Goal: Task Accomplishment & Management: Complete application form

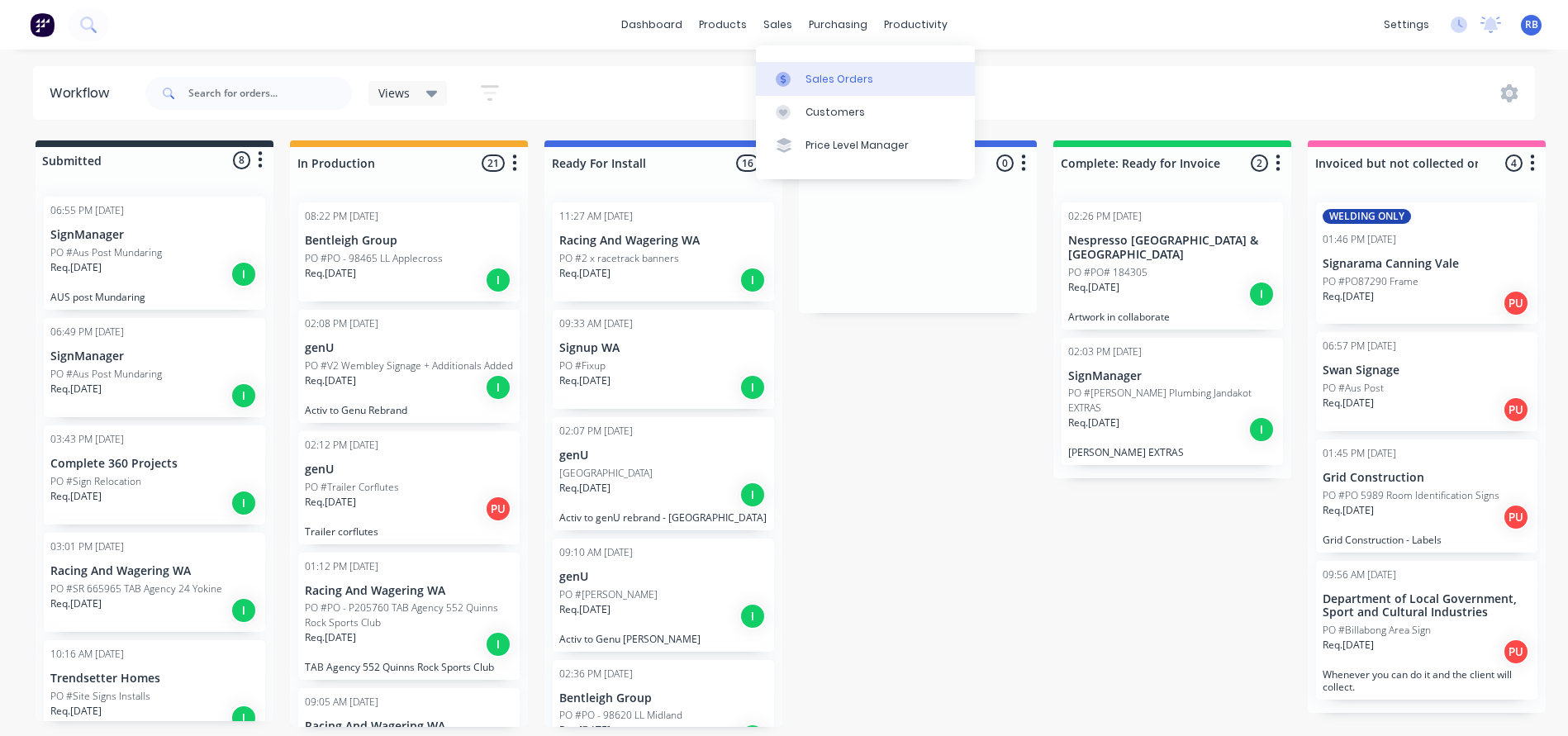
click at [835, 84] on div "Sales Orders" at bounding box center [838, 79] width 68 height 15
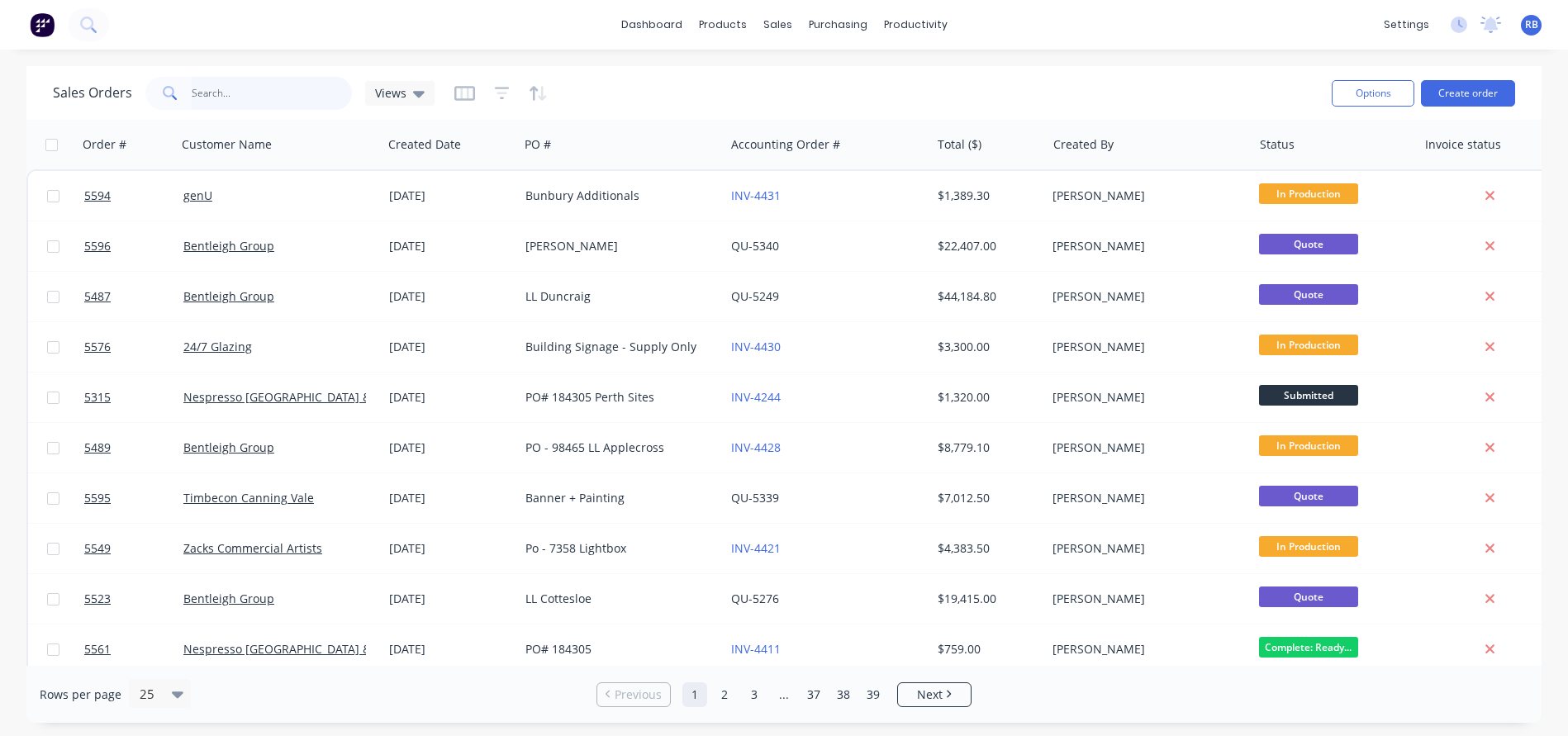
click at [231, 108] on input "text" at bounding box center [272, 93] width 161 height 33
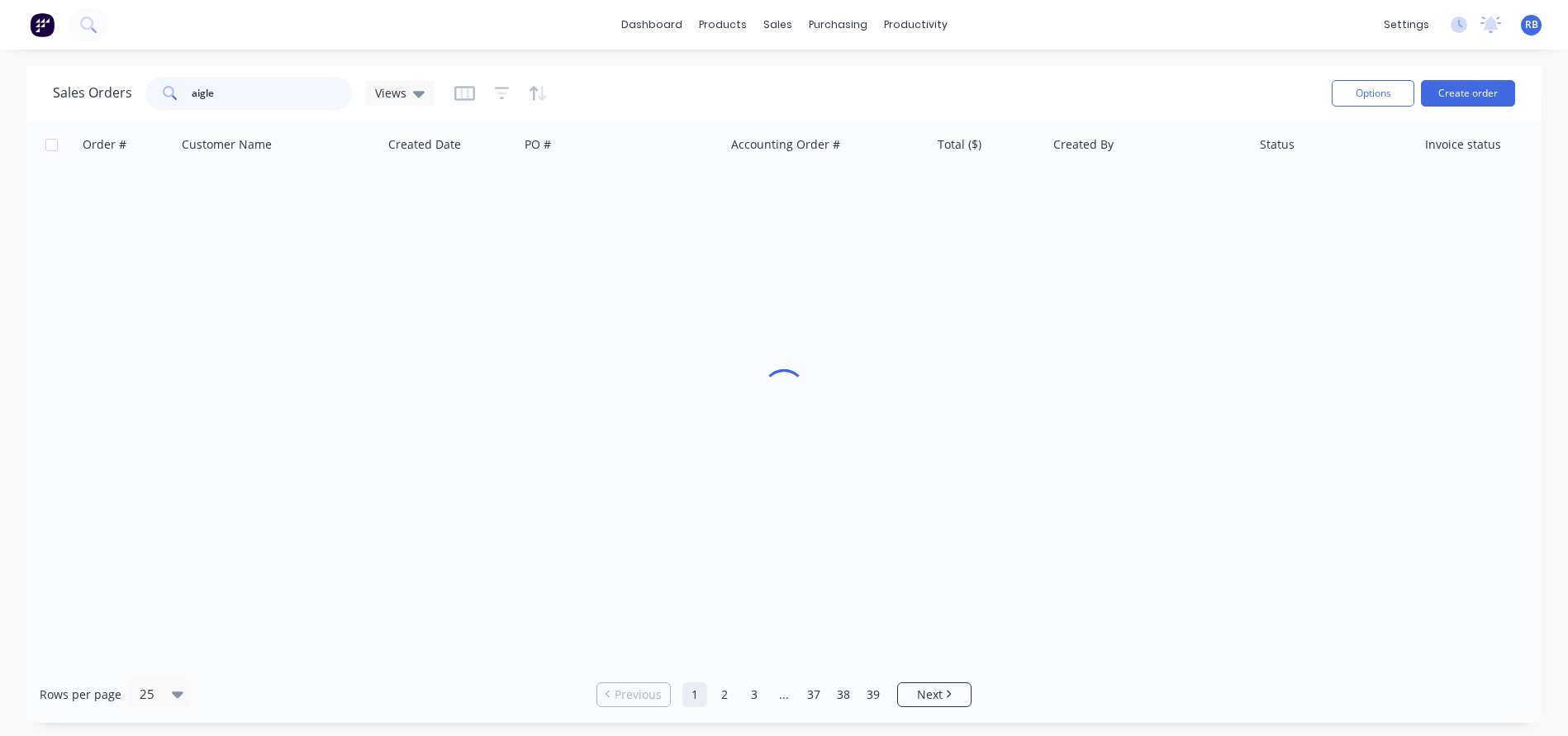
type input "aigle"
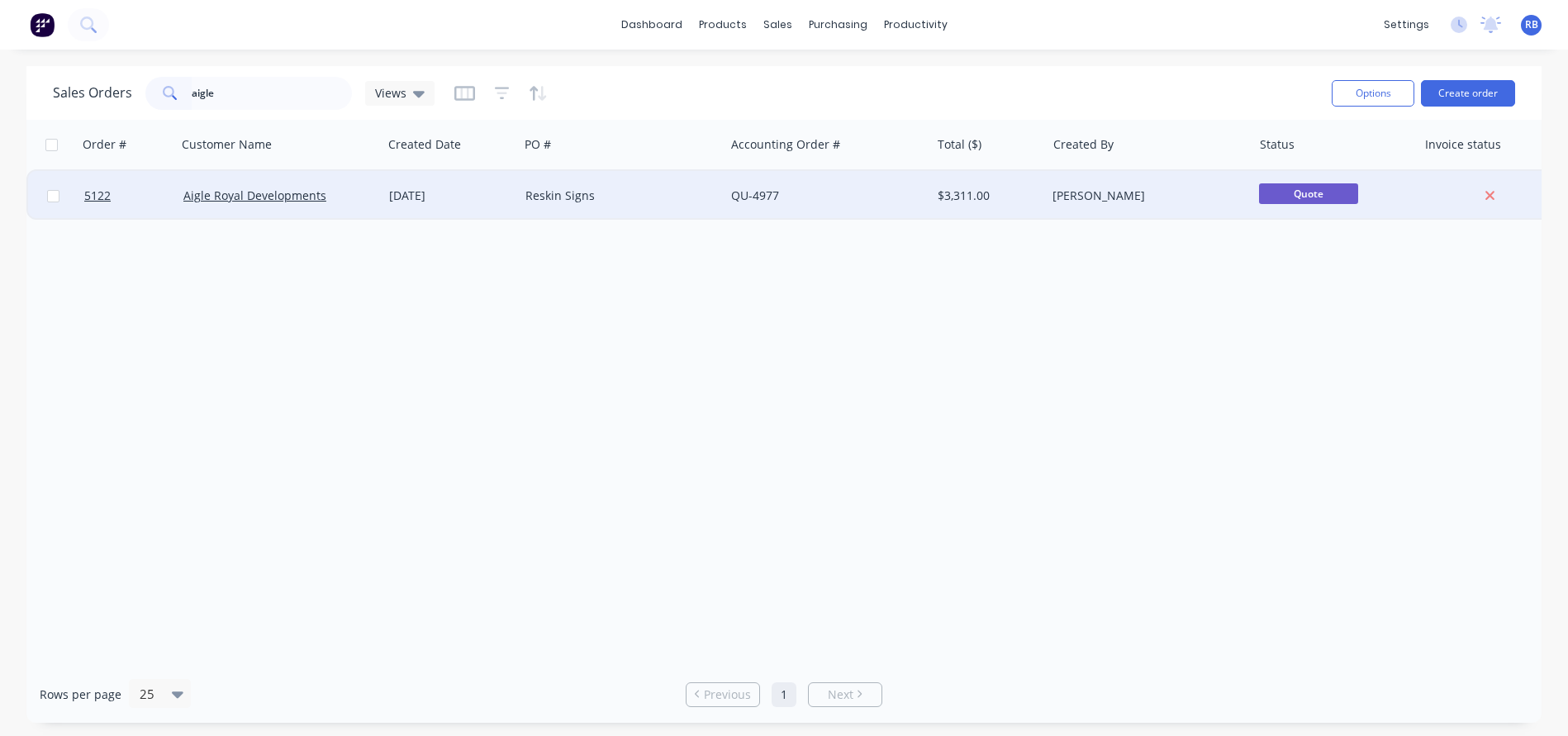
click at [642, 199] on div "Reskin Signs" at bounding box center [617, 195] width 184 height 16
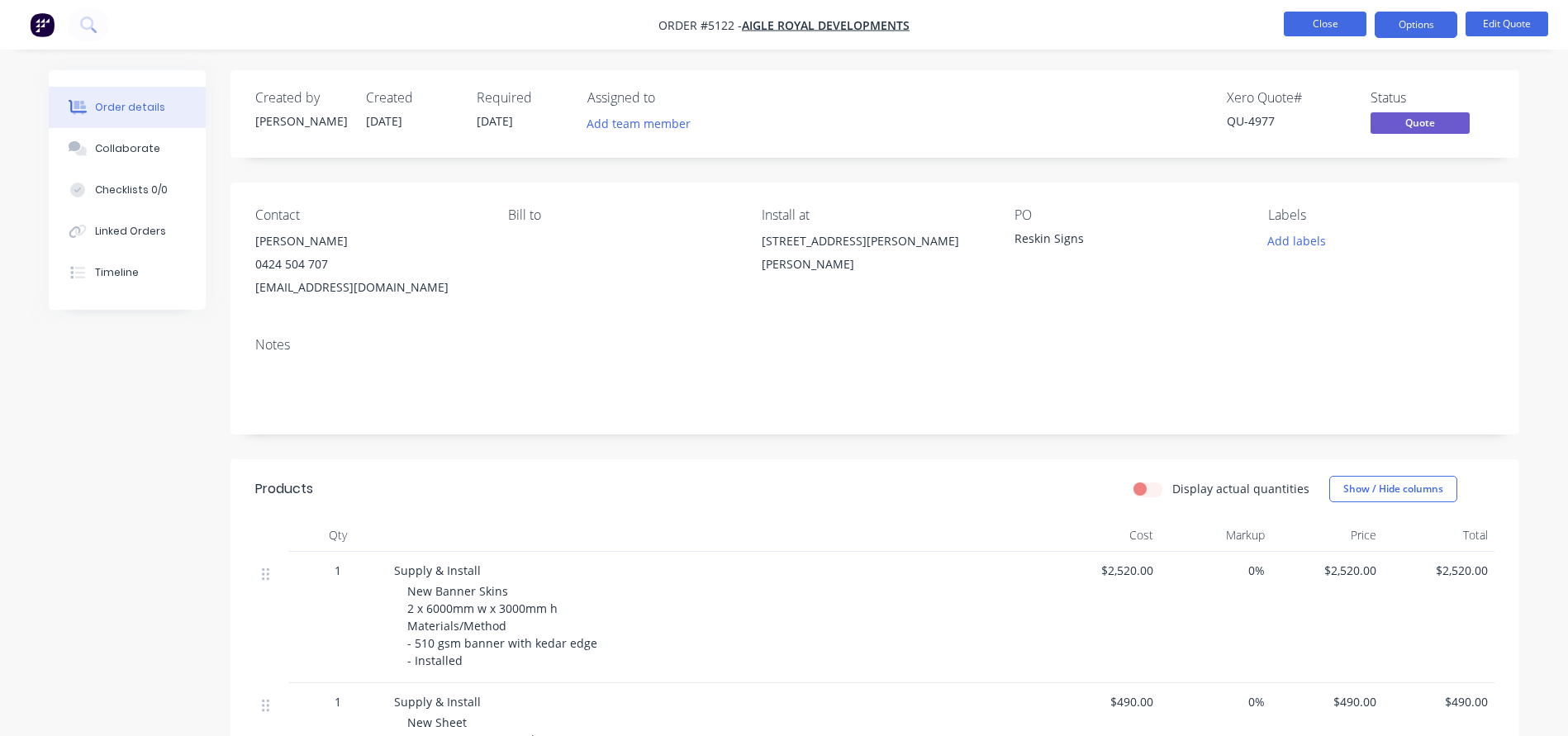
click at [1326, 21] on button "Close" at bounding box center [1324, 24] width 82 height 25
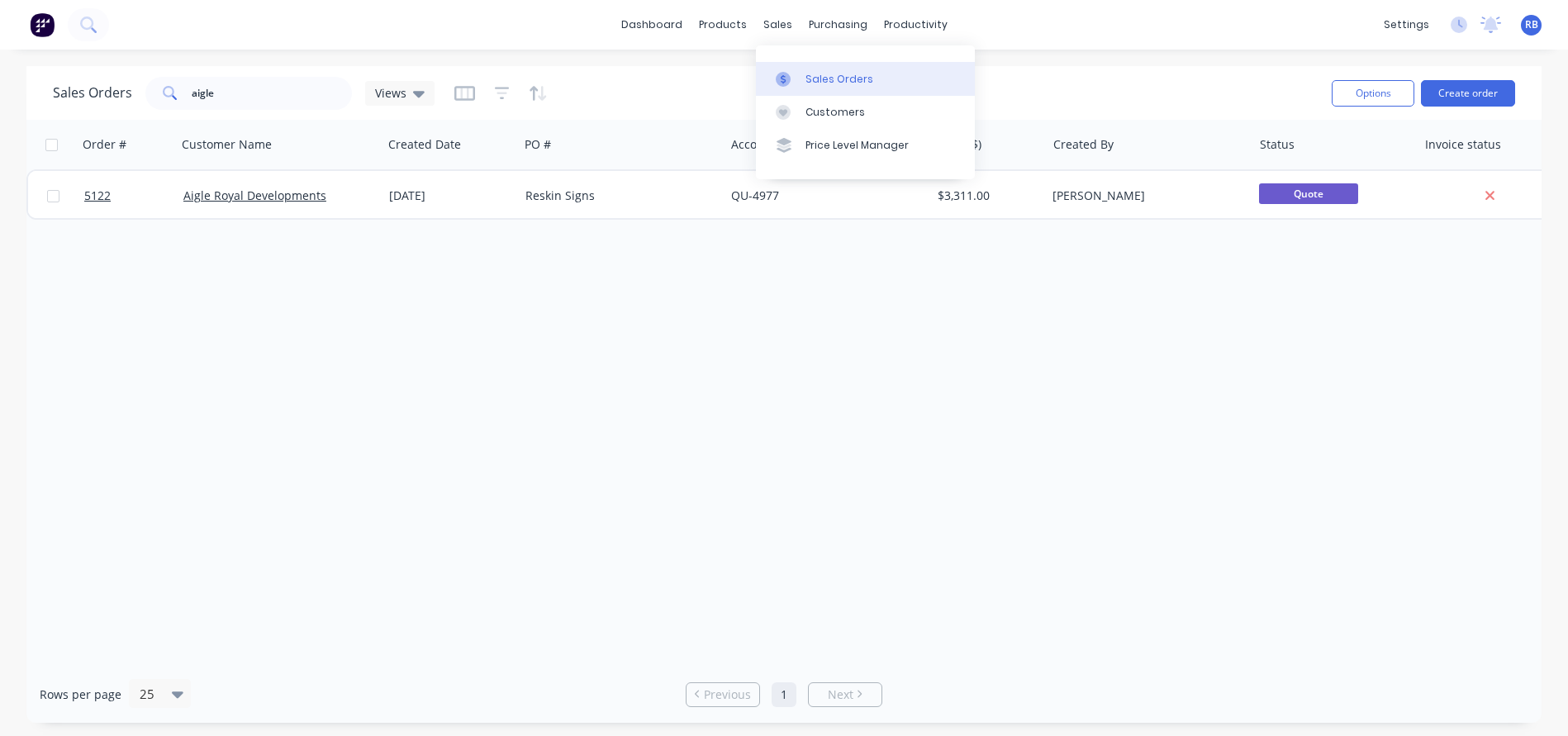
click at [860, 82] on div "Sales Orders" at bounding box center [838, 79] width 68 height 15
click at [818, 79] on div "Sales Orders" at bounding box center [838, 79] width 68 height 15
click at [1472, 94] on button "Create order" at bounding box center [1468, 94] width 94 height 27
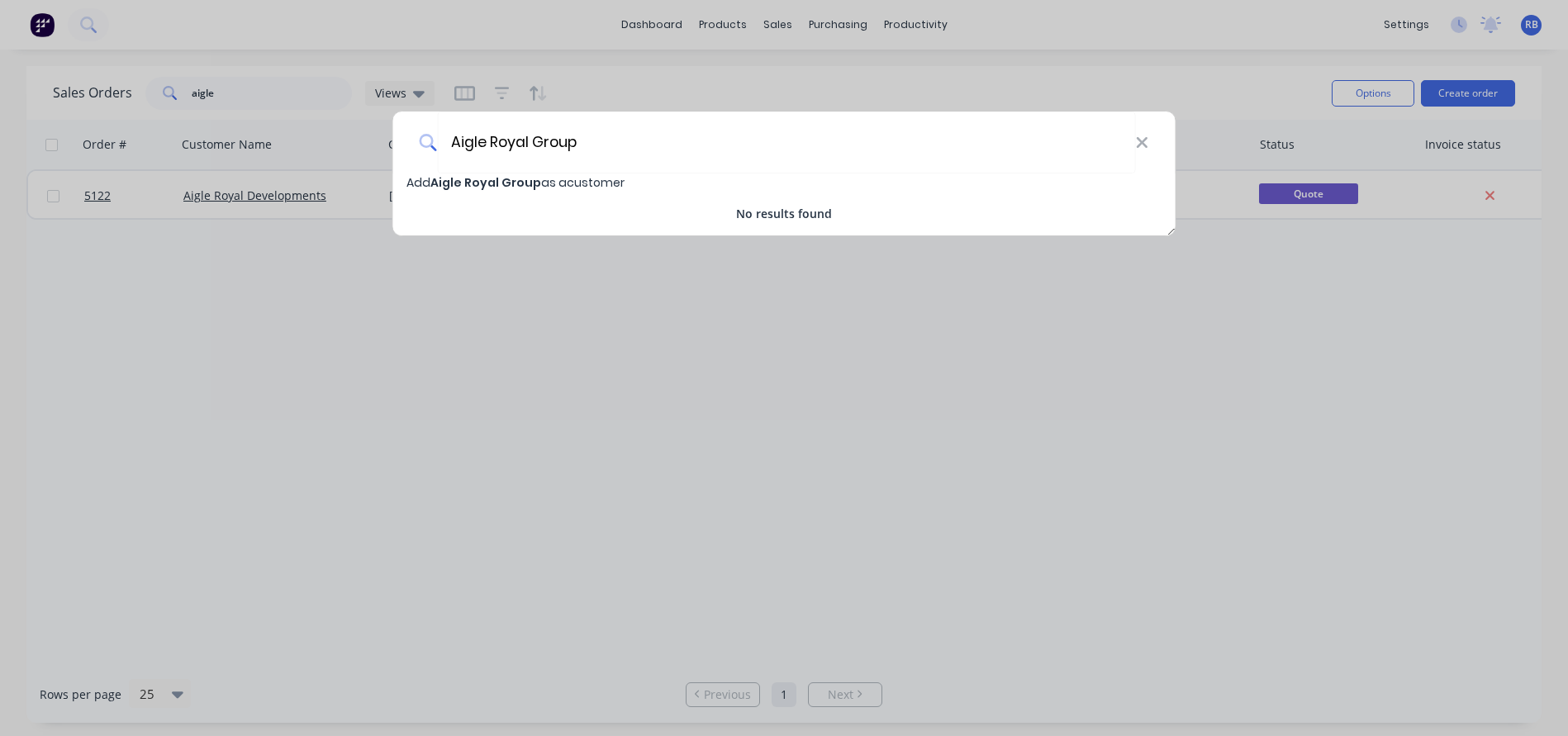
type input "Aigle Royal Group"
click at [437, 177] on span "Aigle Royal Group" at bounding box center [486, 182] width 111 height 16
select select "AU"
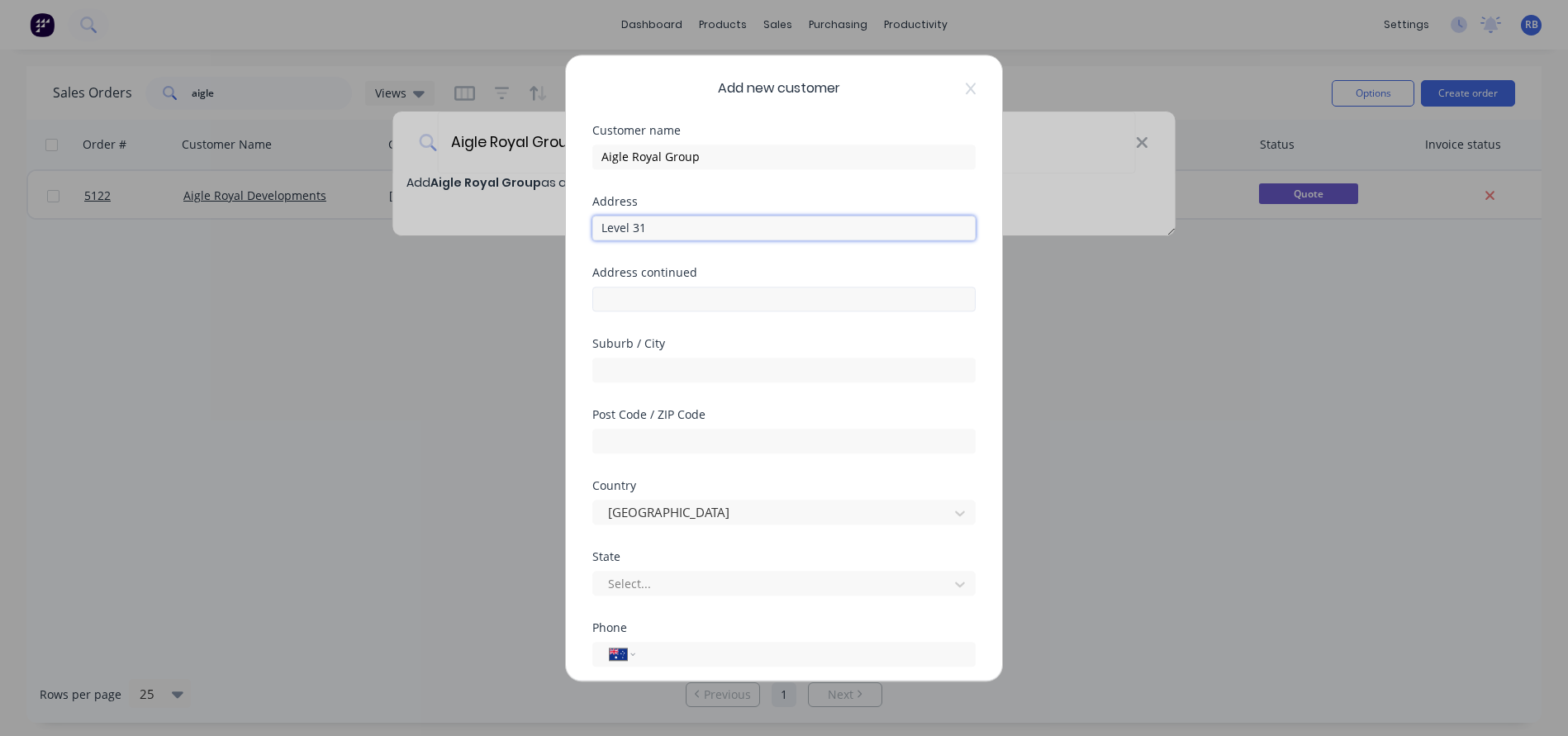
type input "Level 31"
type input "1 Spring Street"
type input "Perth"
click at [642, 442] on input "text" at bounding box center [783, 441] width 383 height 25
type input "6000"
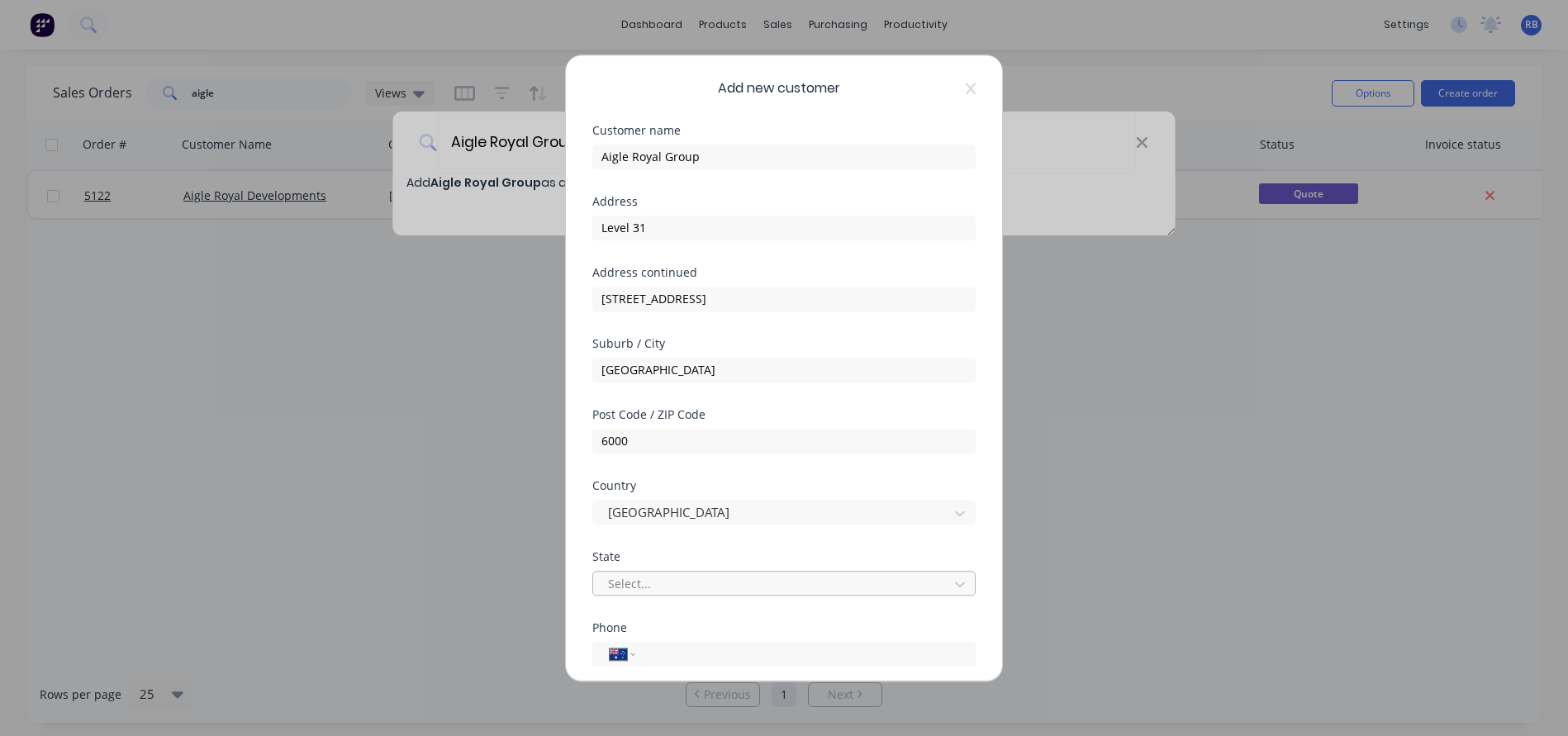
click at [611, 585] on div "Select..." at bounding box center [773, 583] width 331 height 17
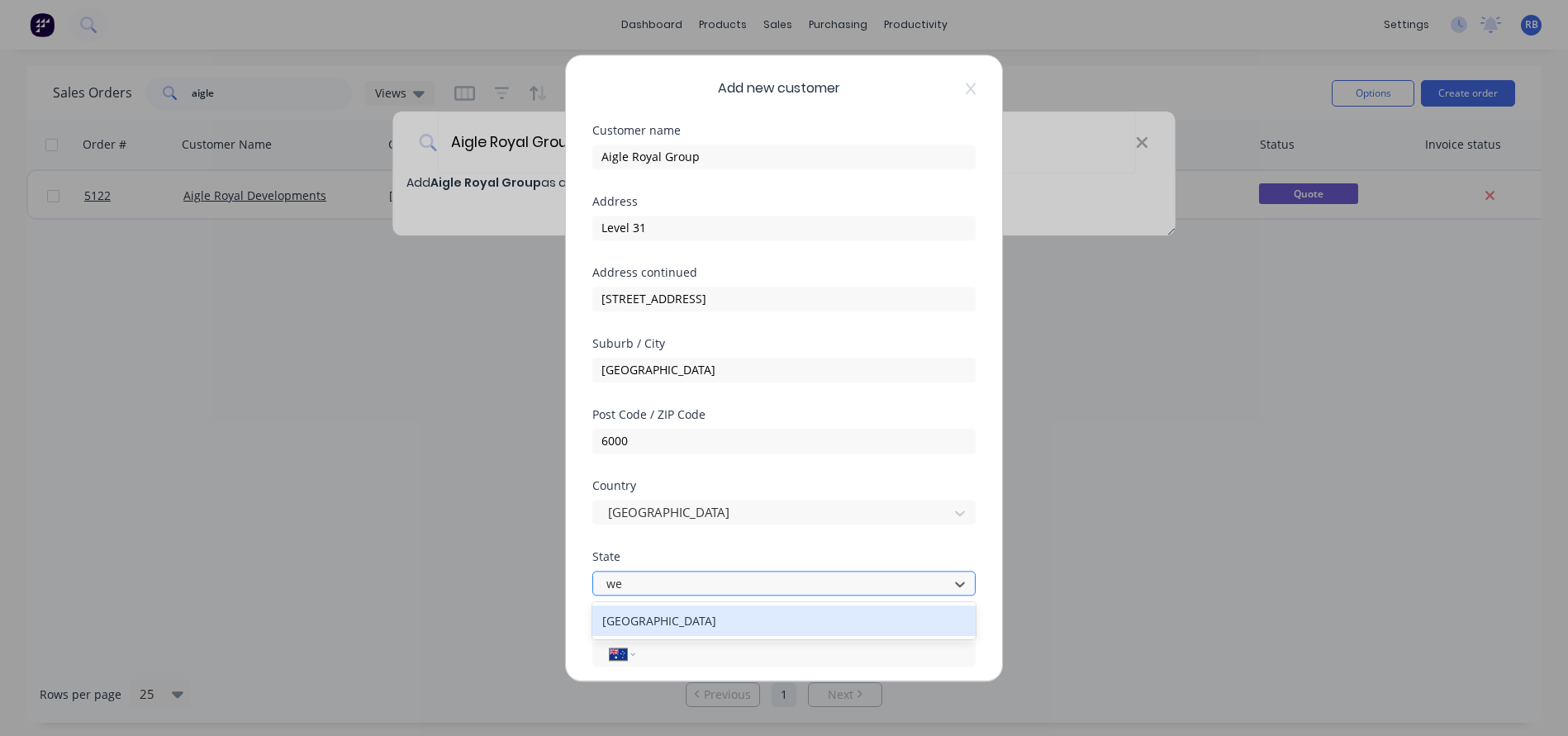
type input "wes"
click at [646, 624] on div "Western Australia" at bounding box center [783, 620] width 383 height 31
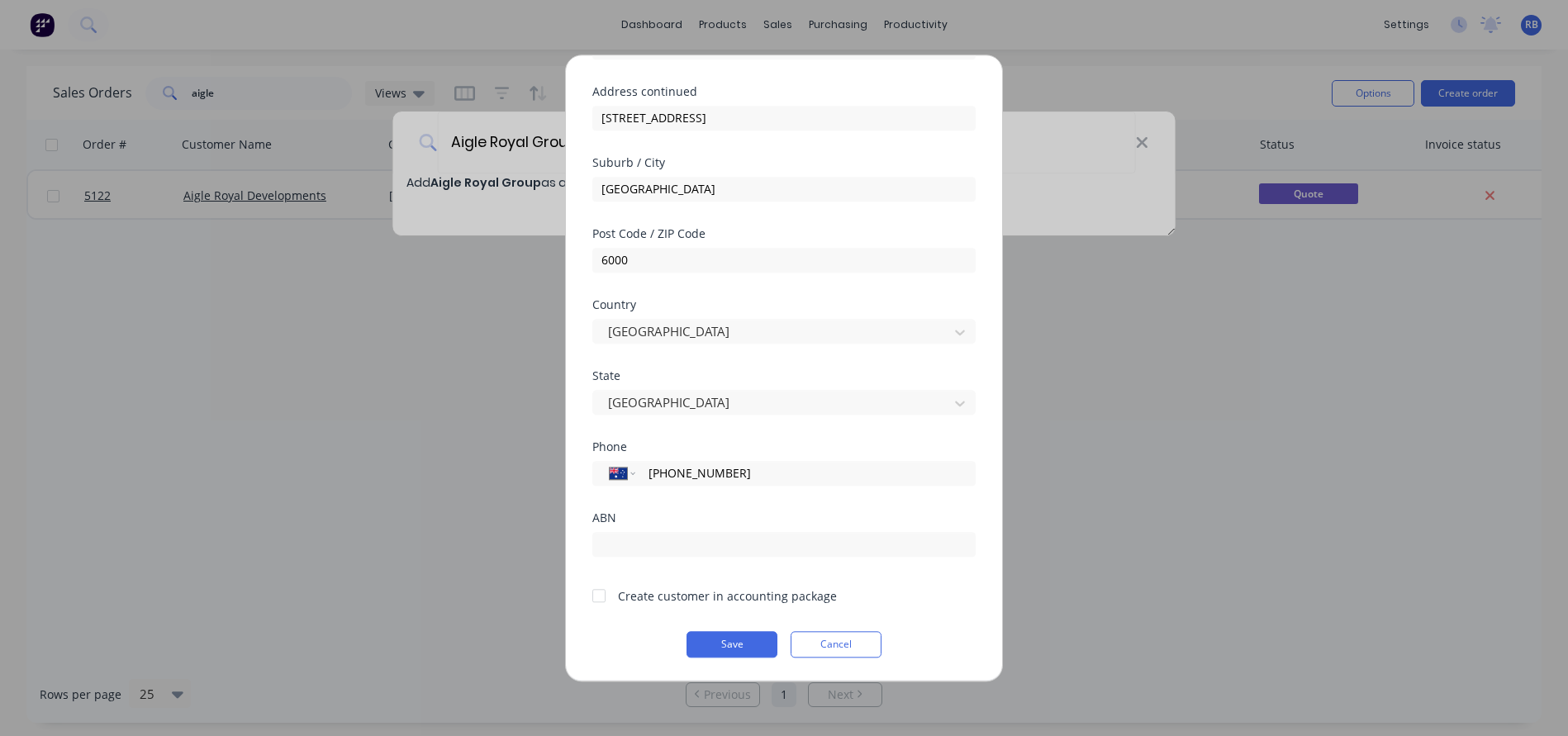
scroll to position [181, 0]
type input "(08) 9322 2248"
click at [599, 595] on div at bounding box center [599, 595] width 33 height 33
click at [725, 643] on button "Save" at bounding box center [731, 644] width 91 height 27
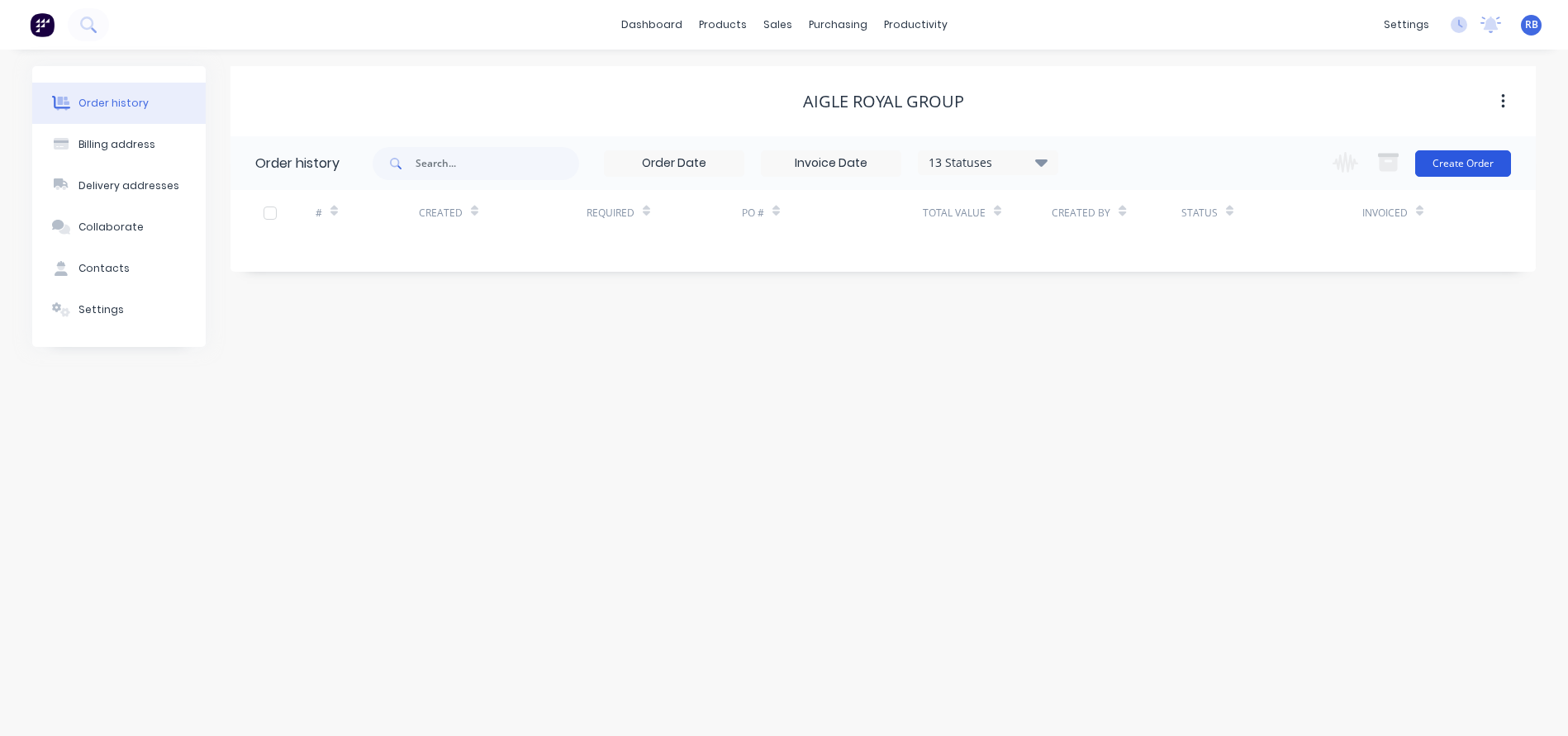
click at [1462, 162] on button "Create Order" at bounding box center [1463, 163] width 96 height 27
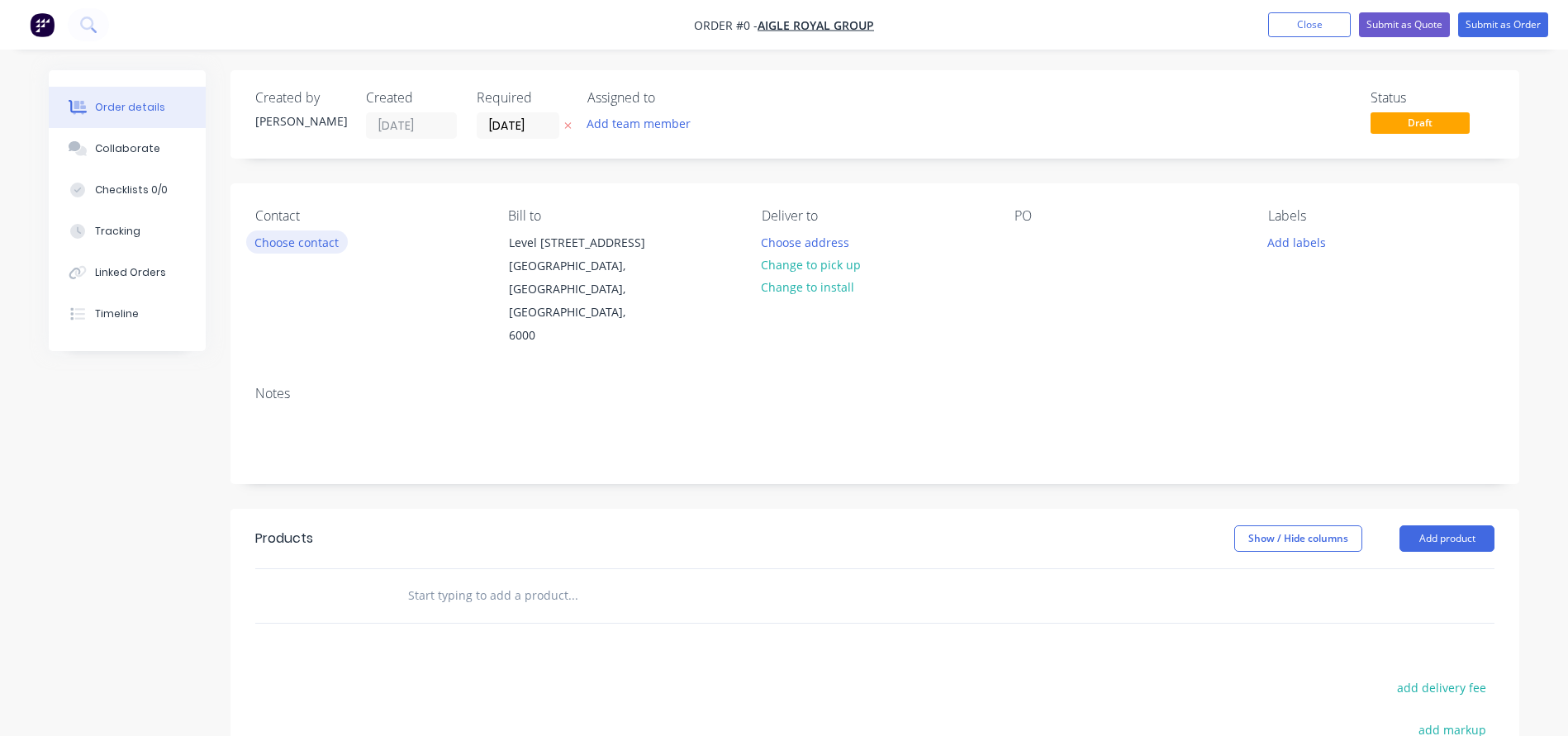
click at [317, 246] on button "Choose contact" at bounding box center [296, 241] width 101 height 22
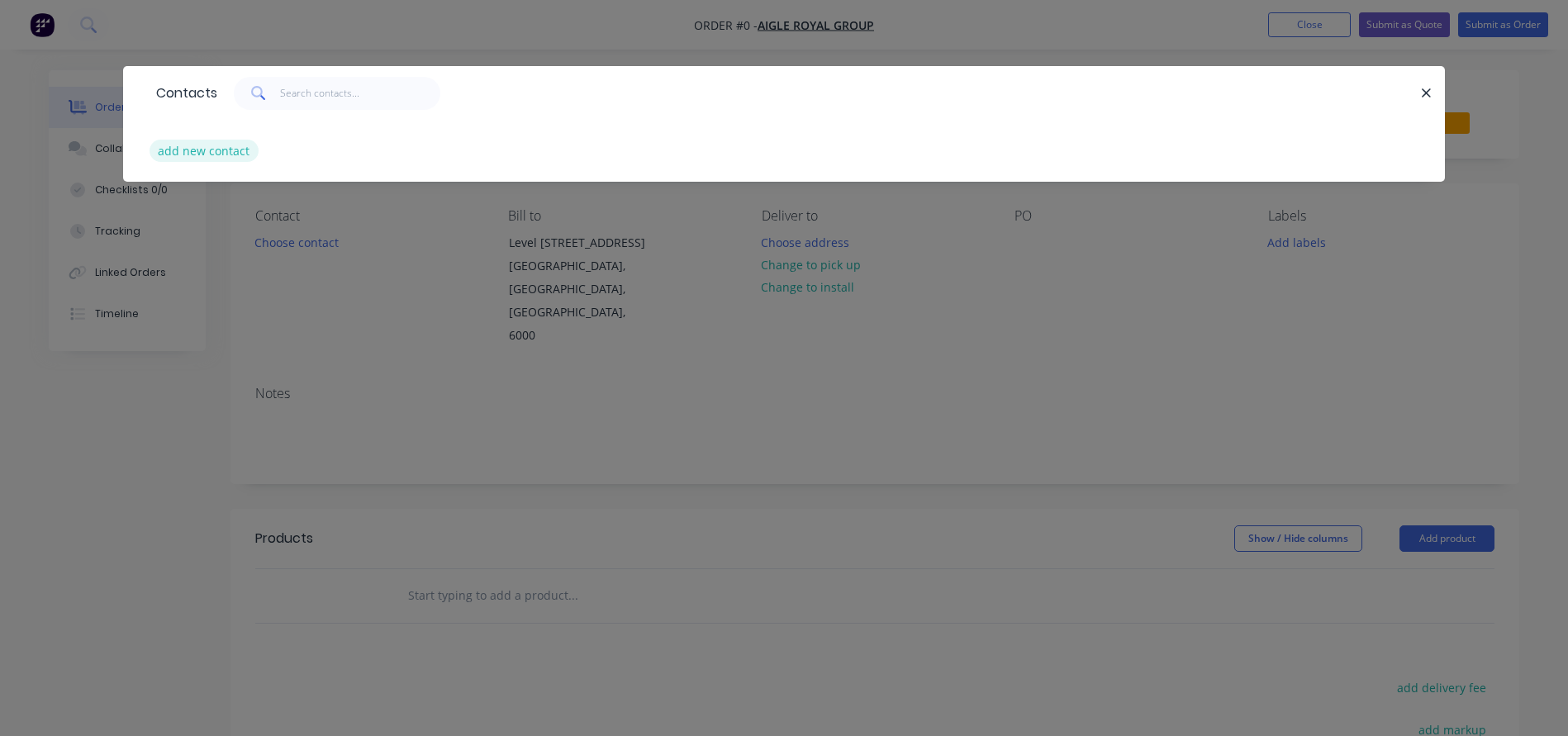
click at [203, 146] on button "add new contact" at bounding box center [204, 150] width 109 height 22
select select "AU"
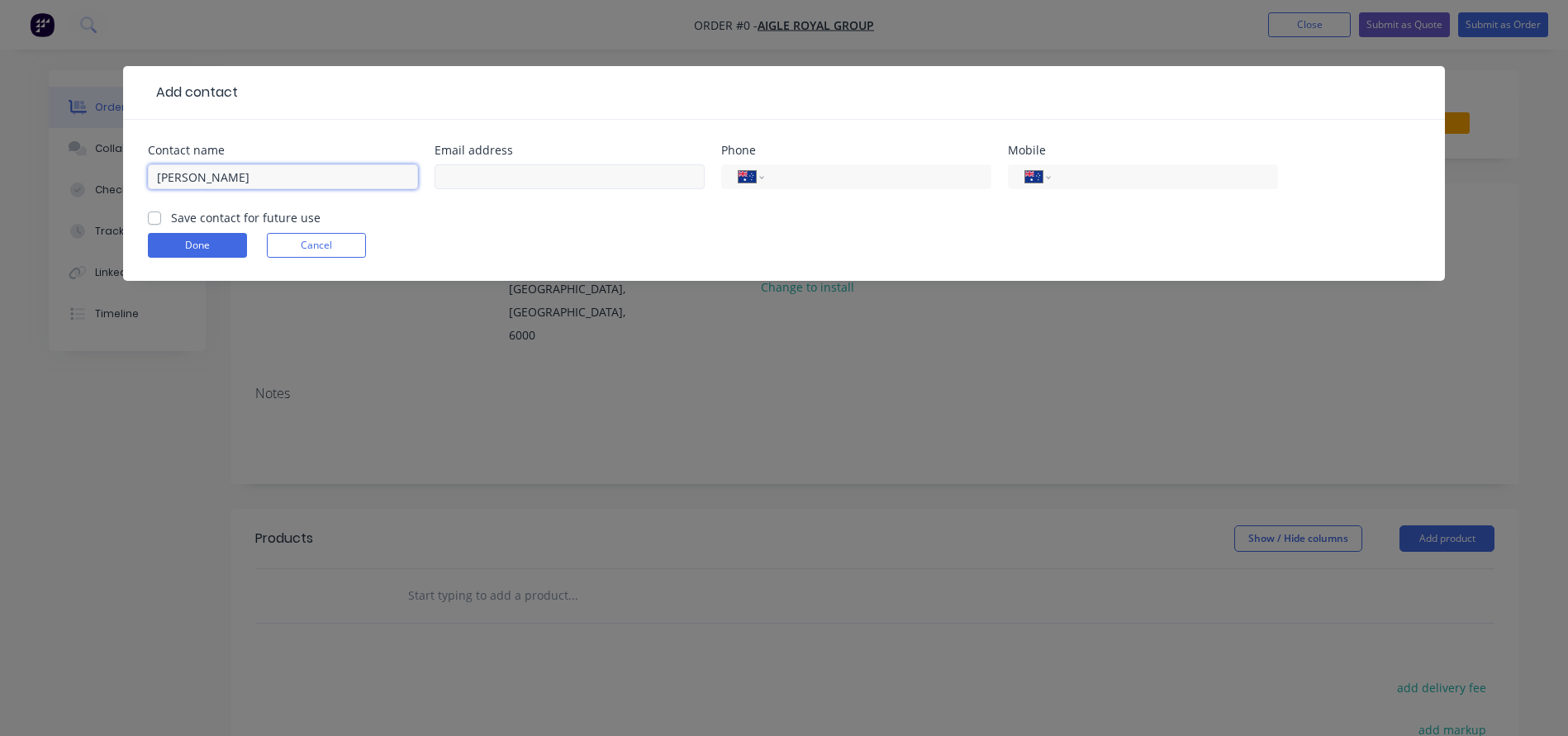
type input "Amberley Willis"
click at [500, 179] on input "text" at bounding box center [569, 177] width 270 height 25
paste input "Amberley Willis <awillis@aigleroyal.com.au>"
drag, startPoint x: 528, startPoint y: 177, endPoint x: 309, endPoint y: 171, distance: 219.1
click at [309, 171] on div "Contact name Amberley Willis Email address Amberley Willis <awillis@aigleroyal.…" at bounding box center [784, 176] width 1272 height 64
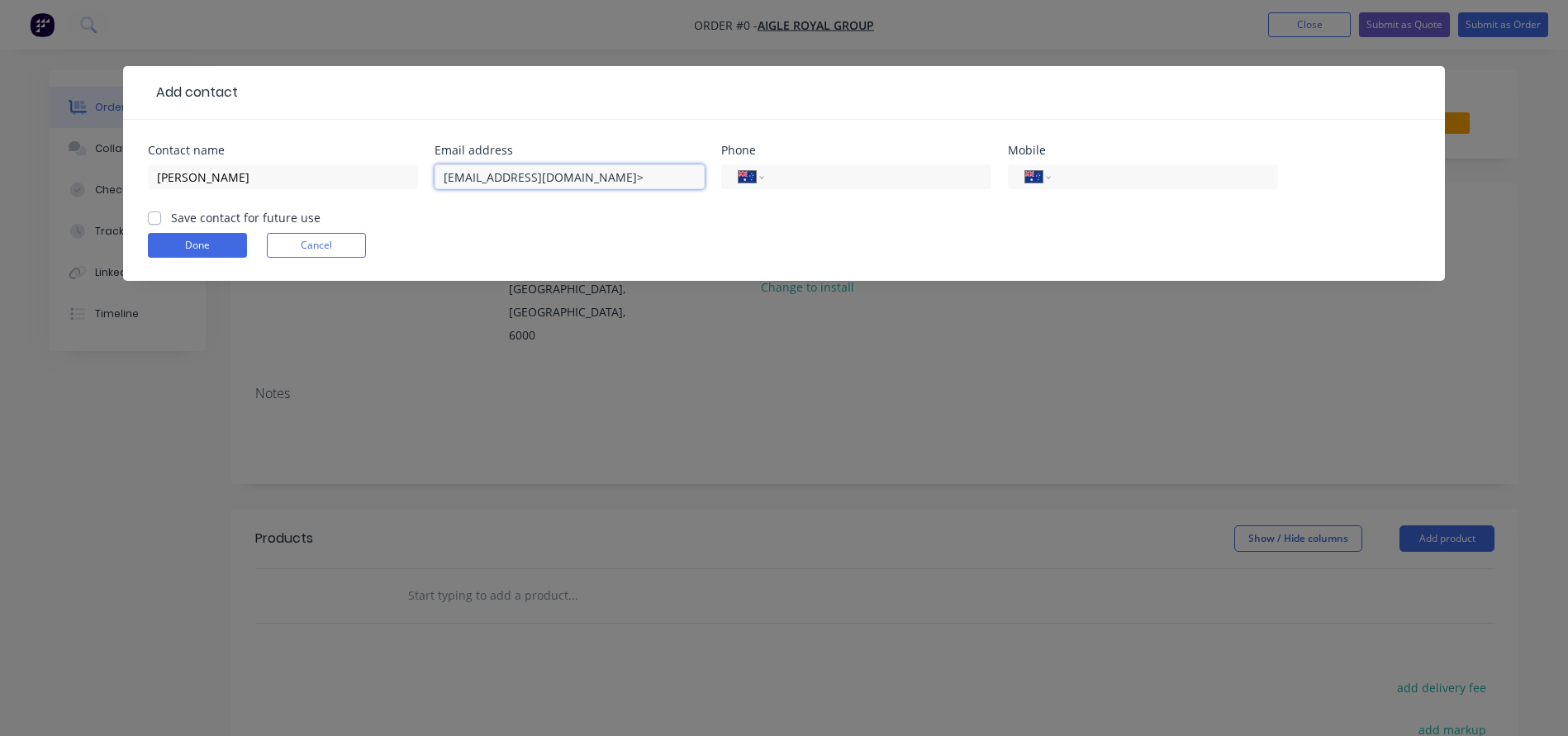
click at [603, 181] on input "awillis@aigleroyal.com.au>" at bounding box center [569, 177] width 270 height 25
type input "awillis@aigleroyal.com.au"
click at [902, 191] on div "International Afghanistan Åland Islands Albania Algeria American Samoa Andorra …" at bounding box center [856, 184] width 270 height 49
click at [902, 185] on input "(08)" at bounding box center [874, 177] width 198 height 19
type input "(08) 9322 2248"
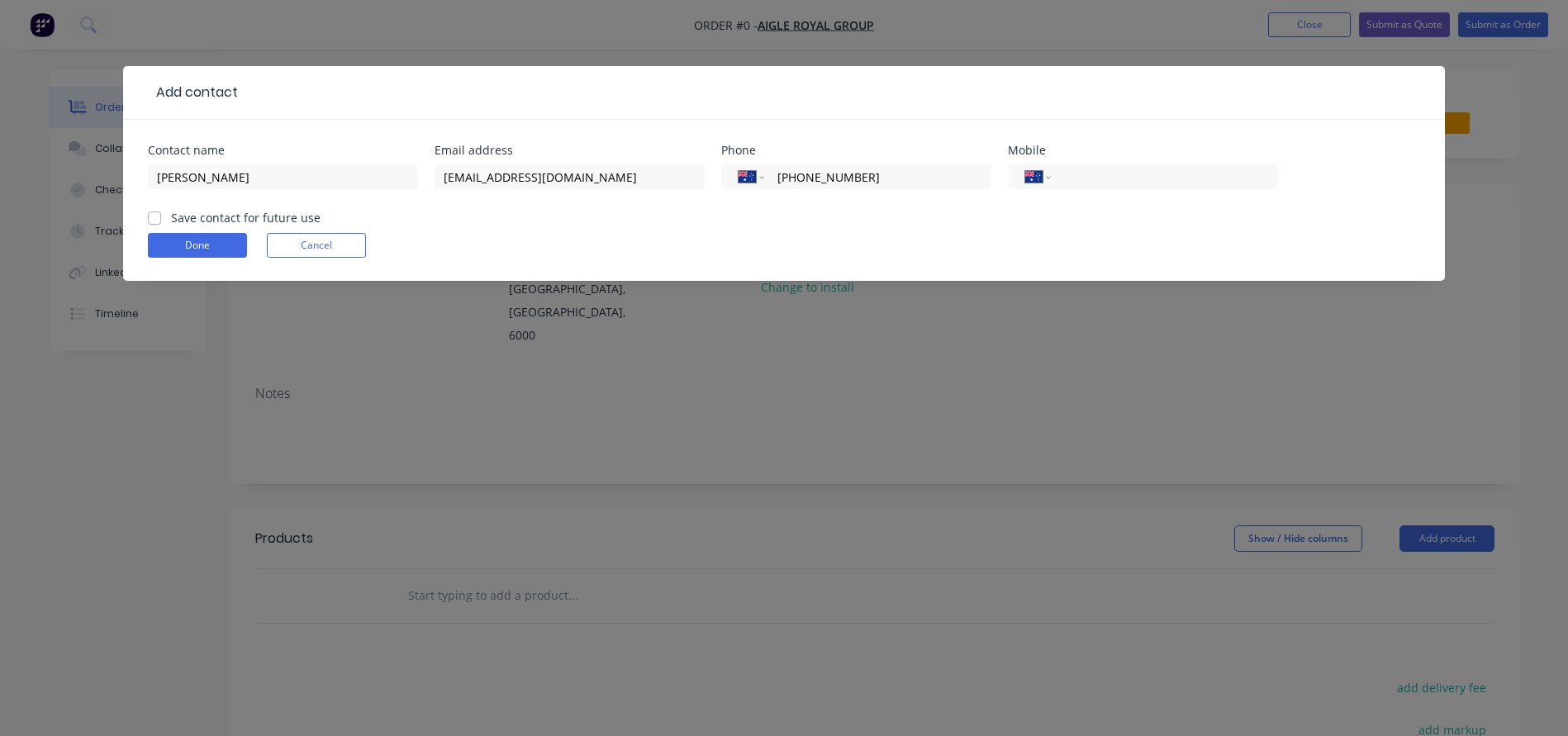
click at [171, 215] on label "Save contact for future use" at bounding box center [246, 218] width 149 height 17
click at [155, 215] on input "Save contact for future use" at bounding box center [155, 217] width 13 height 15
checkbox input "true"
click at [173, 234] on button "Done" at bounding box center [198, 246] width 99 height 25
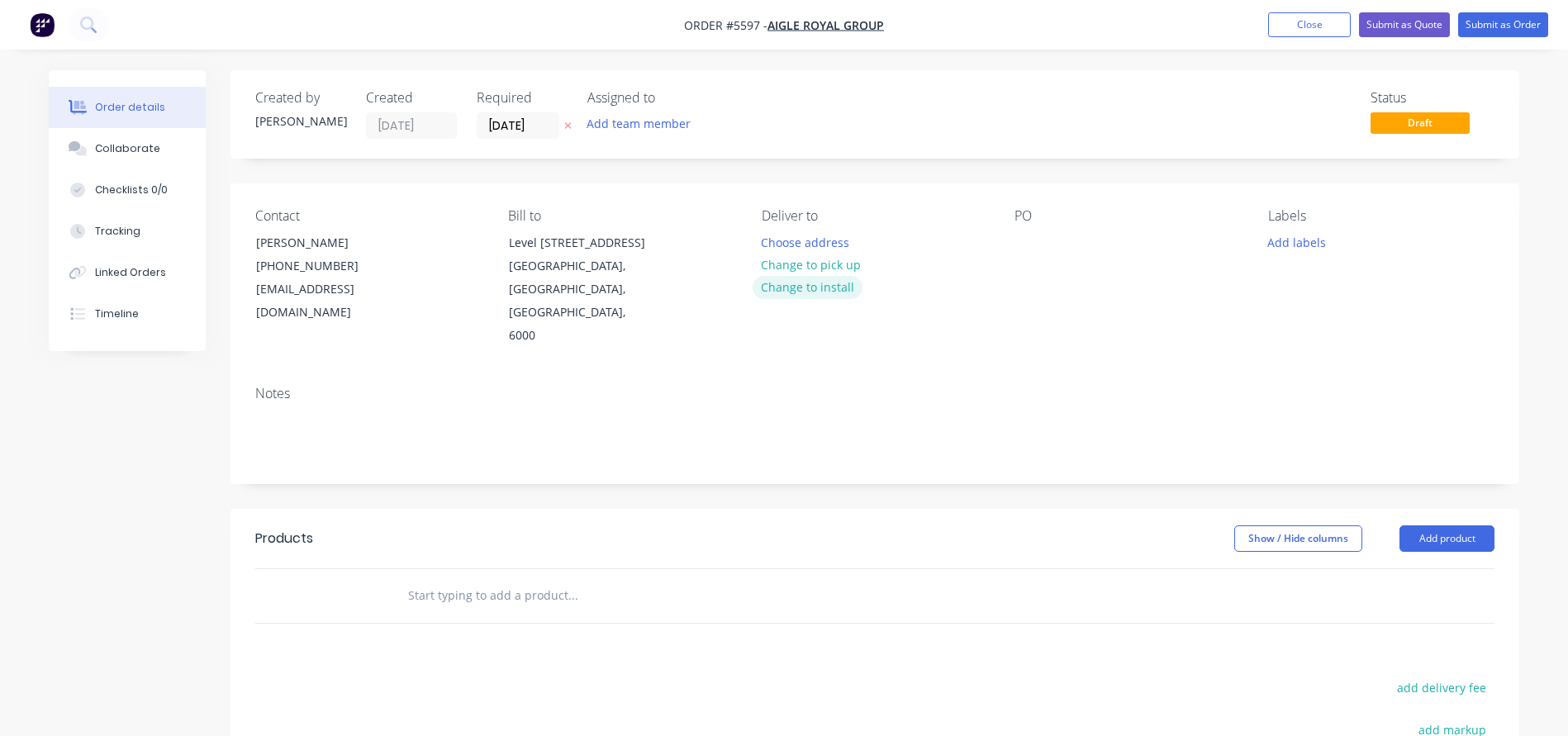
click at [776, 284] on button "Change to install" at bounding box center [808, 287] width 111 height 22
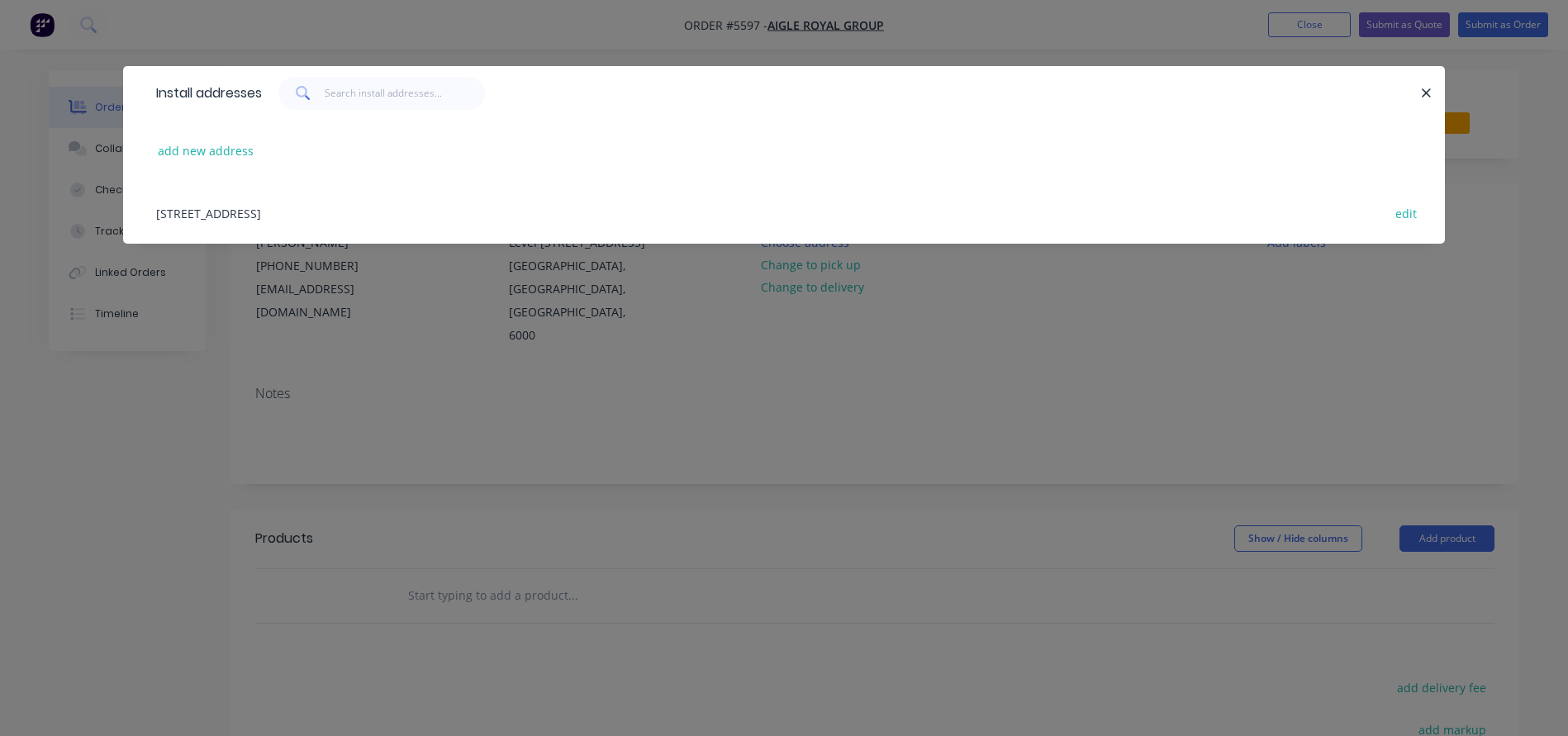
click at [295, 211] on div "Level 31, 1 Spring Street, Perth, Western Australia, Australia, 6000 edit" at bounding box center [784, 212] width 1272 height 62
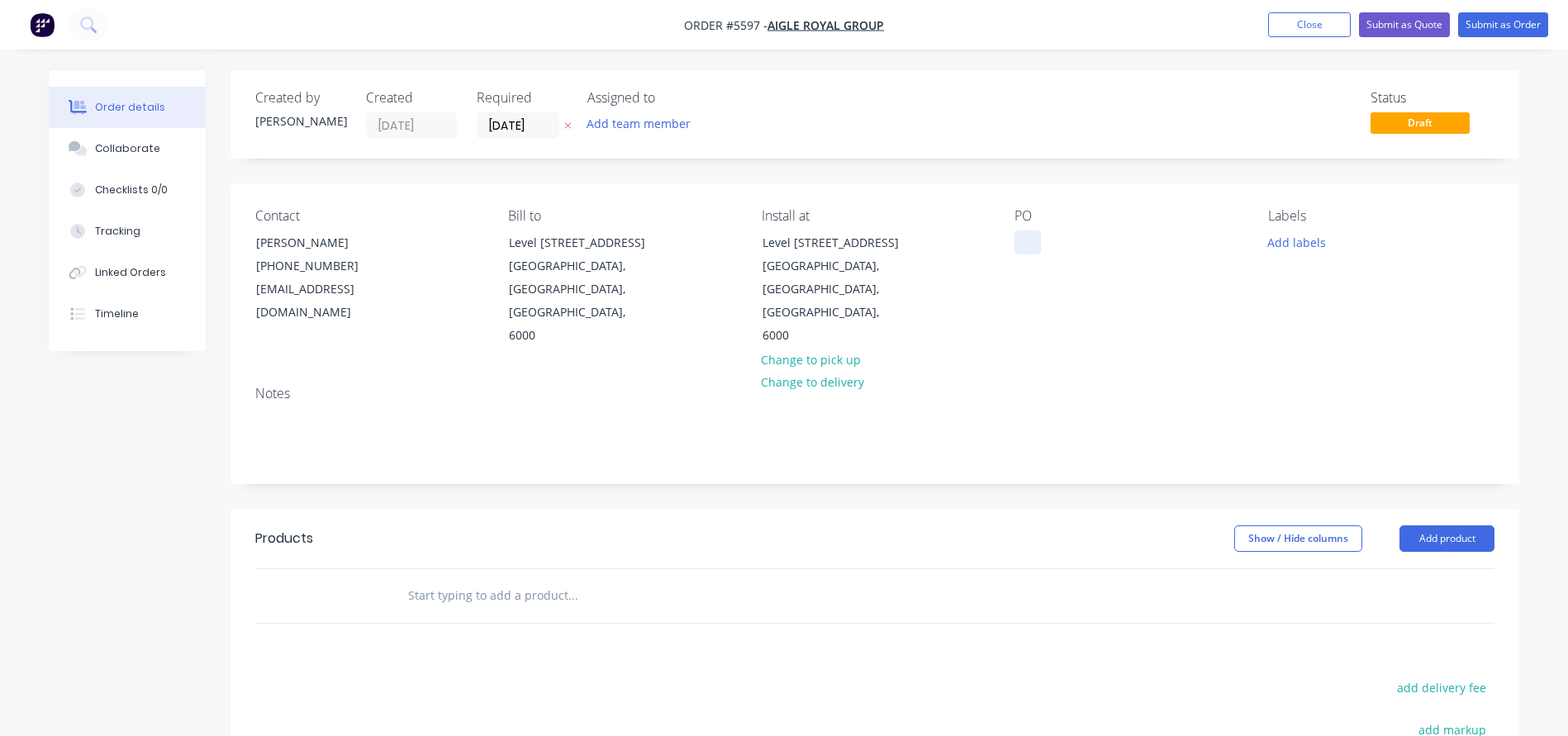
click at [1019, 243] on div at bounding box center [1028, 242] width 27 height 24
click at [468, 579] on input "text" at bounding box center [573, 595] width 331 height 33
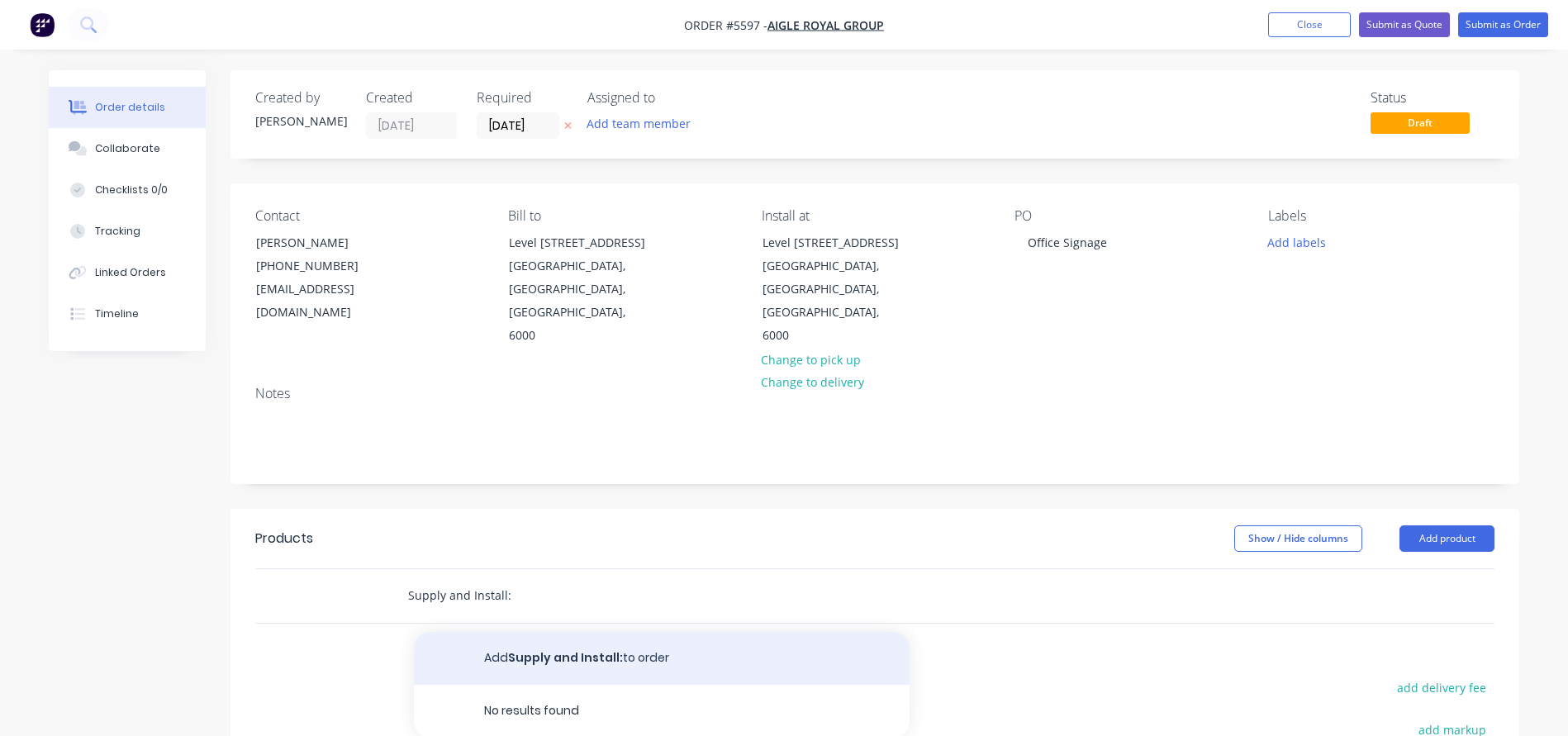
type input "Supply and Install:"
click at [562, 632] on button "Add Supply and Install: to order" at bounding box center [662, 658] width 495 height 53
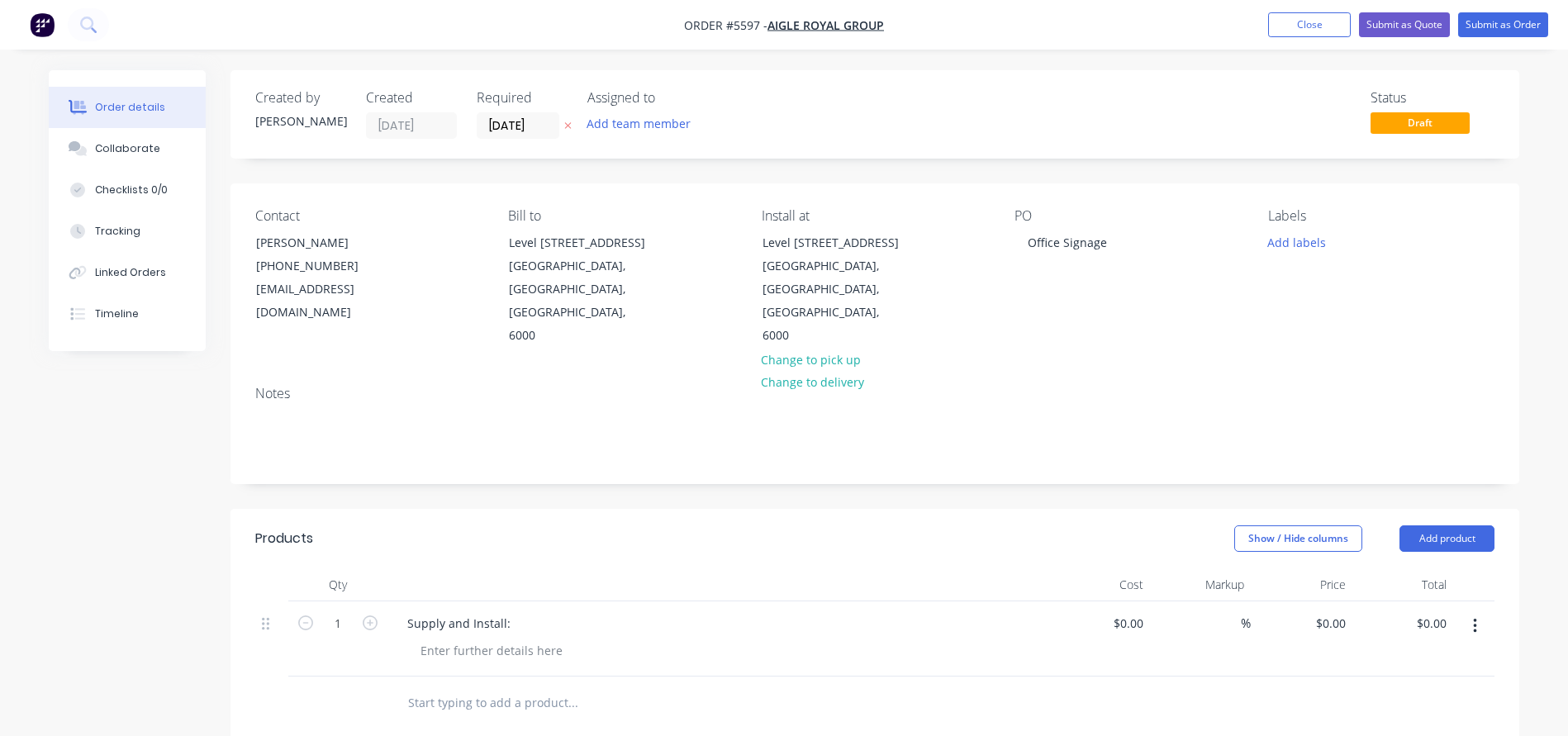
click at [472, 686] on input "text" at bounding box center [573, 703] width 331 height 33
type input "Supply & Install:"
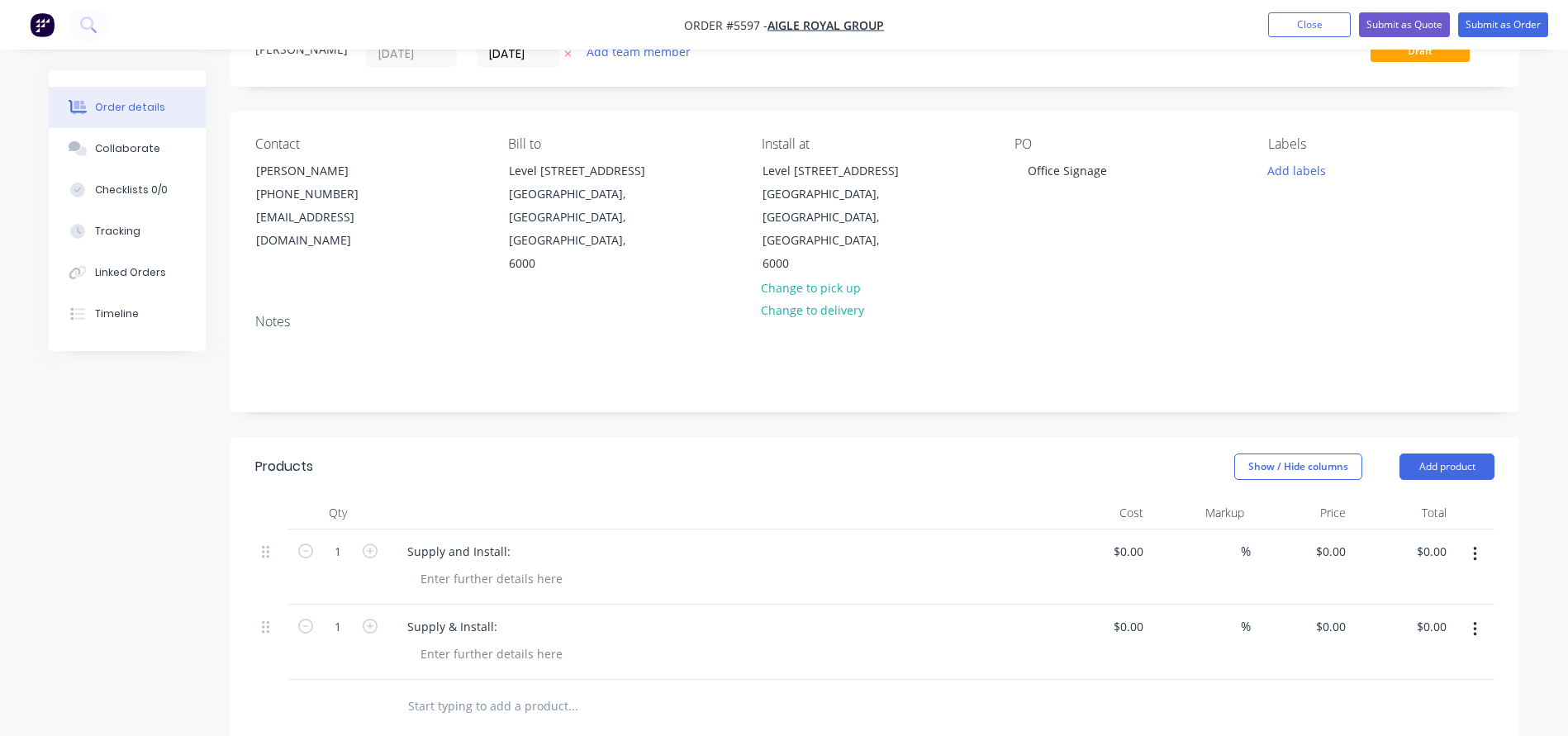
scroll to position [100, 0]
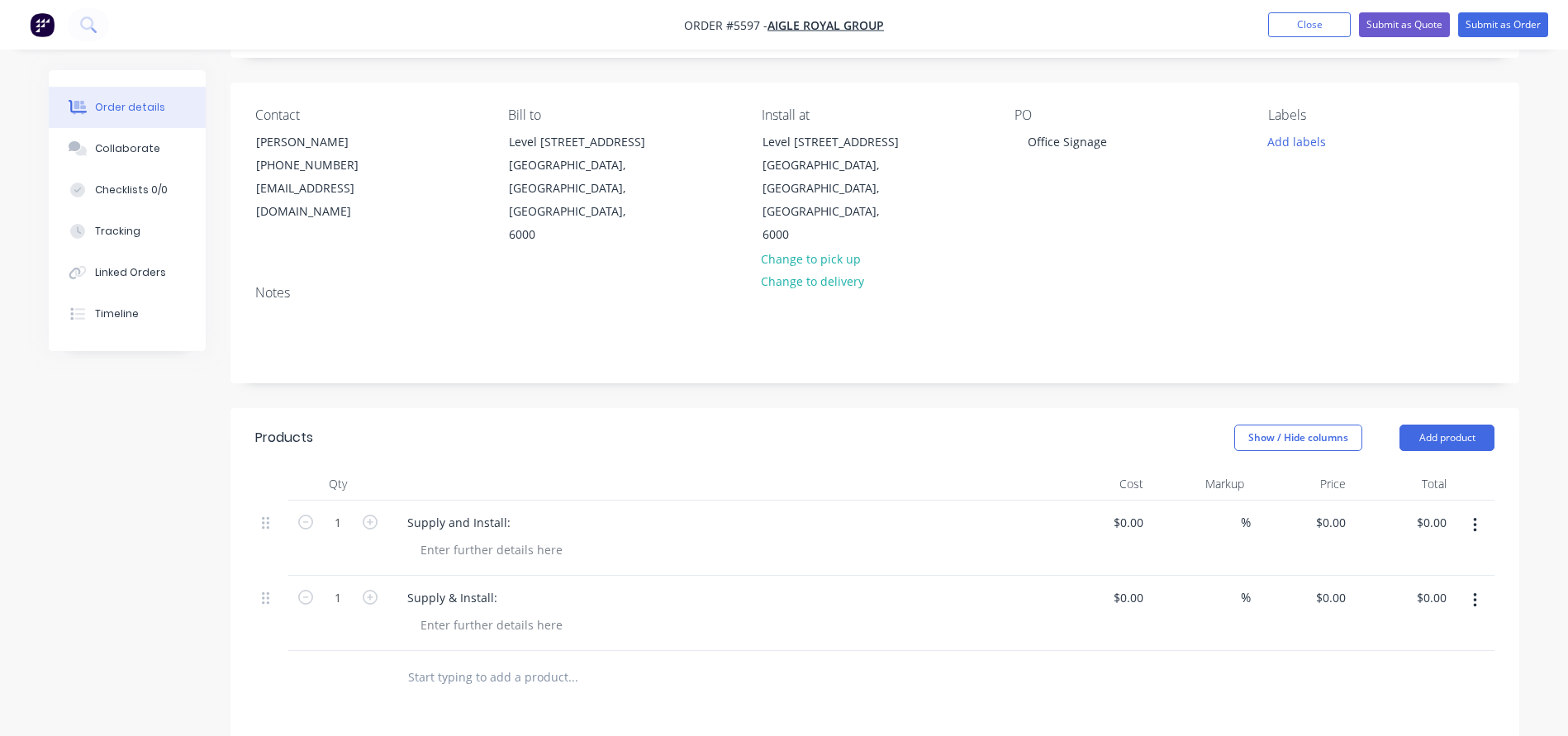
click at [471, 660] on input "text" at bounding box center [573, 677] width 331 height 33
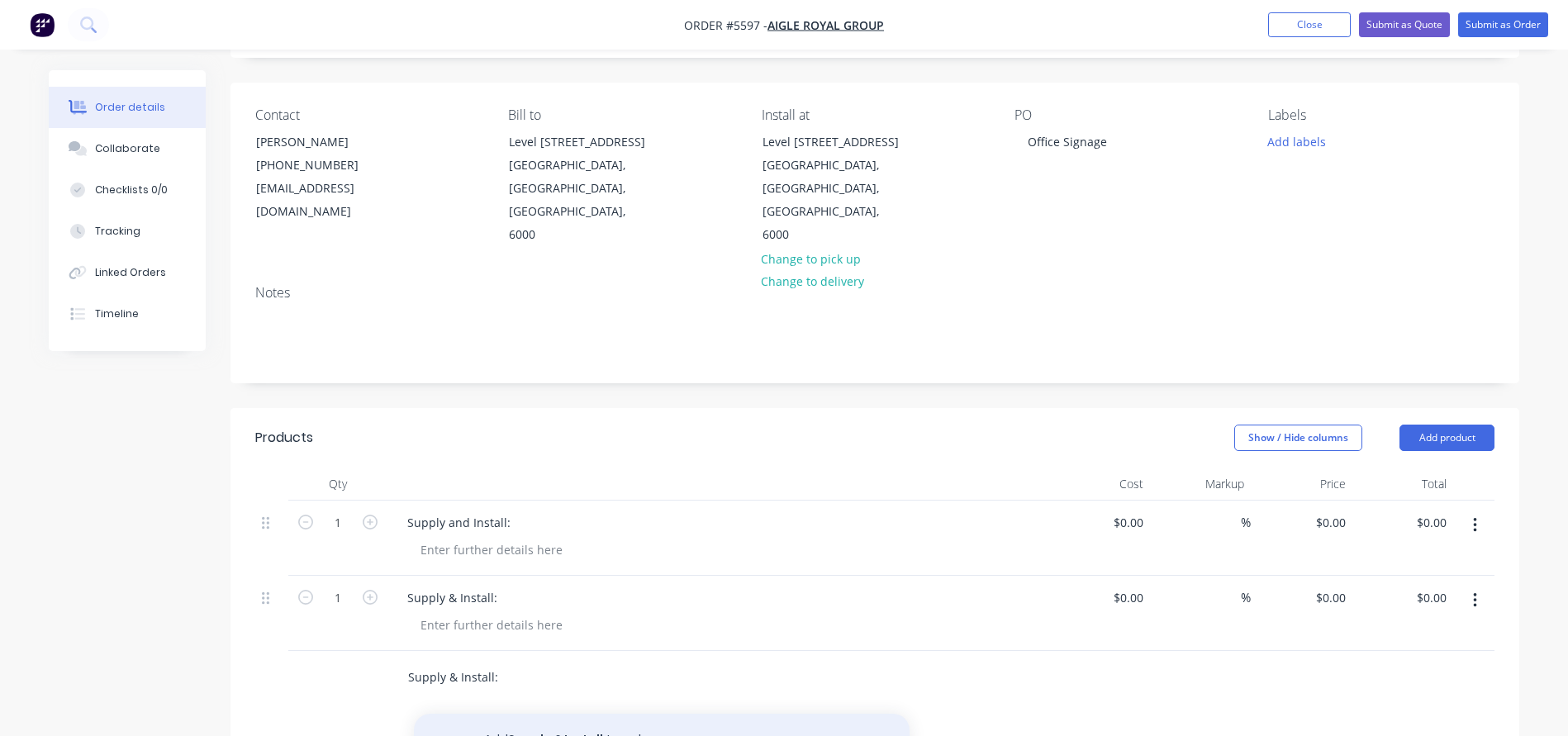
type input "Supply & Install:"
click at [533, 713] on button "Add Supply & Install: to order" at bounding box center [662, 739] width 495 height 53
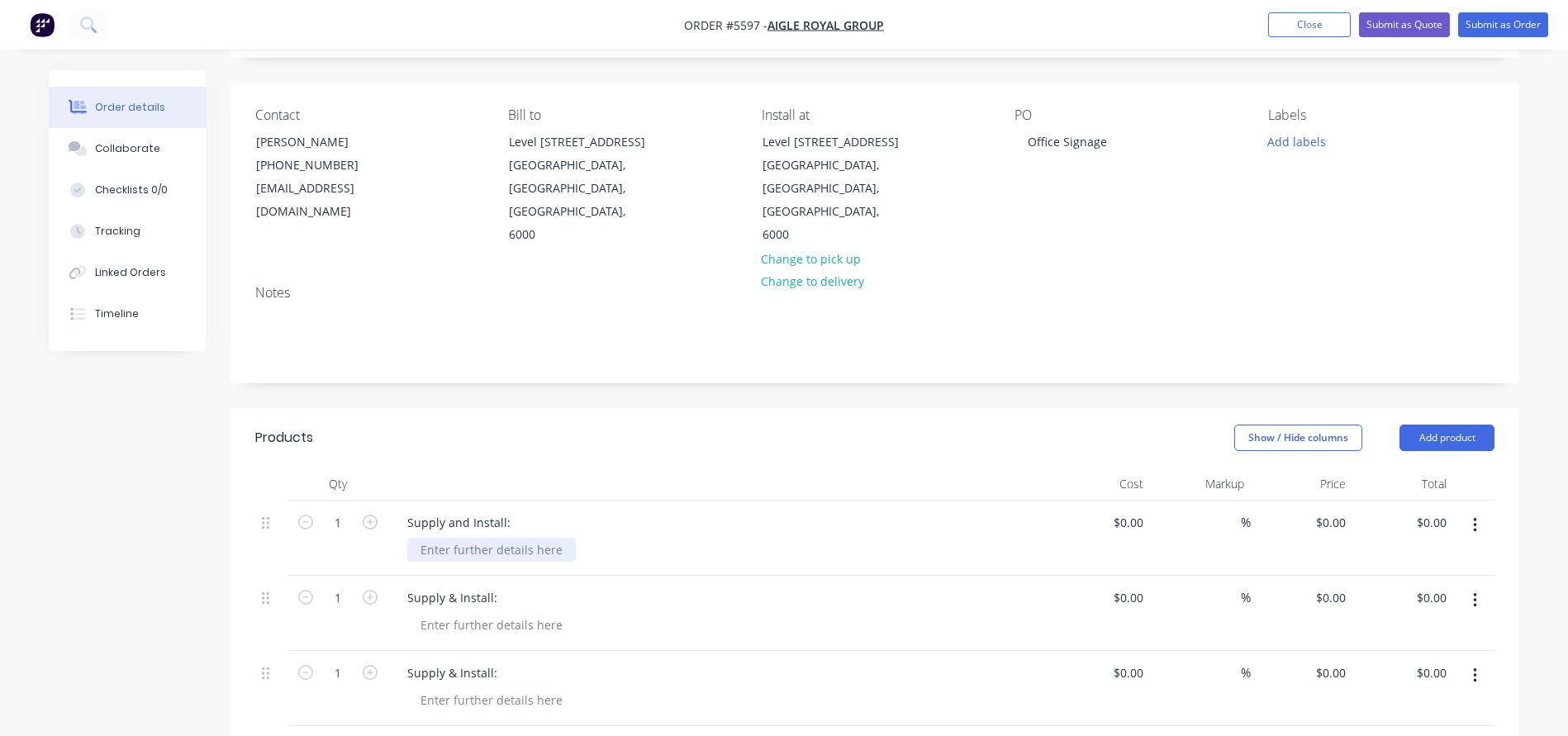
click at [458, 537] on div at bounding box center [491, 549] width 168 height 24
click at [416, 537] on div "Acrylic Letters" at bounding box center [459, 549] width 104 height 24
click at [524, 537] on div "3D Acrylic Letters" at bounding box center [468, 549] width 122 height 24
drag, startPoint x: 556, startPoint y: 503, endPoint x: 304, endPoint y: 487, distance: 252.5
click at [304, 500] on div "1 Supply and Install: 3D Acrylic Letters (Wall) $0.00 $0.00 % $0.00 $0.00 $0.00…" at bounding box center [875, 537] width 1239 height 76
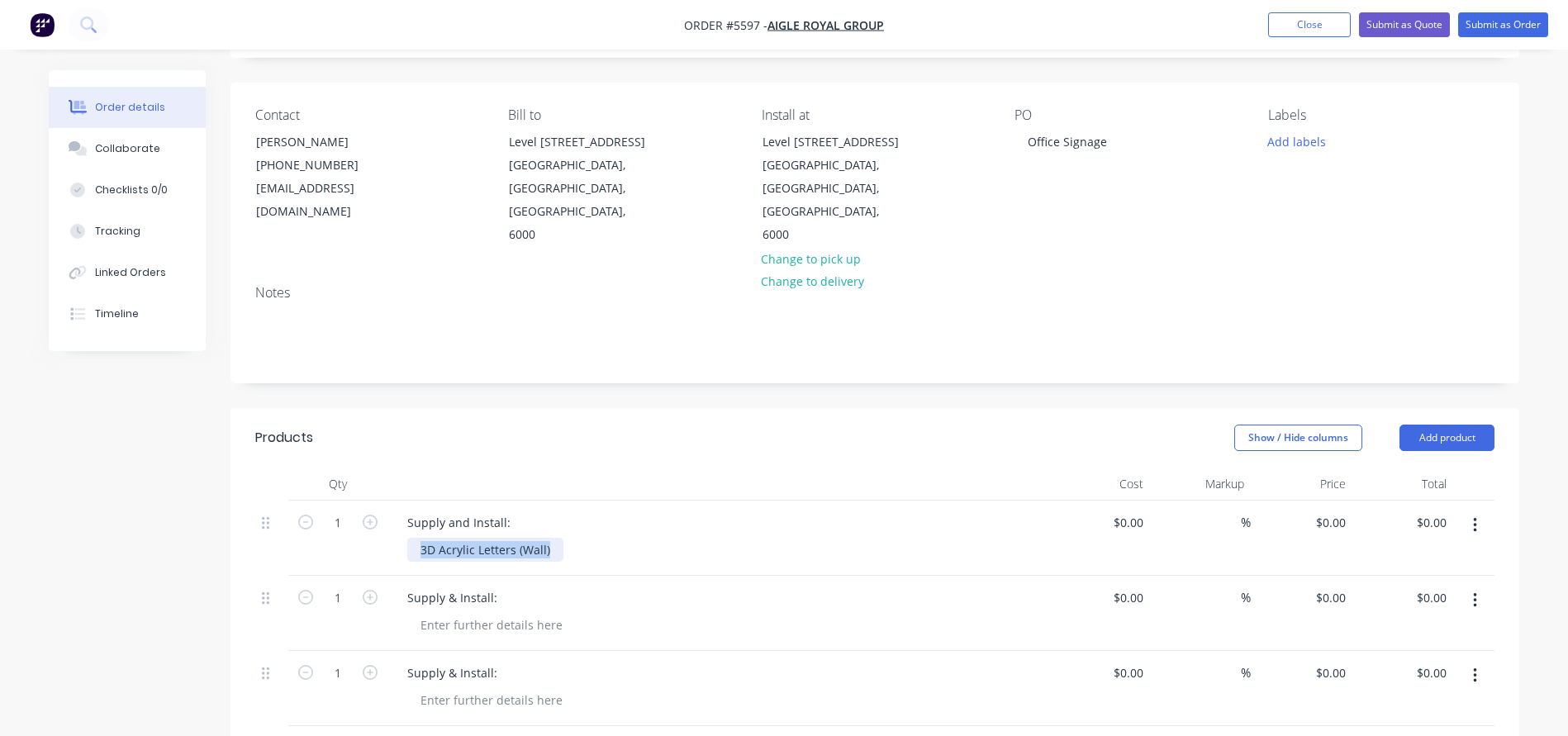
copy div "3D Acrylic Letters (Wall)"
click at [452, 613] on div at bounding box center [491, 624] width 168 height 24
paste div
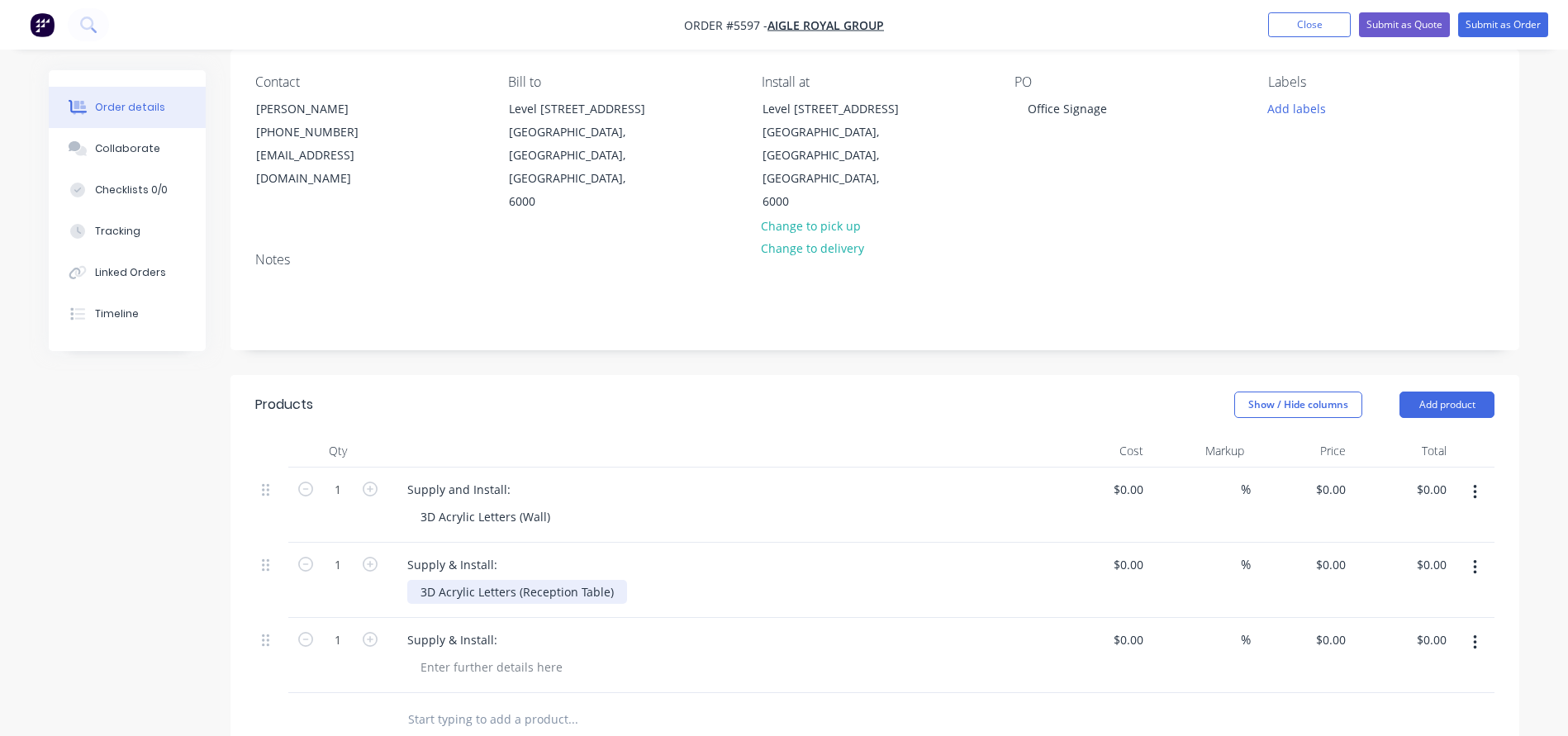
scroll to position [137, 0]
click at [454, 652] on div at bounding box center [491, 663] width 168 height 24
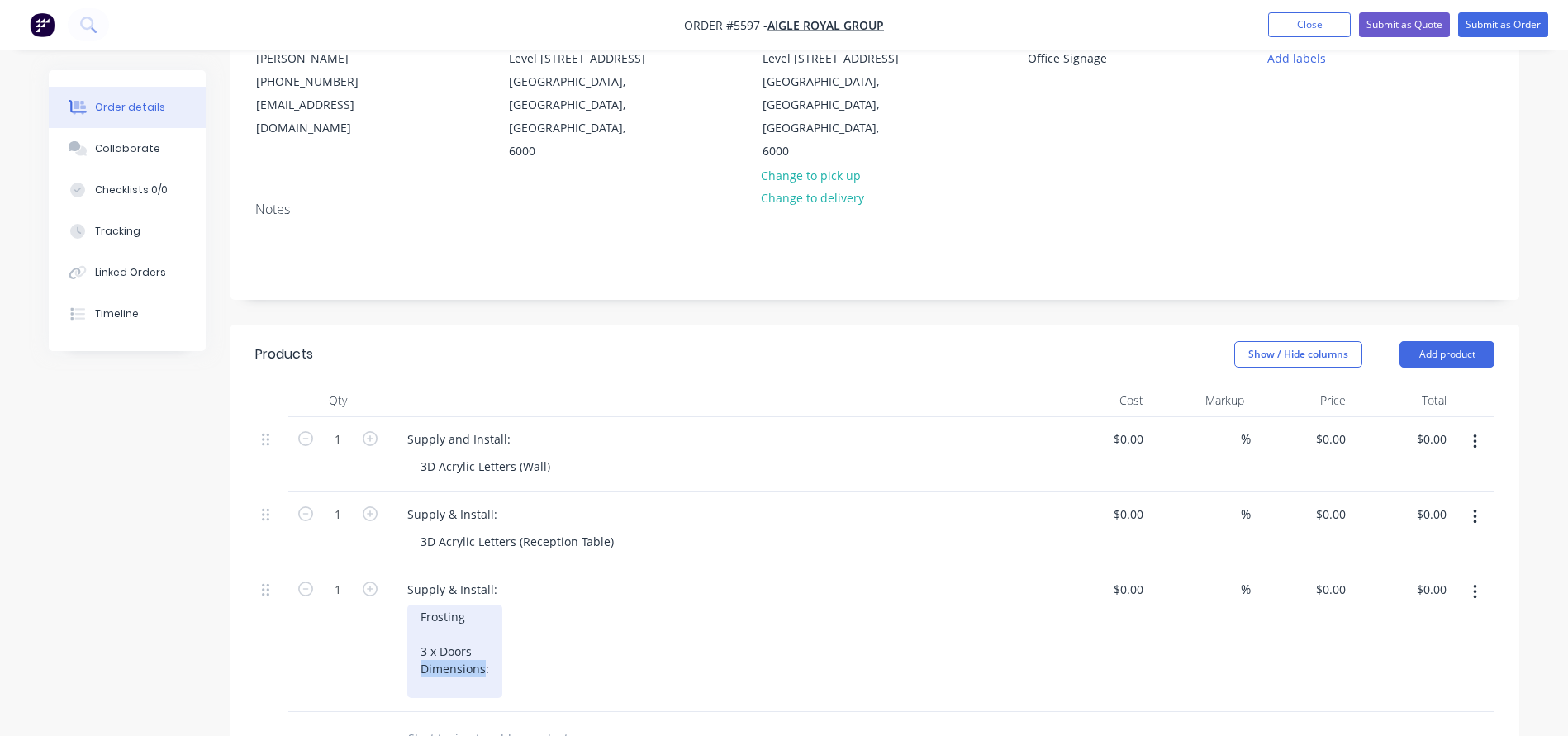
scroll to position [191, 0]
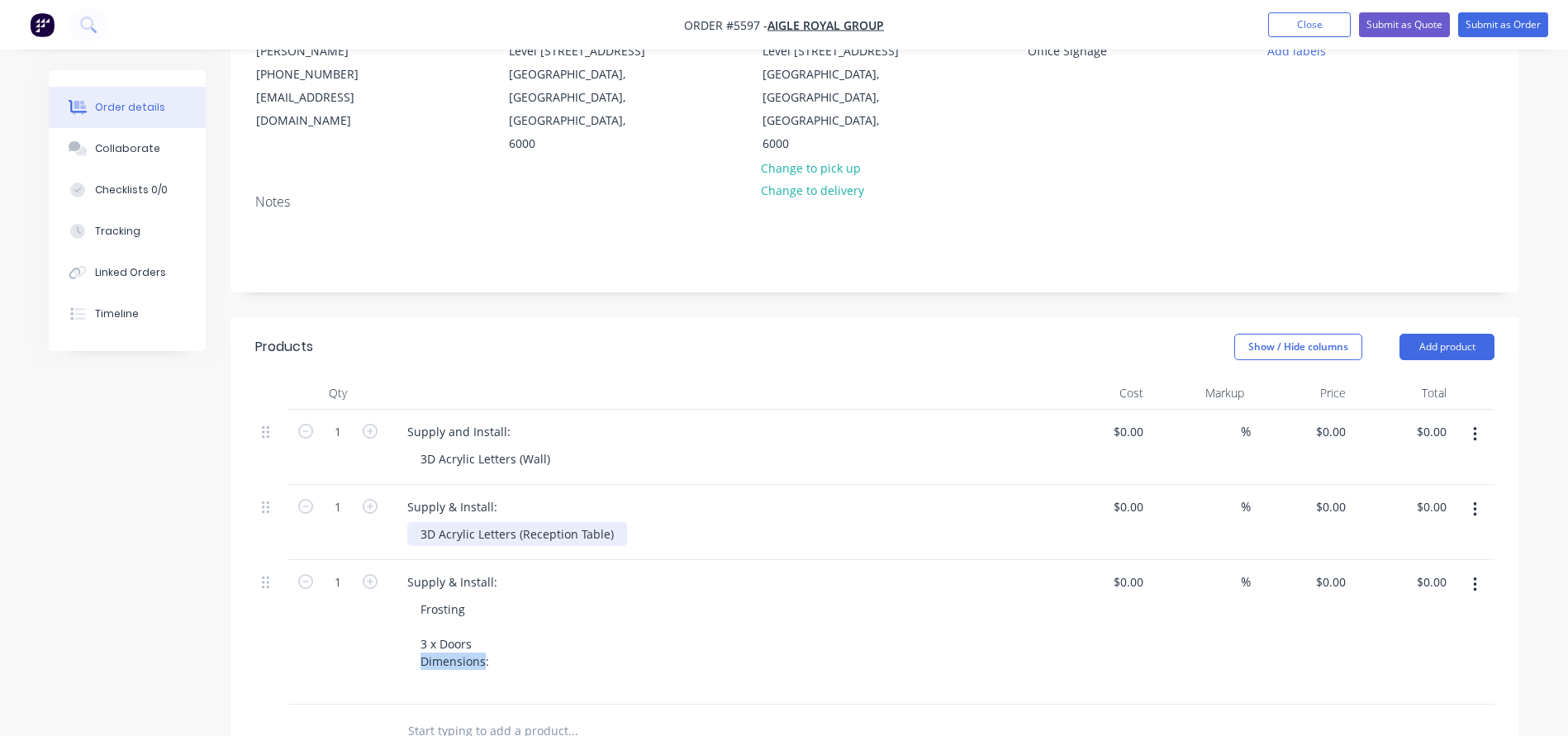
click at [616, 522] on div "3D Acrylic Letters (Reception Table)" at bounding box center [517, 533] width 220 height 24
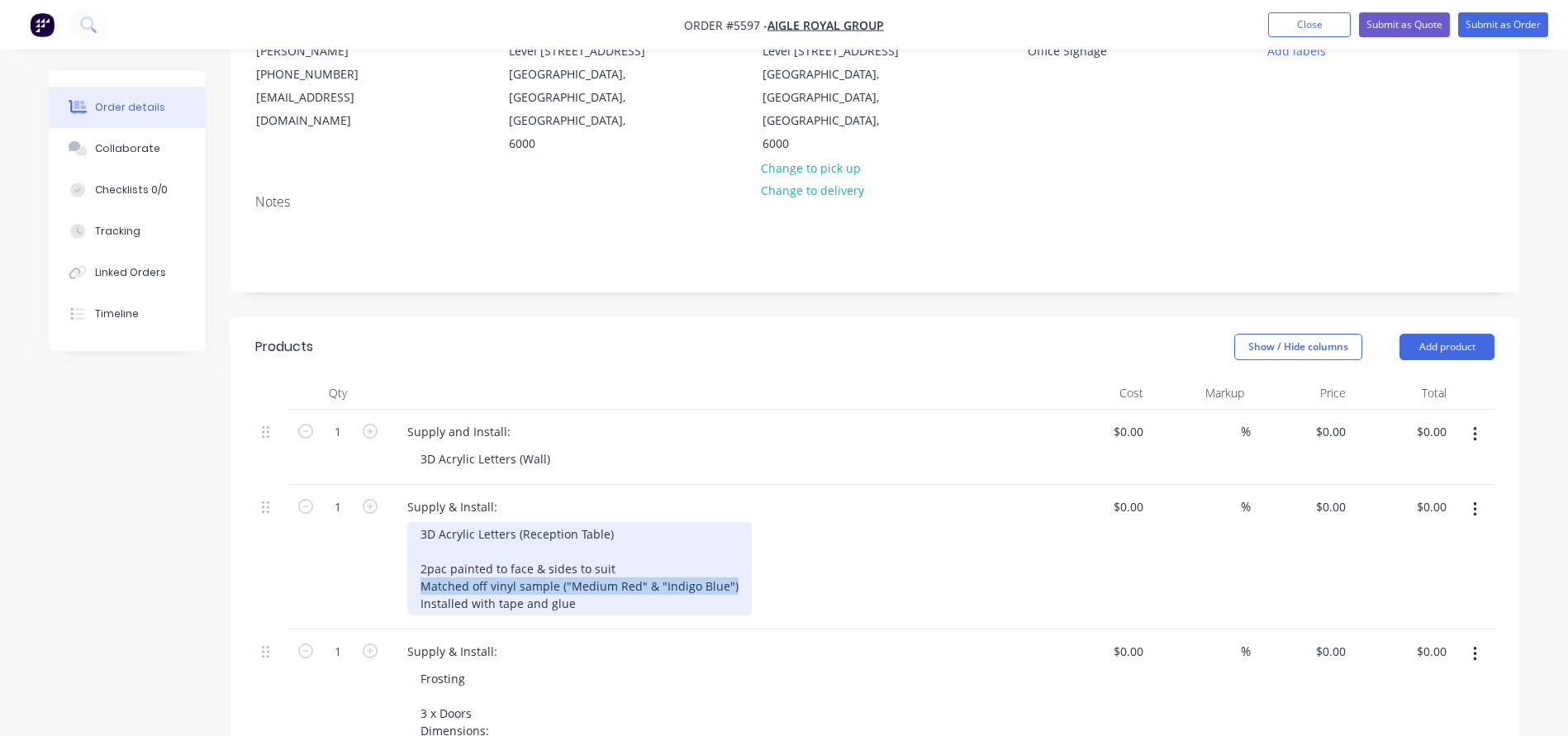
drag, startPoint x: 732, startPoint y: 543, endPoint x: 385, endPoint y: 532, distance: 347.2
click at [385, 532] on div "1 Supply & Install: 3D Acrylic Letters (Reception Table) 2pac painted to face &…" at bounding box center [875, 556] width 1239 height 144
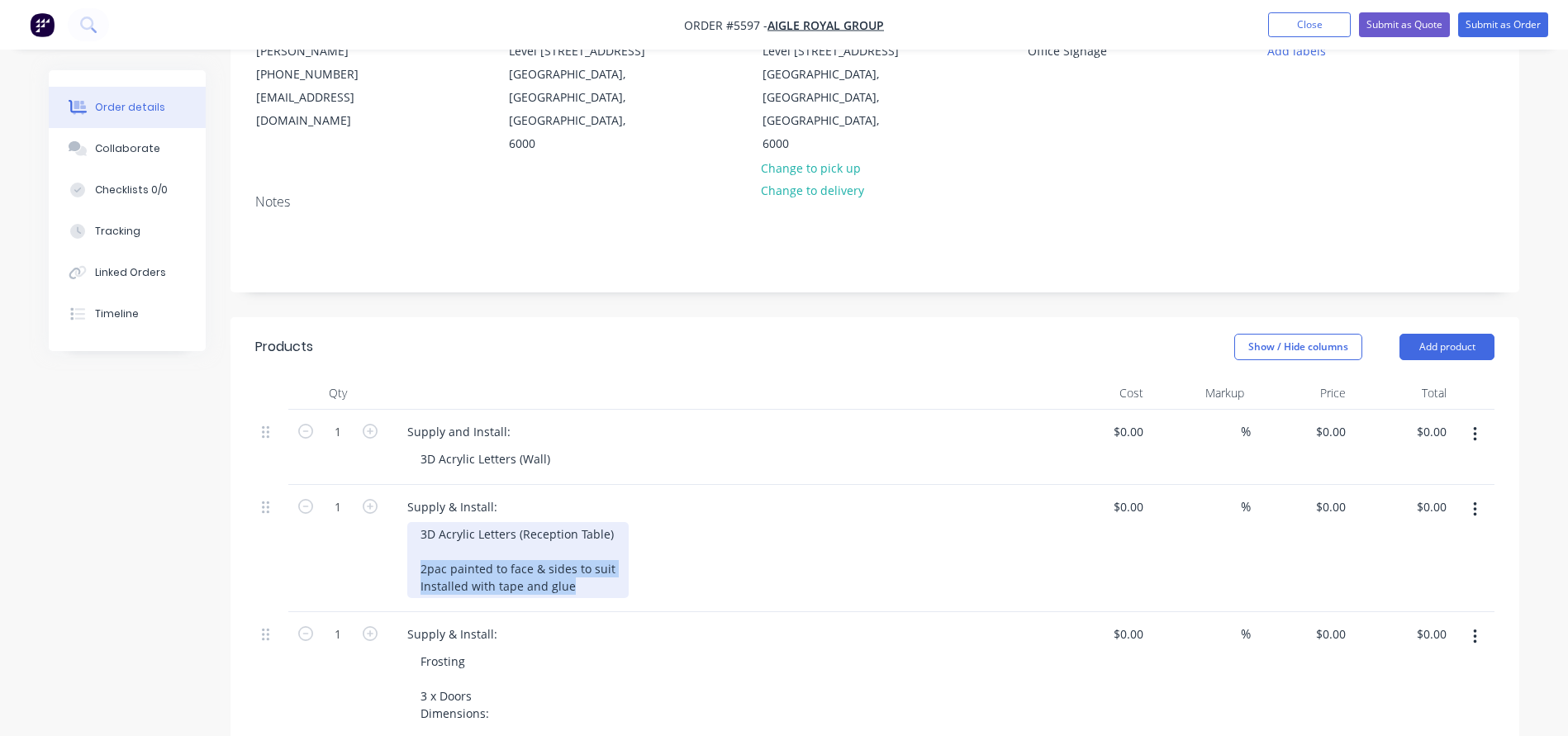
drag, startPoint x: 579, startPoint y: 543, endPoint x: 420, endPoint y: 517, distance: 161.1
click at [420, 522] on div "3D Acrylic Letters (Reception Table) 2pac painted to face & sides to suit Insta…" at bounding box center [517, 559] width 221 height 76
copy div "2pac painted to face & sides to suit Installed with tape and glue"
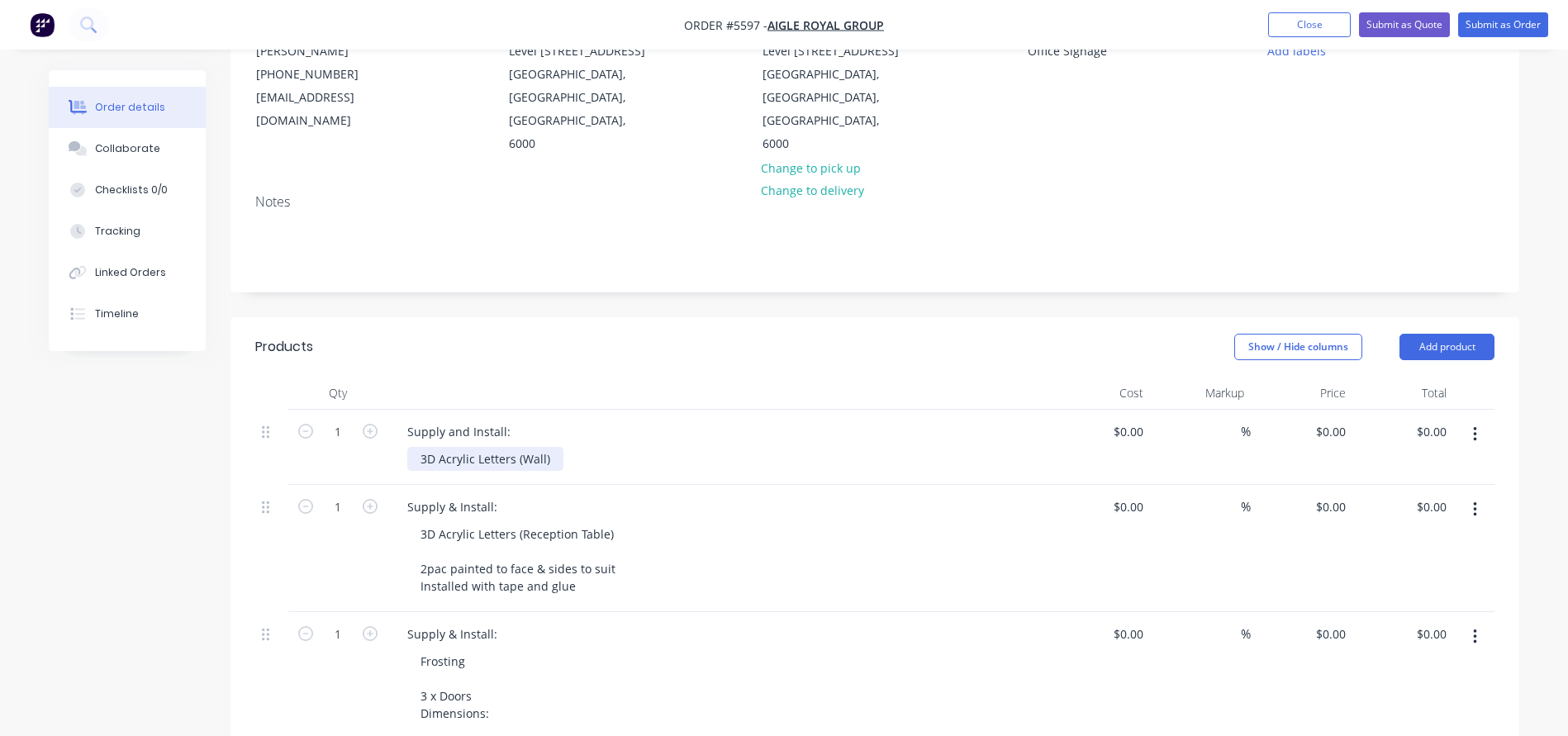
click at [554, 446] on div "3D Acrylic Letters (Wall)" at bounding box center [485, 458] width 156 height 24
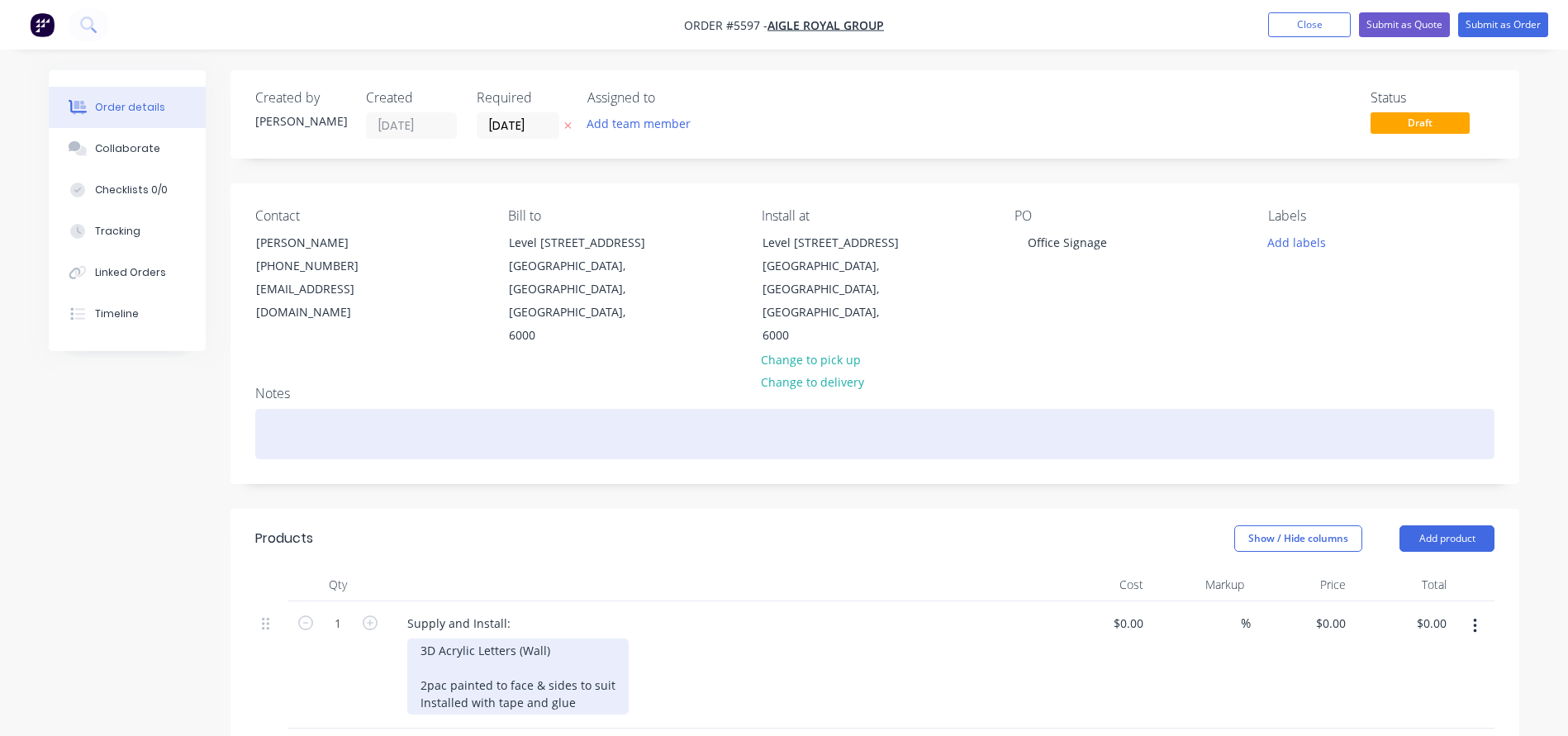
scroll to position [0, 0]
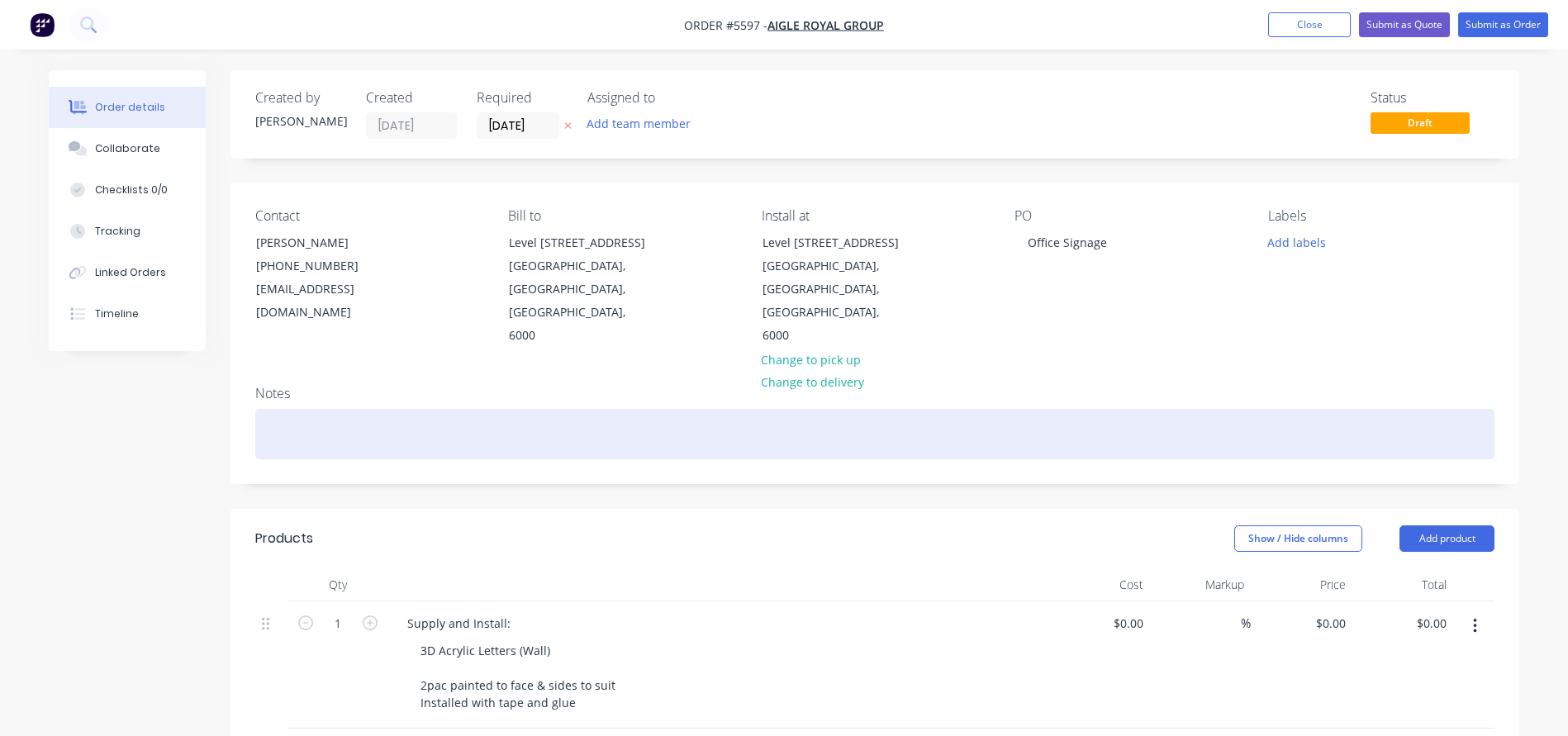
click at [314, 409] on div at bounding box center [875, 434] width 1239 height 51
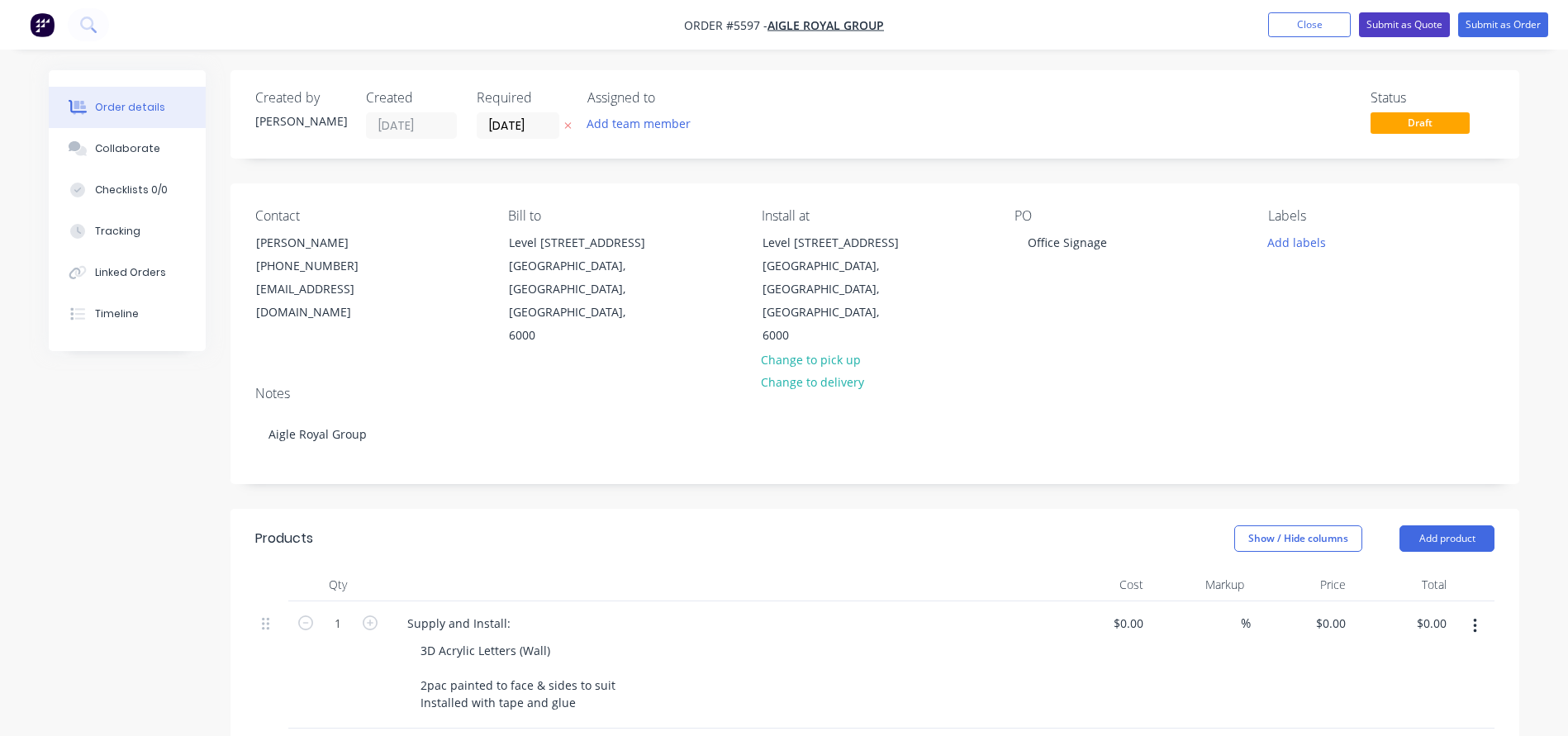
click at [1410, 24] on button "Submit as Quote" at bounding box center [1404, 25] width 91 height 25
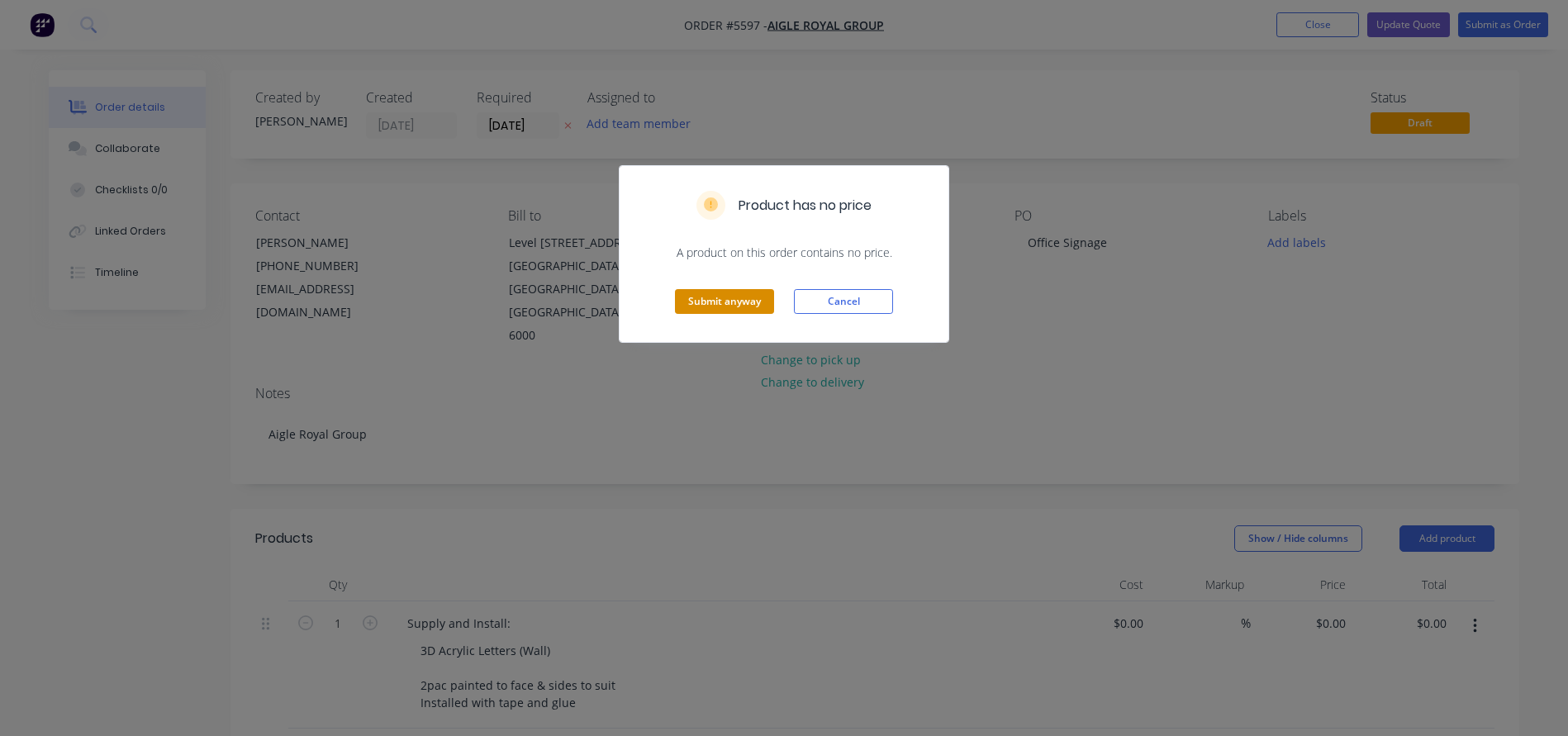
click at [698, 296] on button "Submit anyway" at bounding box center [725, 301] width 99 height 25
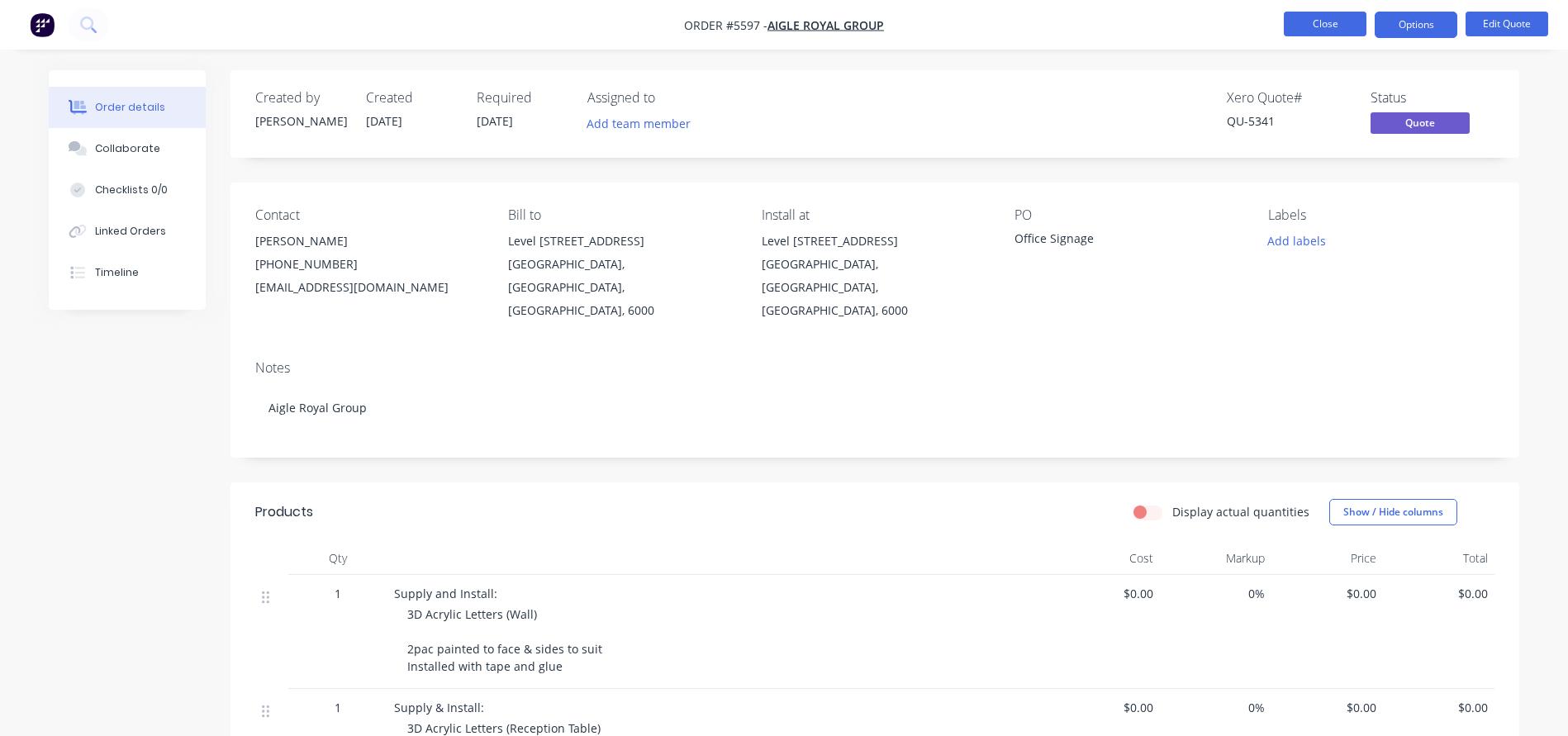
click at [1318, 23] on button "Close" at bounding box center [1324, 24] width 82 height 25
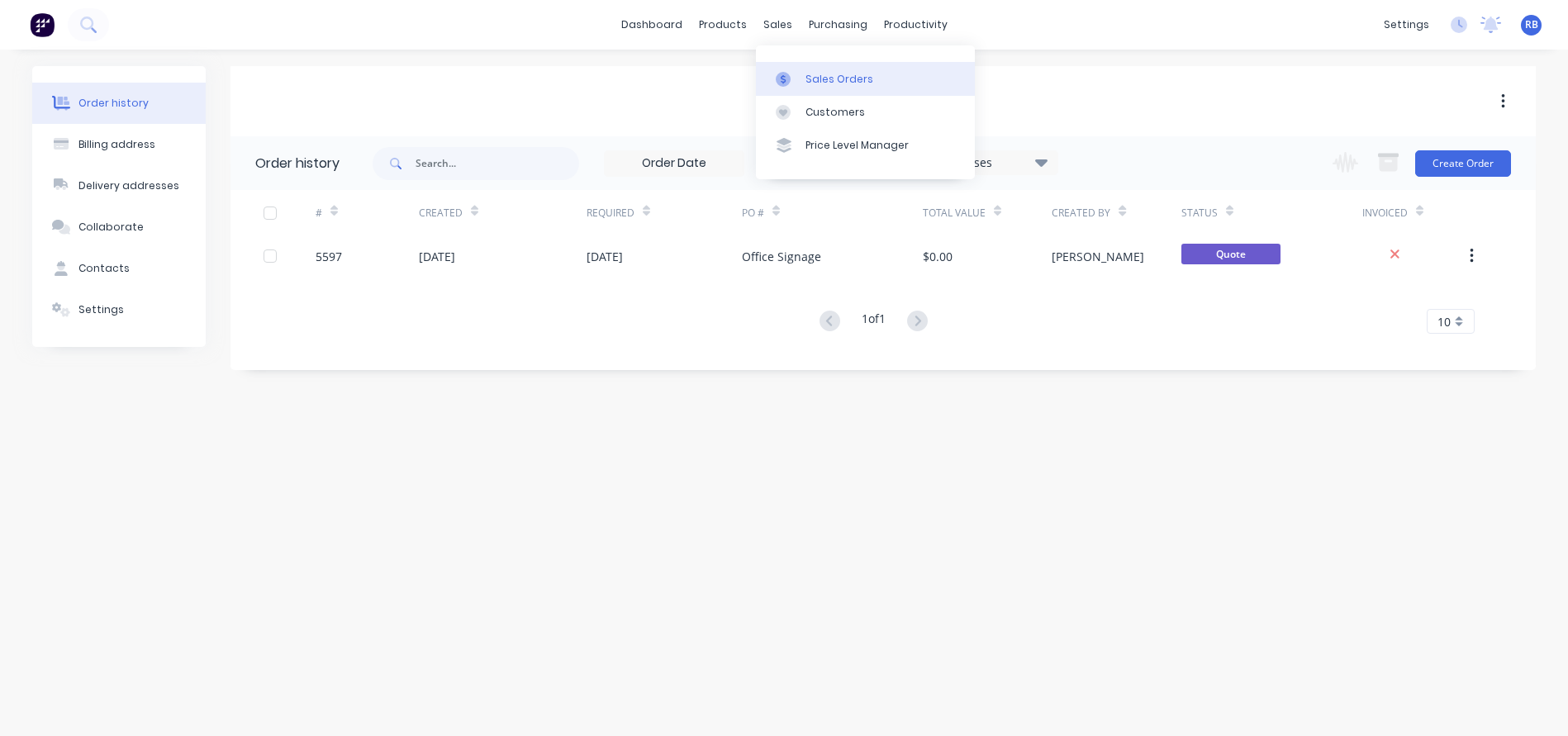
click at [816, 69] on link "Sales Orders" at bounding box center [864, 78] width 219 height 33
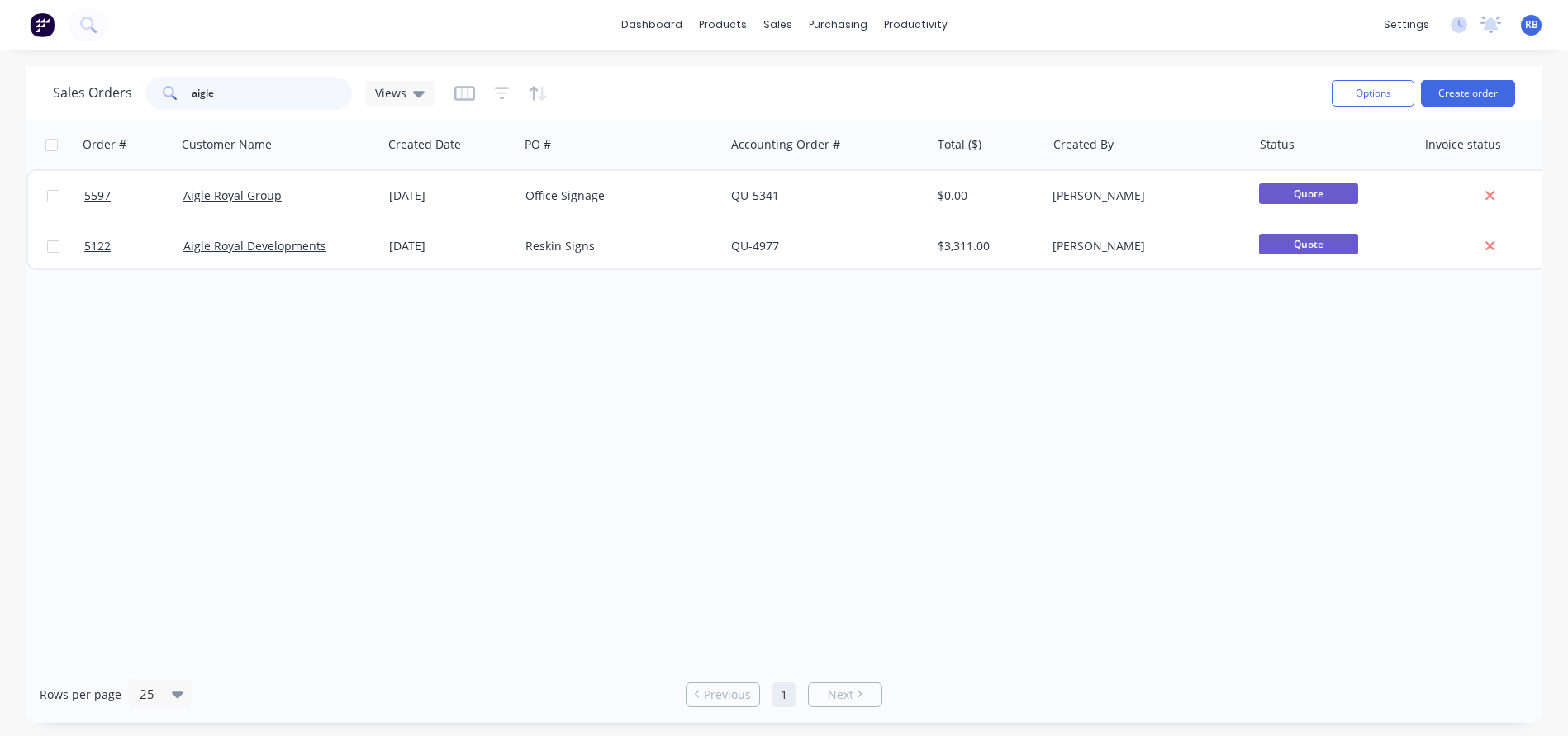
drag, startPoint x: 119, startPoint y: 89, endPoint x: 69, endPoint y: 84, distance: 50.2
click at [69, 84] on div "Sales Orders aigle Views" at bounding box center [243, 93] width 381 height 33
type input "last"
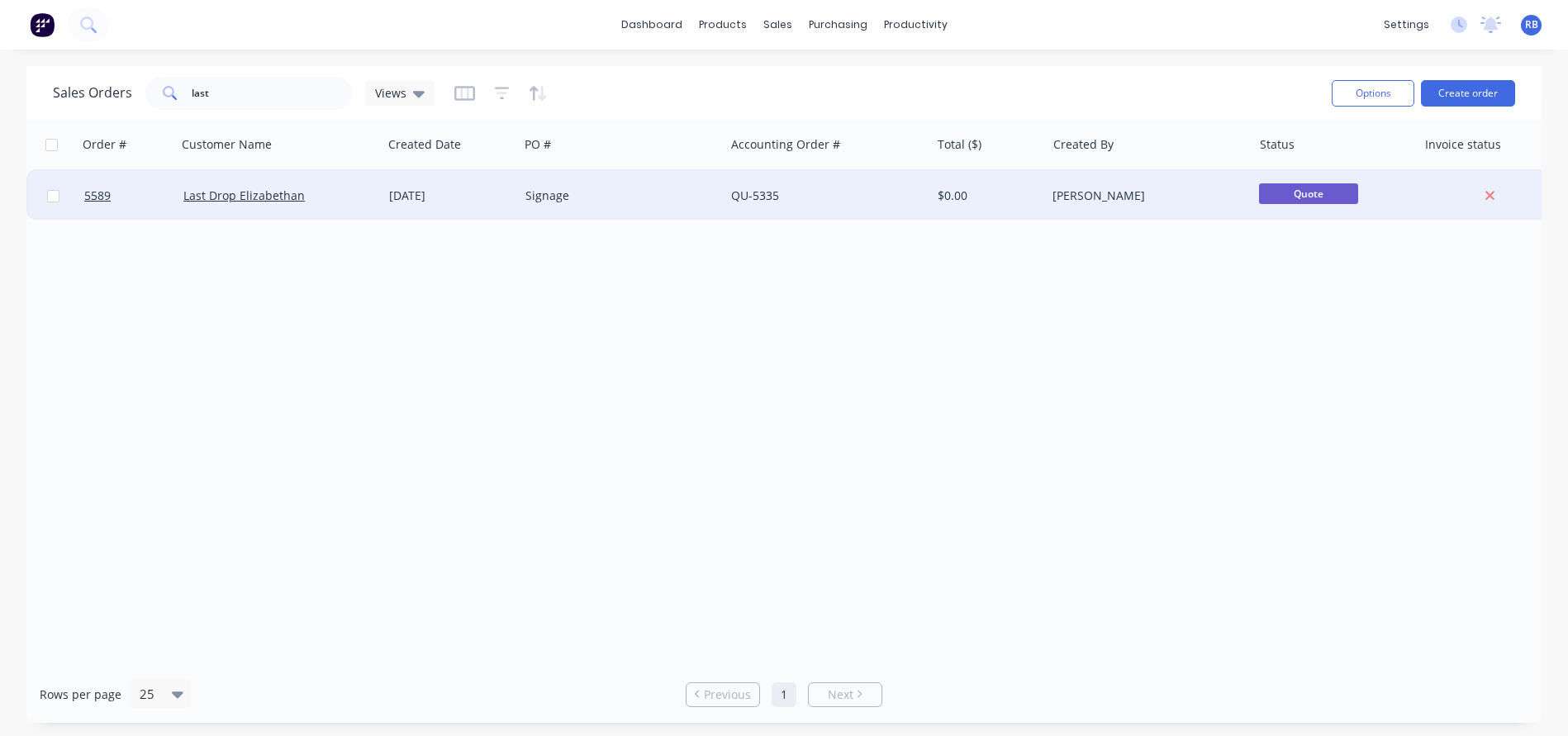
click at [355, 191] on div "Last Drop Elizabethan" at bounding box center [275, 195] width 184 height 16
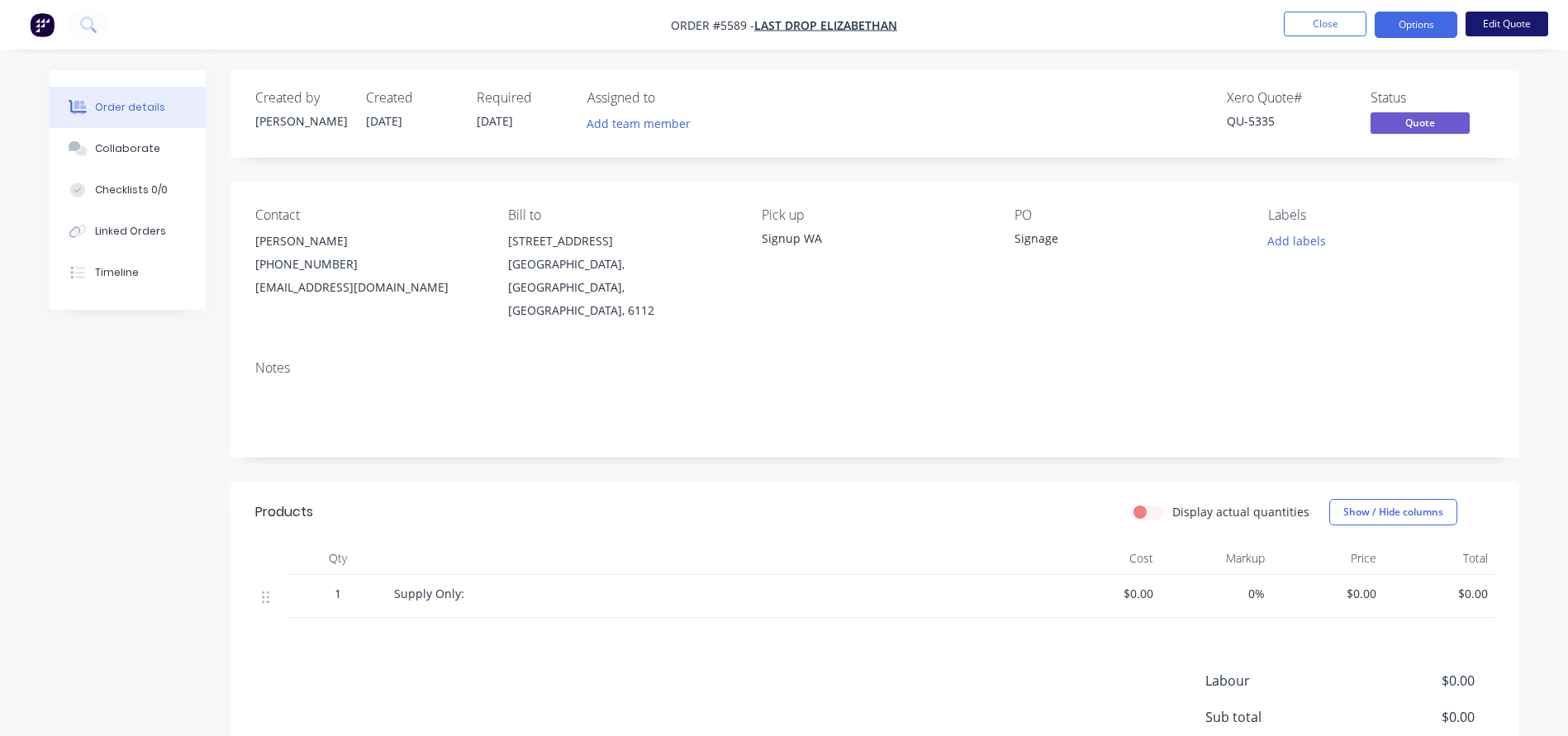
click at [1514, 28] on button "Edit Quote" at bounding box center [1506, 24] width 82 height 25
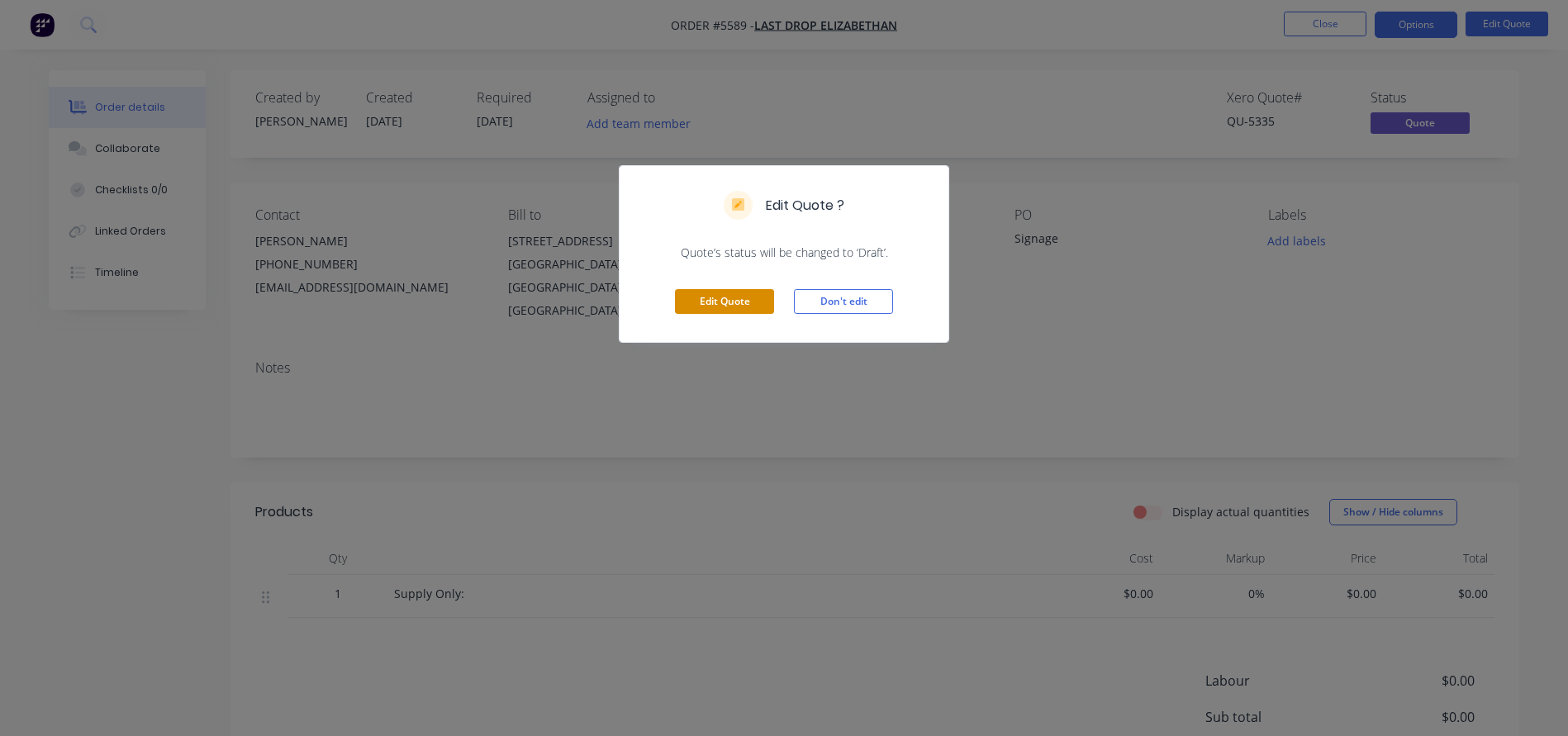
click at [698, 293] on button "Edit Quote" at bounding box center [725, 301] width 99 height 25
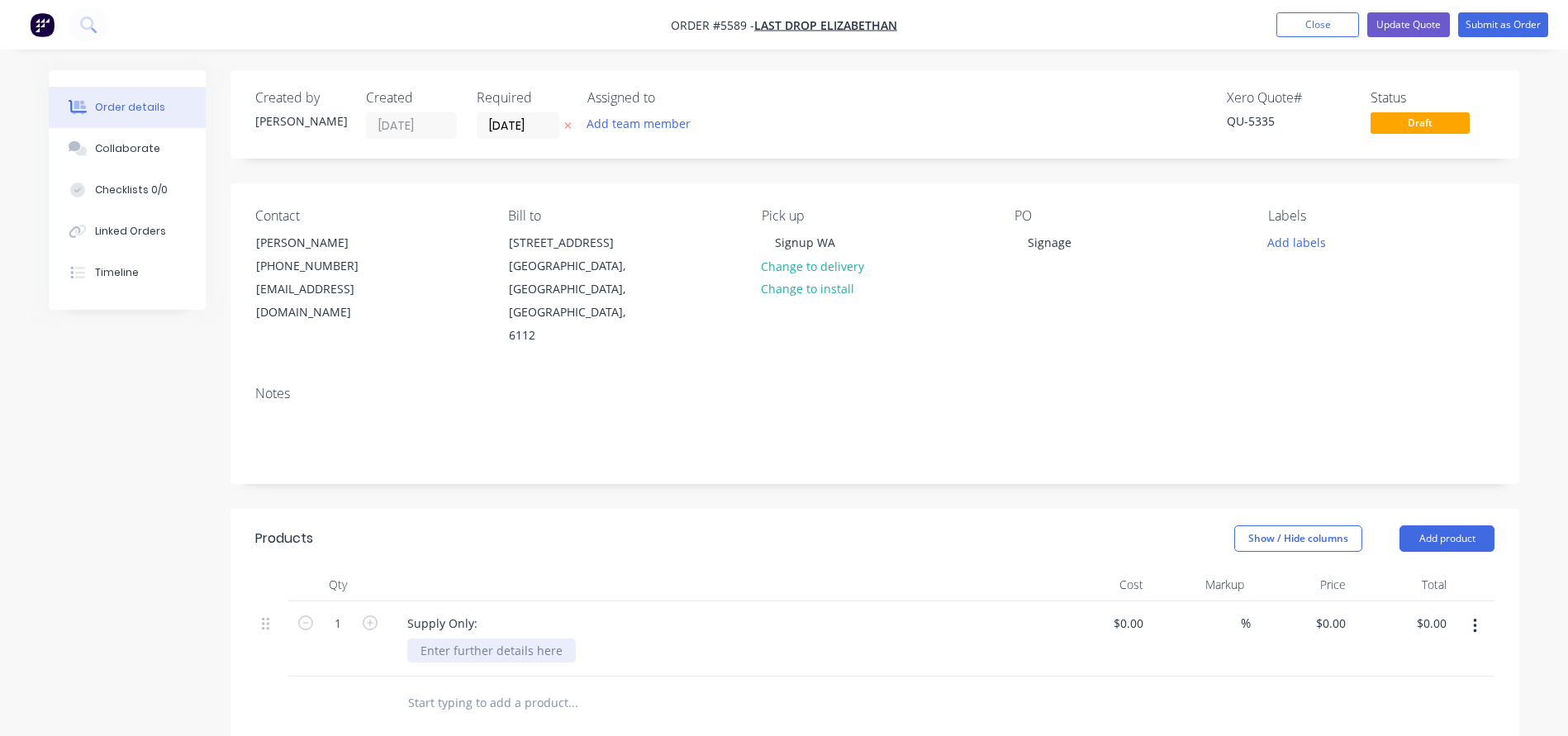
click at [446, 639] on div at bounding box center [491, 650] width 168 height 24
click at [458, 686] on input "text" at bounding box center [573, 703] width 331 height 33
type input "Supply Only:"
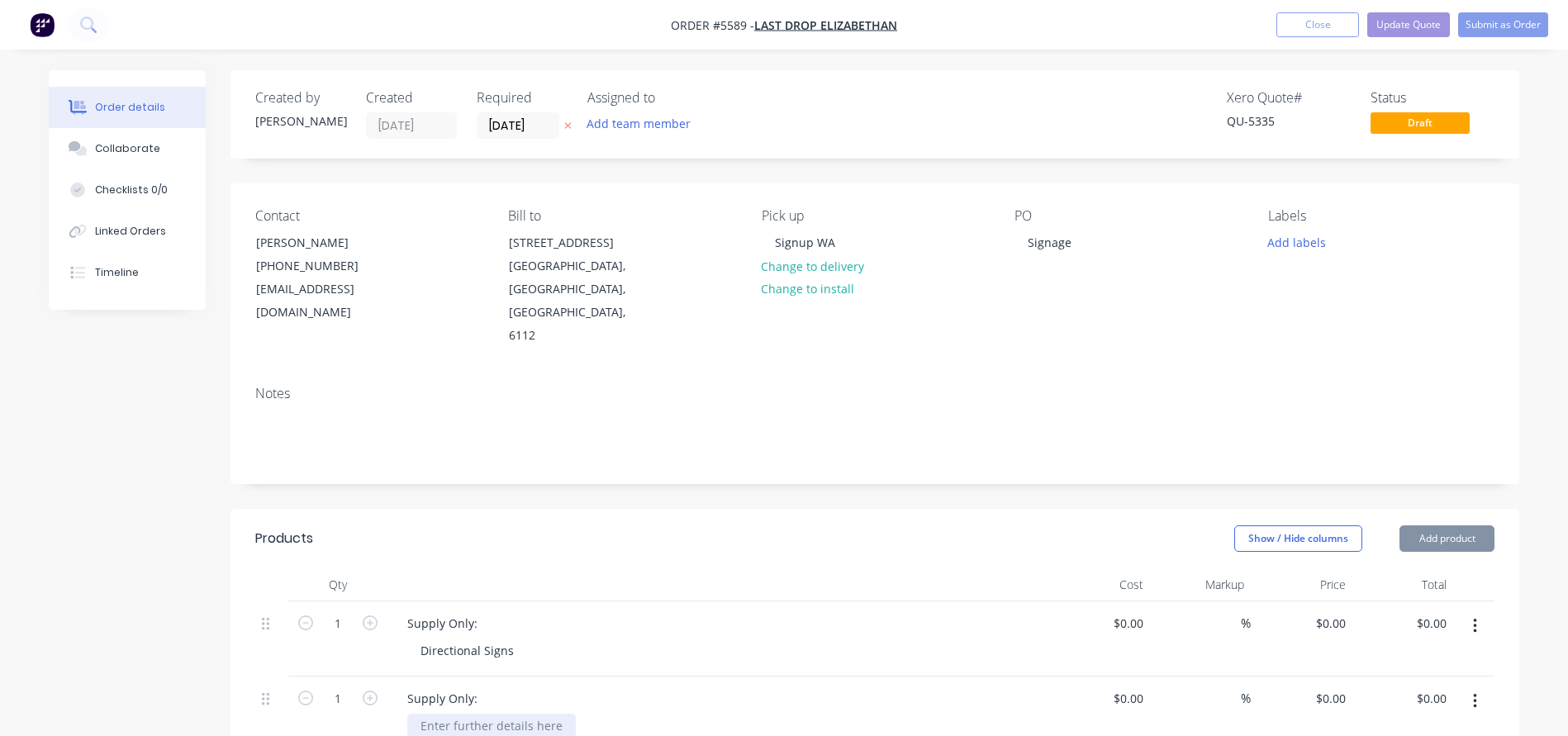
click at [477, 713] on div at bounding box center [491, 725] width 168 height 24
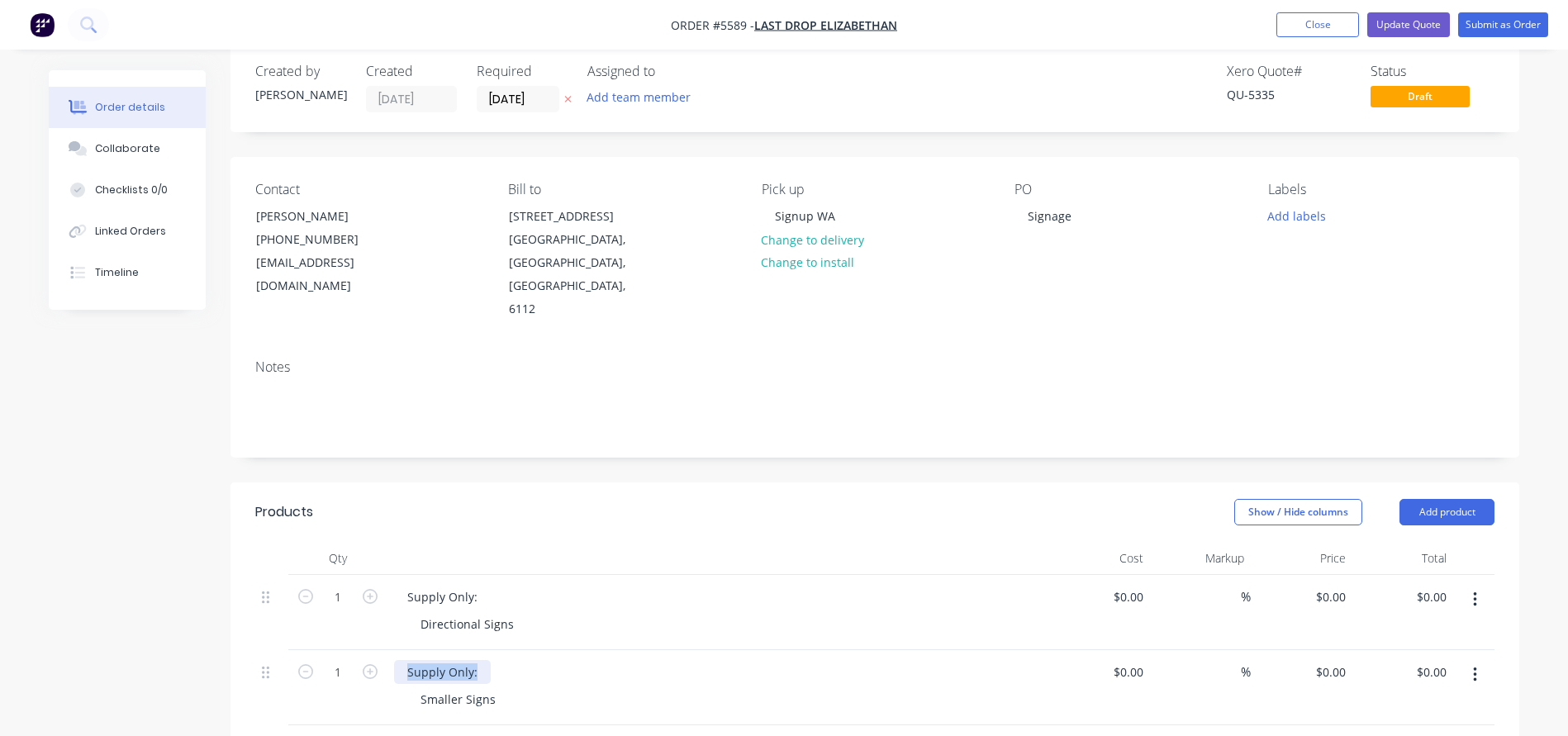
drag, startPoint x: 468, startPoint y: 623, endPoint x: 512, endPoint y: 623, distance: 44.0
click at [512, 660] on div "Supply Only:" at bounding box center [717, 671] width 647 height 24
copy div "Supply Only:"
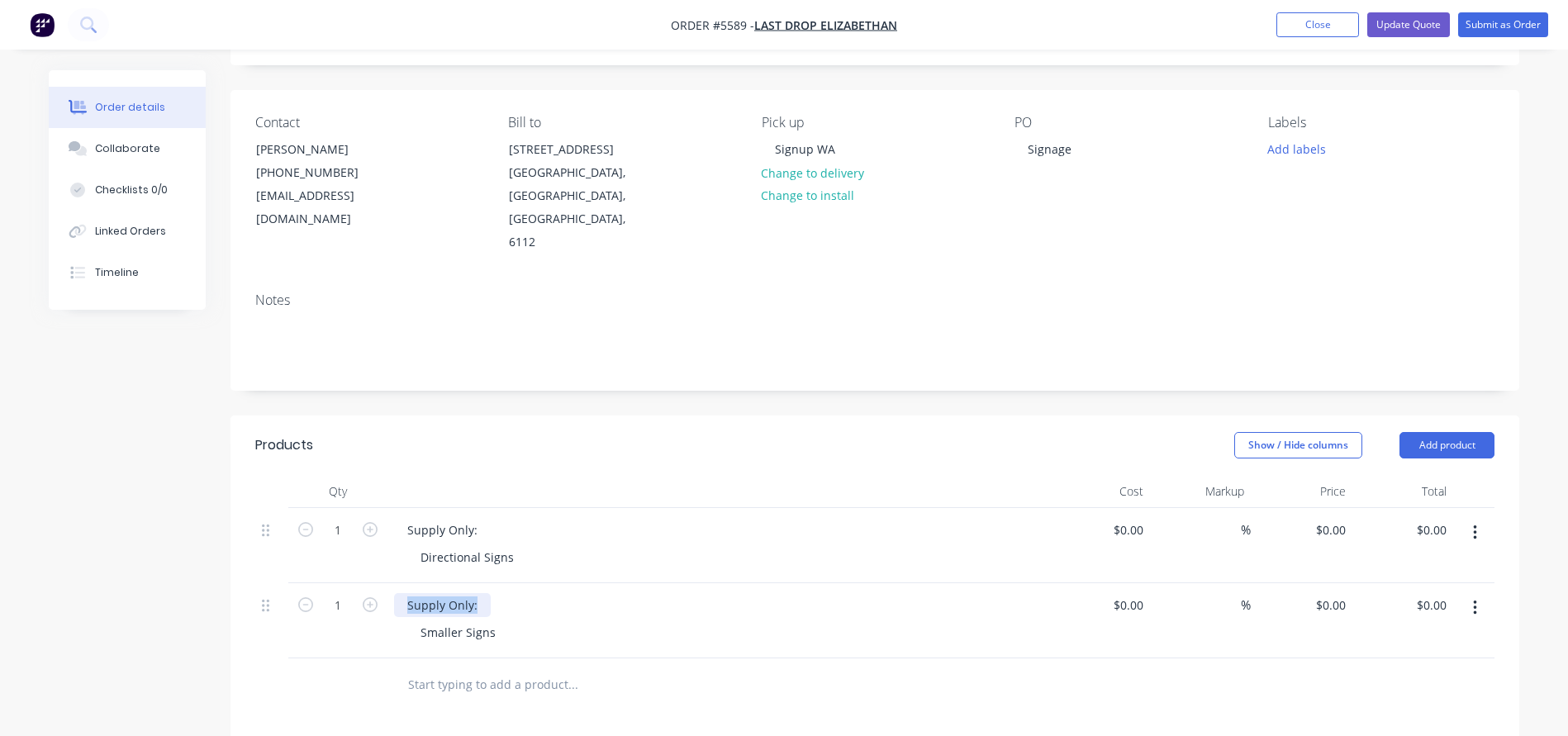
scroll to position [97, 0]
click at [424, 664] on input "text" at bounding box center [573, 681] width 331 height 33
paste input "Supply Only:"
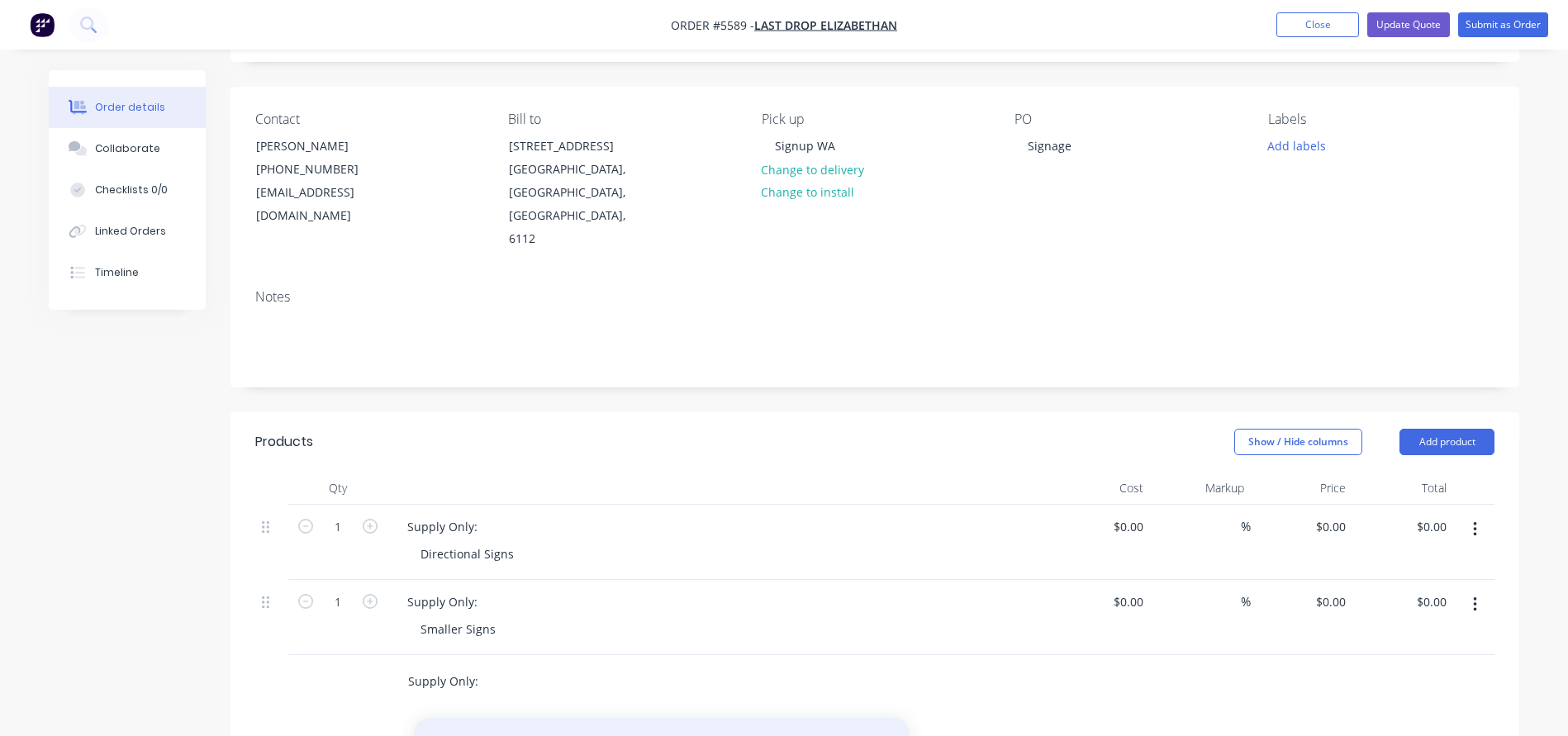
type input "Supply Only:"
click at [534, 718] on button "Add Supply Only: to order" at bounding box center [662, 744] width 495 height 53
click at [449, 692] on div at bounding box center [491, 704] width 168 height 24
click at [516, 542] on div "Directional Signs" at bounding box center [467, 553] width 120 height 24
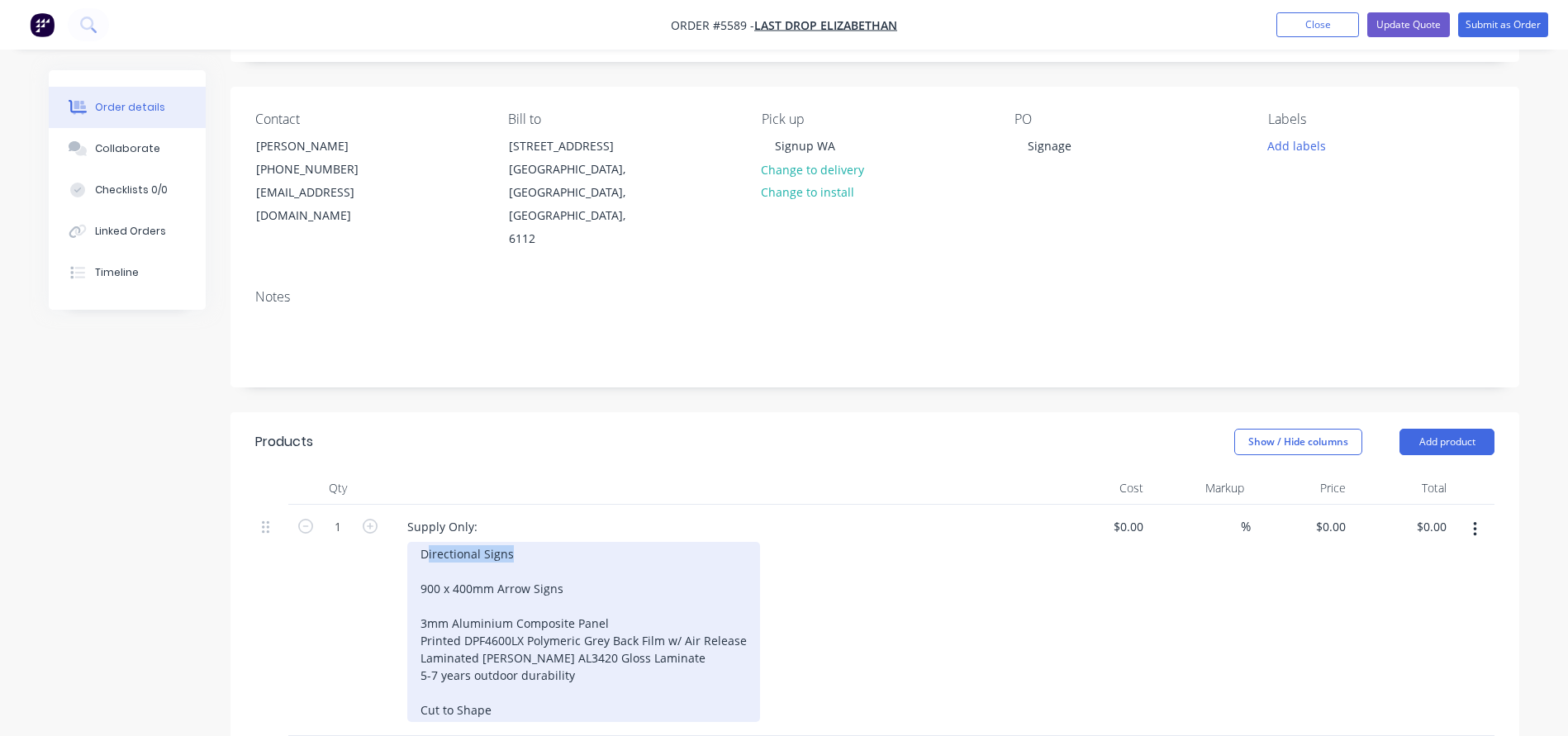
drag, startPoint x: 526, startPoint y: 506, endPoint x: 425, endPoint y: 506, distance: 101.0
click at [425, 542] on div "Directional Signs 900 x 400mm Arrow Signs 3mm Aluminium Composite Panel Printed…" at bounding box center [583, 632] width 353 height 180
click at [530, 542] on div "Directional Signs 900 x 400mm Arrow Signs 3mm Aluminium Composite Panel Printed…" at bounding box center [583, 632] width 353 height 180
drag, startPoint x: 543, startPoint y: 513, endPoint x: 344, endPoint y: 506, distance: 199.1
click at [344, 506] on div "1 Supply Only: Directional Signs 900 x 400mm Arrow Signs 3mm Aluminium Composit…" at bounding box center [875, 620] width 1239 height 231
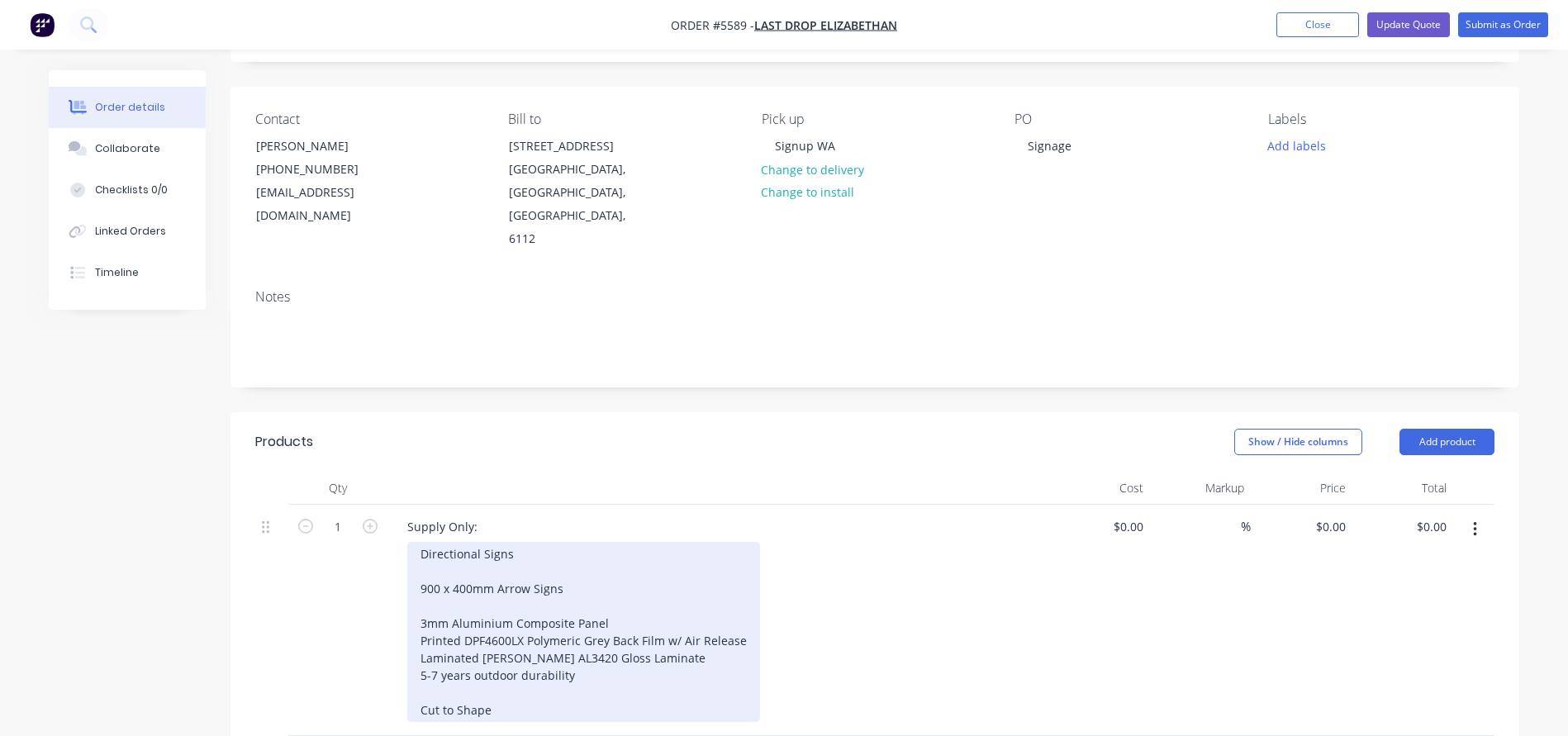
click at [490, 542] on div "Directional Signs 900 x 400mm Arrow Signs 3mm Aluminium Composite Panel Printed…" at bounding box center [583, 632] width 353 height 180
click at [558, 547] on div "Directional Signs 900 x 400mm Arrow Signs 3mm Aluminium Composite Panel Printed…" at bounding box center [583, 632] width 353 height 180
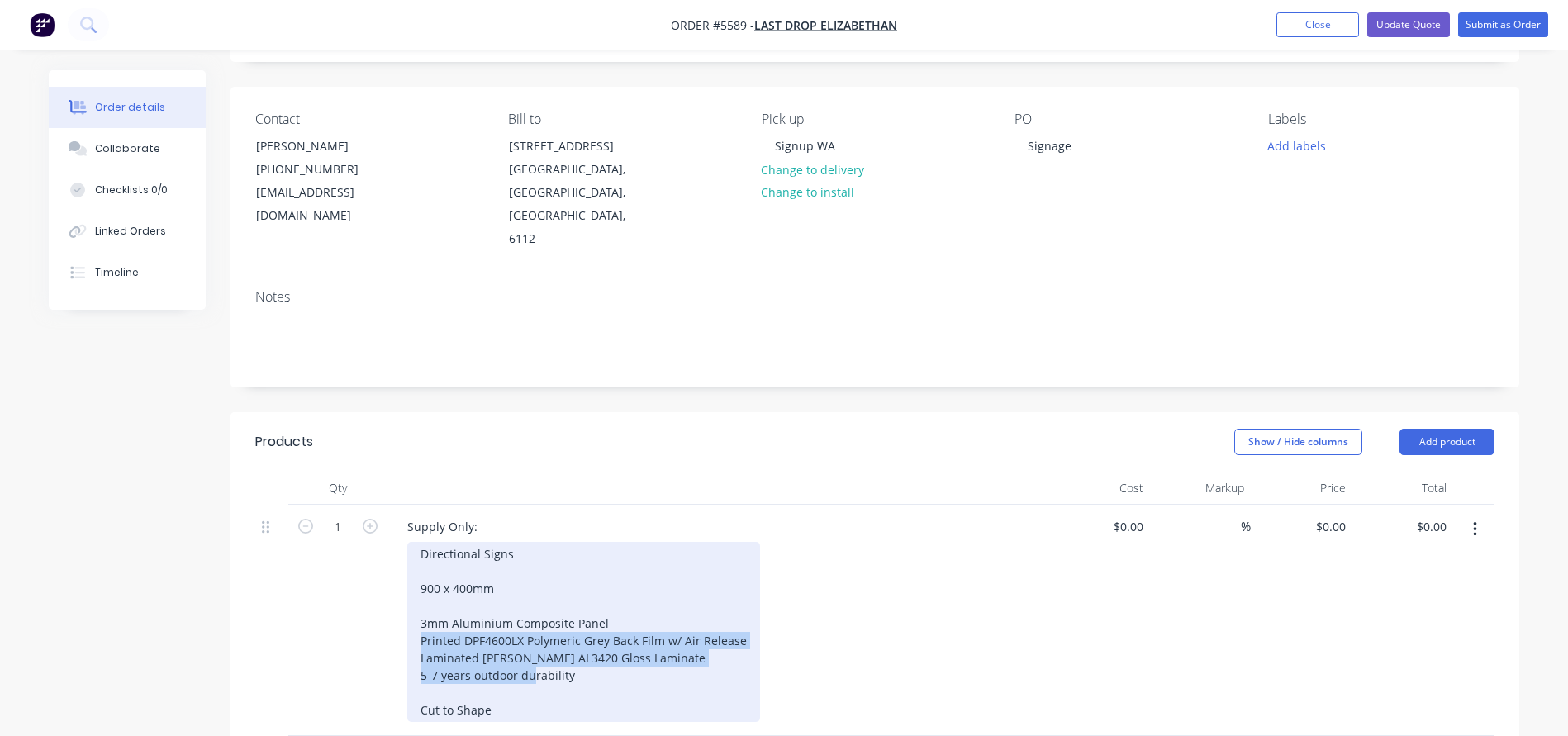
drag, startPoint x: 578, startPoint y: 632, endPoint x: 392, endPoint y: 589, distance: 190.9
click at [392, 589] on div "Supply Only: Directional Signs 900 x 400mm 3mm Aluminium Composite Panel Printe…" at bounding box center [717, 620] width 661 height 231
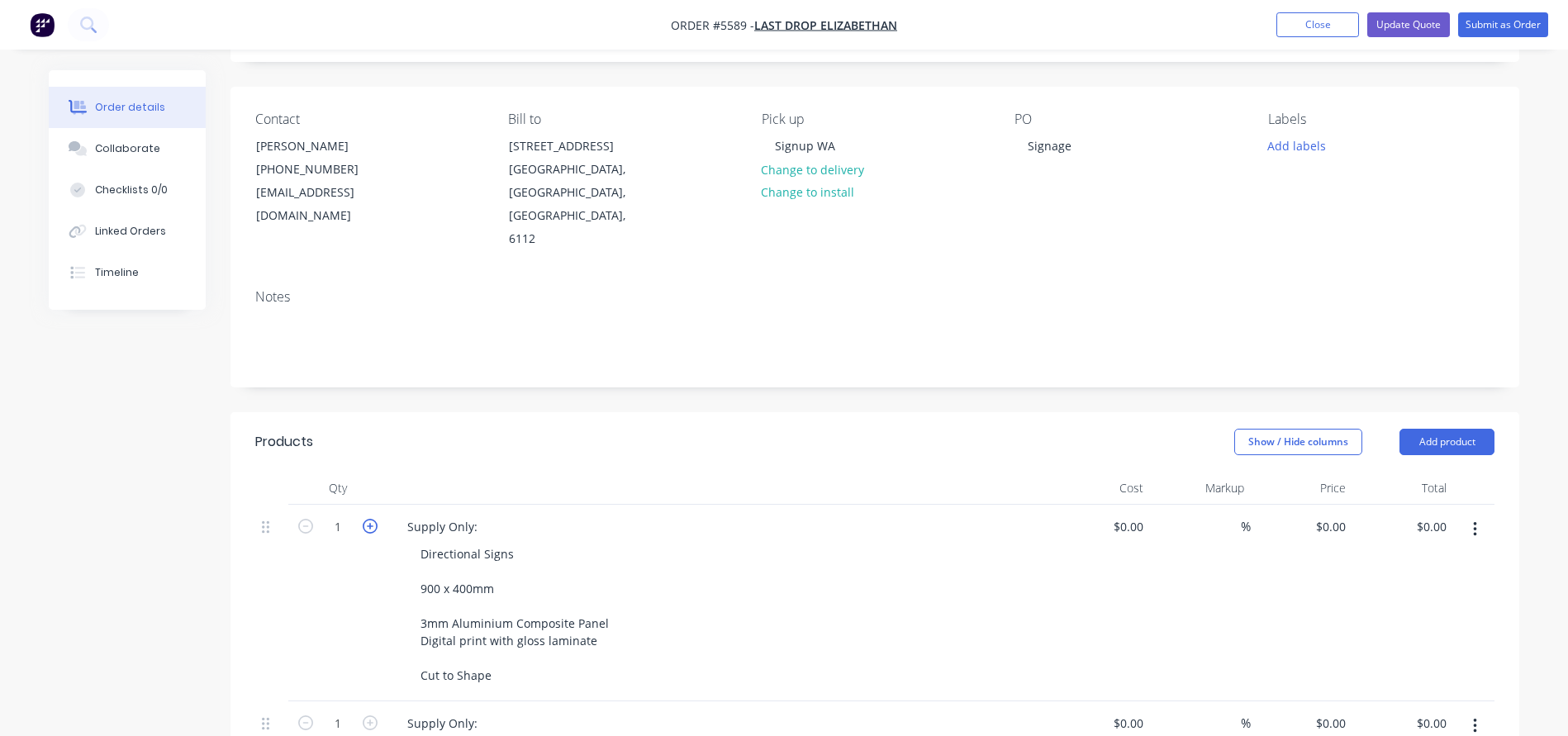
click at [371, 518] on icon "button" at bounding box center [370, 526] width 15 height 15
type input "3"
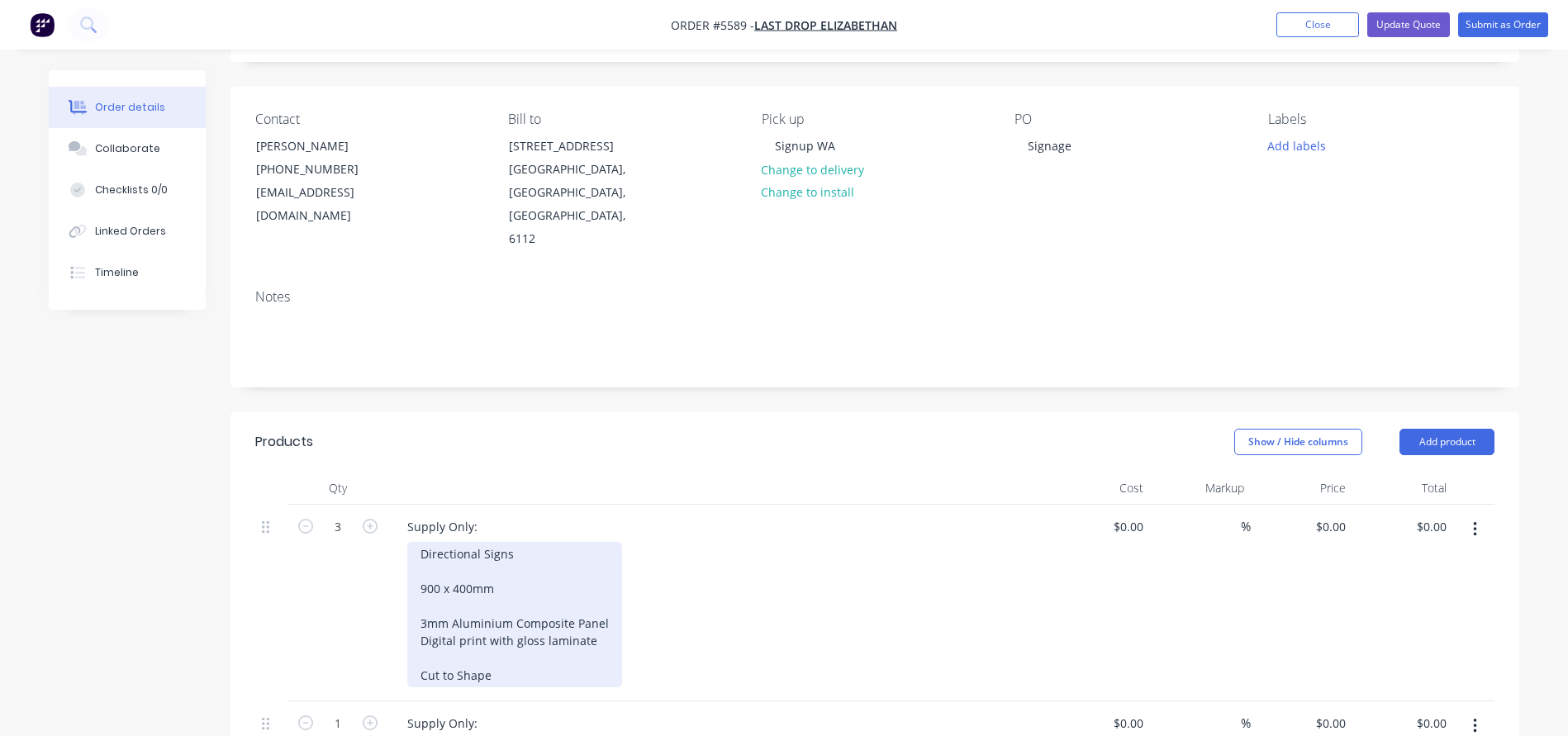
click at [416, 626] on div "Directional Signs 900 x 400mm 3mm Aluminium Composite Panel Digital print with …" at bounding box center [514, 615] width 215 height 145
click at [534, 627] on div "Directional Signs 900 x 400mm 3mm Aluminium Composite Panel Digital print with …" at bounding box center [514, 615] width 215 height 145
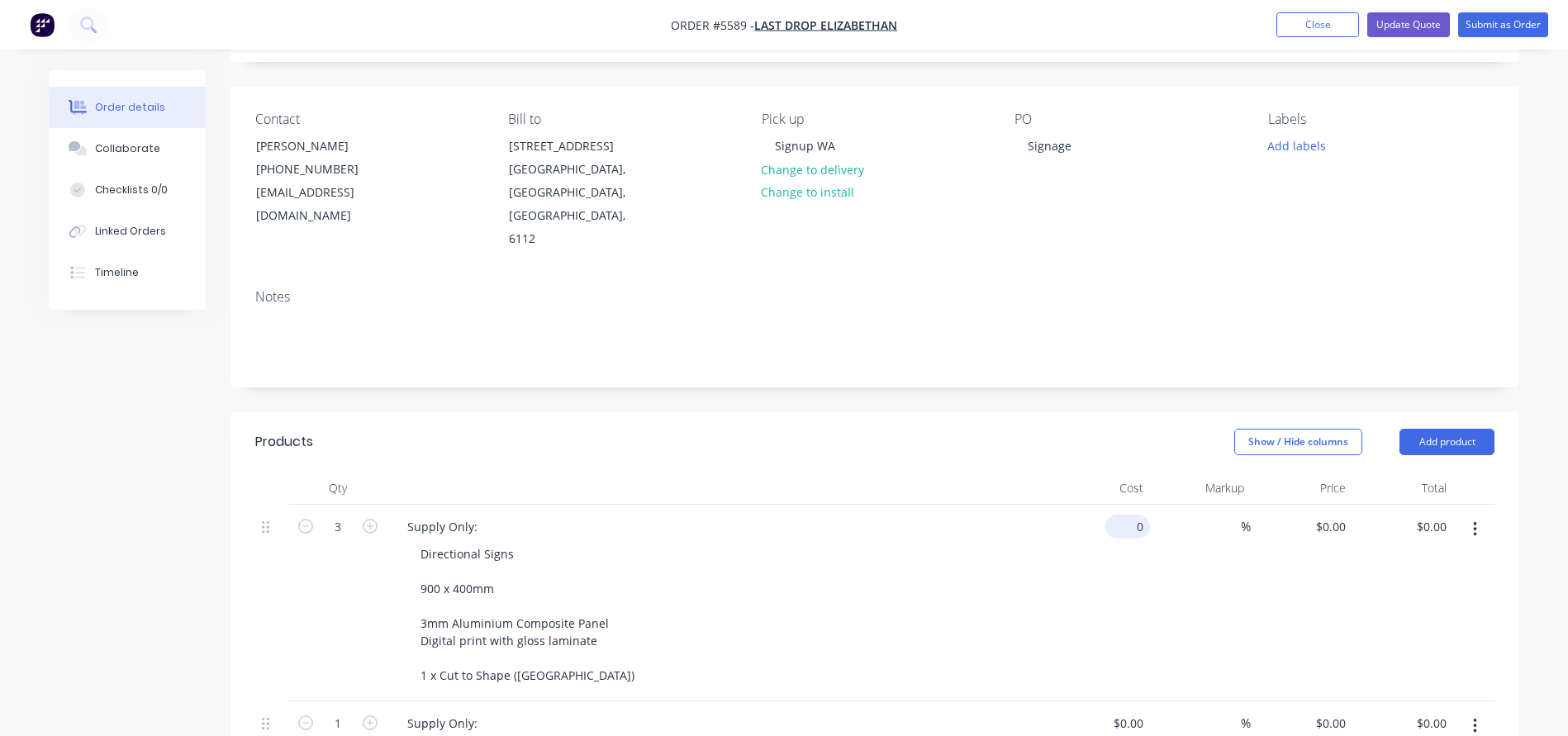
click at [1126, 514] on div "0 $0.00" at bounding box center [1127, 526] width 45 height 24
type input "$109.00"
type input "$327.00"
click at [896, 542] on div "Directional Signs 900 x 400mm 3mm Aluminium Composite Panel Digital print with …" at bounding box center [724, 615] width 634 height 145
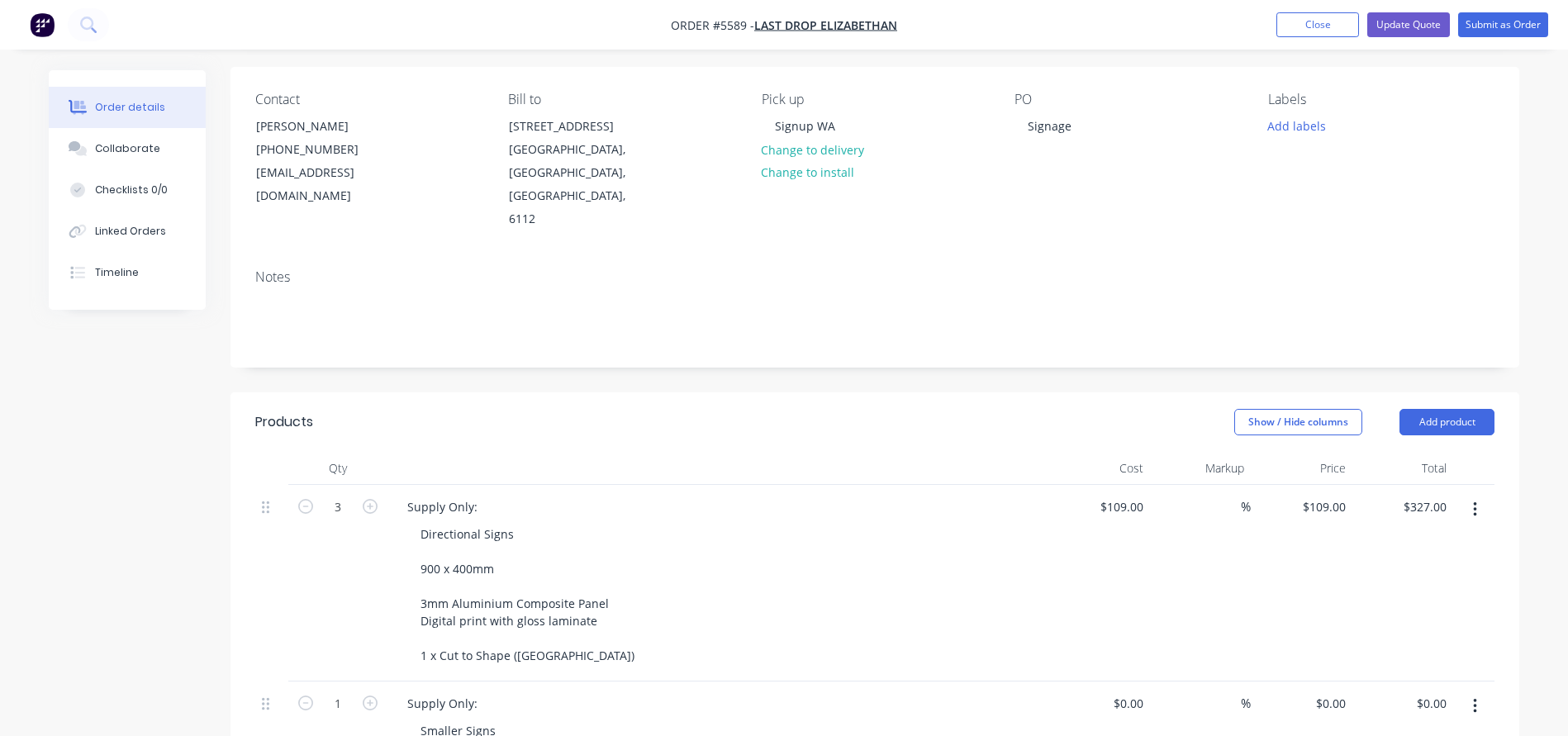
scroll to position [121, 0]
click at [1123, 489] on input "109" at bounding box center [1135, 501] width 28 height 24
type input "$15.00"
type input "$45.00"
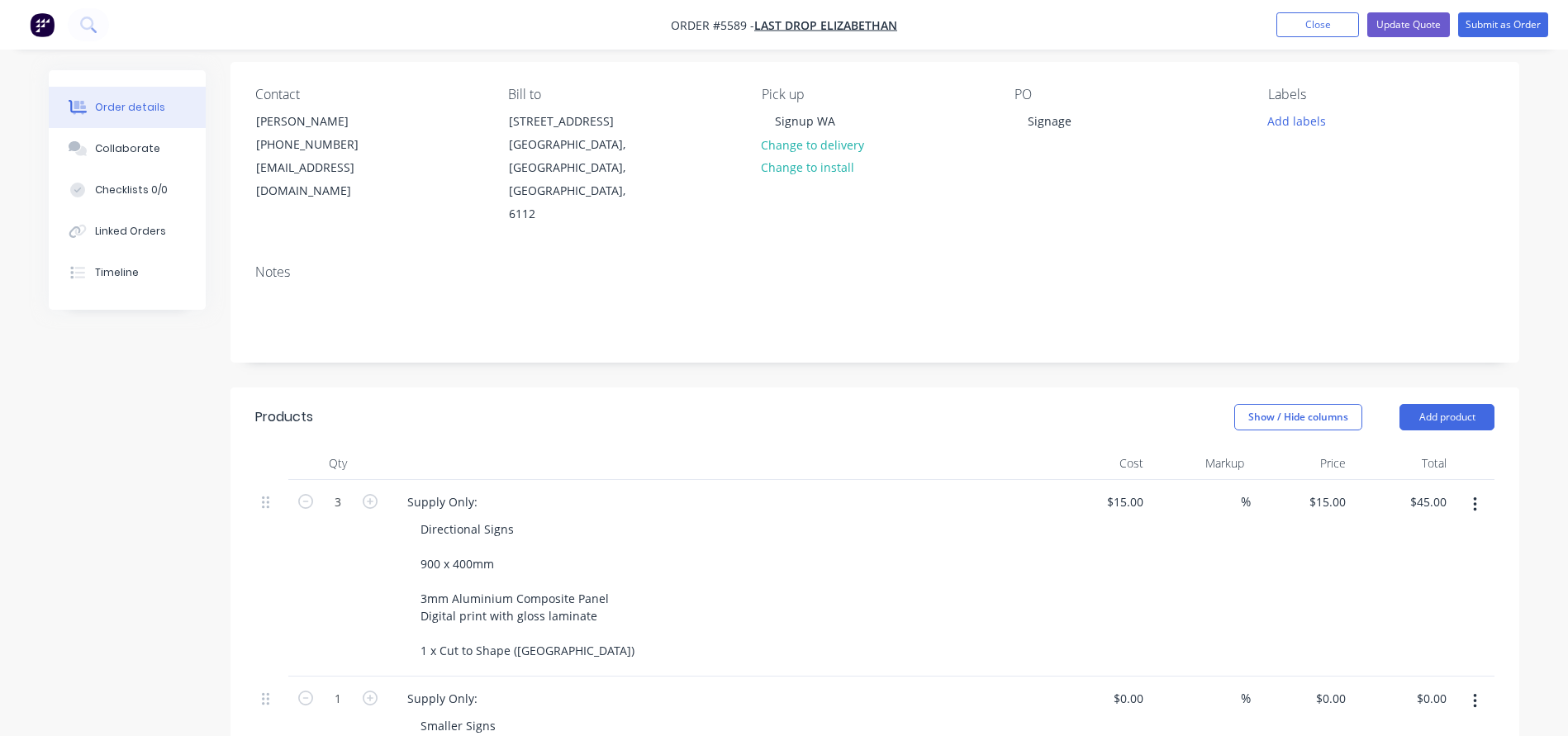
click at [972, 528] on div "Directional Signs 900 x 400mm 3mm Aluminium Composite Panel Digital print with …" at bounding box center [724, 590] width 634 height 145
click at [1128, 489] on input "15" at bounding box center [1139, 501] width 21 height 24
type input "$115.00"
type input "$345.00"
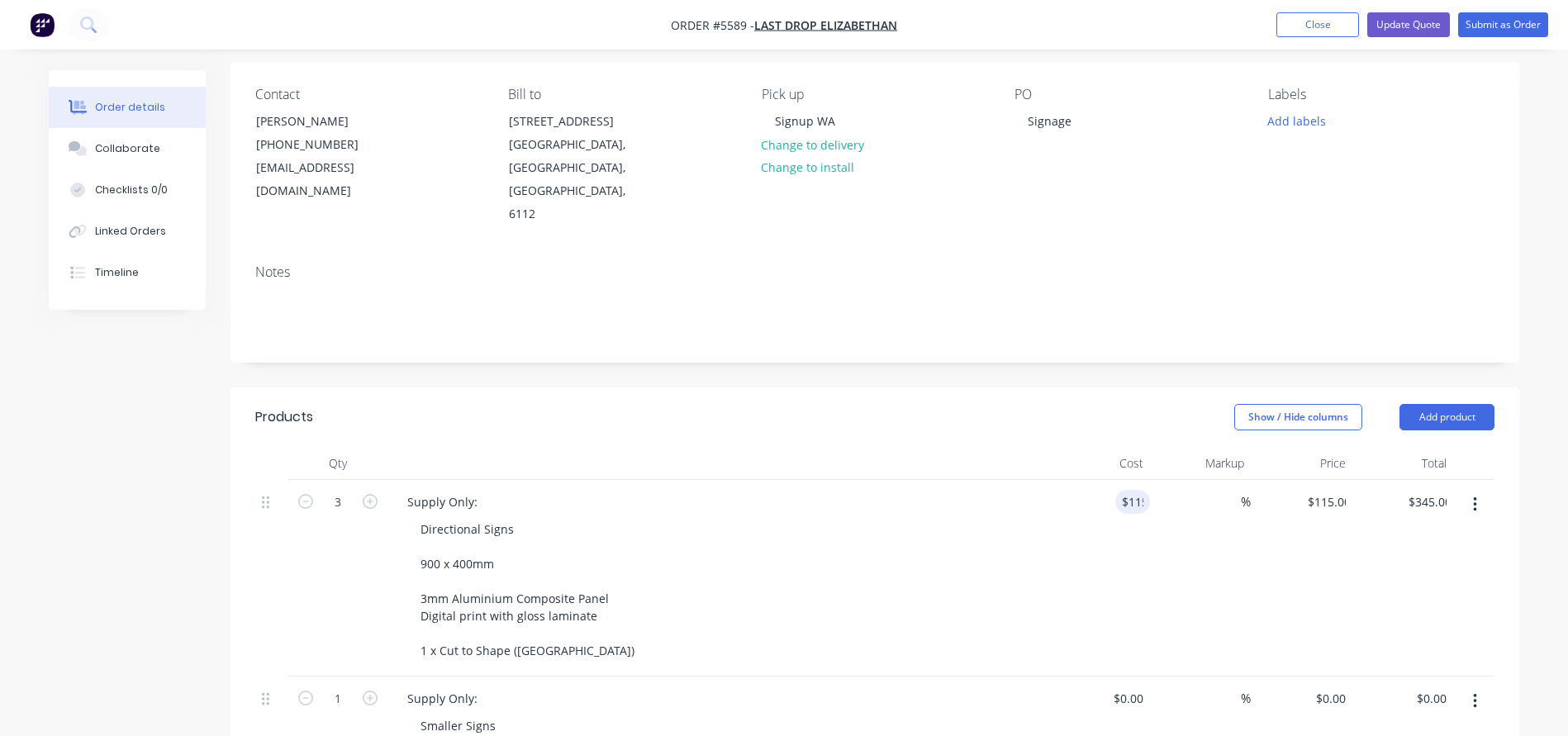
click at [885, 480] on div "Supply Only: Directional Signs 900 x 400mm 3mm Aluminium Composite Panel Digita…" at bounding box center [717, 578] width 661 height 197
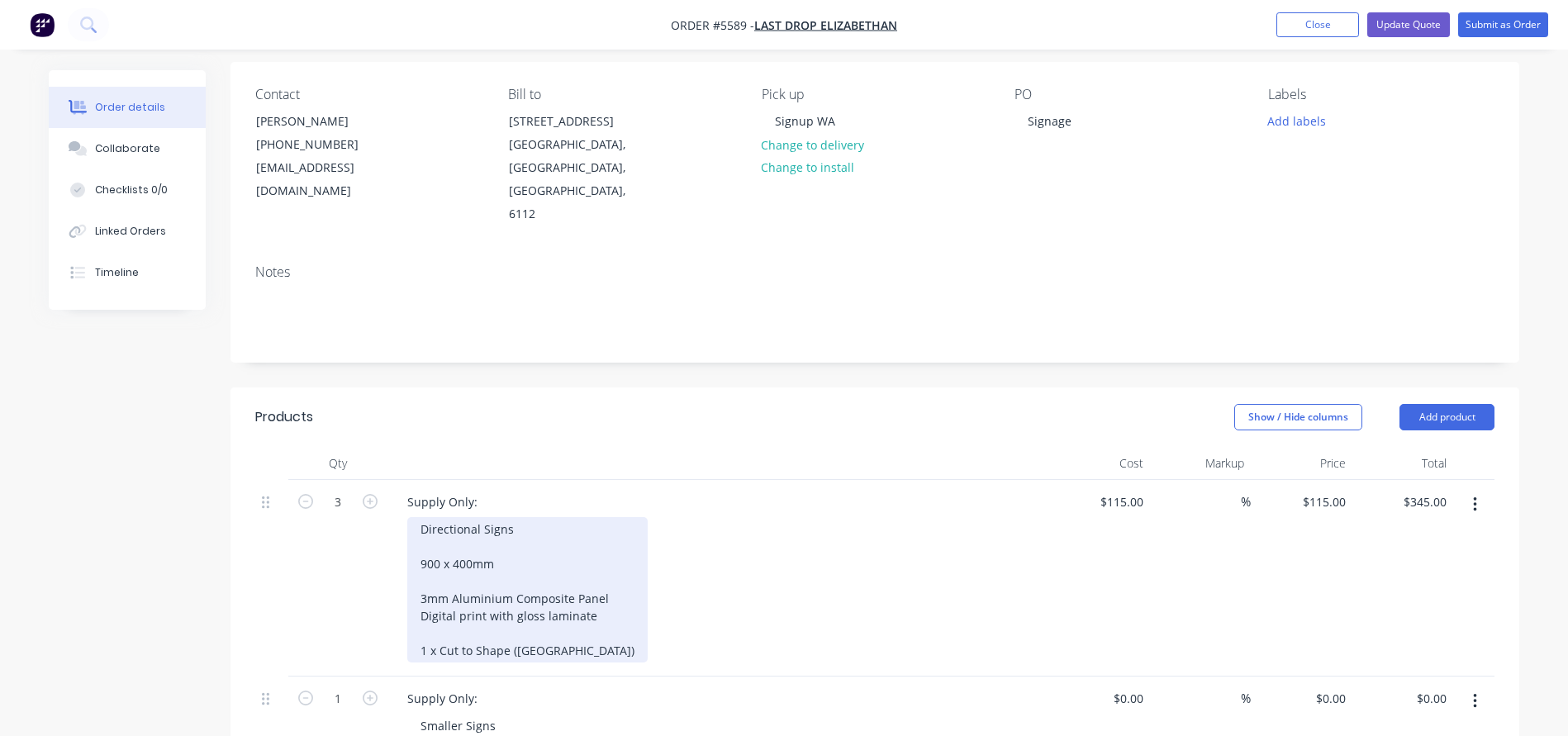
click at [442, 535] on div "Directional Signs 900 x 400mm 3mm Aluminium Composite Panel Digital print with …" at bounding box center [527, 590] width 240 height 145
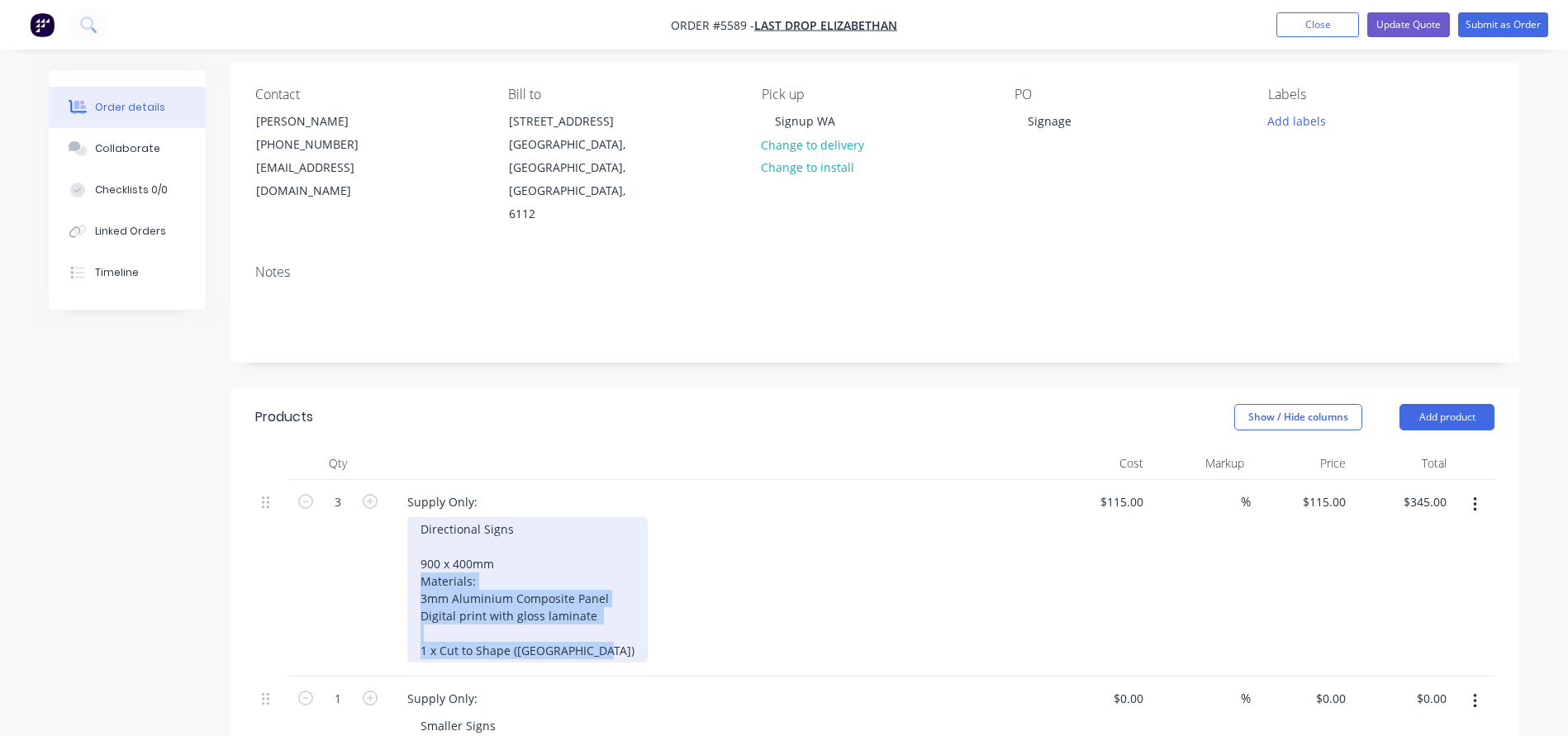
drag, startPoint x: 599, startPoint y: 619, endPoint x: 394, endPoint y: 542, distance: 219.0
click at [394, 542] on div "Supply Only: Directional Signs 900 x 400mm Materials: 3mm Aluminium Composite P…" at bounding box center [717, 578] width 661 height 197
copy div "Materials: 3mm Aluminium Composite Panel Digital print with gloss laminate 1 x …"
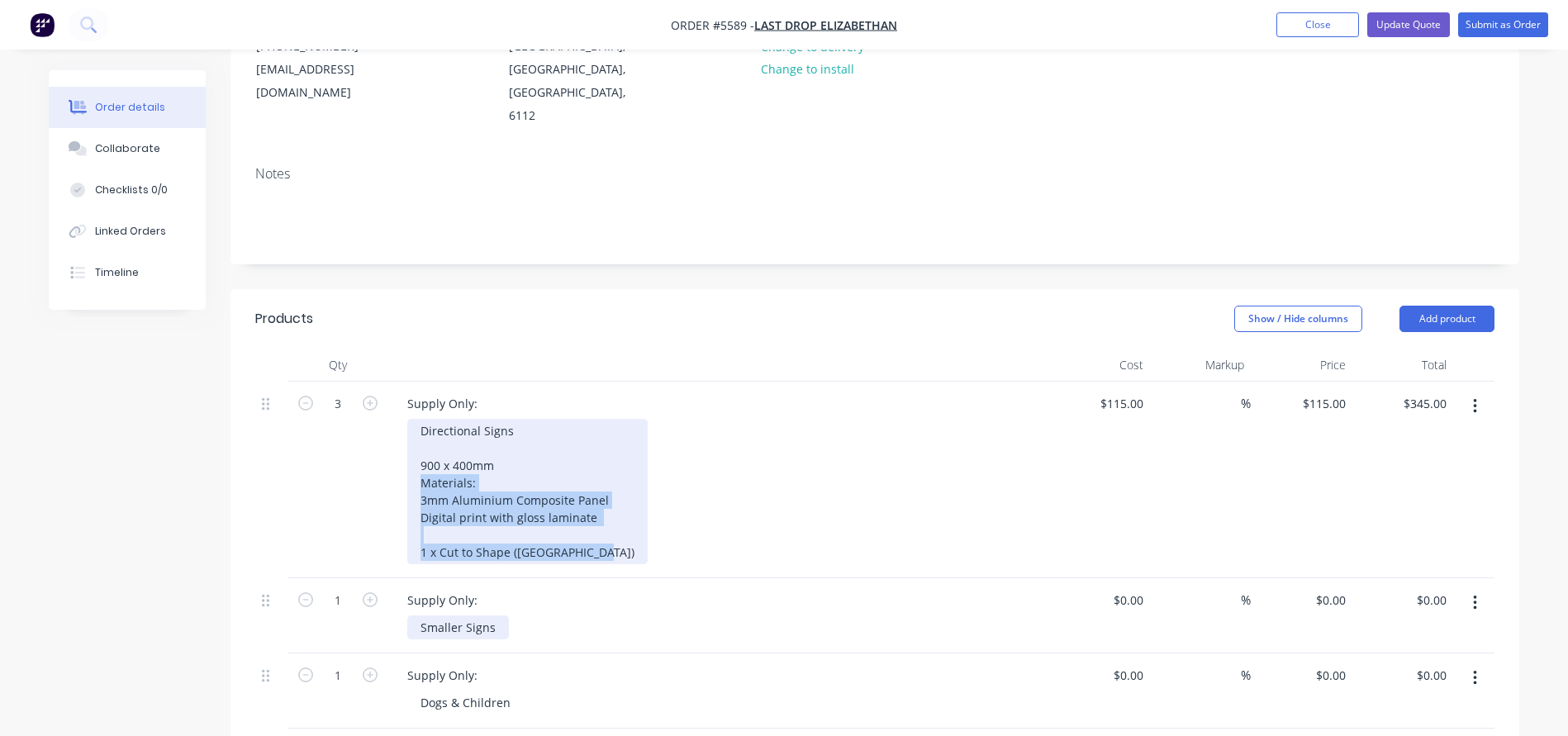
scroll to position [240, 0]
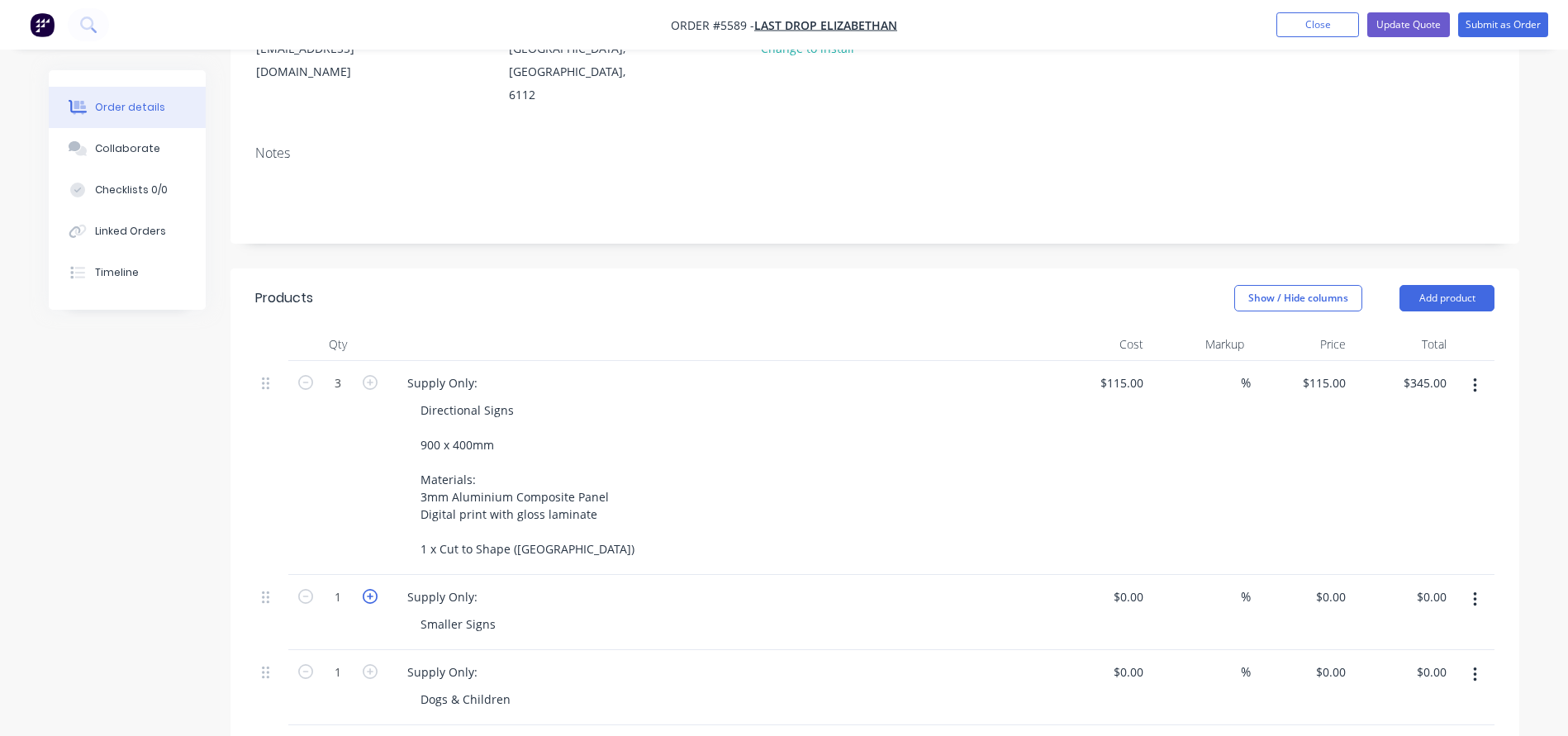
click at [367, 589] on icon "button" at bounding box center [370, 596] width 15 height 15
type input "4"
click at [496, 612] on div "Smaller Signs" at bounding box center [458, 623] width 101 height 24
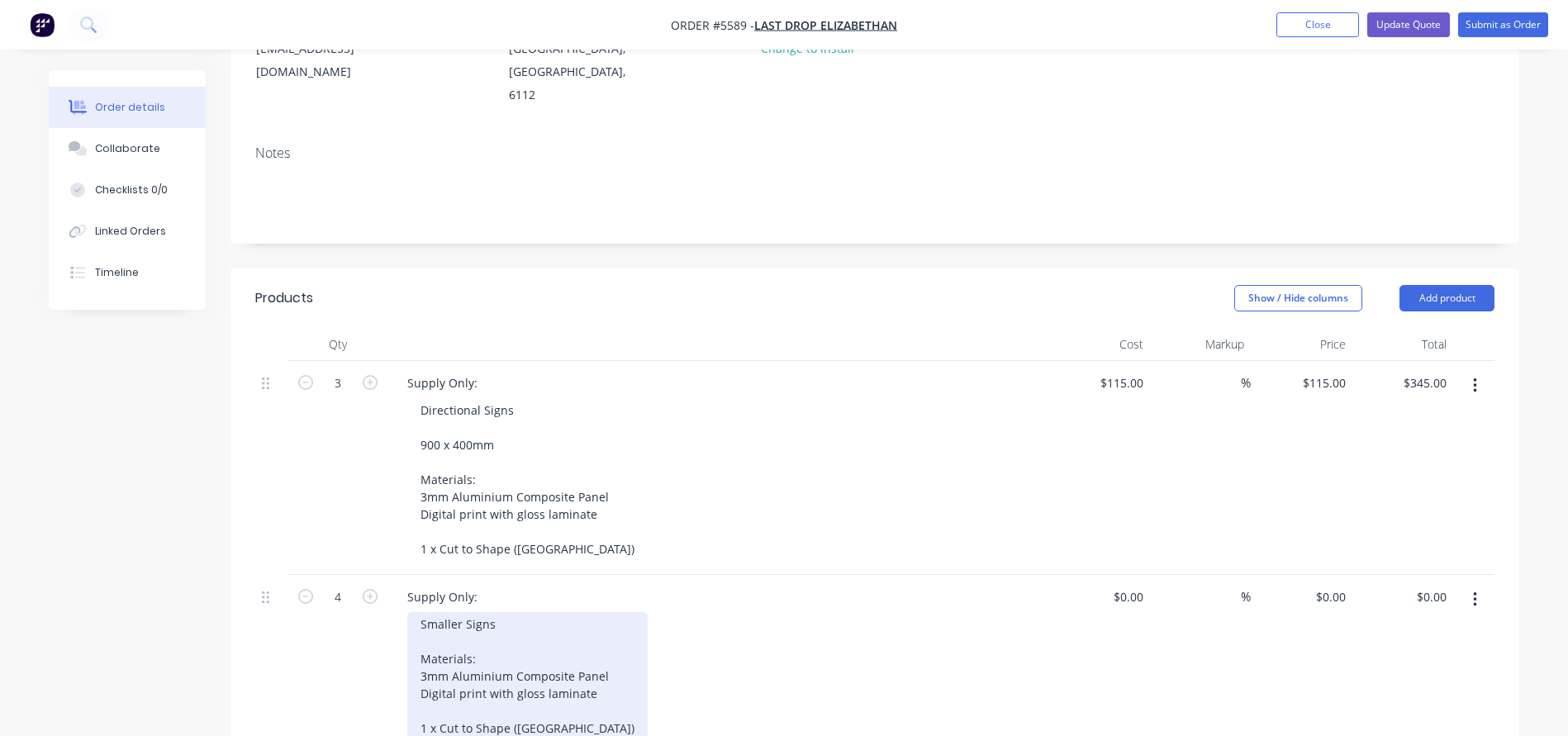
click at [425, 680] on div "Smaller Signs Materials: 3mm Aluminium Composite Panel Digital print with gloss…" at bounding box center [527, 676] width 240 height 128
click at [589, 682] on div "Smaller Signs Materials: 3mm Aluminium Composite Panel Digital print with gloss…" at bounding box center [527, 676] width 240 height 128
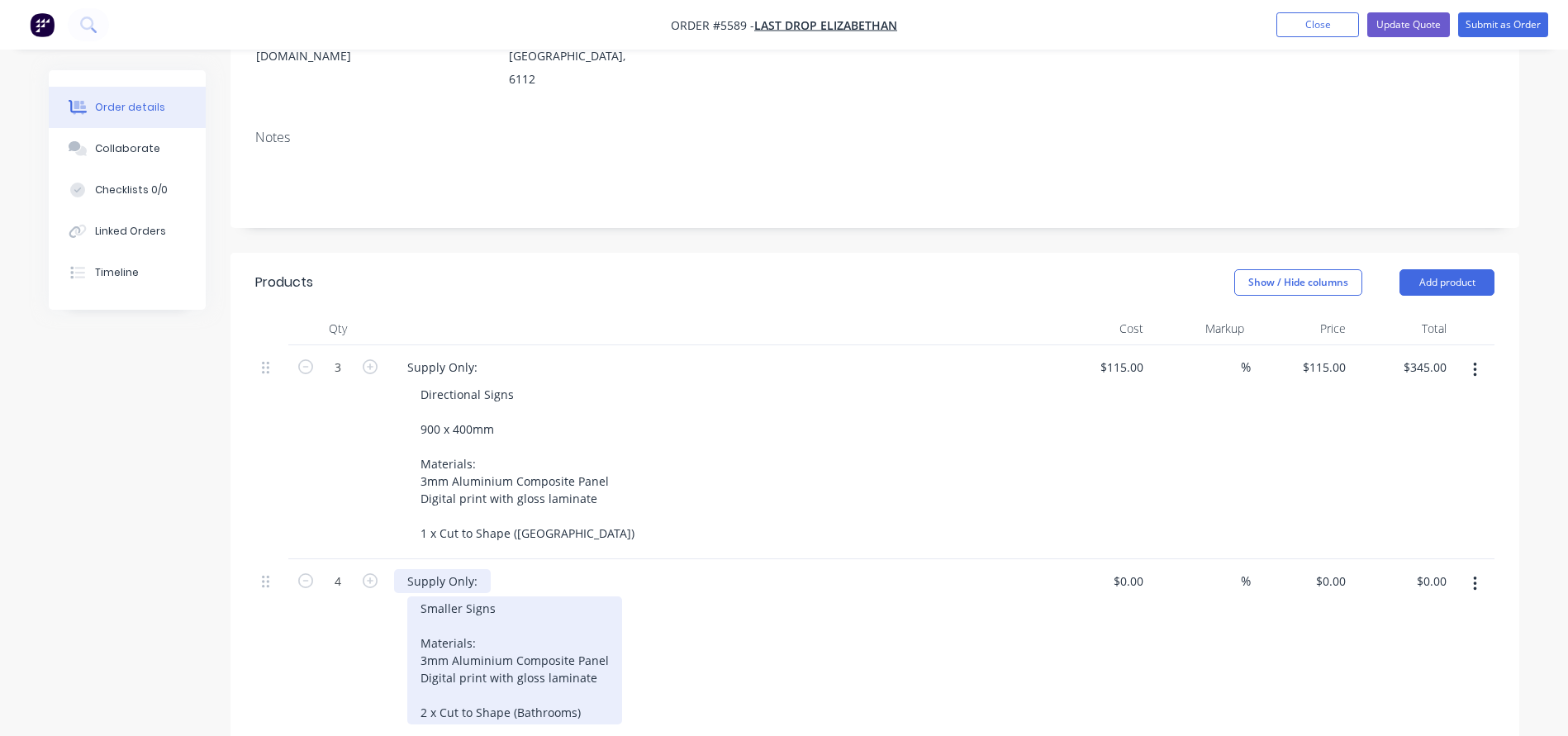
scroll to position [269, 0]
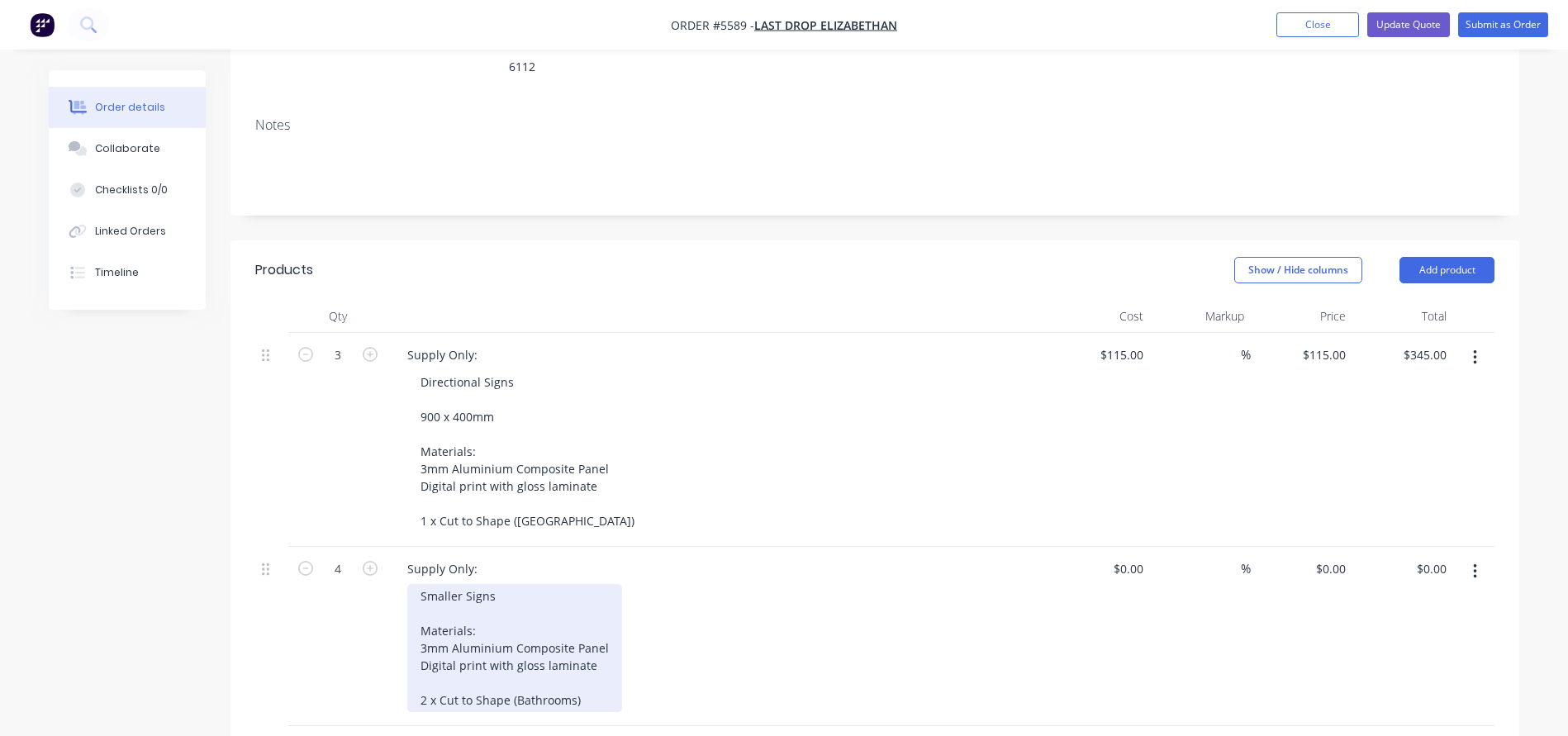
click at [513, 584] on div "Smaller Signs Materials: 3mm Aluminium Composite Panel Digital print with gloss…" at bounding box center [514, 648] width 215 height 128
click at [511, 584] on div "Smaller Signs Materials: 3mm Aluminium Composite Panel Digital print with gloss…" at bounding box center [514, 648] width 215 height 128
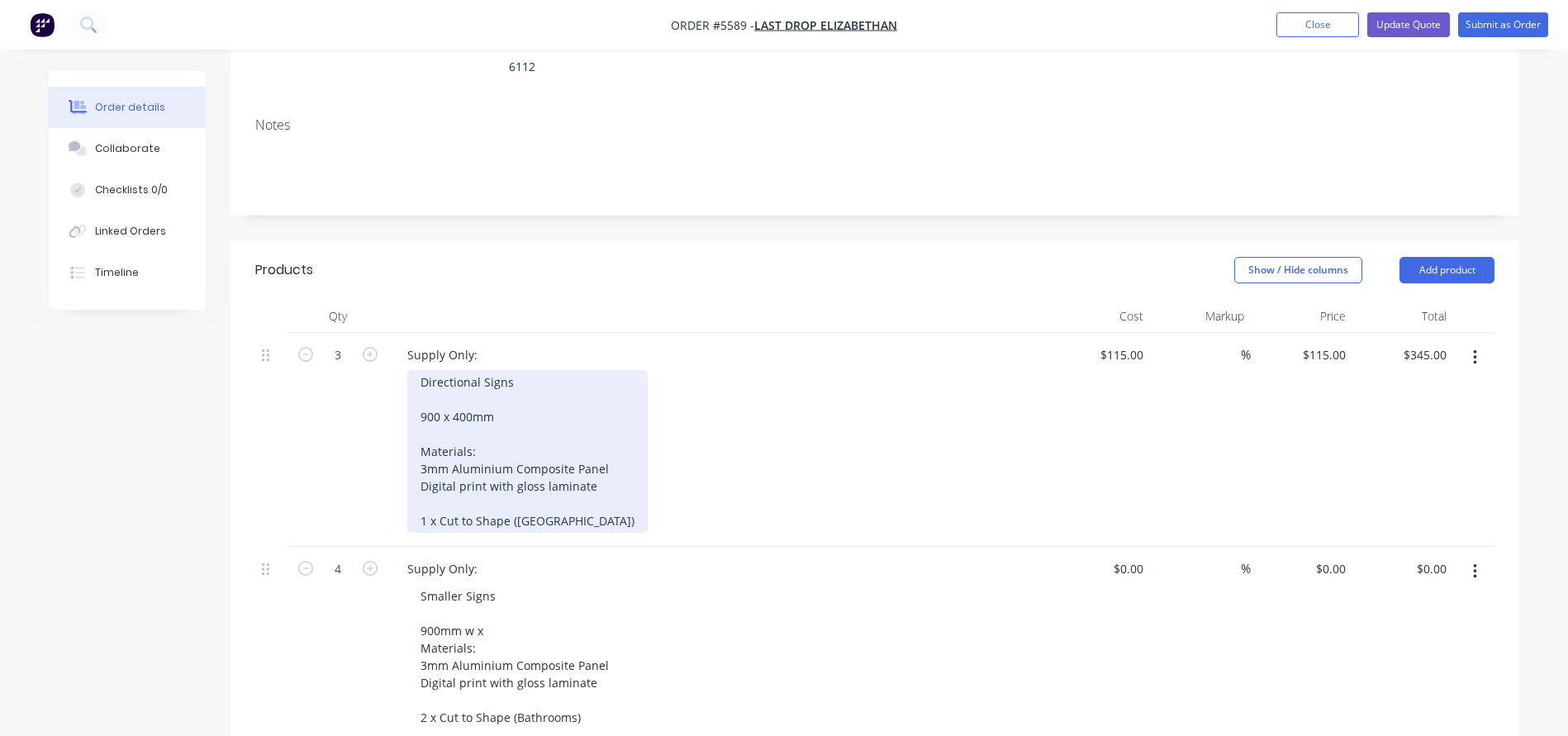
click at [439, 370] on div "Directional Signs 900 x 400mm Materials: 3mm Aluminium Composite Panel Digital …" at bounding box center [527, 451] width 240 height 162
click at [540, 373] on div "Directional Signs 900mm w x 400mm Materials: 3mm Aluminium Composite Panel Digi…" at bounding box center [527, 451] width 240 height 162
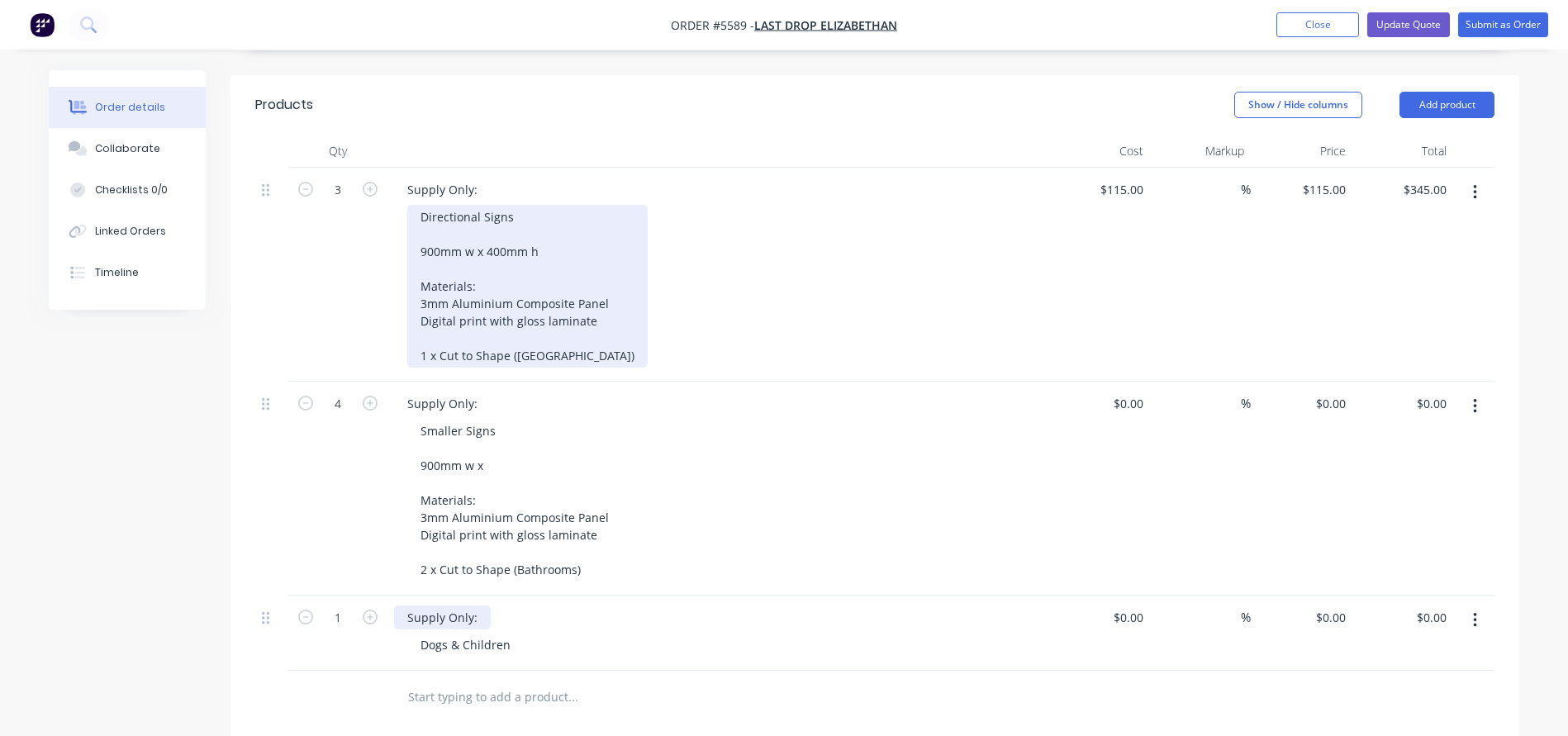
scroll to position [438, 0]
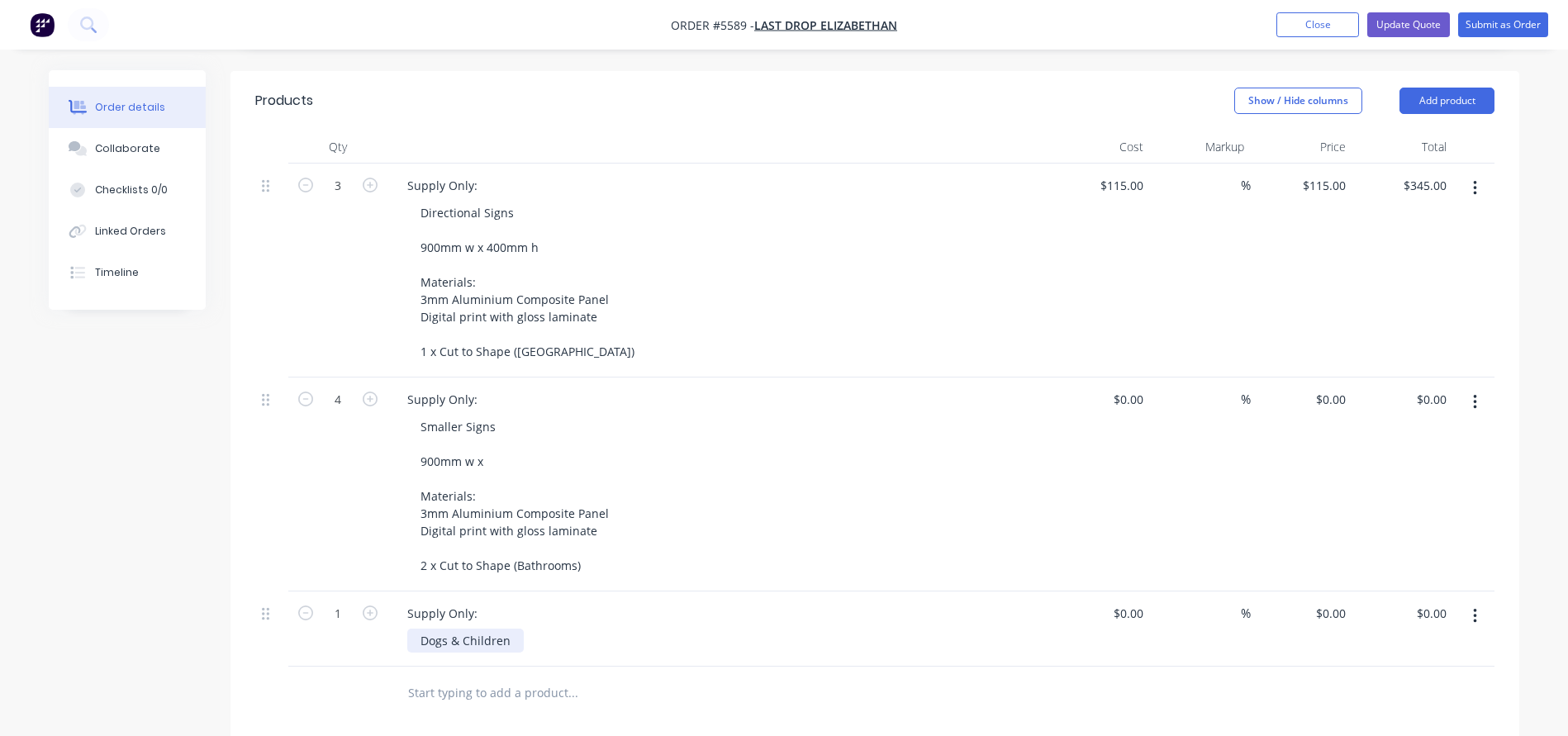
click at [516, 628] on div "Dogs & Children" at bounding box center [466, 639] width 117 height 24
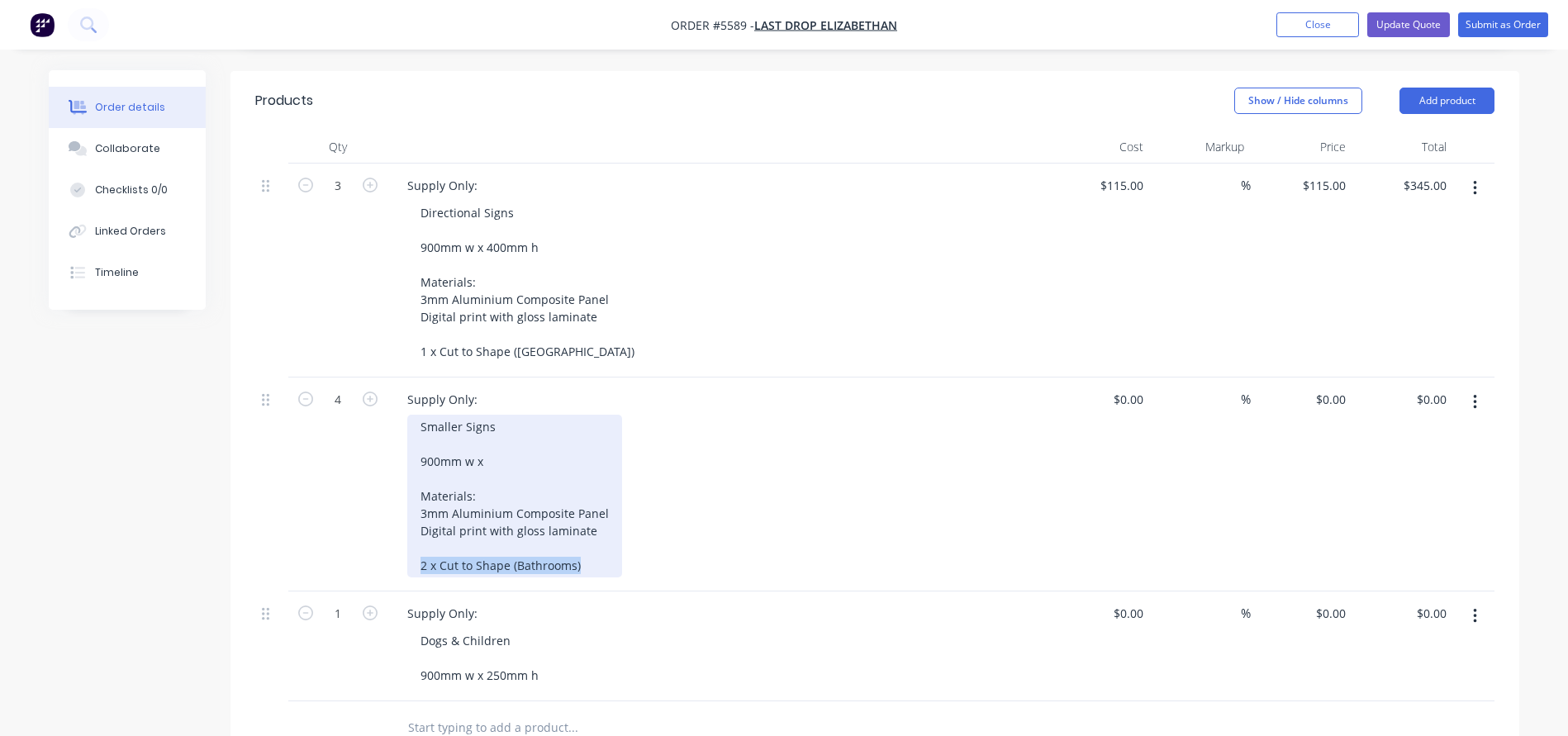
drag, startPoint x: 596, startPoint y: 521, endPoint x: 424, endPoint y: 515, distance: 172.1
click at [424, 515] on div "Smaller Signs 900mm w x Materials: 3mm Aluminium Composite Panel Digital print …" at bounding box center [514, 496] width 215 height 162
copy div "2 x Cut to Shape (Bathrooms)"
drag, startPoint x: 199, startPoint y: 188, endPoint x: 557, endPoint y: 514, distance: 484.2
click at [557, 514] on div "Smaller Signs 900mm w x Materials: 3mm Aluminium Composite Panel Digital print …" at bounding box center [514, 496] width 215 height 162
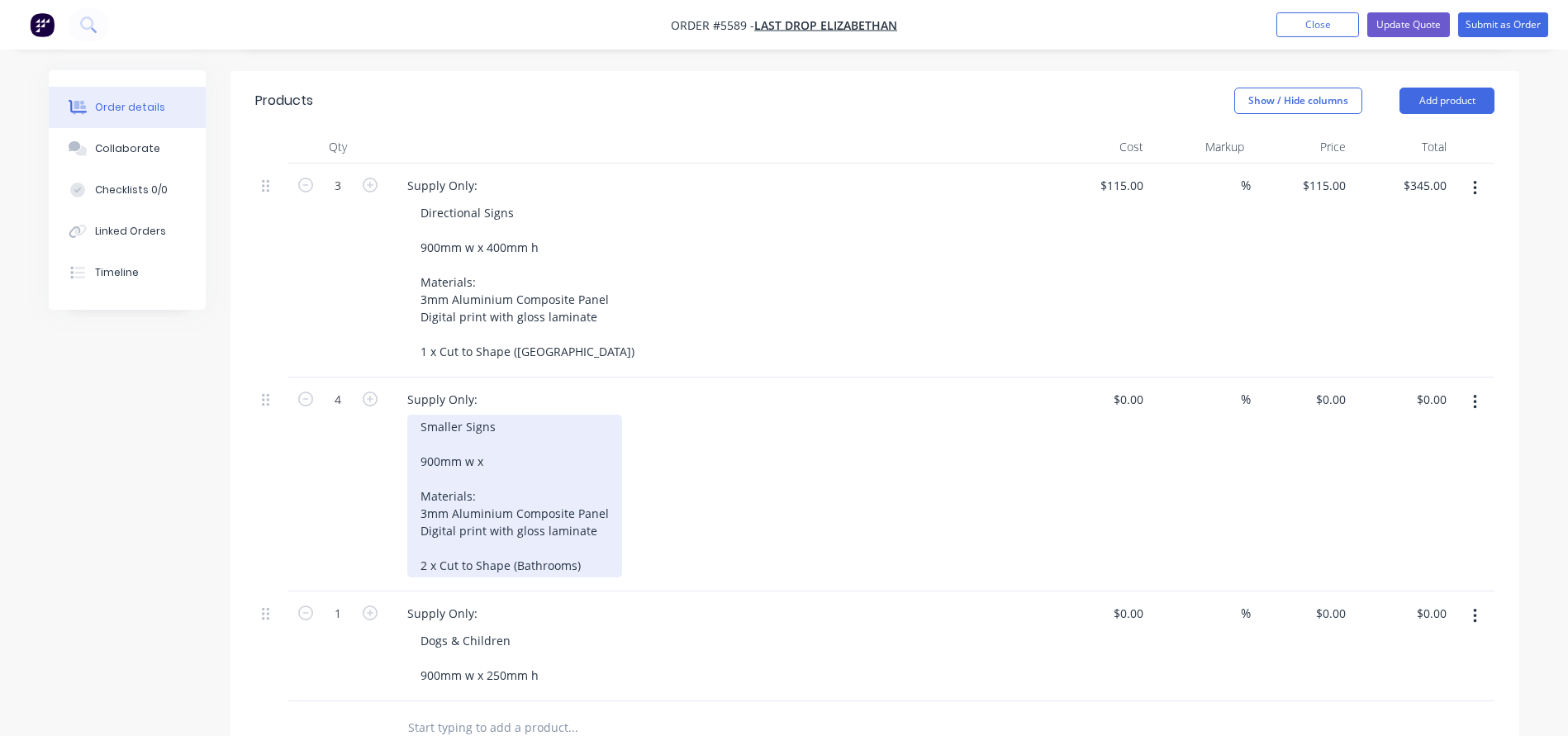
click at [571, 512] on div "Smaller Signs 900mm w x Materials: 3mm Aluminium Composite Panel Digital print …" at bounding box center [514, 496] width 215 height 162
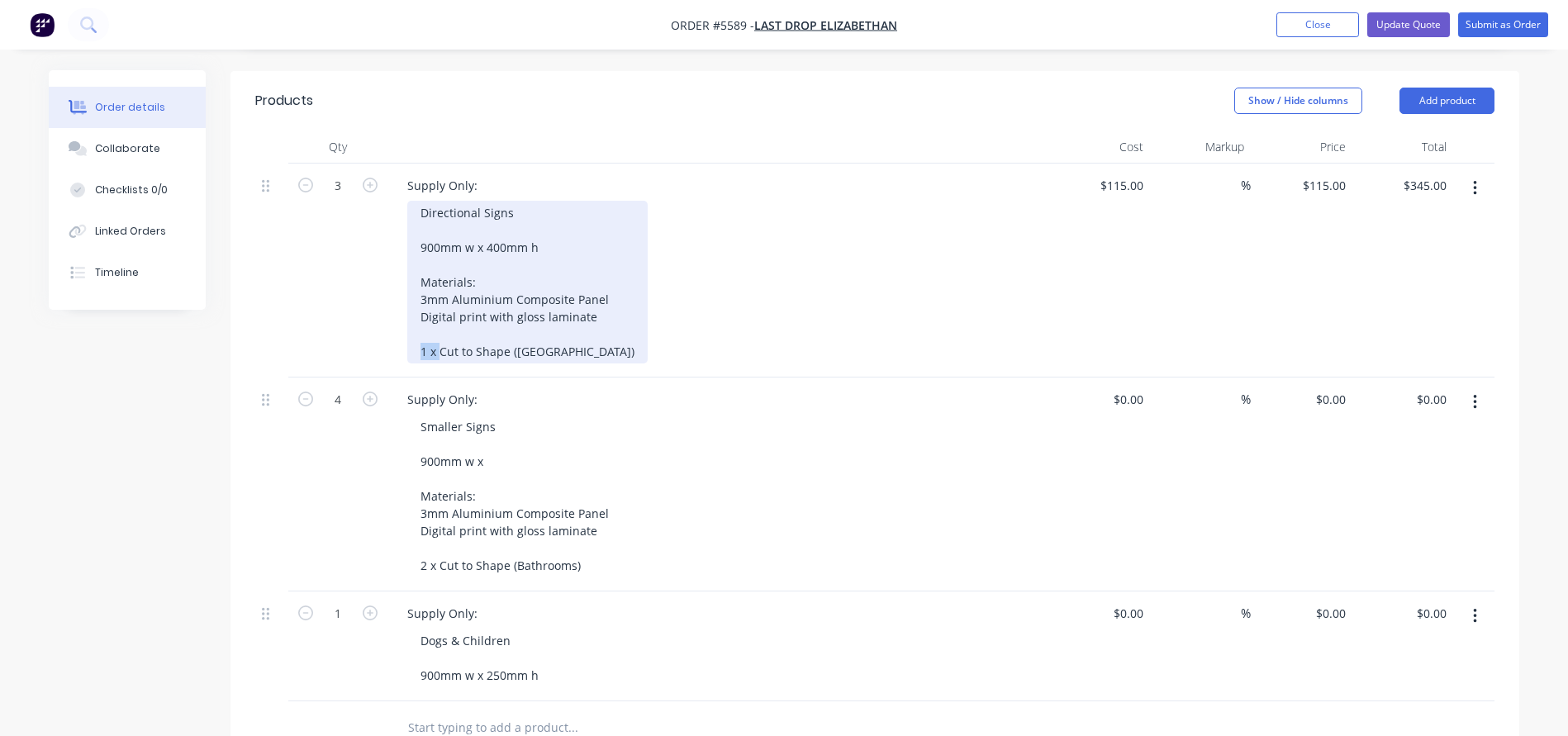
drag, startPoint x: 443, startPoint y: 308, endPoint x: 407, endPoint y: 308, distance: 36.0
click at [409, 308] on div "Directional Signs 900mm w x 400mm h Materials: 3mm Aluminium Composite Panel Di…" at bounding box center [527, 282] width 240 height 162
drag, startPoint x: 585, startPoint y: 303, endPoint x: 486, endPoint y: 304, distance: 99.0
click at [486, 304] on div "Directional Signs 900mm w x 400mm h Materials: 3mm Aluminium Composite Panel Di…" at bounding box center [557, 282] width 300 height 162
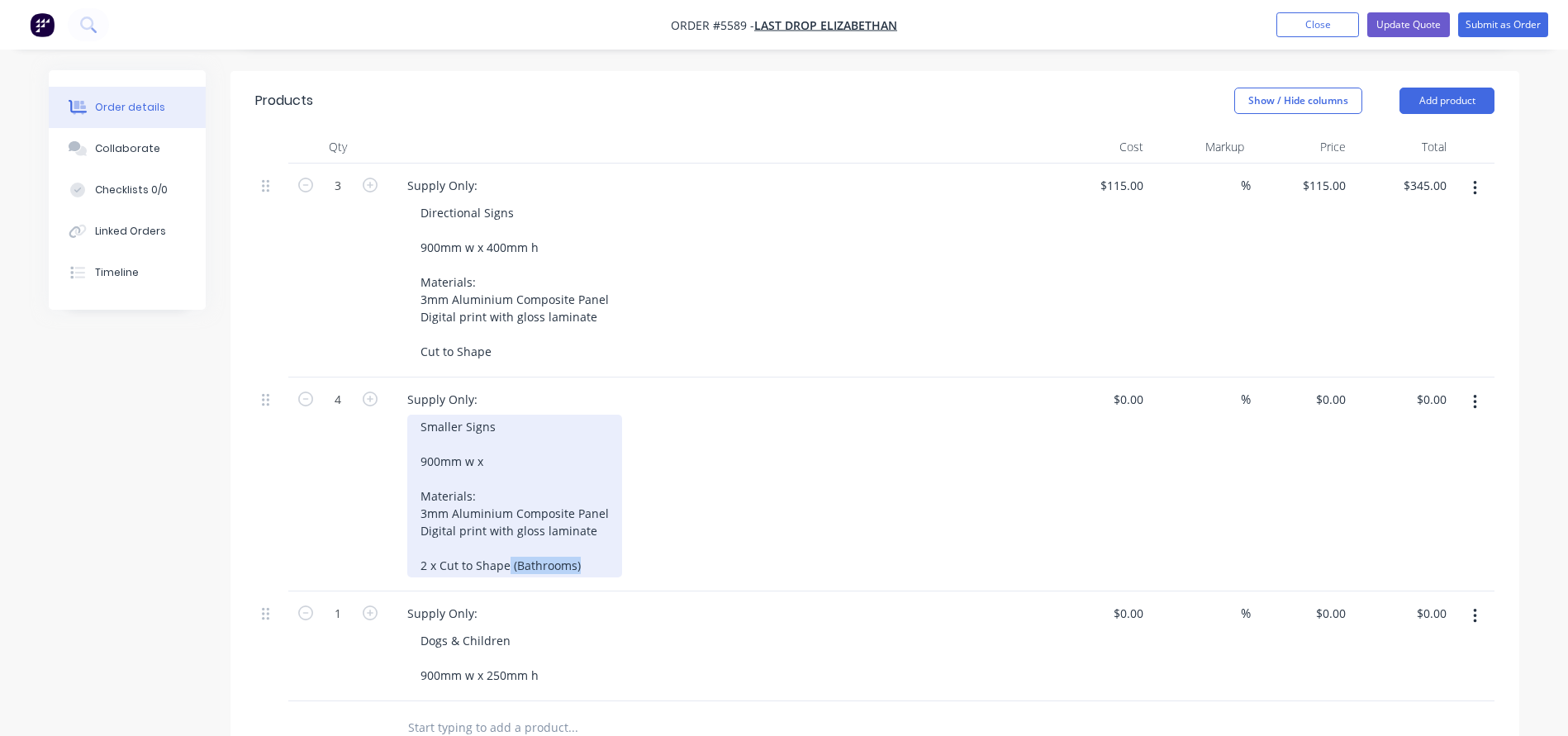
drag, startPoint x: 585, startPoint y: 519, endPoint x: 509, endPoint y: 519, distance: 76.0
click at [509, 519] on div "Smaller Signs 900mm w x Materials: 3mm Aluminium Composite Panel Digital print …" at bounding box center [514, 496] width 215 height 162
drag, startPoint x: 441, startPoint y: 518, endPoint x: 396, endPoint y: 518, distance: 45.0
click at [404, 518] on div "Supply Only: Smaller Signs 900mm w x Materials: 3mm Aluminium Composite Panel D…" at bounding box center [717, 485] width 661 height 214
drag, startPoint x: 493, startPoint y: 519, endPoint x: 409, endPoint y: 453, distance: 106.8
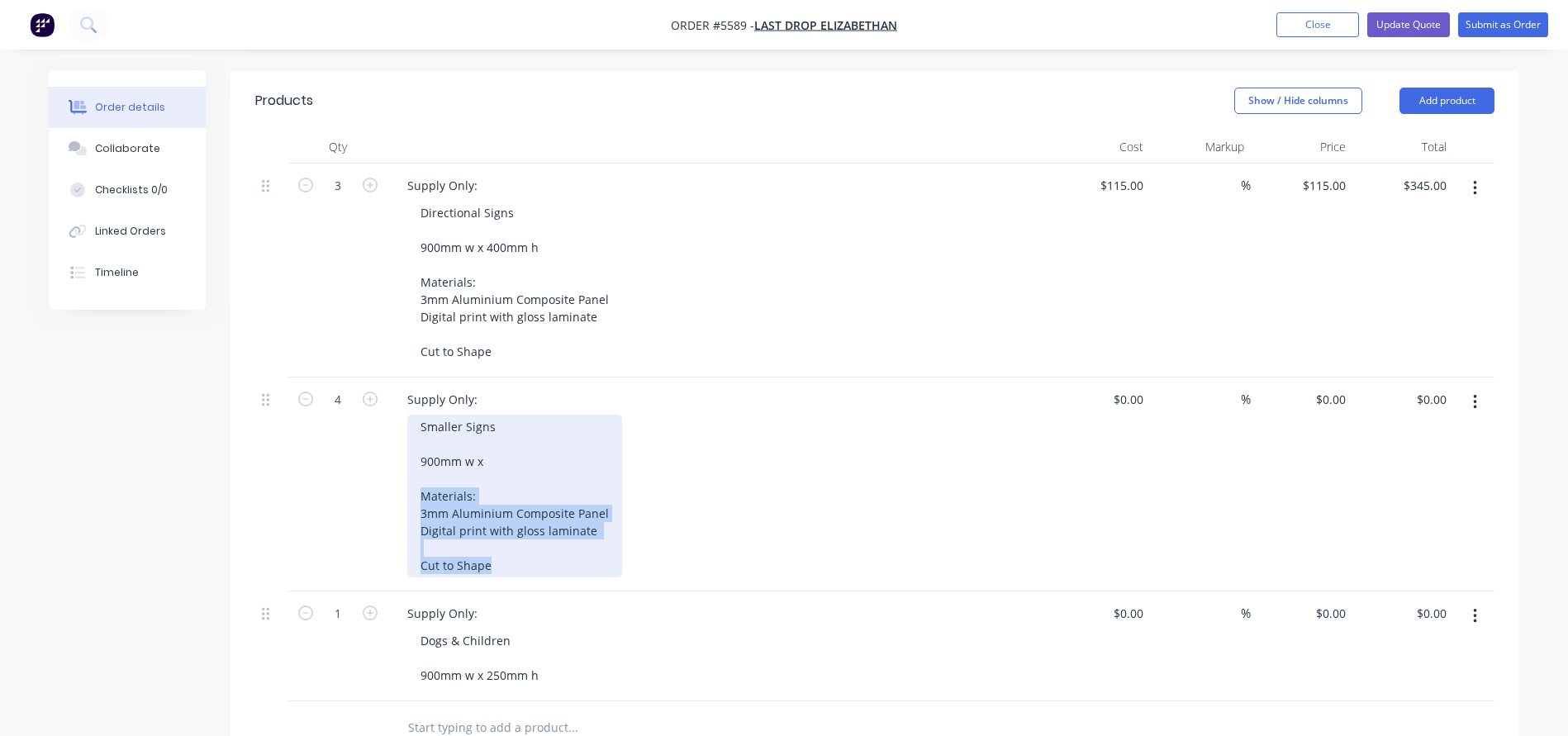
click at [410, 453] on div "Smaller Signs 900mm w x Materials: 3mm Aluminium Composite Panel Digital print …" at bounding box center [514, 496] width 215 height 162
copy div "Materials: 3mm Aluminium Composite Panel Digital print with gloss laminate Cut …"
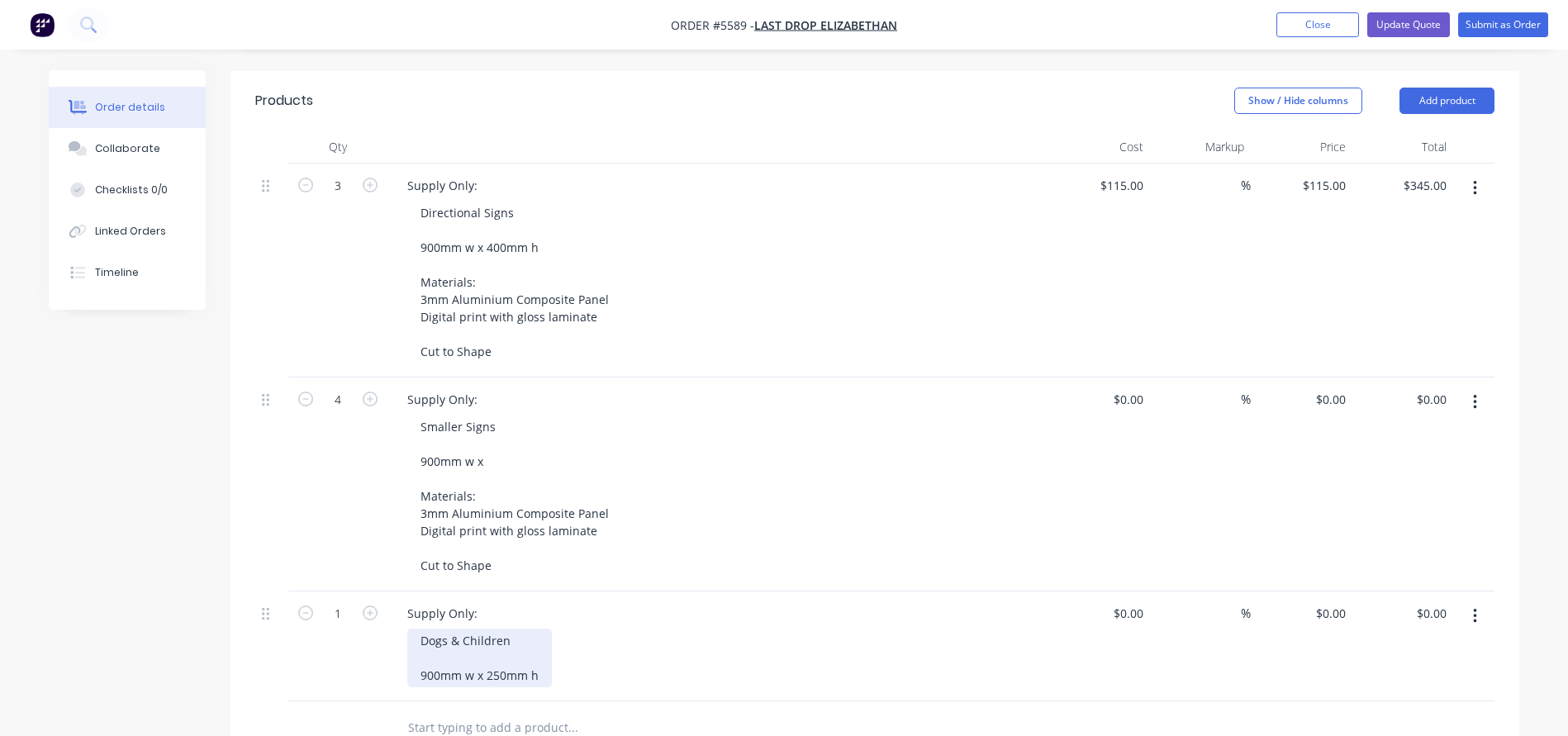
click at [545, 631] on div "Dogs & Children 900mm w x 250mm h" at bounding box center [479, 657] width 144 height 58
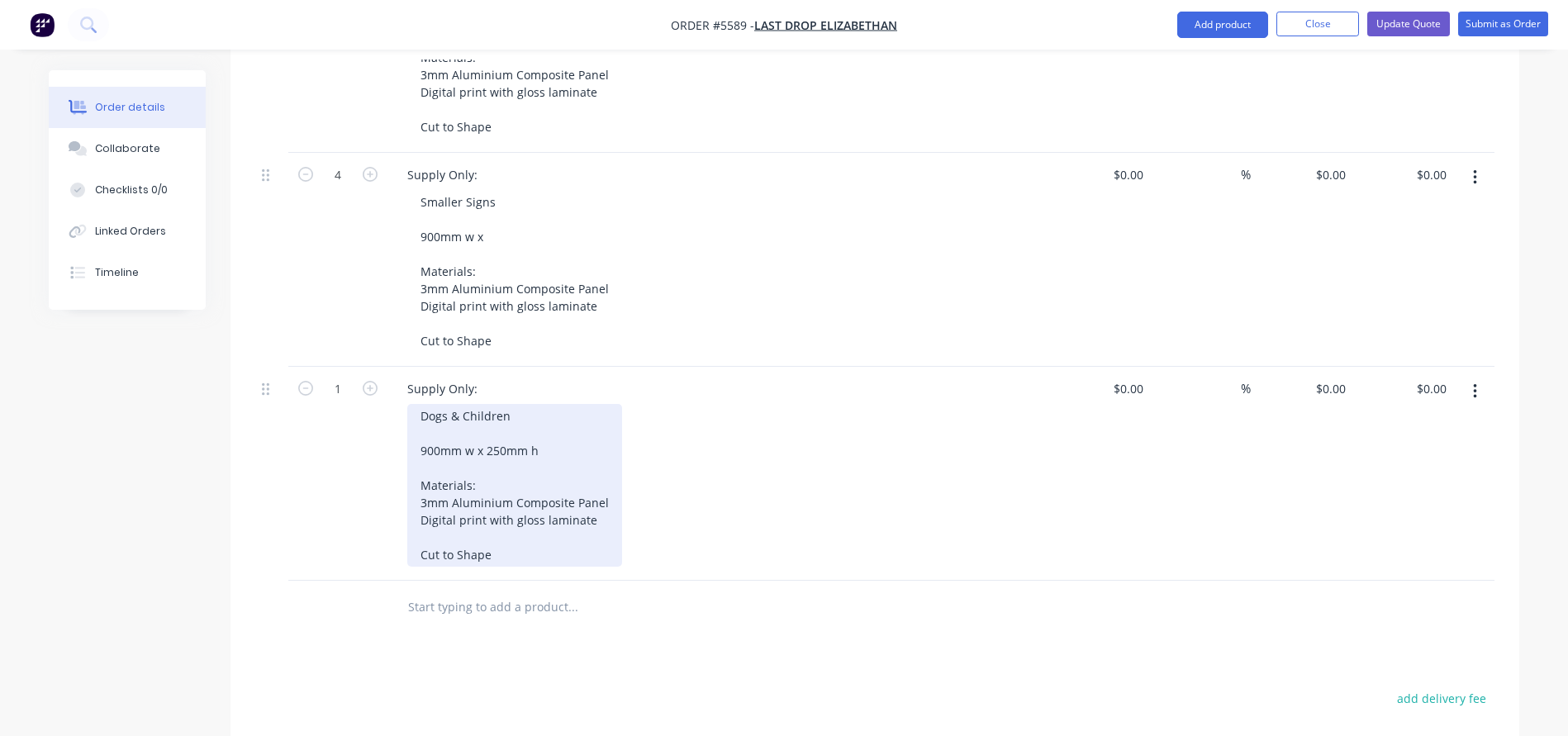
scroll to position [704, 0]
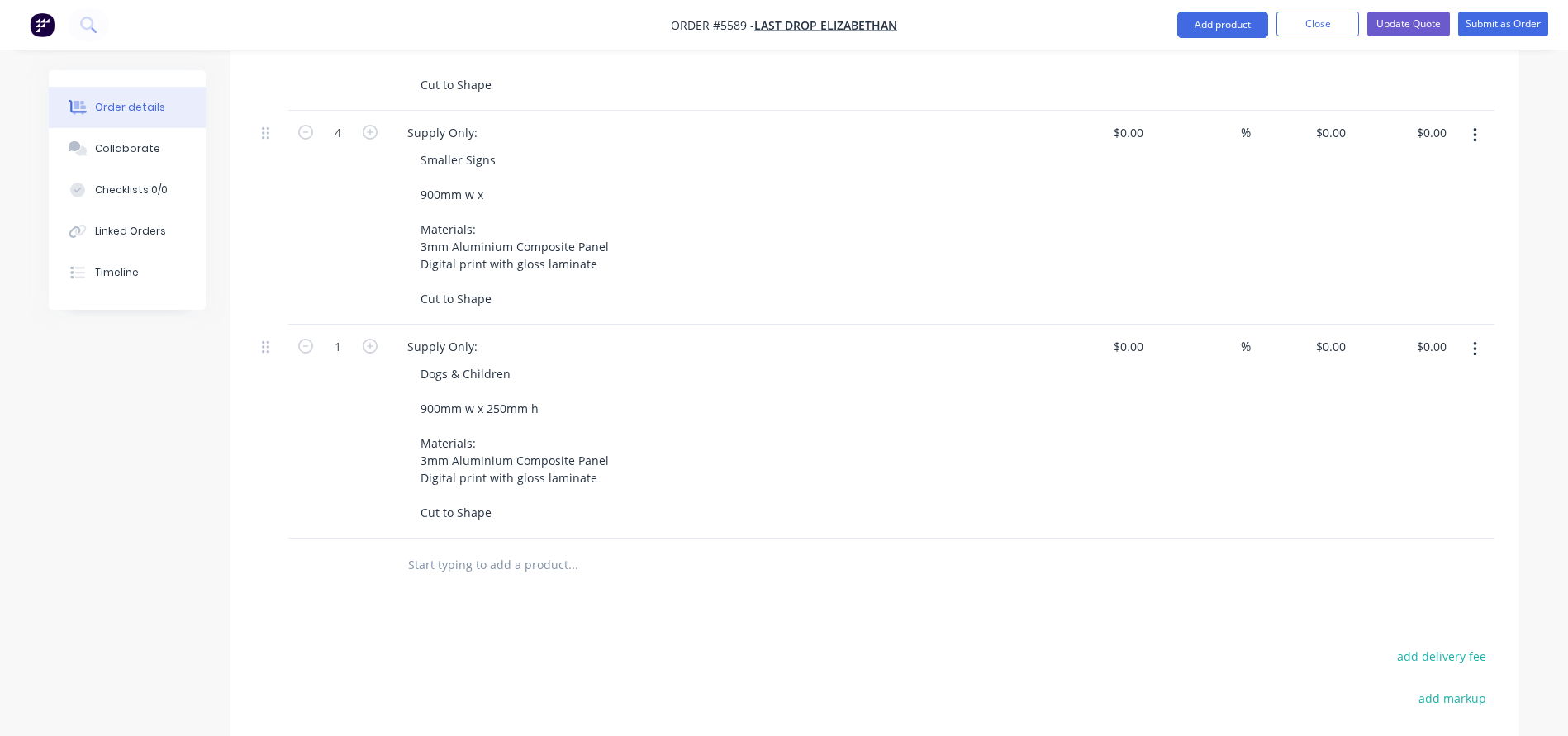
click at [438, 549] on input "text" at bounding box center [573, 565] width 331 height 33
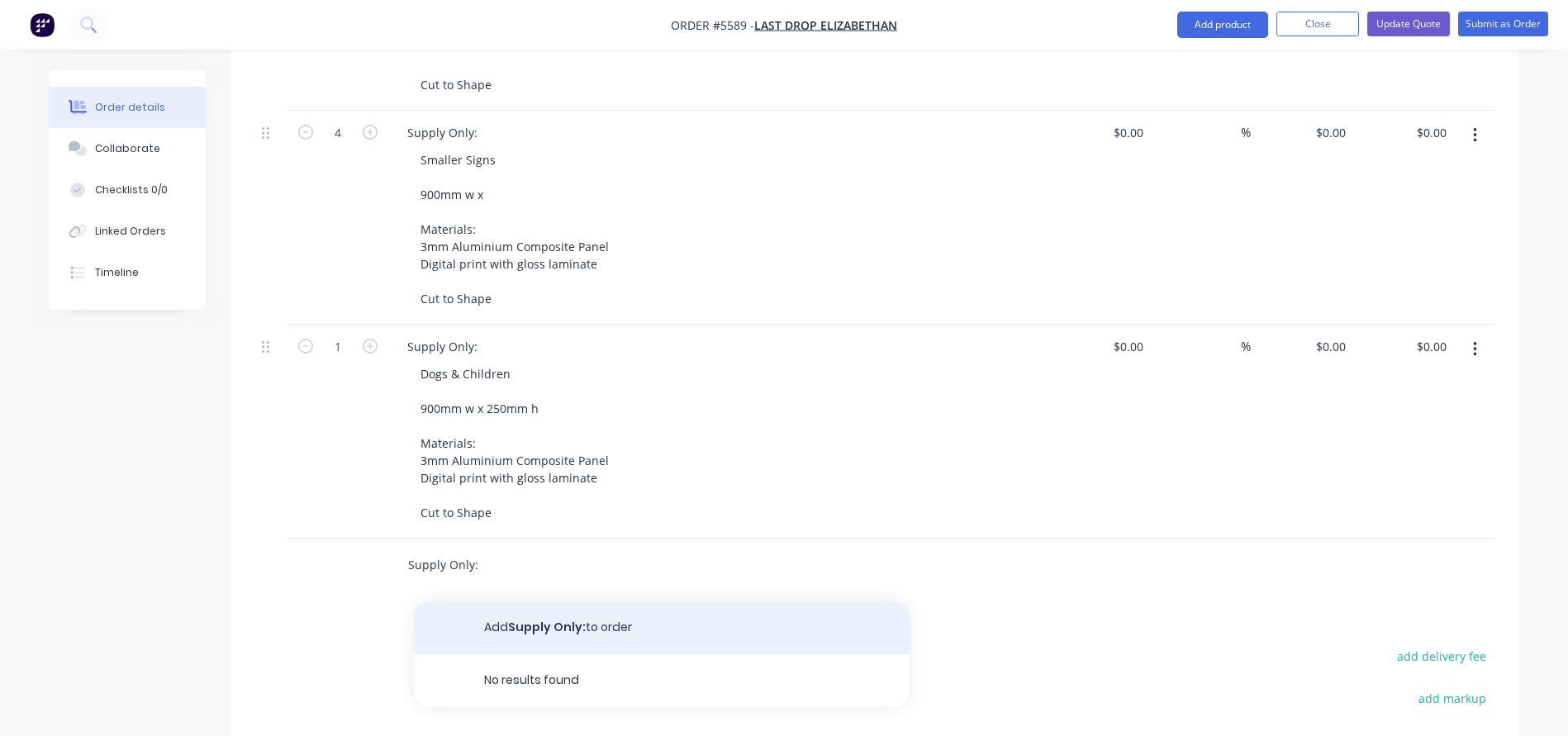
type input "Supply Only:"
click at [504, 601] on button "Add Supply Only: to order" at bounding box center [662, 627] width 495 height 53
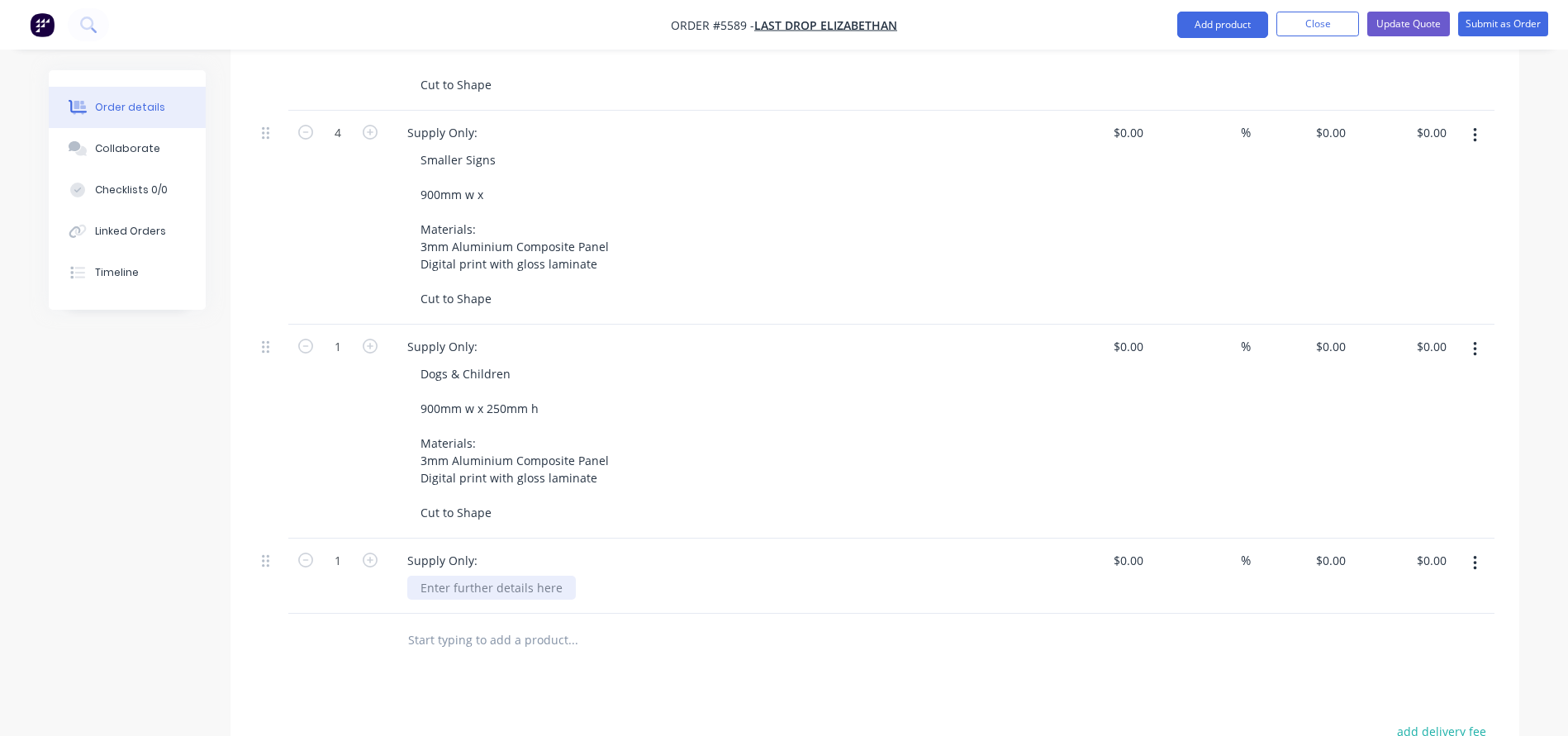
click at [456, 575] on div at bounding box center [491, 587] width 168 height 24
drag, startPoint x: 479, startPoint y: 513, endPoint x: 321, endPoint y: 516, distance: 158.0
click at [321, 538] on div "1 Supply Only: $0.00 $0.00 % $0.00 $0.00 $0.00 $0.00" at bounding box center [875, 575] width 1239 height 76
click at [446, 575] on div at bounding box center [491, 587] width 168 height 24
paste div
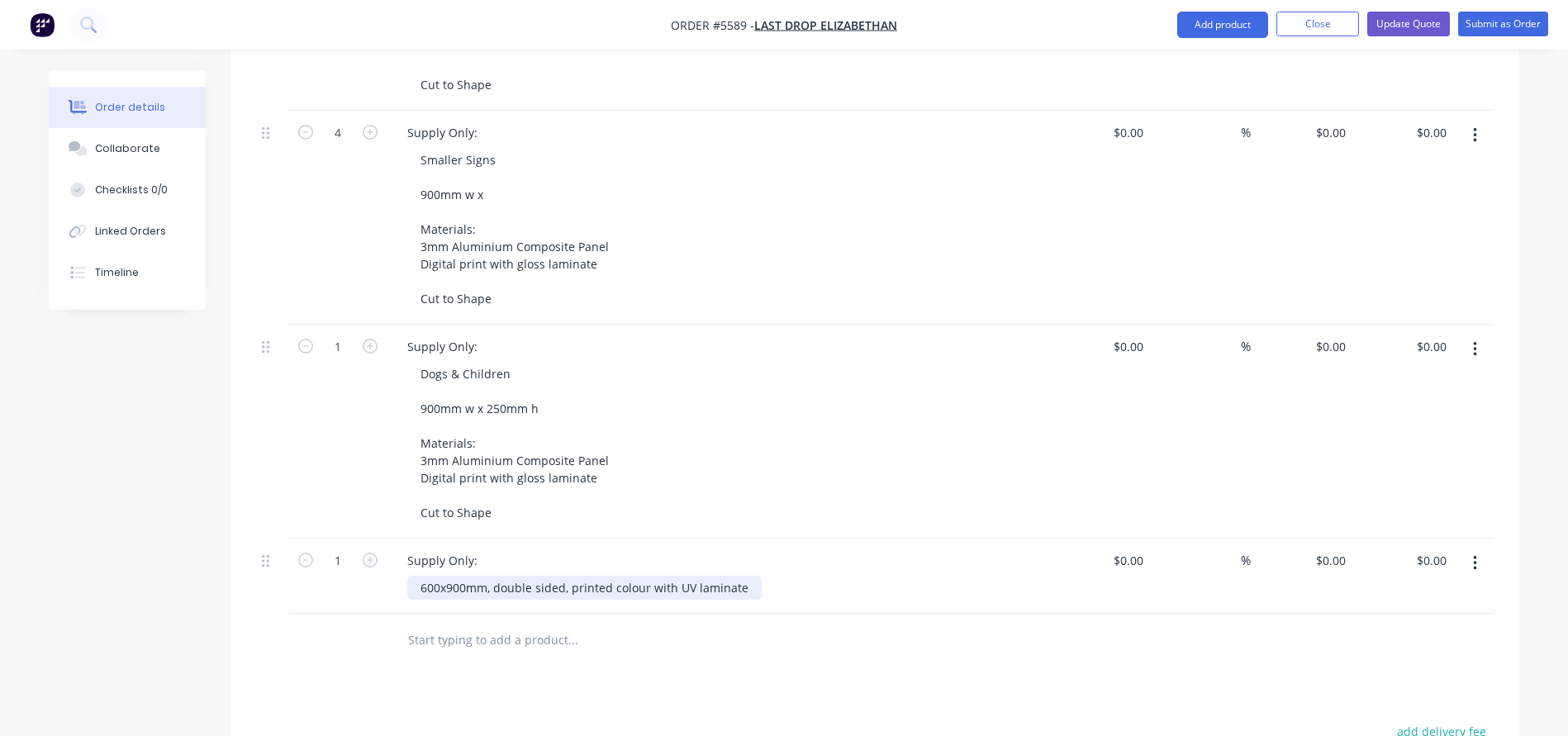
click at [492, 575] on div "600x900mm, double sided, printed colour with UV laminate" at bounding box center [584, 587] width 355 height 24
click at [502, 575] on div "600x900mm Double sided, printed colour with UV laminate" at bounding box center [548, 595] width 282 height 41
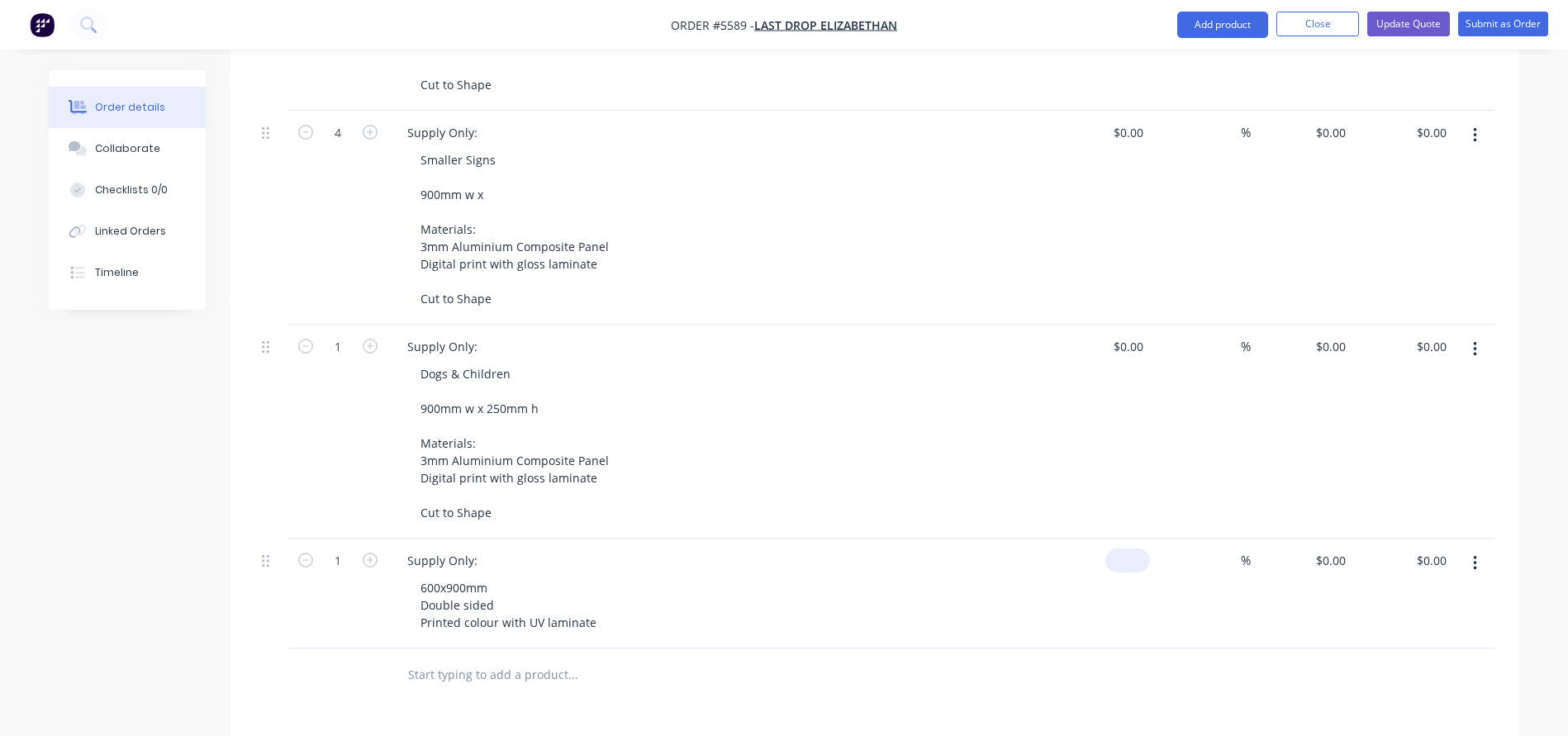
click at [1122, 538] on div "$0.00" at bounding box center [1099, 593] width 101 height 110
type input "$305.00"
click at [1010, 575] on div "600x900mm Double sided Printed colour with UV laminate" at bounding box center [724, 604] width 634 height 58
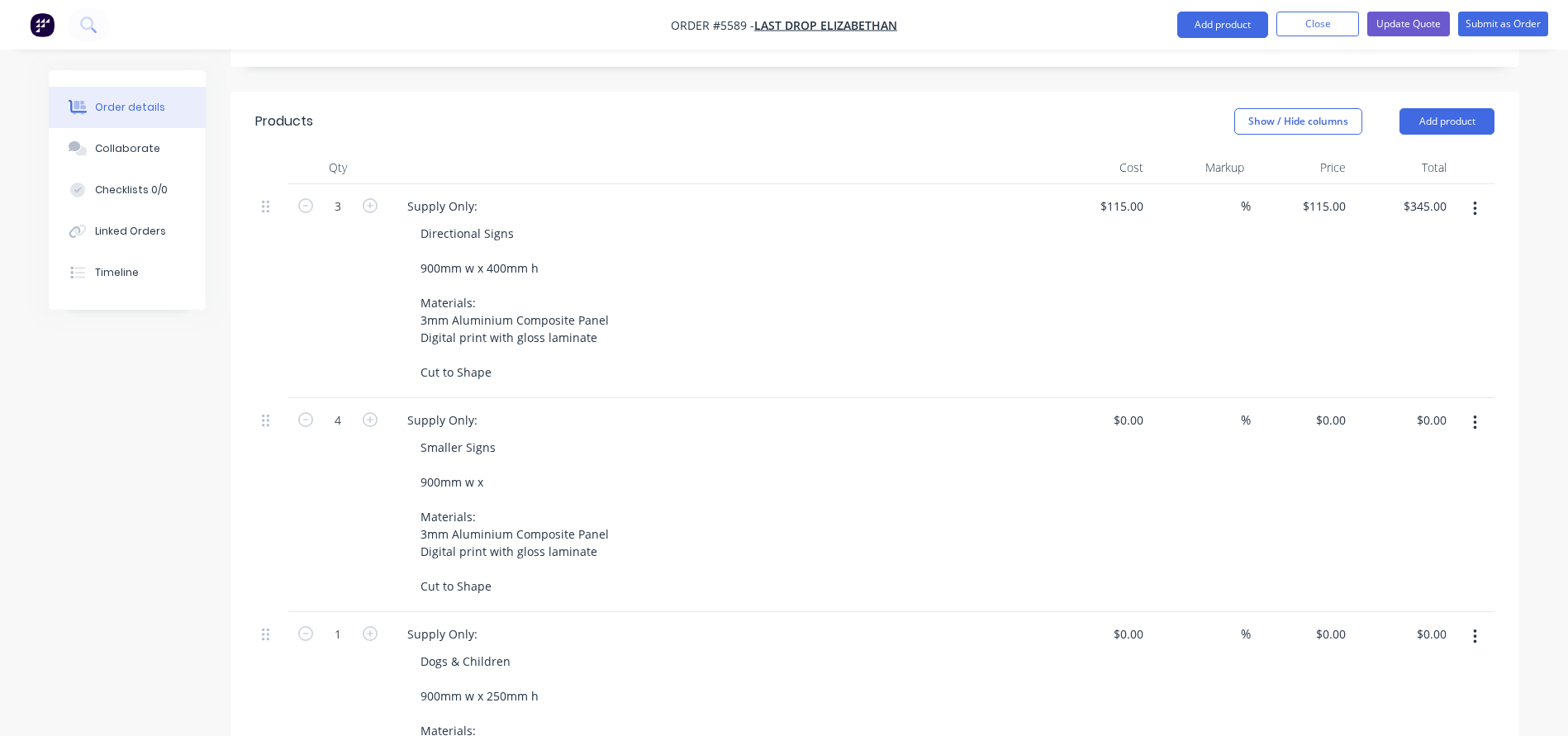
scroll to position [362, 0]
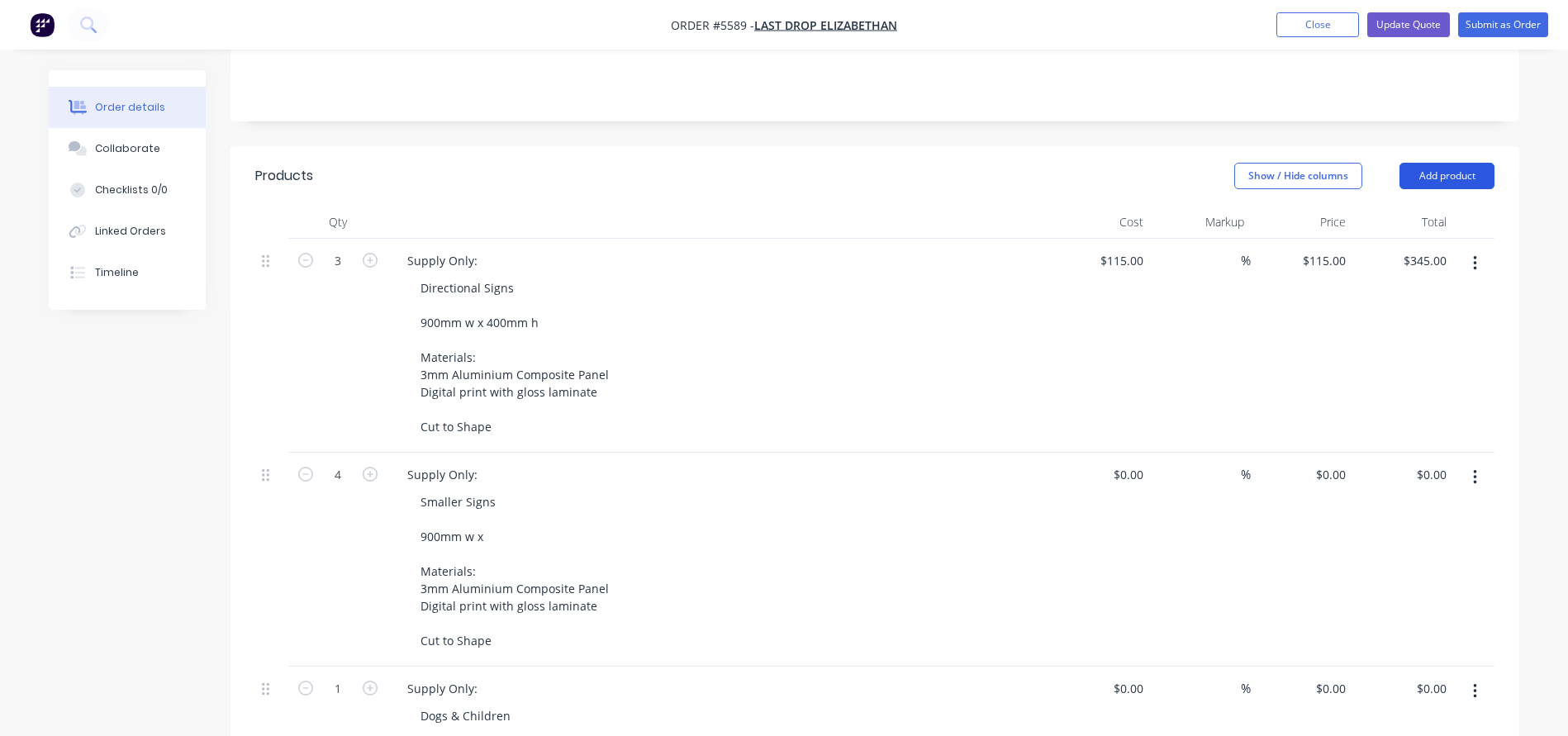
click at [1446, 162] on button "Add product" at bounding box center [1446, 176] width 95 height 27
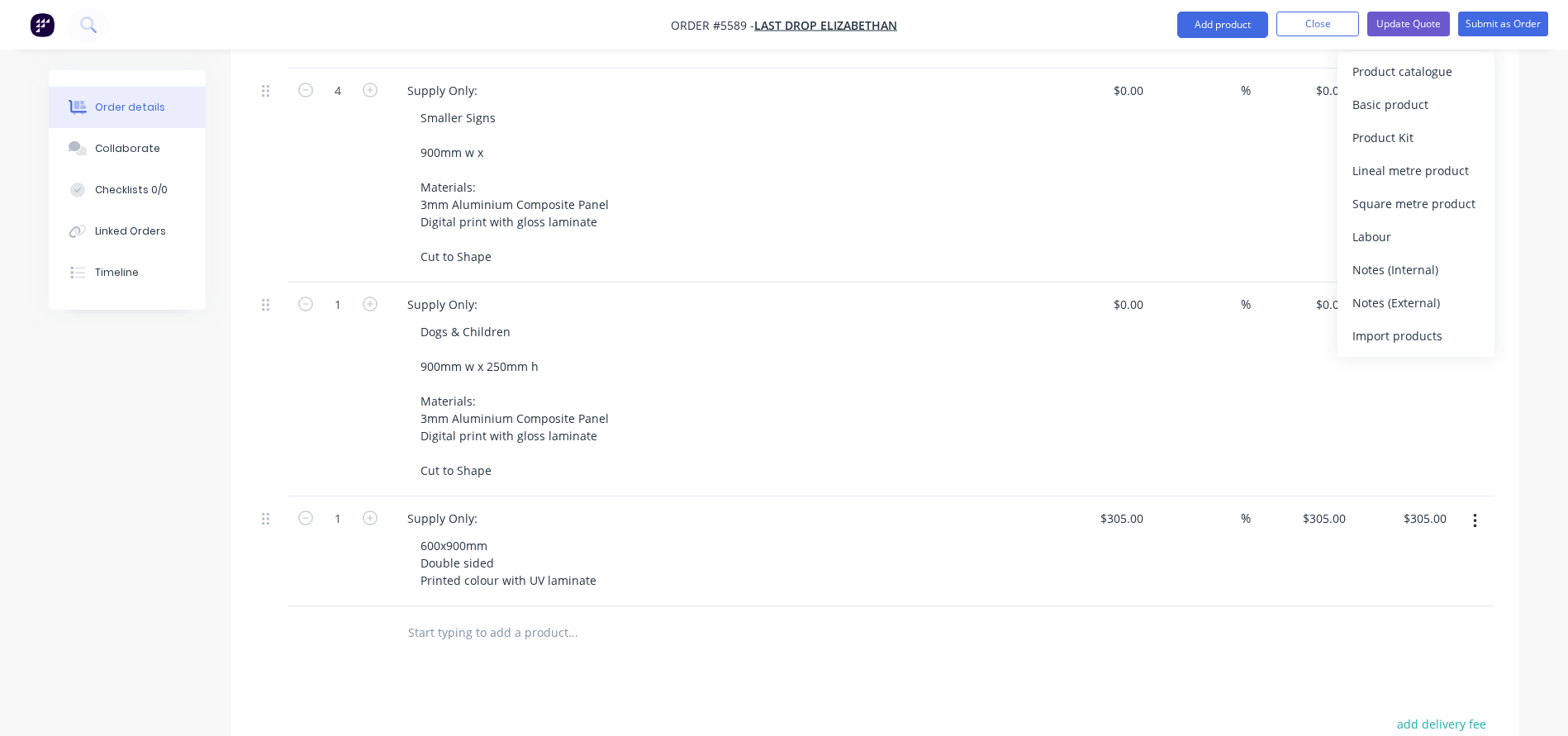
scroll to position [755, 0]
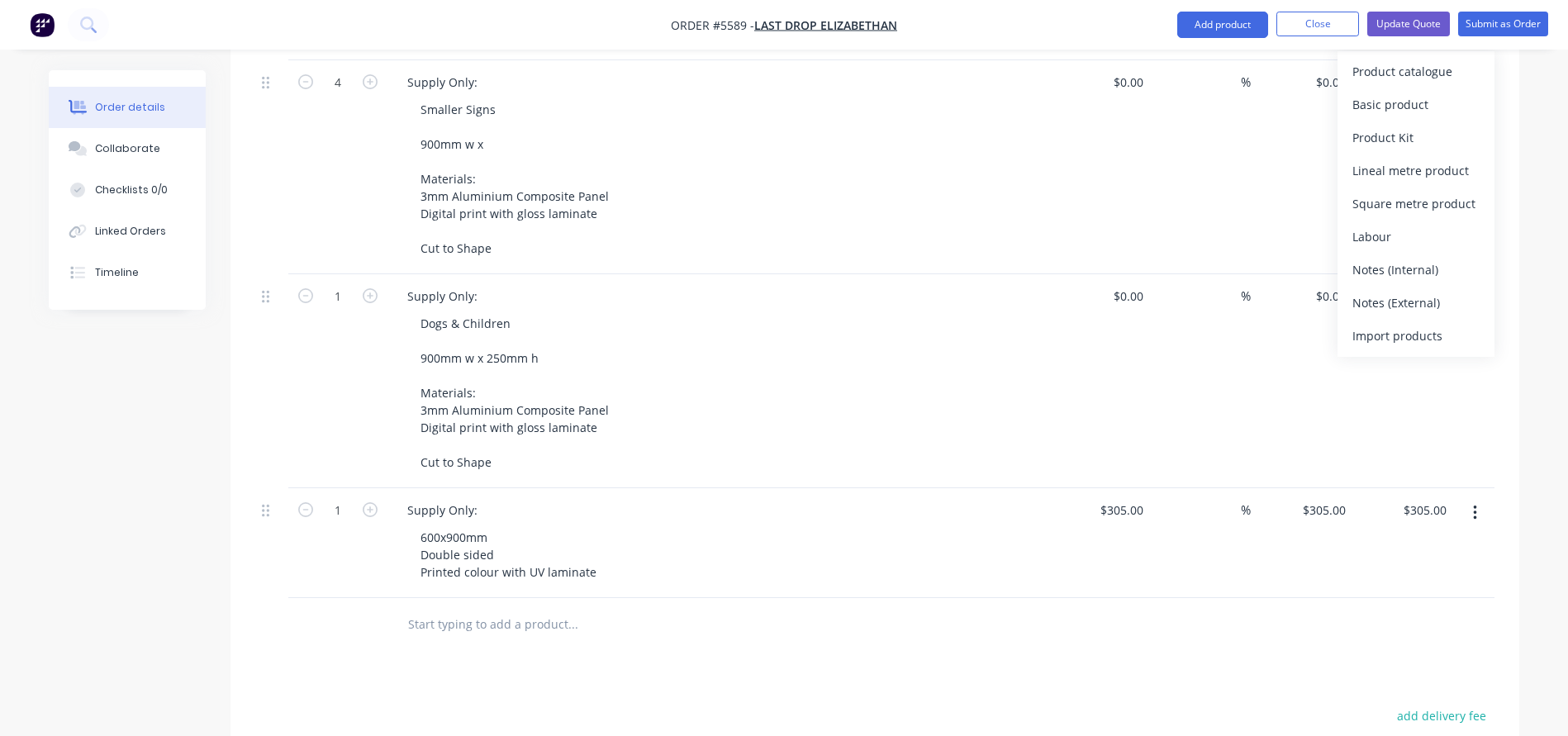
click at [471, 608] on input "text" at bounding box center [573, 624] width 331 height 33
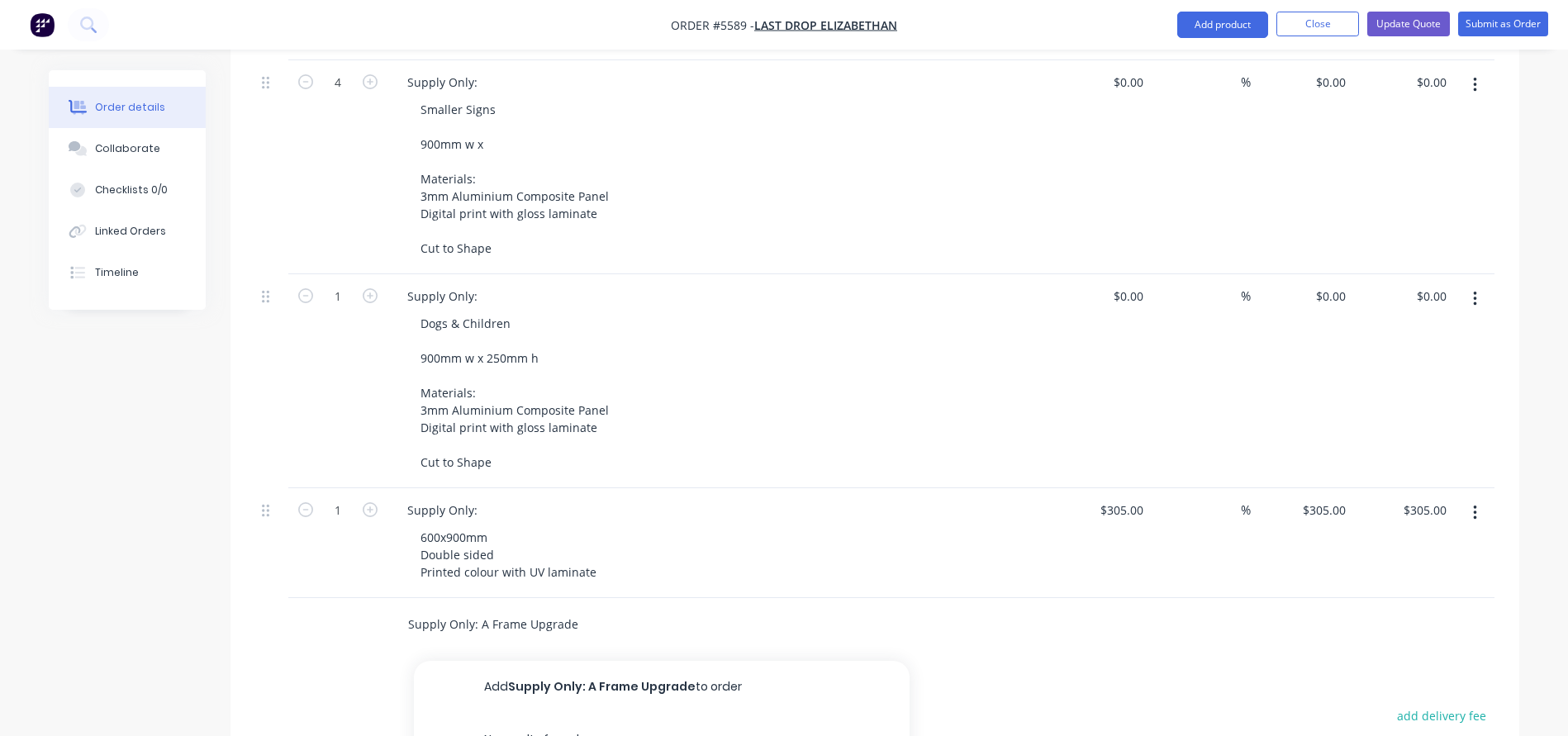
type input "Supply Only: A Frame Upgrade"
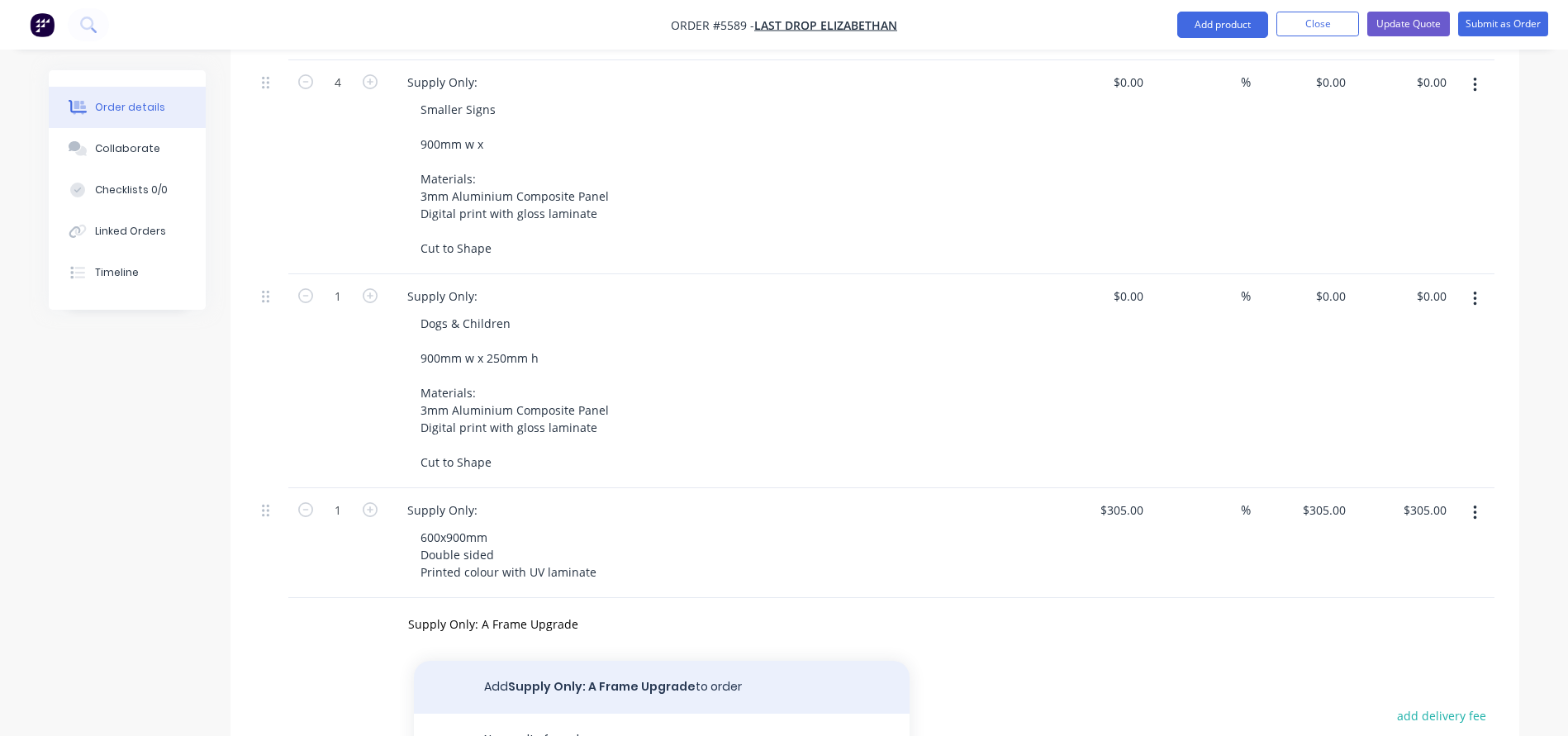
click at [569, 660] on button "Add Supply Only: A Frame Upgrade to order" at bounding box center [662, 686] width 495 height 53
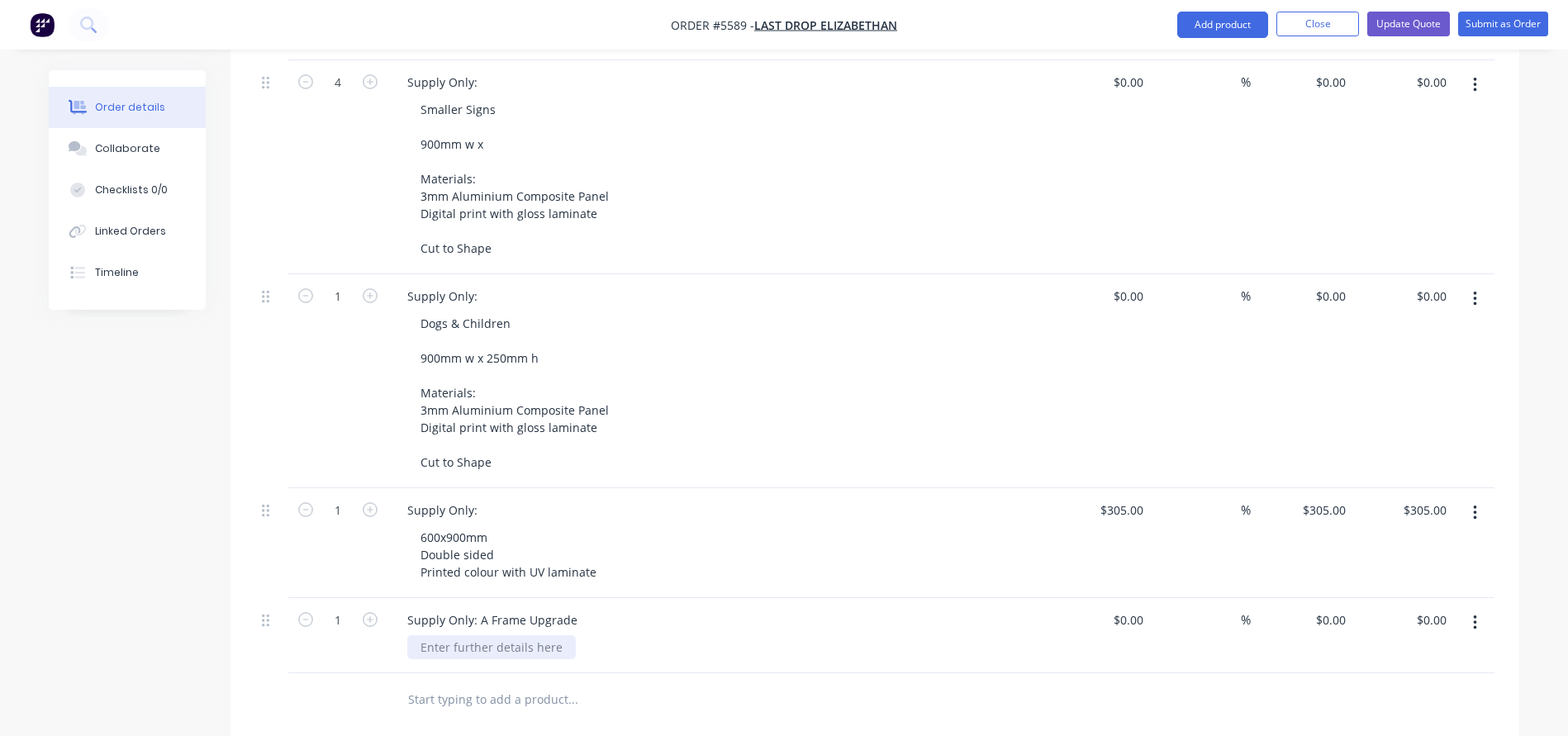
click at [492, 635] on div at bounding box center [491, 646] width 168 height 24
click at [598, 528] on div "600x900mm Double sided Printed colour with UV laminate" at bounding box center [509, 553] width 203 height 58
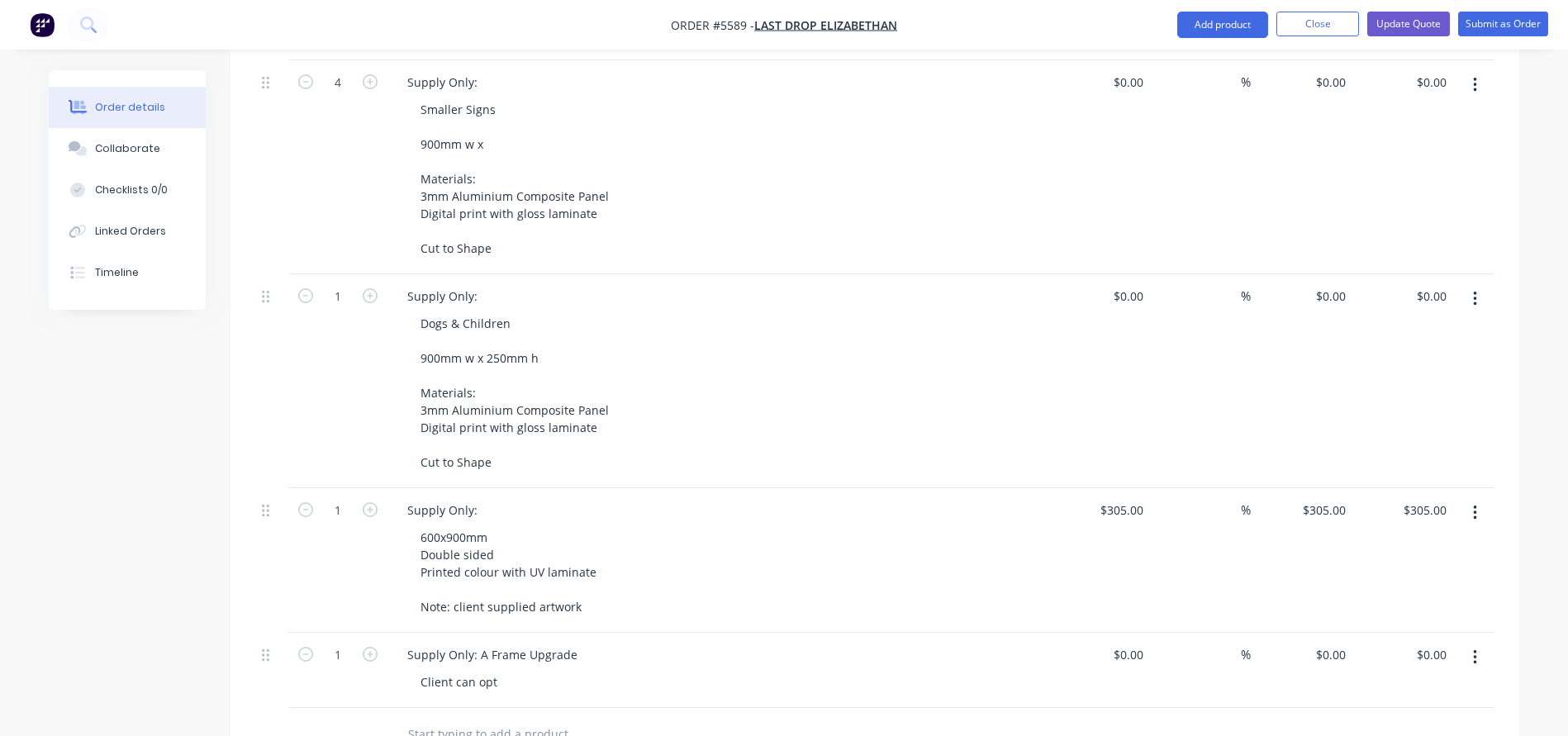
click at [512, 670] on div "Client can opt" at bounding box center [724, 682] width 634 height 24
click at [500, 670] on div "Client can opt" at bounding box center [459, 682] width 103 height 24
click at [478, 498] on div "Supply Only:" at bounding box center [442, 509] width 97 height 24
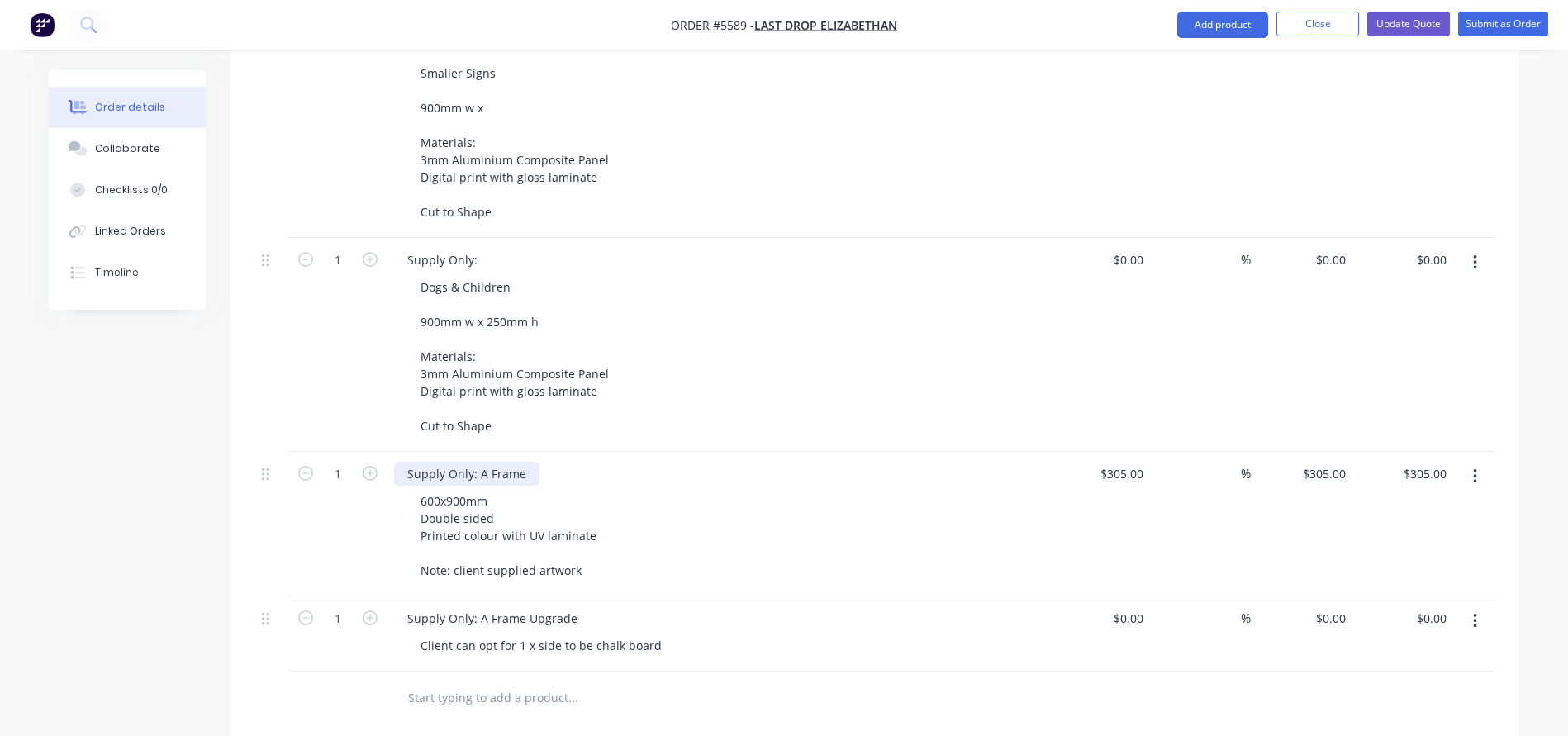
scroll to position [796, 0]
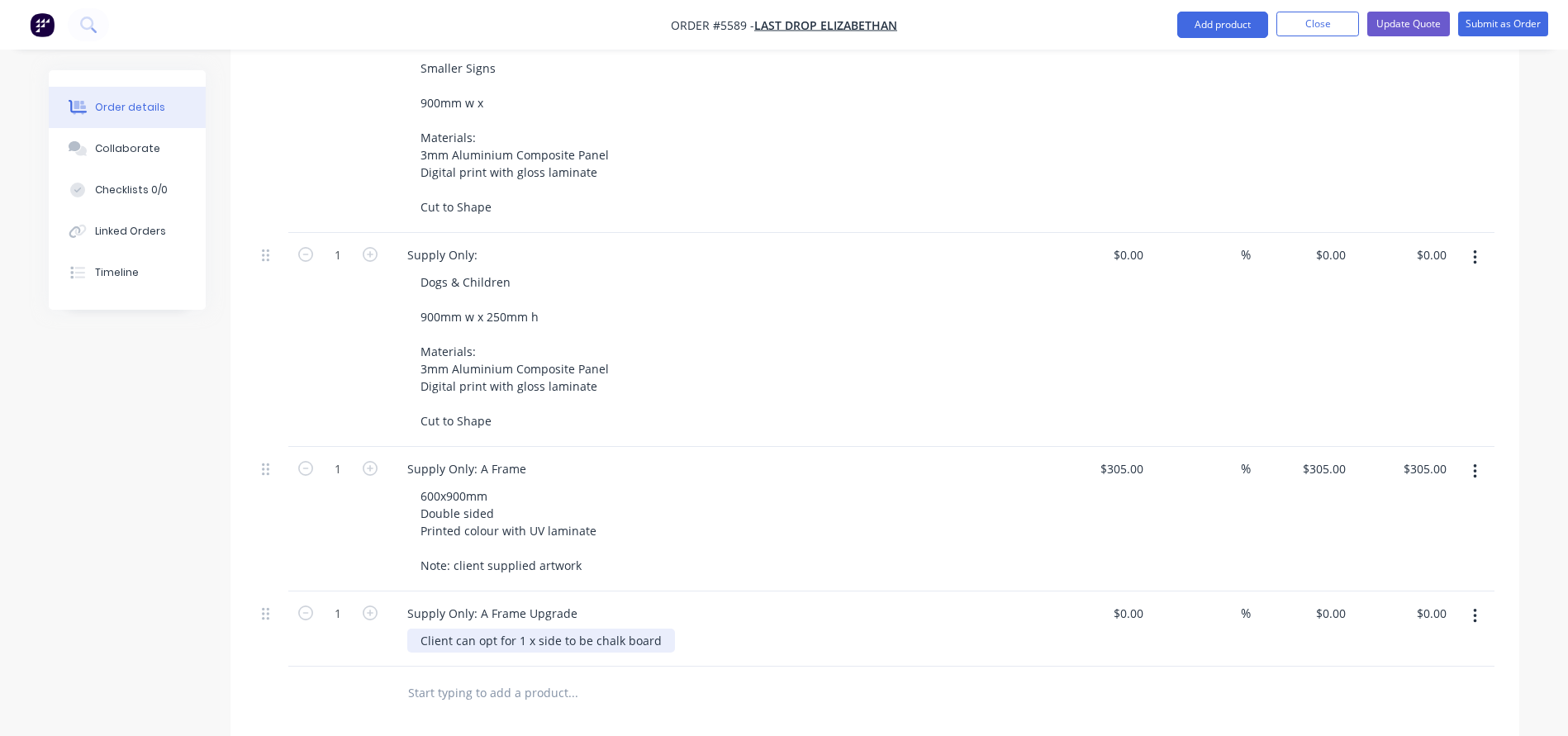
click at [660, 628] on div "Client can opt for 1 x side to be chalk board" at bounding box center [541, 639] width 268 height 24
type input "$58.00"
click at [578, 628] on div "Client can opt for 1 x side to be chalk board vinyl" at bounding box center [555, 639] width 296 height 24
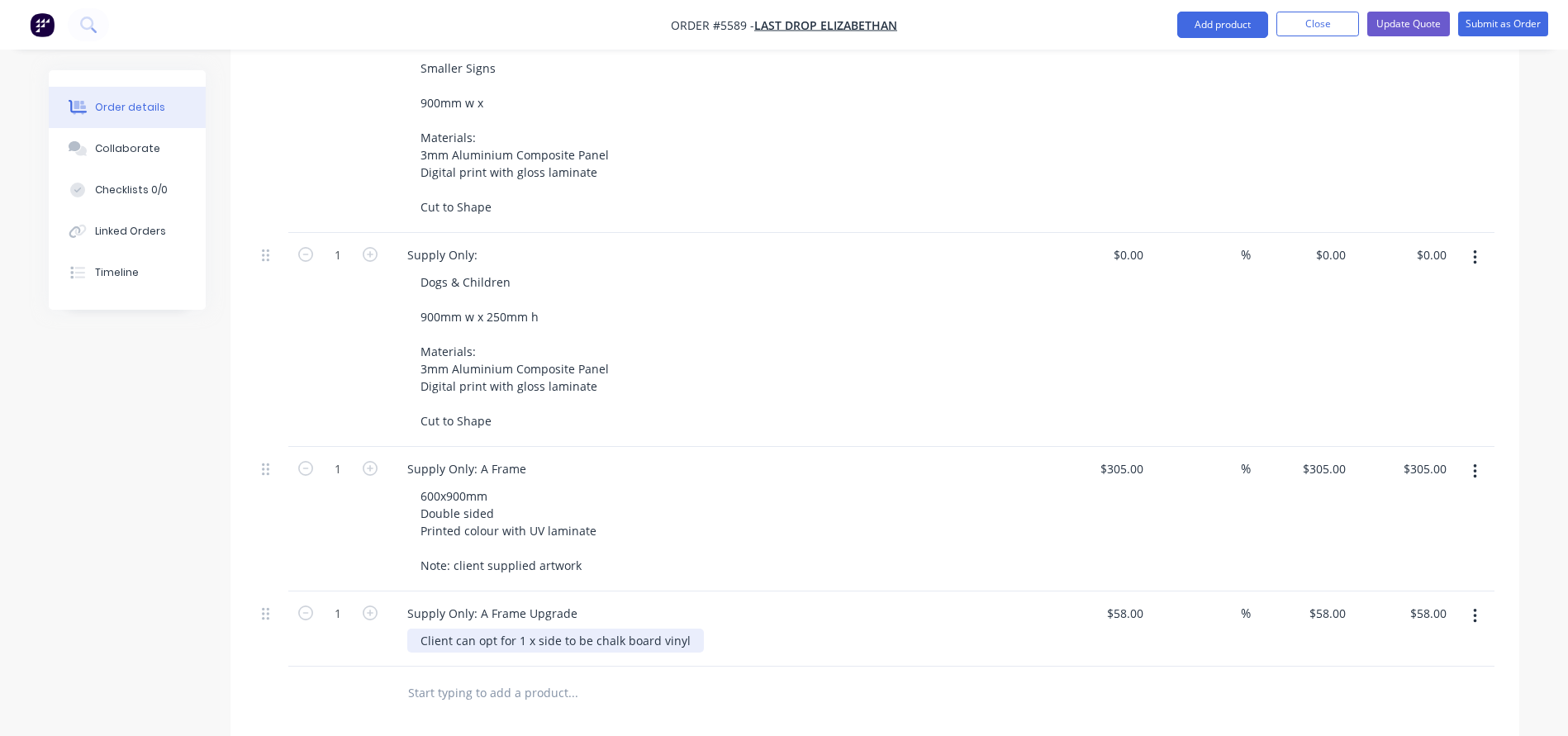
click at [557, 628] on div "Client can opt for 1 x side to be chalk board vinyl" at bounding box center [555, 639] width 296 height 24
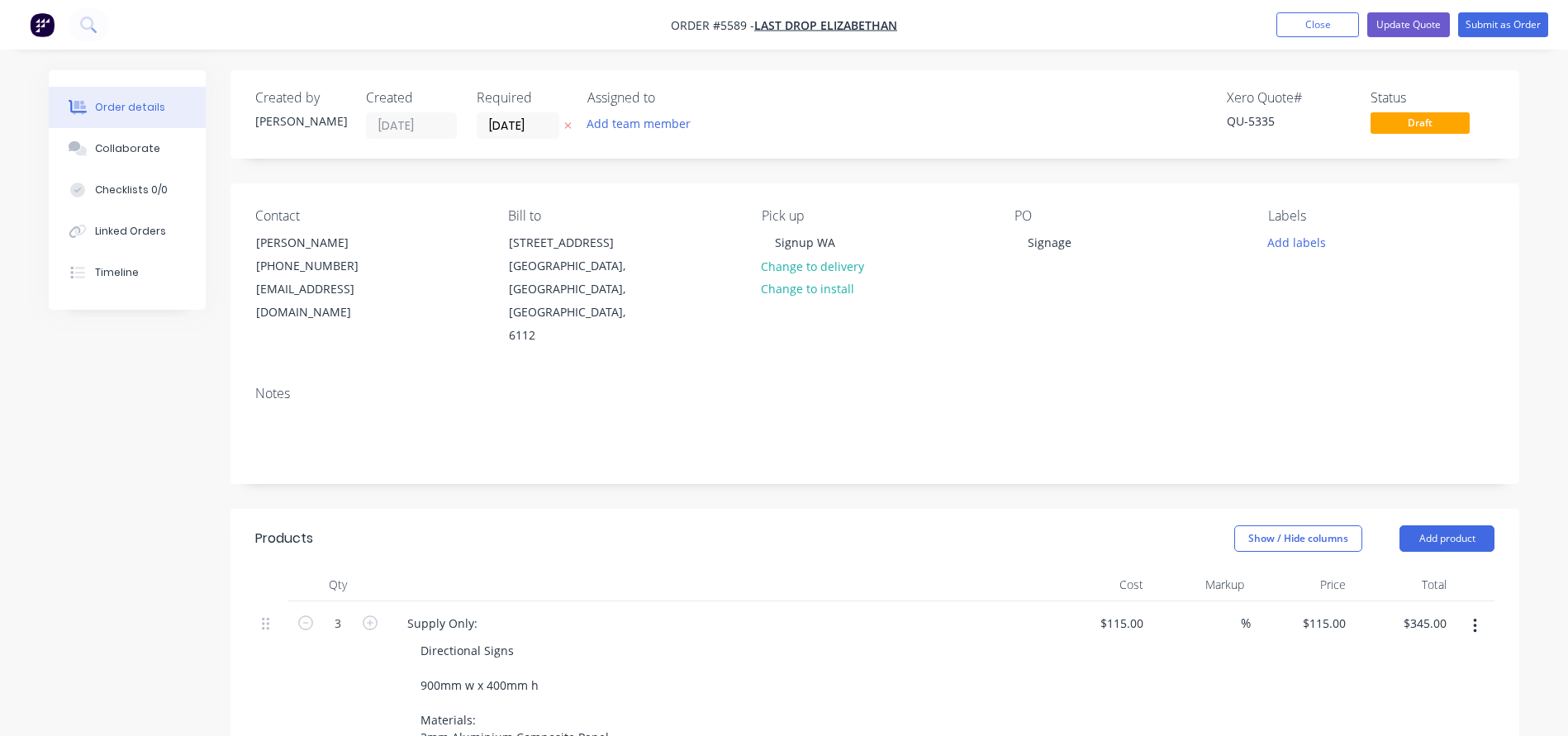
scroll to position [0, 0]
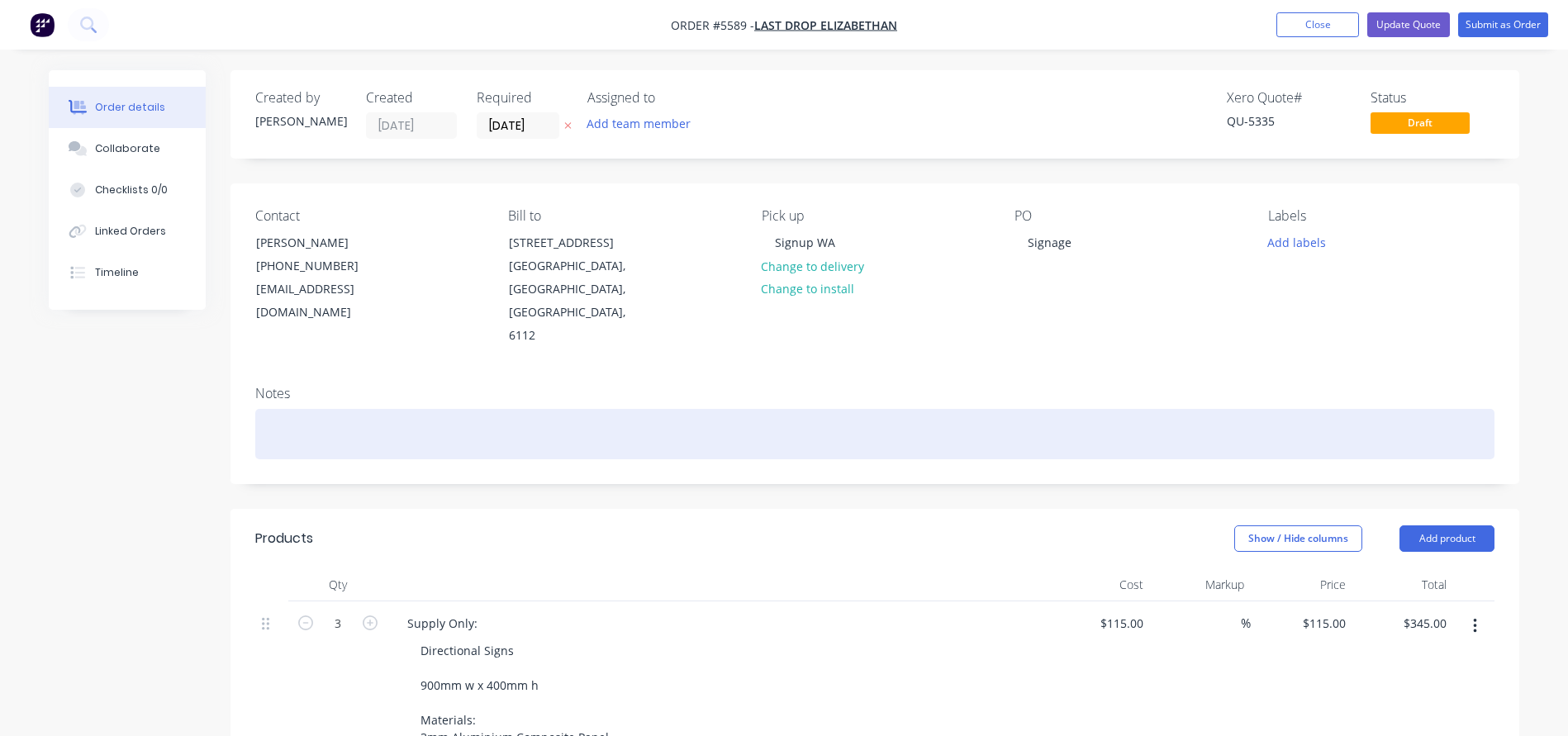
click at [400, 409] on div at bounding box center [875, 434] width 1239 height 51
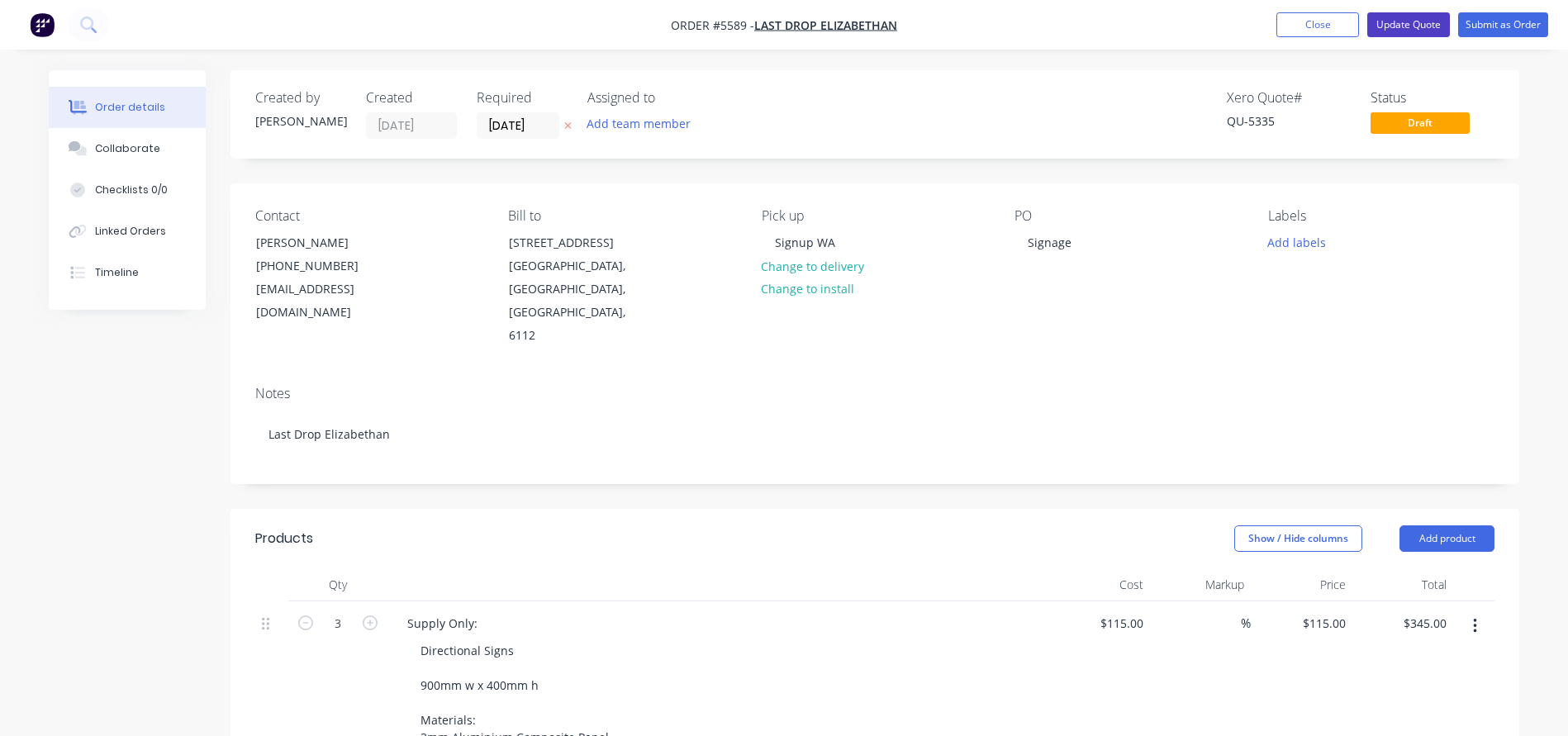
click at [1407, 28] on button "Update Quote" at bounding box center [1408, 25] width 82 height 25
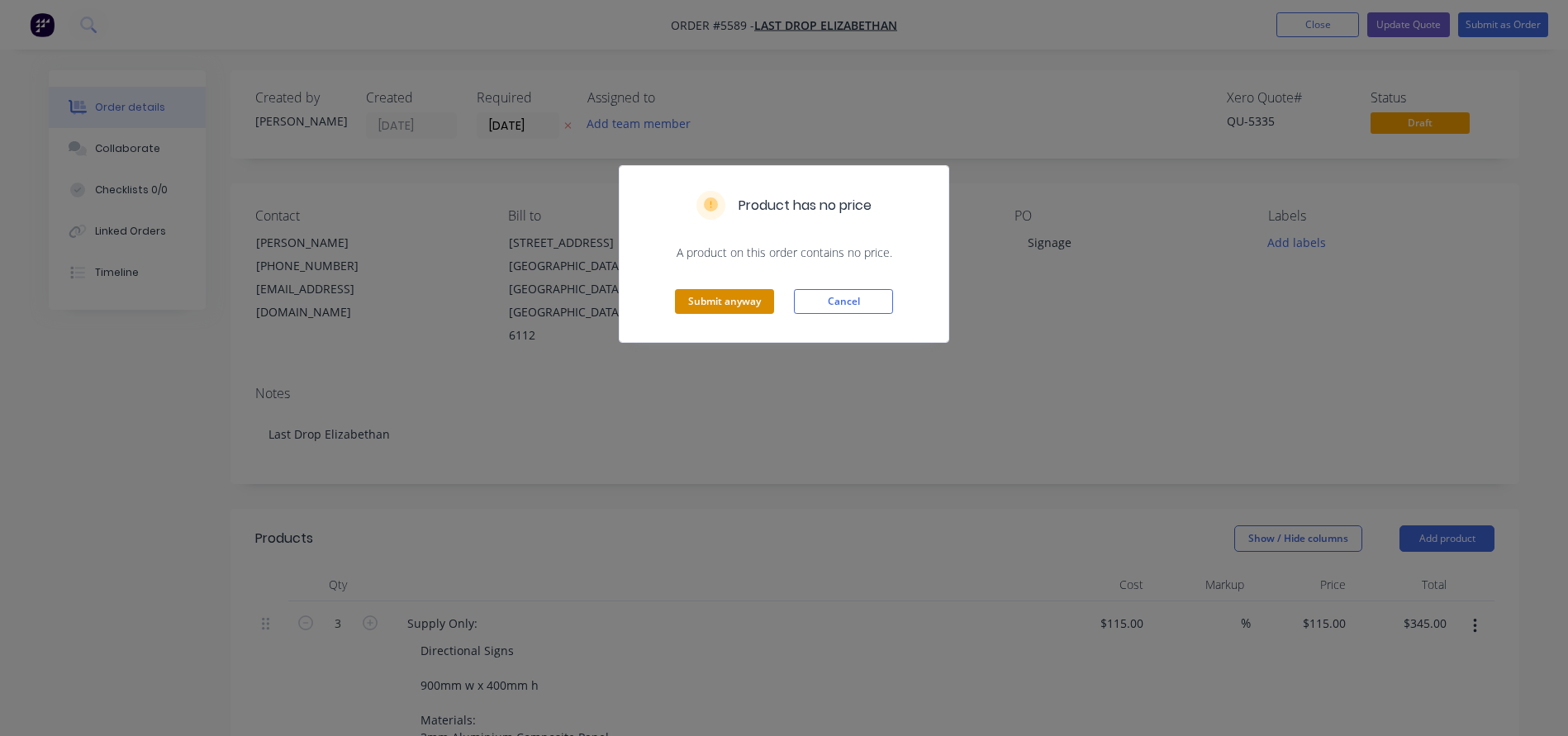
click at [719, 301] on button "Submit anyway" at bounding box center [725, 301] width 99 height 25
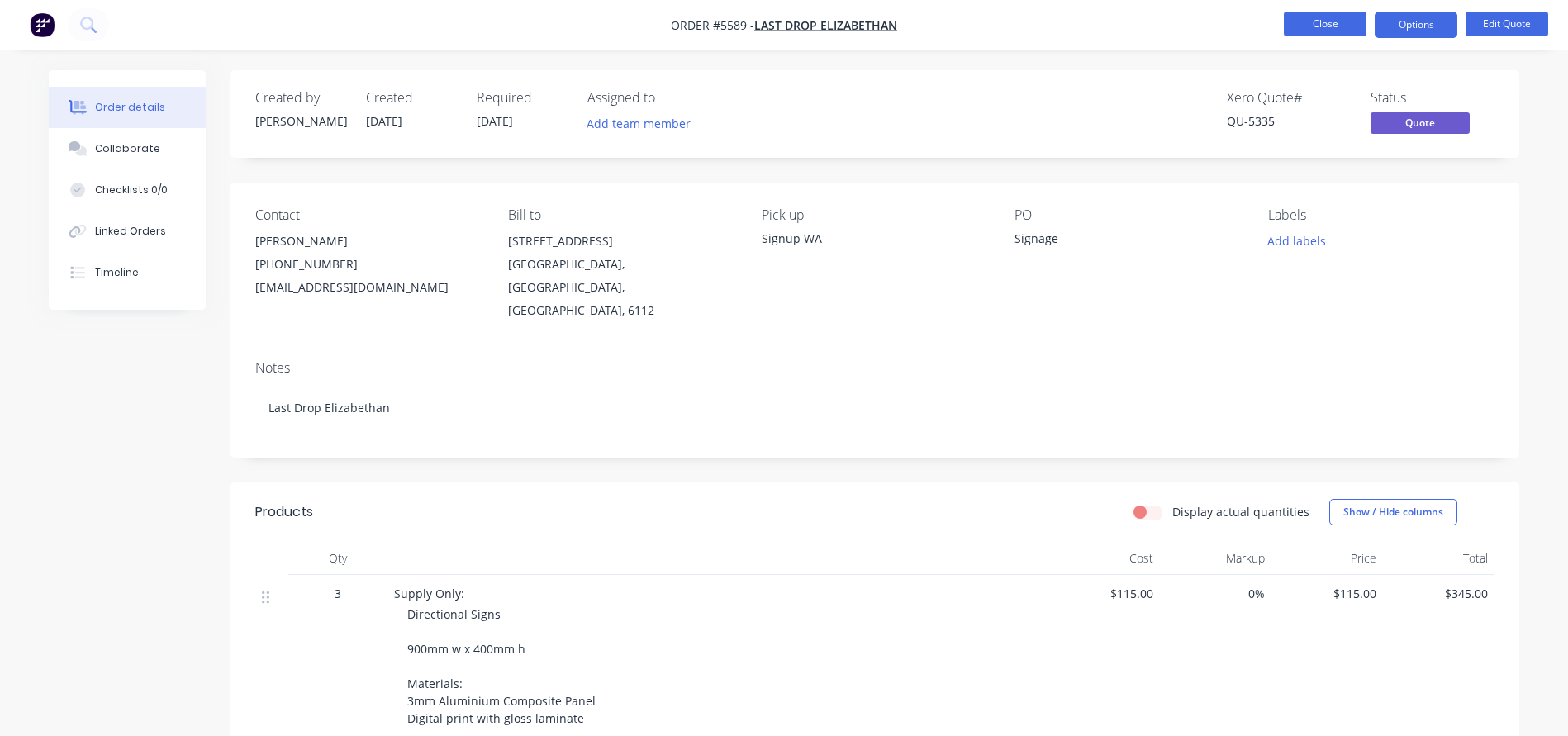
click at [1318, 28] on button "Close" at bounding box center [1324, 24] width 82 height 25
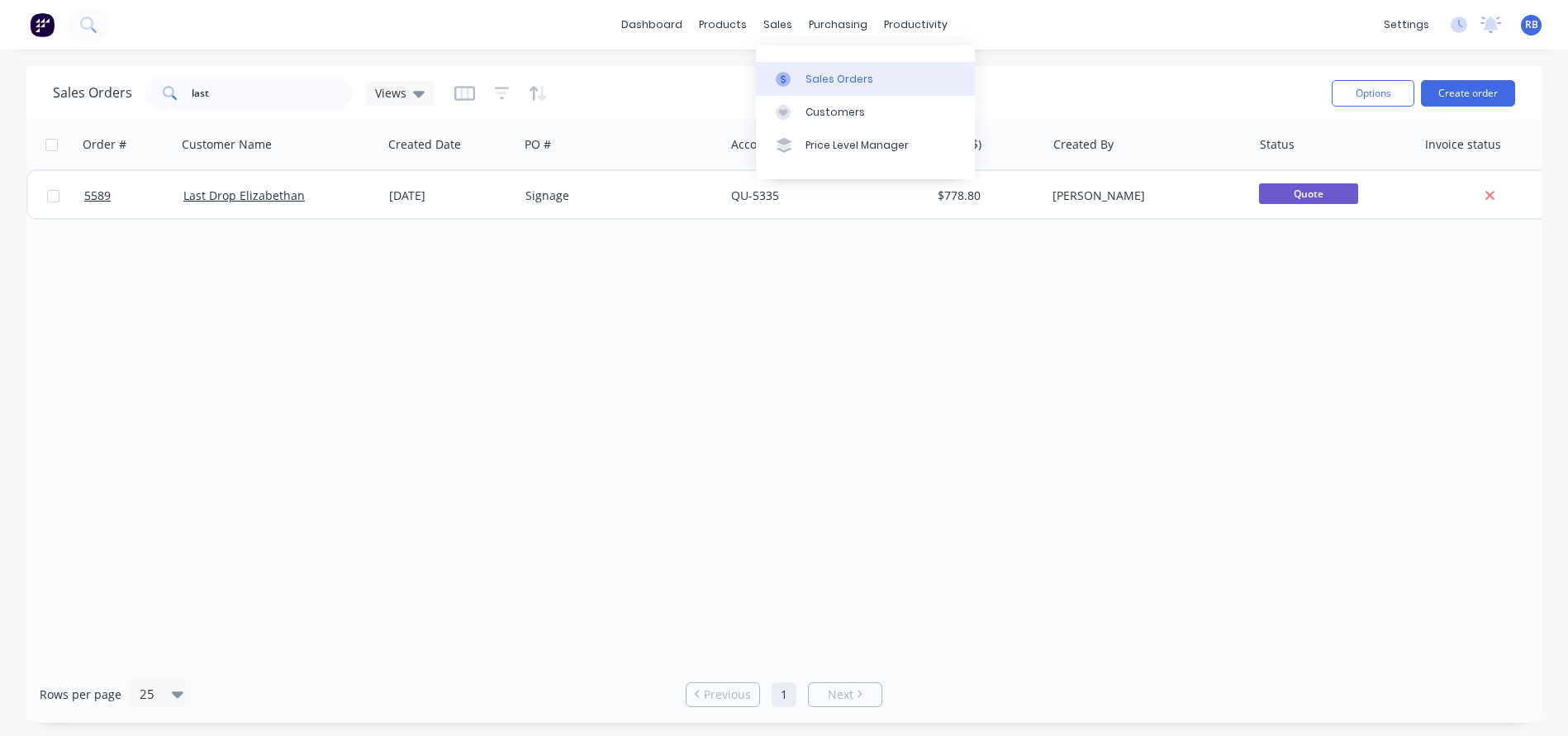
click at [871, 80] on link "Sales Orders" at bounding box center [864, 78] width 219 height 33
click at [1452, 92] on button "Create order" at bounding box center [1468, 94] width 94 height 27
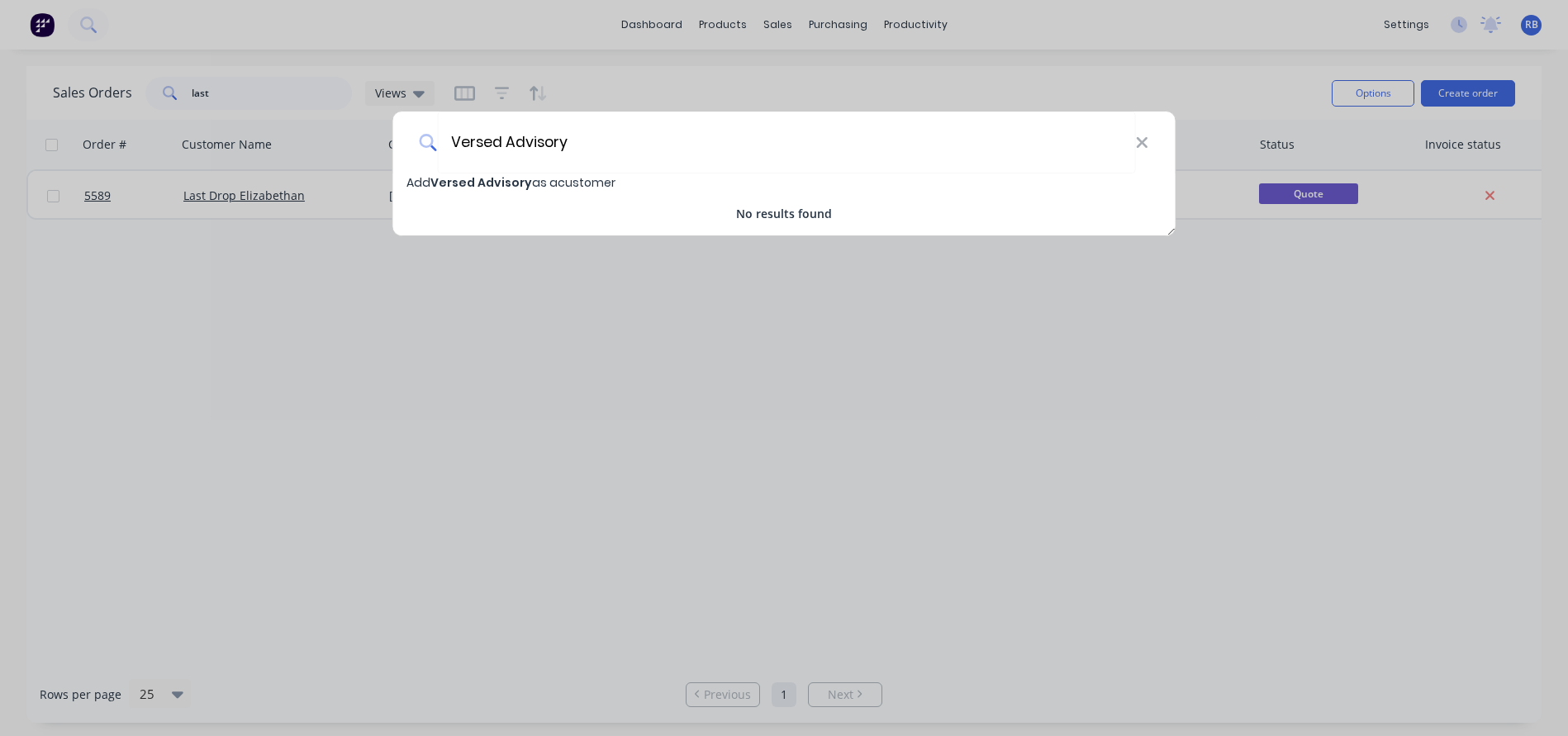
type input "Versed Advisory"
click at [442, 183] on span "Versed Advisory" at bounding box center [481, 182] width 101 height 16
select select "AU"
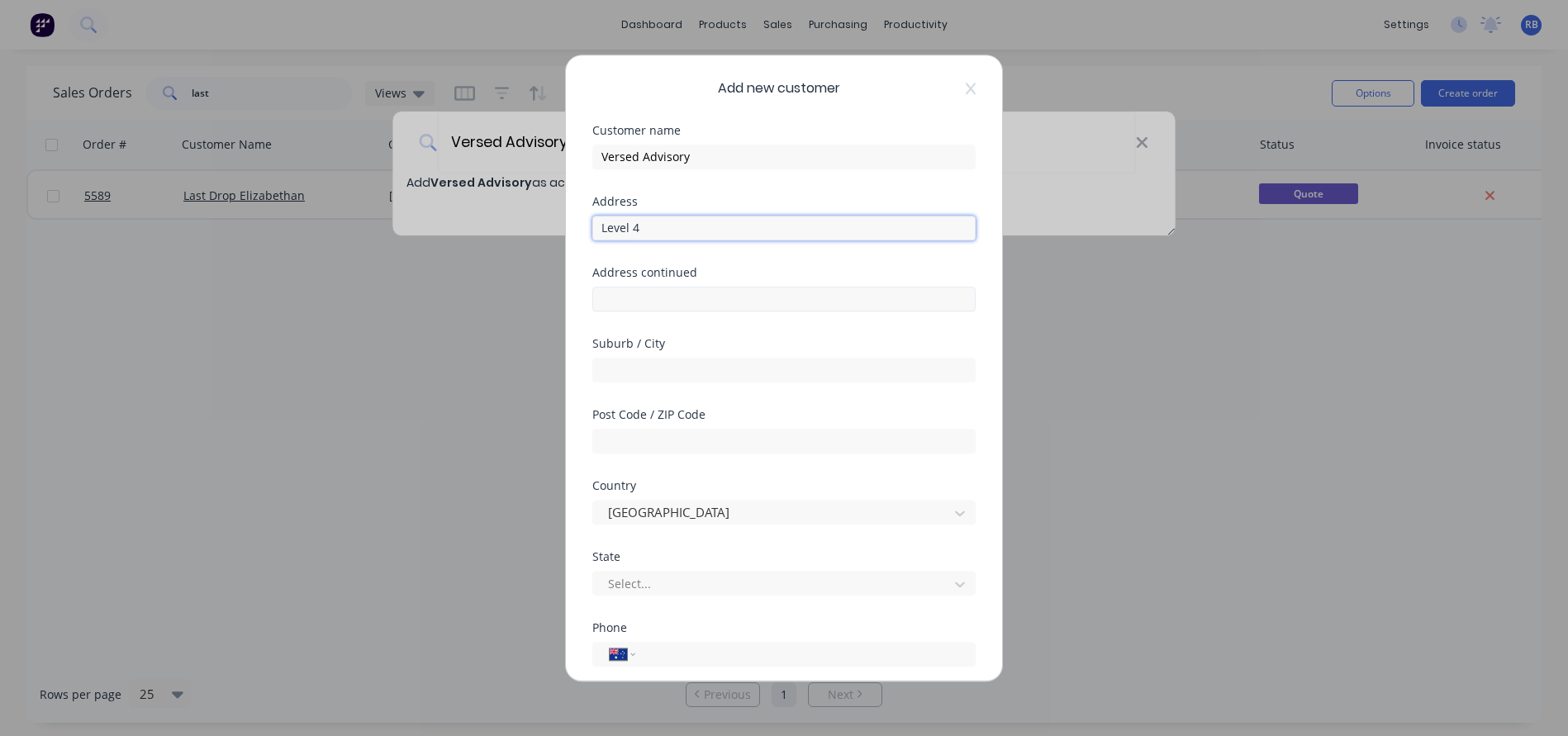
type input "Level 4"
click at [637, 298] on input "37 St georges Tce" at bounding box center [783, 299] width 383 height 25
type input "37 St Georges Tce"
type input "Perth"
type input "6000"
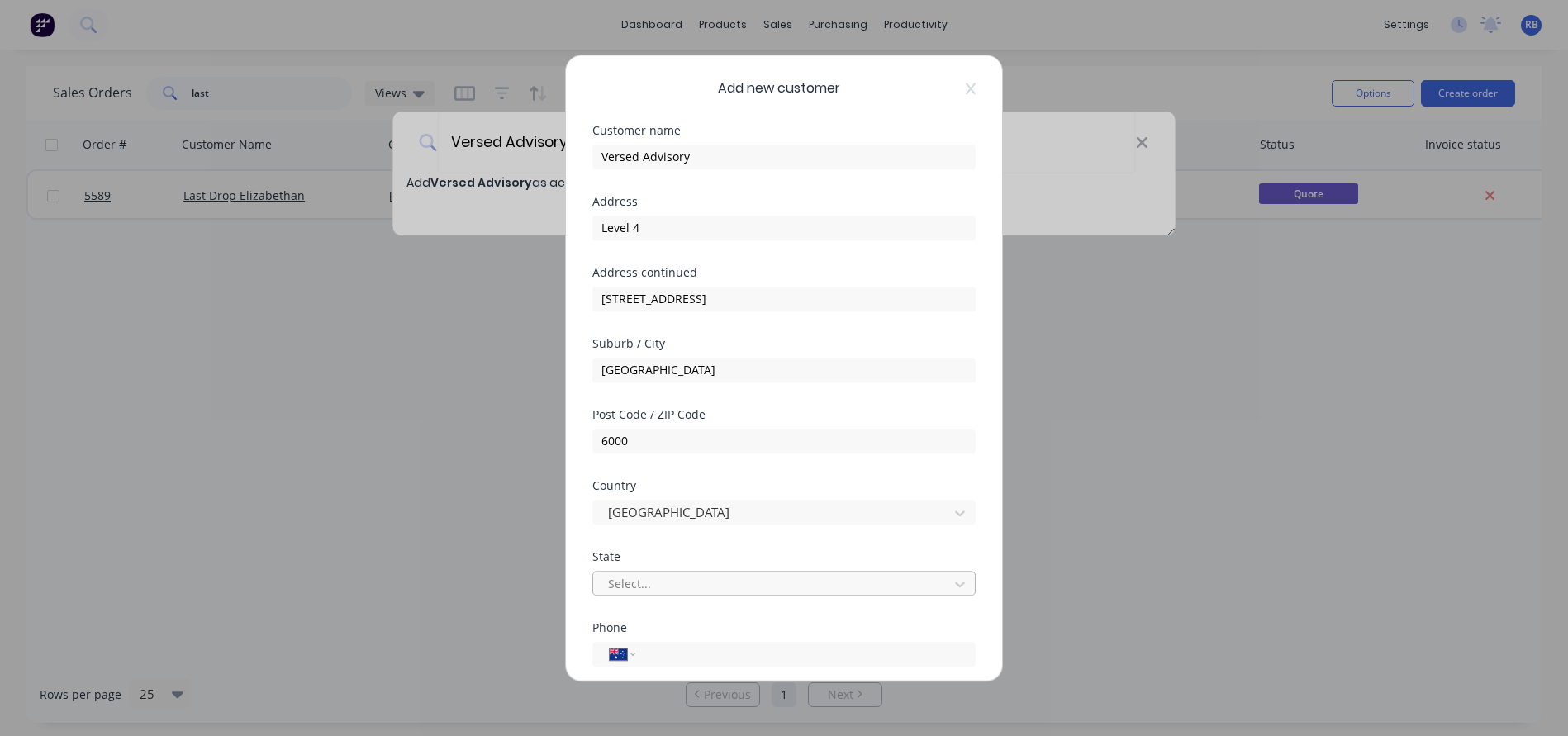
click at [634, 584] on div "Select..." at bounding box center [773, 583] width 331 height 17
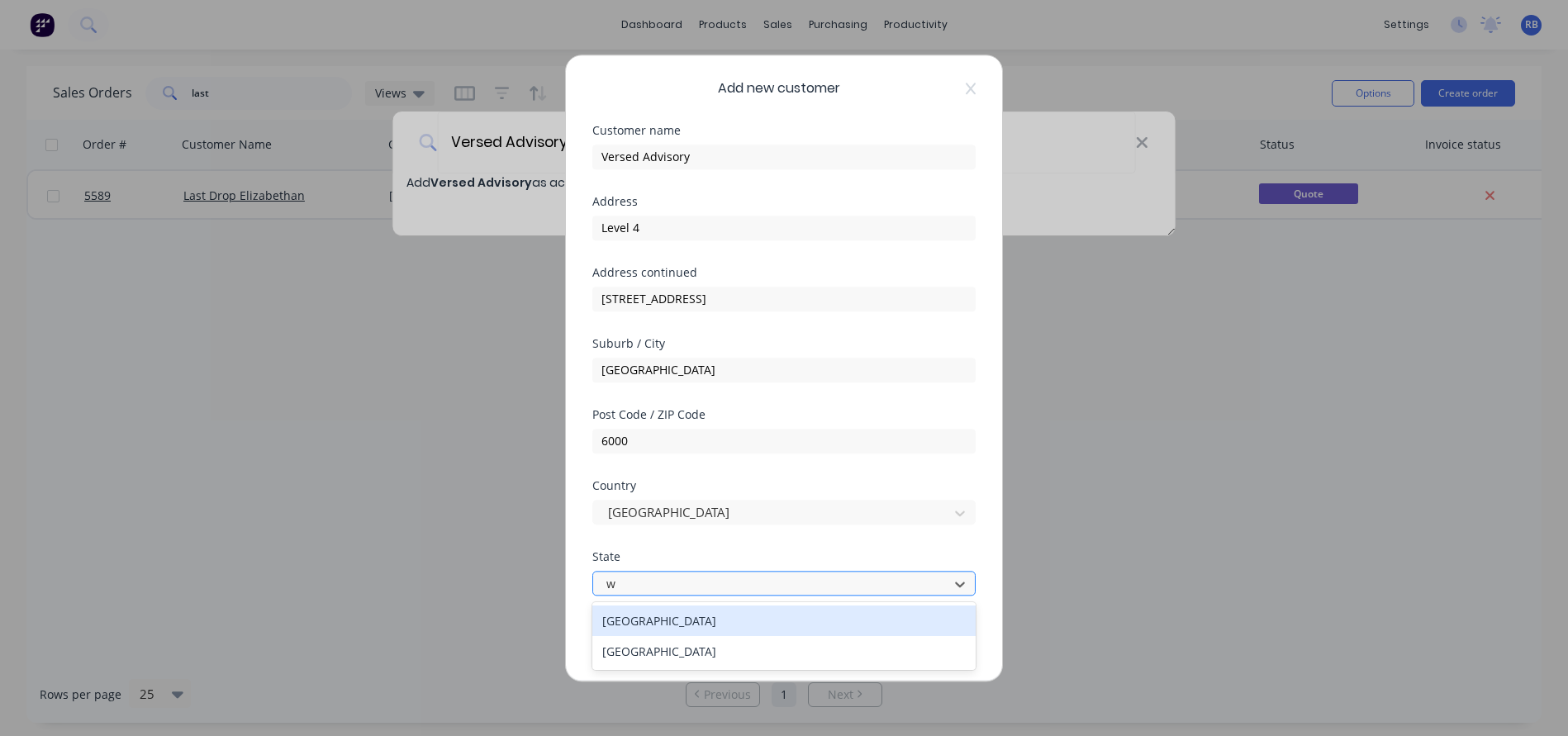
type input "we"
click at [667, 620] on div "Western Australia" at bounding box center [783, 620] width 383 height 31
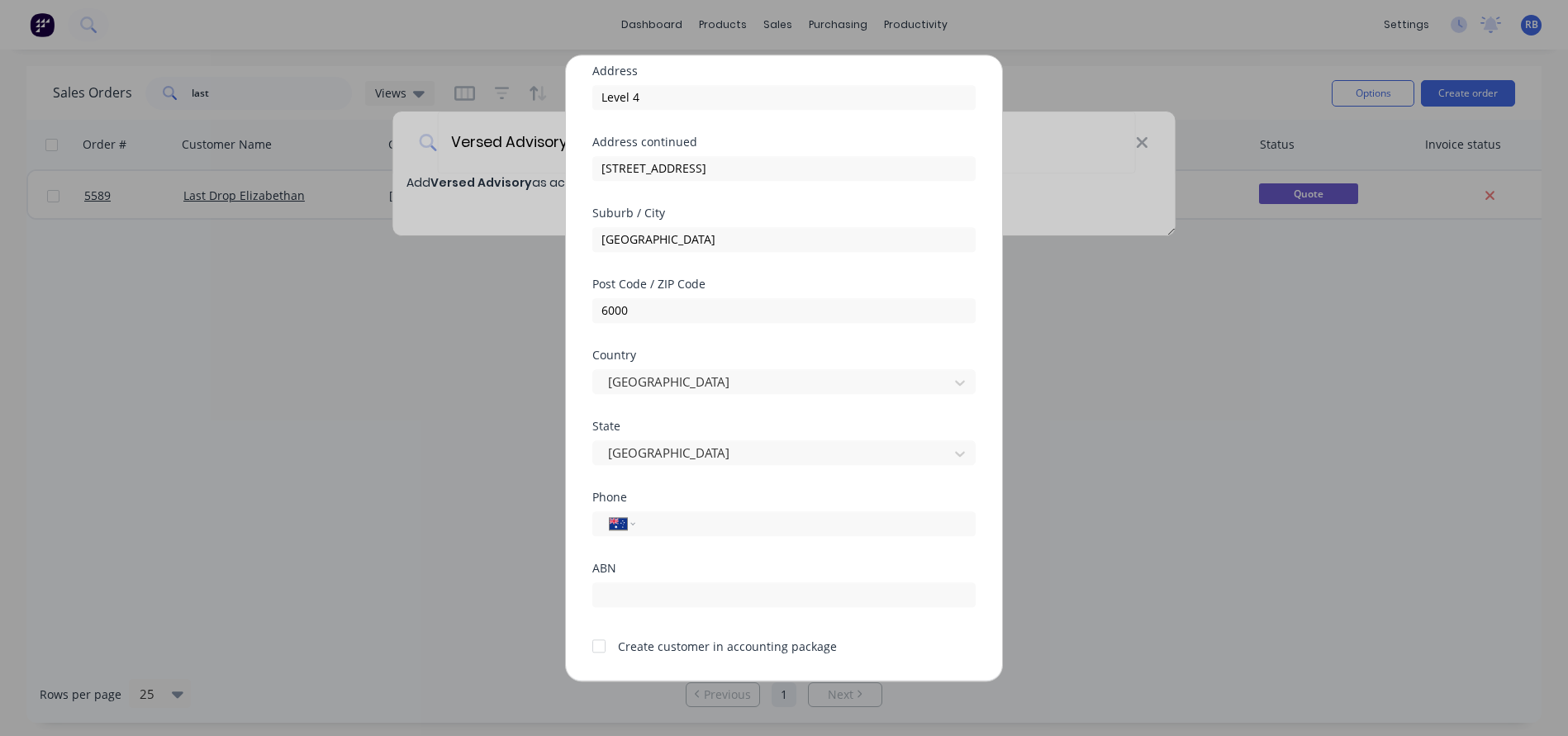
scroll to position [155, 0]
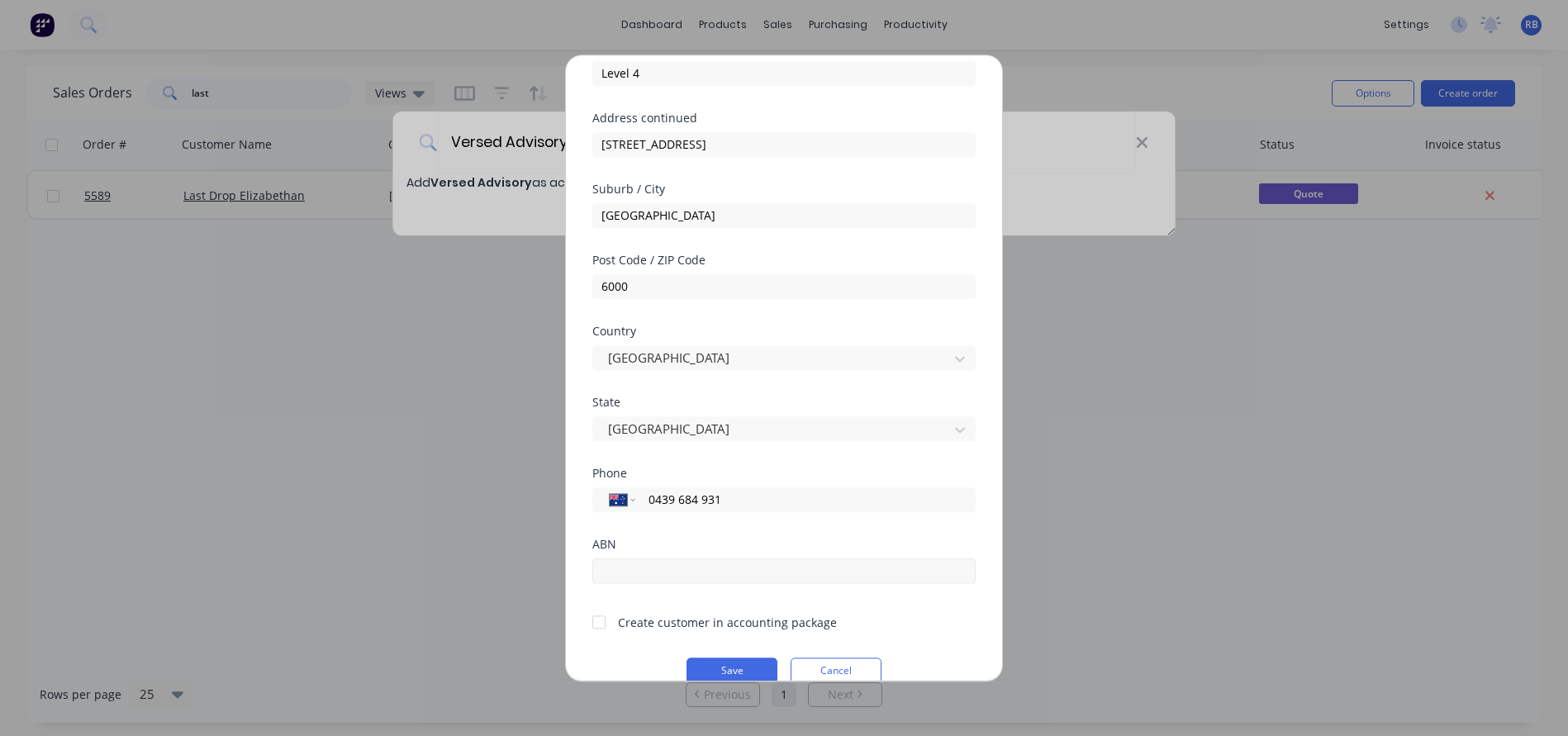
type input "0439 684 931"
click at [630, 574] on input "text" at bounding box center [783, 571] width 383 height 25
click at [598, 619] on div at bounding box center [599, 621] width 33 height 33
click at [704, 667] on button "Save" at bounding box center [731, 671] width 91 height 27
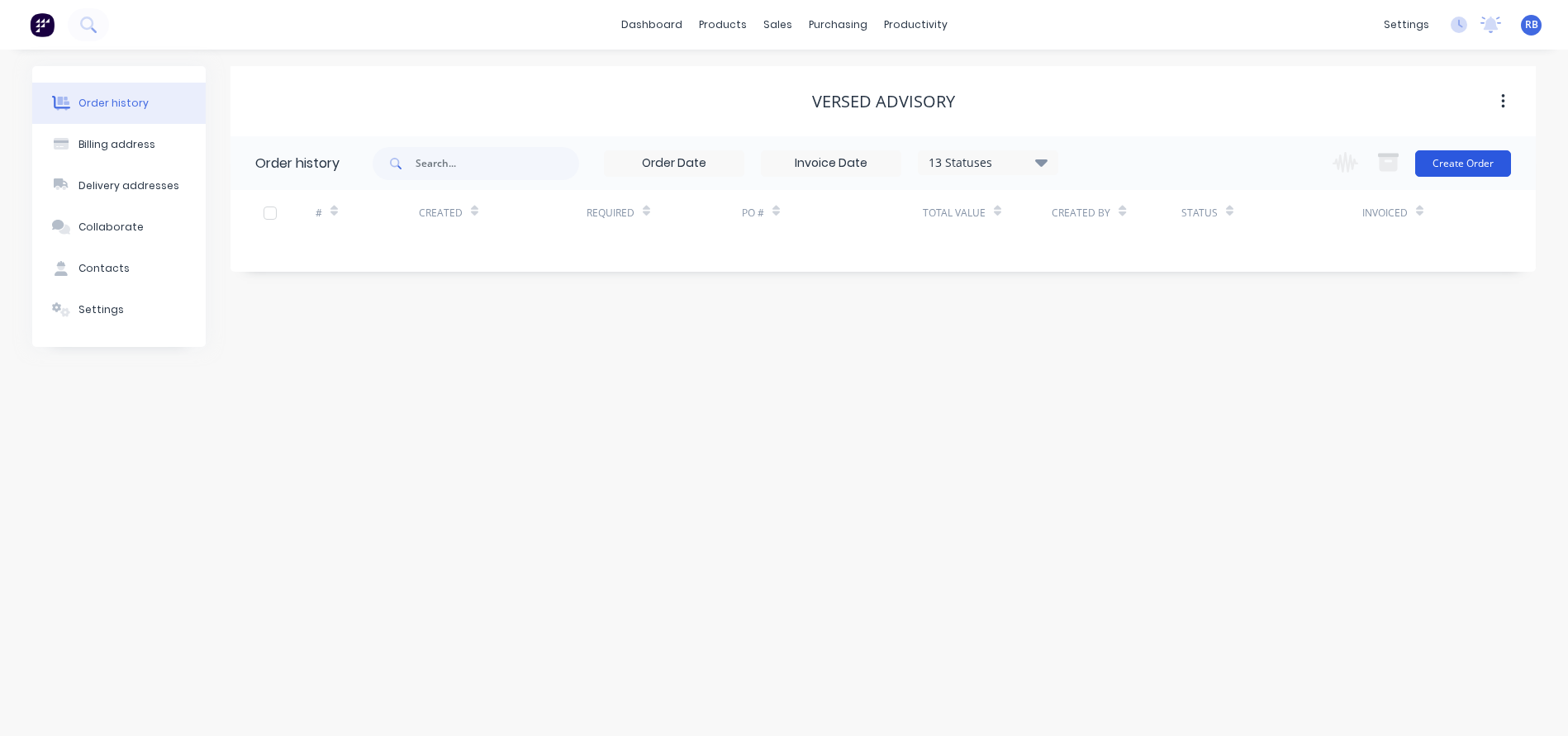
click at [1473, 160] on button "Create Order" at bounding box center [1463, 163] width 96 height 27
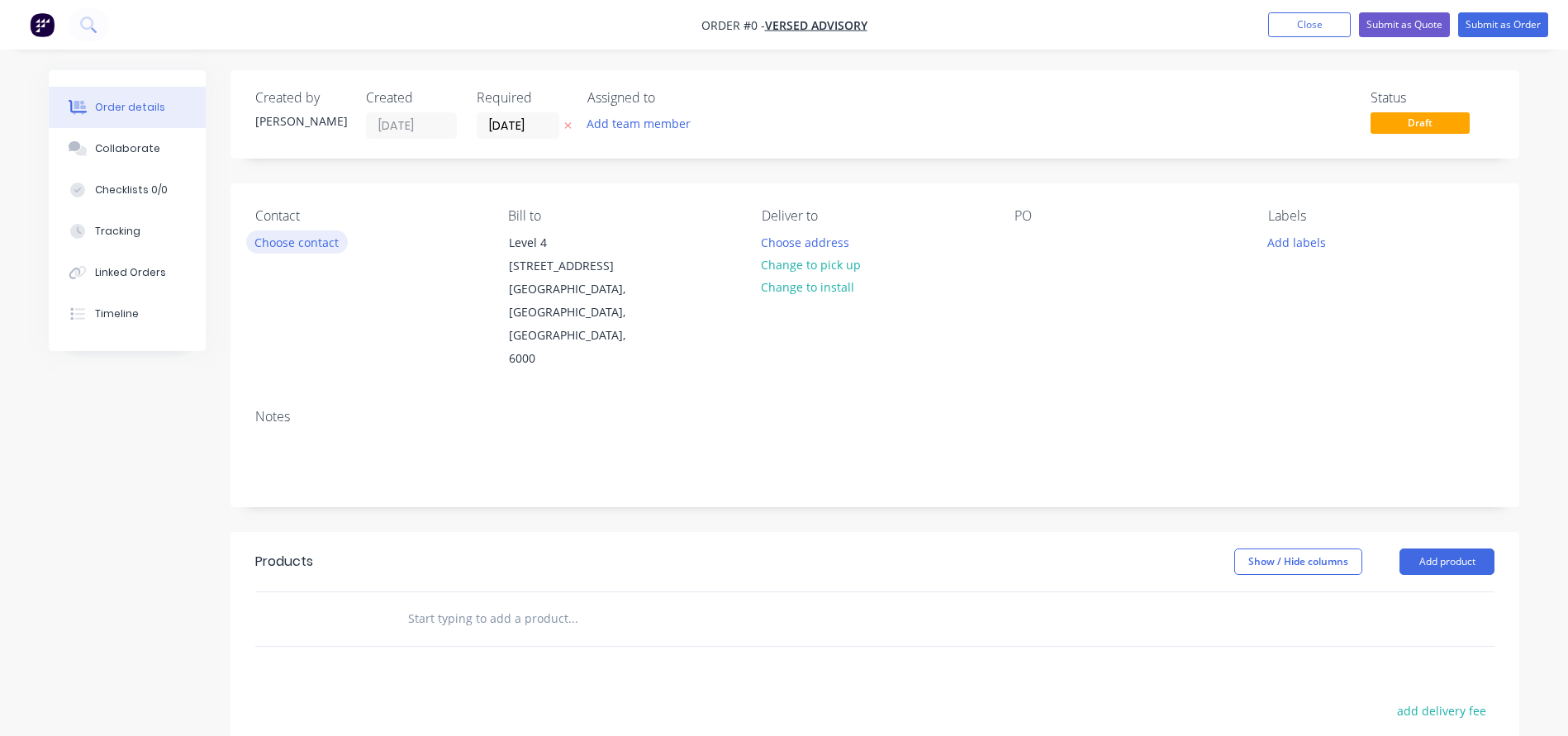
click at [284, 240] on button "Choose contact" at bounding box center [296, 241] width 101 height 22
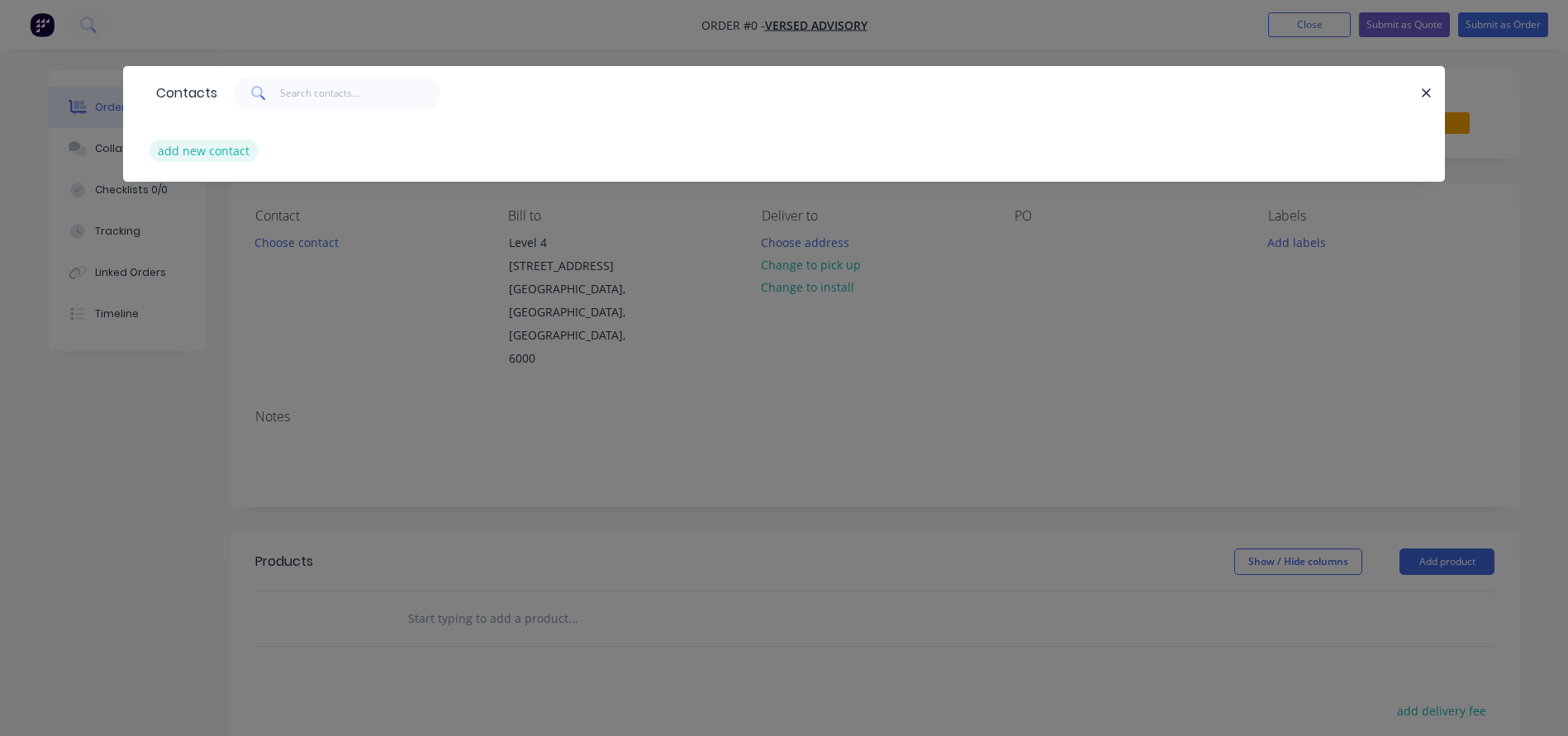
click at [207, 151] on button "add new contact" at bounding box center [204, 150] width 109 height 22
select select "AU"
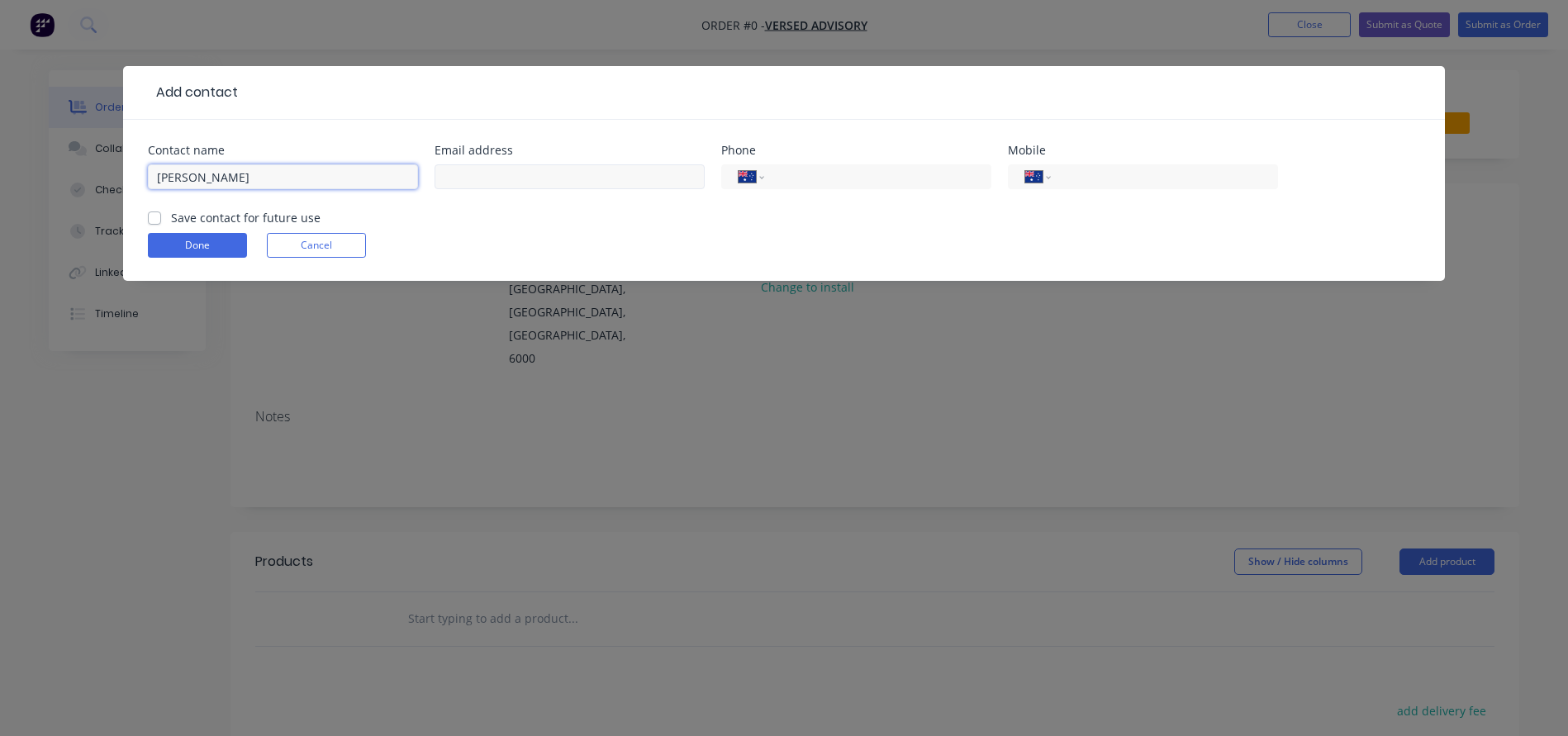
type input "Moiz Qazi"
click at [471, 179] on input "text" at bounding box center [569, 177] width 270 height 25
paste input "Moiz Qazi <moiz.qazi@versedadvisory.com.au>"
drag, startPoint x: 480, startPoint y: 182, endPoint x: 328, endPoint y: 181, distance: 152.0
click at [330, 181] on div "Contact name Moiz Qazi Email address Moiz Qazi <moiz.qazi@versedadvisory.com.au…" at bounding box center [784, 176] width 1272 height 64
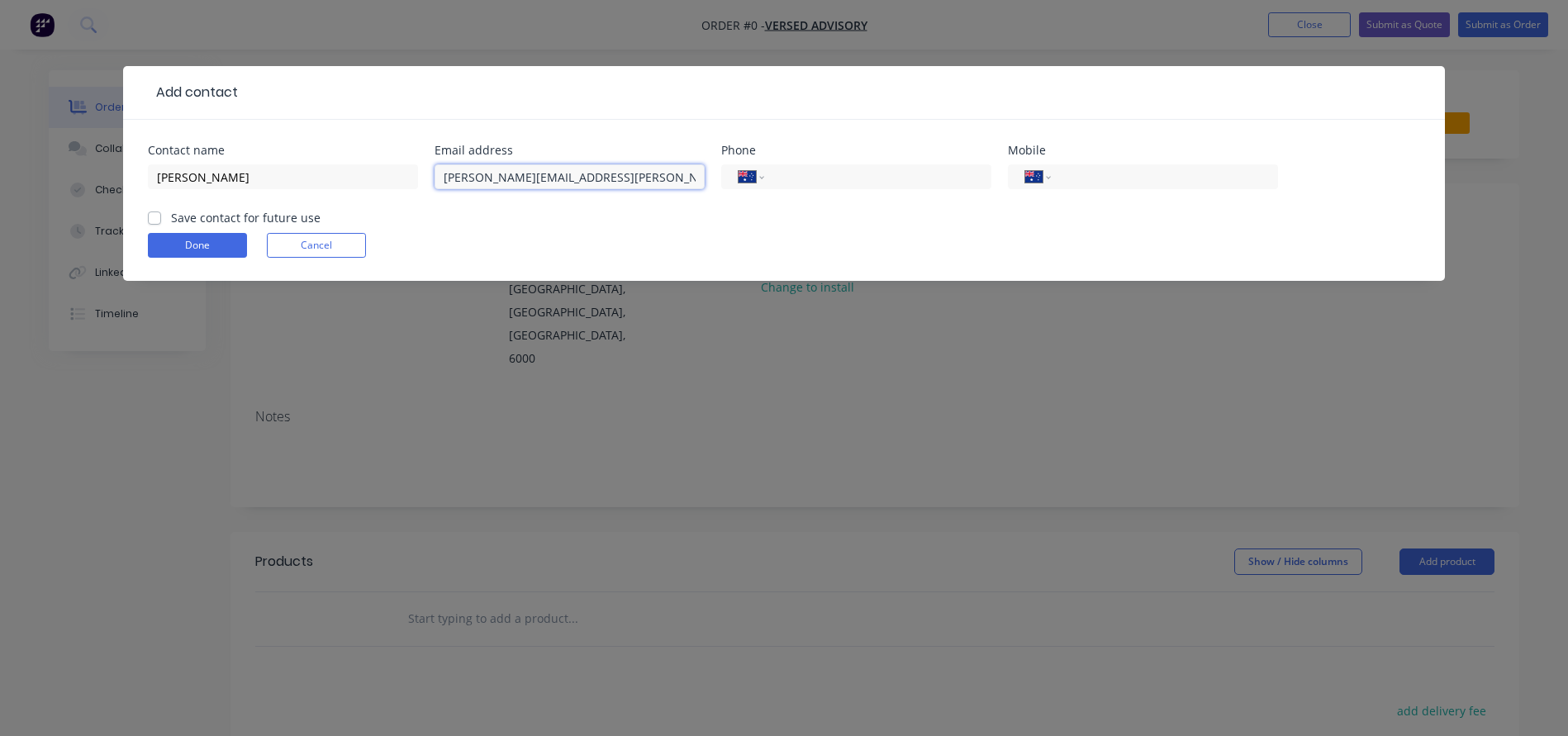
click at [647, 178] on input "moiz.qazi@versedadvisory.com.au>" at bounding box center [569, 177] width 270 height 25
type input "moiz.qazi@versedadvisory.com.au"
click at [1196, 170] on input "tel" at bounding box center [1161, 177] width 198 height 19
type input "0439 684 931"
click at [171, 215] on label "Save contact for future use" at bounding box center [246, 218] width 149 height 17
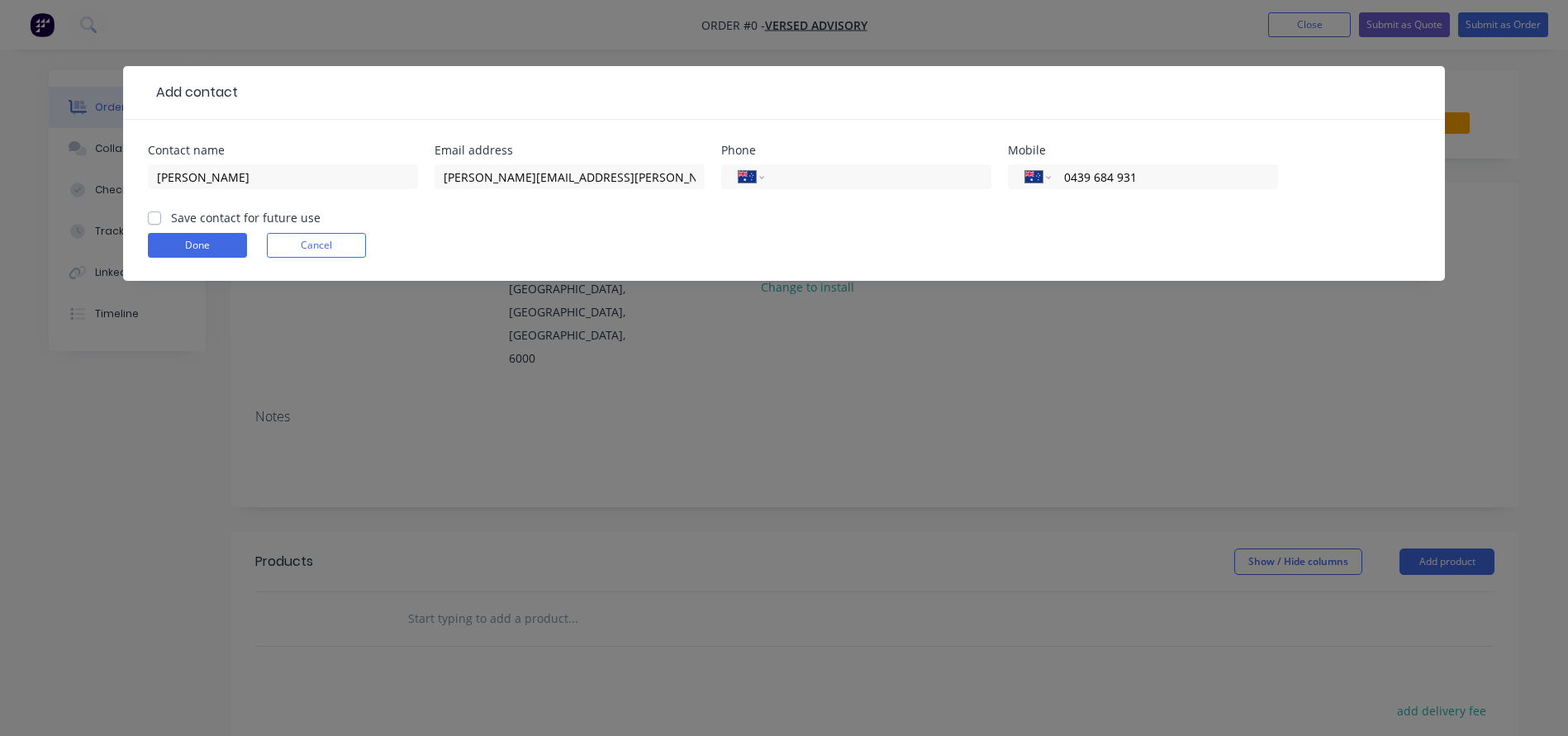
click at [159, 215] on input "Save contact for future use" at bounding box center [155, 217] width 13 height 15
checkbox input "true"
click at [169, 239] on button "Done" at bounding box center [198, 246] width 99 height 25
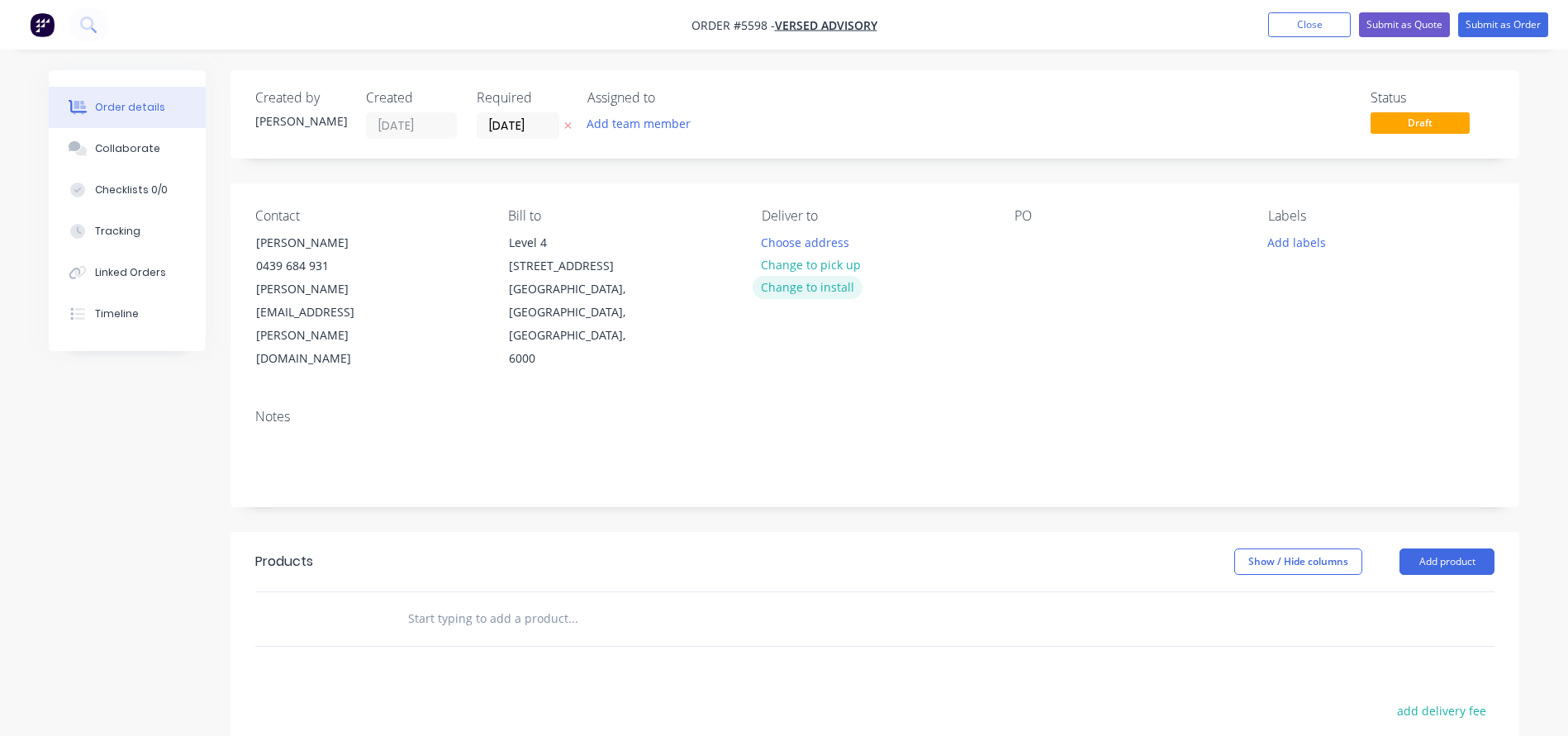
click at [803, 285] on button "Change to install" at bounding box center [808, 287] width 111 height 22
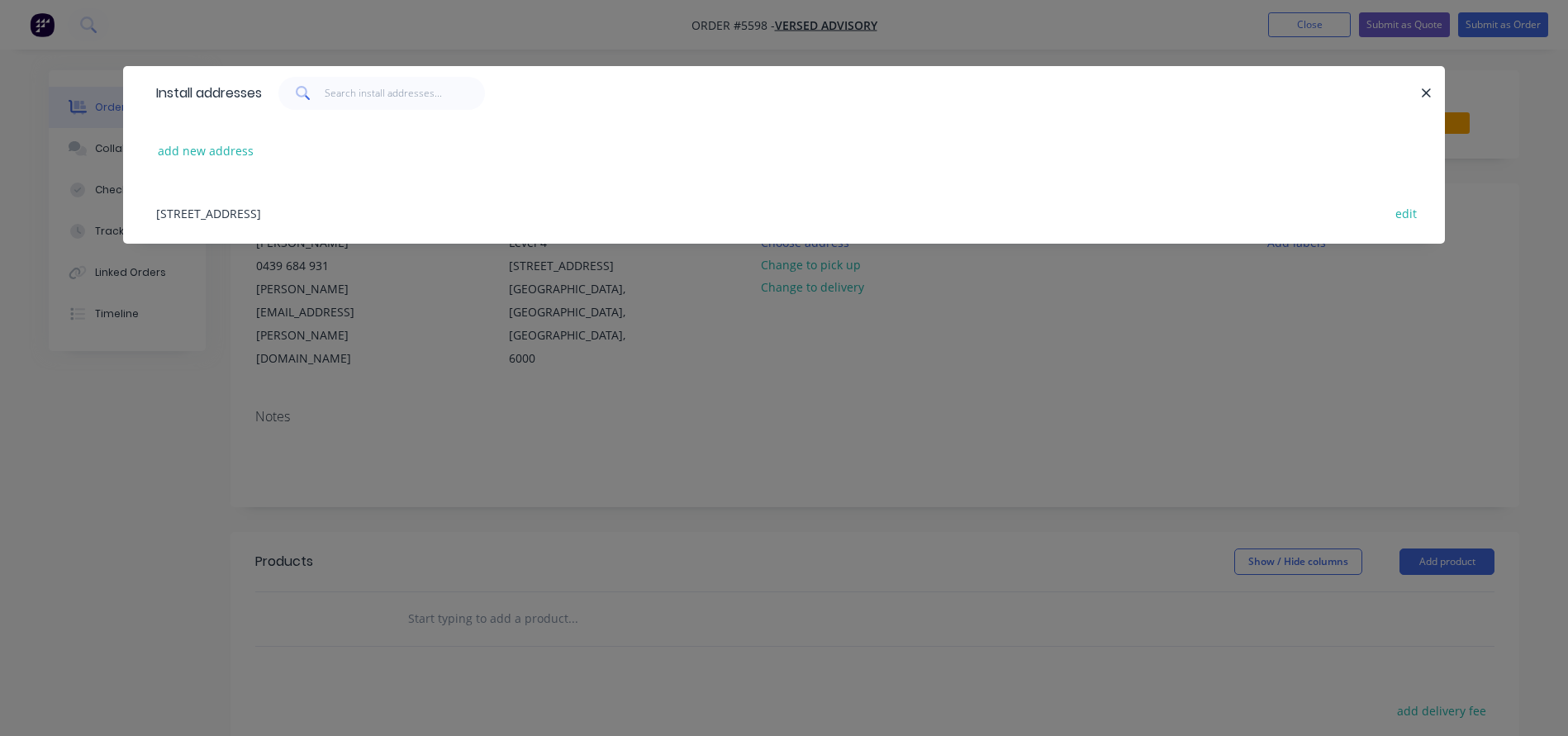
click at [220, 208] on div "Level 4, 37 St Georges Tce, Perth, Western Australia, Australia, 6000 edit" at bounding box center [784, 212] width 1272 height 62
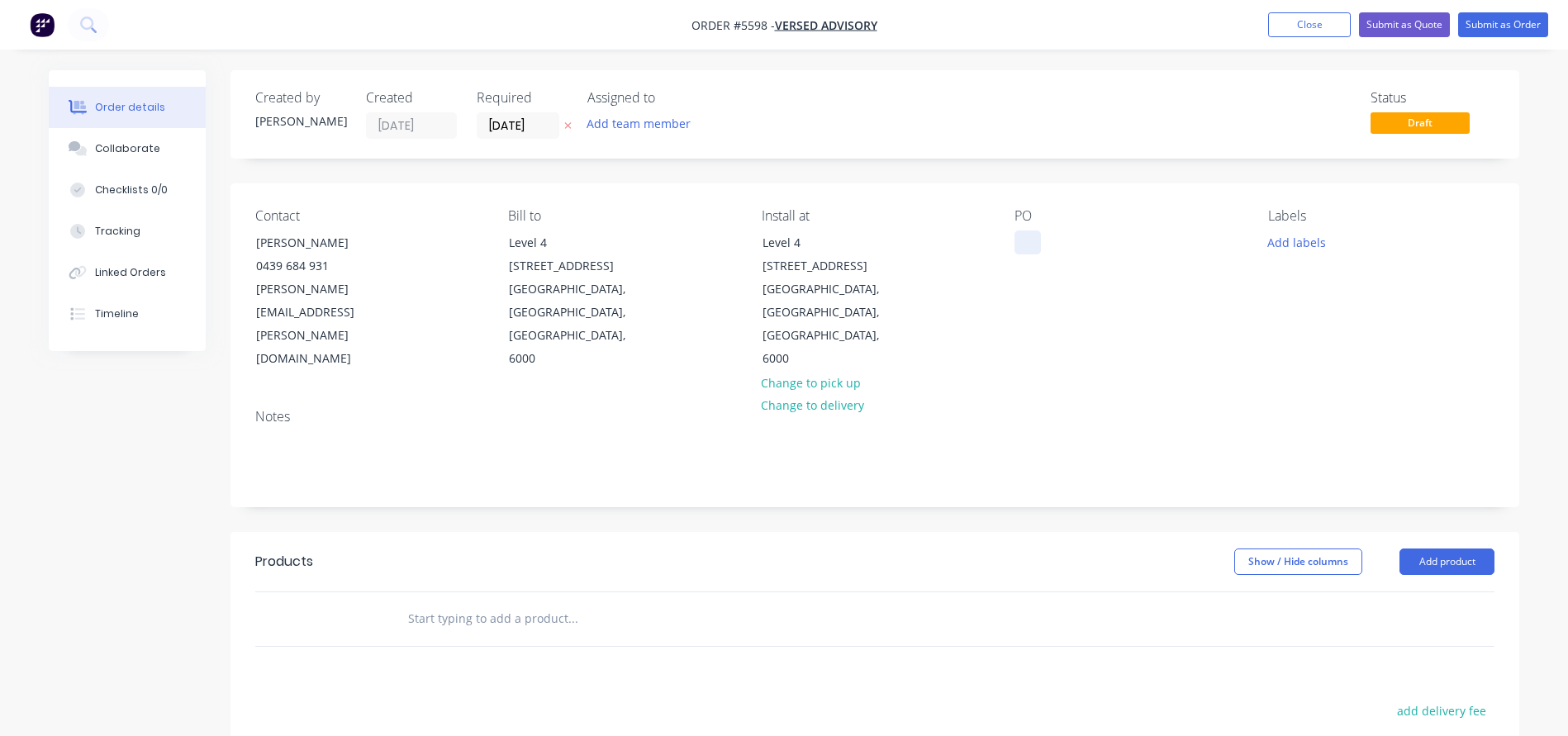
click at [1022, 243] on div at bounding box center [1028, 242] width 27 height 24
click at [422, 602] on input "text" at bounding box center [573, 618] width 331 height 33
click at [460, 602] on input "Suppl & install:" at bounding box center [573, 618] width 331 height 33
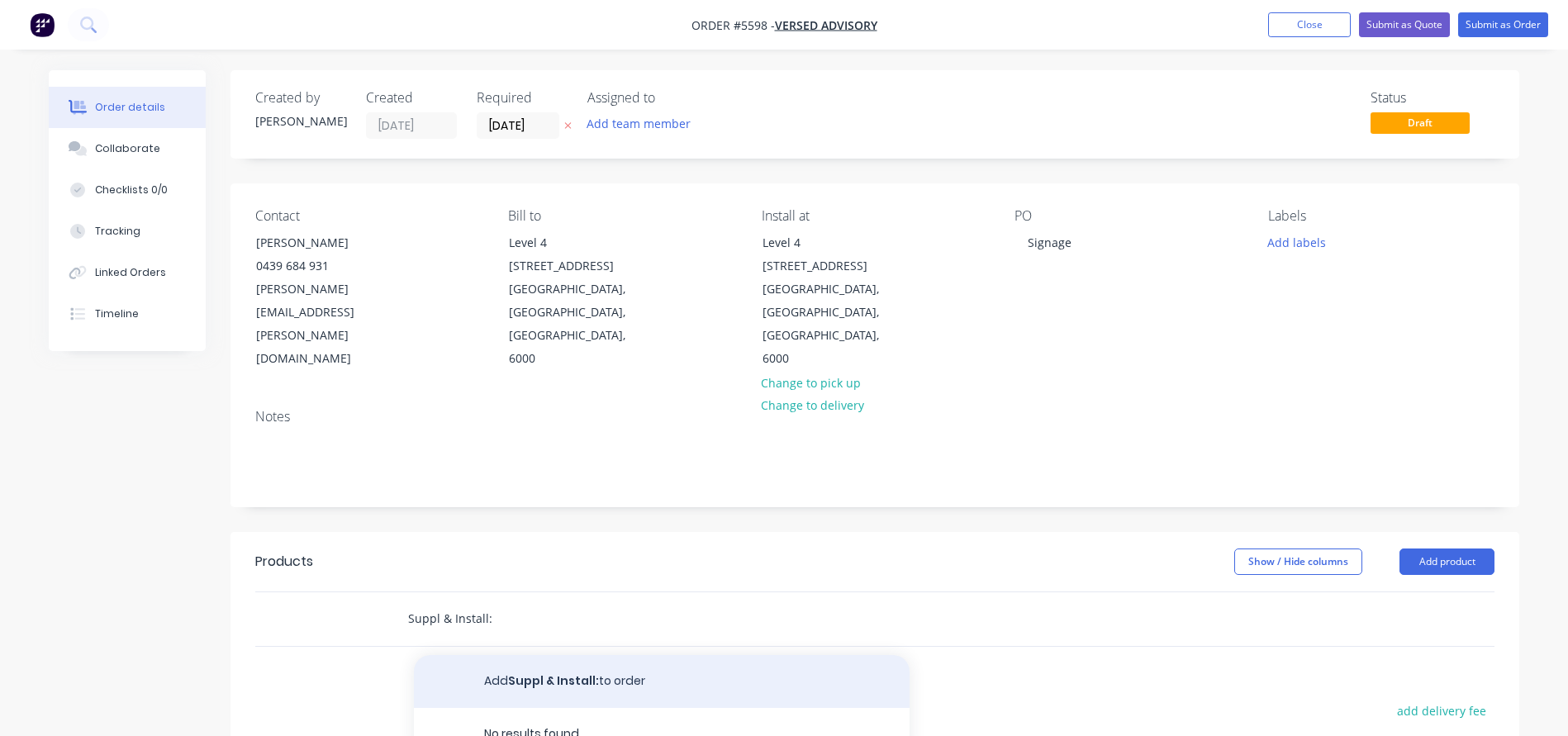
type input "Suppl & Install:"
click at [514, 655] on button "Add Suppl & Install: to order" at bounding box center [662, 681] width 495 height 53
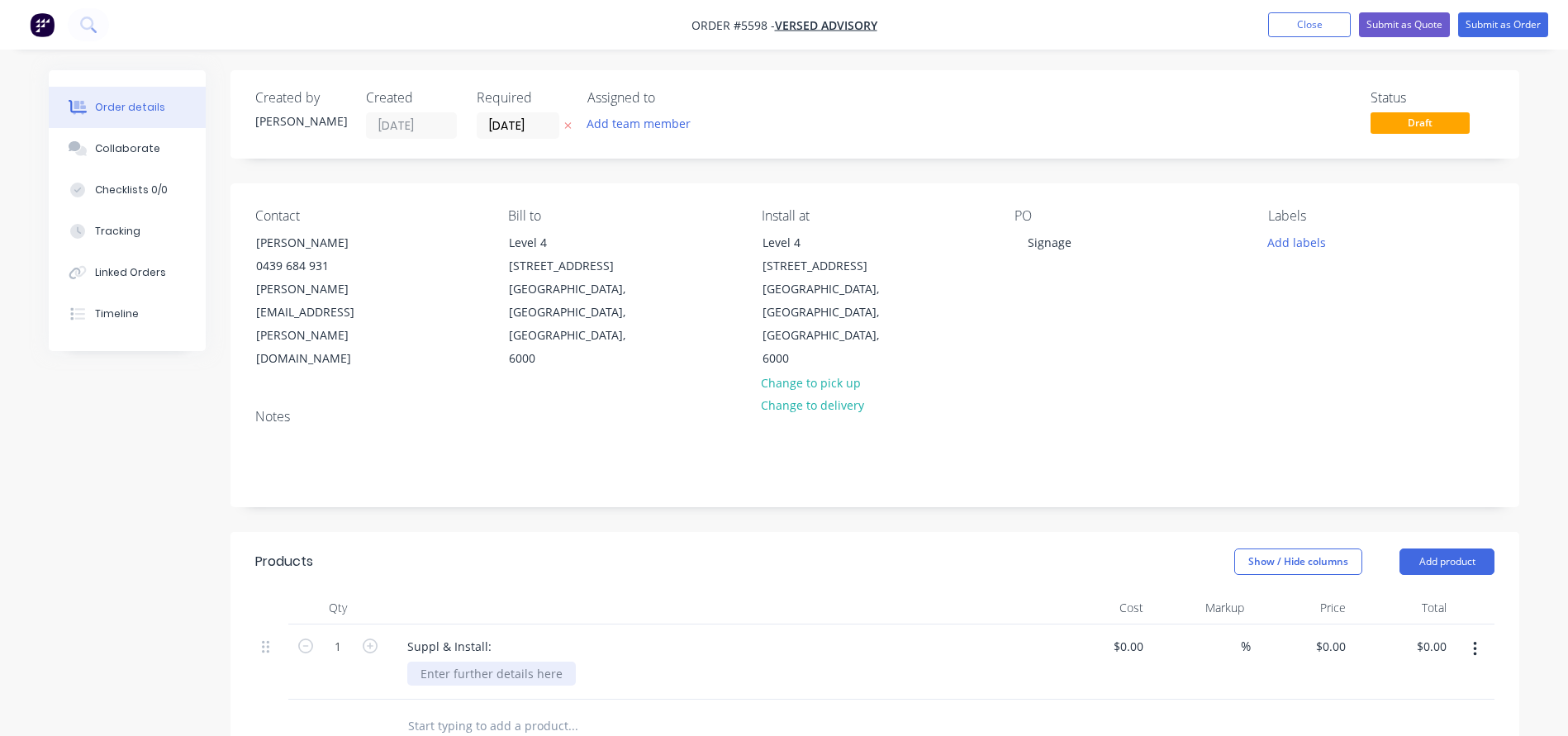
click at [469, 661] on div at bounding box center [491, 673] width 168 height 24
paste div
click at [420, 661] on div "Materials: 4.5mm Clear Acrylic Reverse mounted digital print Supply stand-offs …" at bounding box center [521, 699] width 228 height 76
click at [600, 676] on div "Acrylic Sign Materials: 4.5mm Clear Acrylic Reverse mounted digital print Suppl…" at bounding box center [521, 708] width 228 height 94
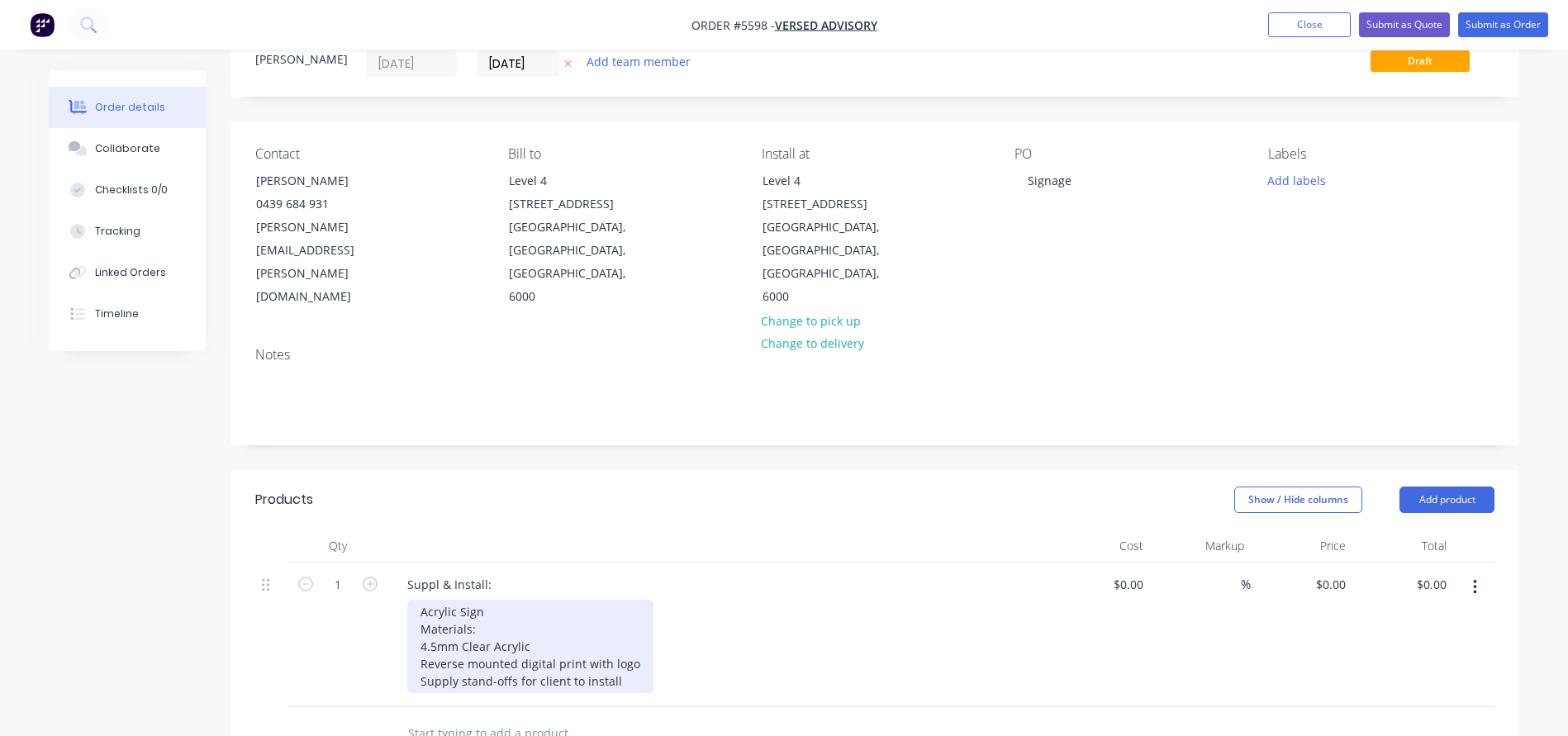
scroll to position [71, 0]
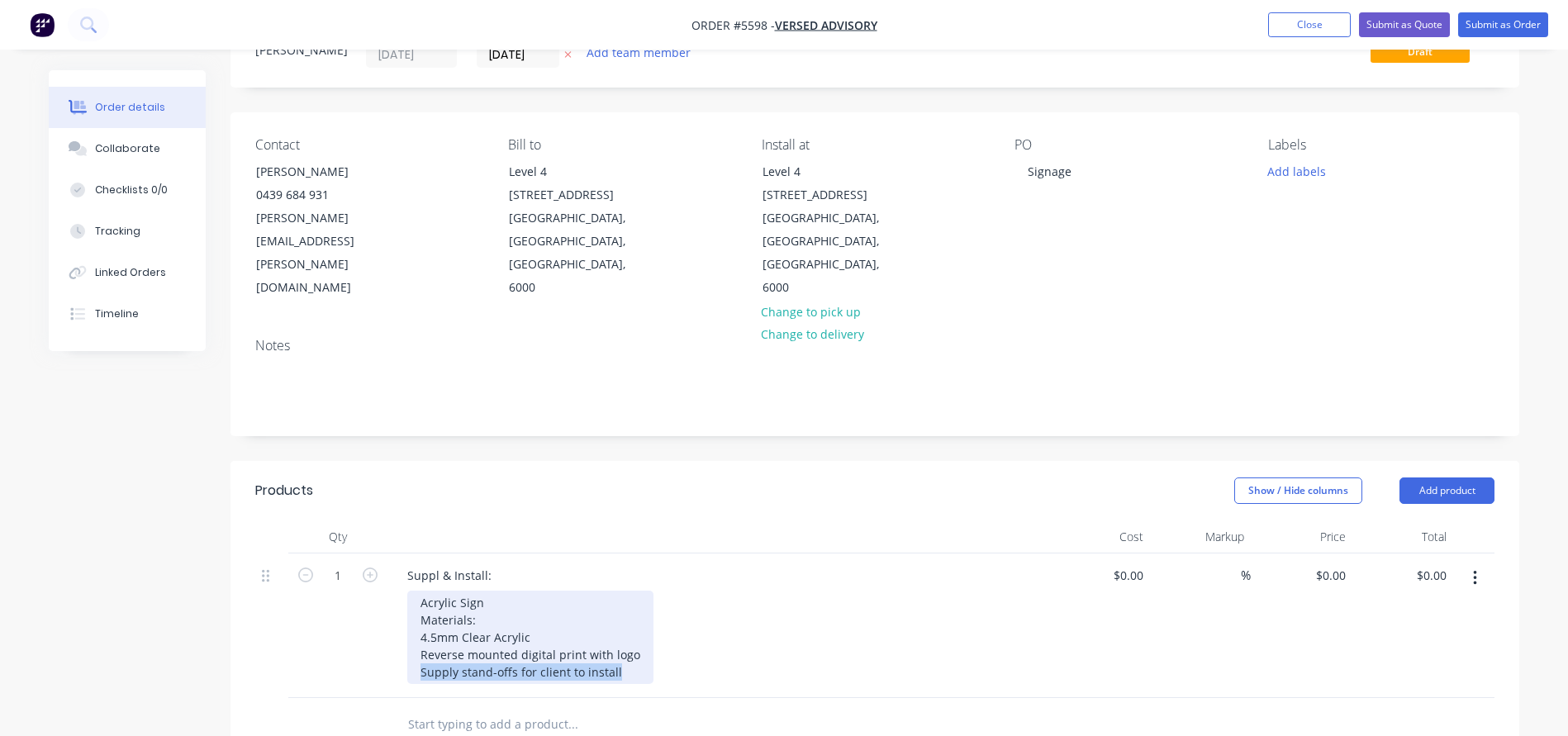
drag, startPoint x: 623, startPoint y: 624, endPoint x: 360, endPoint y: 623, distance: 263.0
click at [360, 623] on div "1 Suppl & Install: Acrylic Sign Materials: 4.5mm Clear Acrylic Reverse mounted …" at bounding box center [875, 625] width 1239 height 144
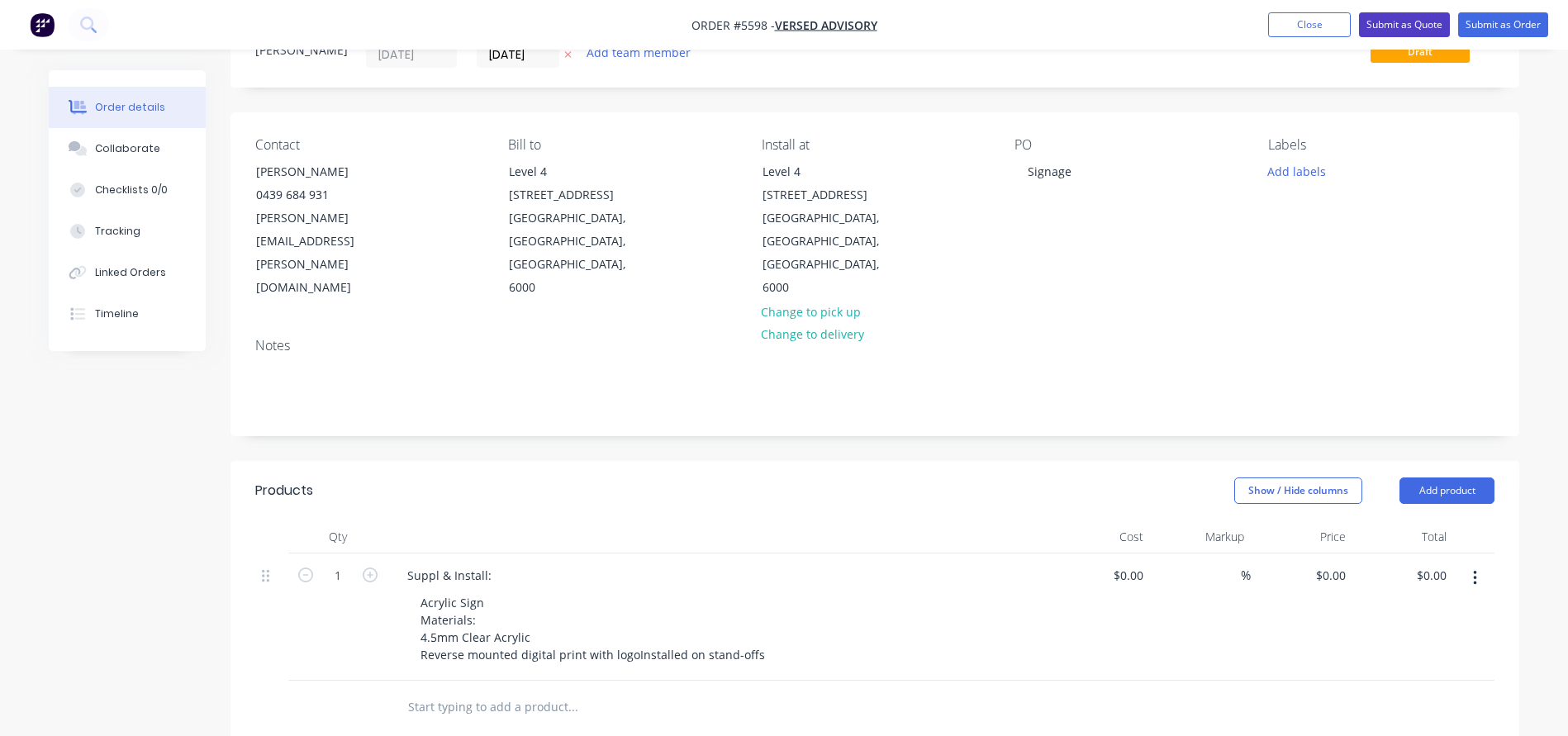
click at [1401, 25] on button "Submit as Quote" at bounding box center [1404, 25] width 91 height 25
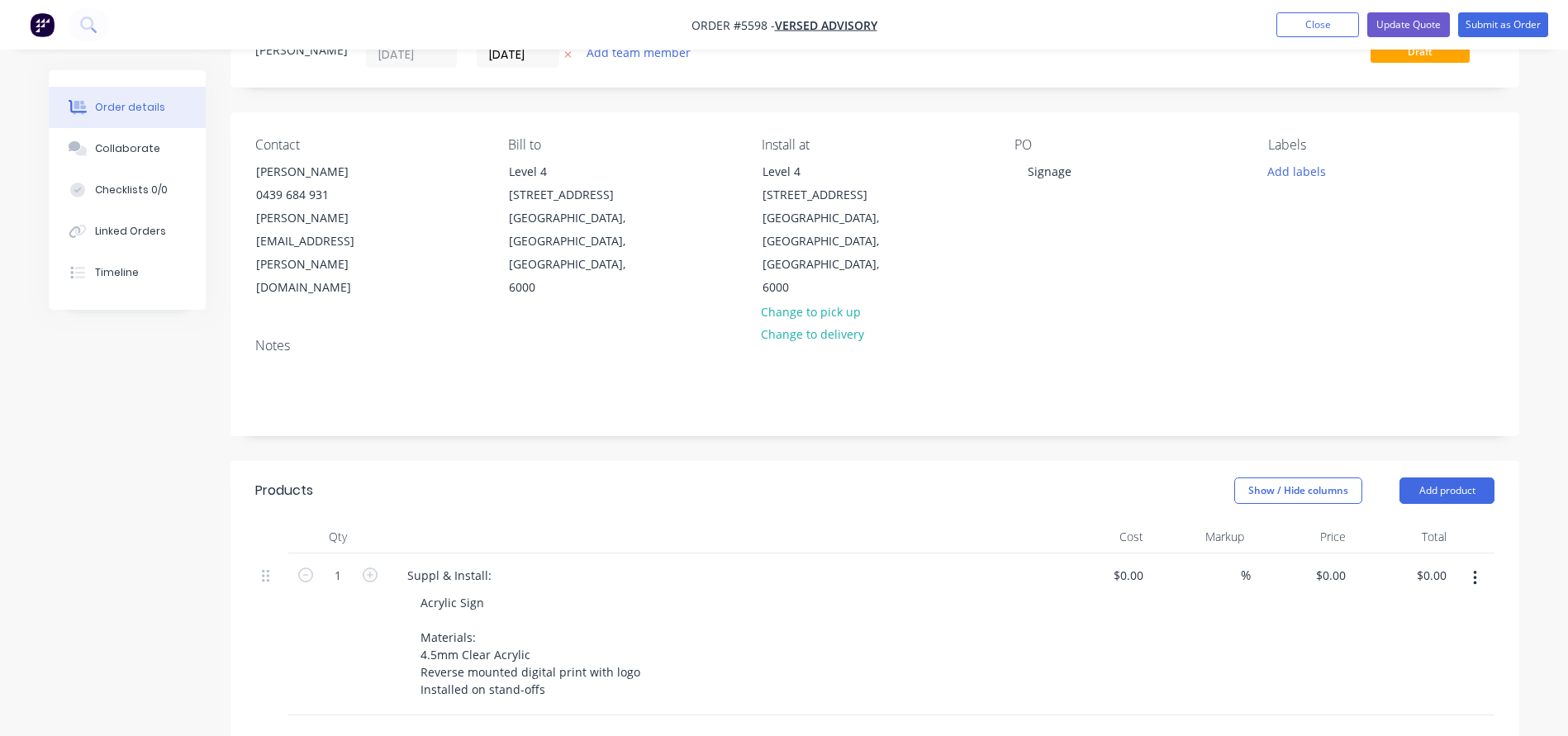
scroll to position [0, 0]
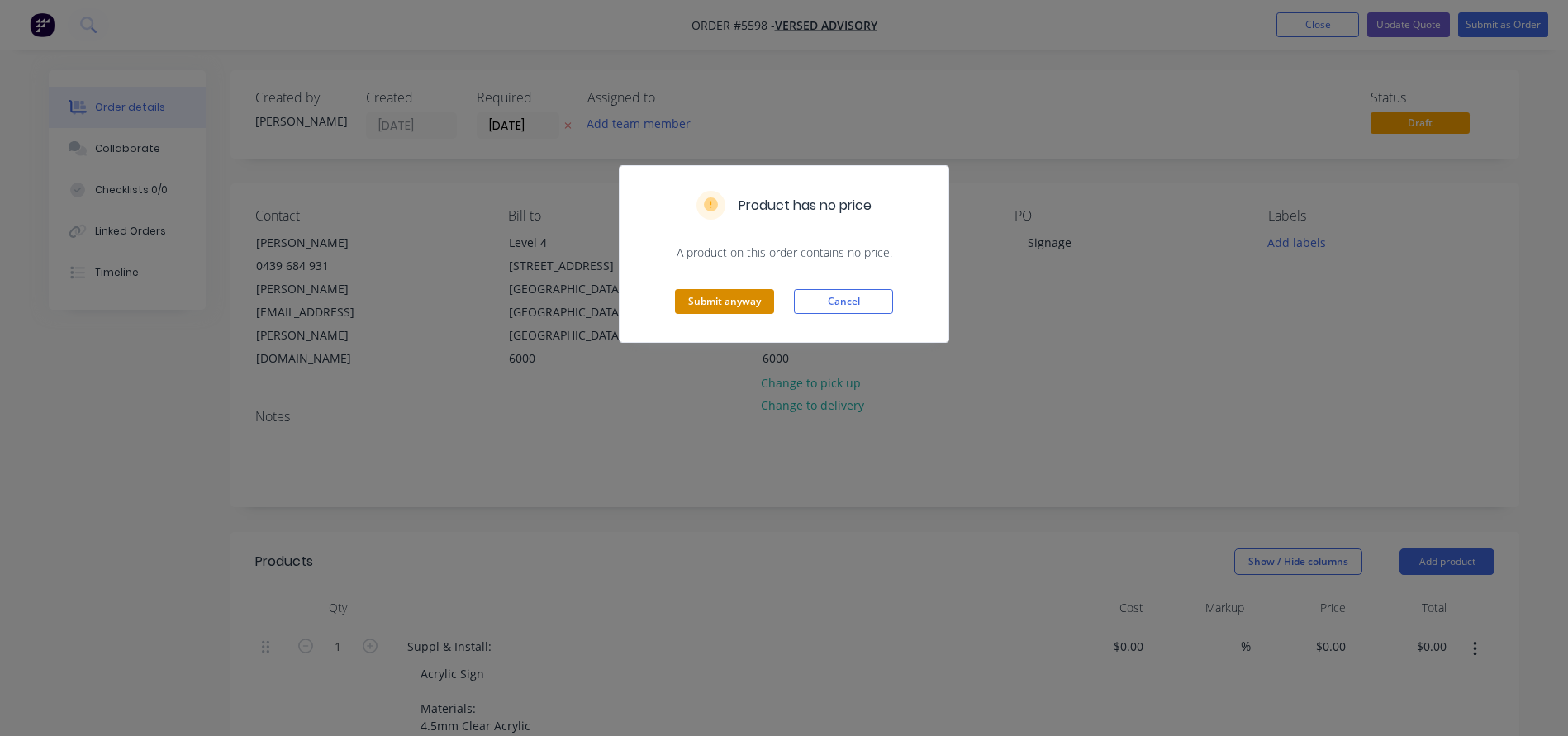
click at [702, 294] on button "Submit anyway" at bounding box center [725, 301] width 99 height 25
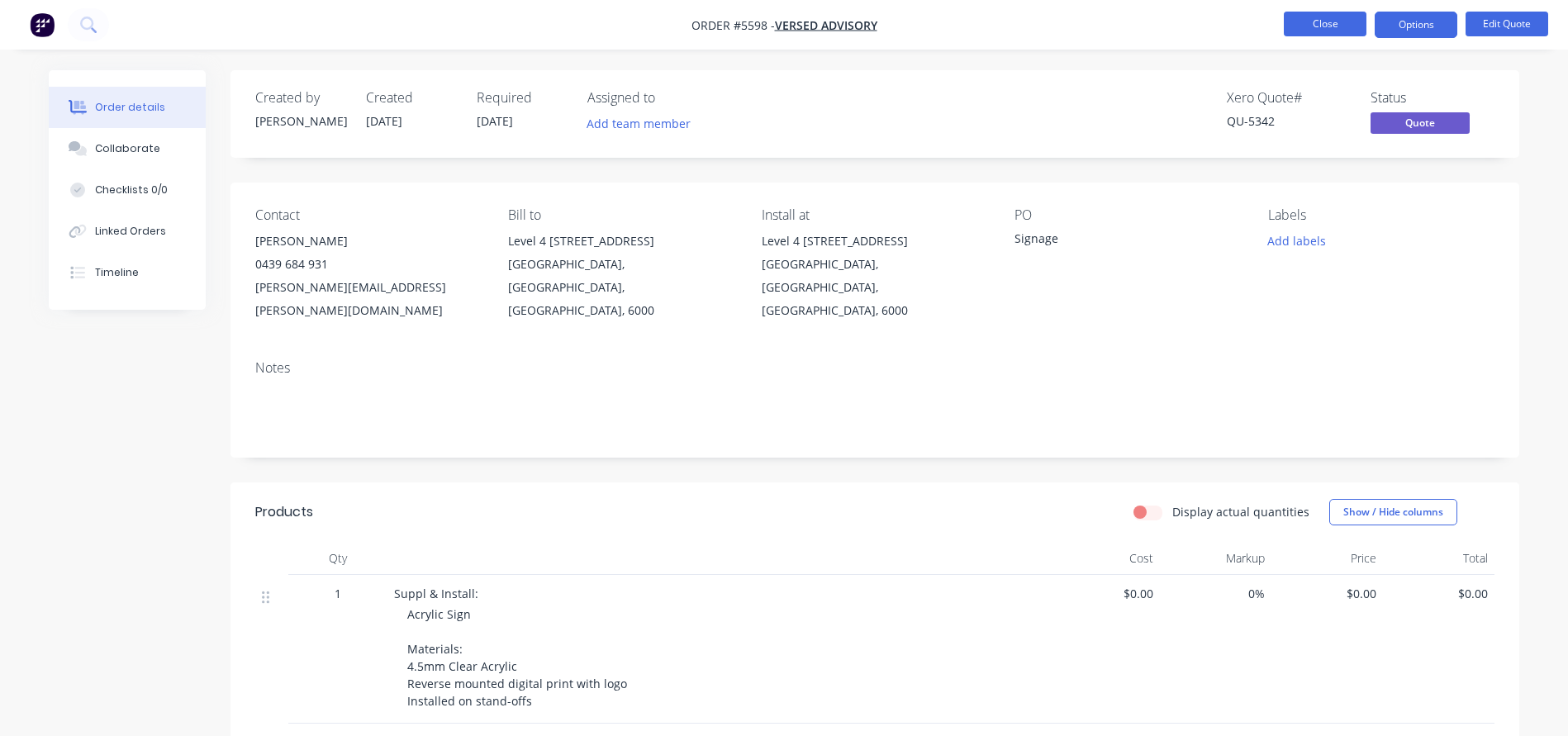
click at [1313, 20] on button "Close" at bounding box center [1324, 24] width 82 height 25
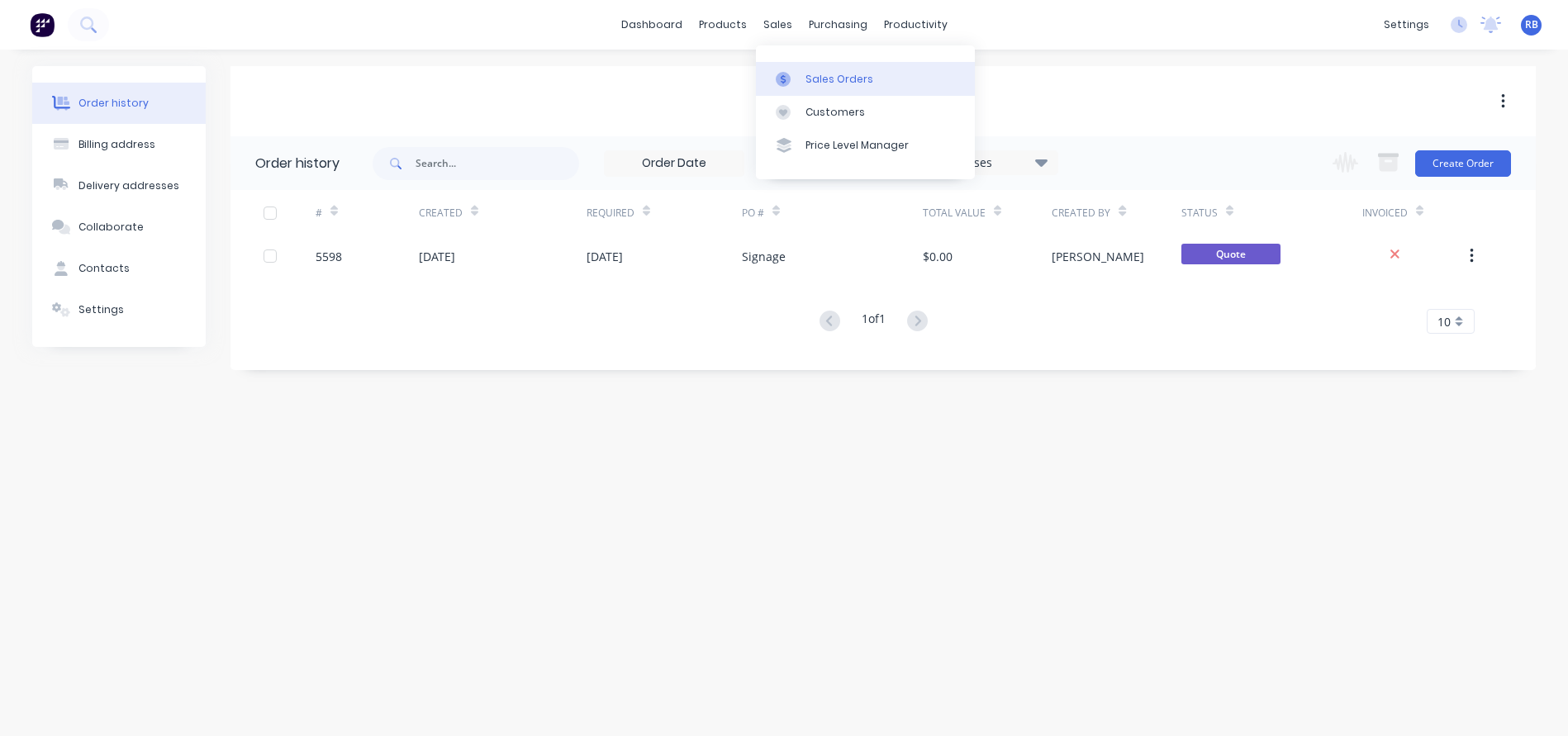
click at [816, 75] on div "Sales Orders" at bounding box center [838, 79] width 68 height 15
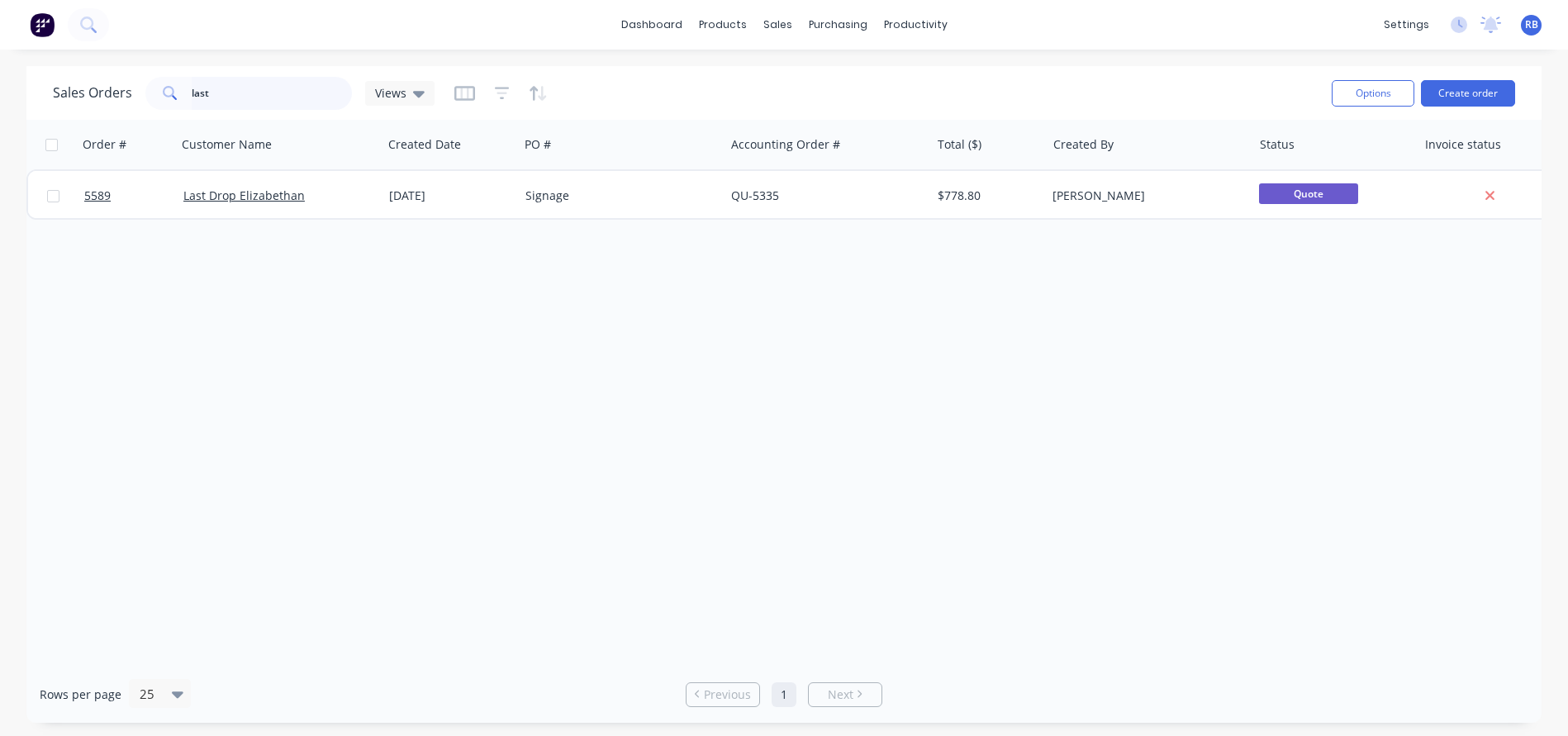
drag, startPoint x: 224, startPoint y: 97, endPoint x: 81, endPoint y: 97, distance: 143.0
click at [81, 97] on div "Sales Orders last Views" at bounding box center [243, 93] width 381 height 33
type input "s"
type input "swan"
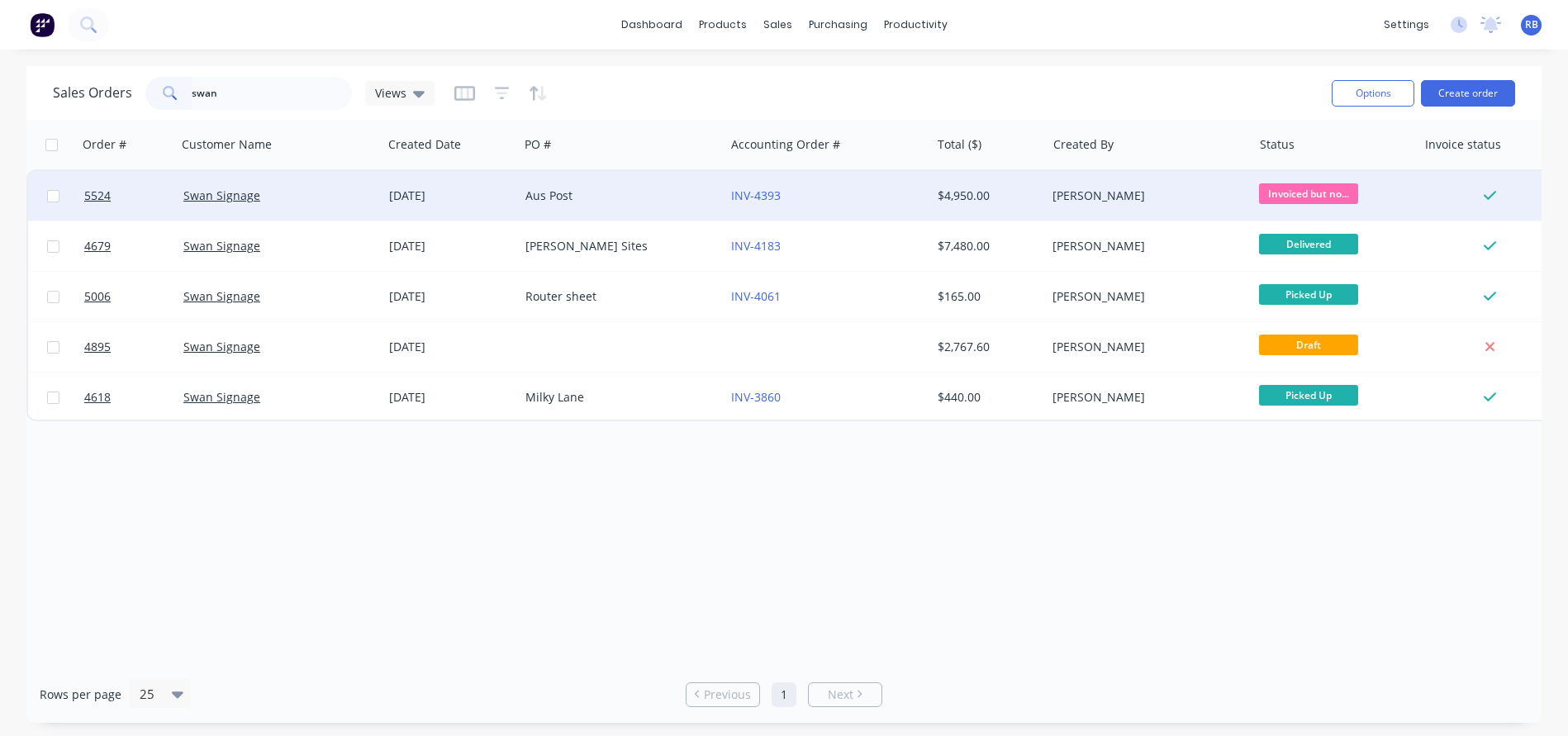
click at [821, 192] on div "INV-4393" at bounding box center [822, 195] width 184 height 16
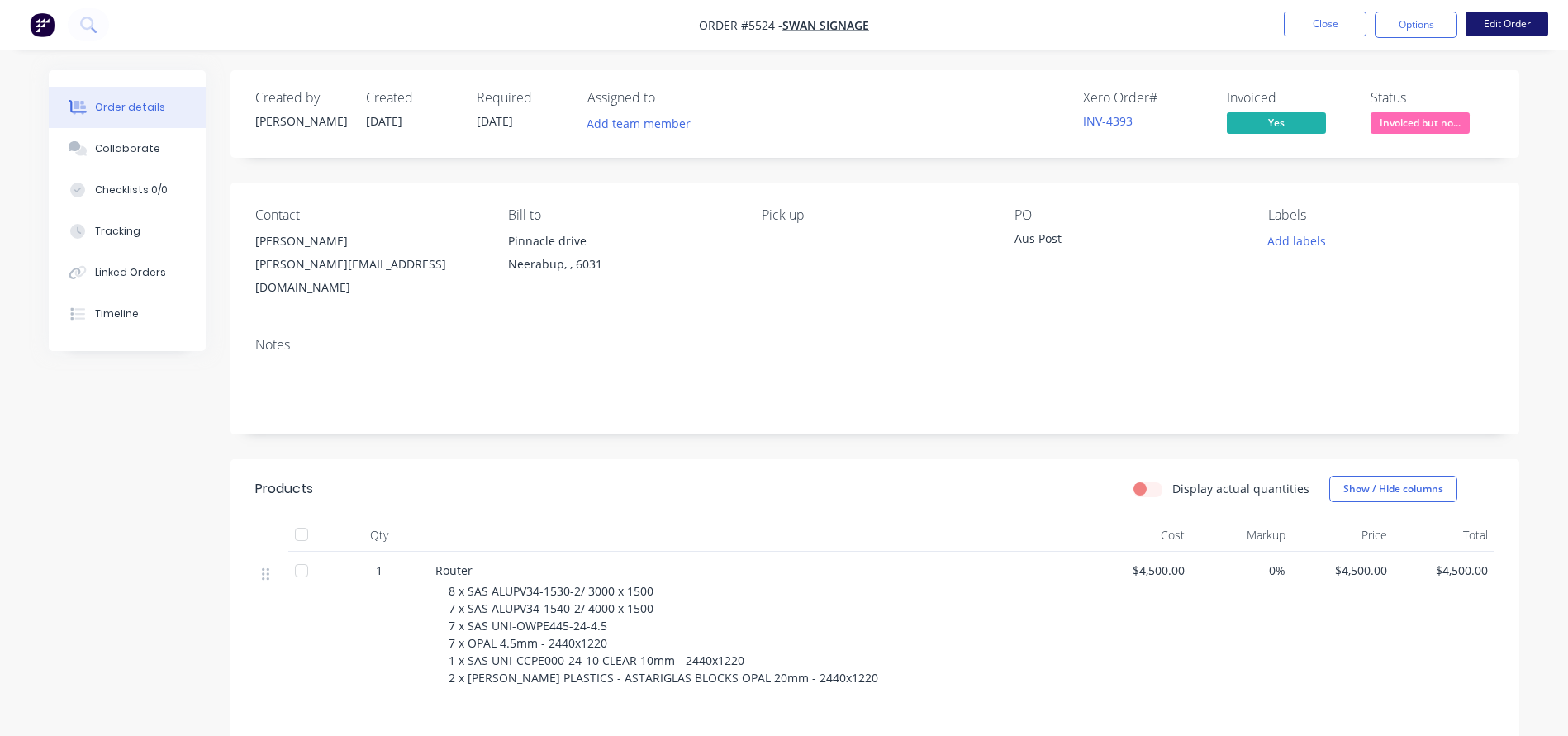
click at [1502, 29] on button "Edit Order" at bounding box center [1506, 24] width 82 height 25
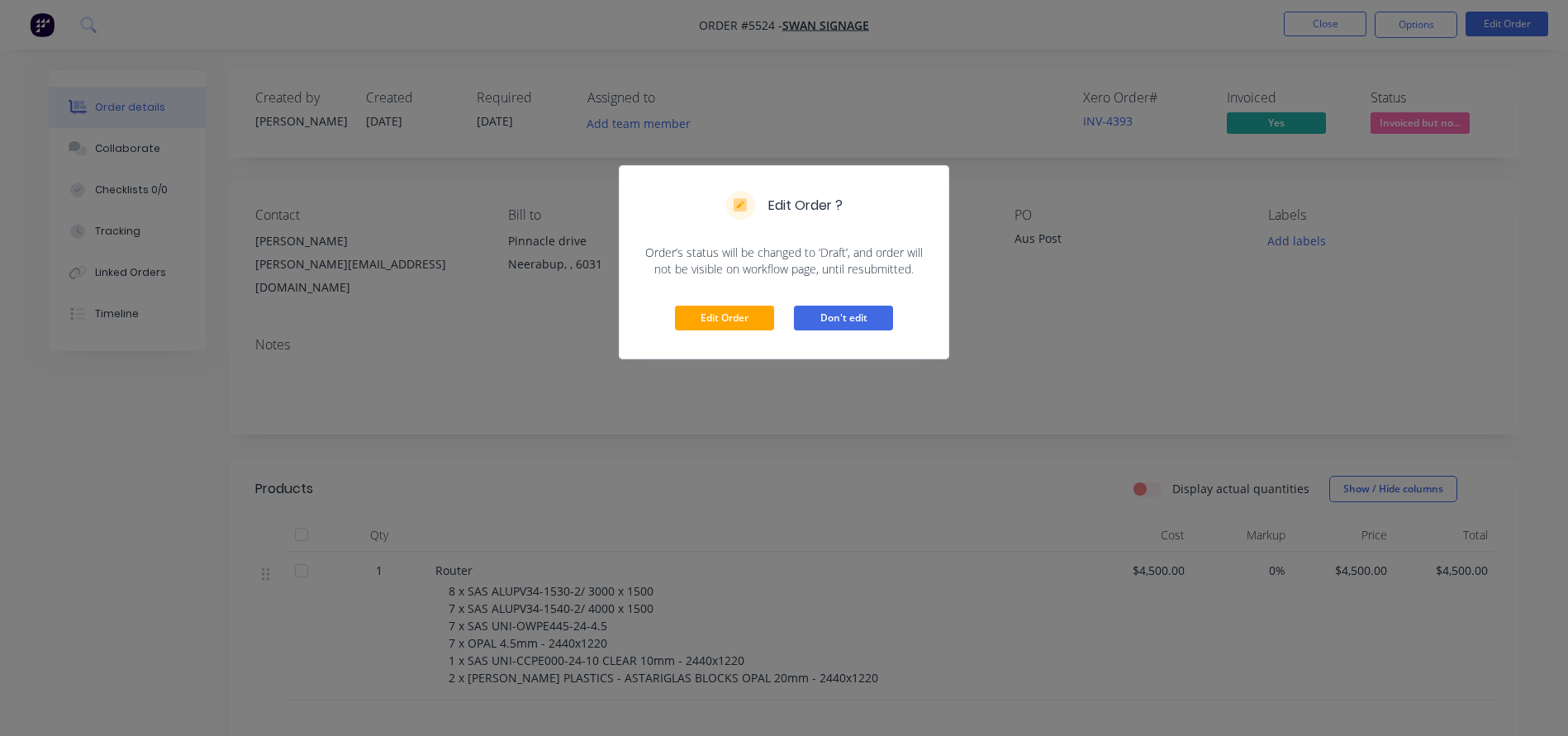
click at [834, 318] on button "Don't edit" at bounding box center [843, 318] width 99 height 25
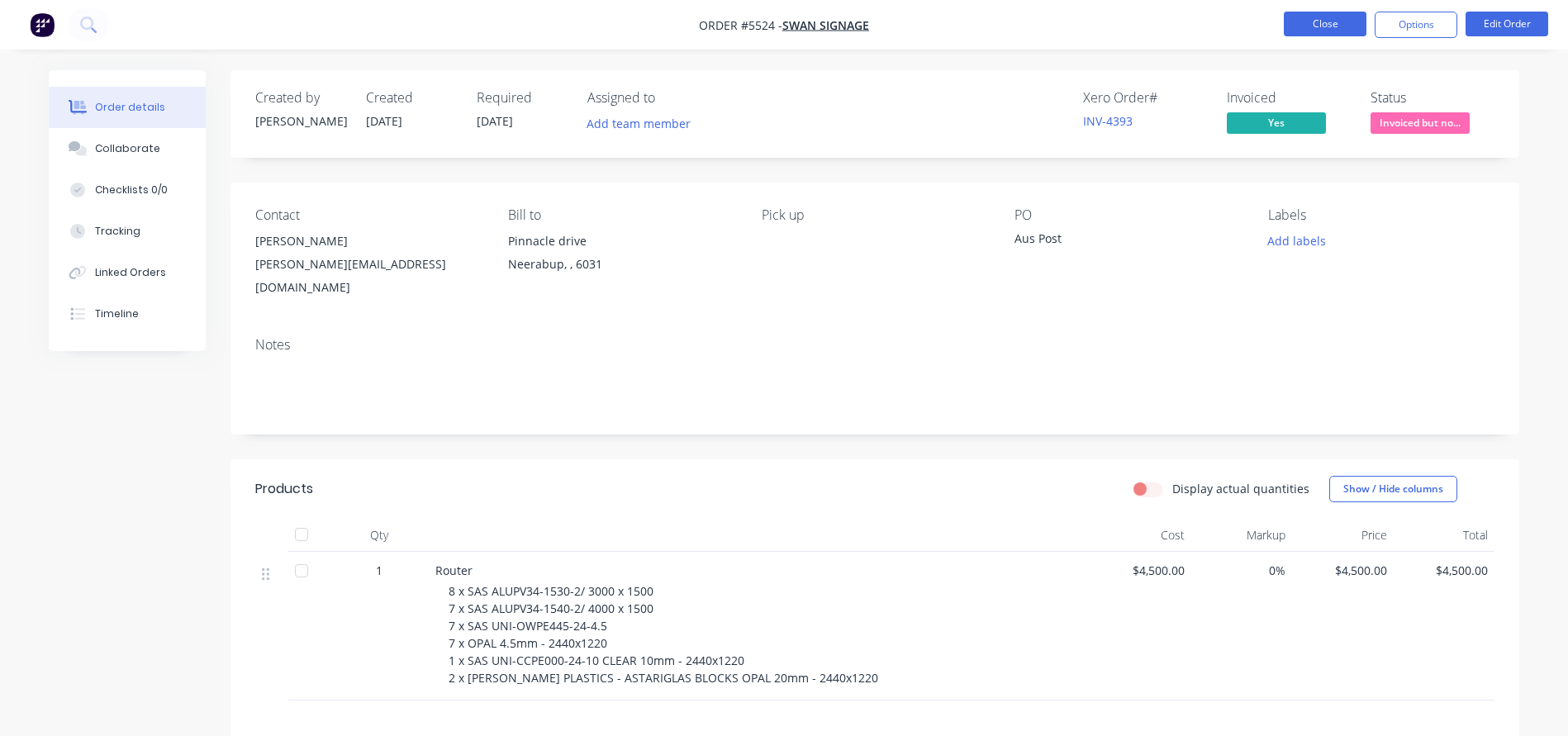
click at [1317, 29] on button "Close" at bounding box center [1324, 24] width 82 height 25
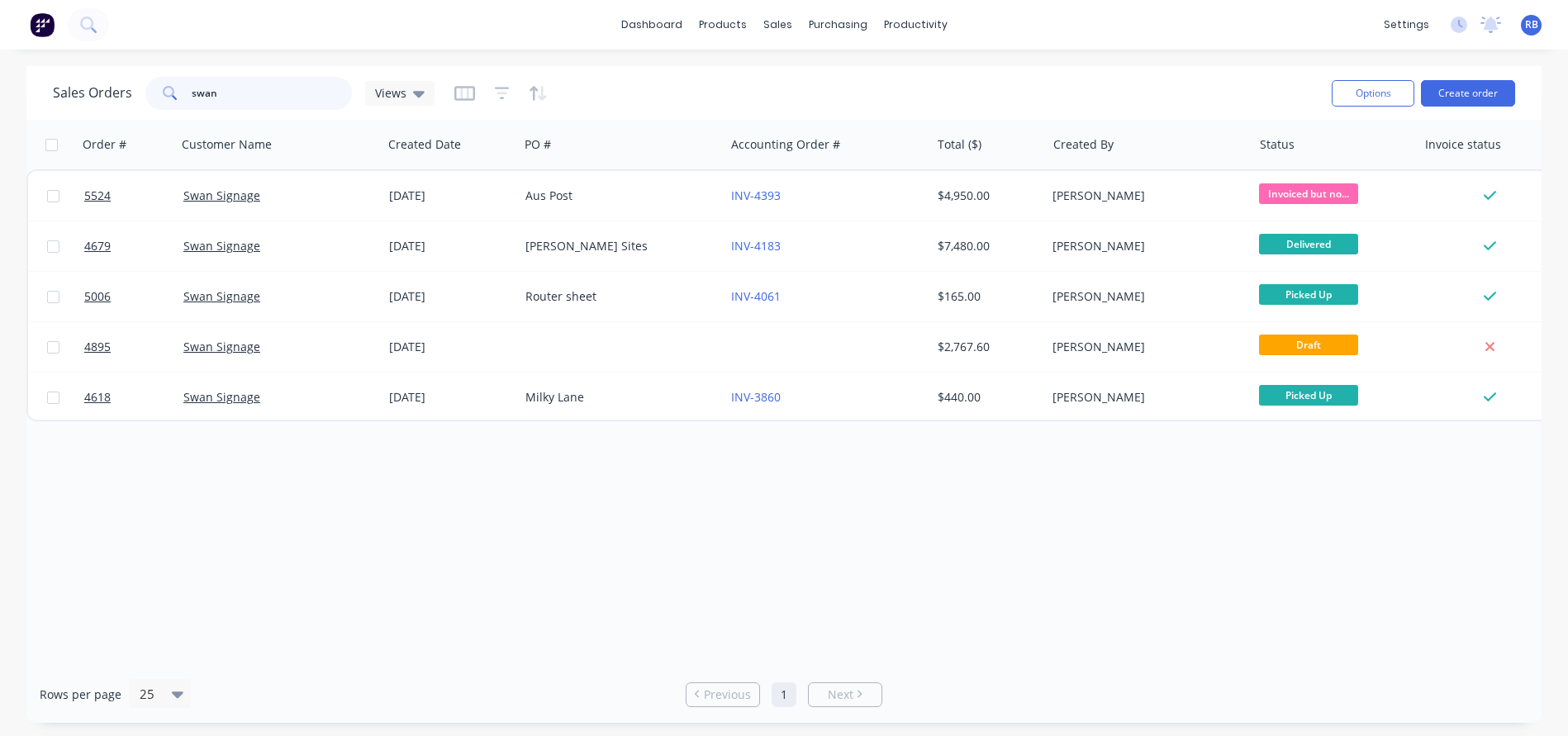
drag, startPoint x: 201, startPoint y: 88, endPoint x: 115, endPoint y: 87, distance: 86.0
click at [115, 87] on div "Sales Orders swan Views" at bounding box center [243, 93] width 381 height 33
type input "drop"
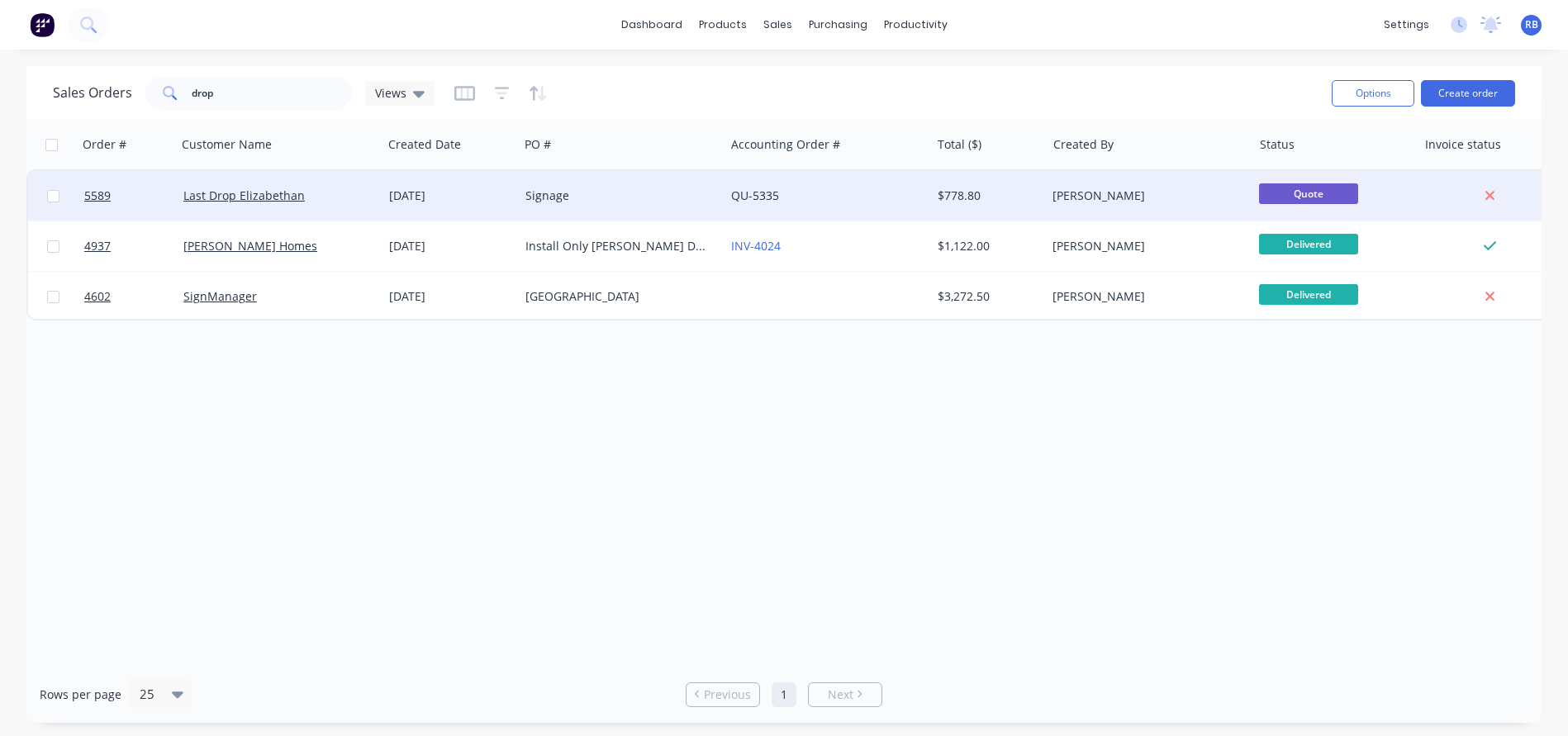
click at [670, 198] on div "Signage" at bounding box center [617, 195] width 184 height 16
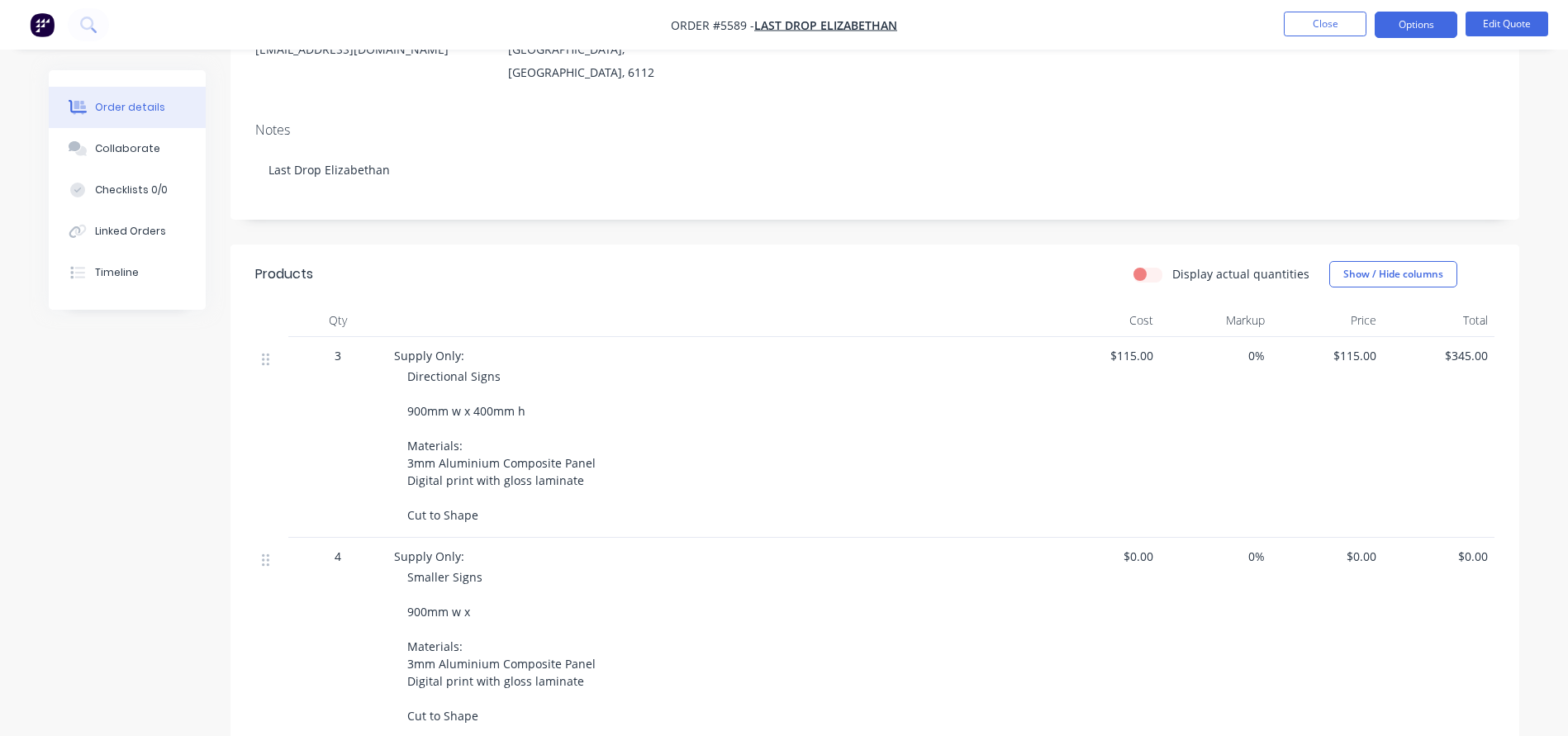
scroll to position [251, 0]
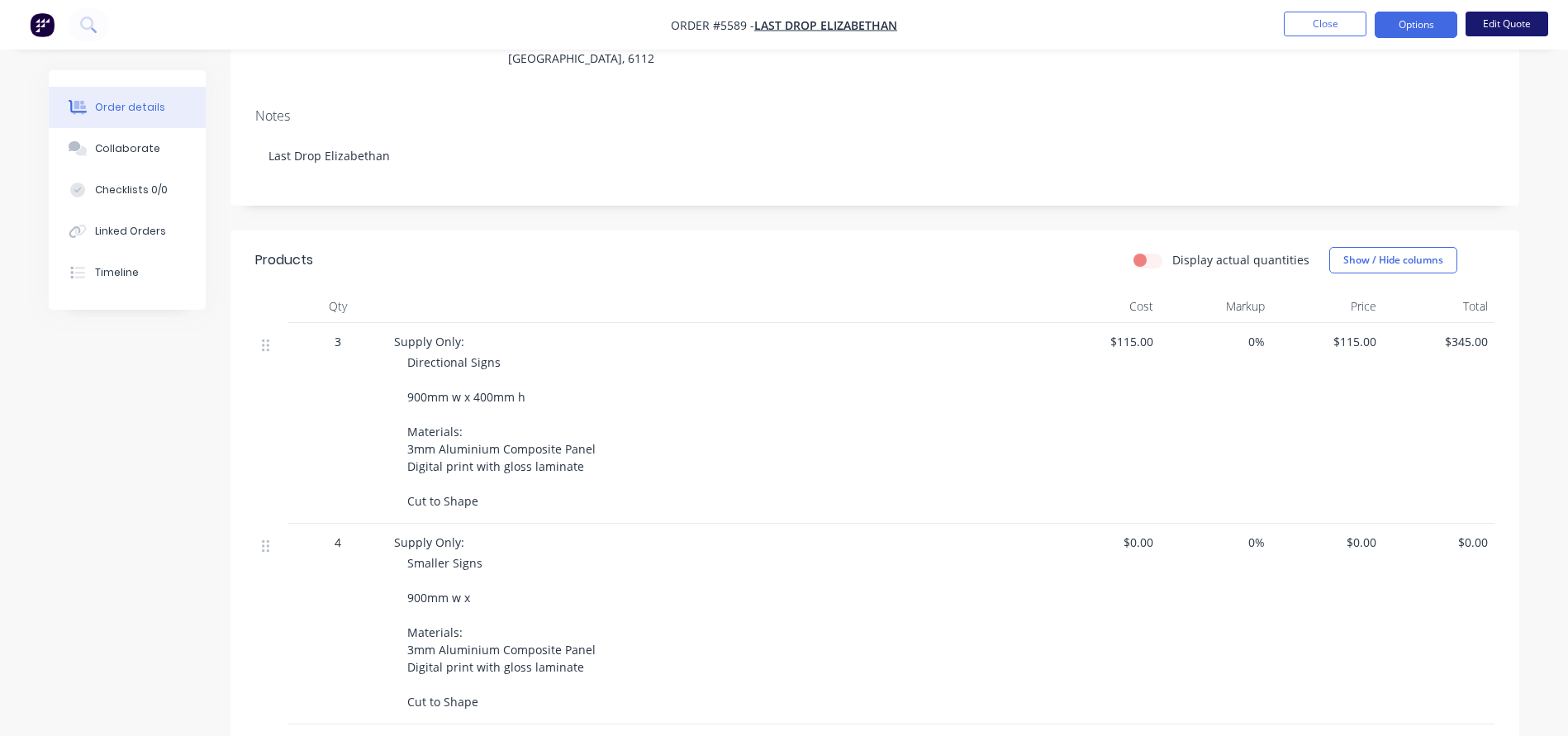
click at [1523, 27] on button "Edit Quote" at bounding box center [1506, 24] width 82 height 25
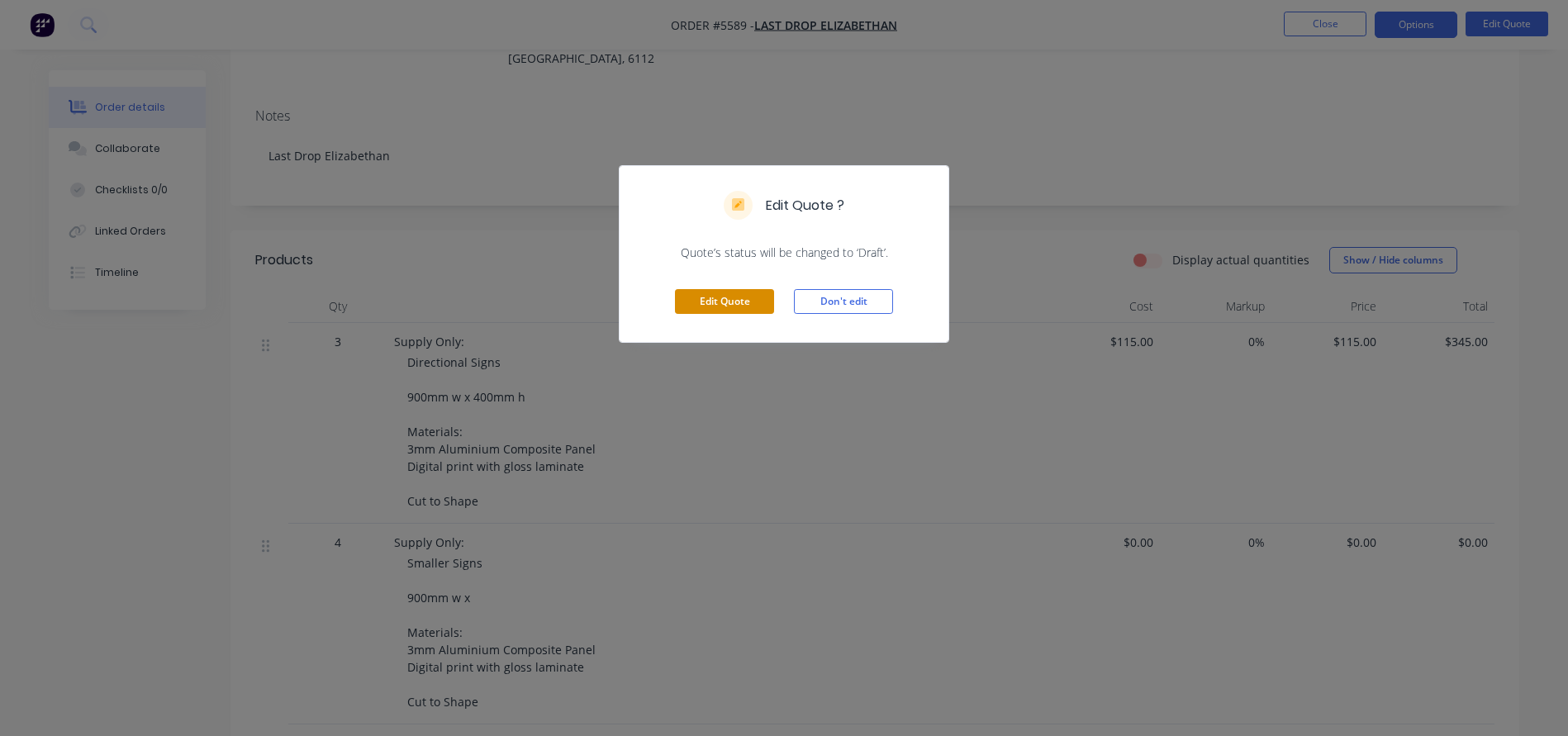
click at [734, 300] on button "Edit Quote" at bounding box center [725, 301] width 99 height 25
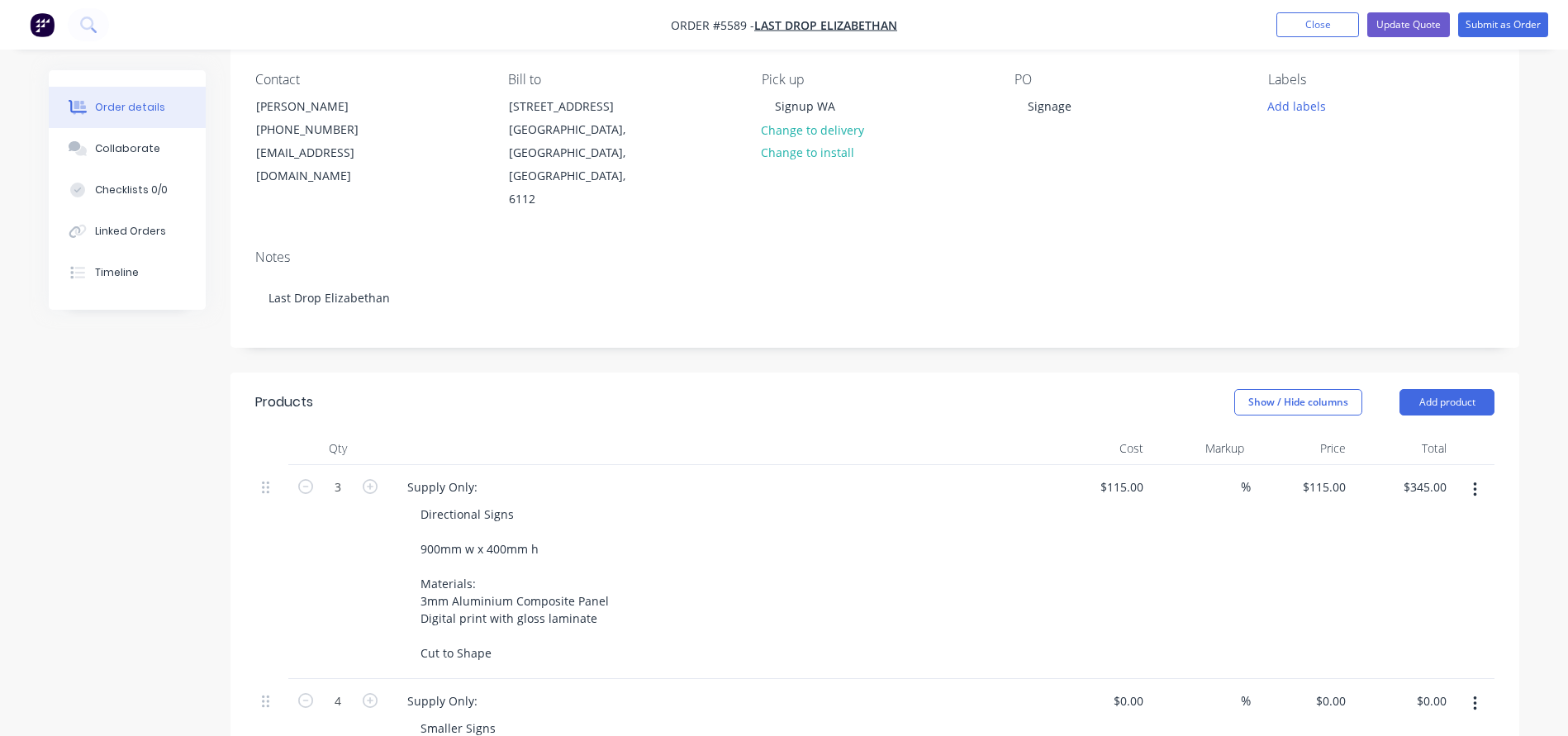
scroll to position [147, 0]
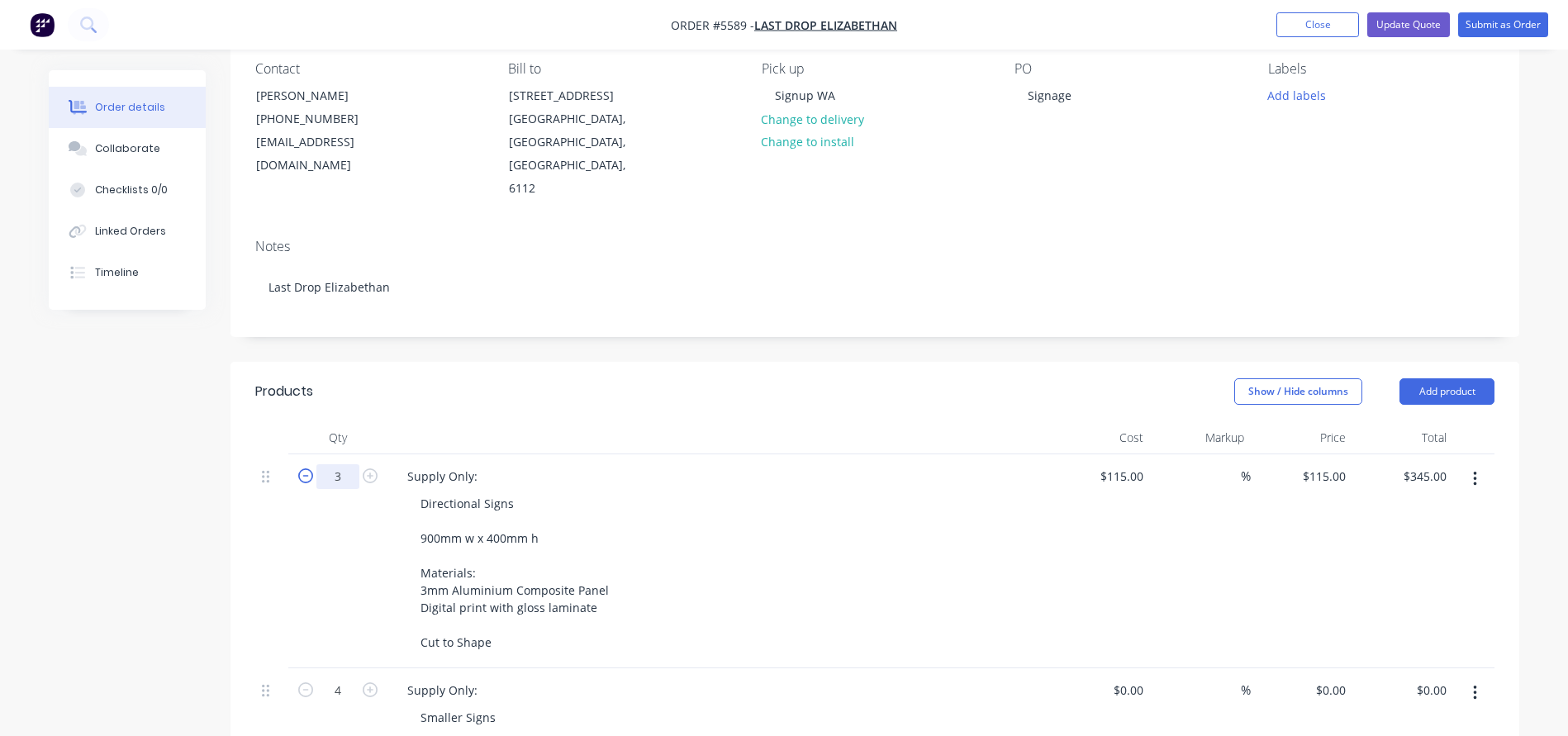
drag, startPoint x: 343, startPoint y: 430, endPoint x: 300, endPoint y: 430, distance: 43.0
click at [307, 463] on form "3" at bounding box center [338, 475] width 86 height 25
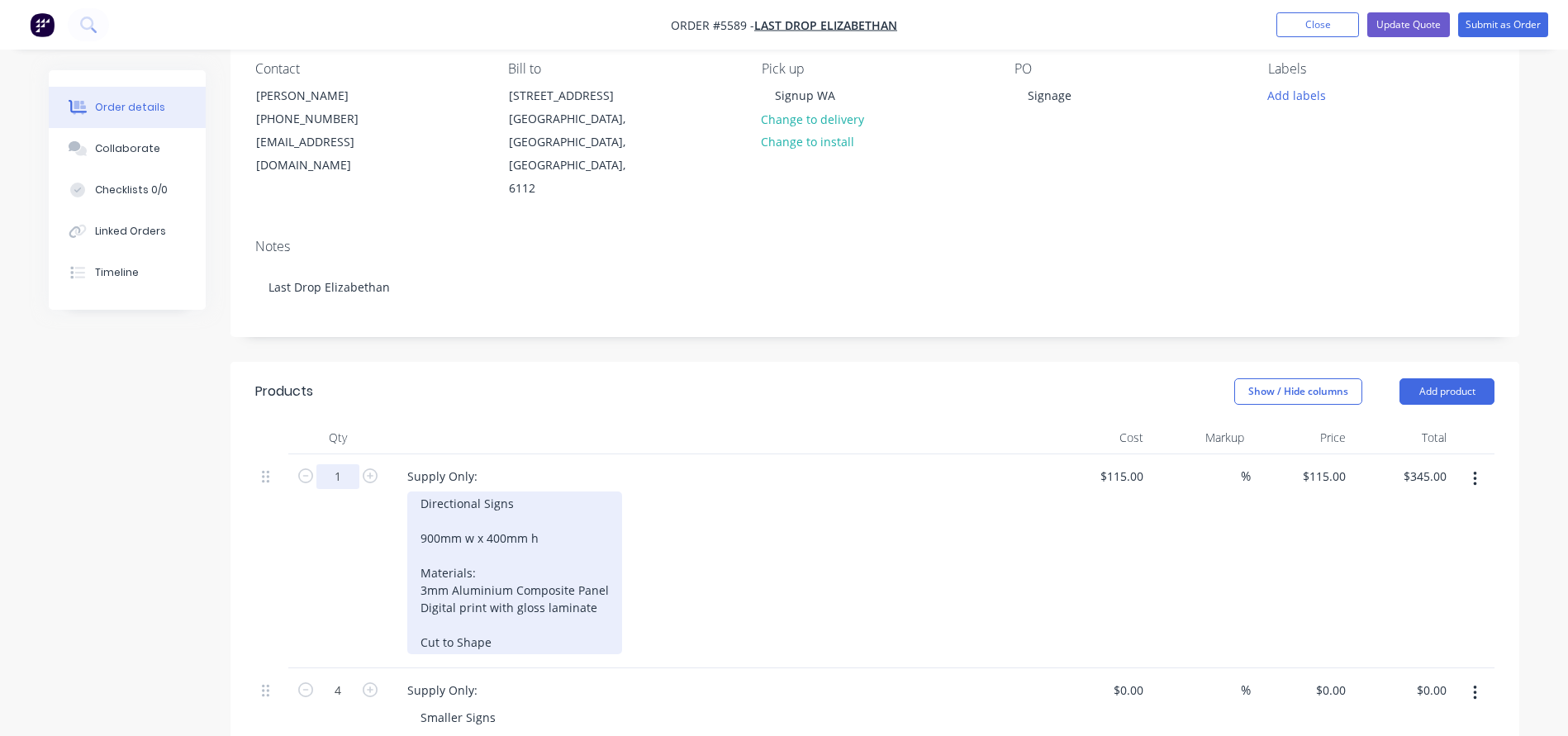
type input "1"
type input "$115.00"
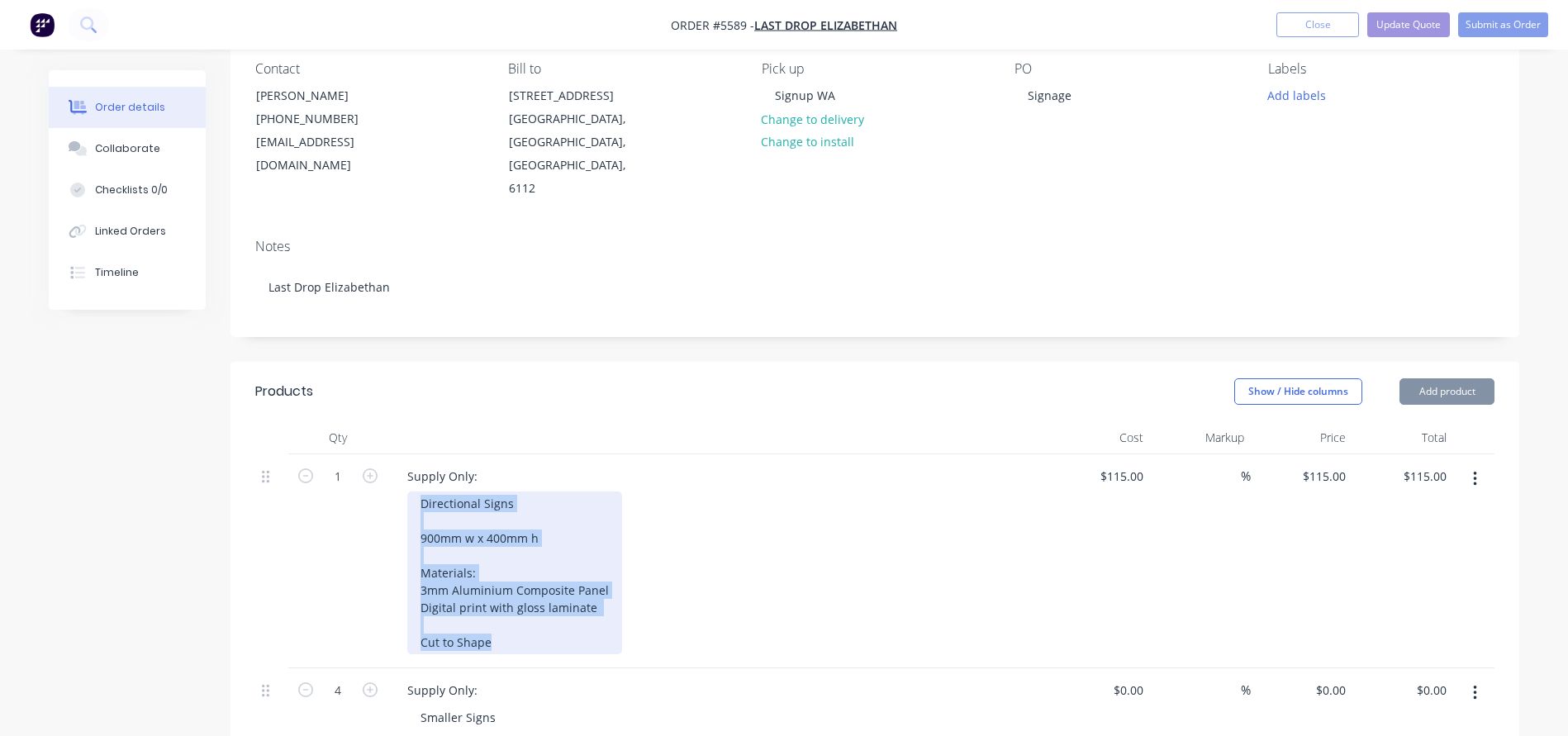
drag, startPoint x: 511, startPoint y: 597, endPoint x: 387, endPoint y: 433, distance: 205.6
click at [388, 454] on div "Supply Only: Directional Signs 900mm w x 400mm h Materials: 3mm Aluminium Compo…" at bounding box center [717, 561] width 661 height 214
click at [482, 491] on div "Directional Signs 900mm w x 400mm h Materials: 3mm Aluminium Composite Panel Di…" at bounding box center [514, 573] width 215 height 162
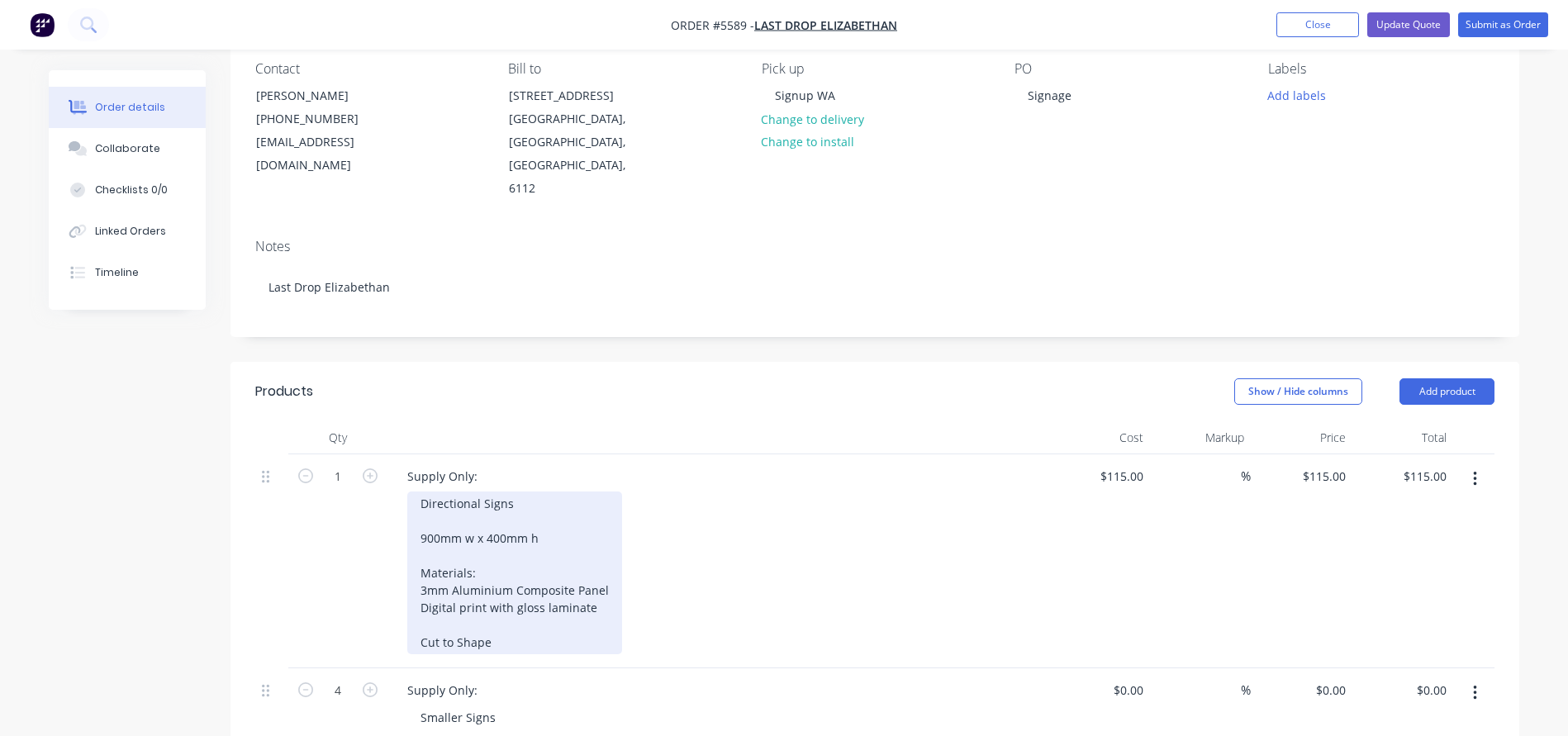
click at [425, 491] on div "Directional Signs 900mm w x 400mm h Materials: 3mm Aluminium Composite Panel Di…" at bounding box center [514, 573] width 215 height 162
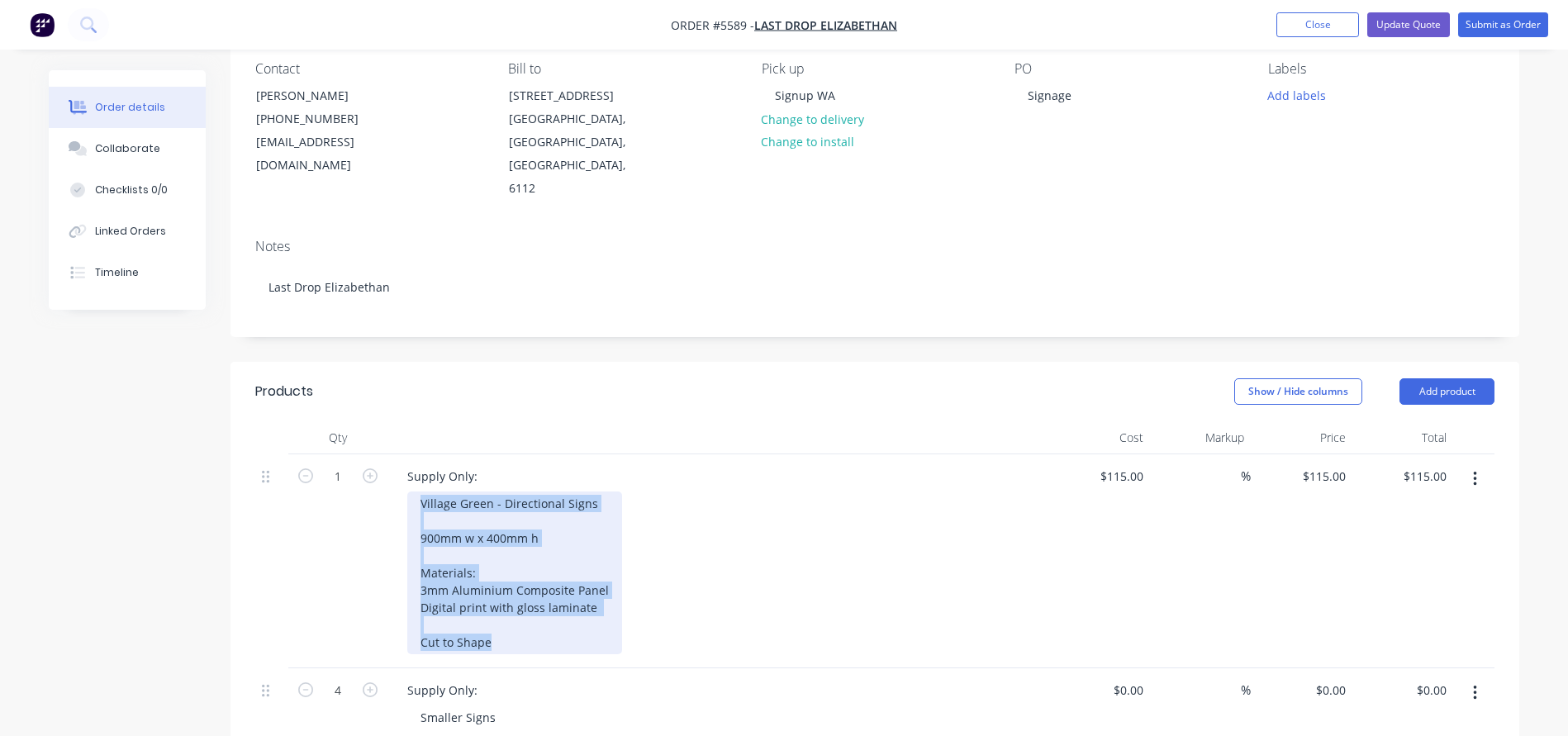
drag, startPoint x: 482, startPoint y: 595, endPoint x: 400, endPoint y: 384, distance: 226.4
copy div "Village Green - Directional Signs 900mm w x 400mm h Materials: 3mm Aluminium Co…"
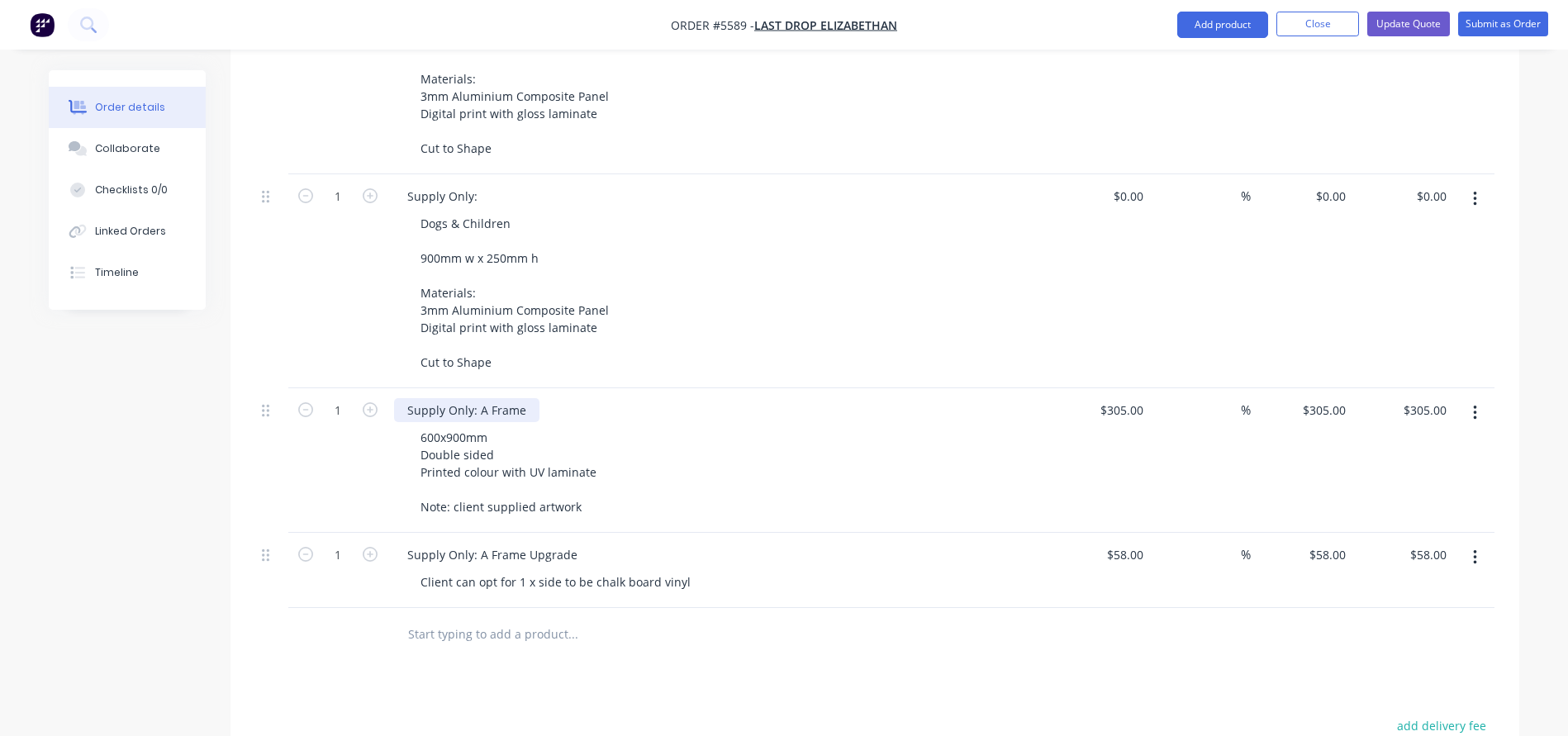
scroll to position [877, 0]
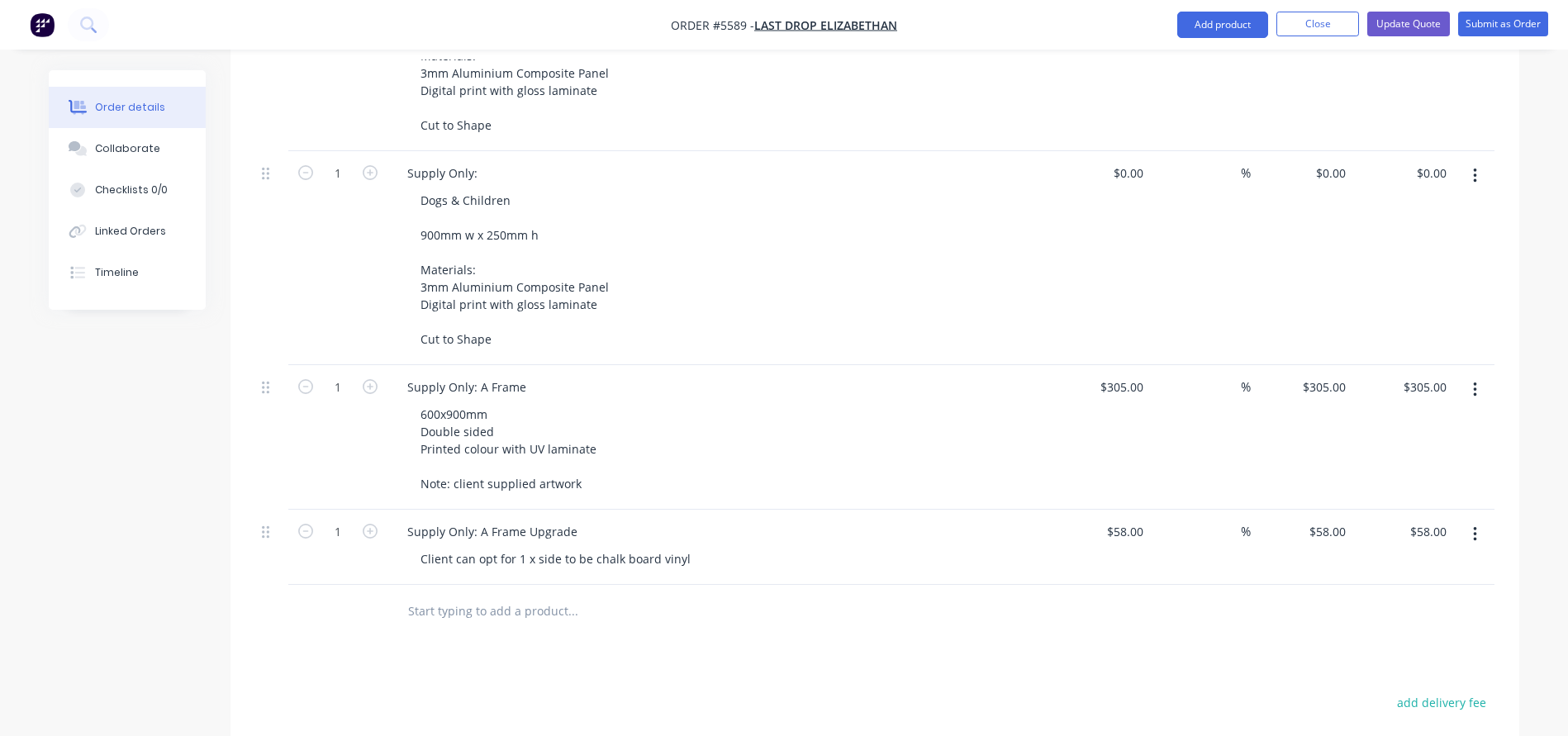
click at [417, 595] on input "text" at bounding box center [573, 611] width 331 height 33
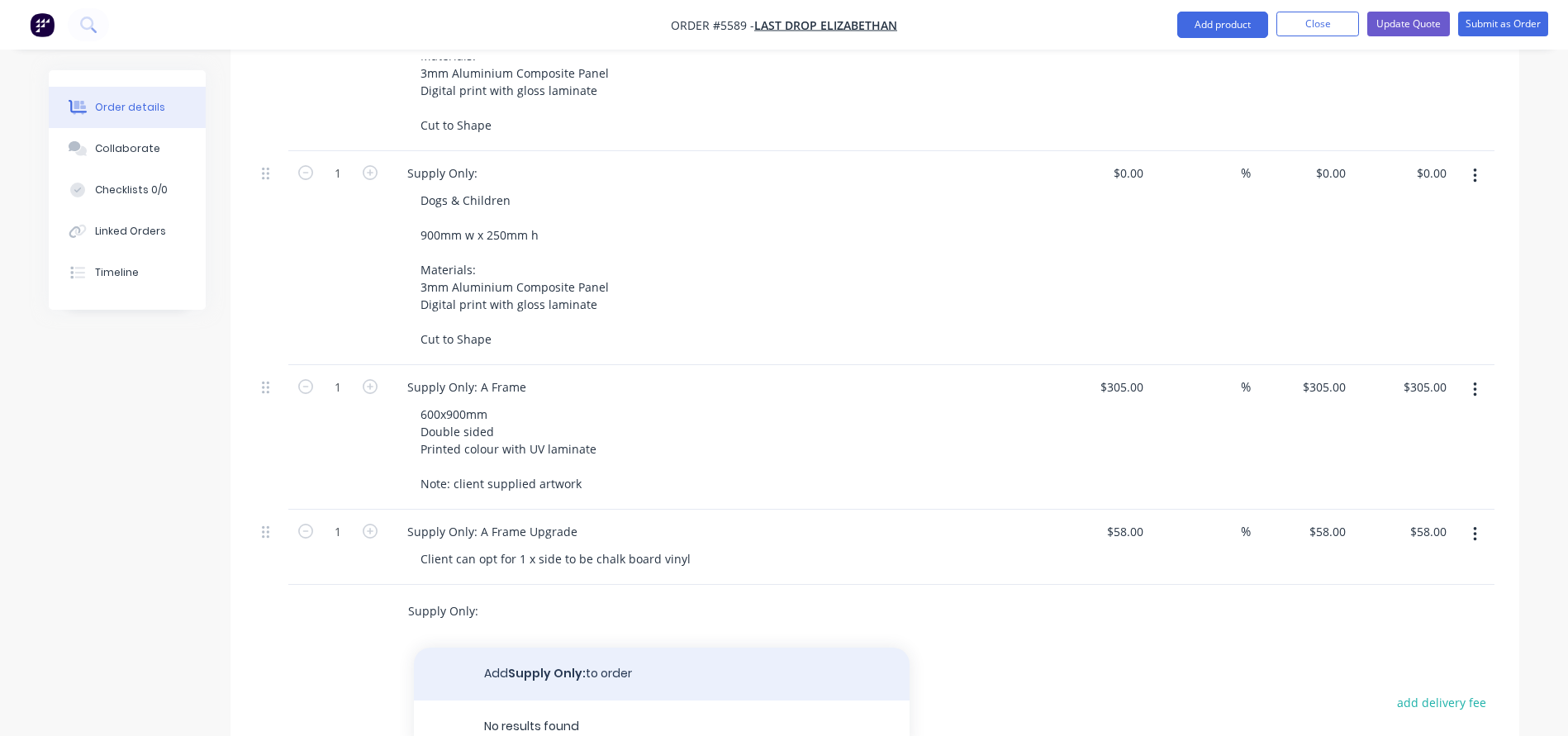
type input "Supply Only:"
click at [508, 647] on button "Add Supply Only: to order" at bounding box center [662, 673] width 495 height 53
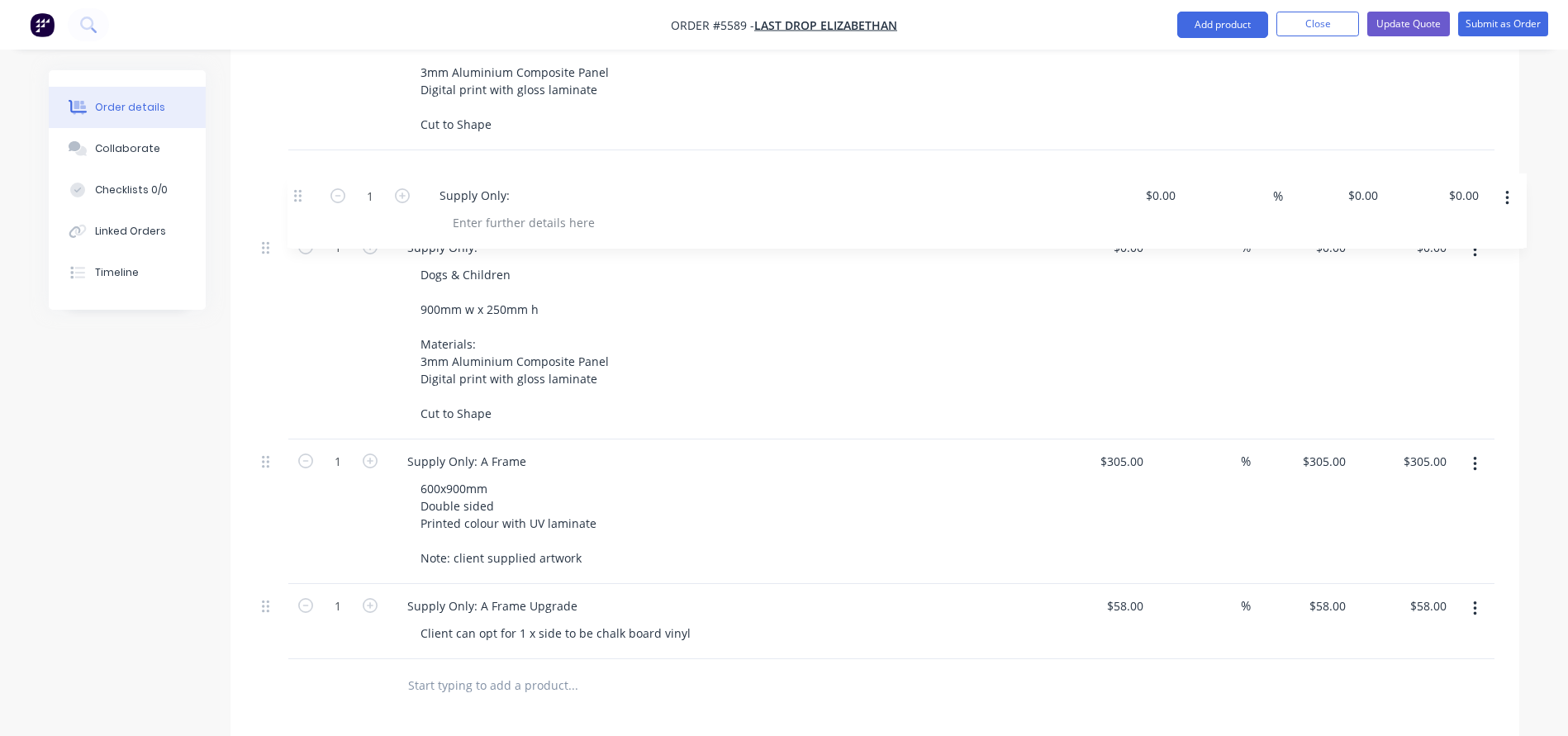
drag, startPoint x: 263, startPoint y: 560, endPoint x: 280, endPoint y: 169, distance: 391.4
click at [280, 169] on div "1 Supply Only: Village Green - Directional Signs 900mm w x 400mm h Materials: 3…" at bounding box center [875, 191] width 1239 height 937
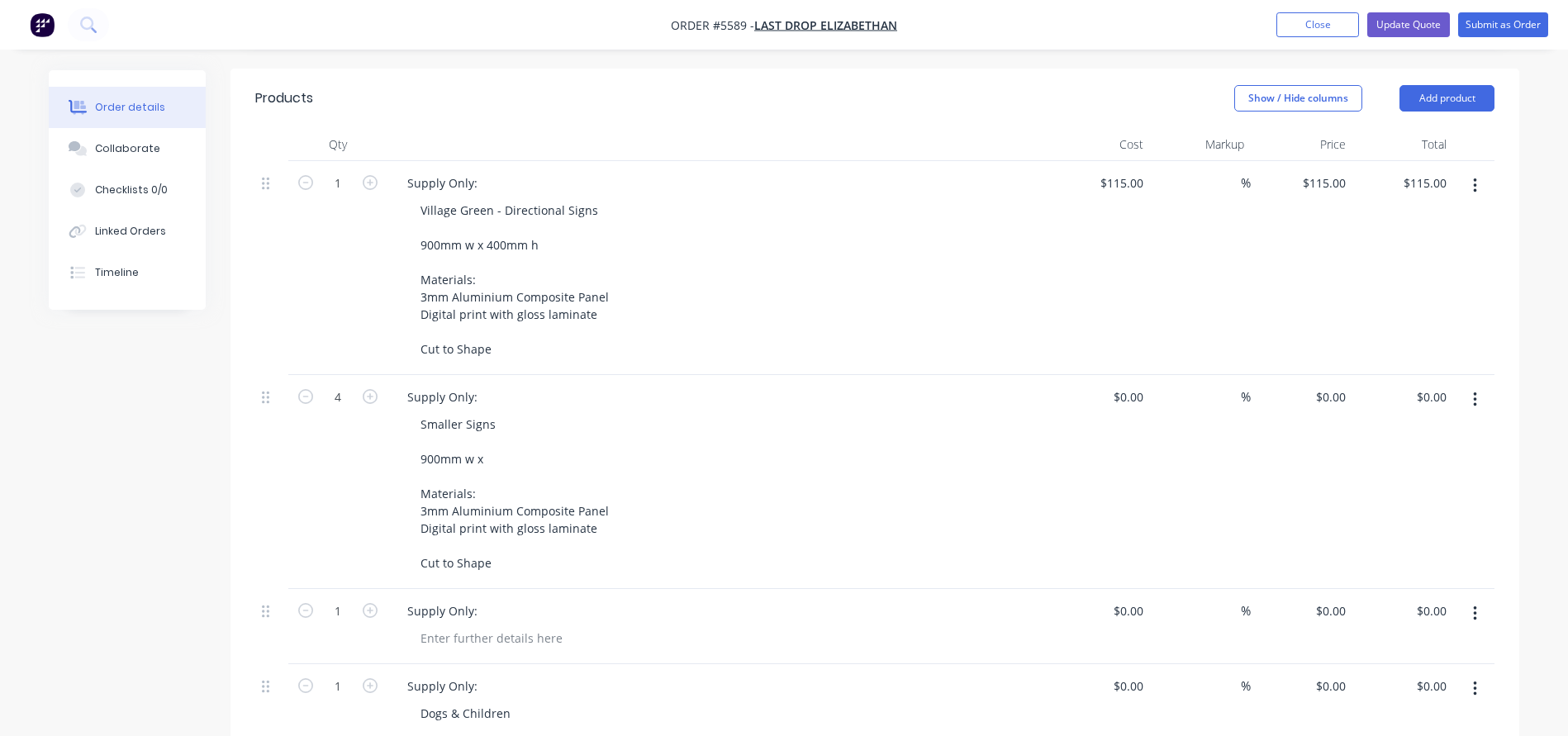
scroll to position [441, 0]
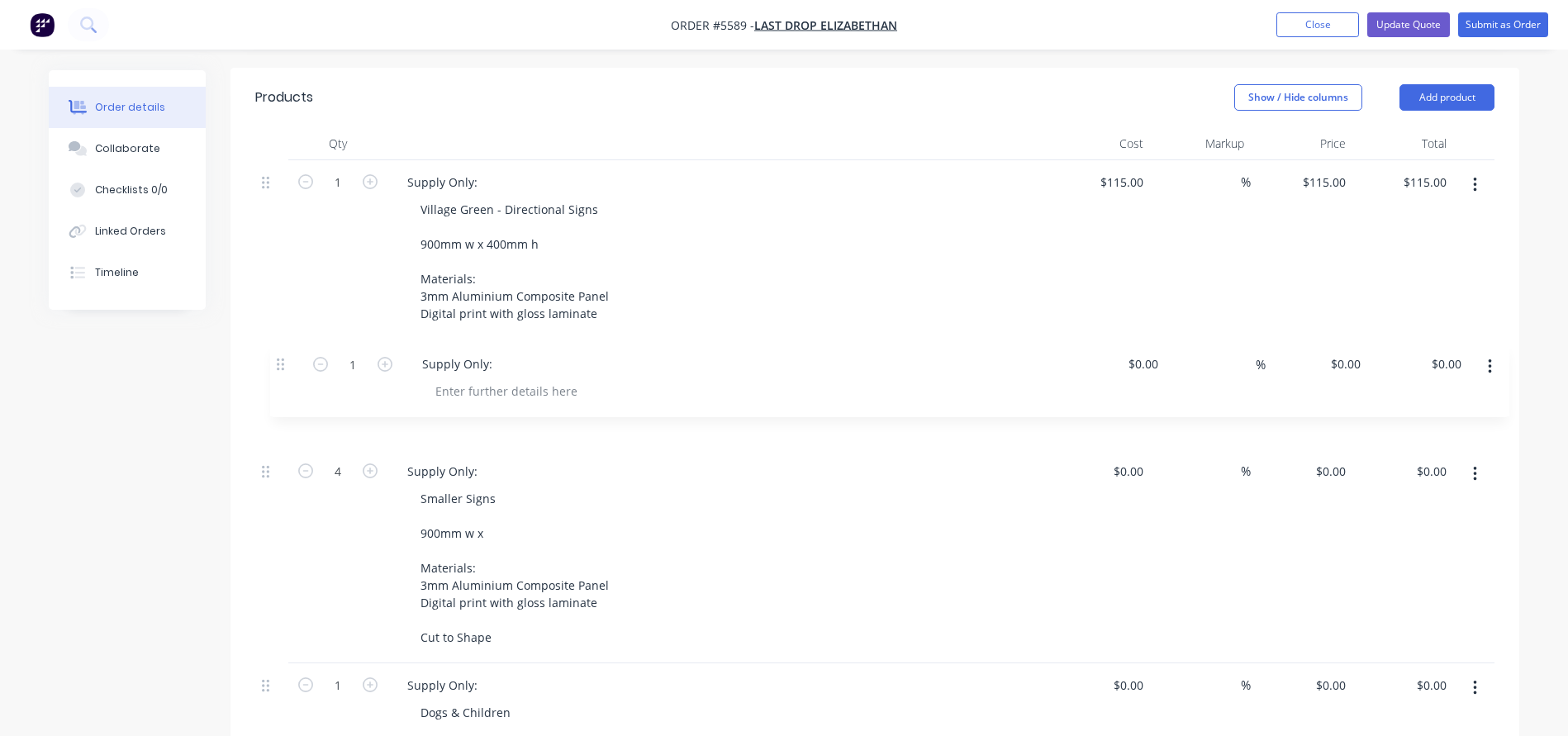
drag, startPoint x: 265, startPoint y: 564, endPoint x: 280, endPoint y: 353, distance: 211.5
click at [280, 353] on div "1 Supply Only: Village Green - Directional Signs 900mm w x 400mm h Materials: 3…" at bounding box center [875, 629] width 1239 height 937
click at [461, 411] on div at bounding box center [491, 422] width 168 height 24
paste div
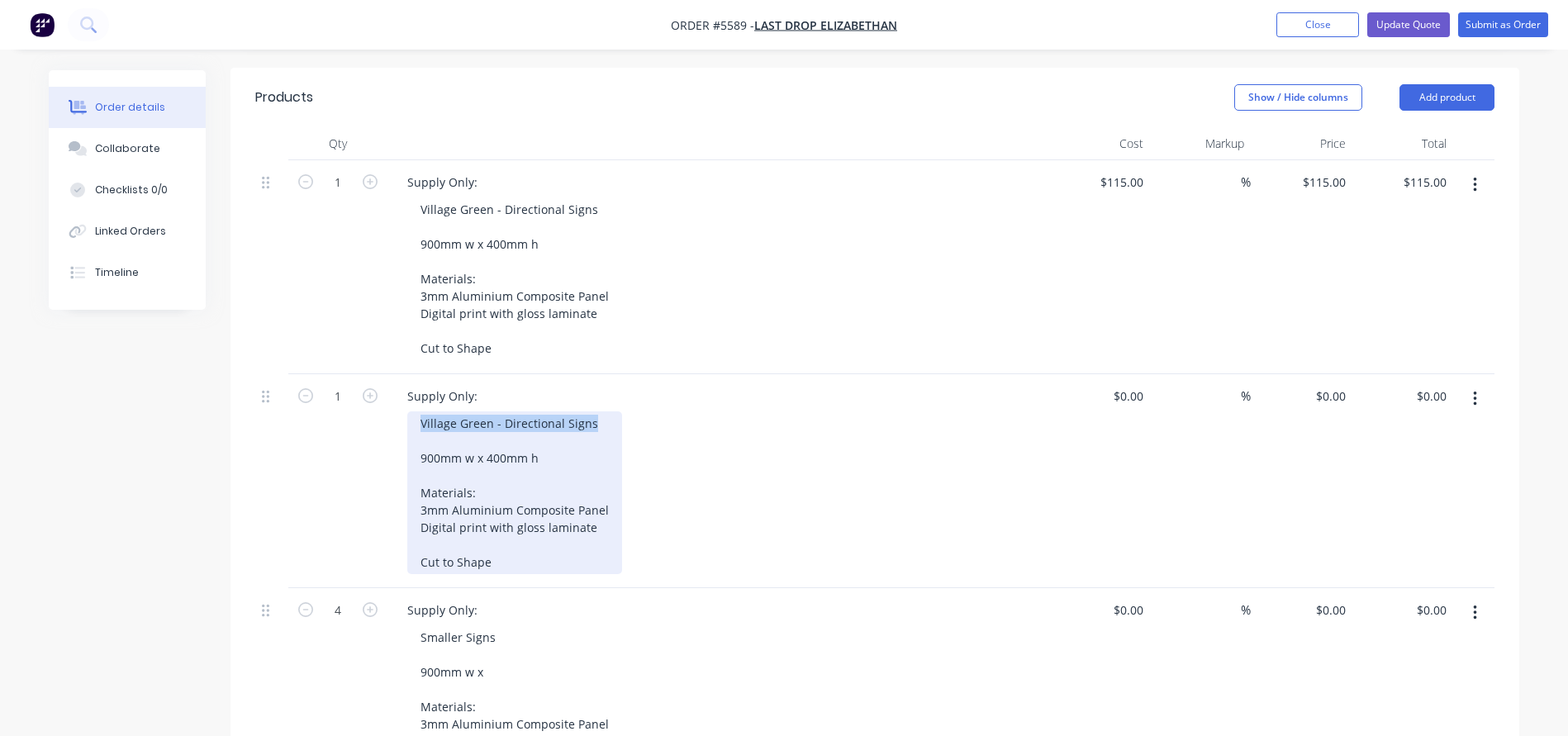
drag, startPoint x: 599, startPoint y: 377, endPoint x: 354, endPoint y: 369, distance: 245.1
click at [354, 374] on div "1 Supply Only: Village Green - Directional Signs 900mm w x 400mm h Materials: 3…" at bounding box center [875, 481] width 1239 height 214
click at [482, 411] on div "Village Green - Directional Signs 900mm w x 400mm h Materials: 3mm Aluminium Co…" at bounding box center [514, 492] width 215 height 162
drag, startPoint x: 494, startPoint y: 380, endPoint x: 340, endPoint y: 379, distance: 154.0
click at [340, 379] on div "1 Supply Only: Village Green - Directional Signs 900mm w x 400mm h Materials: 3…" at bounding box center [875, 481] width 1239 height 214
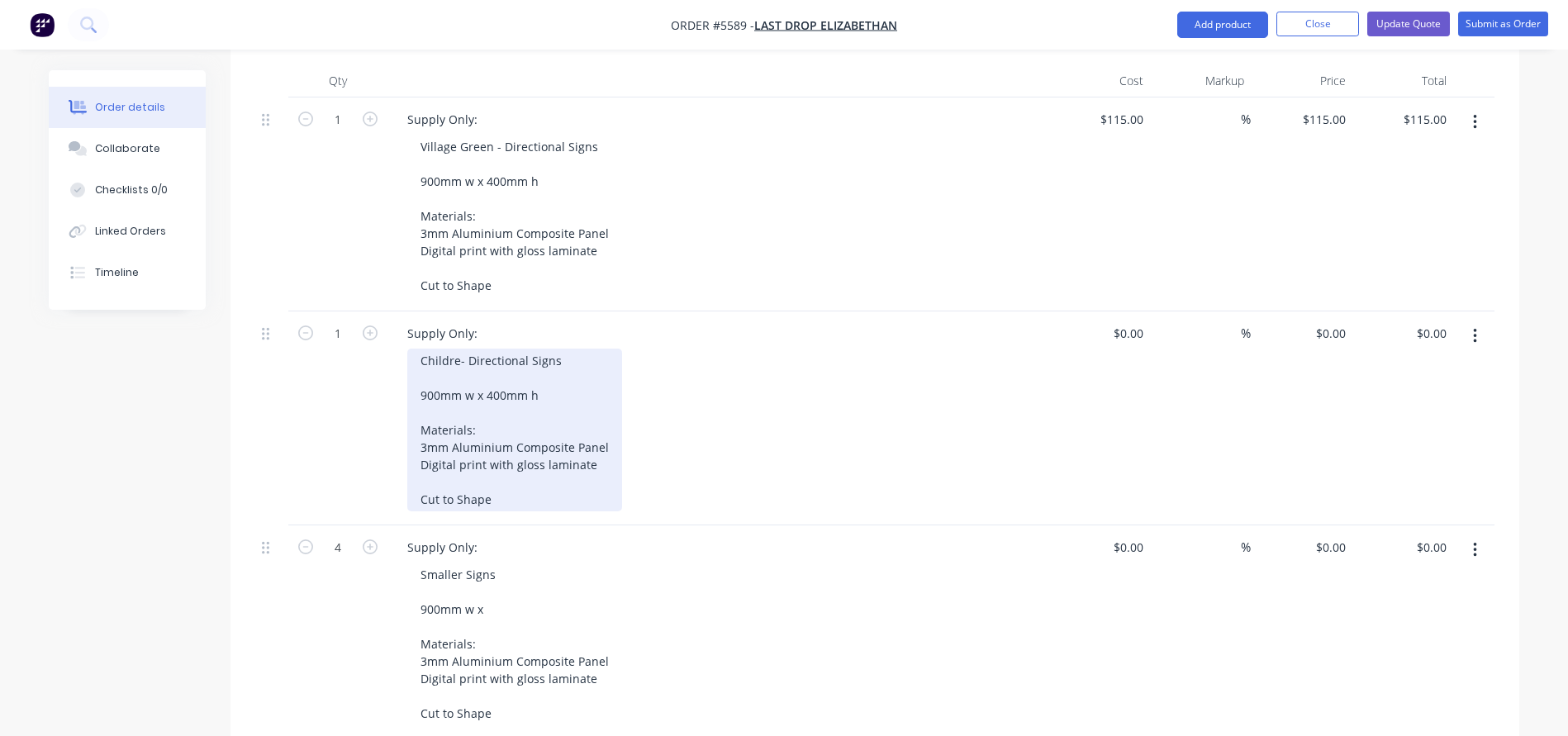
scroll to position [485, 0]
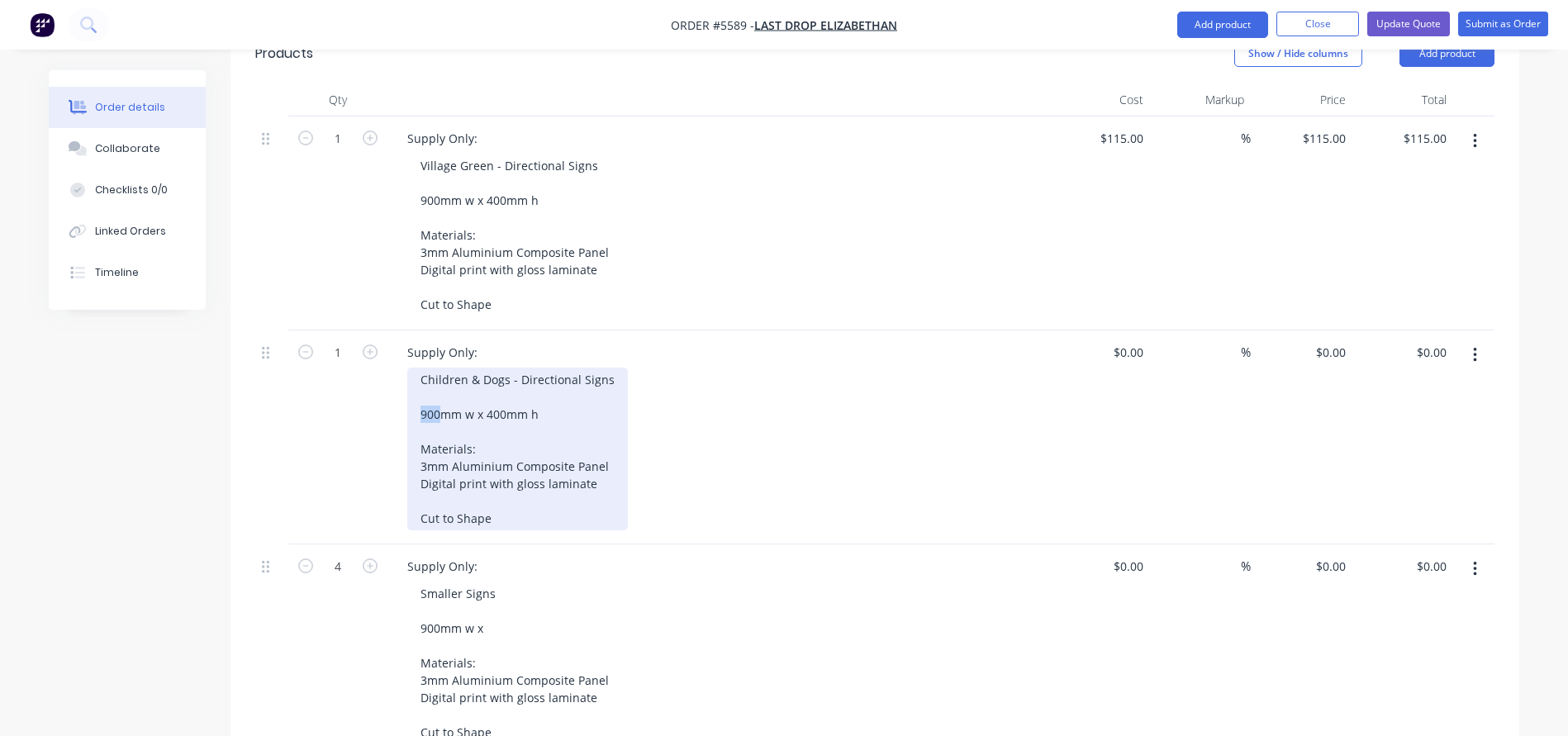
drag, startPoint x: 440, startPoint y: 367, endPoint x: 383, endPoint y: 367, distance: 57.0
click at [383, 367] on div "1 Supply Only: Children & Dogs - Directional Signs 900mm w x 400mm h Materials:…" at bounding box center [875, 438] width 1239 height 214
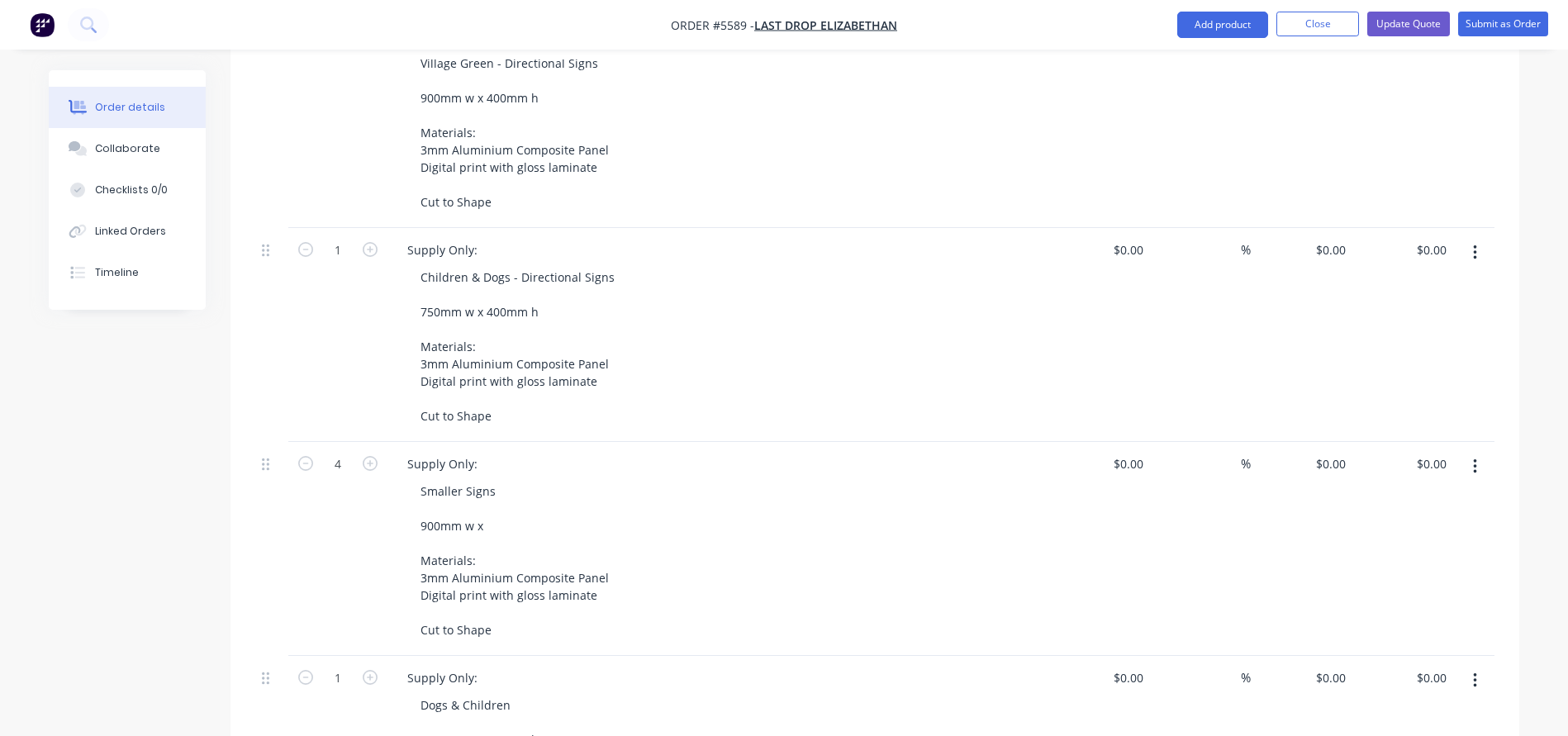
scroll to position [615, 0]
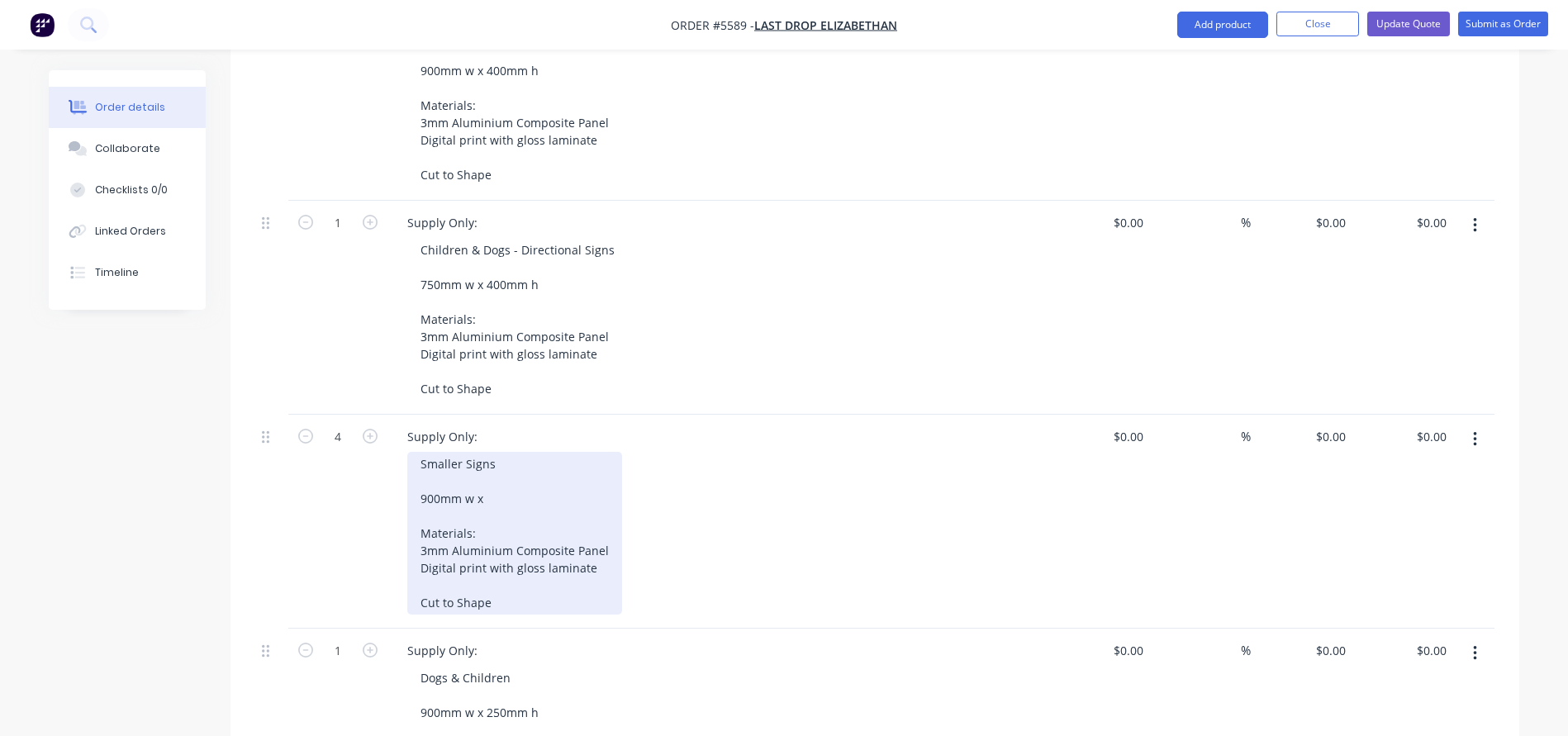
click at [485, 454] on div "Smaller Signs 900mm w x Materials: 3mm Aluminium Composite Panel Digital print …" at bounding box center [514, 533] width 215 height 162
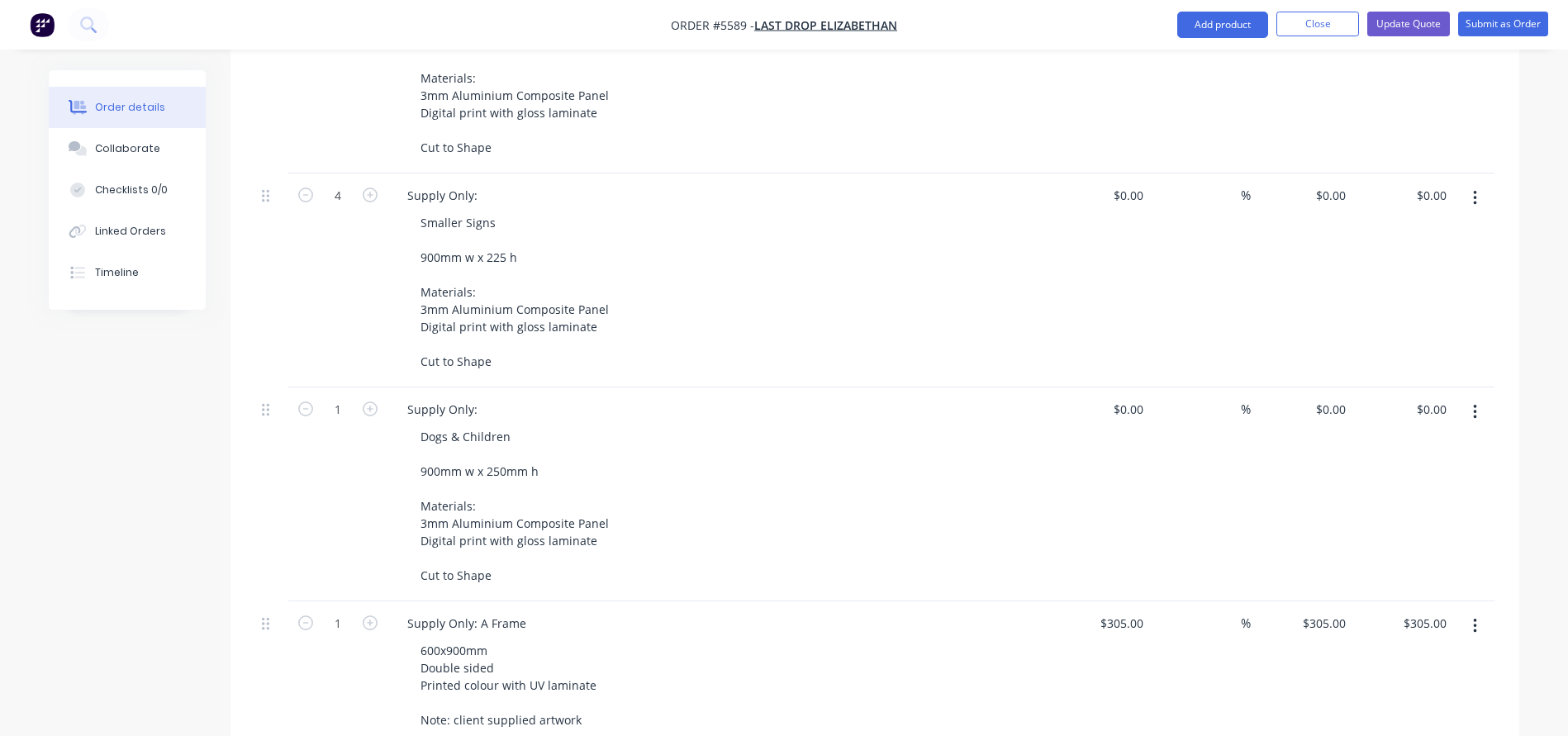
scroll to position [859, 0]
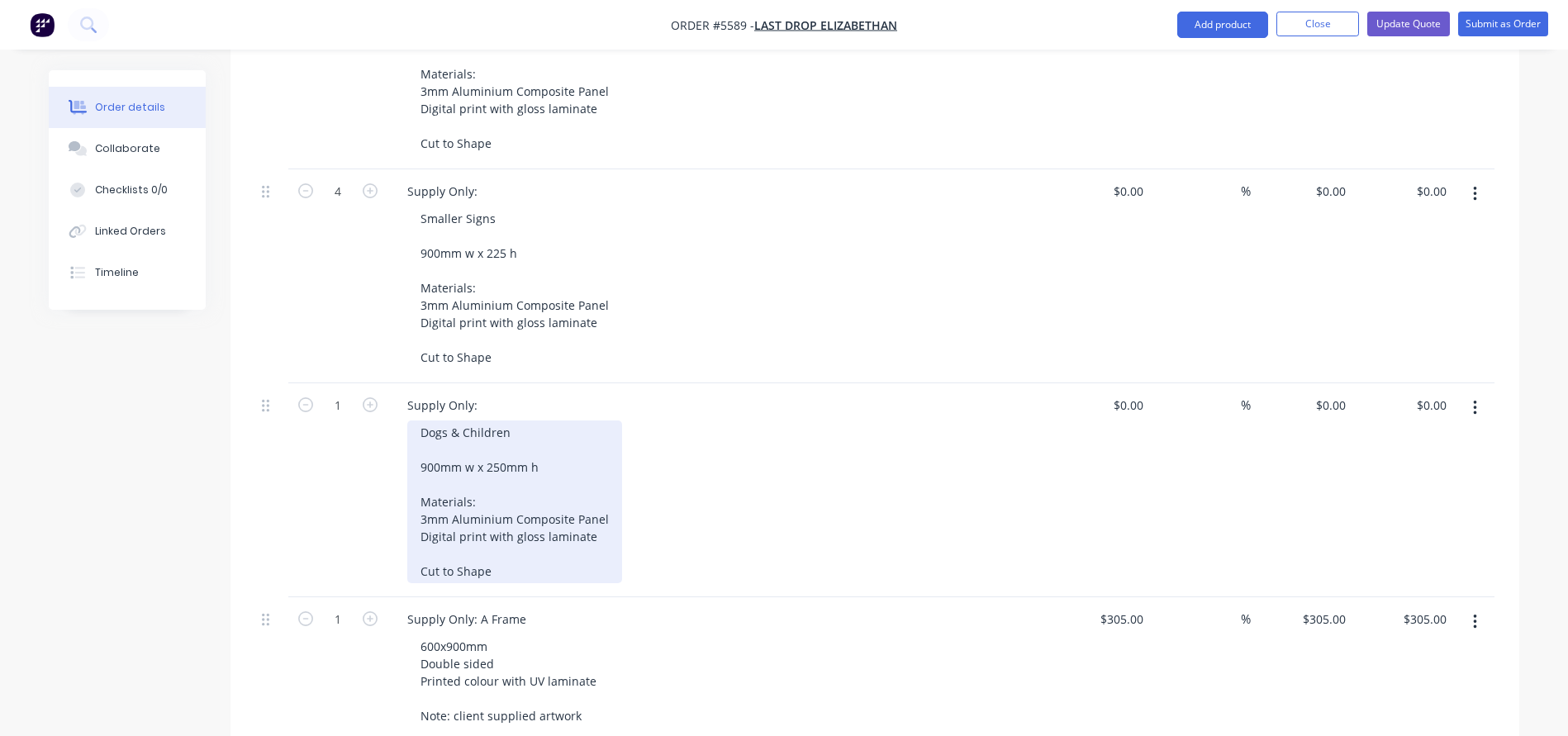
click at [417, 421] on div "Dogs & Children 900mm w x 250mm h Materials: 3mm Aluminium Composite Panel Digi…" at bounding box center [514, 502] width 215 height 162
click at [482, 421] on div "1 x Dogs & Children 900mm w x 250mm h Materials: 3mm Aluminium Composite Panel …" at bounding box center [514, 502] width 215 height 162
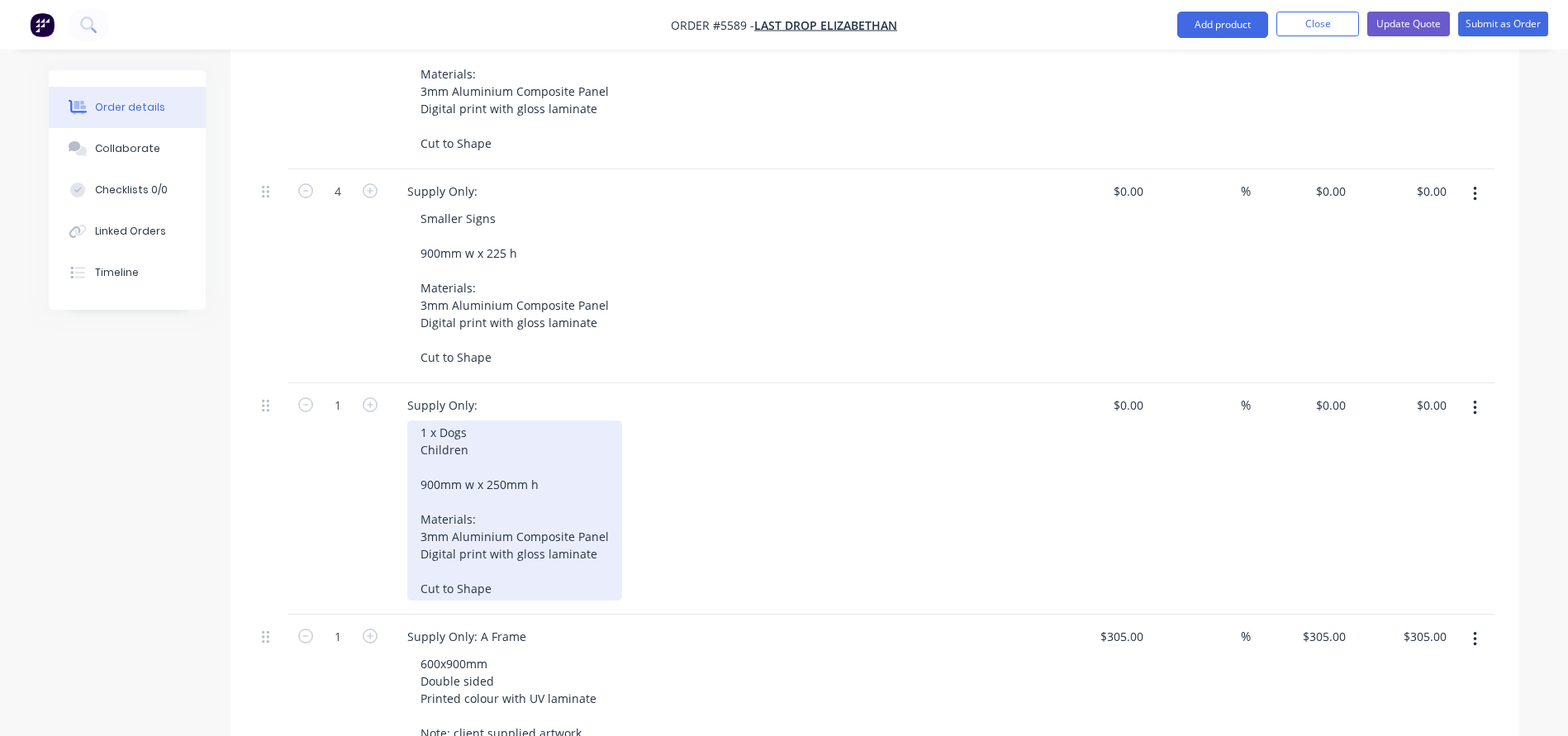
click at [420, 421] on div "1 x Dogs Children 900mm w x 250mm h Materials: 3mm Aluminium Composite Panel Di…" at bounding box center [514, 510] width 215 height 180
drag, startPoint x: 438, startPoint y: 439, endPoint x: 399, endPoint y: 439, distance: 39.0
click at [400, 439] on div "Supply Only: 1 x Dogs 1 x Children 900mm w x 250mm h Materials: 3mm Aluminium C…" at bounding box center [717, 499] width 661 height 231
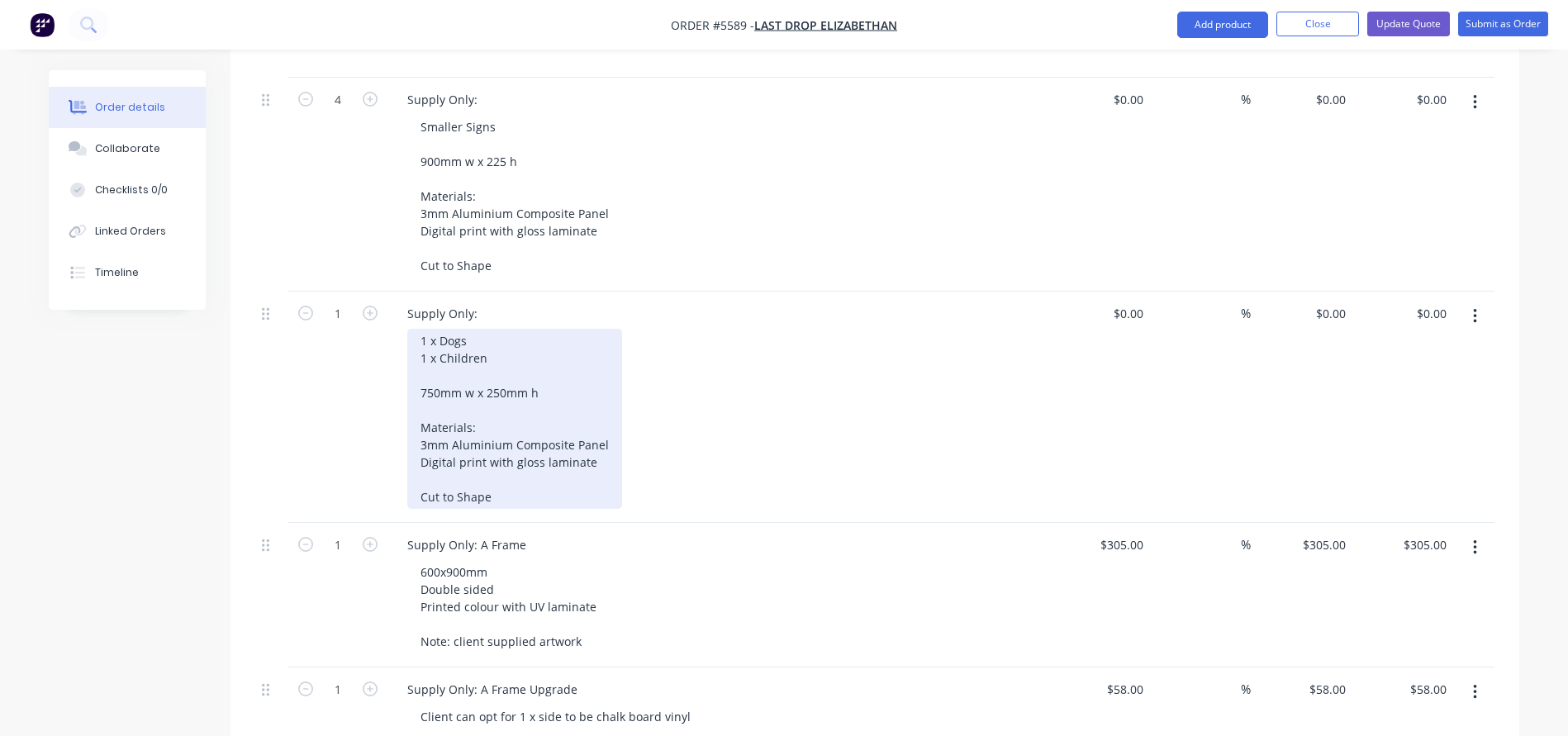
scroll to position [953, 0]
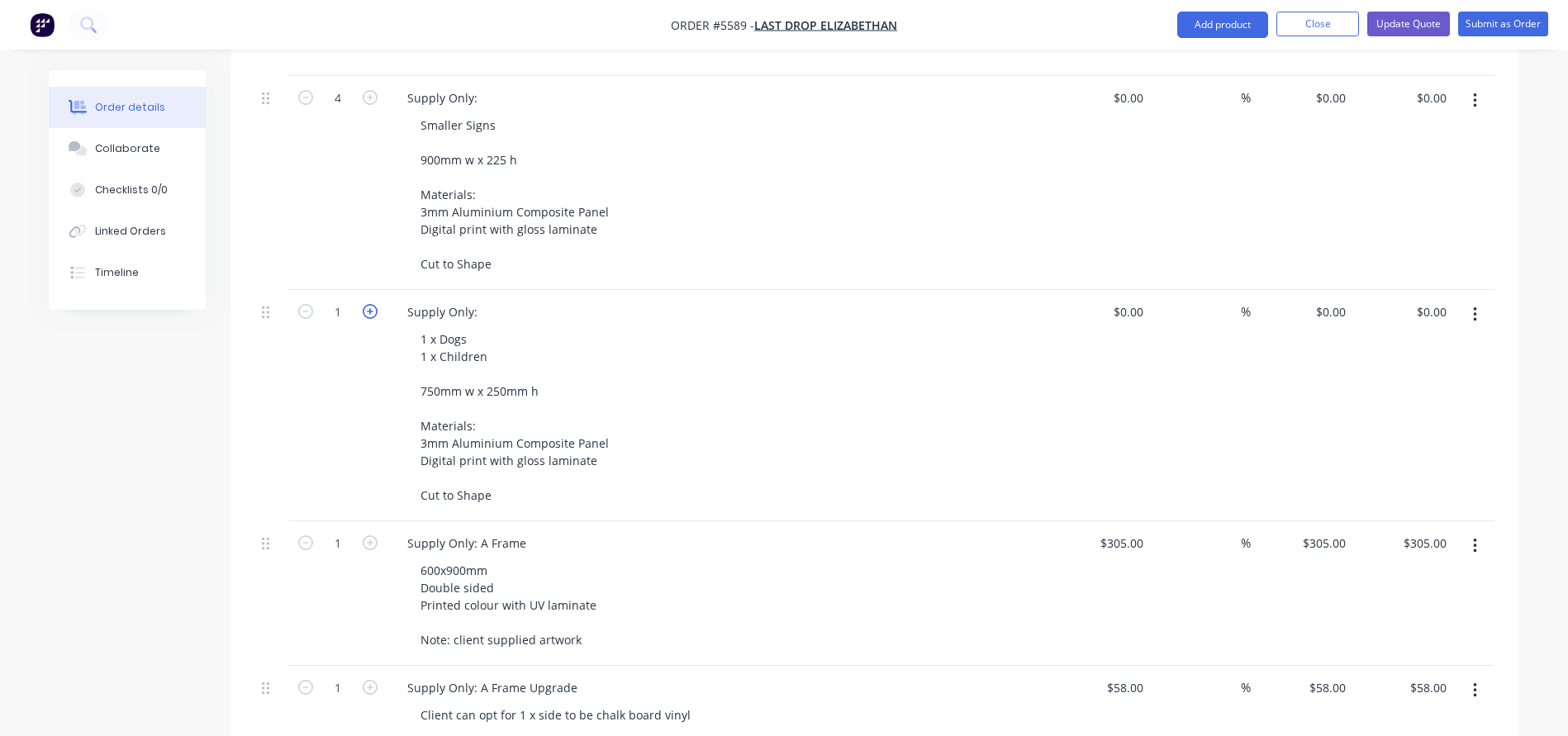
click at [372, 304] on icon "button" at bounding box center [370, 312] width 15 height 15
type input "2"
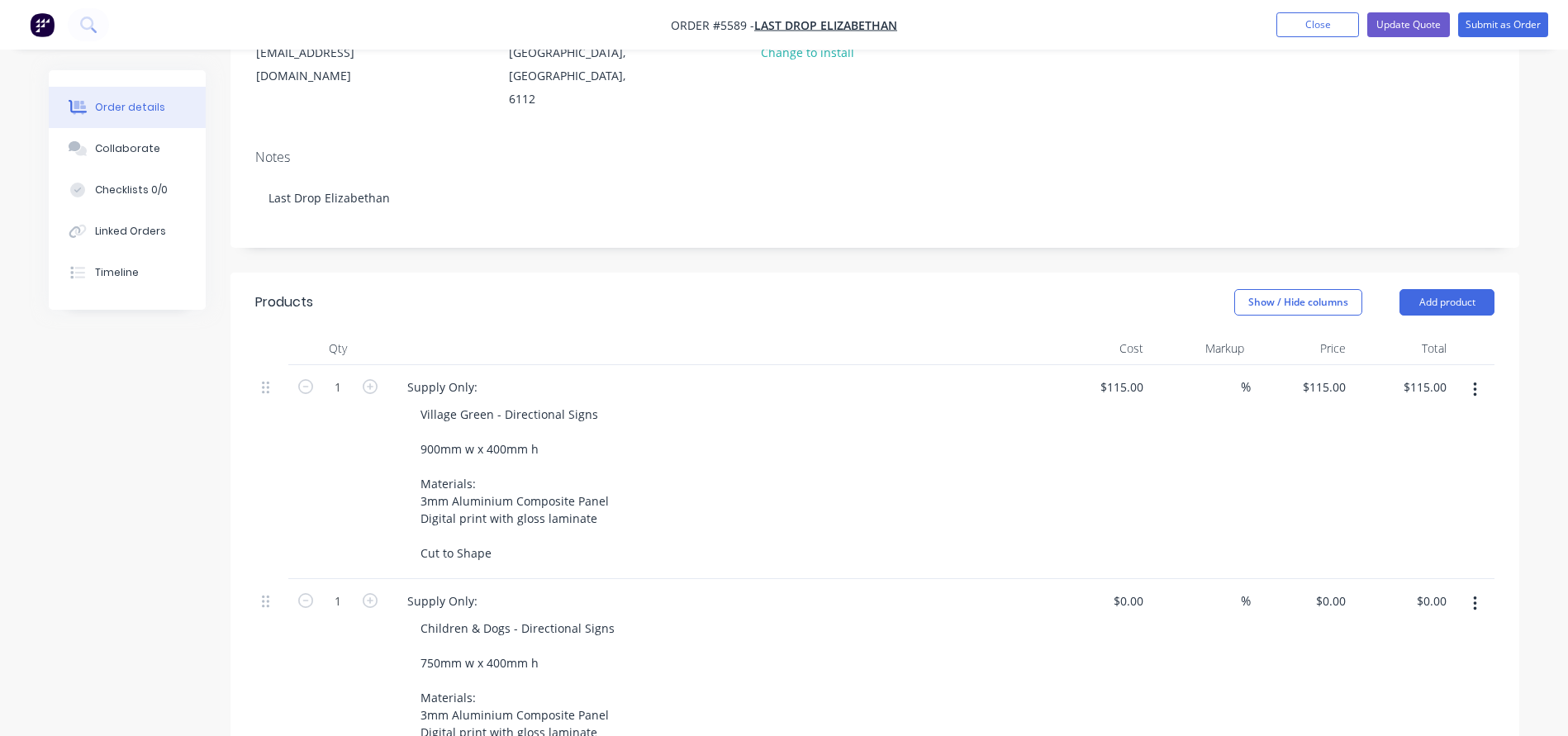
scroll to position [241, 0]
click at [1126, 584] on div at bounding box center [1137, 595] width 26 height 24
type input "$105.00"
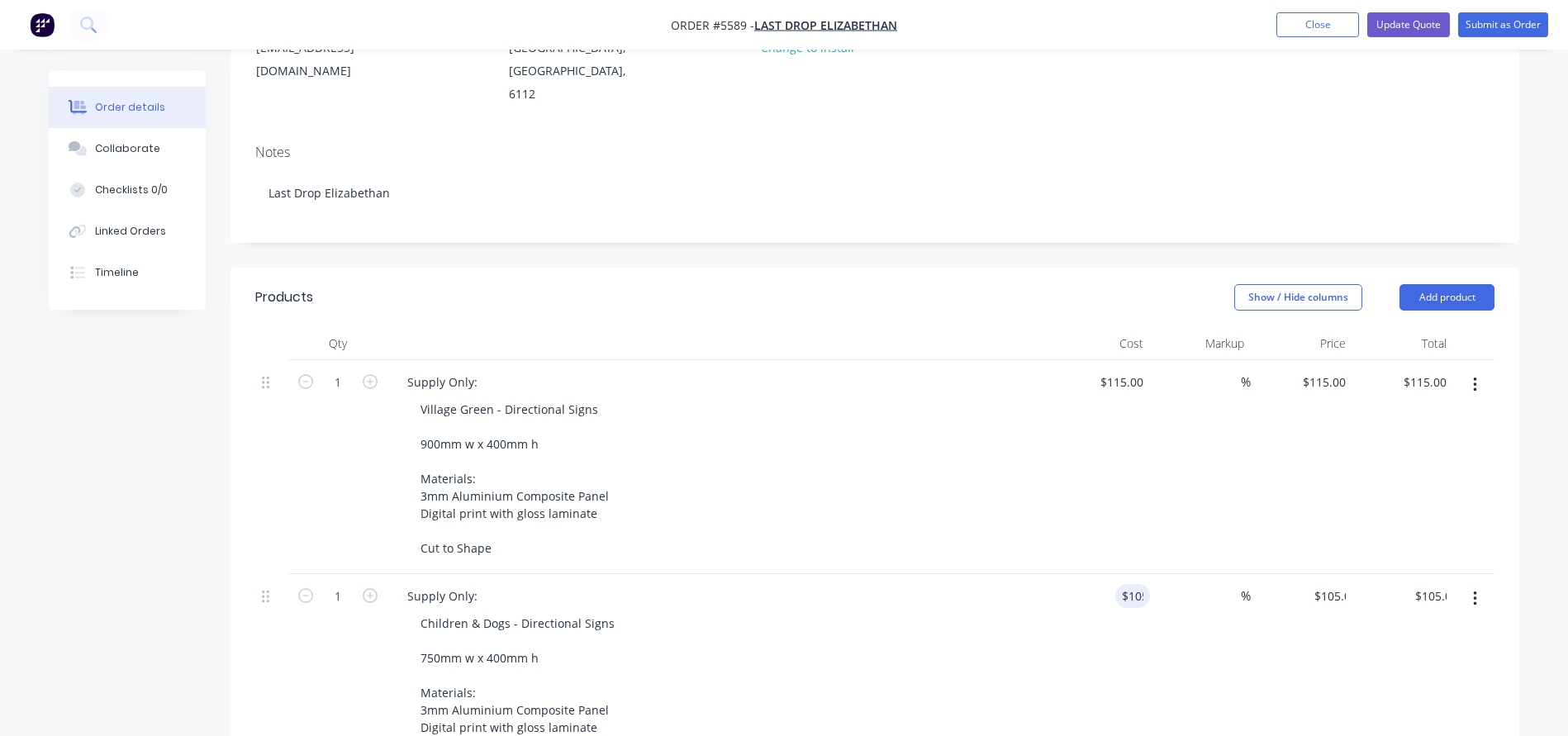
click at [1072, 590] on div "$105.00 105" at bounding box center [1099, 681] width 101 height 214
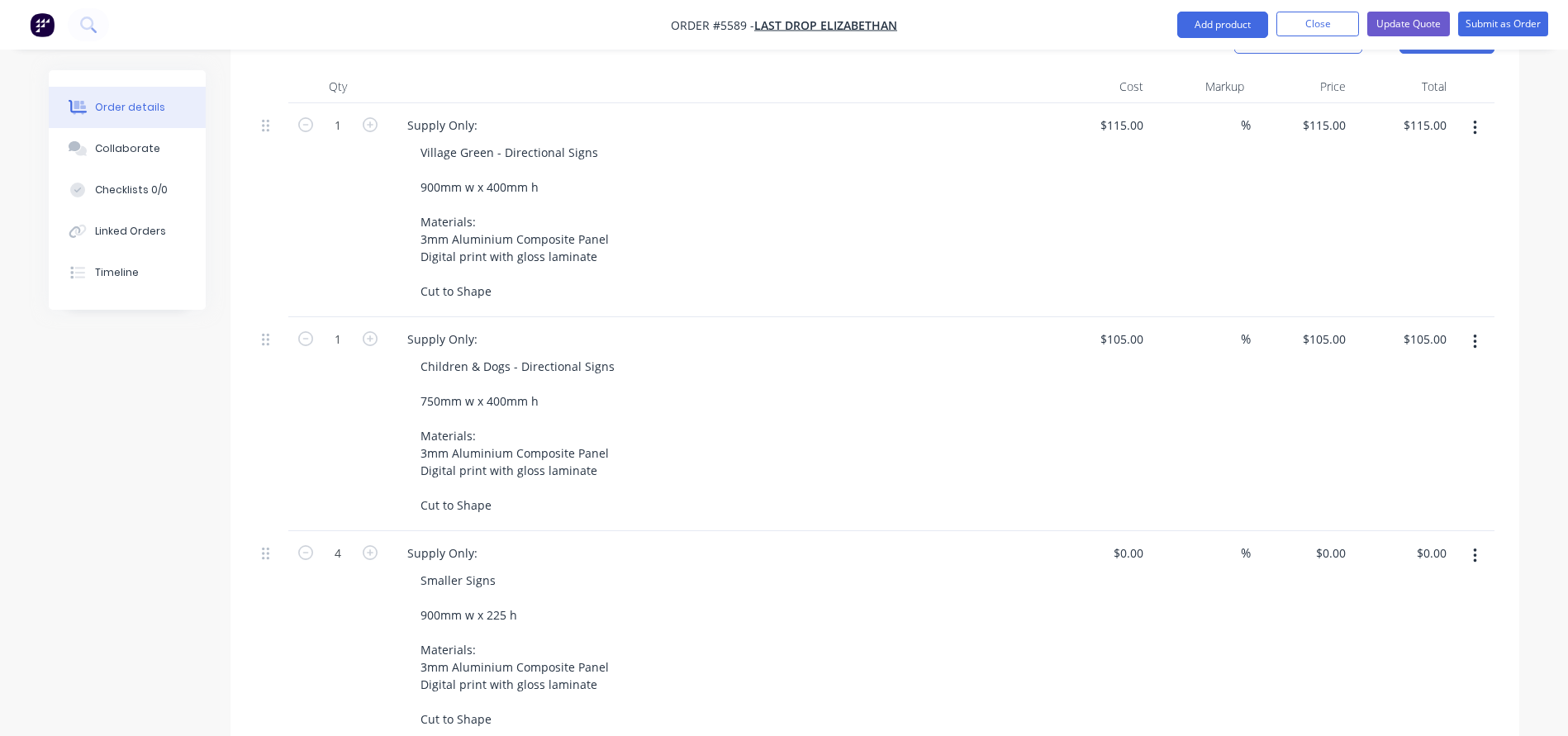
scroll to position [510, 0]
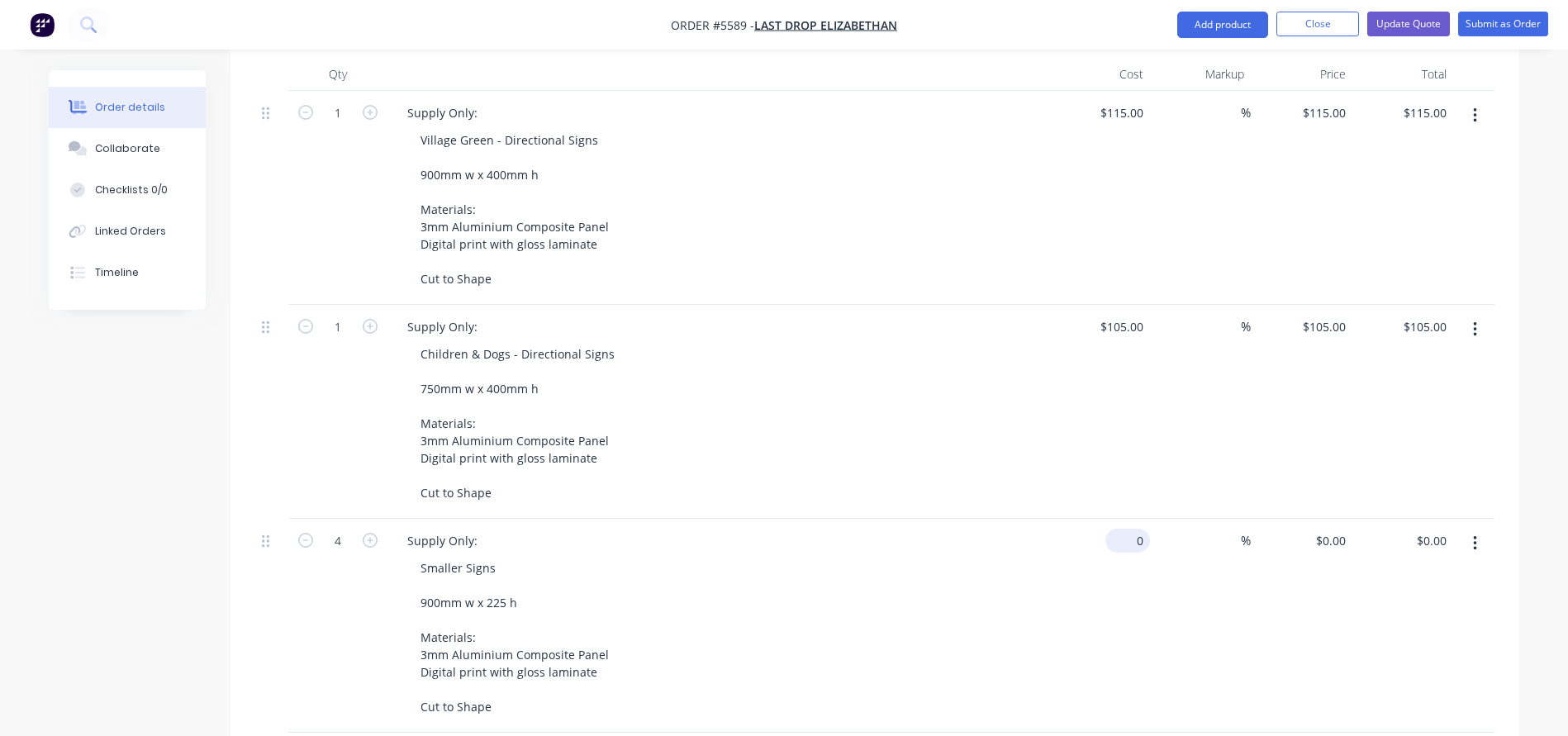
click at [1121, 518] on div "0 $0.00" at bounding box center [1099, 625] width 101 height 214
type input "90"
type input "$90.00"
type input "$360.00"
click at [1111, 518] on div "90 90" at bounding box center [1099, 625] width 101 height 214
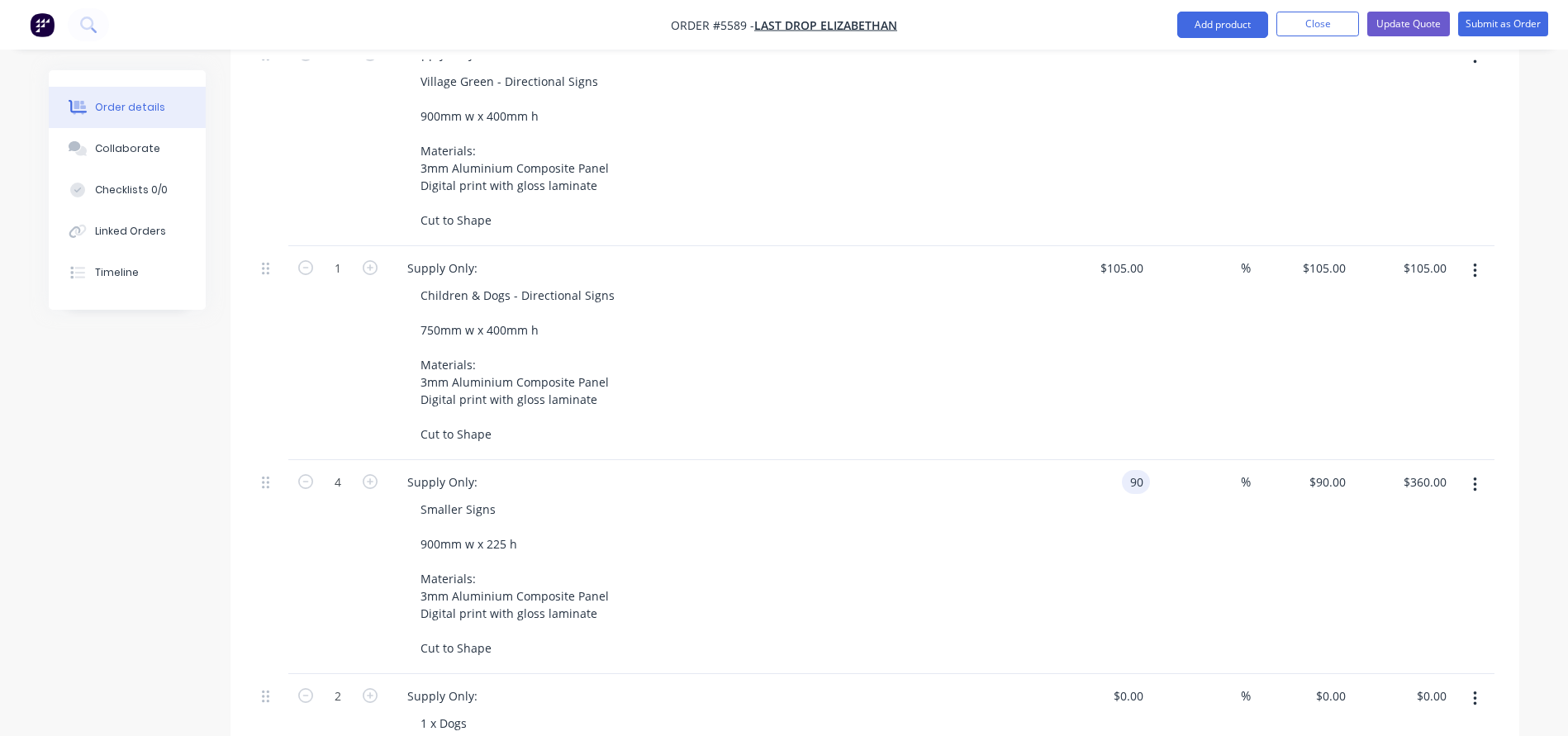
scroll to position [581, 0]
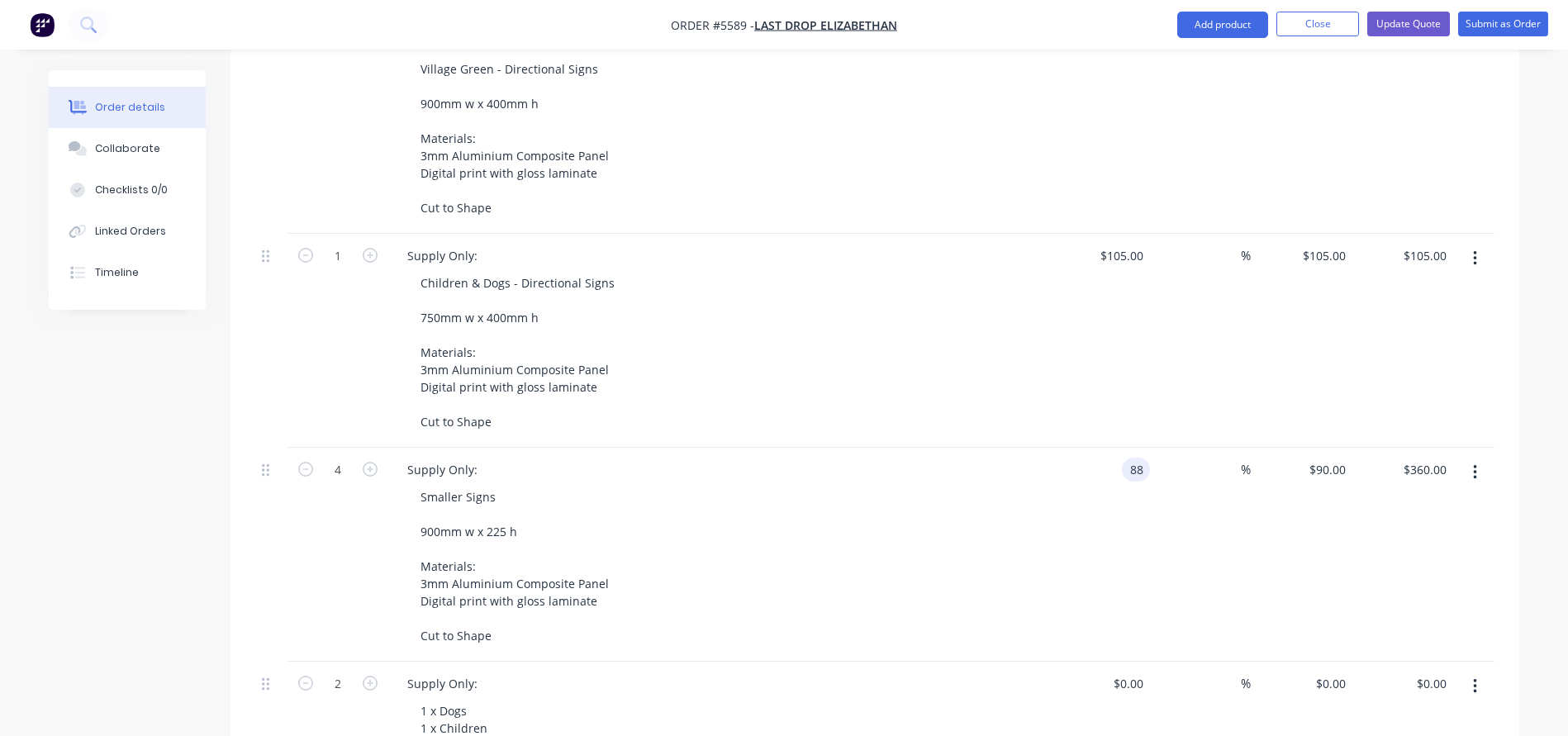
type input "$88.00"
type input "$352.00"
click at [916, 458] on div "Supply Only:" at bounding box center [717, 469] width 647 height 24
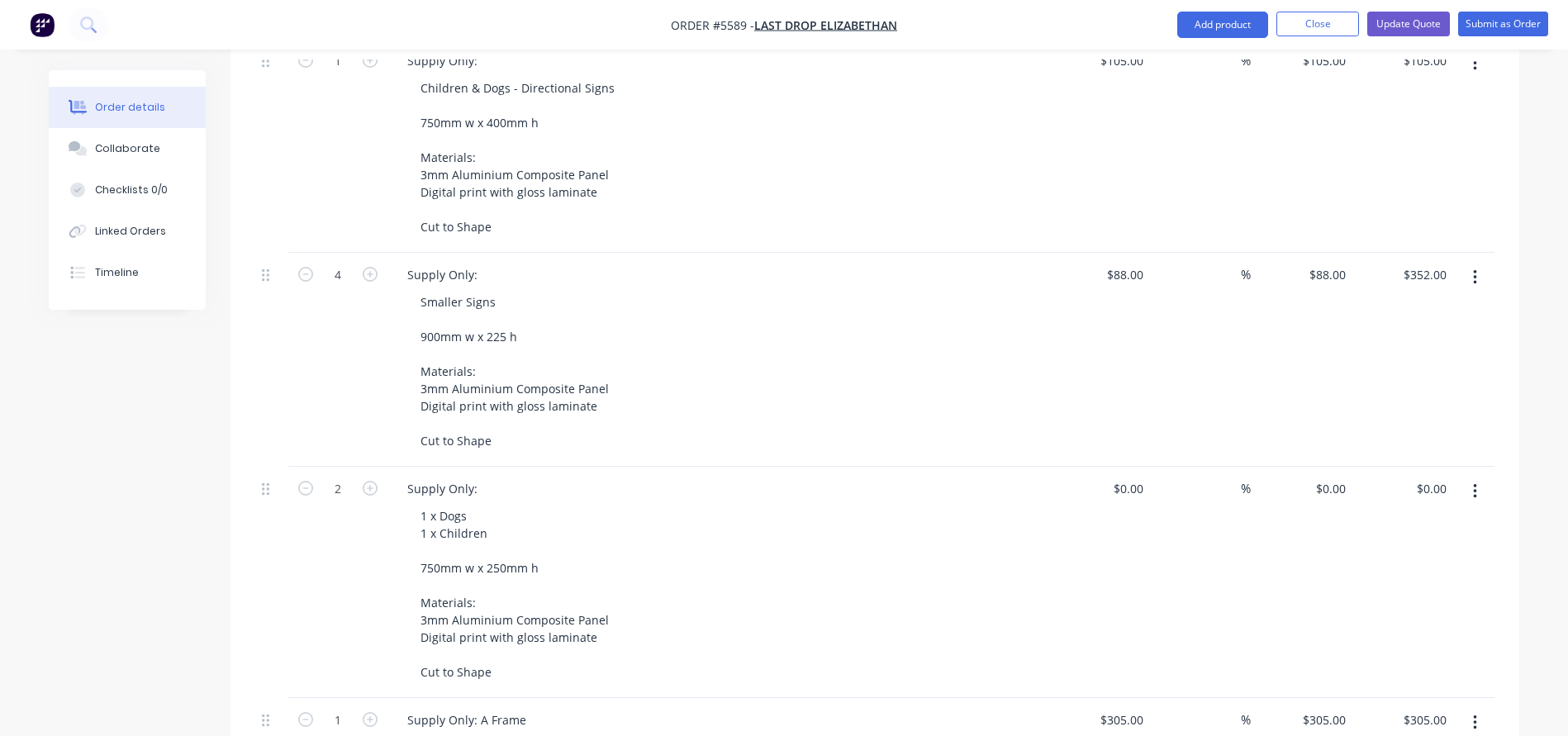
scroll to position [788, 0]
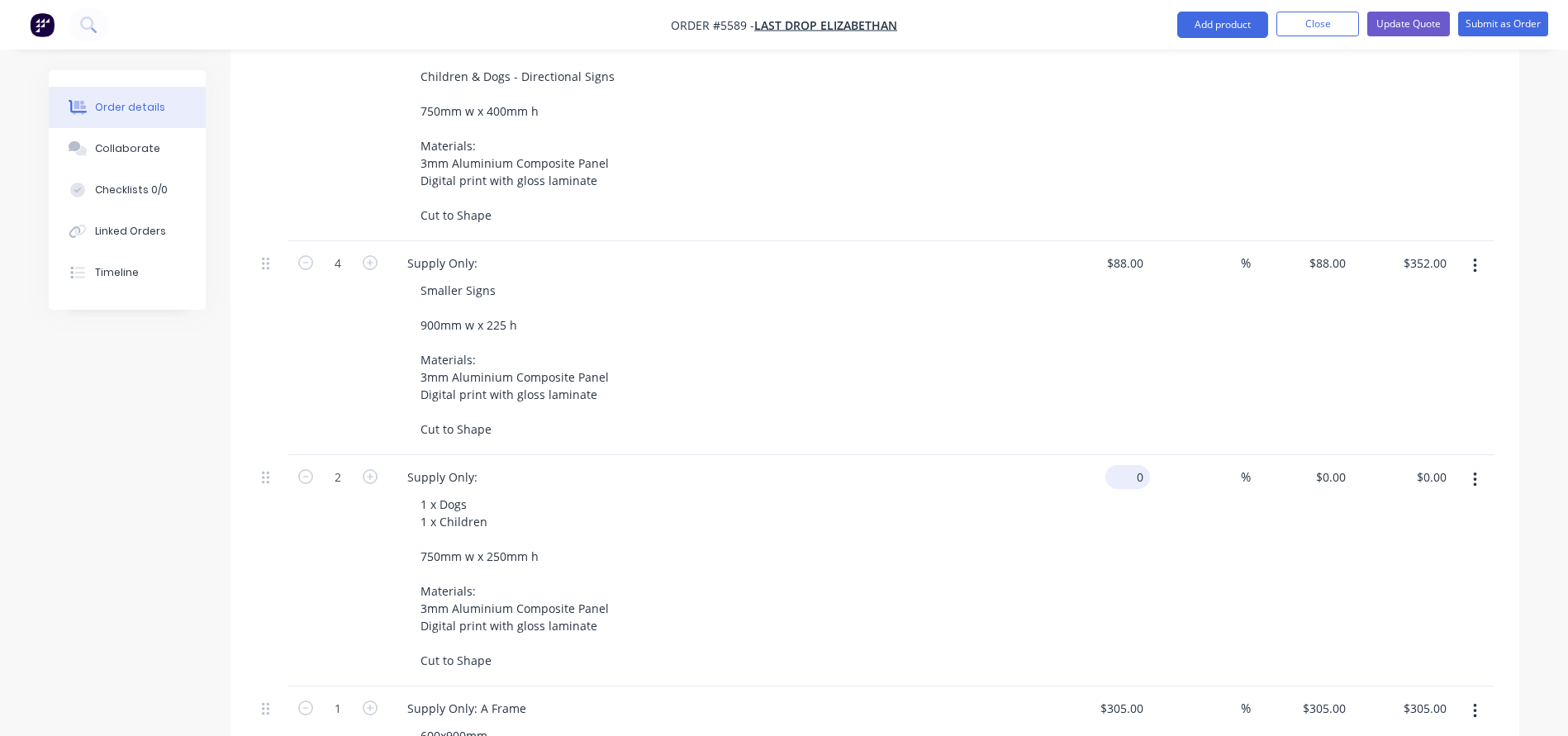
click at [1129, 465] on div "0 $0.00" at bounding box center [1127, 476] width 45 height 24
type input "$75.00"
type input "$150.00"
click at [981, 492] on div "1 x Dogs 1 x Children 750mm w x 250mm h Materials: 3mm Aluminium Composite Pane…" at bounding box center [724, 582] width 634 height 180
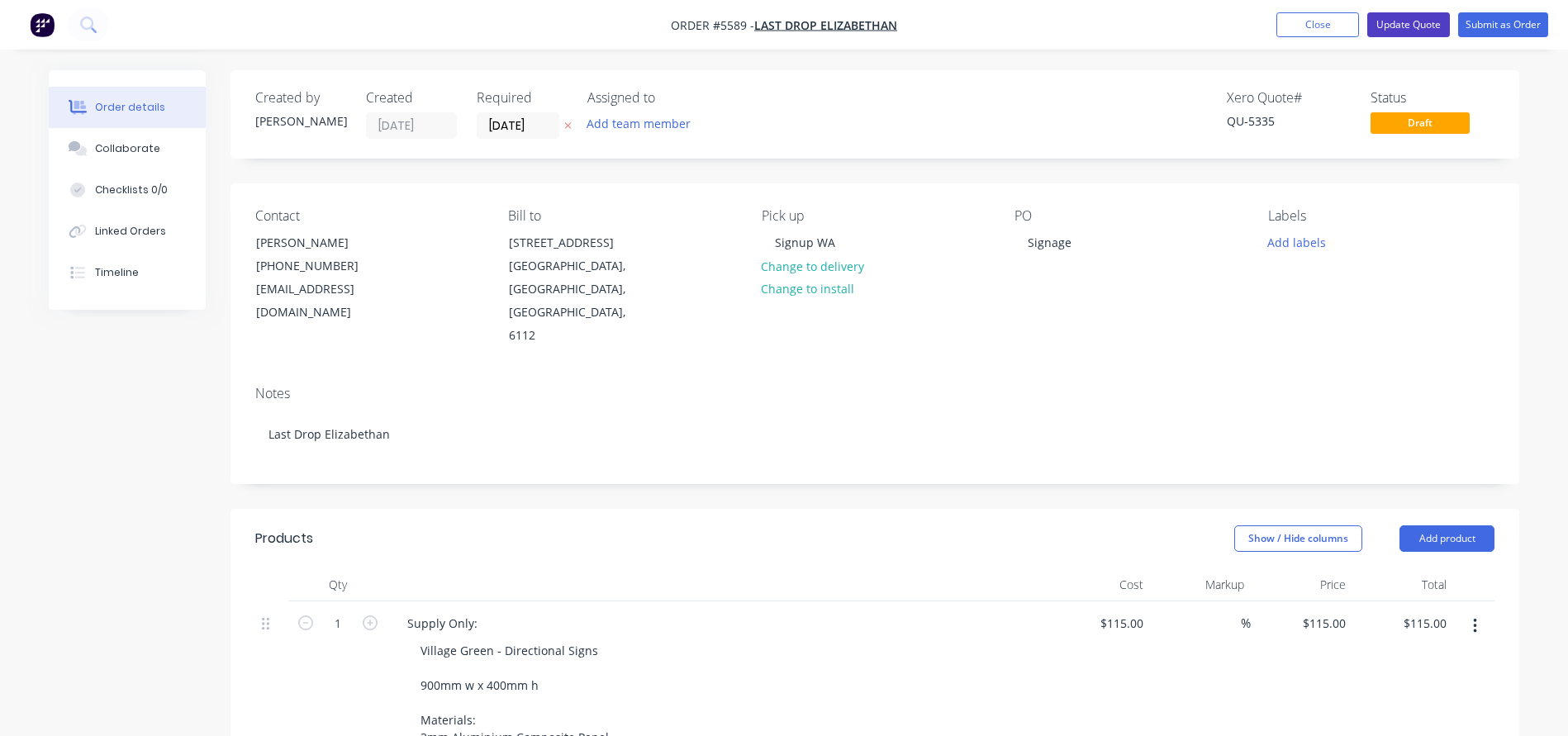
scroll to position [0, 0]
click at [1419, 21] on button "Update Quote" at bounding box center [1408, 25] width 82 height 25
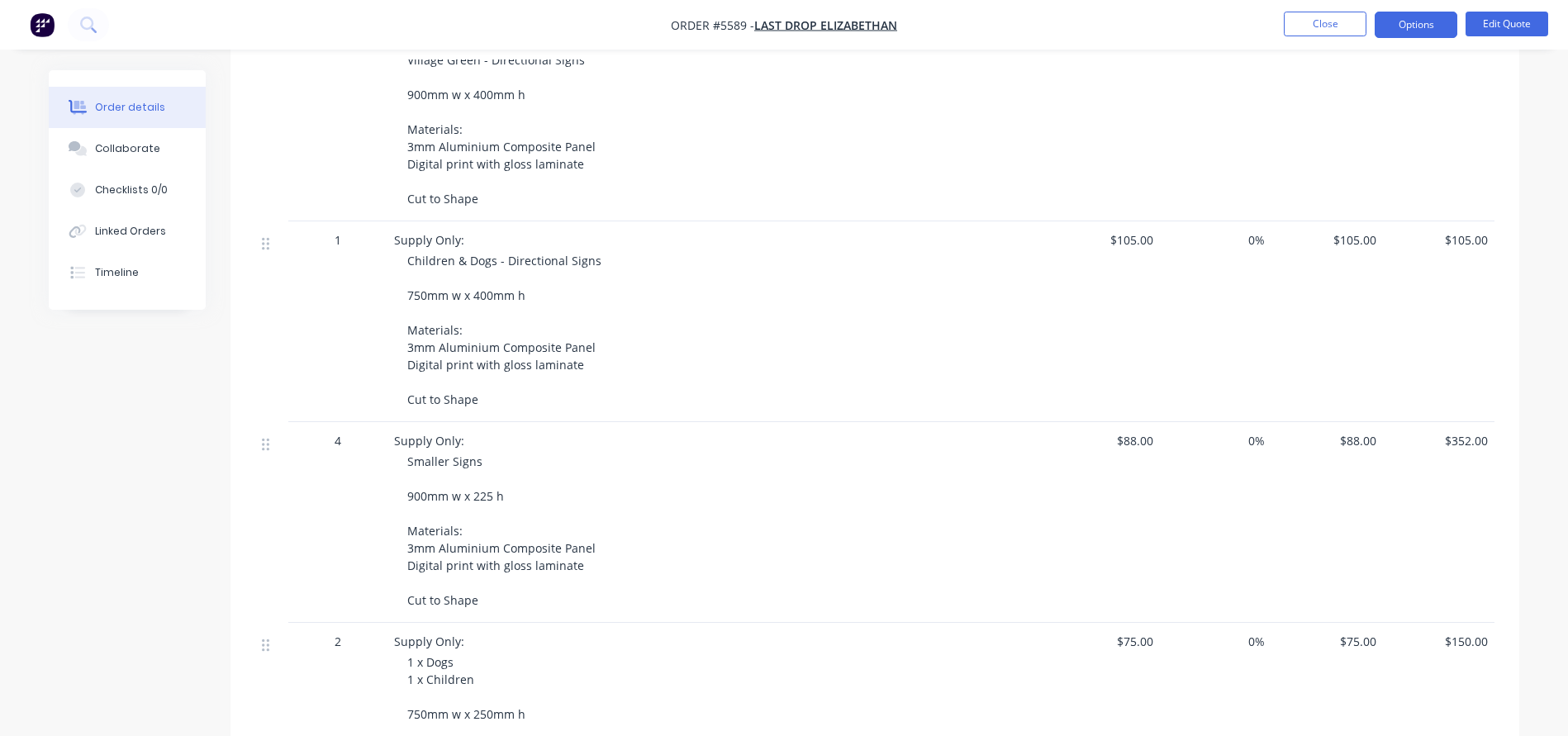
scroll to position [552, 0]
click at [1502, 26] on button "Edit Quote" at bounding box center [1506, 24] width 82 height 25
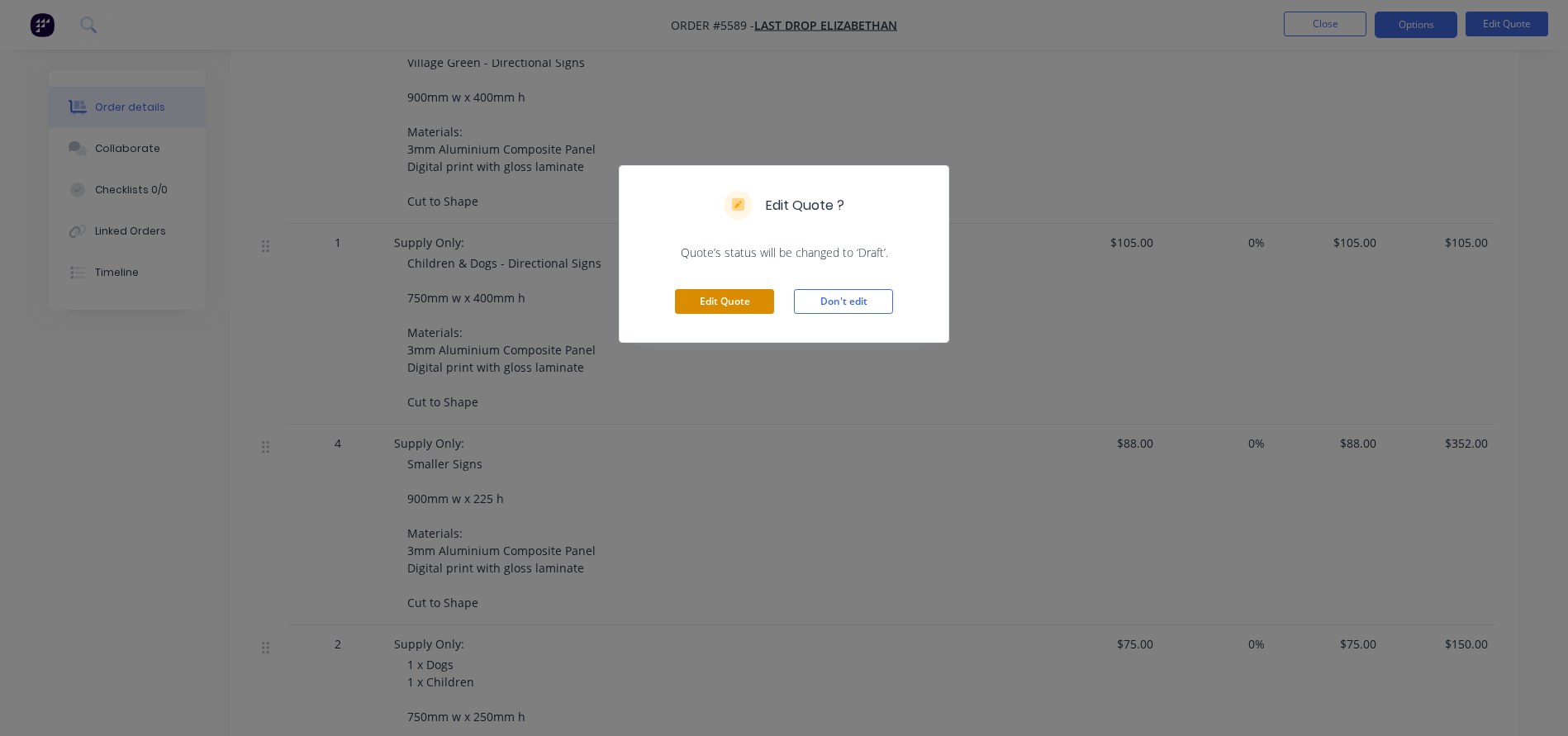
click at [732, 300] on button "Edit Quote" at bounding box center [725, 301] width 99 height 25
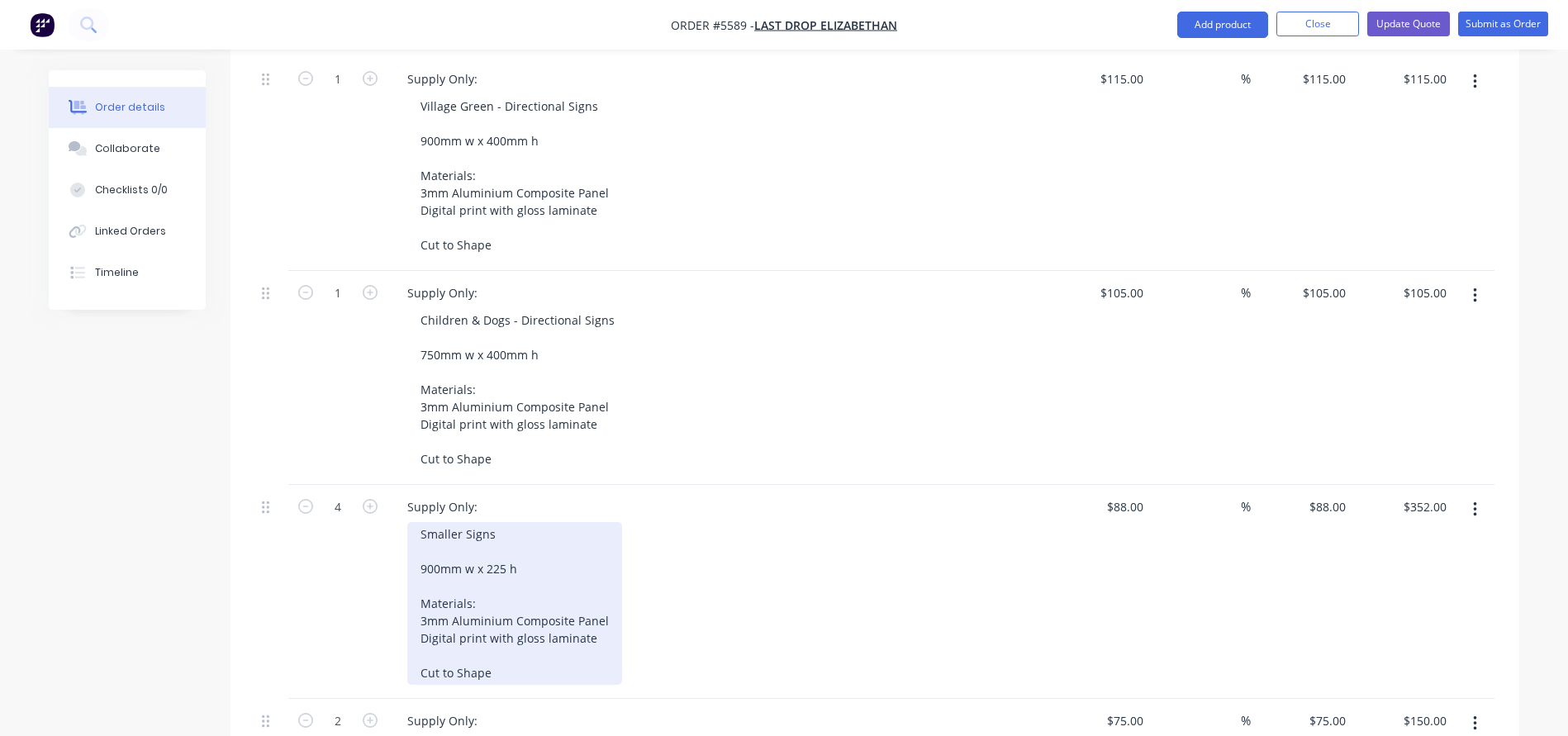
scroll to position [563, 0]
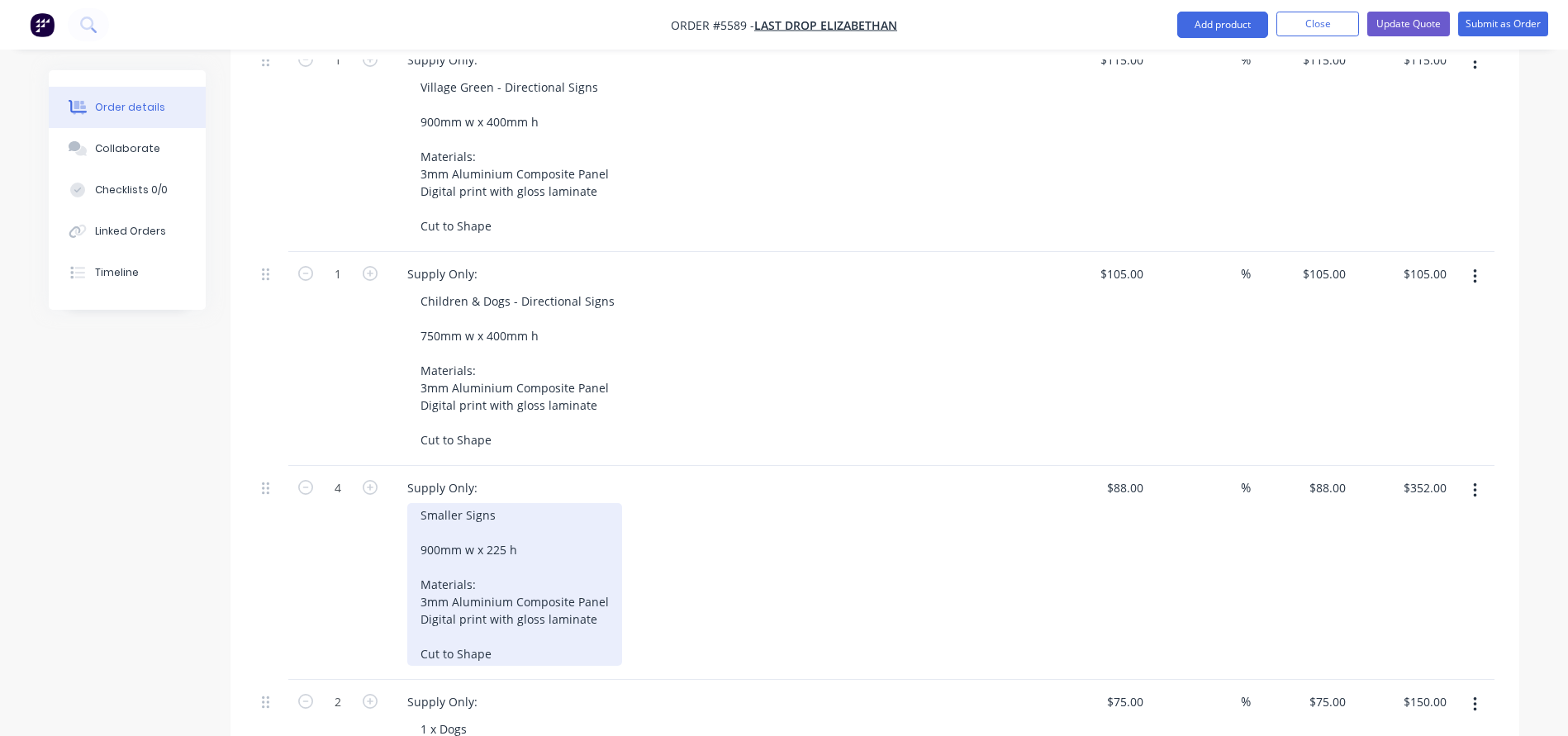
click at [511, 503] on div "Smaller Signs 900mm w x 225 h Materials: 3mm Aluminium Composite Panel Digital …" at bounding box center [514, 584] width 215 height 162
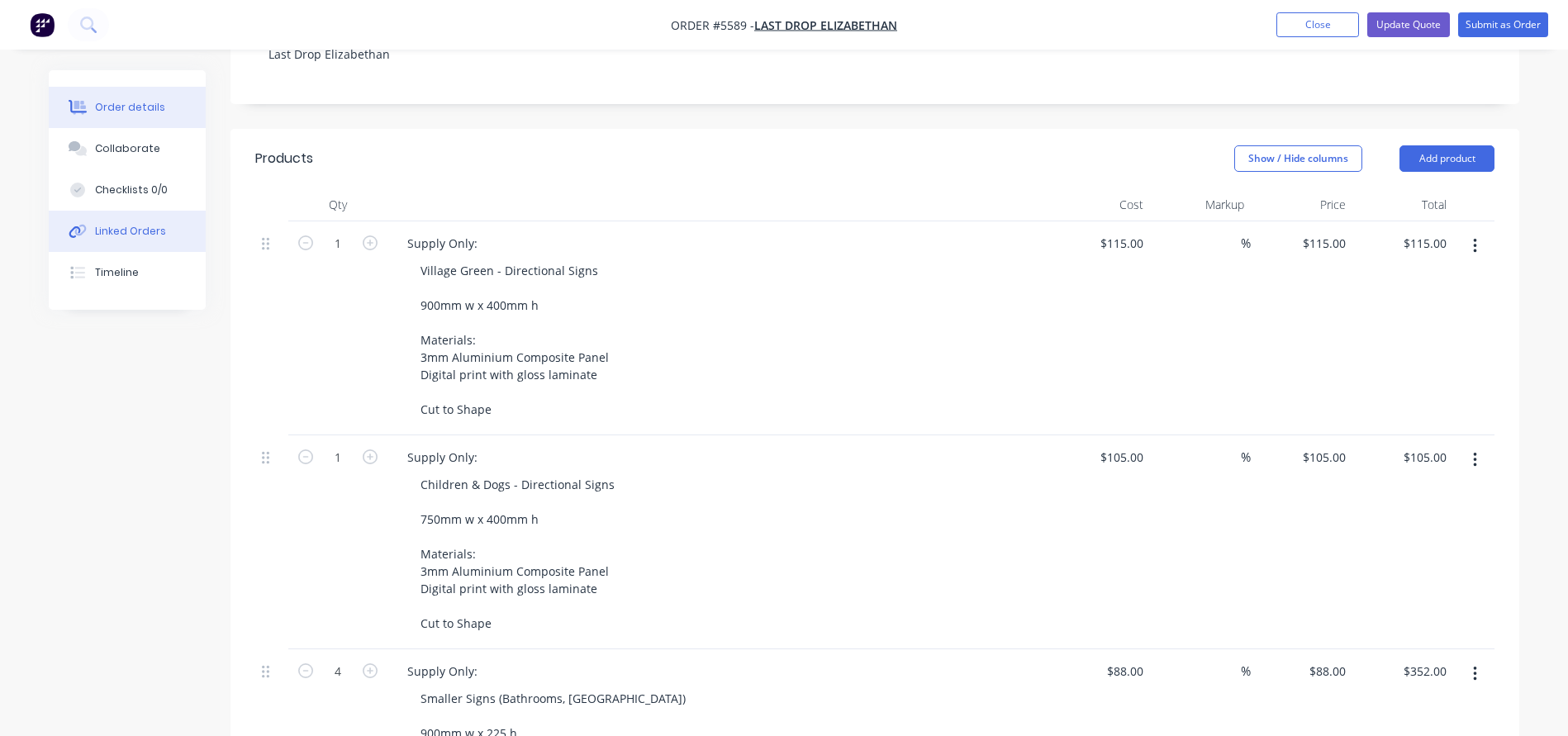
scroll to position [383, 0]
click at [1398, 29] on button "Update Quote" at bounding box center [1408, 25] width 82 height 25
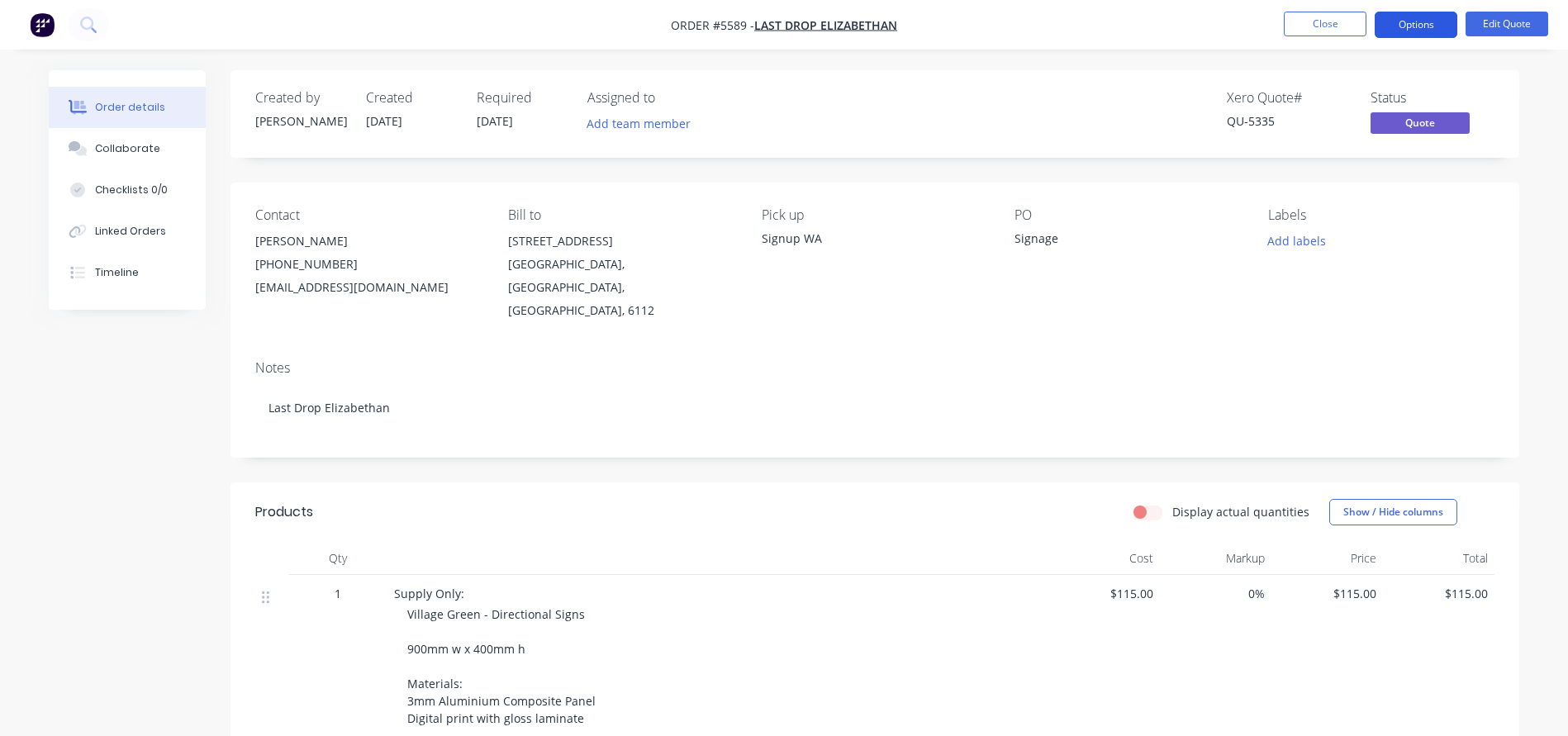
click at [1407, 24] on button "Options" at bounding box center [1415, 25] width 82 height 27
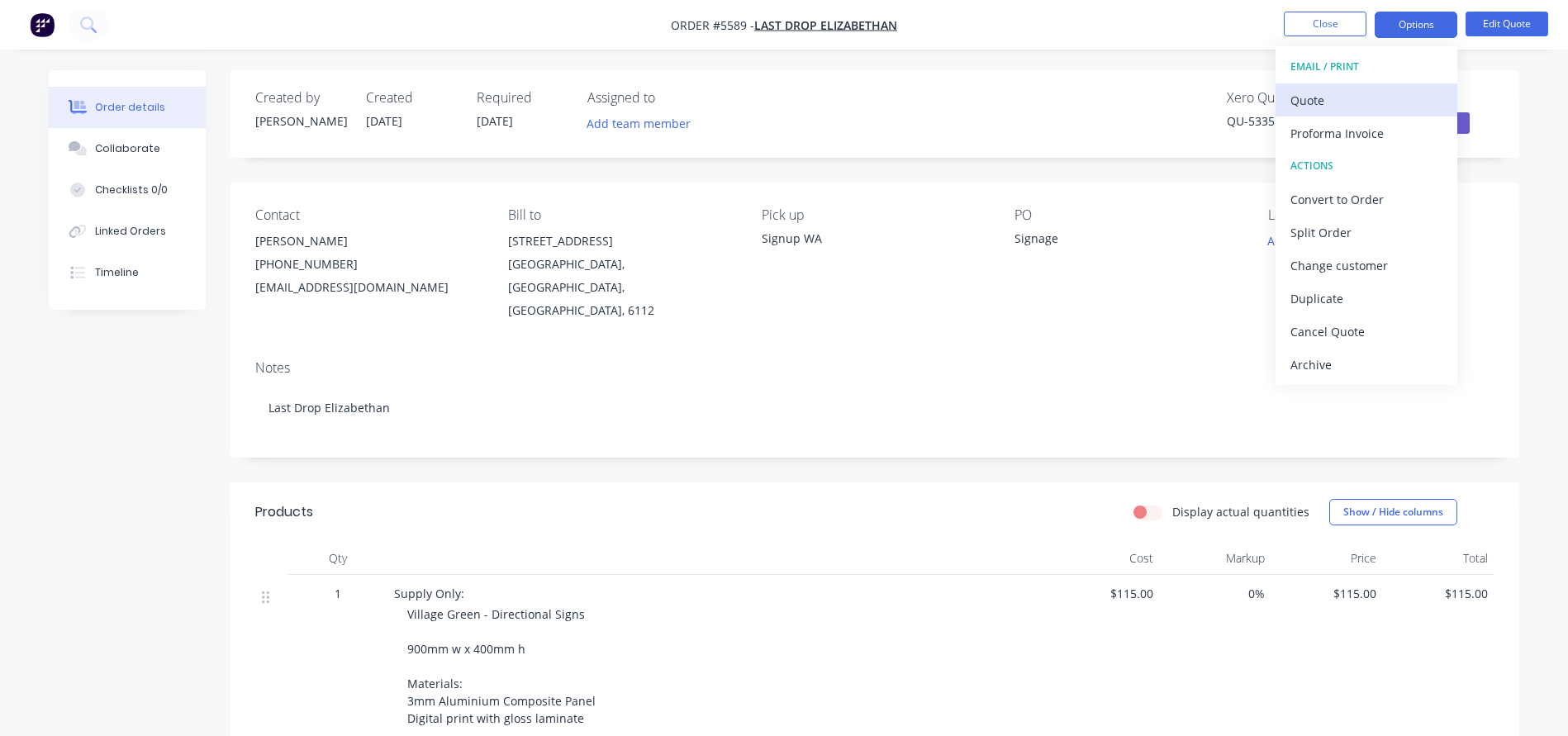
click at [1315, 95] on div "Quote" at bounding box center [1365, 99] width 152 height 24
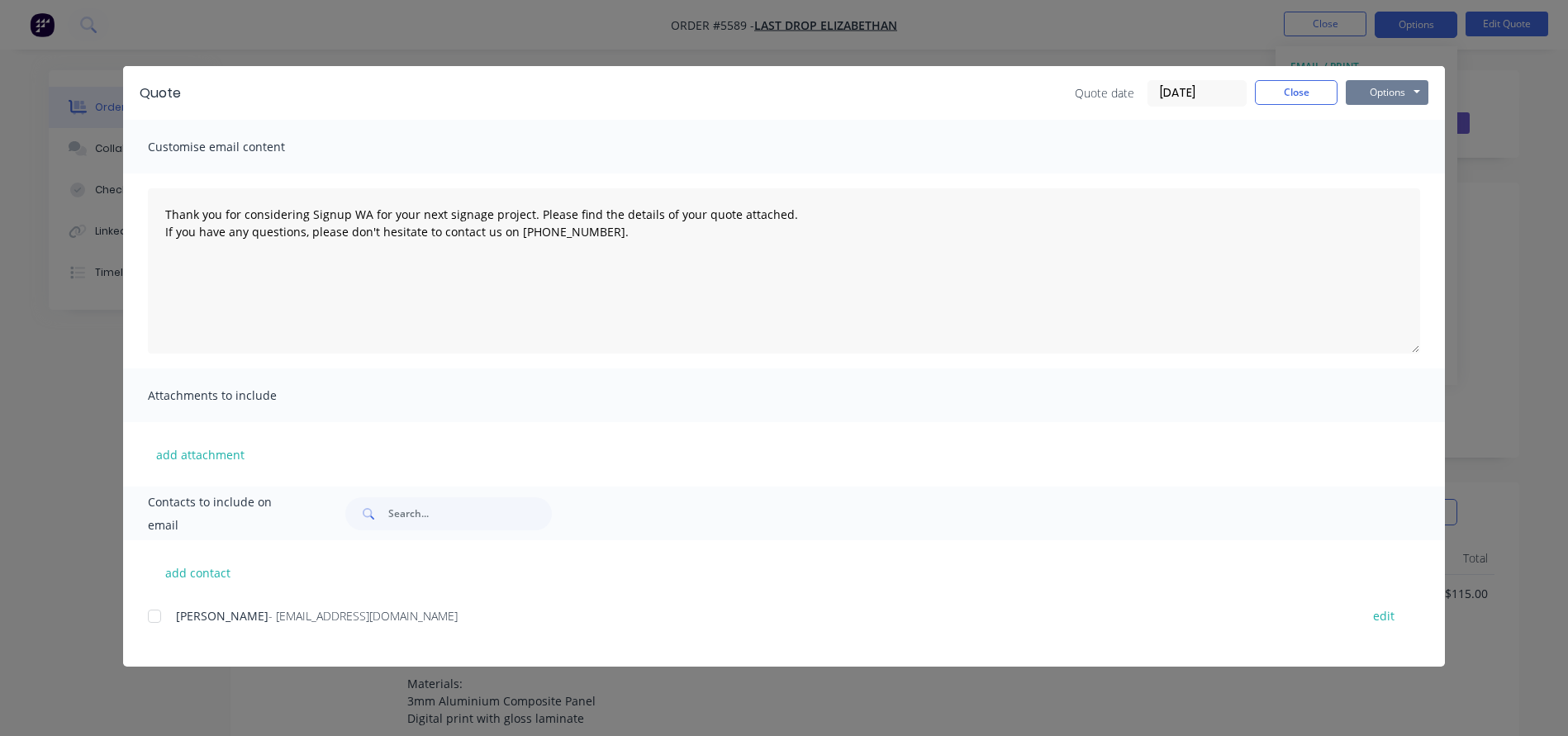
click at [1367, 89] on button "Options" at bounding box center [1386, 93] width 82 height 25
click at [1383, 148] on button "Print" at bounding box center [1398, 149] width 106 height 28
click at [1397, 95] on button "Options" at bounding box center [1386, 93] width 82 height 25
click at [1384, 155] on button "Print" at bounding box center [1398, 149] width 106 height 28
click at [1284, 97] on button "Close" at bounding box center [1296, 93] width 82 height 25
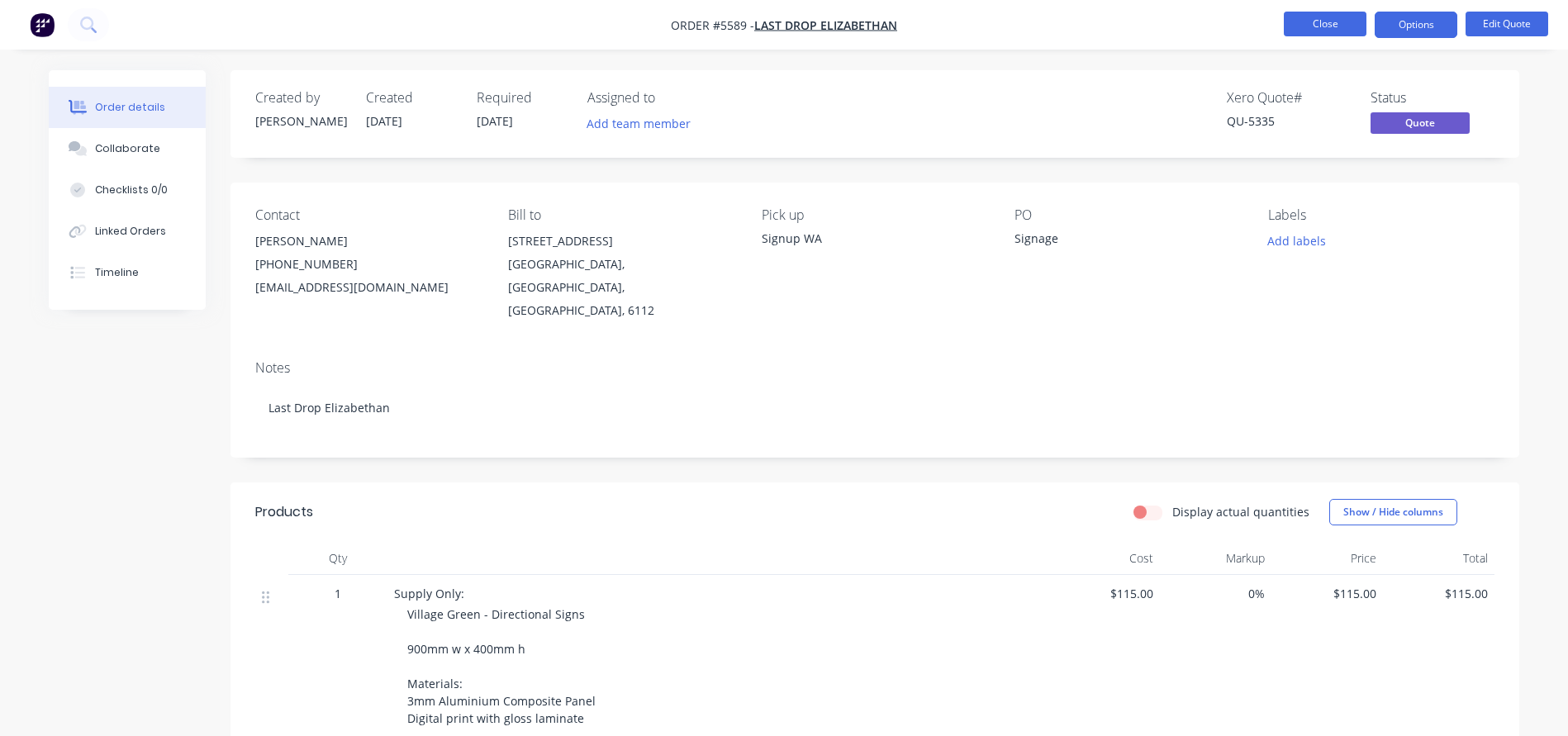
click at [1325, 20] on button "Close" at bounding box center [1324, 24] width 82 height 25
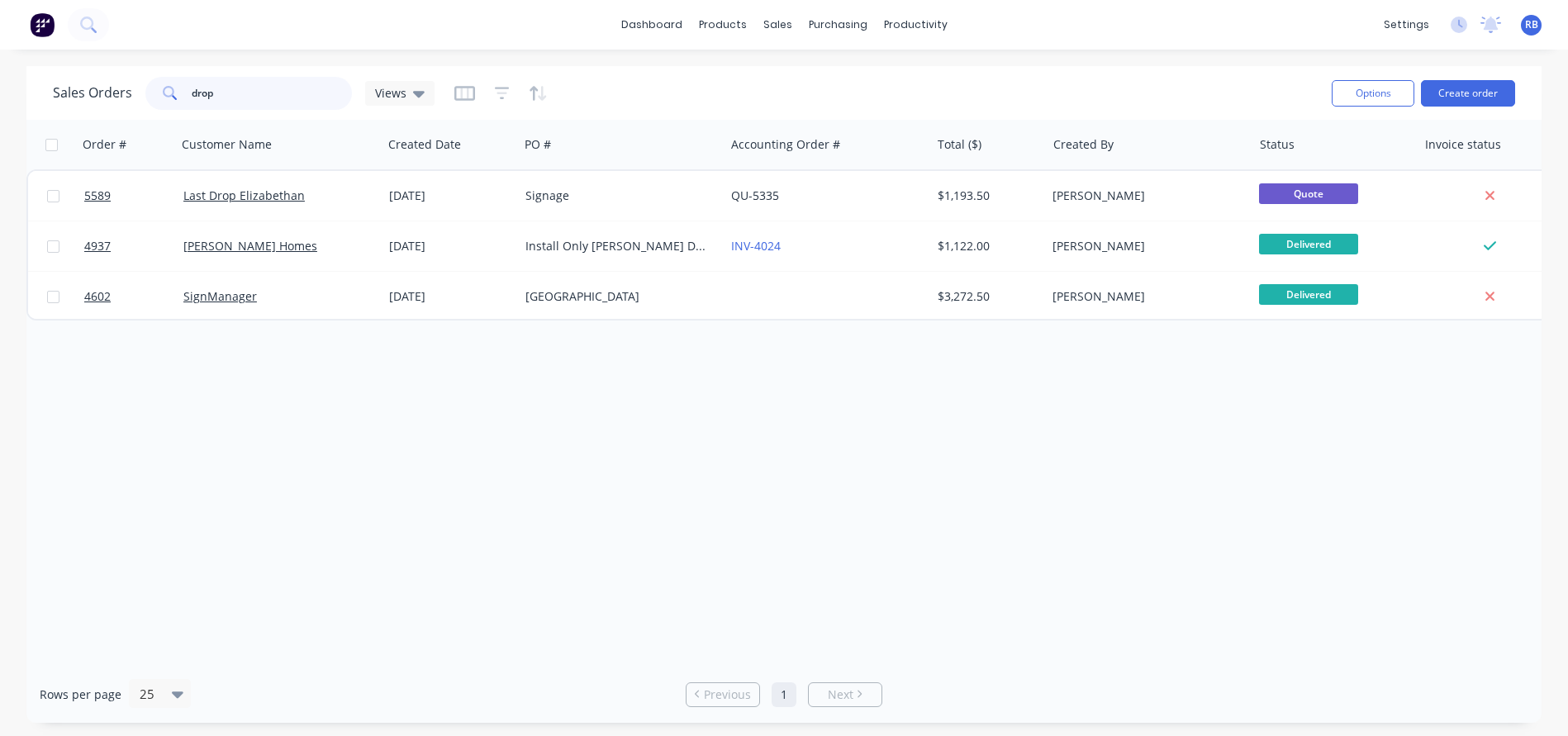
drag, startPoint x: 277, startPoint y: 98, endPoint x: 94, endPoint y: 97, distance: 183.0
click at [94, 97] on div "Sales Orders drop Views" at bounding box center [243, 93] width 381 height 33
type input "royal"
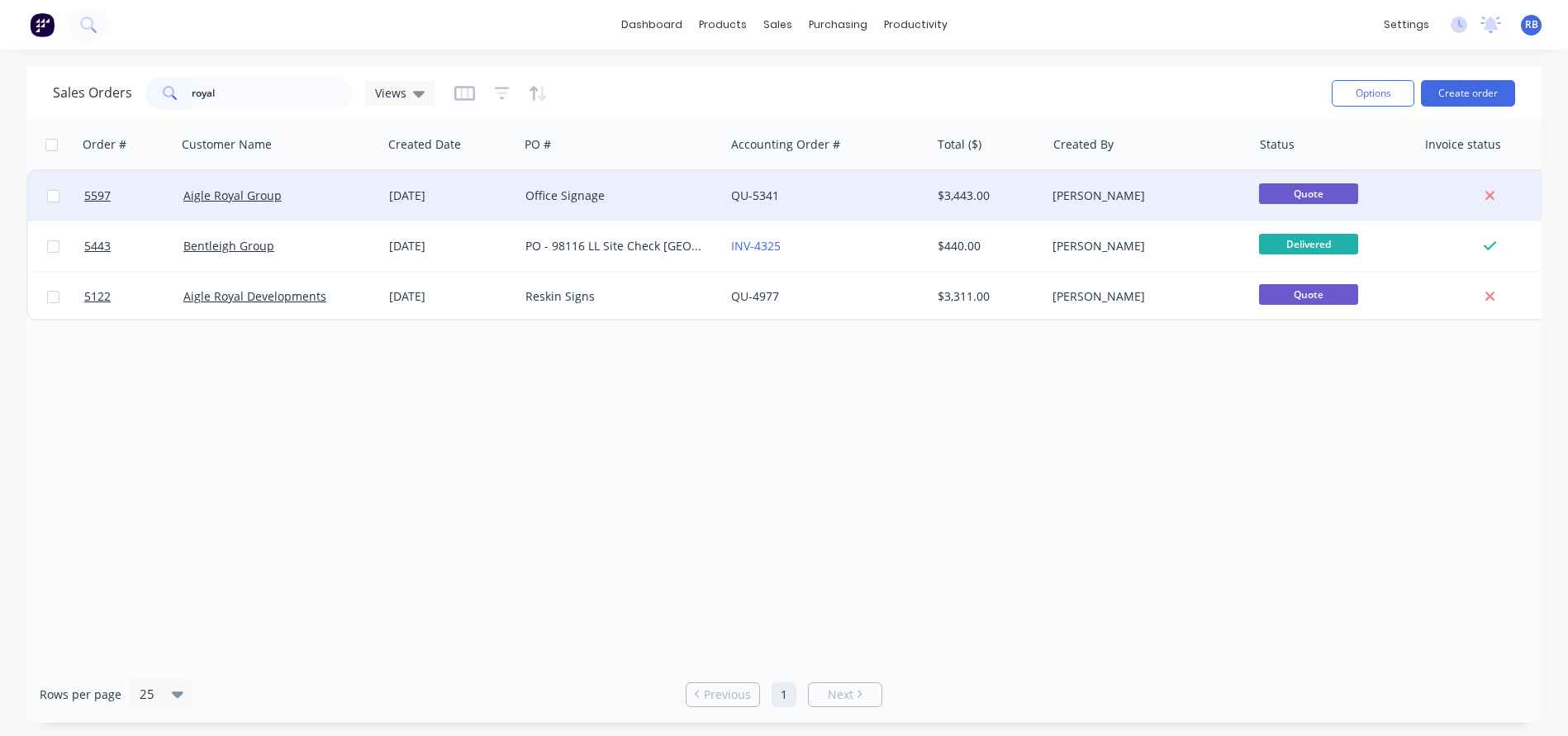
click at [659, 190] on div "Office Signage" at bounding box center [617, 195] width 184 height 16
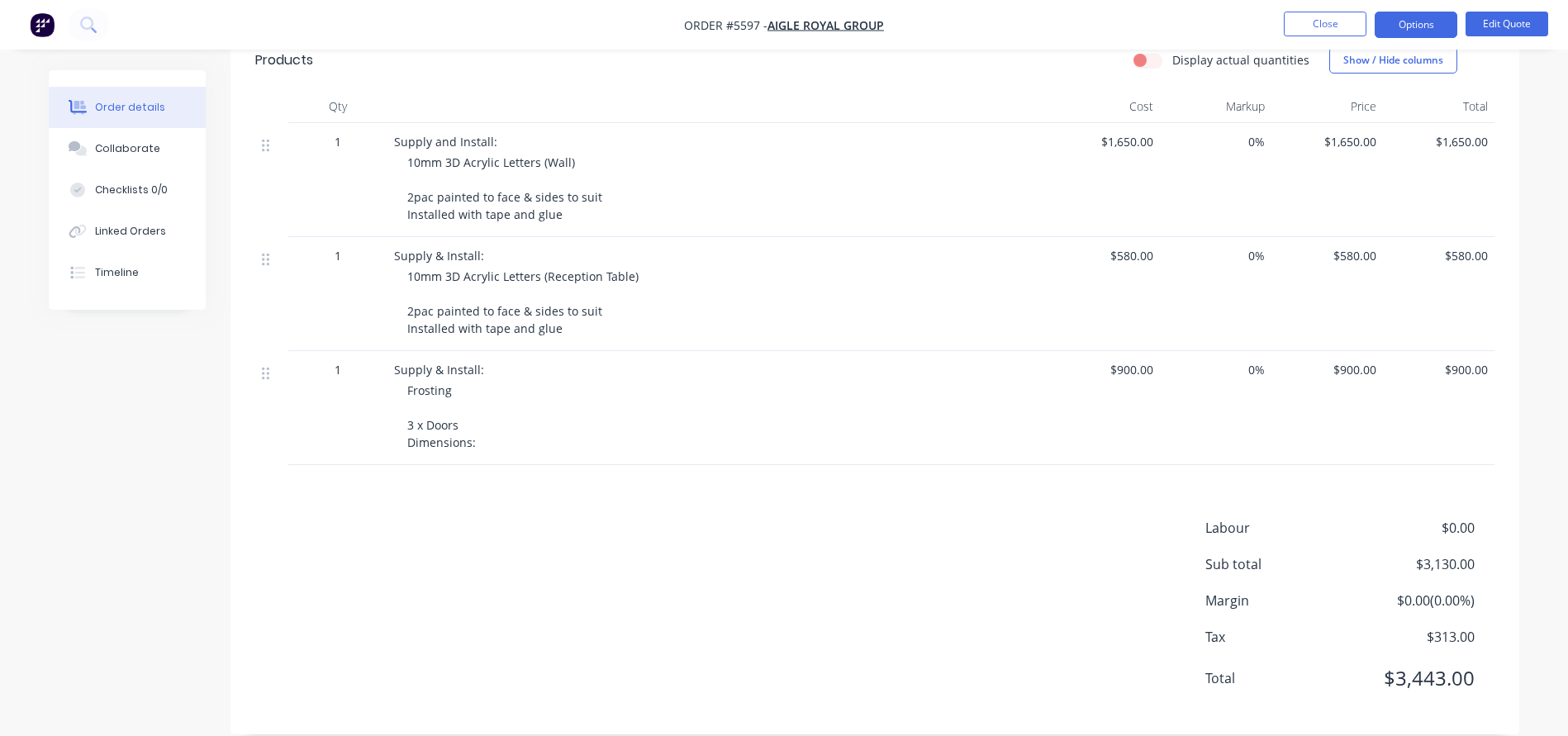
scroll to position [451, 0]
click at [1512, 28] on button "Edit Quote" at bounding box center [1506, 24] width 82 height 25
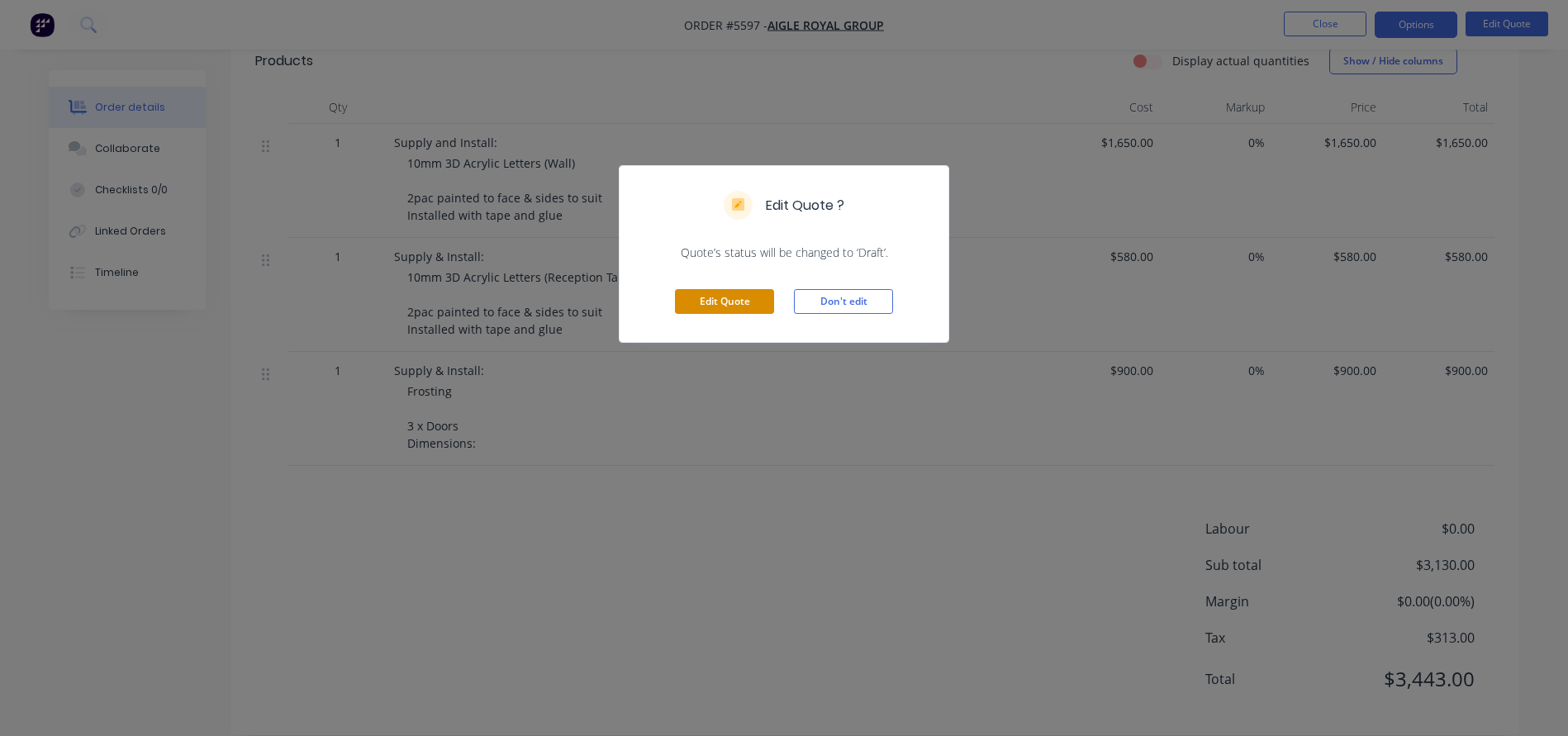
click at [728, 300] on button "Edit Quote" at bounding box center [725, 301] width 99 height 25
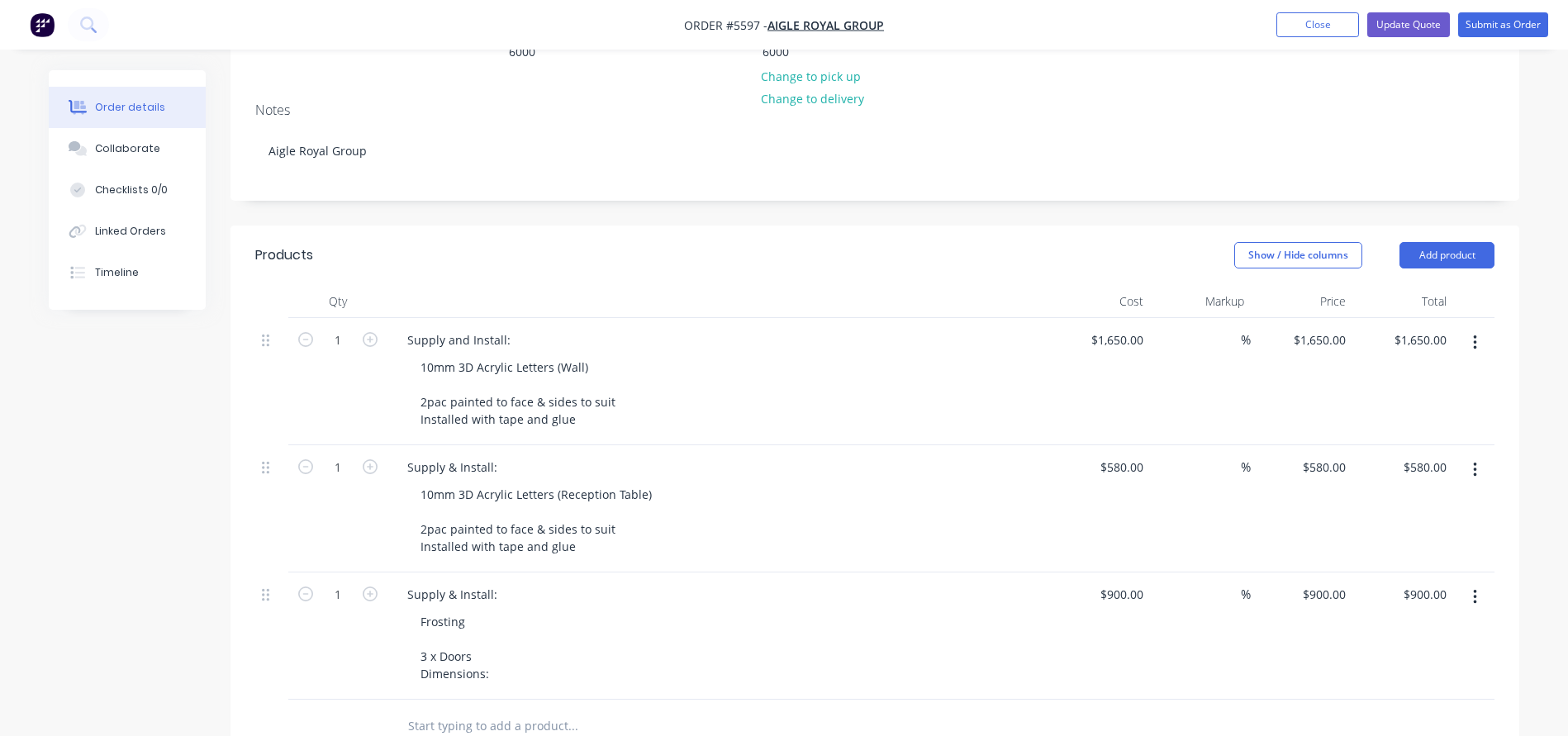
scroll to position [293, 0]
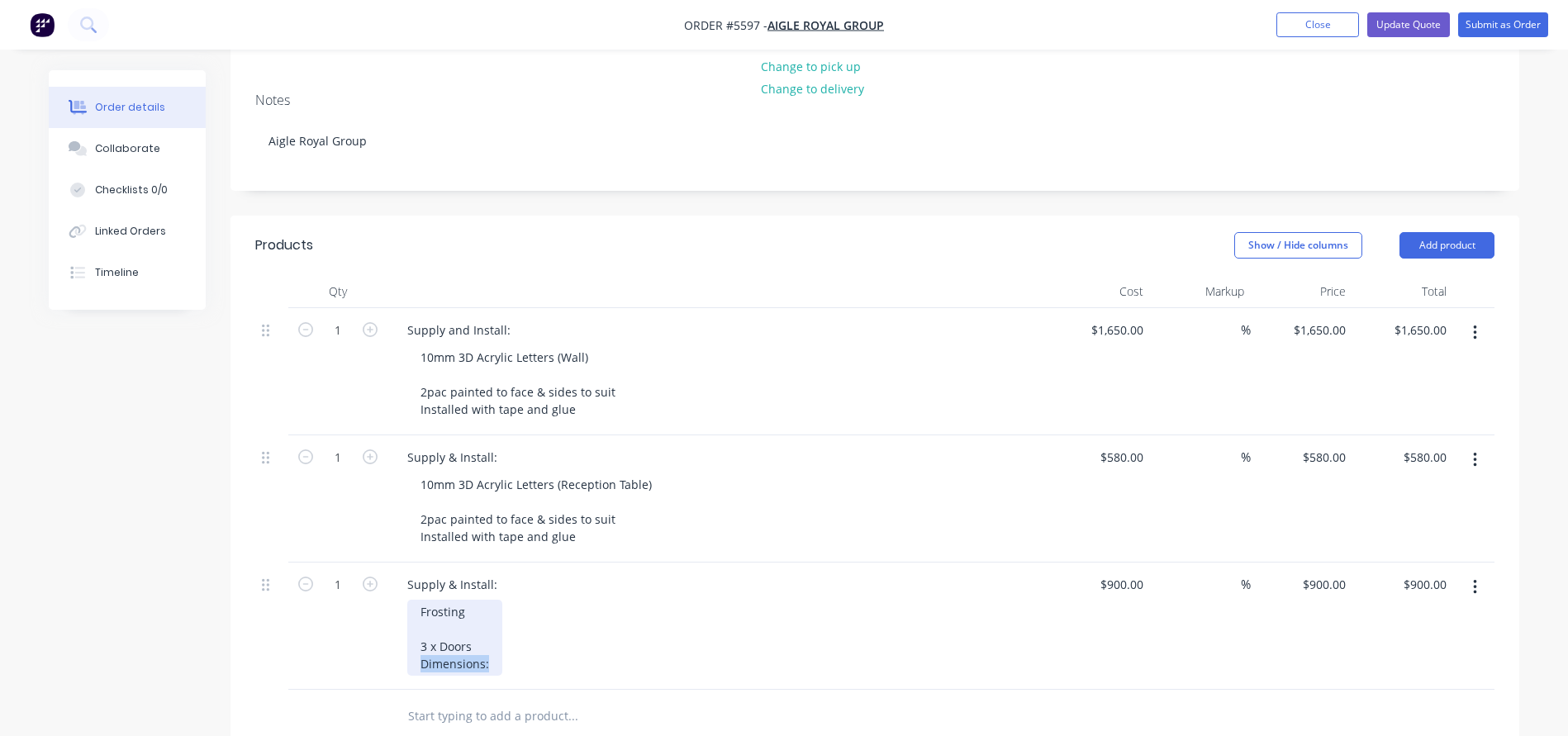
drag, startPoint x: 494, startPoint y: 614, endPoint x: 352, endPoint y: 614, distance: 142.0
click at [352, 614] on div "1 Supply & Install: Frosting 3 x Doors Dimensions: $900.00 $900.00 % $900.00 $9…" at bounding box center [875, 625] width 1239 height 127
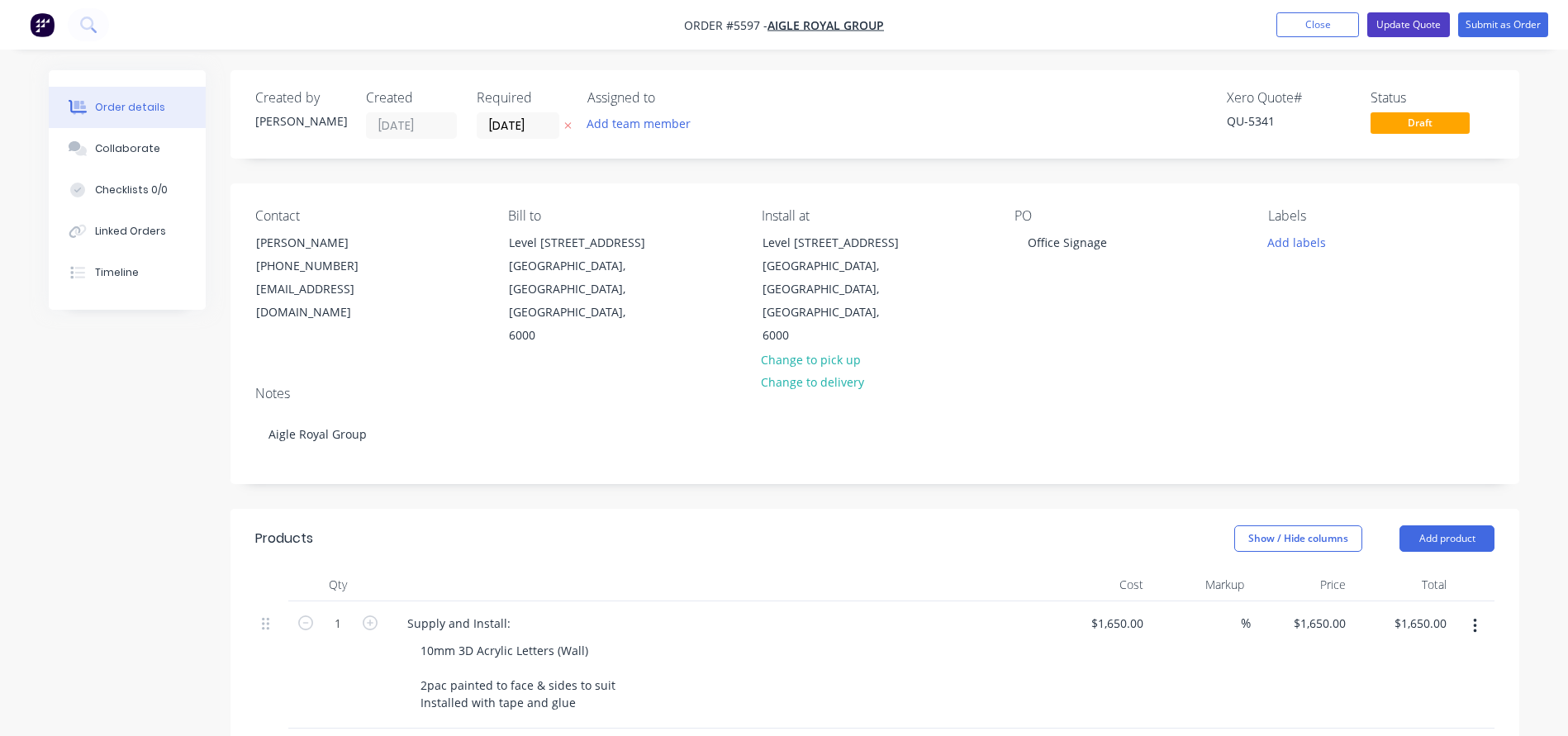
scroll to position [0, 0]
click at [1400, 23] on button "Update Quote" at bounding box center [1408, 25] width 82 height 25
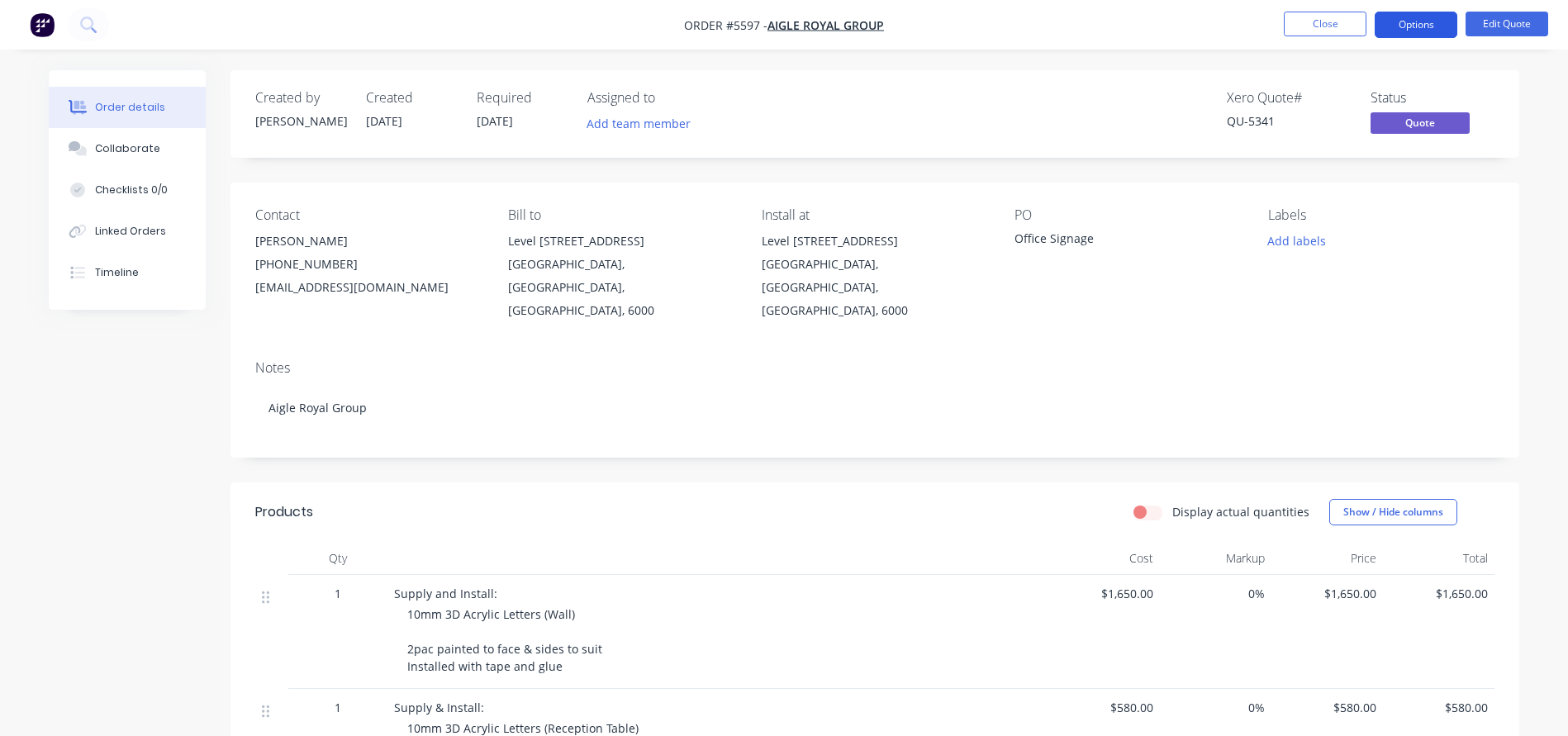
click at [1416, 23] on button "Options" at bounding box center [1415, 25] width 82 height 27
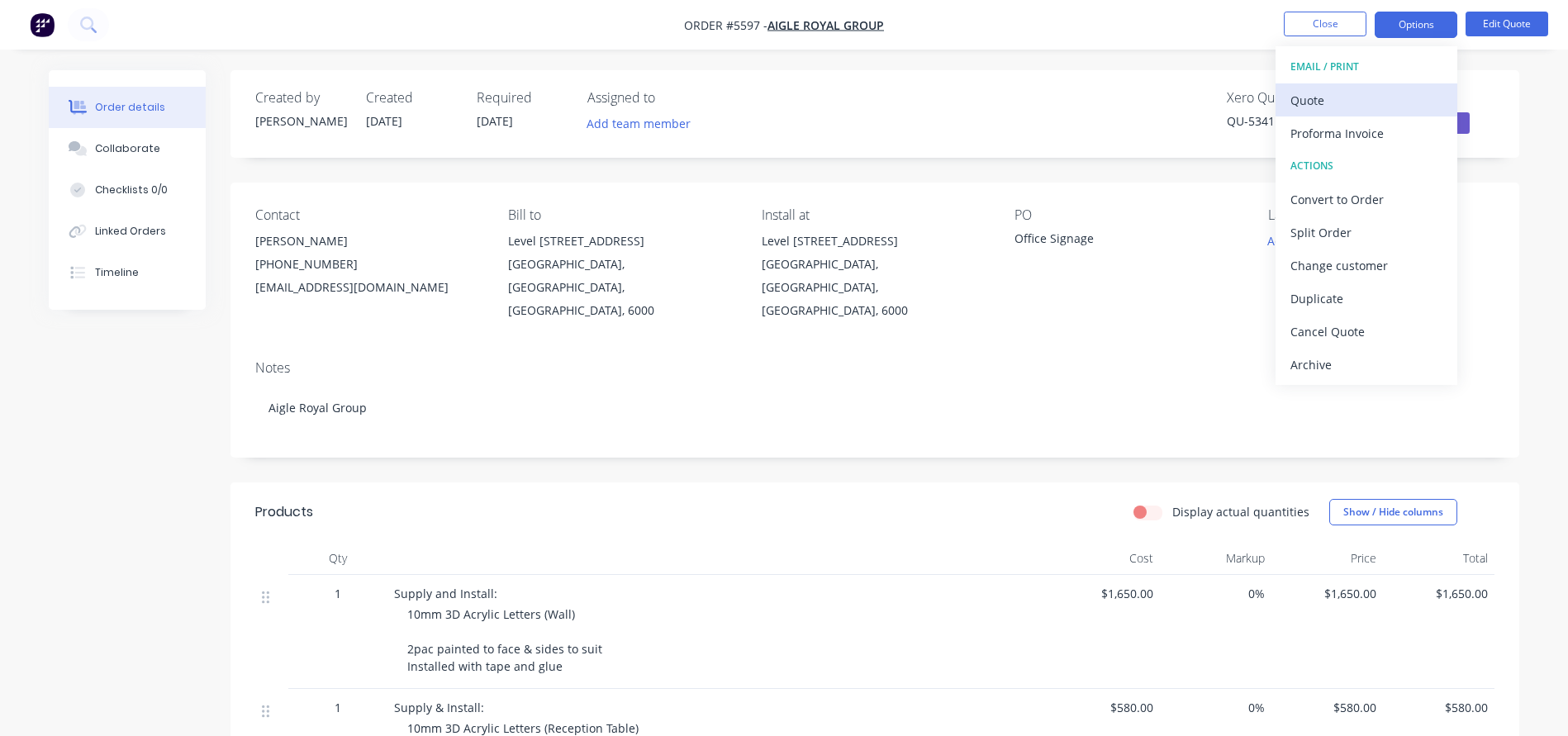
click at [1338, 90] on div "Quote" at bounding box center [1365, 99] width 152 height 24
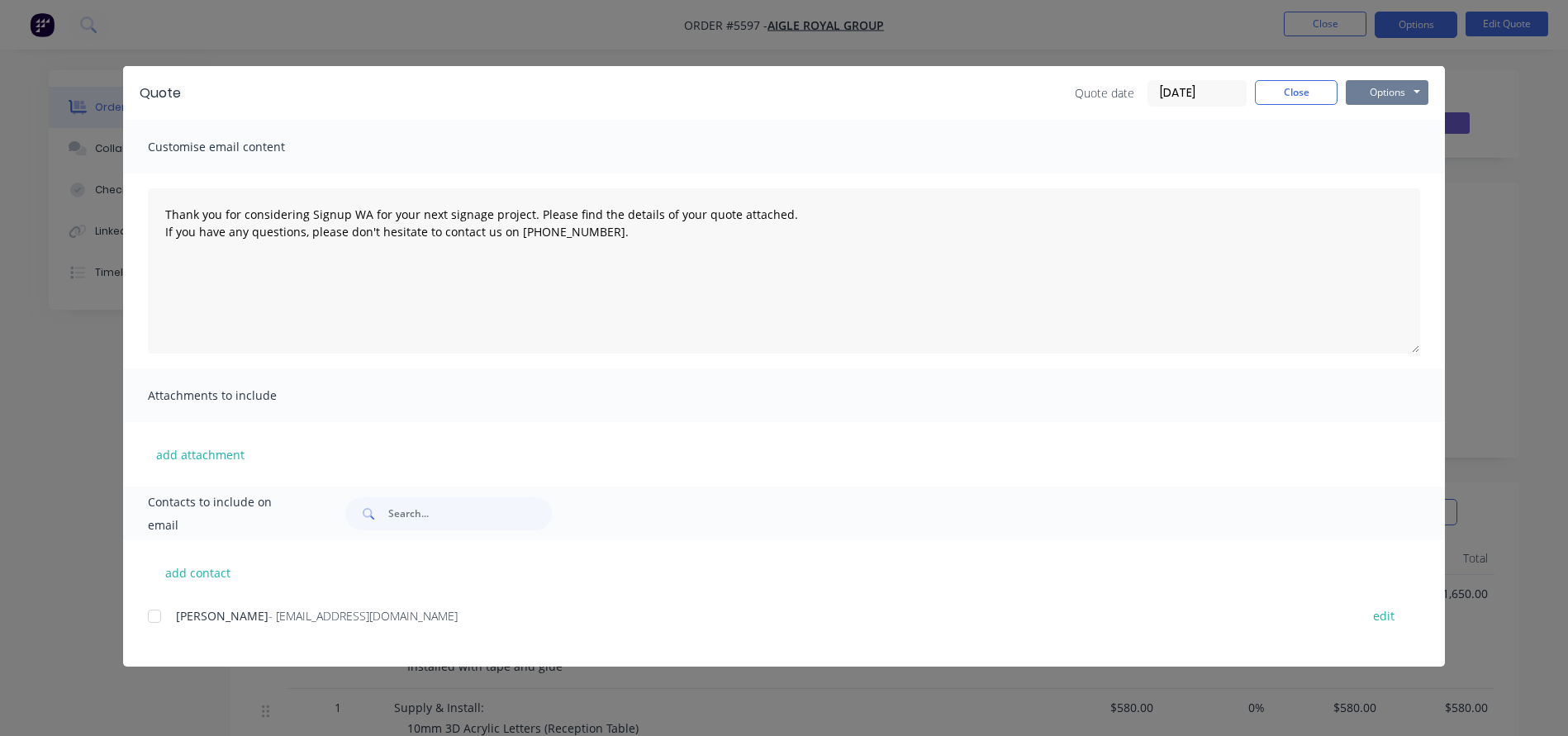
click at [1392, 93] on button "Options" at bounding box center [1386, 93] width 82 height 25
click at [1386, 141] on button "Print" at bounding box center [1398, 149] width 106 height 28
click at [1270, 97] on button "Close" at bounding box center [1296, 93] width 82 height 25
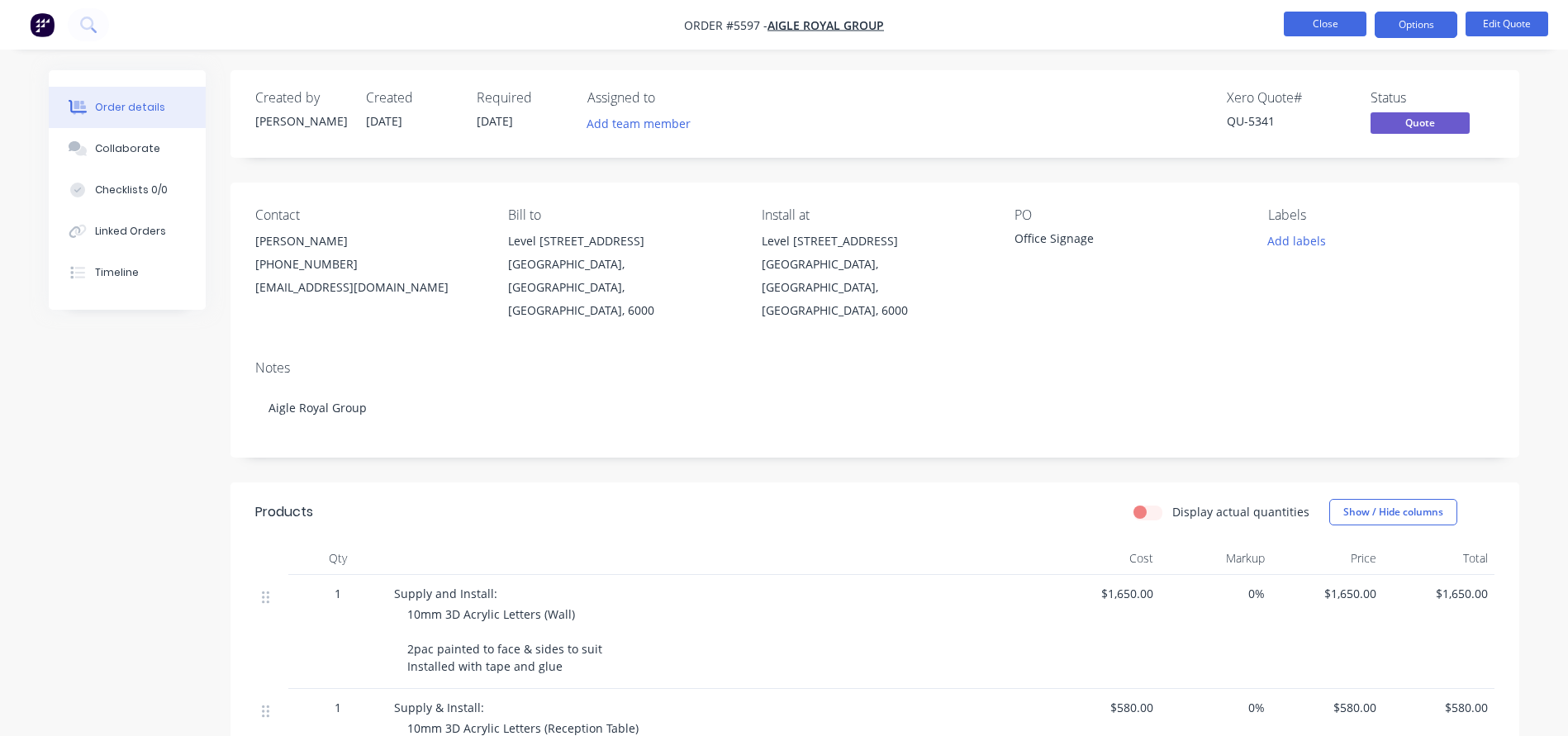
click at [1308, 24] on button "Close" at bounding box center [1324, 24] width 82 height 25
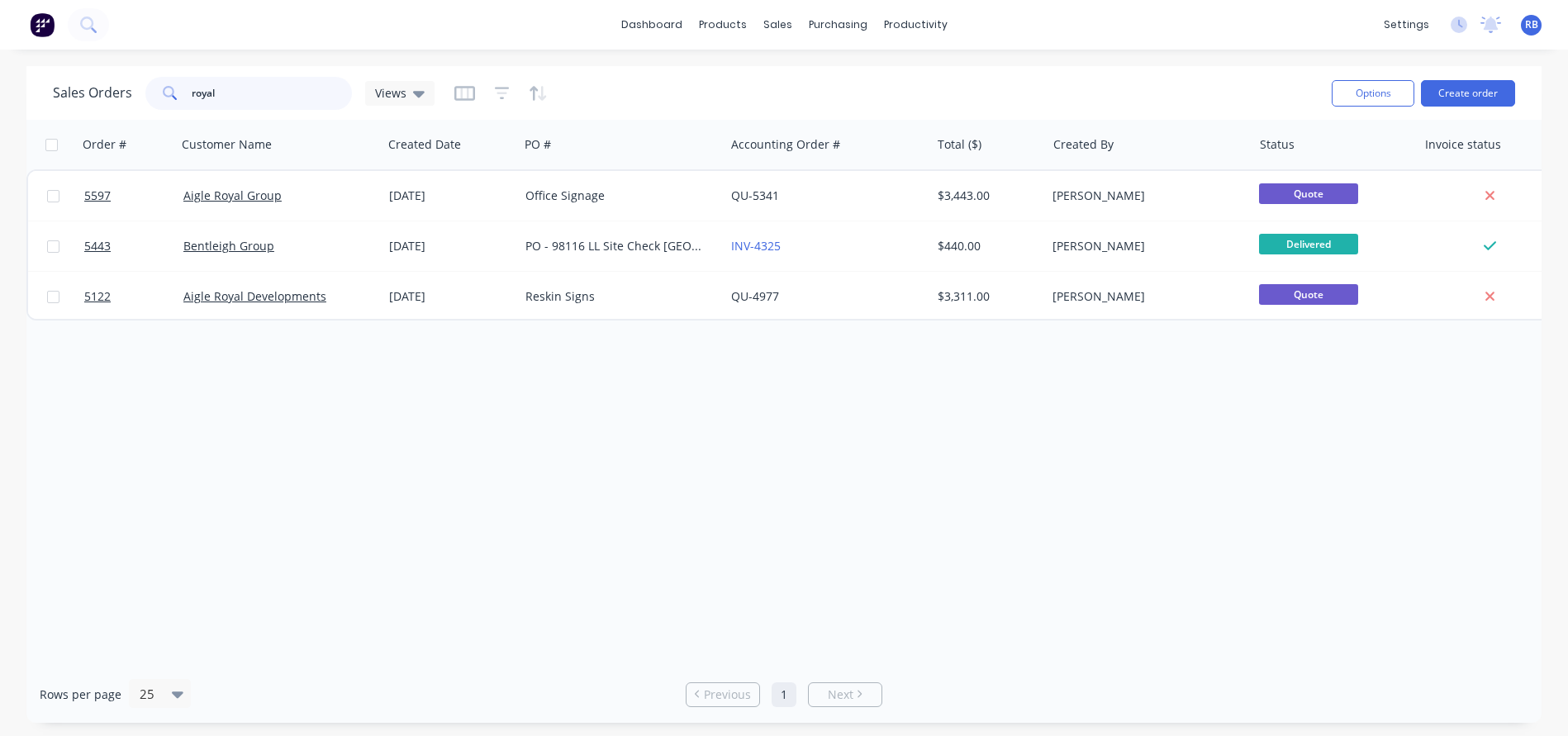
drag, startPoint x: 256, startPoint y: 106, endPoint x: 75, endPoint y: 97, distance: 181.2
click at [75, 97] on div "Sales Orders royal Views" at bounding box center [243, 93] width 381 height 33
type input "verse"
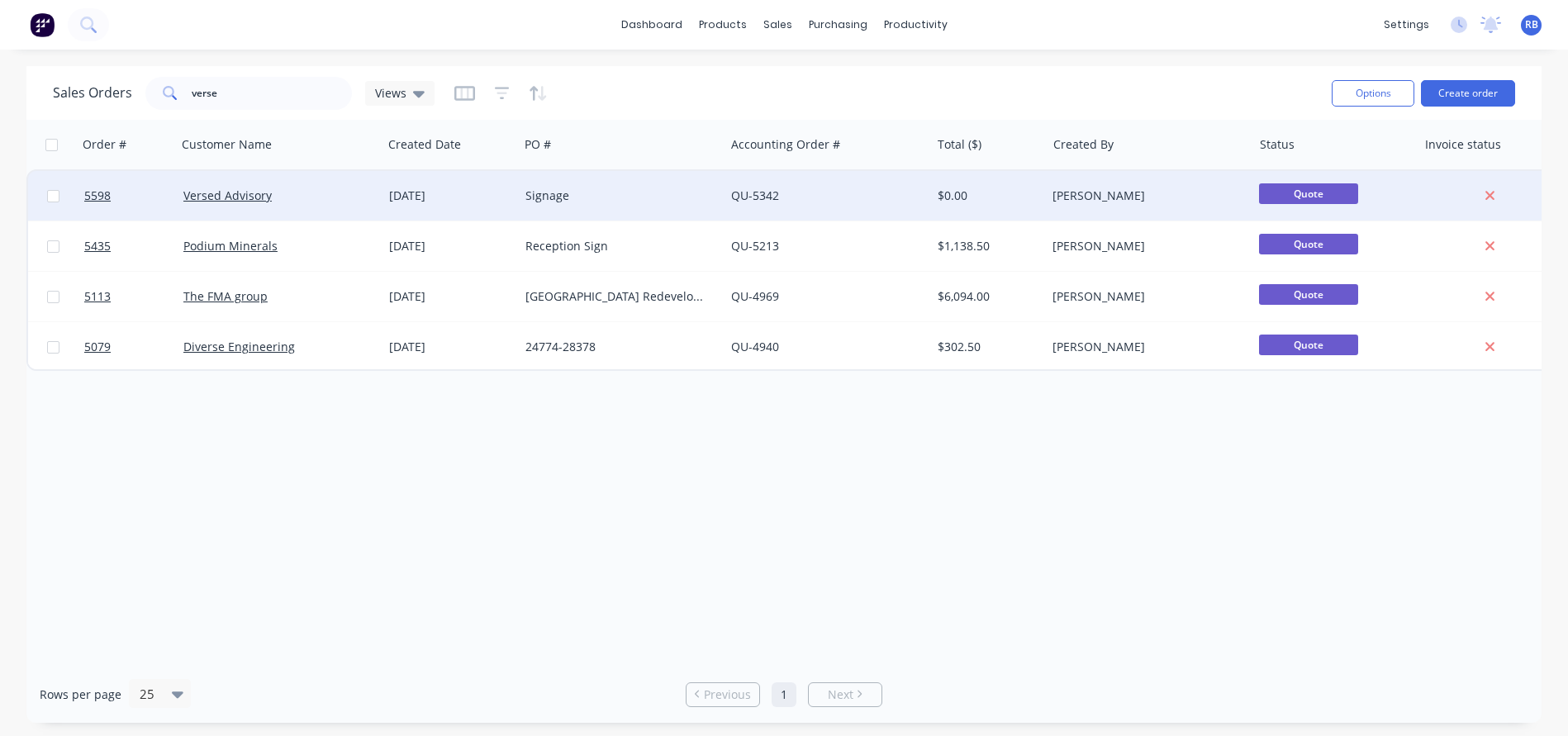
click at [329, 195] on div "Versed Advisory" at bounding box center [275, 195] width 184 height 16
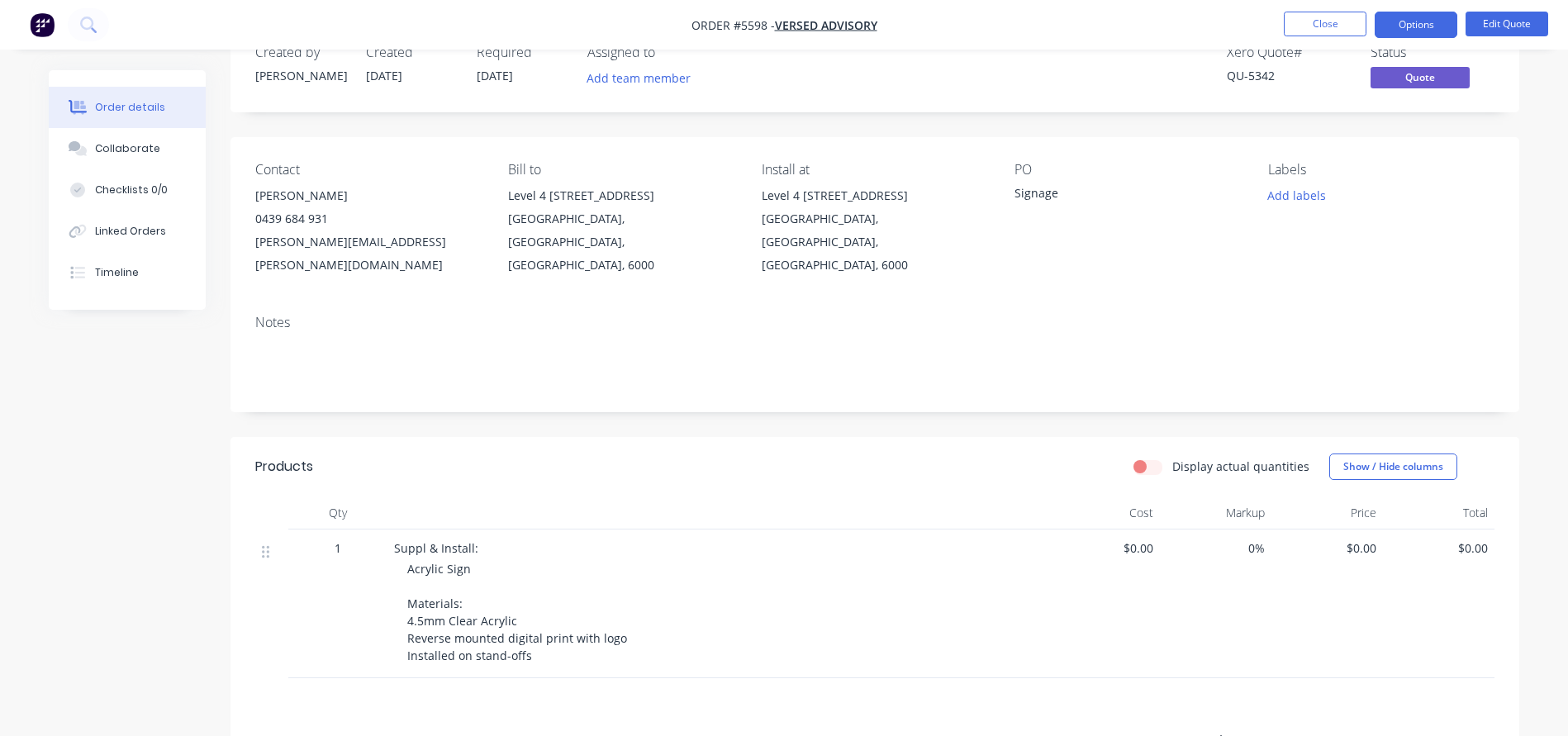
scroll to position [53, 0]
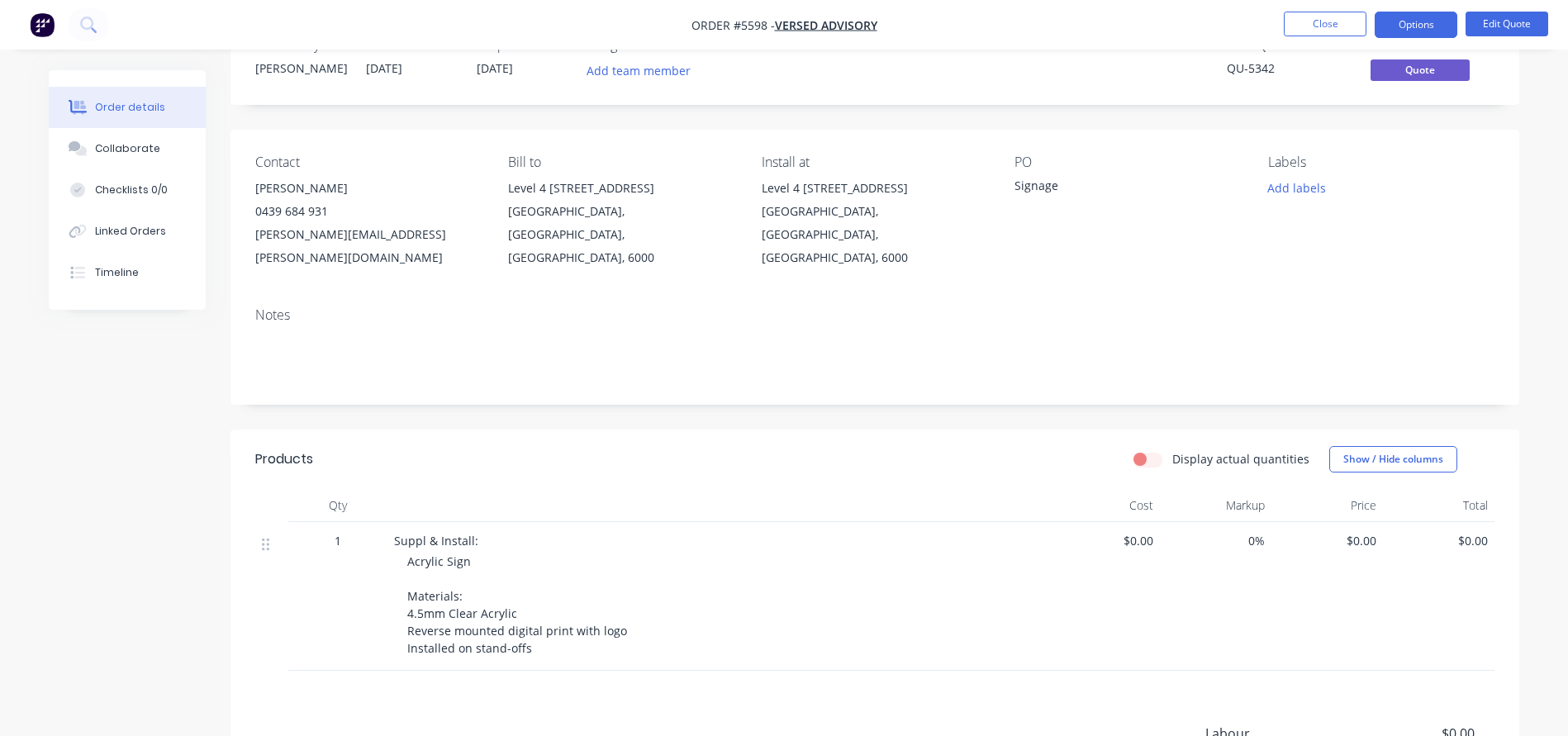
click at [455, 553] on span "Acrylic Sign Materials: 4.5mm Clear Acrylic Reverse mounted digital print with …" at bounding box center [517, 604] width 220 height 102
click at [1501, 29] on button "Edit Quote" at bounding box center [1506, 24] width 82 height 25
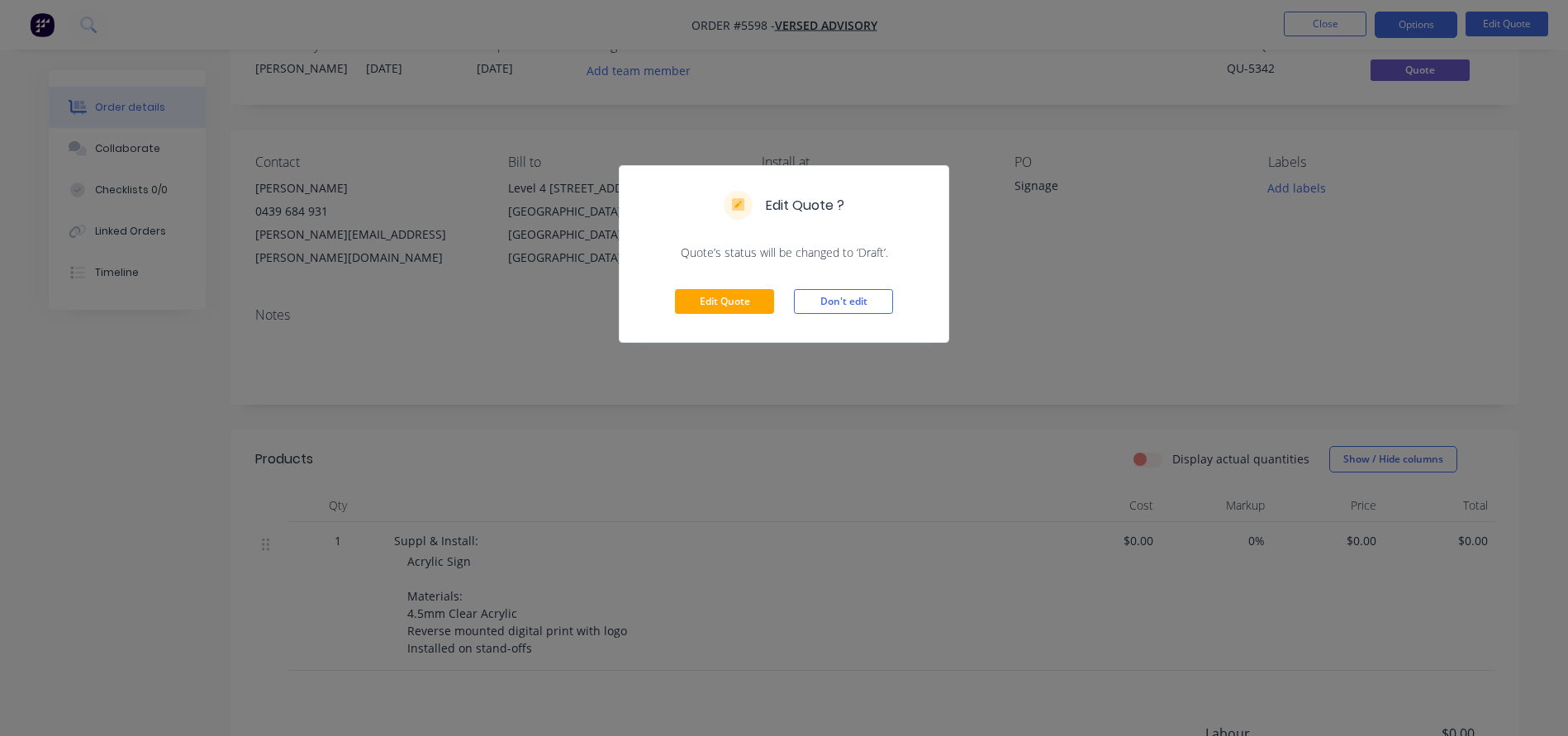
click at [691, 314] on div "Edit Quote Don't edit" at bounding box center [784, 301] width 329 height 81
click at [707, 284] on div "Edit Quote Don't edit" at bounding box center [784, 301] width 329 height 81
click at [707, 292] on button "Edit Quote" at bounding box center [725, 301] width 99 height 25
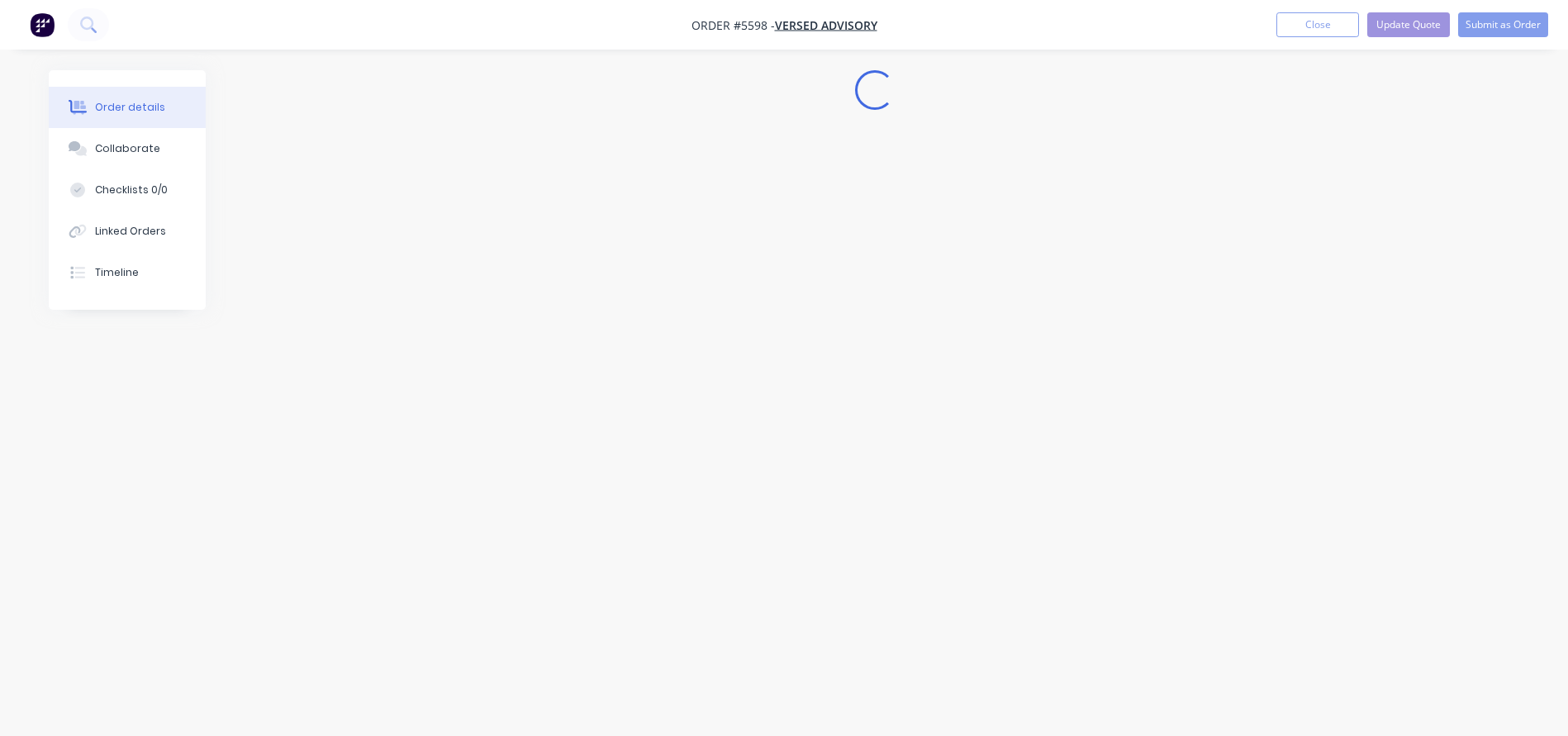
scroll to position [0, 0]
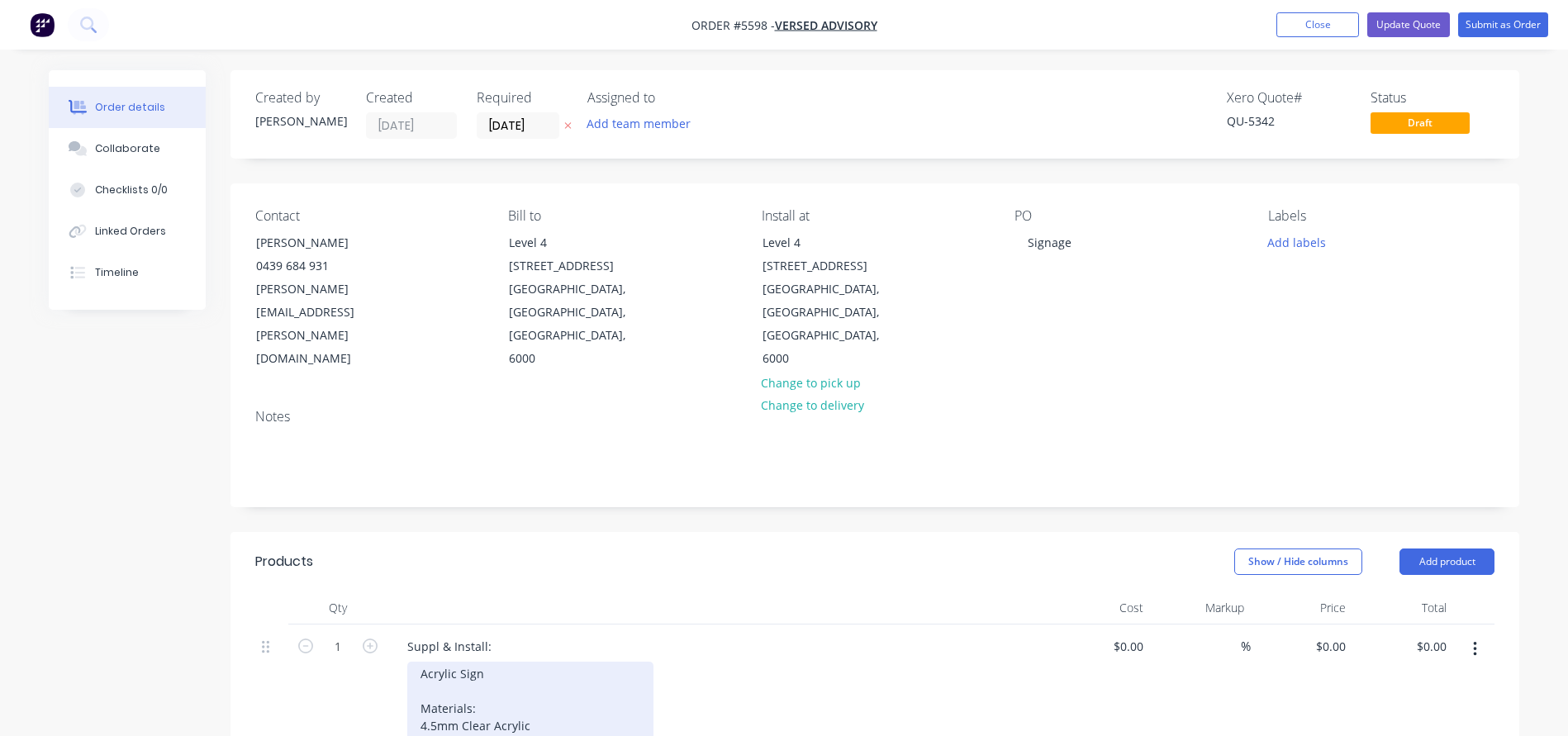
click at [482, 661] on div "Acrylic Sign Materials: 4.5mm Clear Acrylic Reverse mounted digital print with …" at bounding box center [530, 717] width 246 height 111
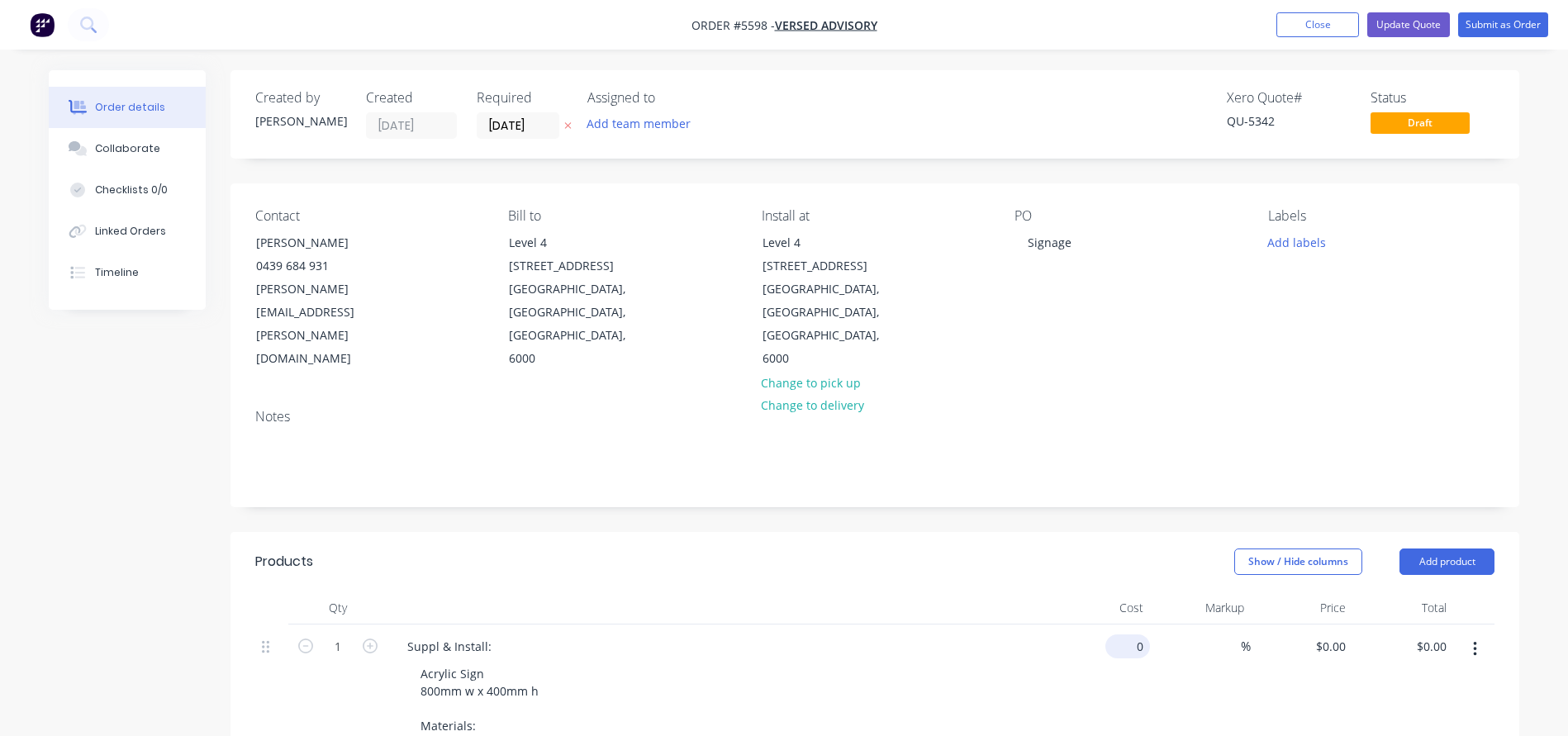
click at [1141, 634] on input "0" at bounding box center [1131, 645] width 38 height 24
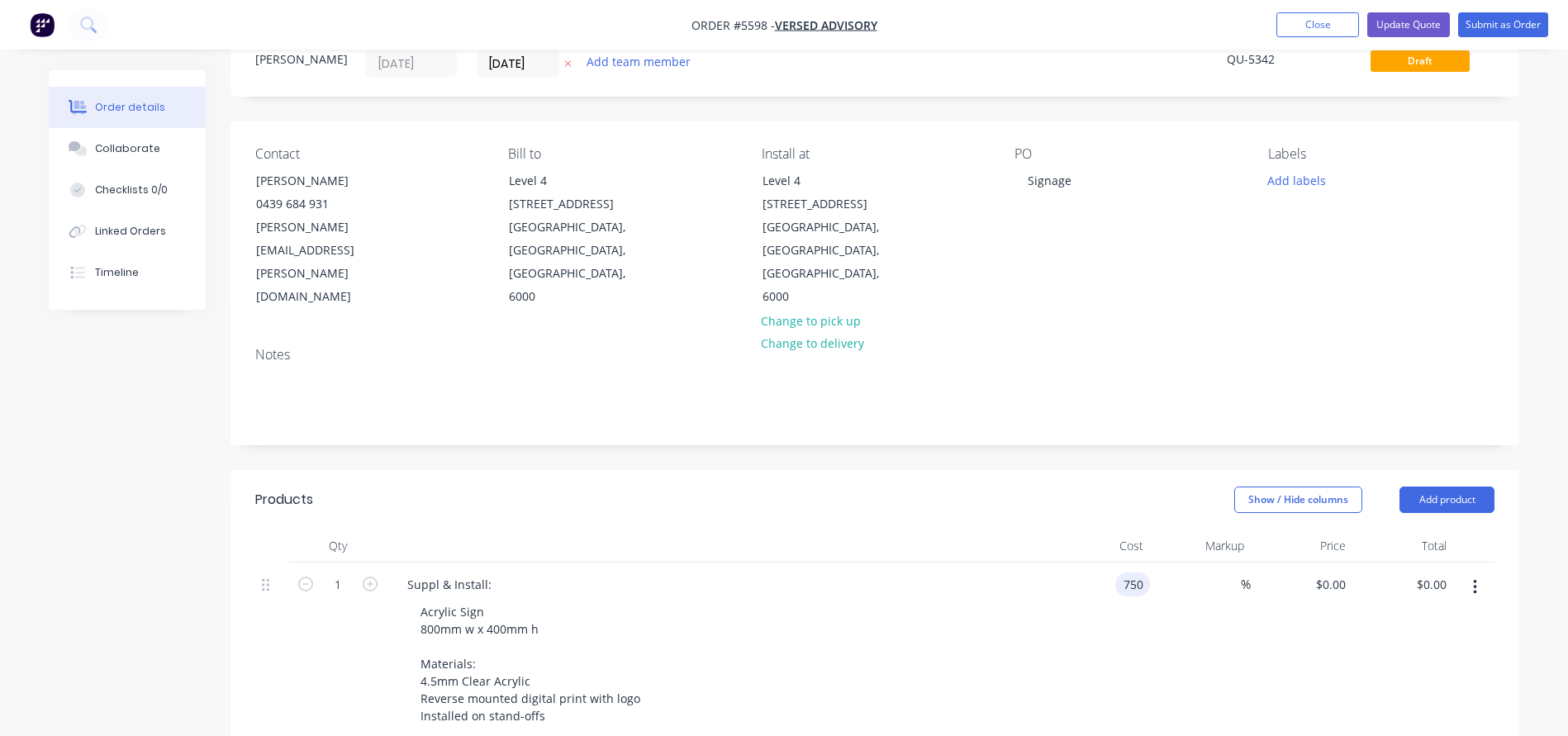
scroll to position [71, 0]
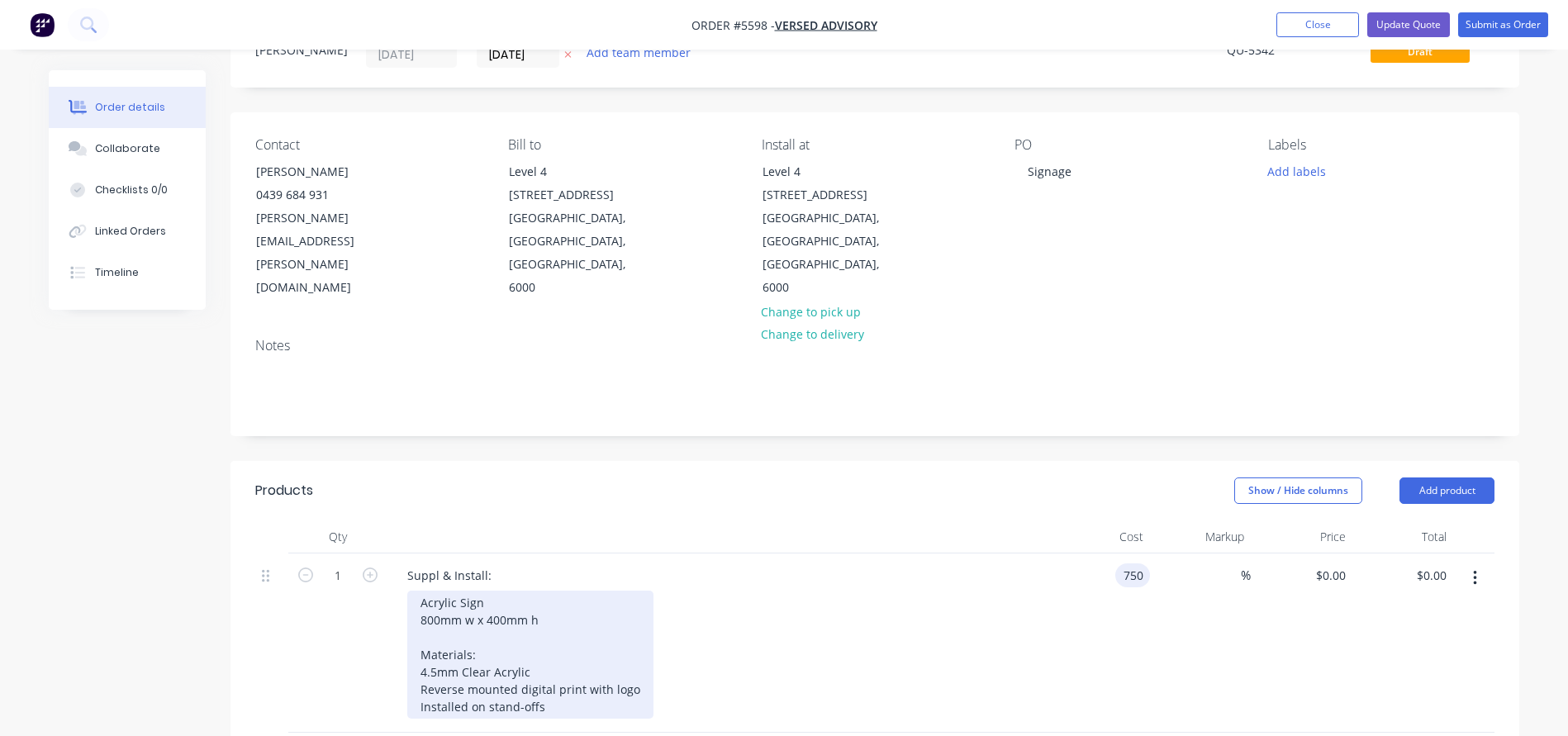
type input "$750.00"
click at [512, 613] on div "Acrylic Sign 800mm w x 400mm h Materials: 4.5mm Clear Acrylic Reverse mounted d…" at bounding box center [530, 655] width 246 height 128
type input "$750.00"
drag, startPoint x: 638, startPoint y: 619, endPoint x: 378, endPoint y: 618, distance: 260.0
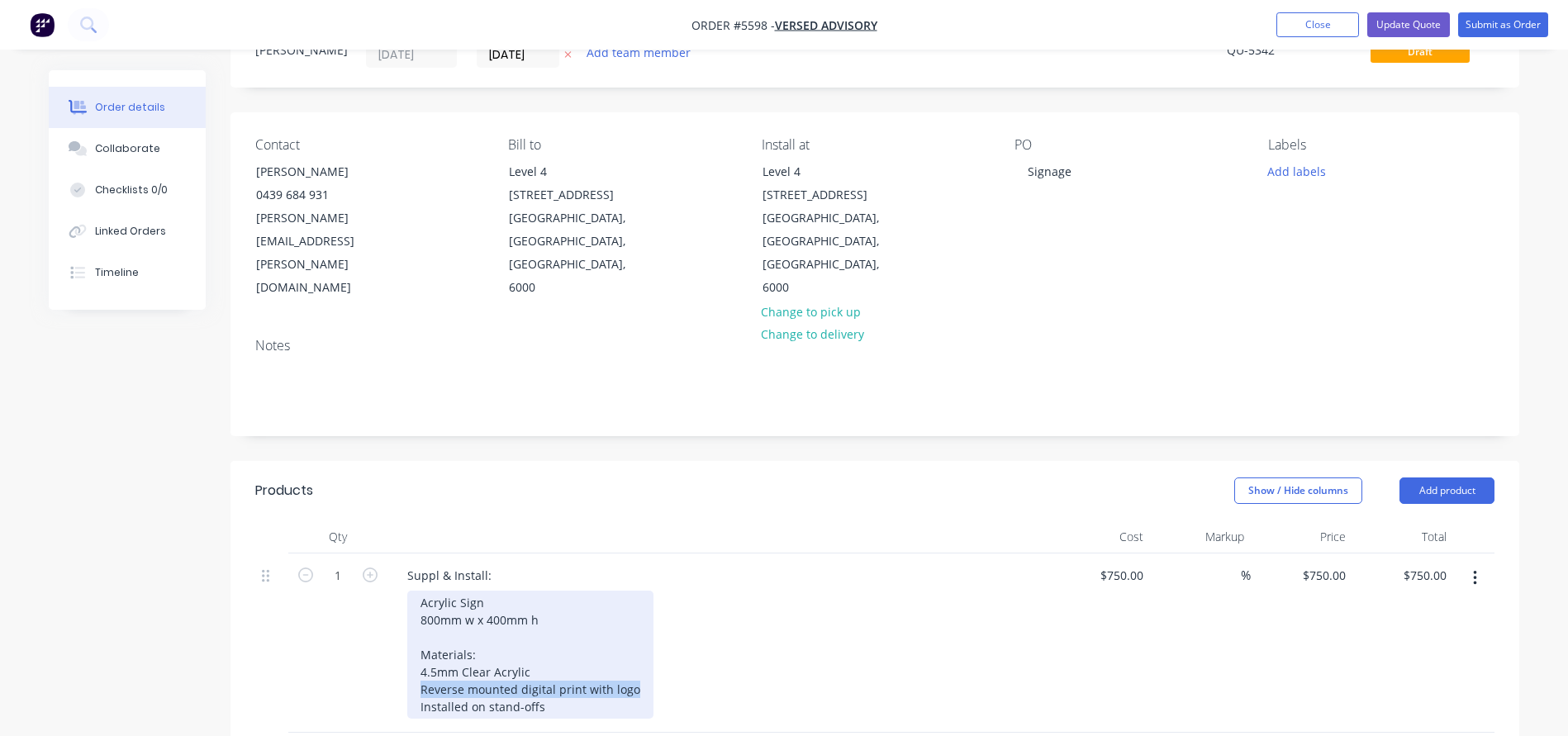
click at [378, 618] on div "1 Suppl & Install: Acrylic Sign 800mm w x 400mm h Materials: 4.5mm Clear Acryli…" at bounding box center [875, 642] width 1239 height 179
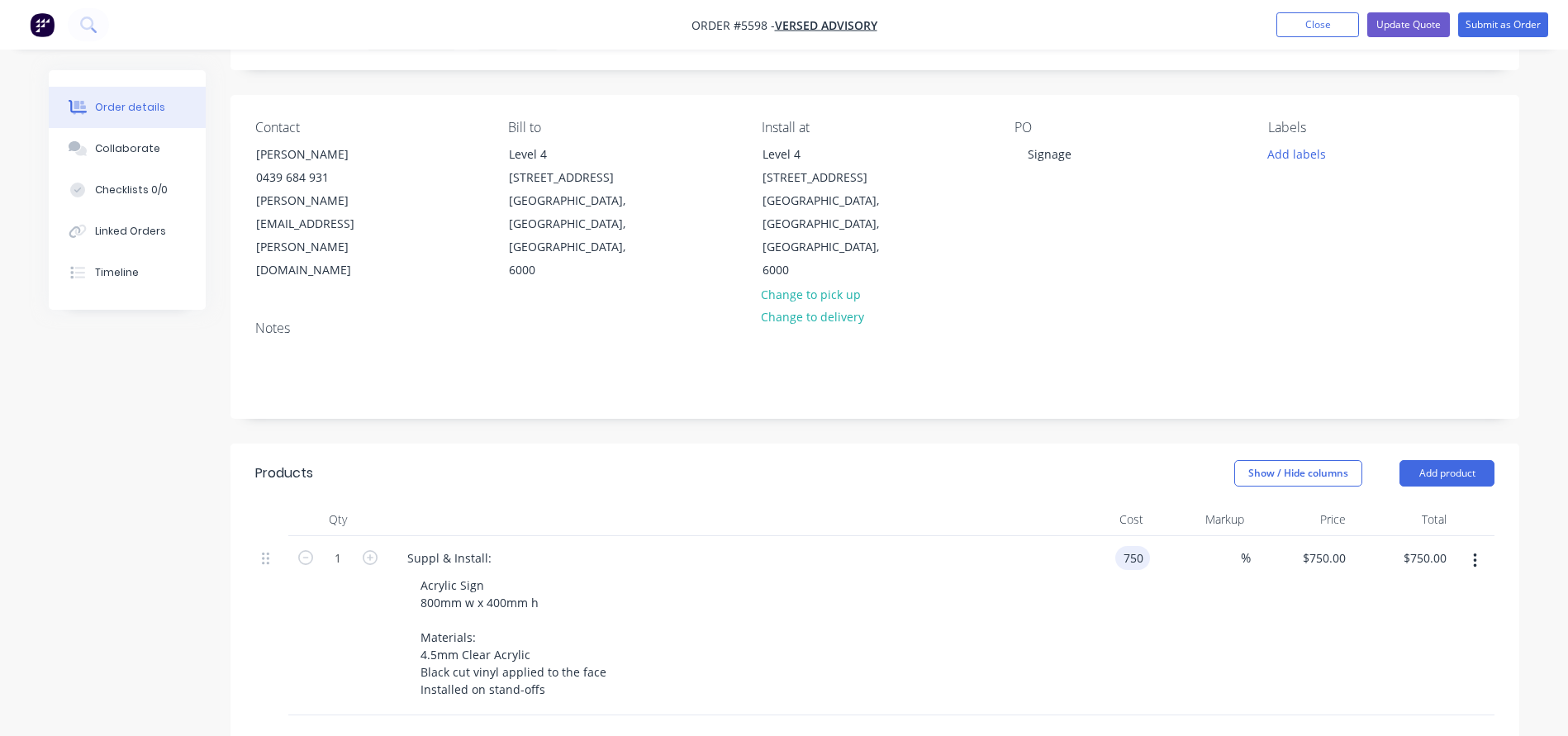
click at [1115, 546] on div "750 750" at bounding box center [1132, 557] width 34 height 24
type input "$610.00"
click at [973, 573] on div "Acrylic Sign 800mm w x 400mm h Materials: 4.5mm Clear Acrylic Black cut vinyl a…" at bounding box center [724, 637] width 634 height 128
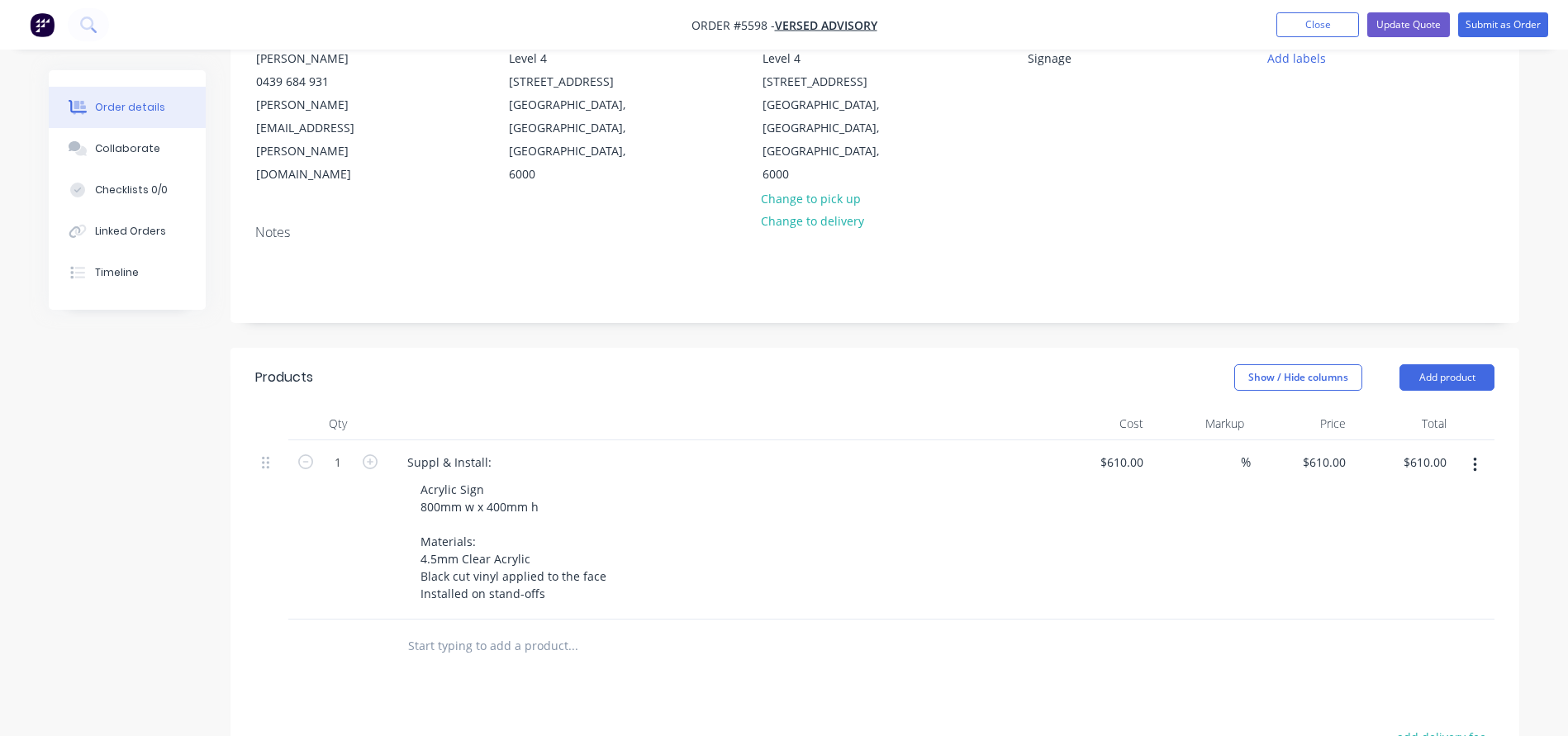
scroll to position [194, 0]
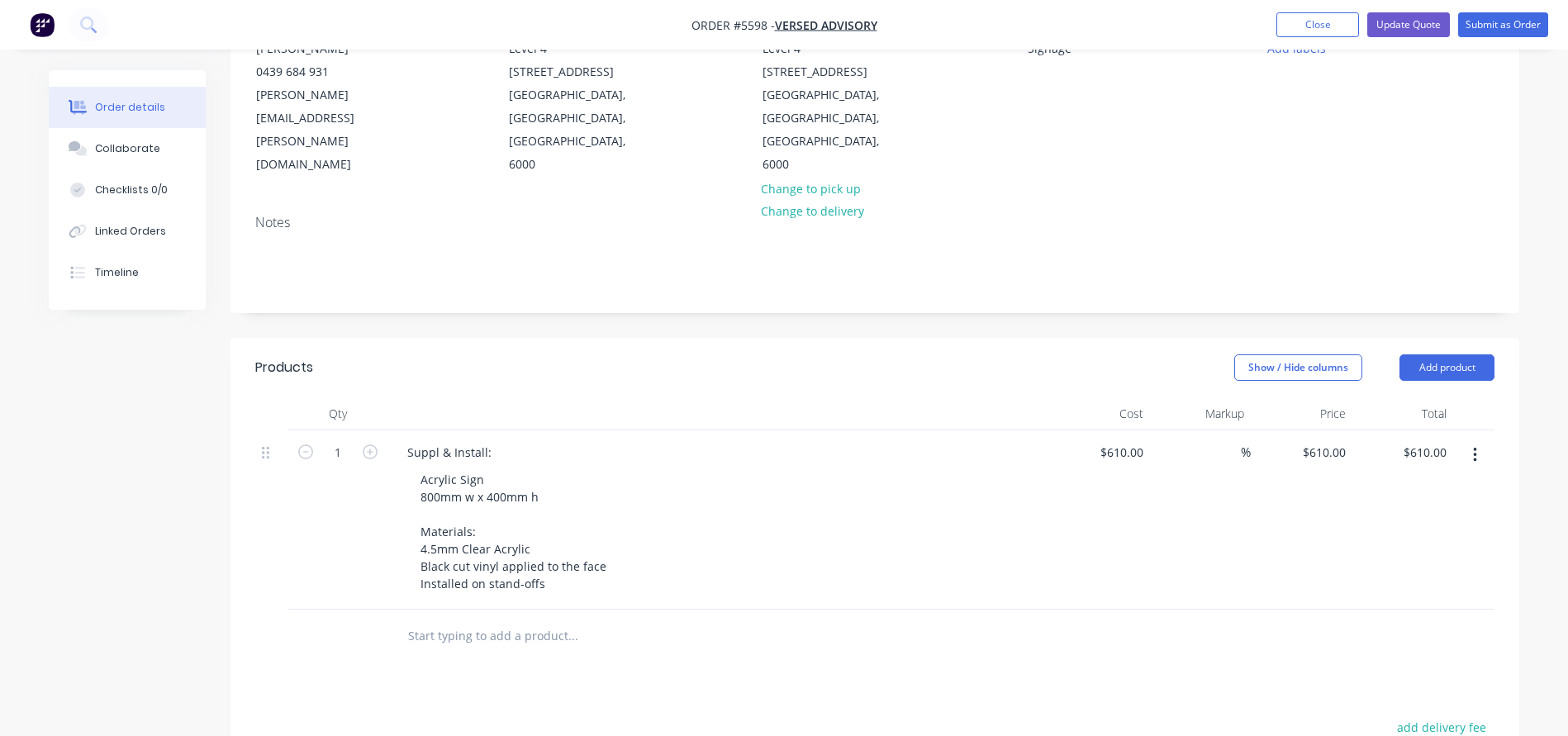
click at [456, 619] on input "text" at bounding box center [573, 636] width 331 height 33
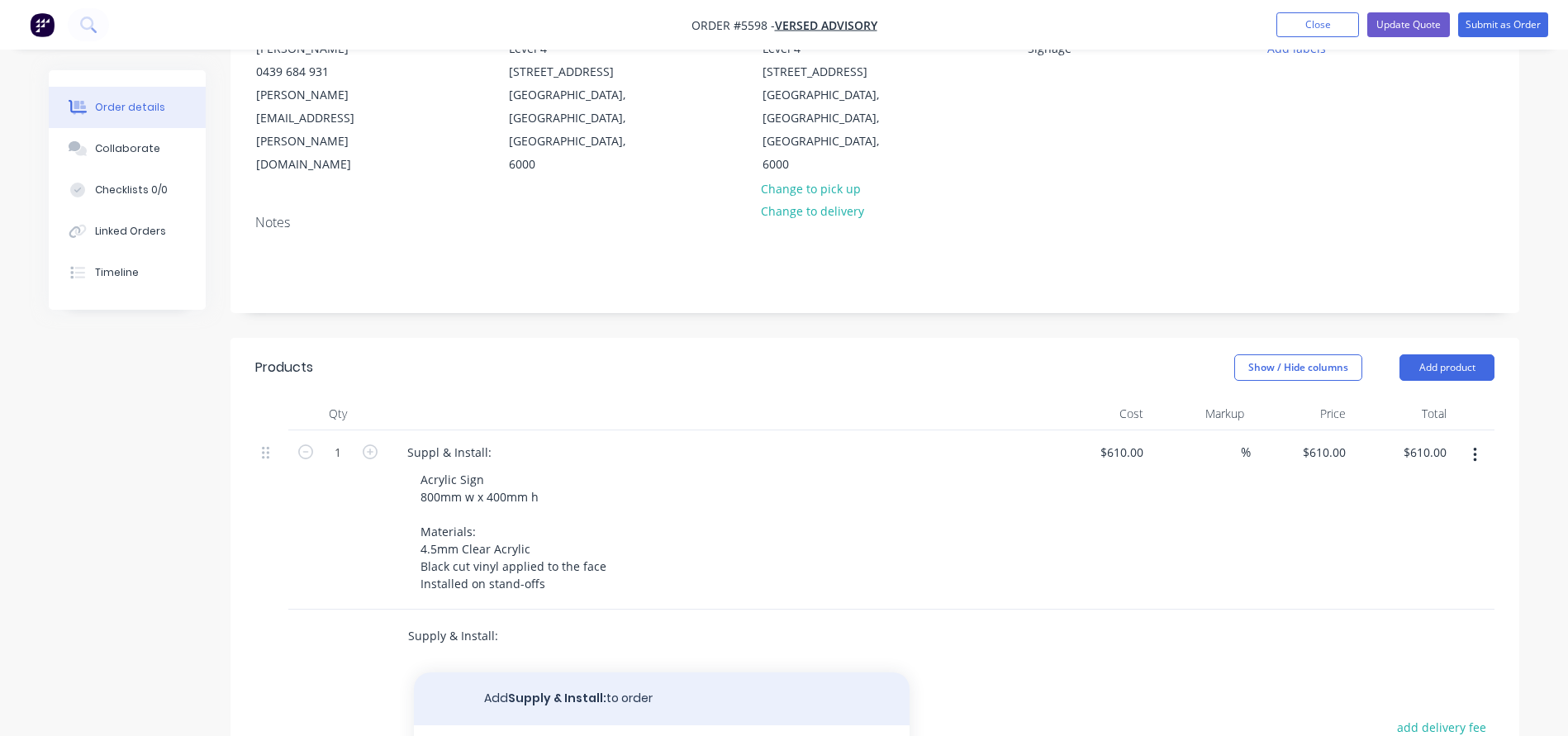
type input "Supply & Install:"
click at [550, 672] on button "Add Supply & Install: to order" at bounding box center [662, 698] width 495 height 53
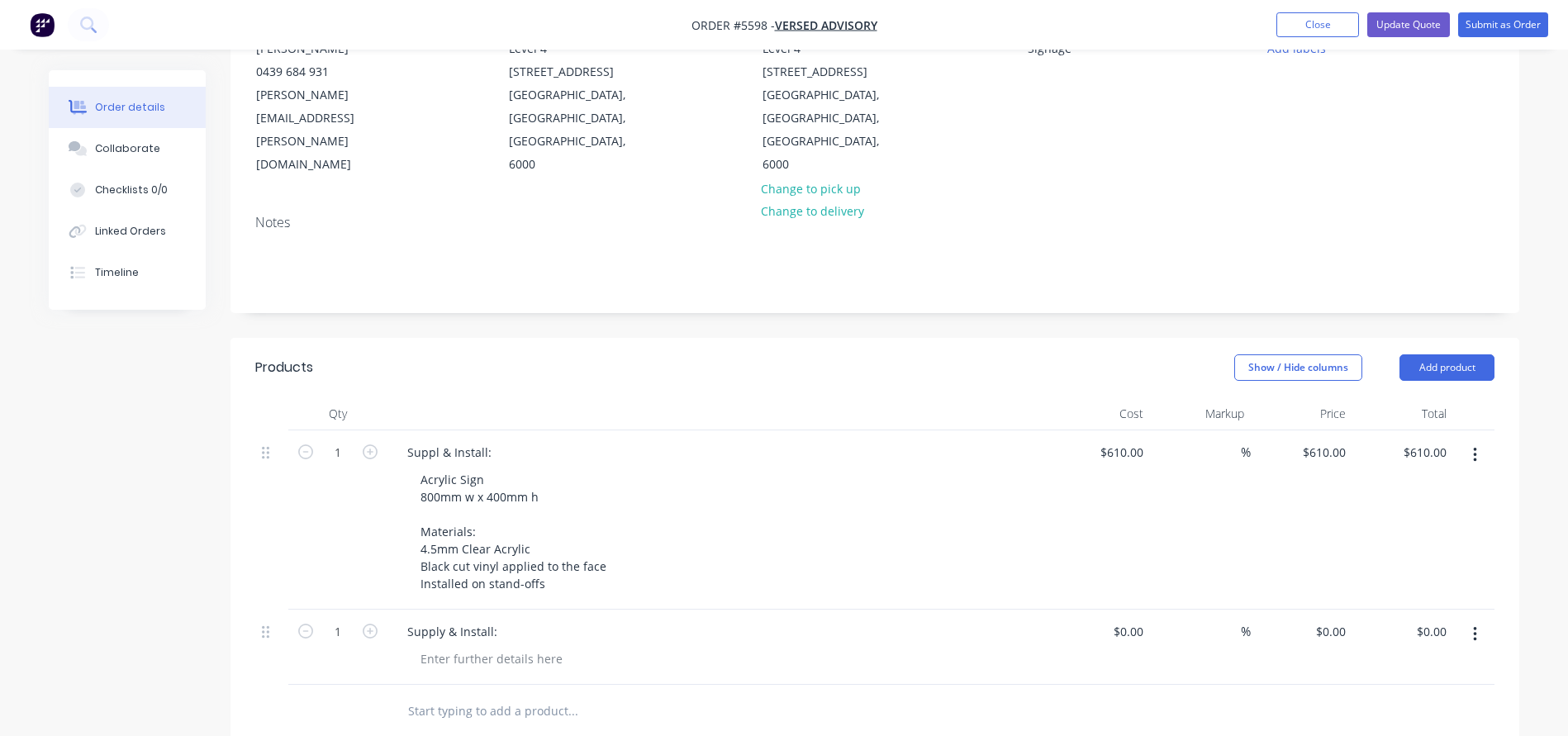
click at [458, 609] on div "Supply & Install:" at bounding box center [717, 646] width 661 height 76
click at [450, 646] on div at bounding box center [491, 658] width 168 height 24
click at [373, 623] on icon "button" at bounding box center [370, 631] width 15 height 15
type input "3"
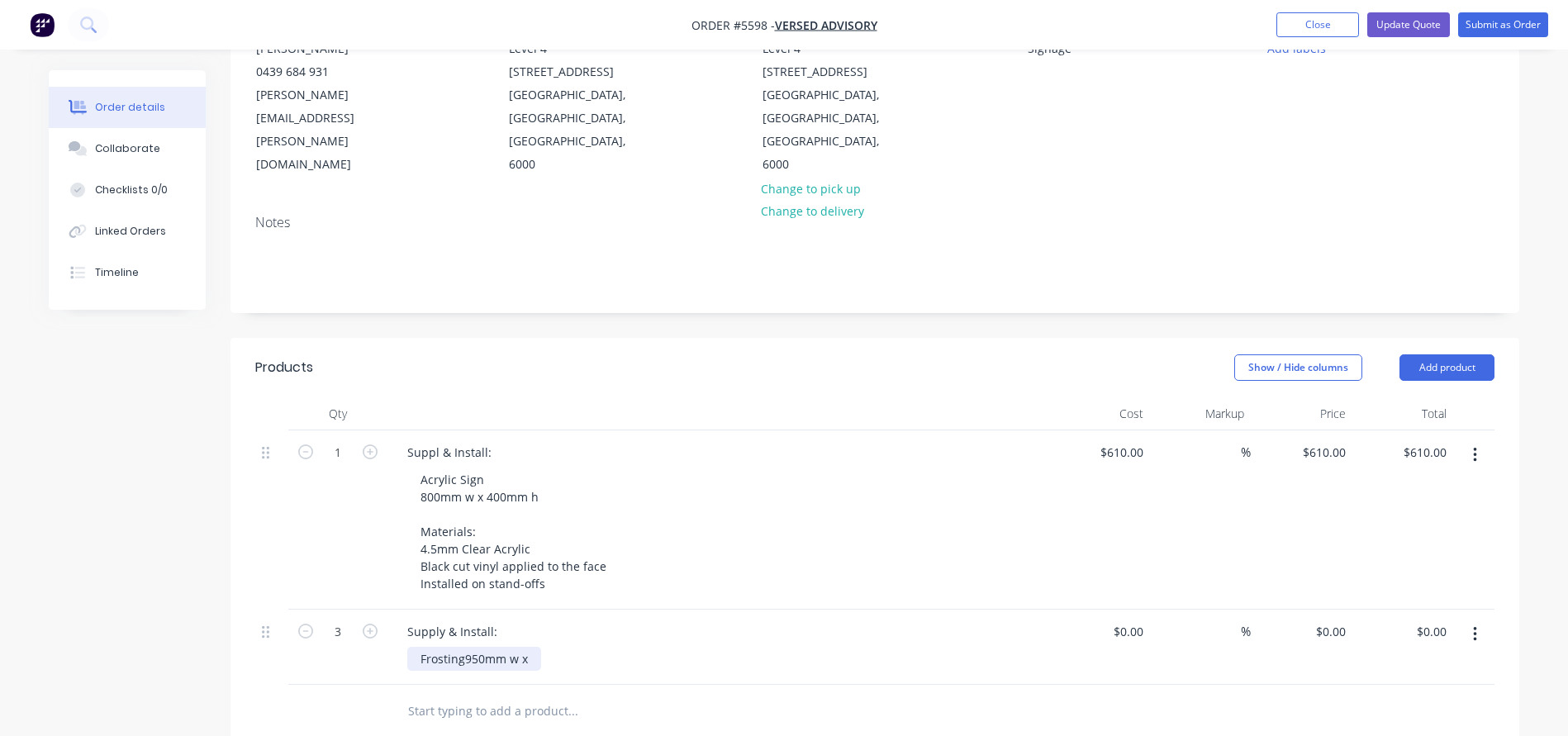
click at [465, 646] on div "Frosting950mm w x" at bounding box center [474, 658] width 134 height 24
click at [493, 646] on div "Frosting 950mm w x" at bounding box center [451, 666] width 89 height 41
click at [499, 646] on div "Frosting 950mm w x 300mm h" at bounding box center [479, 666] width 144 height 41
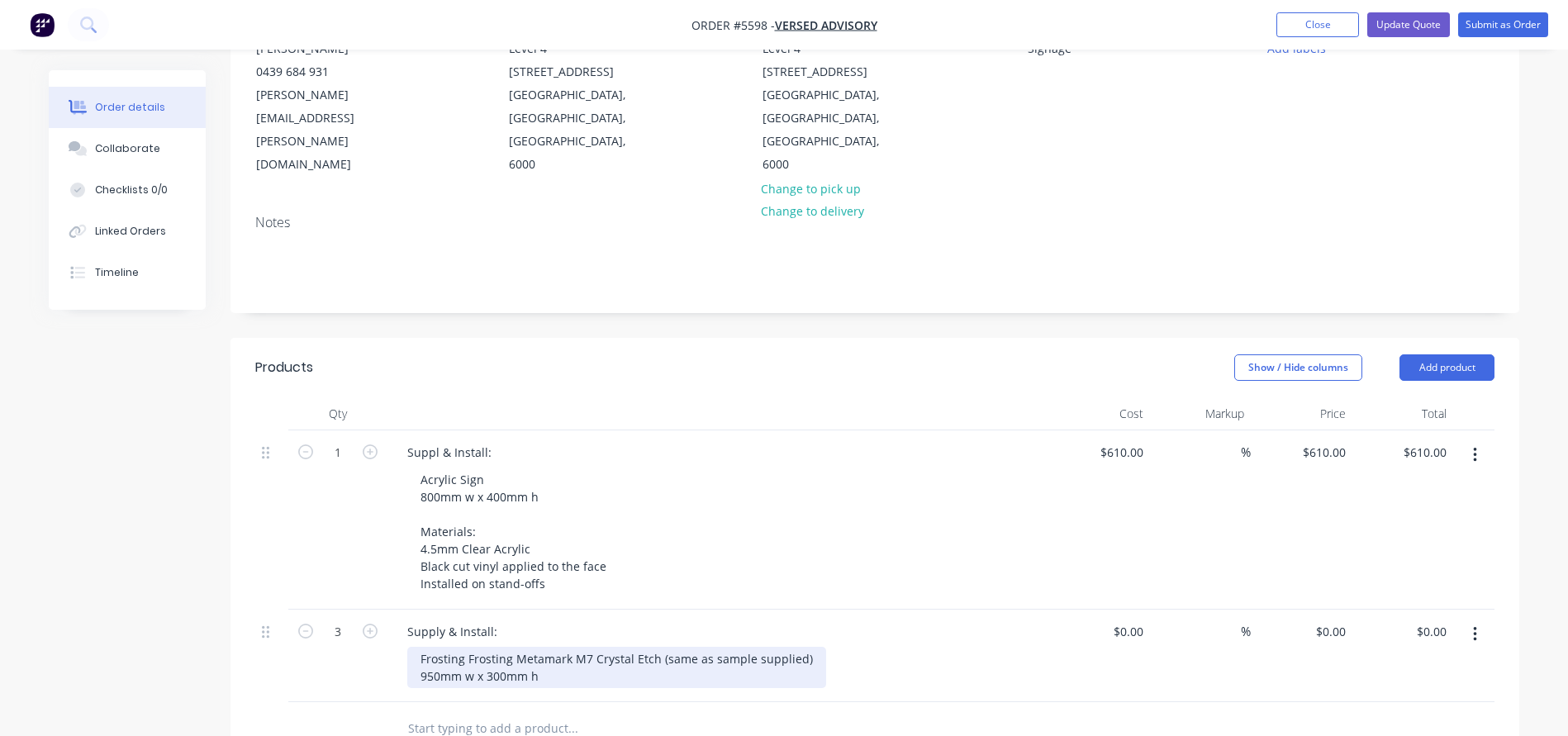
click at [513, 646] on div "Frosting Frosting Metamark M7 Crystal Etch (same as sample supplied) 950mm w x …" at bounding box center [617, 666] width 419 height 41
drag, startPoint x: 753, startPoint y: 591, endPoint x: 620, endPoint y: 590, distance: 133.0
click at [620, 646] on div "Frosting (Metamark M7 Crystal Etch (same as sample supplied) 950mm w x 300mm h" at bounding box center [594, 666] width 374 height 41
drag, startPoint x: 741, startPoint y: 589, endPoint x: 614, endPoint y: 590, distance: 127.0
click at [614, 646] on div "Frosting (Metamark M7 Crystal Etch (unless client requires ) 950mm w x 300mm h" at bounding box center [585, 666] width 357 height 41
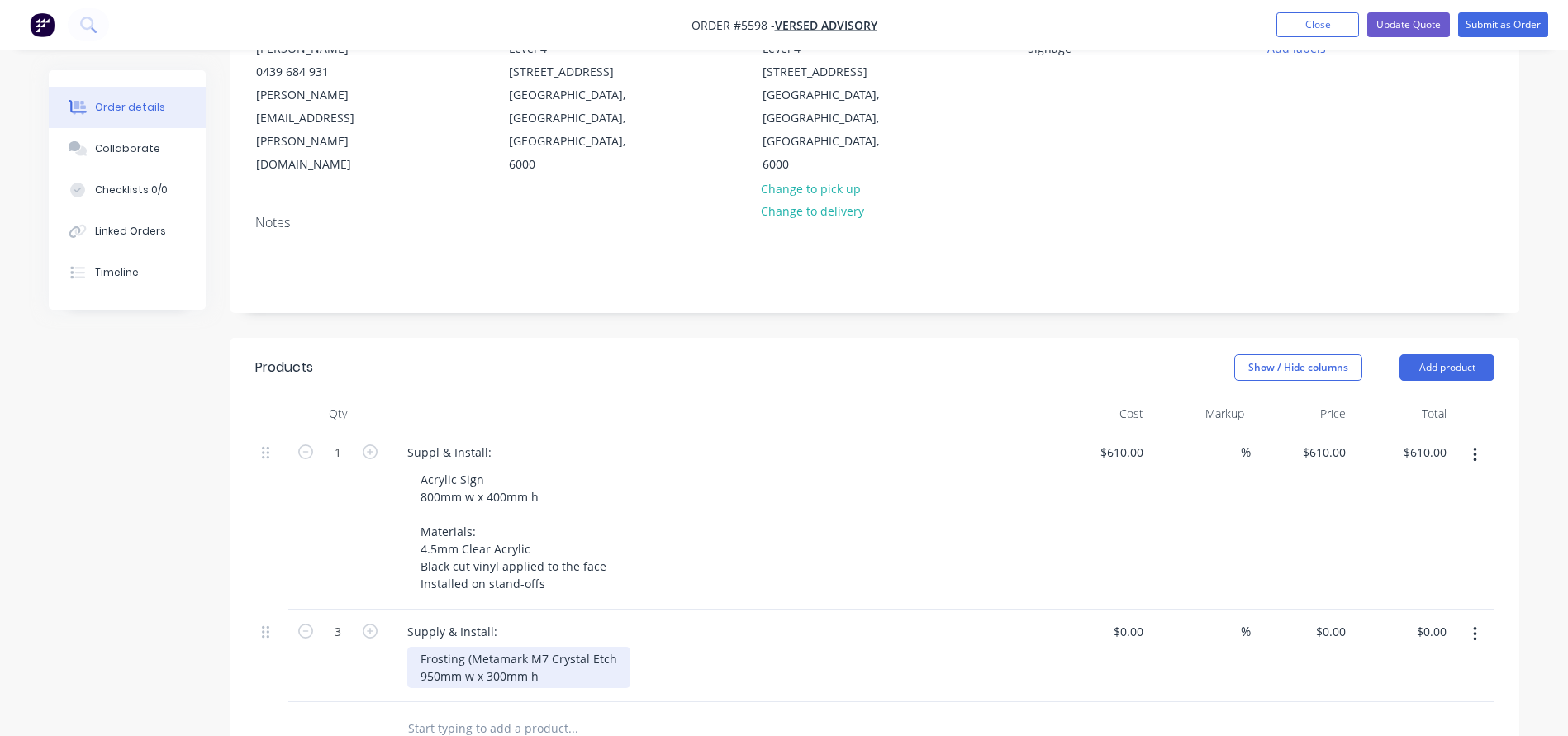
drag, startPoint x: 616, startPoint y: 588, endPoint x: 368, endPoint y: 588, distance: 248.0
click at [368, 609] on div "3 Supply & Install: Frosting (Metamark M7 Crystal Etch 950mm w x 300mm h $0.00 …" at bounding box center [875, 655] width 1239 height 93
copy div "Frosting (Metamark M7 Crystal Etch"
click at [557, 646] on div "Frosting (Metamark M7 Crystal Etch 950mm w x 300mm h" at bounding box center [518, 666] width 223 height 41
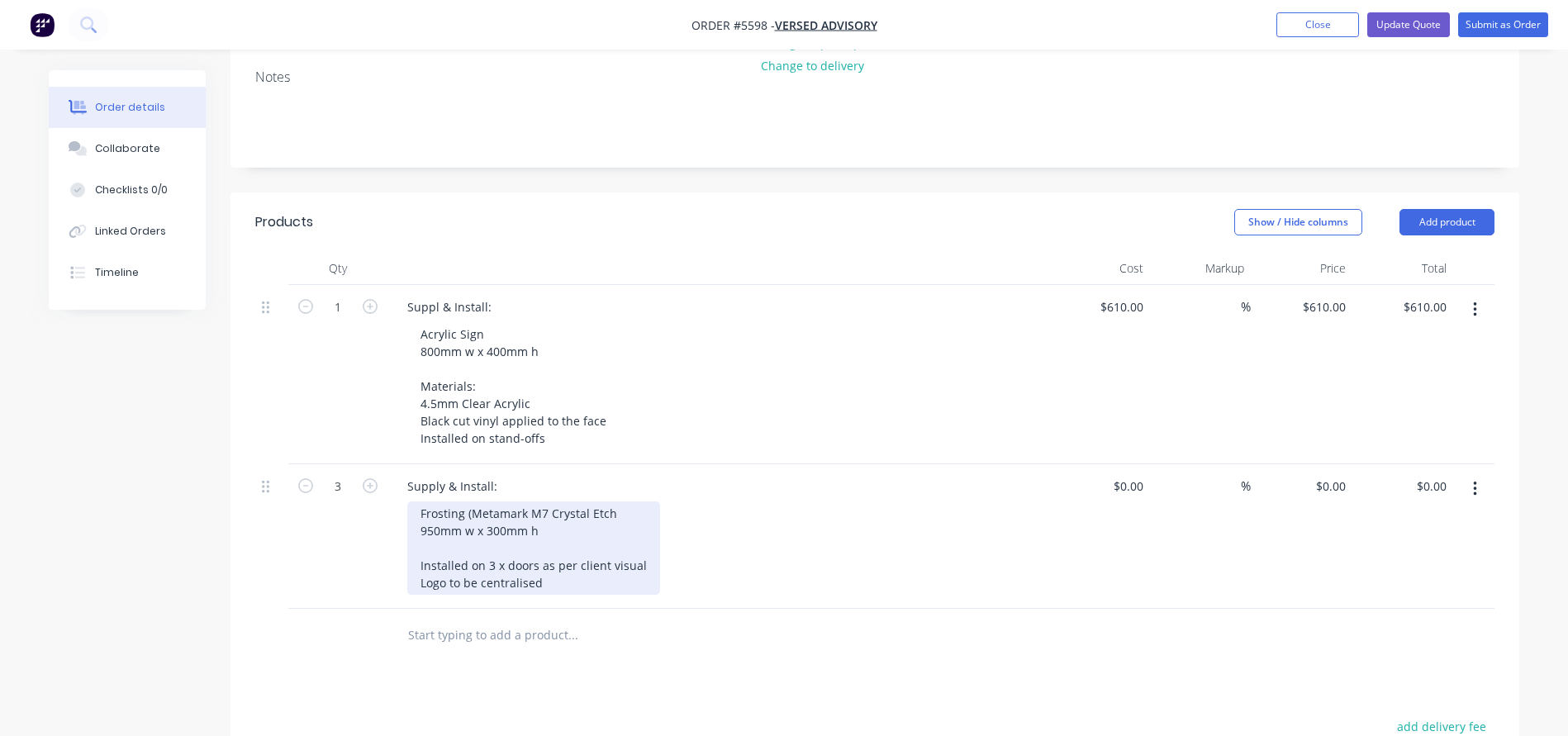
scroll to position [344, 0]
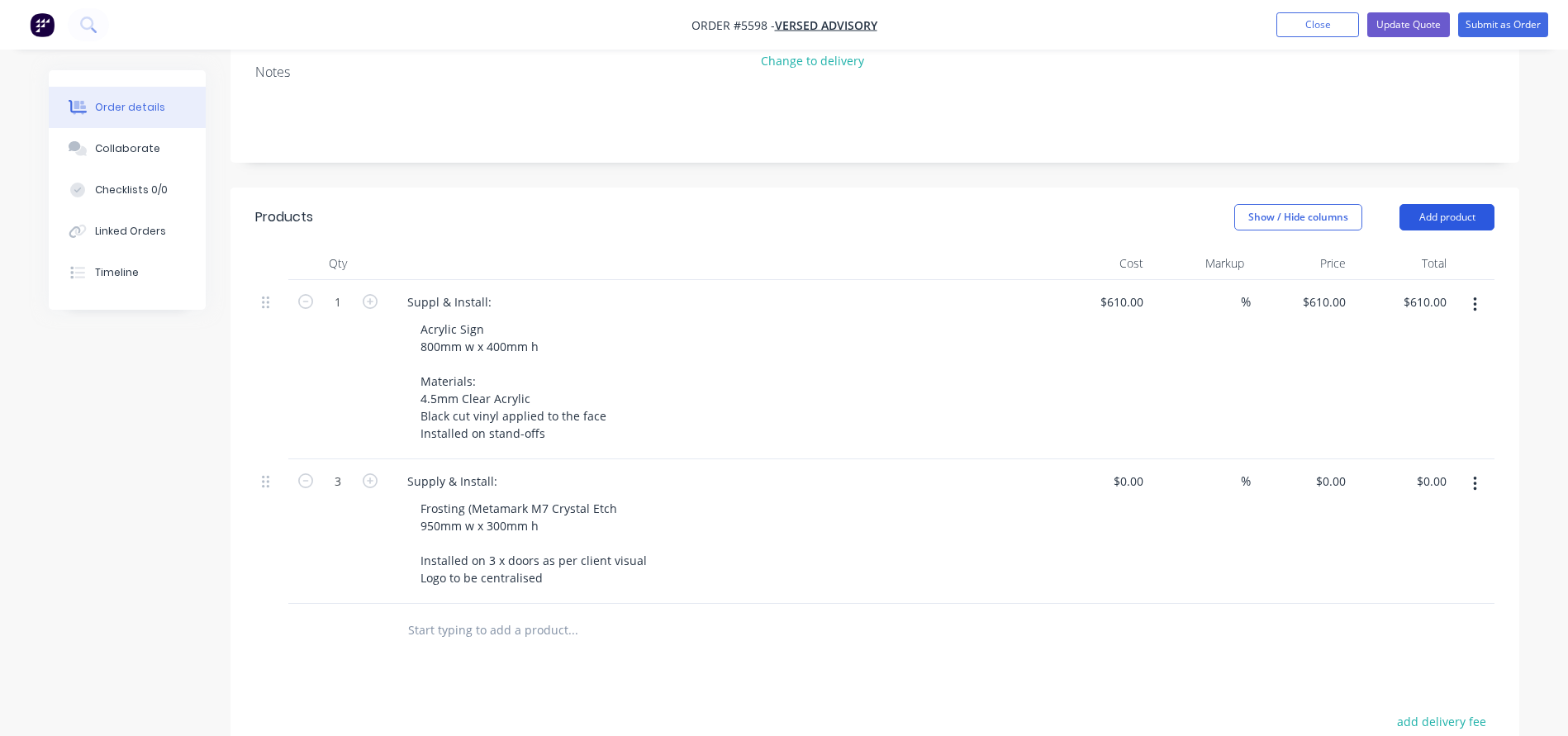
click at [1458, 204] on button "Add product" at bounding box center [1446, 217] width 95 height 27
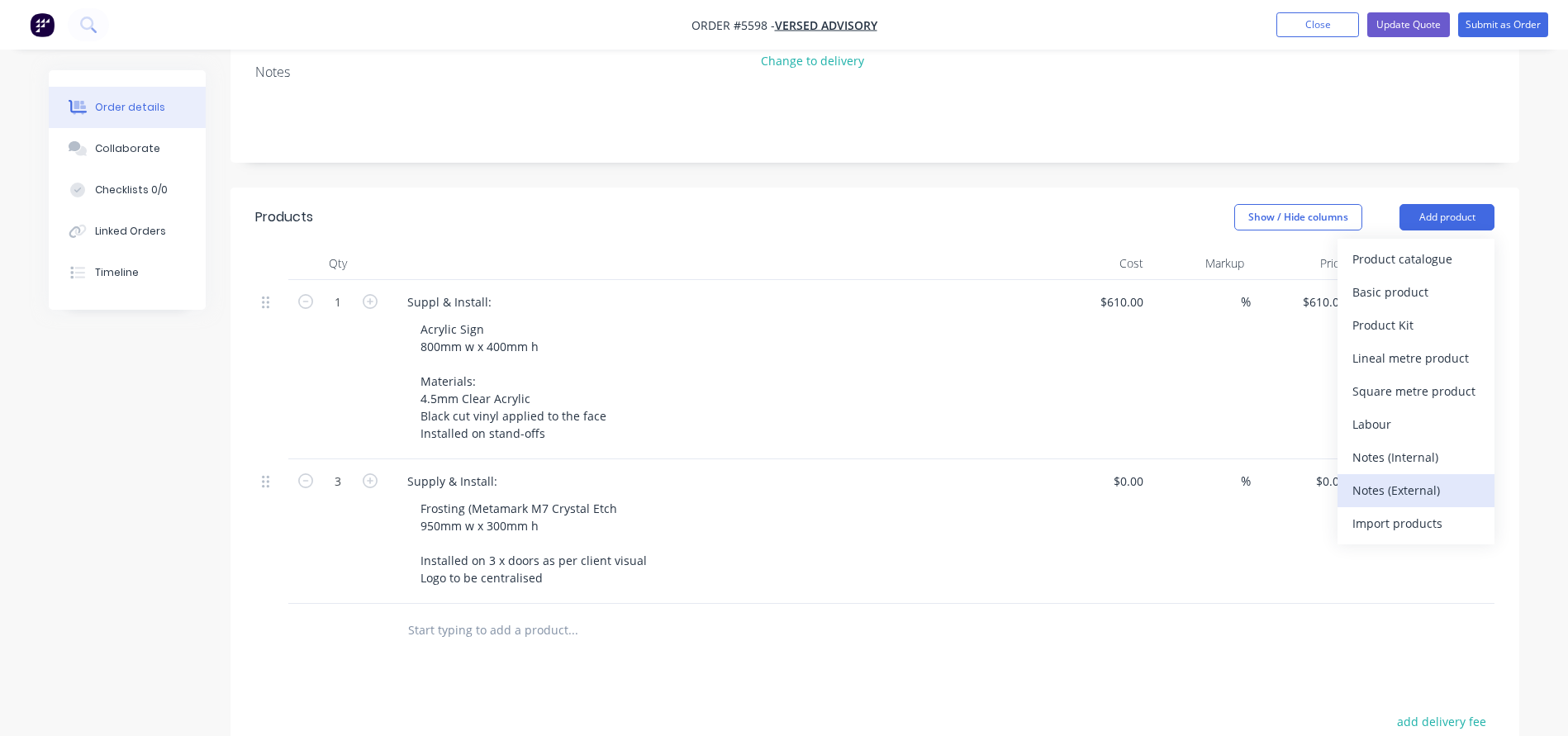
click at [1378, 478] on div "Notes (External)" at bounding box center [1415, 489] width 127 height 24
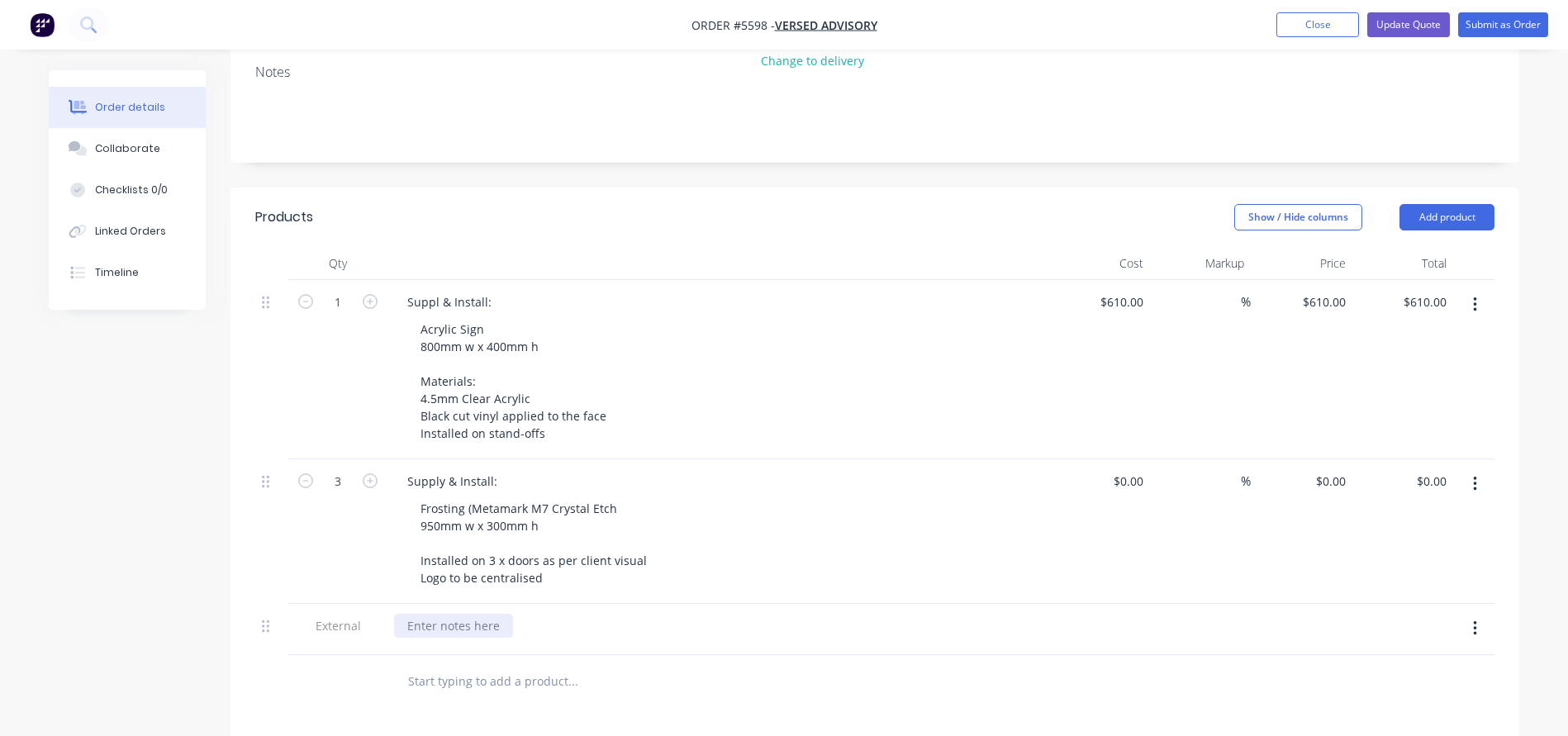
click at [441, 614] on div at bounding box center [453, 625] width 119 height 24
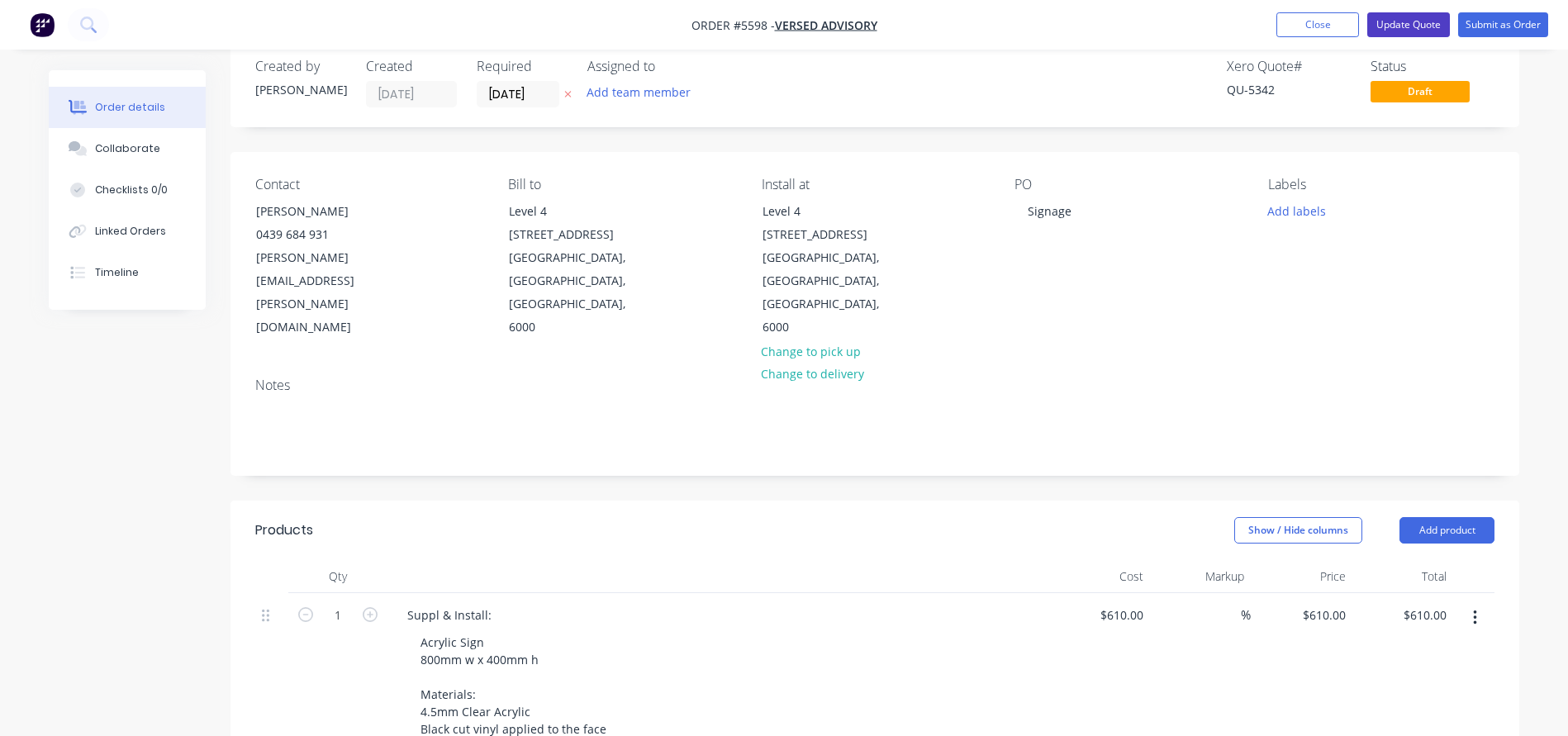
click at [1410, 28] on button "Update Quote" at bounding box center [1408, 25] width 82 height 25
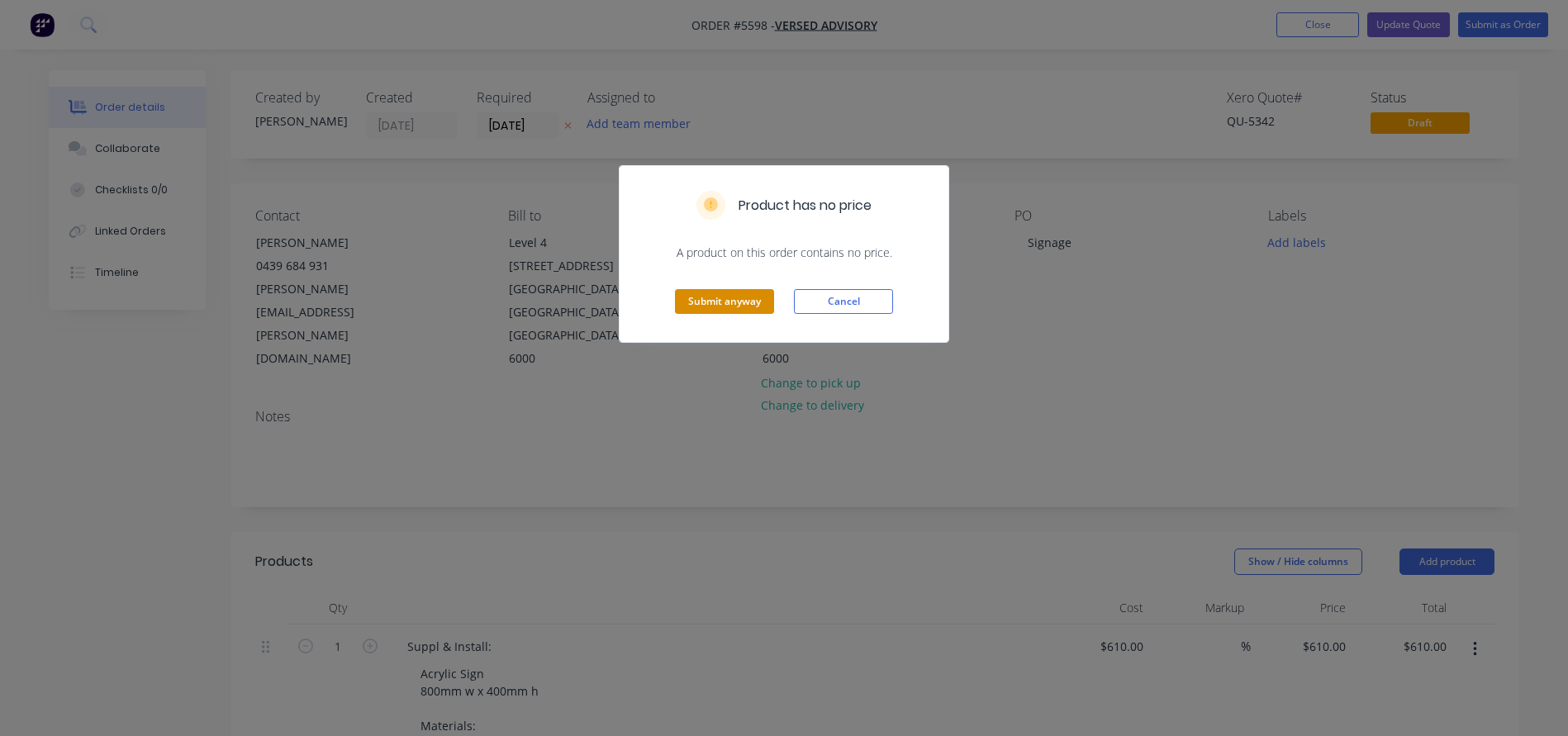
click at [699, 305] on button "Submit anyway" at bounding box center [725, 301] width 99 height 25
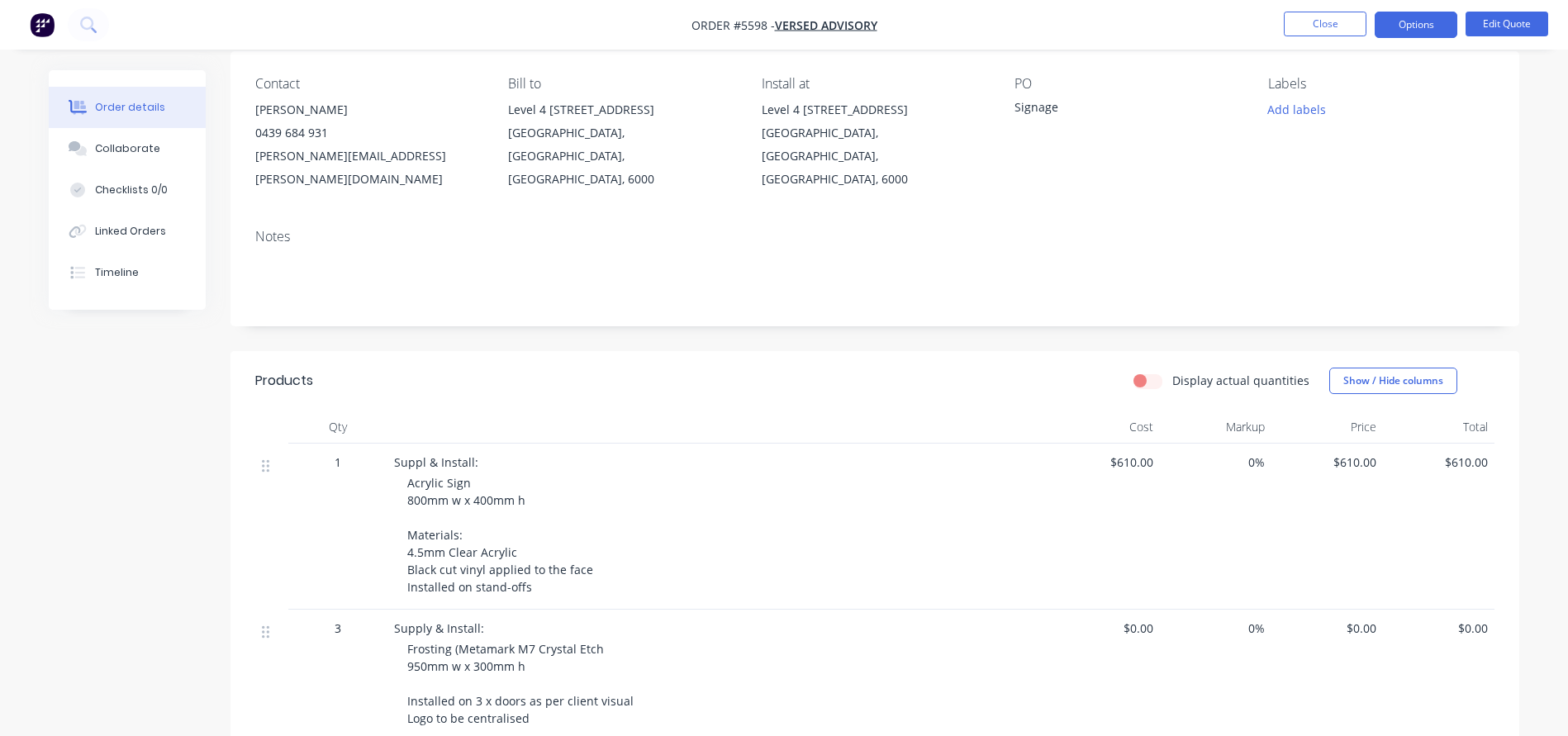
scroll to position [135, 0]
drag, startPoint x: 394, startPoint y: 436, endPoint x: 542, endPoint y: 543, distance: 182.6
click at [536, 536] on div "Suppl & Install: Acrylic Sign 800mm w x 400mm h Materials: 4.5mm Clear Acrylic …" at bounding box center [717, 523] width 661 height 166
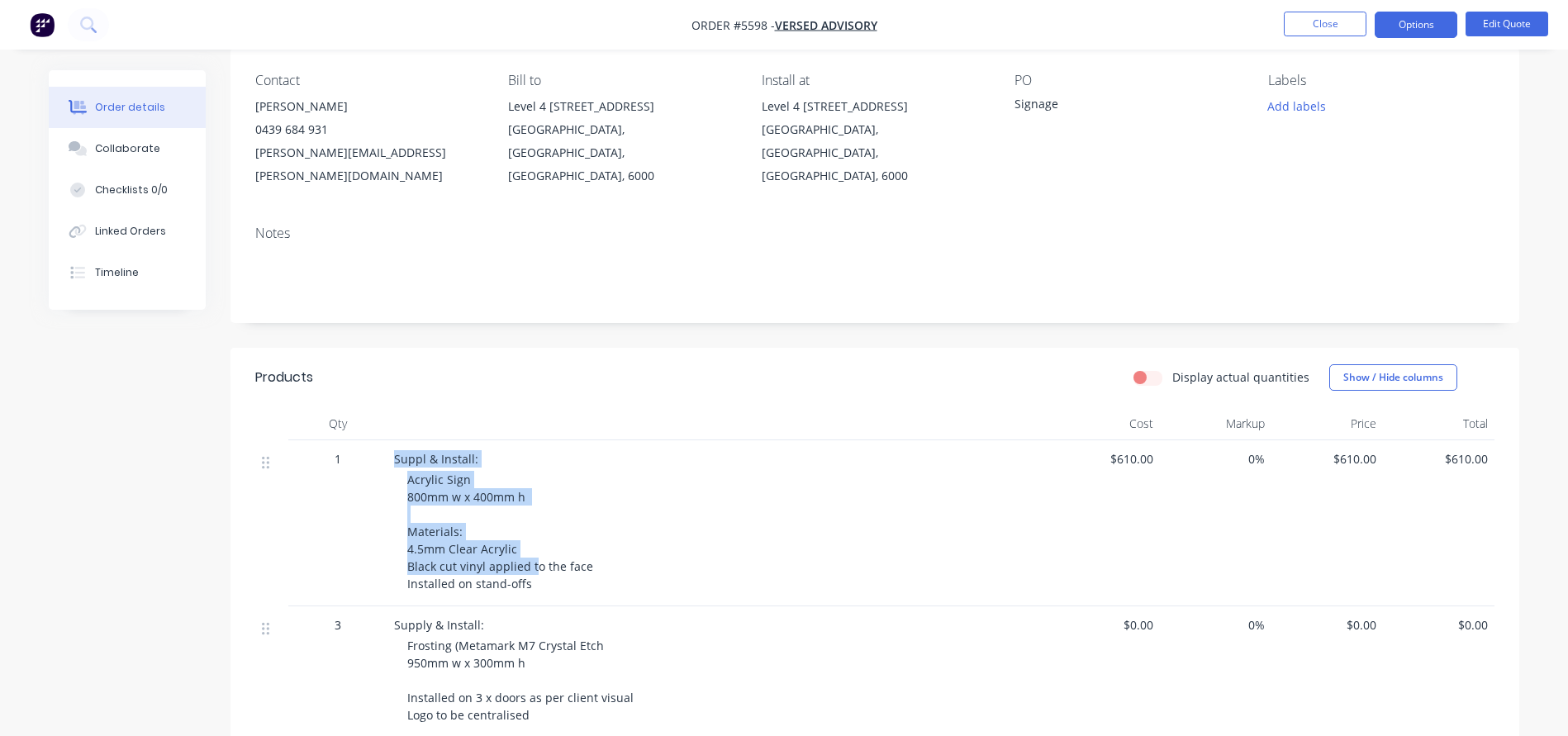
click at [418, 488] on div "Acrylic Sign 800mm w x 400mm h Materials: 4.5mm Clear Acrylic Black cut vinyl a…" at bounding box center [724, 530] width 634 height 121
drag, startPoint x: 403, startPoint y: 446, endPoint x: 555, endPoint y: 529, distance: 173.2
click at [545, 525] on div "Suppl & Install: Acrylic Sign 800mm w x 400mm h Materials: 4.5mm Clear Acrylic …" at bounding box center [717, 523] width 661 height 166
click at [512, 537] on span "Acrylic Sign 800mm w x 400mm h Materials: 4.5mm Clear Acrylic Black cut vinyl a…" at bounding box center [500, 530] width 185 height 119
drag, startPoint x: 518, startPoint y: 548, endPoint x: 397, endPoint y: 522, distance: 123.8
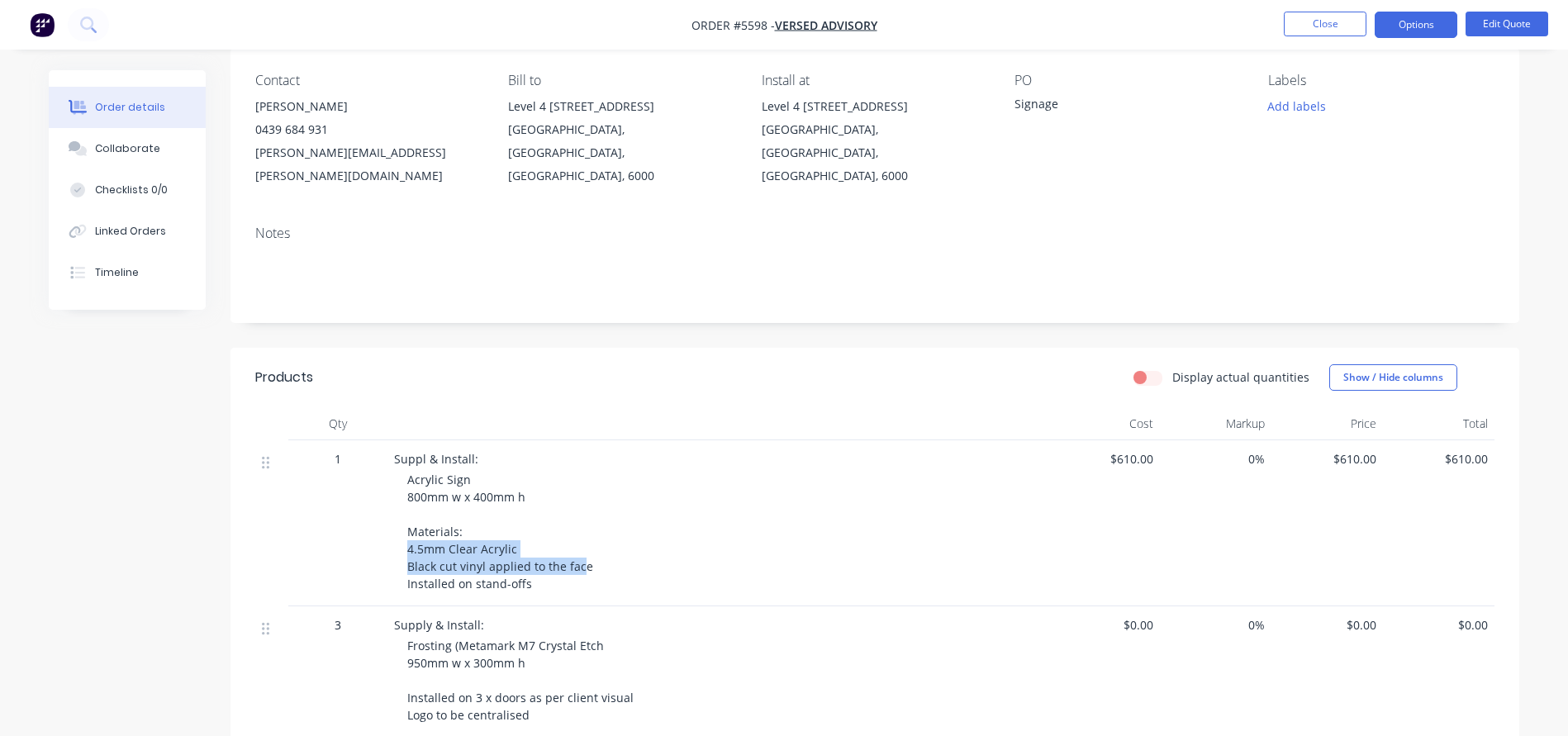
click at [403, 522] on div "Suppl & Install: Acrylic Sign 800mm w x 400mm h Materials: 4.5mm Clear Acrylic …" at bounding box center [717, 523] width 661 height 166
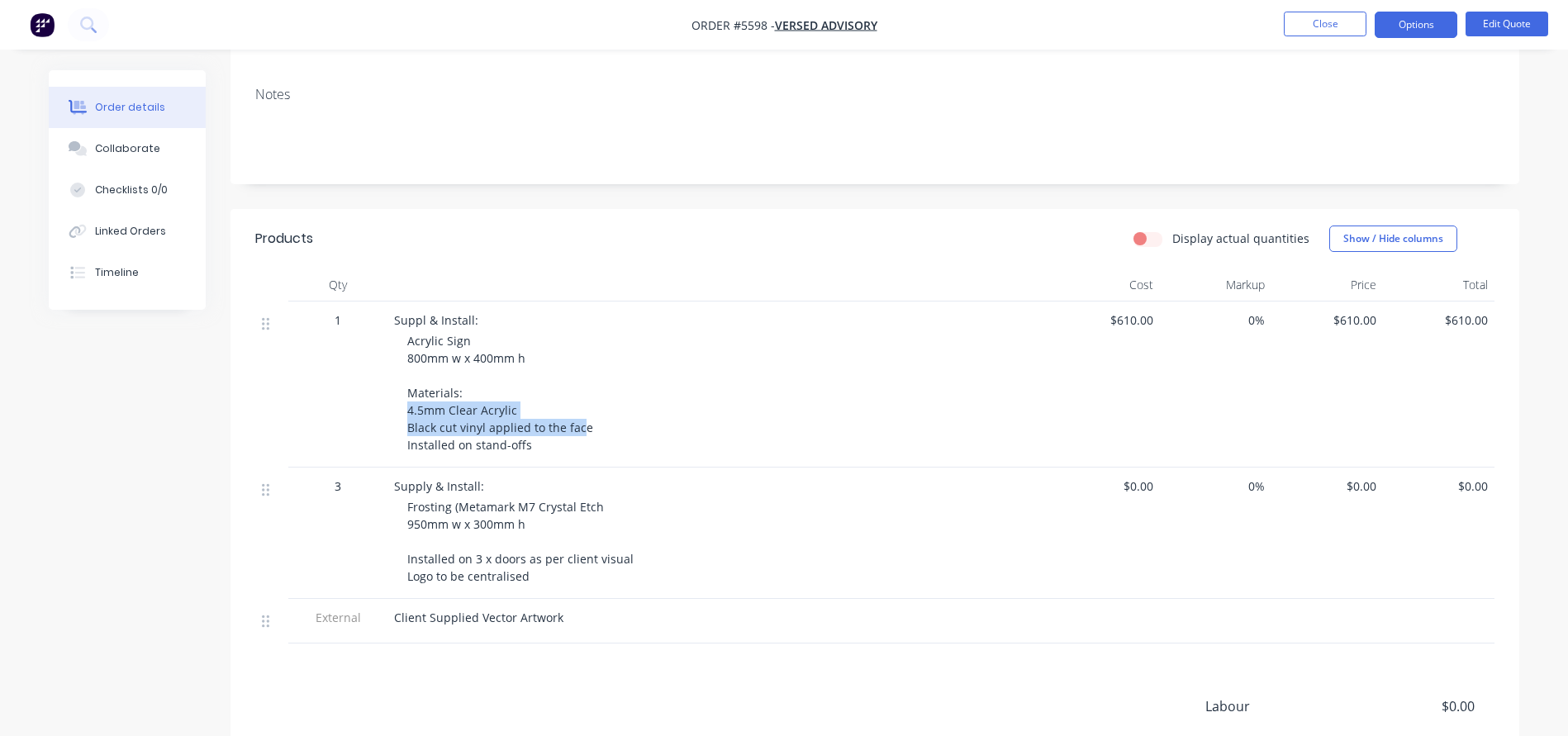
scroll to position [274, 0]
click at [1507, 23] on button "Edit Quote" at bounding box center [1506, 24] width 82 height 25
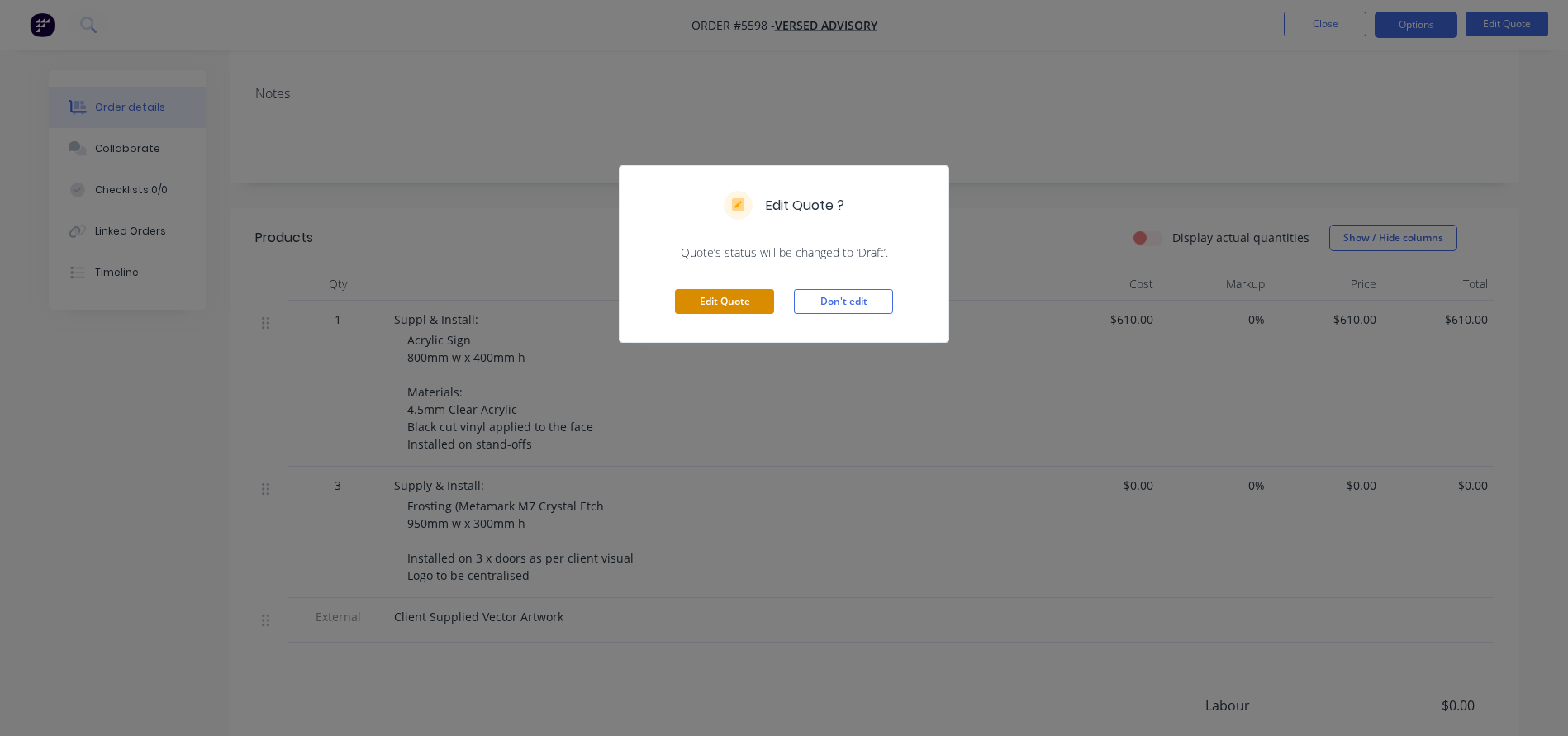
click at [709, 289] on div "Edit Quote Don't edit" at bounding box center [784, 301] width 329 height 81
click at [707, 294] on button "Edit Quote" at bounding box center [725, 301] width 99 height 25
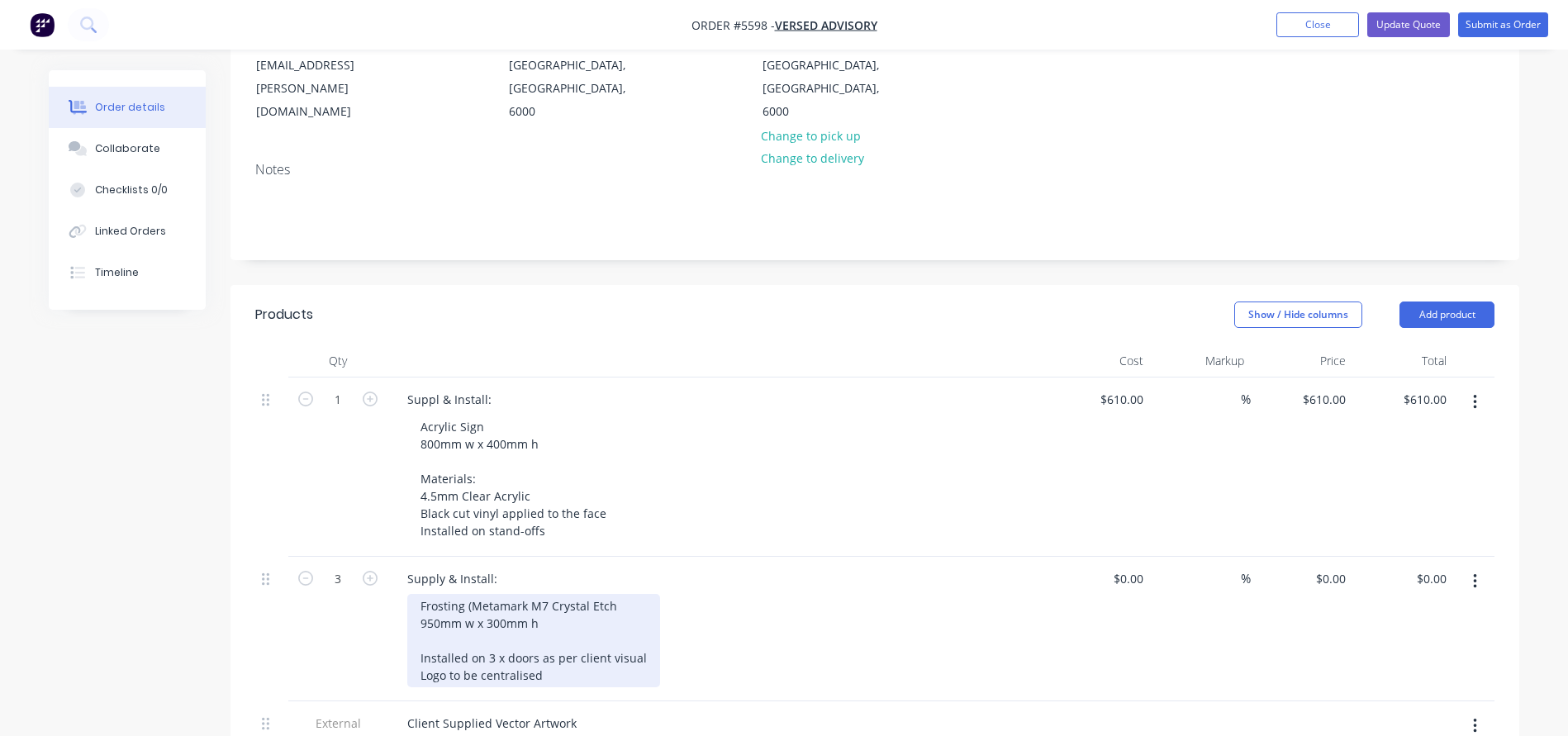
scroll to position [249, 0]
click at [613, 592] on div "Frosting (Metamark M7 Crystal Etch 950mm w x 300mm h Installed on 3 x doors as …" at bounding box center [534, 639] width 252 height 94
click at [551, 592] on div "Frosting (Metamark M7 Crystal Etch) 950mm w x 300mm h Installed on 3 x doors as…" at bounding box center [534, 639] width 252 height 94
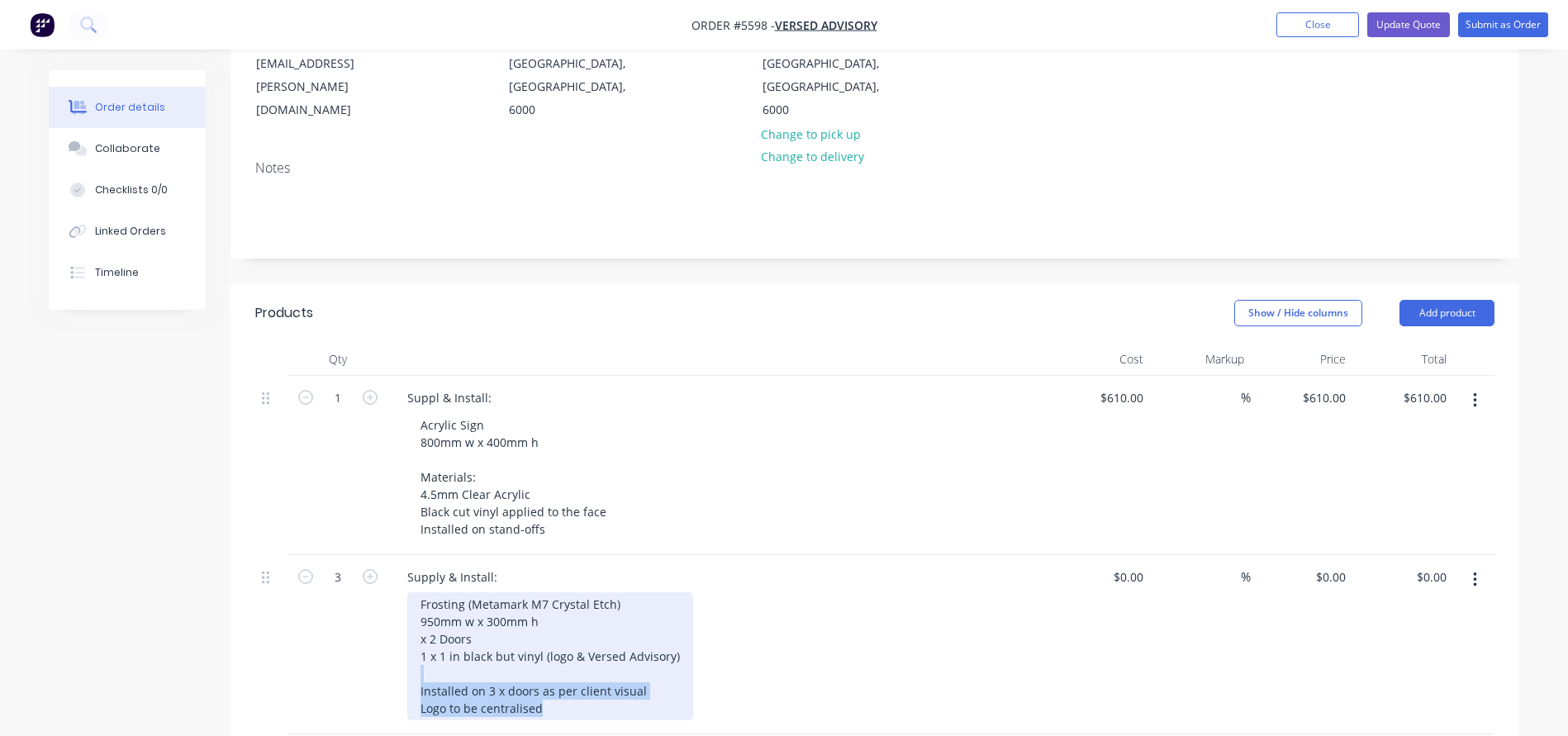
drag, startPoint x: 551, startPoint y: 639, endPoint x: 397, endPoint y: 602, distance: 158.4
click at [397, 602] on div "Supply & Install: Frosting (Metamark M7 Crystal Etch) 950mm w x 300mm h x 2 Doo…" at bounding box center [717, 643] width 661 height 179
click at [465, 627] on div "Frosting (Metamark M7 Crystal Etch) 950mm w x 300mm h x 2 Doors 1 x 1 in black …" at bounding box center [550, 656] width 286 height 128
drag, startPoint x: 564, startPoint y: 645, endPoint x: 394, endPoint y: 645, distance: 170.0
click at [399, 645] on div "Supply & Install: Frosting (Metamark M7 Crystal Etch) 950mm w x 300mm h x 2 Doo…" at bounding box center [717, 643] width 661 height 179
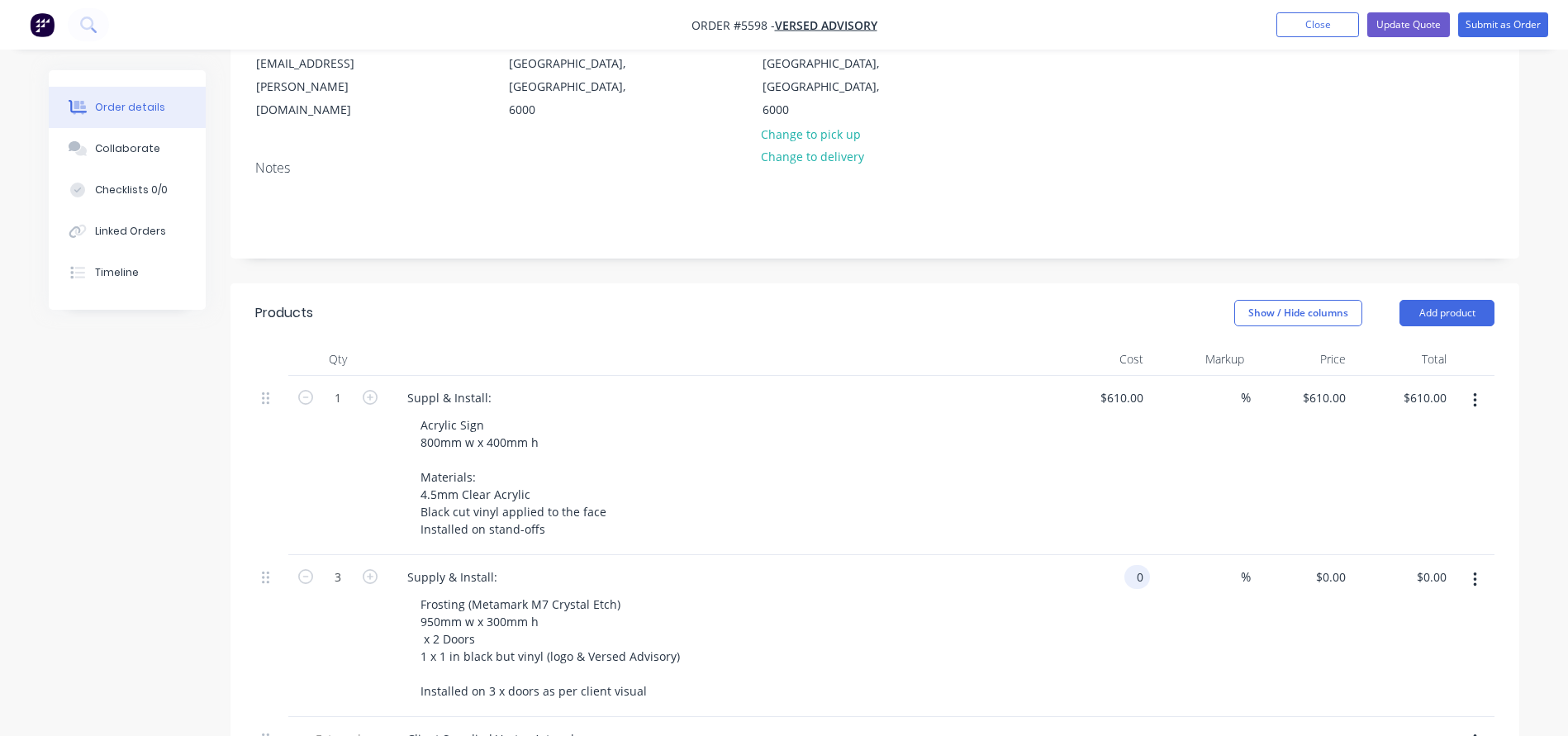
click at [1131, 565] on input "0" at bounding box center [1141, 576] width 19 height 24
type input "$690.00"
type input "$2,070.00"
click at [1046, 554] on div "Supply & Install: Frosting (Metamark M7 Crystal Etch) 950mm w x 300mm h x 2 Doo…" at bounding box center [717, 635] width 661 height 162
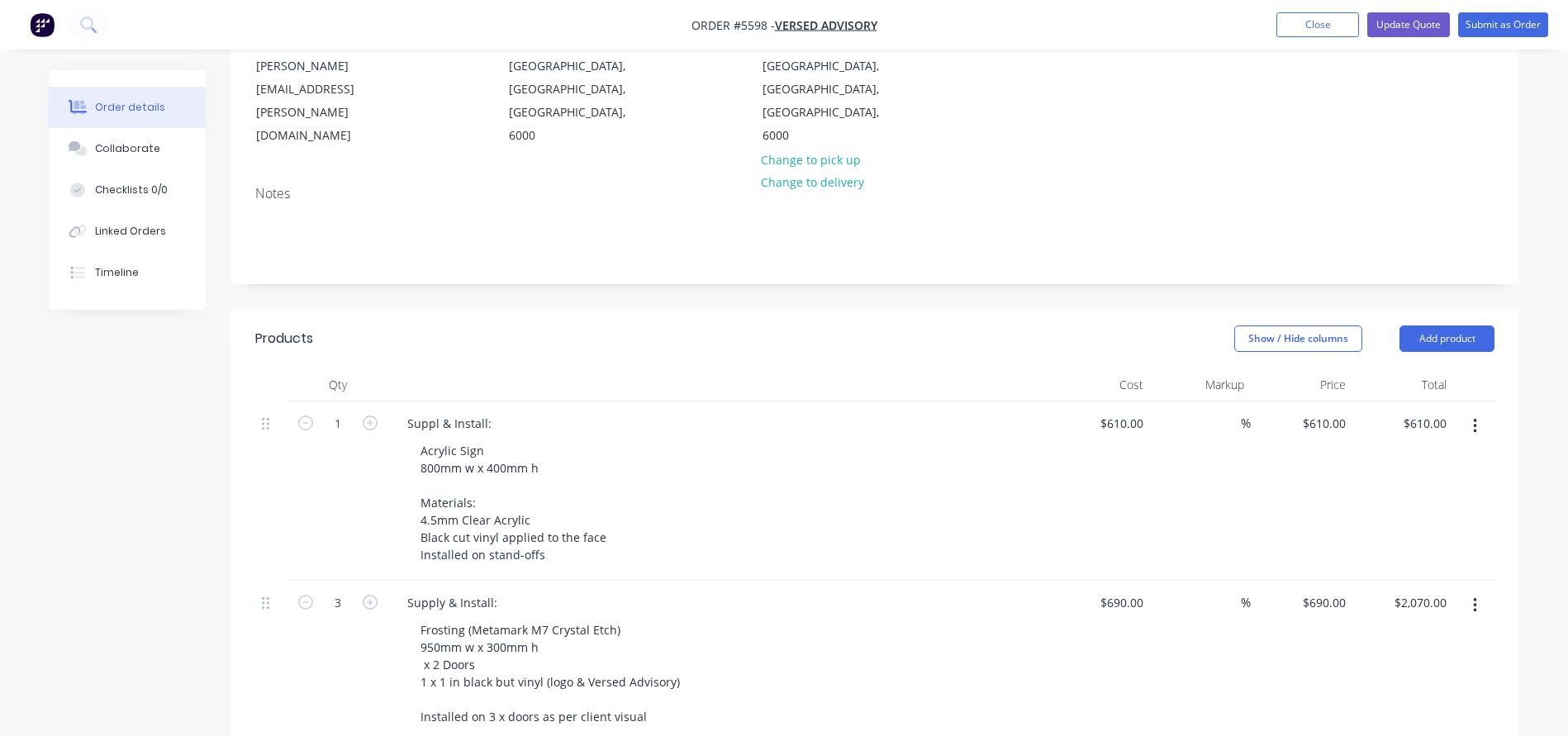
scroll to position [228, 0]
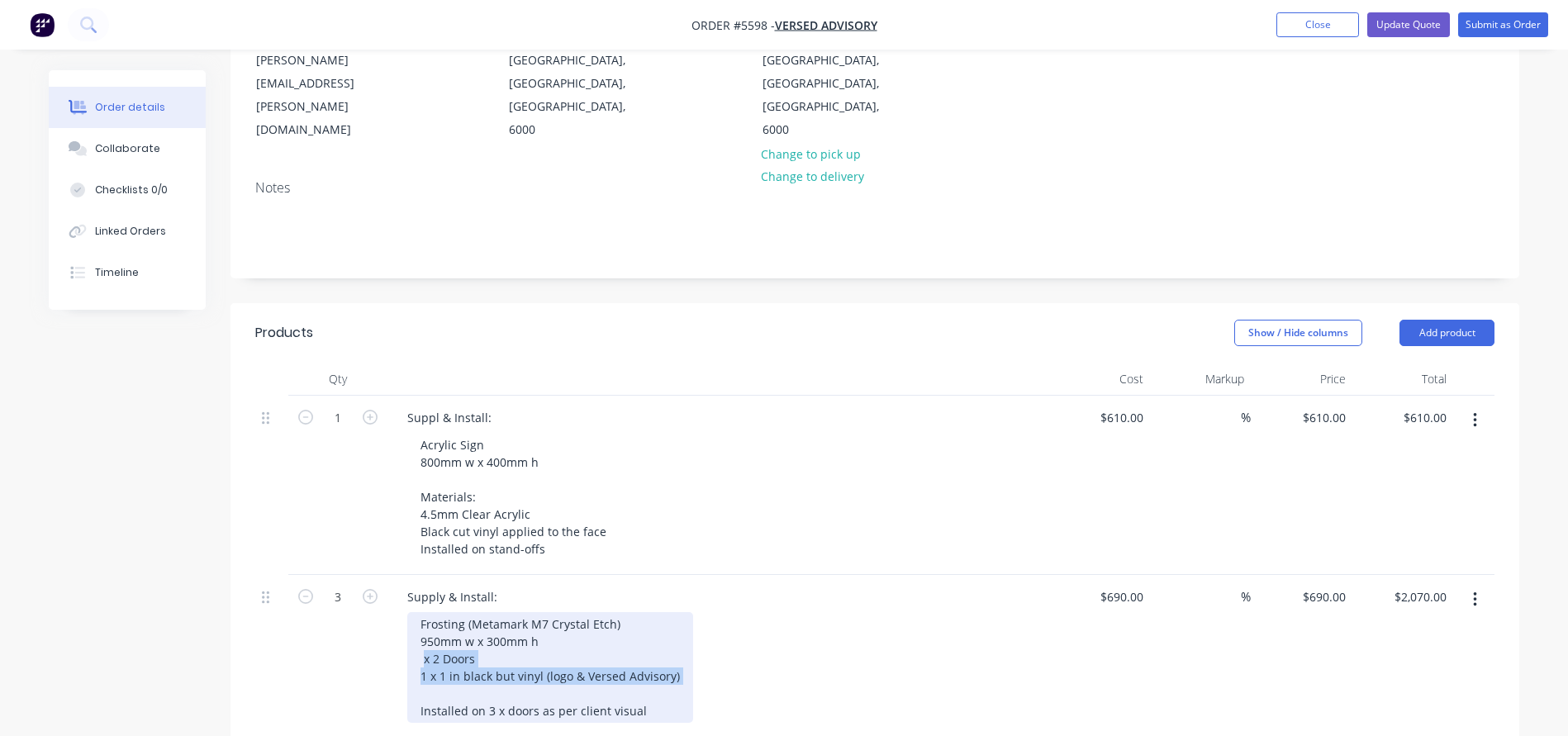
drag, startPoint x: 424, startPoint y: 591, endPoint x: 688, endPoint y: 624, distance: 266.1
click at [688, 624] on div "Frosting (Metamark M7 Crystal Etch) 950mm w x 300mm h x 2 Doors 1 x 1 in black …" at bounding box center [724, 667] width 634 height 111
drag, startPoint x: 654, startPoint y: 639, endPoint x: 413, endPoint y: 639, distance: 241.0
click at [413, 639] on div "Frosting (Metamark M7 Crystal Etch) 950mm w x 300mm h x 2 Doors 1 x 1 in black …" at bounding box center [550, 667] width 286 height 111
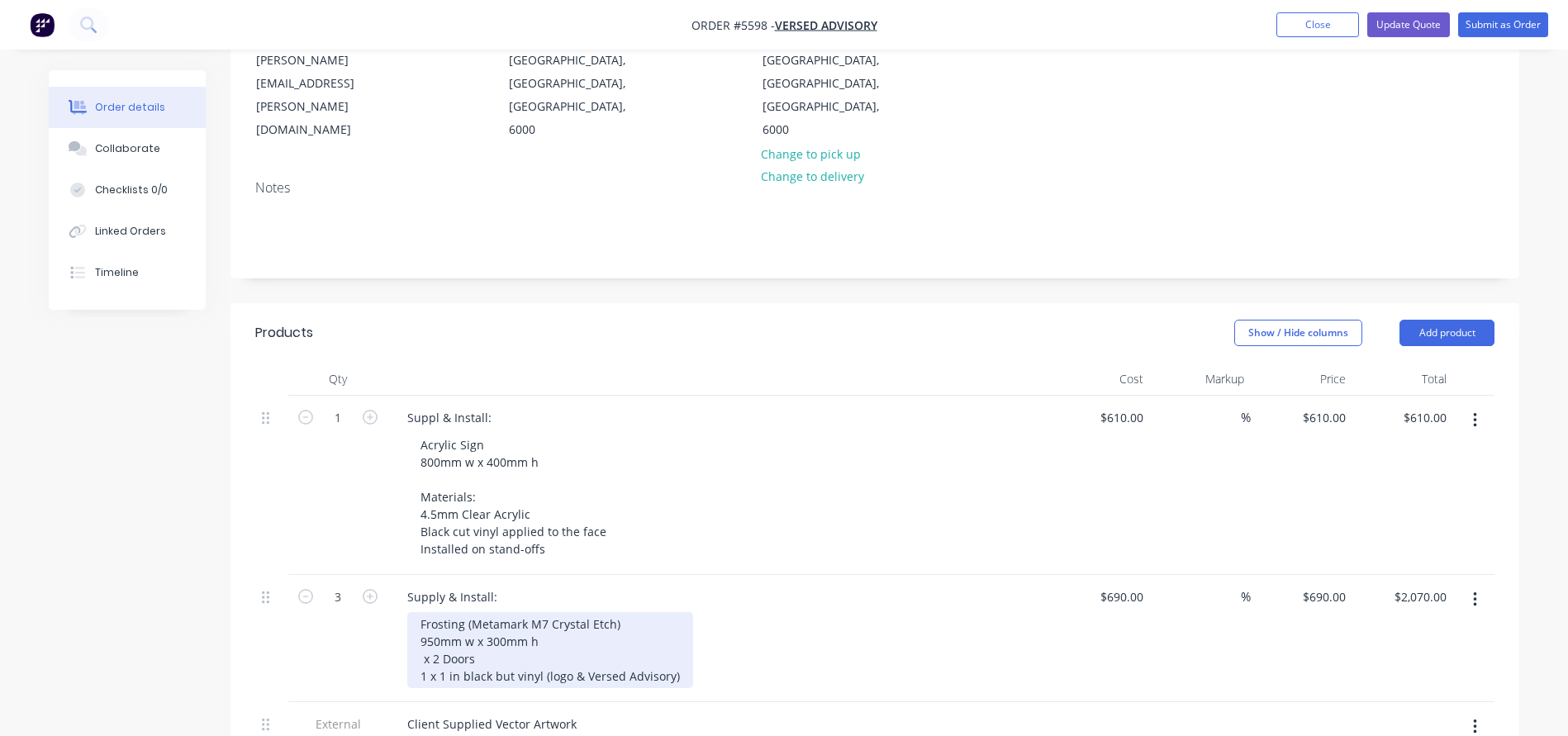
click at [558, 612] on div "Frosting (Metamark M7 Crystal Etch) 950mm w x 300mm h x 2 Doors 1 x 1 in black …" at bounding box center [550, 649] width 286 height 76
drag, startPoint x: 679, startPoint y: 607, endPoint x: 399, endPoint y: 607, distance: 280.0
click at [399, 607] on div "Supply & Install: Frosting (Metamark M7 Crystal Etch) 950mm w x 300mm x LHR and…" at bounding box center [717, 638] width 661 height 127
click at [504, 645] on div "Frosting (Metamark M7 Crystal Etch) 950mm w x 300mm x LHR and RHS Door x 2 Door…" at bounding box center [550, 649] width 286 height 76
drag, startPoint x: 644, startPoint y: 607, endPoint x: 381, endPoint y: 586, distance: 263.8
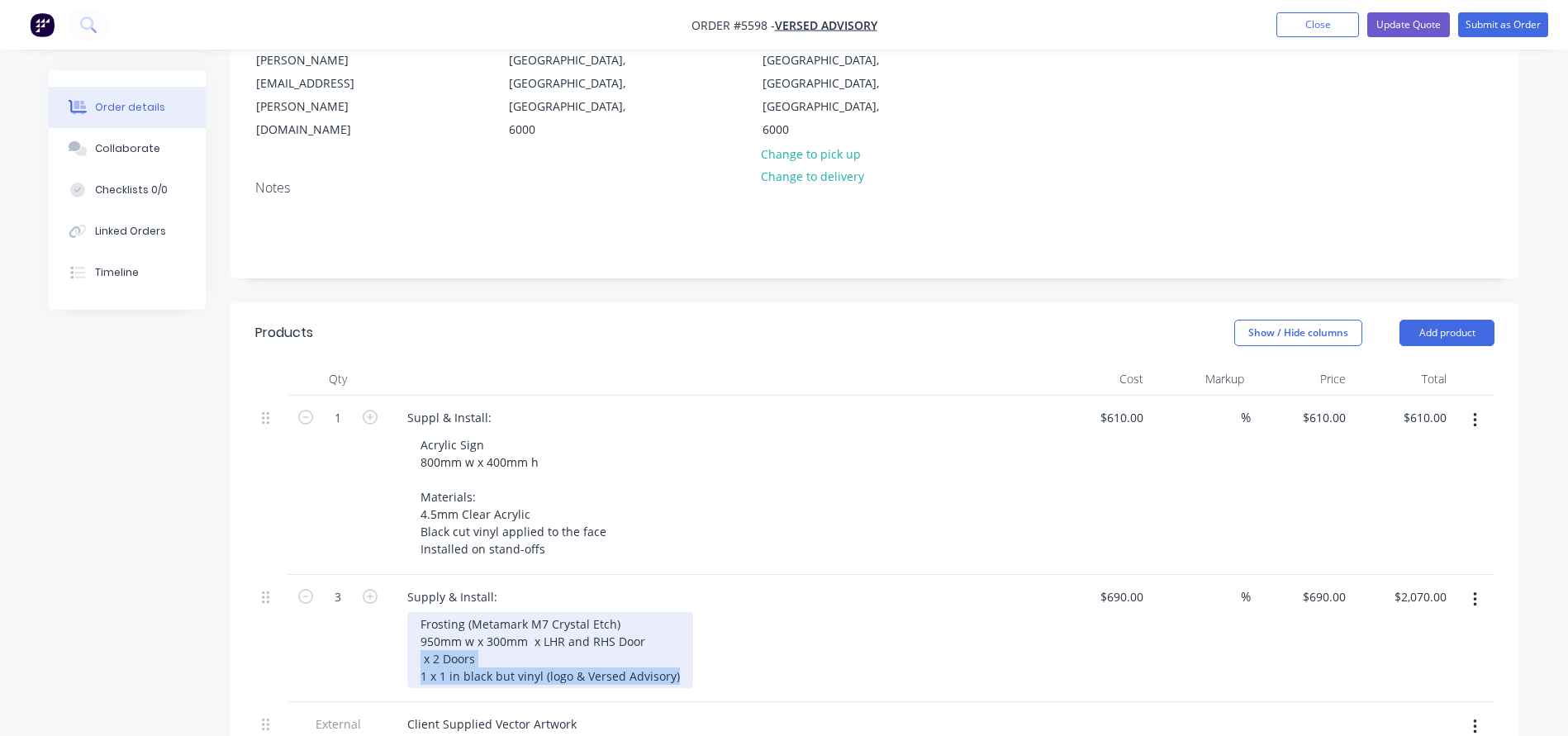
click at [381, 586] on div "3 Supply & Install: Frosting (Metamark M7 Crystal Etch) 950mm w x 300mm x LHR a…" at bounding box center [875, 638] width 1239 height 127
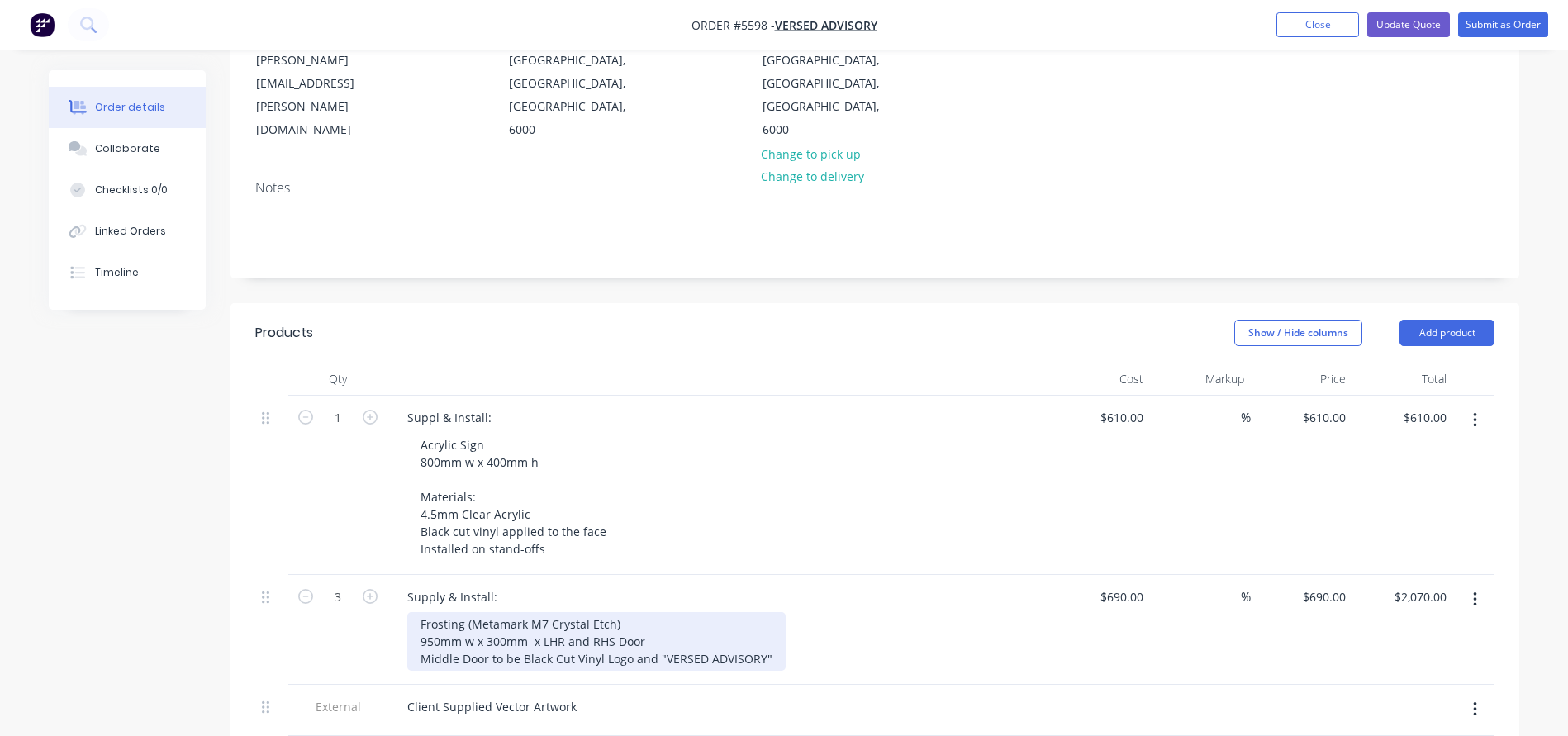
click at [450, 624] on div "Frosting (Metamark M7 Crystal Etch) 950mm w x 300mm x LHR and RHS Door Middle D…" at bounding box center [597, 640] width 379 height 58
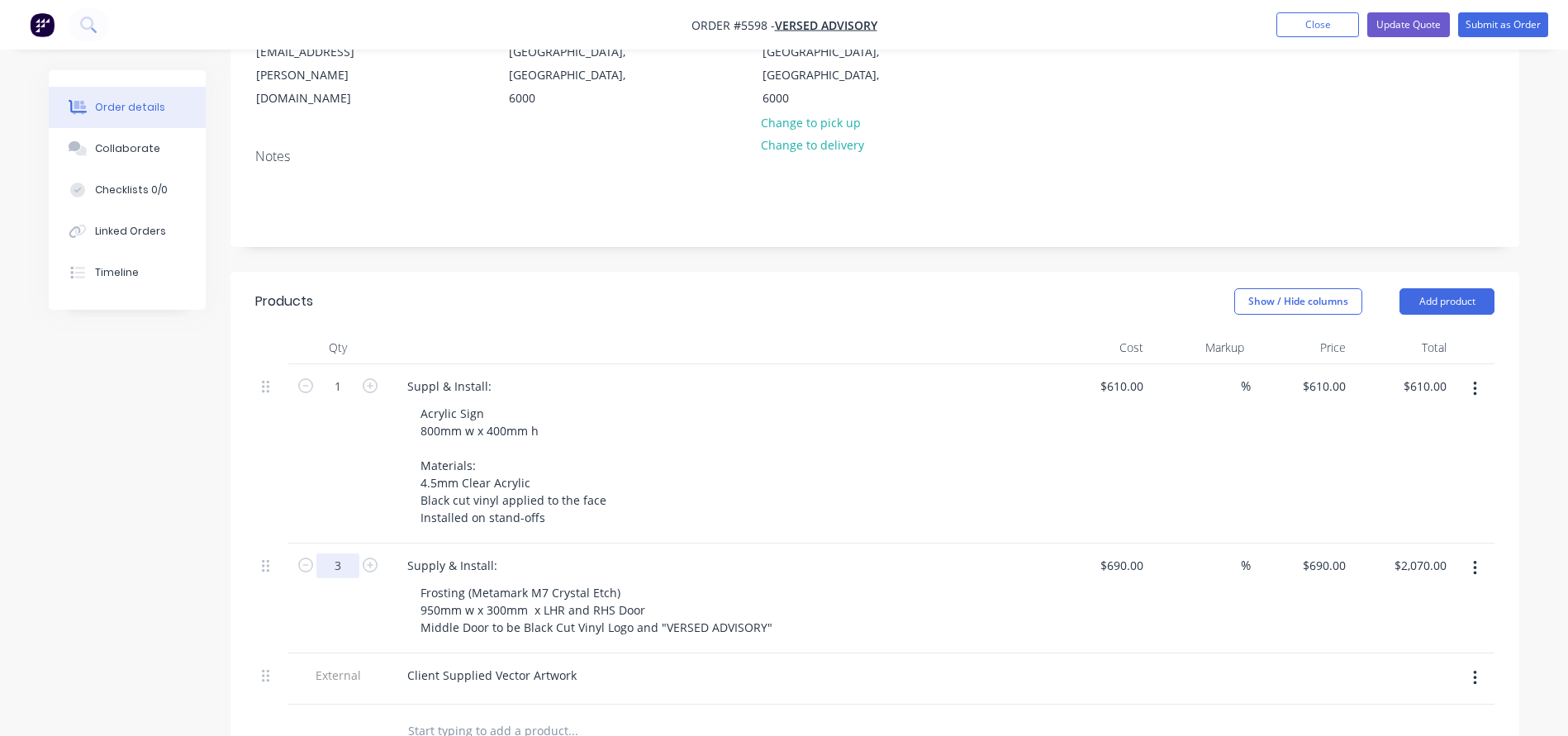
drag, startPoint x: 355, startPoint y: 497, endPoint x: 295, endPoint y: 497, distance: 60.0
click at [300, 552] on form "3" at bounding box center [338, 564] width 86 height 25
type input "1"
type input "$690.00"
click at [396, 543] on div "Supply & Install: Frosting (Metamark M7 Crystal Etch) 950mm w x 300mm x LHR and…" at bounding box center [717, 597] width 661 height 110
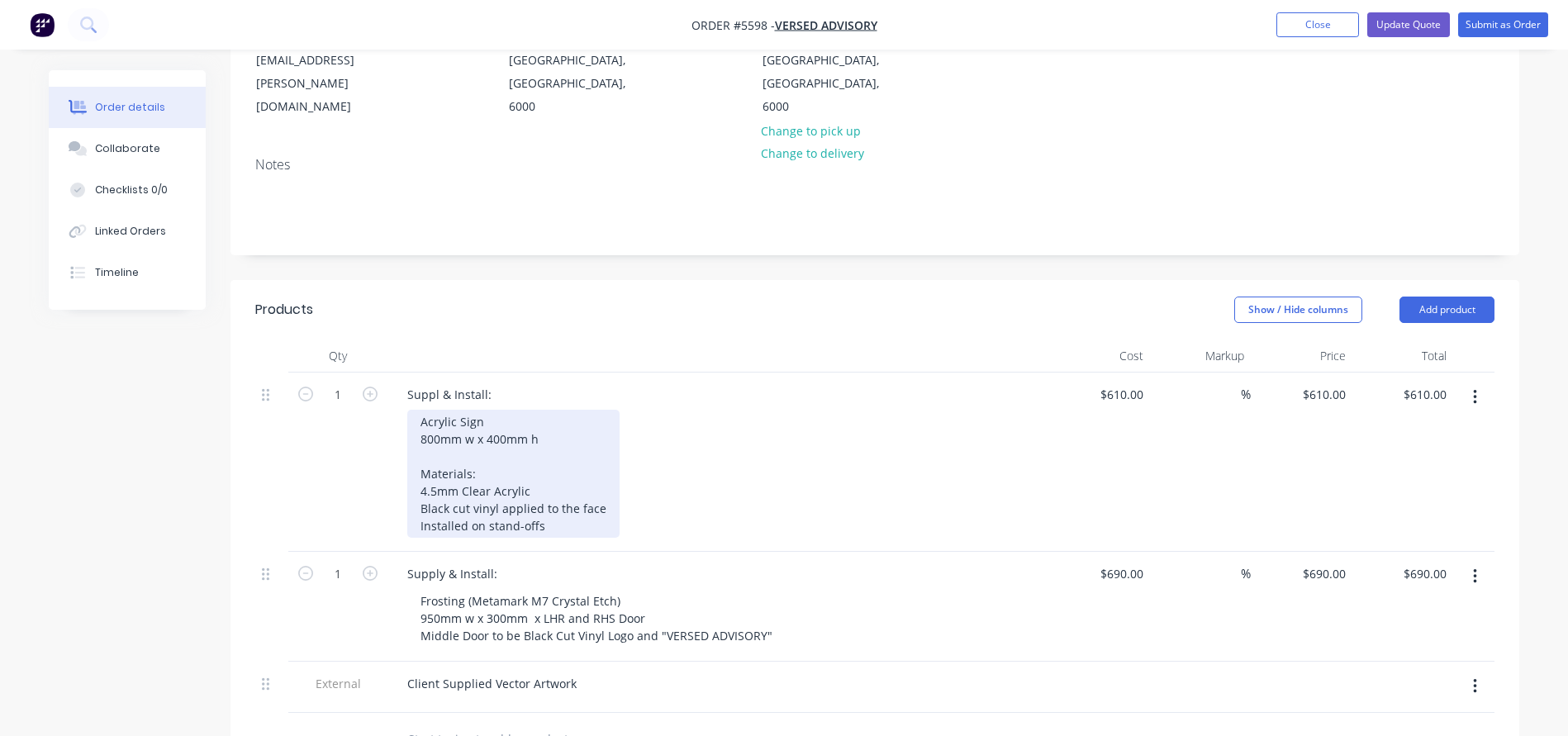
scroll to position [283, 0]
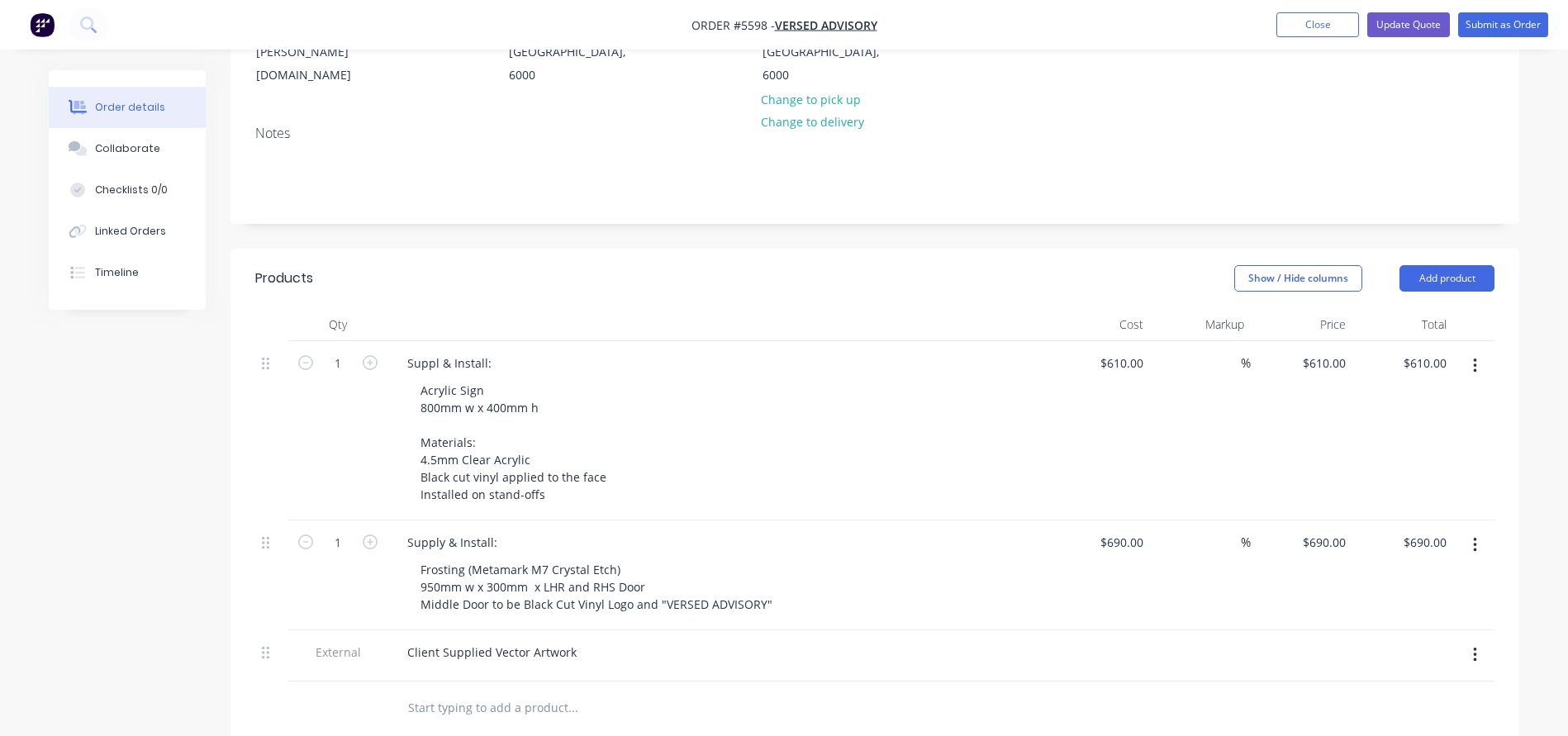
click at [452, 691] on input "text" at bounding box center [573, 707] width 331 height 33
drag, startPoint x: 548, startPoint y: 636, endPoint x: 491, endPoint y: 639, distance: 57.1
click at [491, 691] on input "Artwork set-up and proof" at bounding box center [573, 707] width 331 height 33
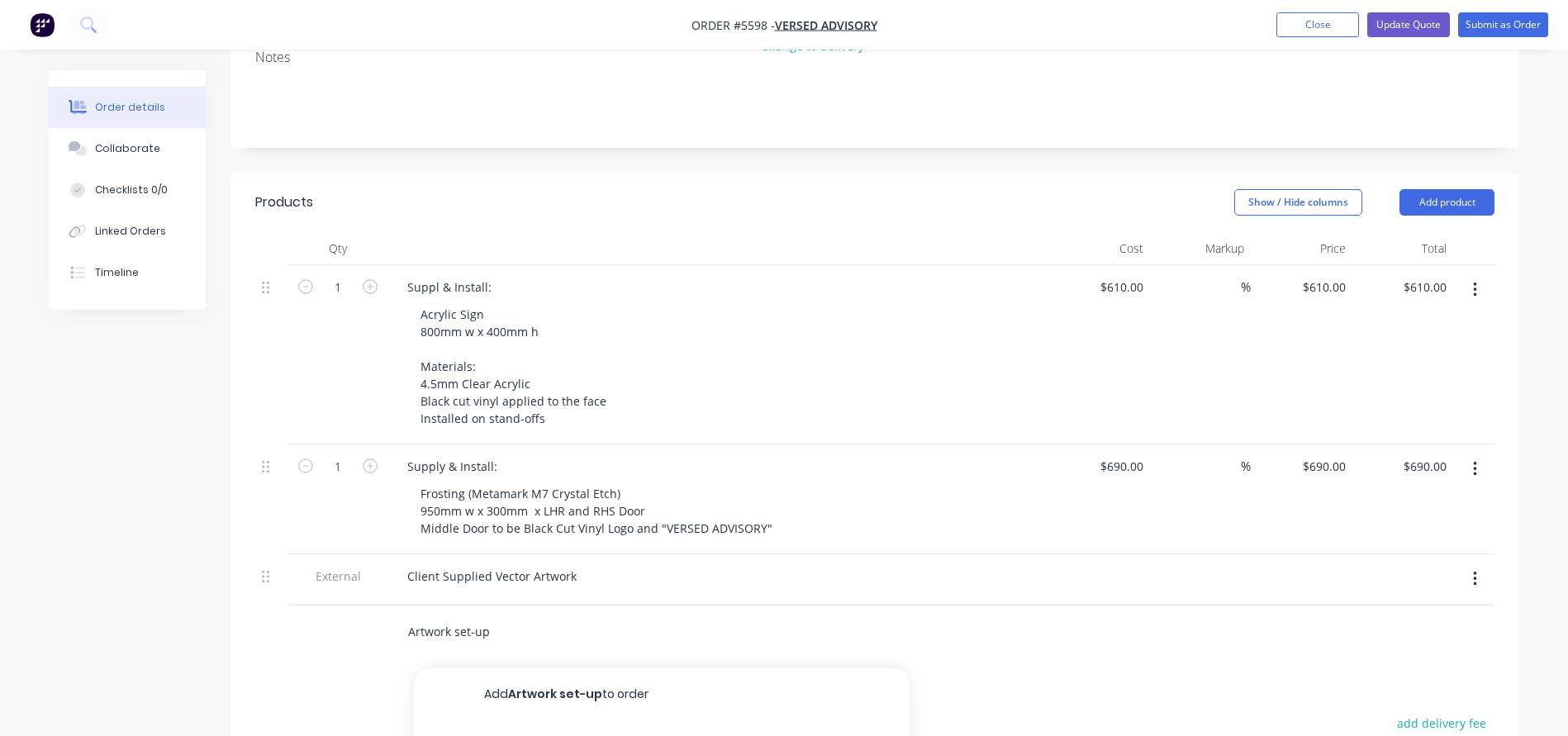
scroll to position [379, 0]
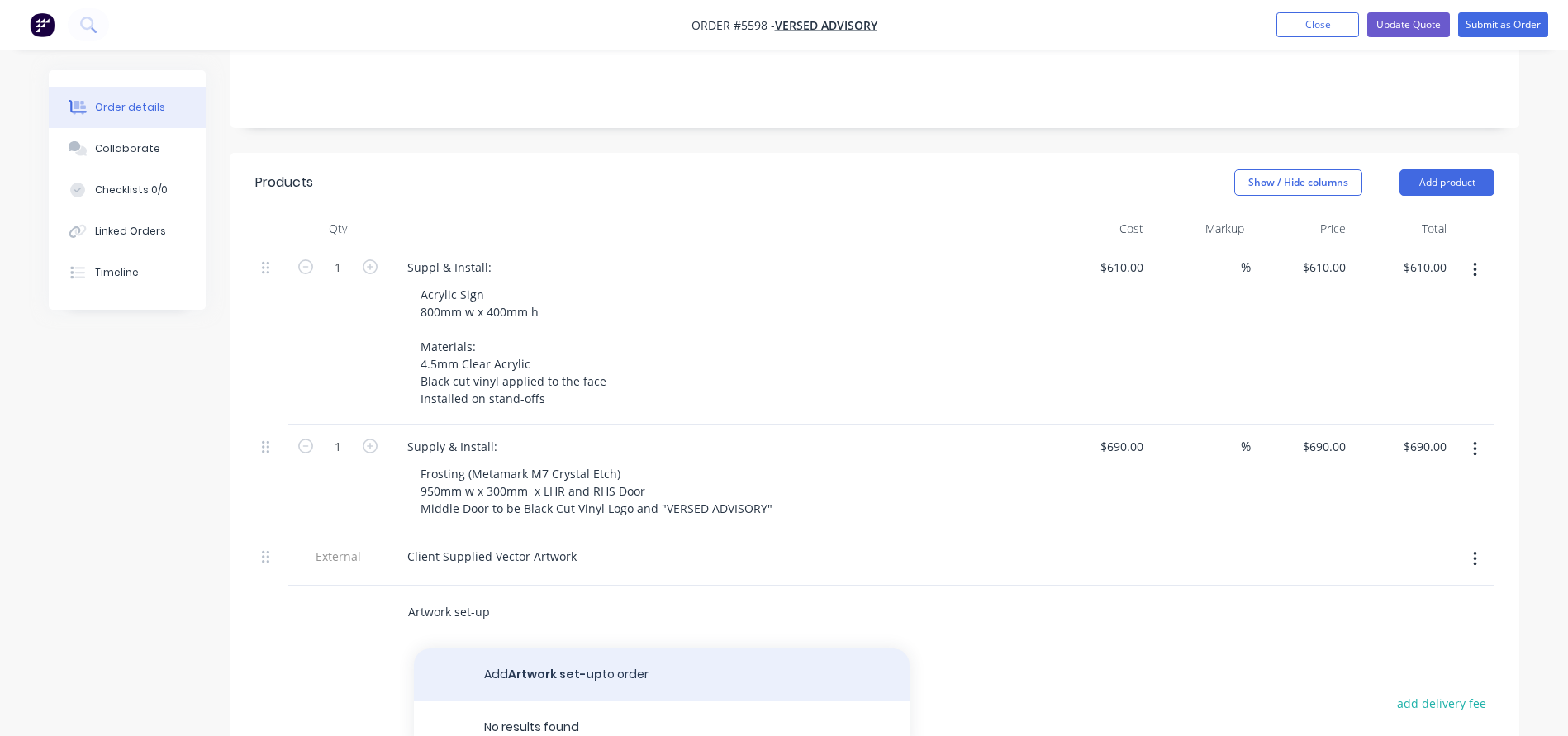
type input "Artwork set-up"
click at [591, 648] on button "Add Artwork set-up to order" at bounding box center [662, 674] width 495 height 53
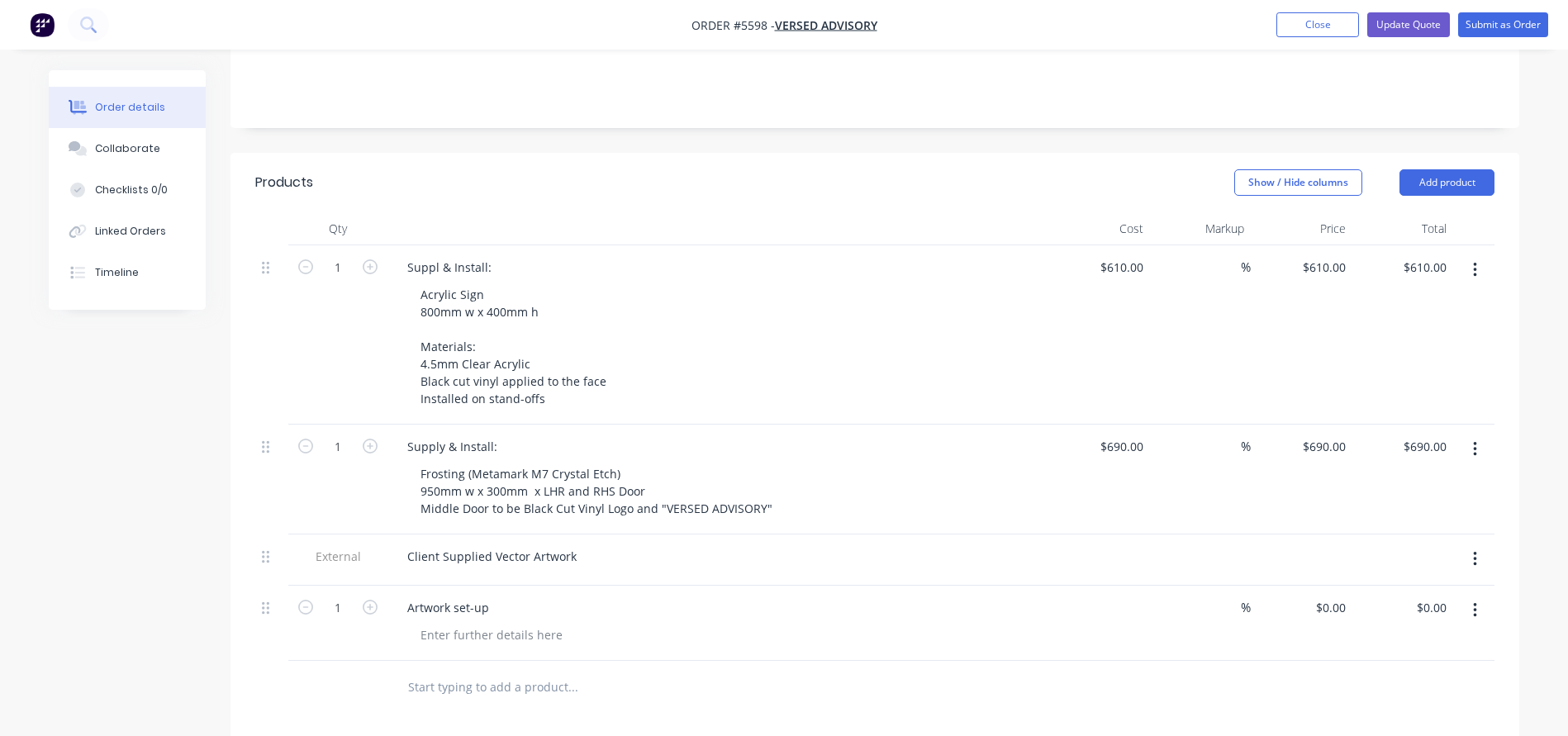
click at [1121, 585] on div "$0.00" at bounding box center [1099, 622] width 101 height 76
type input "$95.00"
click at [468, 595] on div "Artwork set-up" at bounding box center [447, 607] width 108 height 24
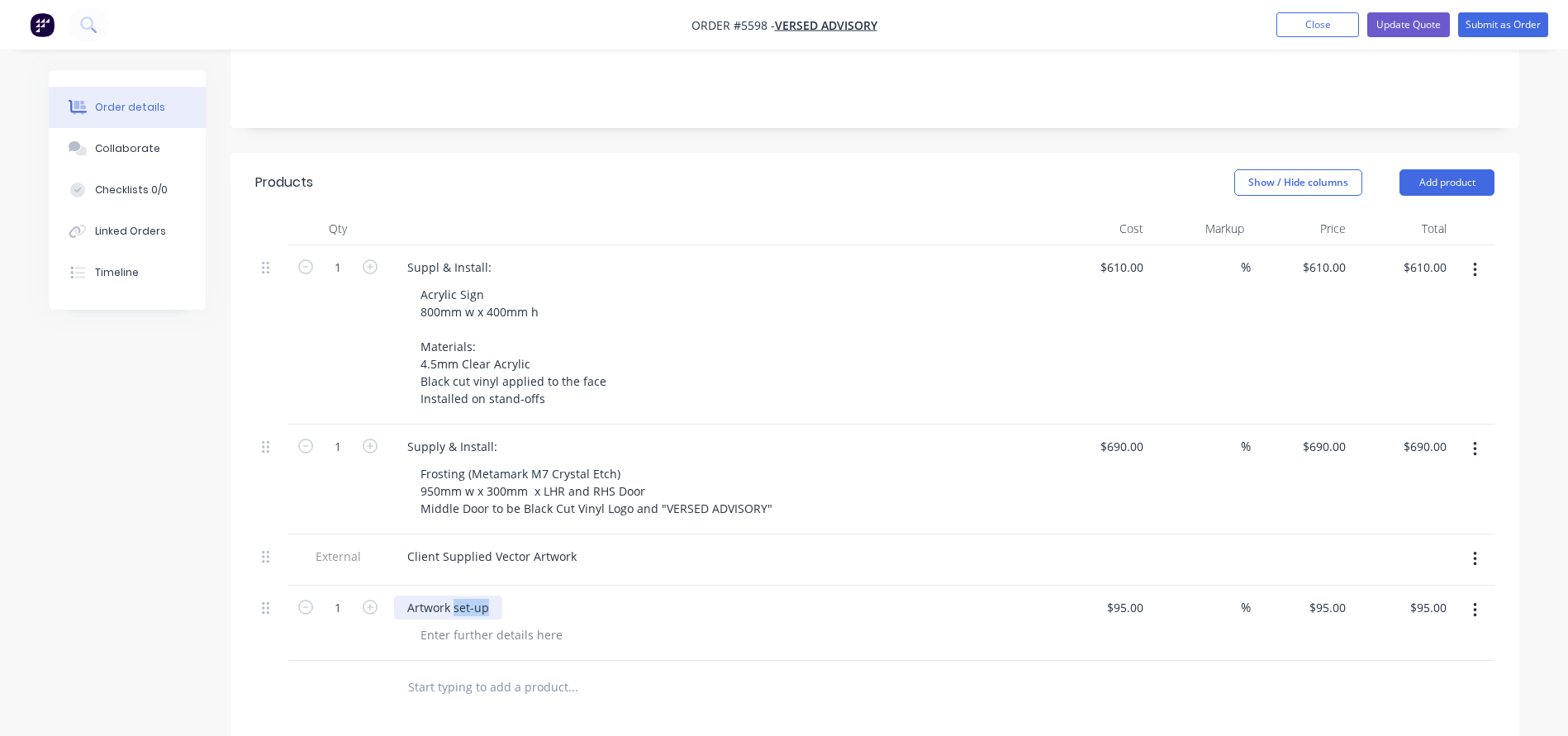
drag, startPoint x: 475, startPoint y: 537, endPoint x: 453, endPoint y: 537, distance: 22.0
click at [453, 595] on div "Artwork set-up" at bounding box center [447, 607] width 108 height 24
drag, startPoint x: 534, startPoint y: 536, endPoint x: 446, endPoint y: 536, distance: 88.0
click at [446, 595] on div "Artwork set-up and pro" at bounding box center [471, 607] width 155 height 24
click at [533, 595] on div "Artwork & production Set-up charge" at bounding box center [507, 607] width 227 height 24
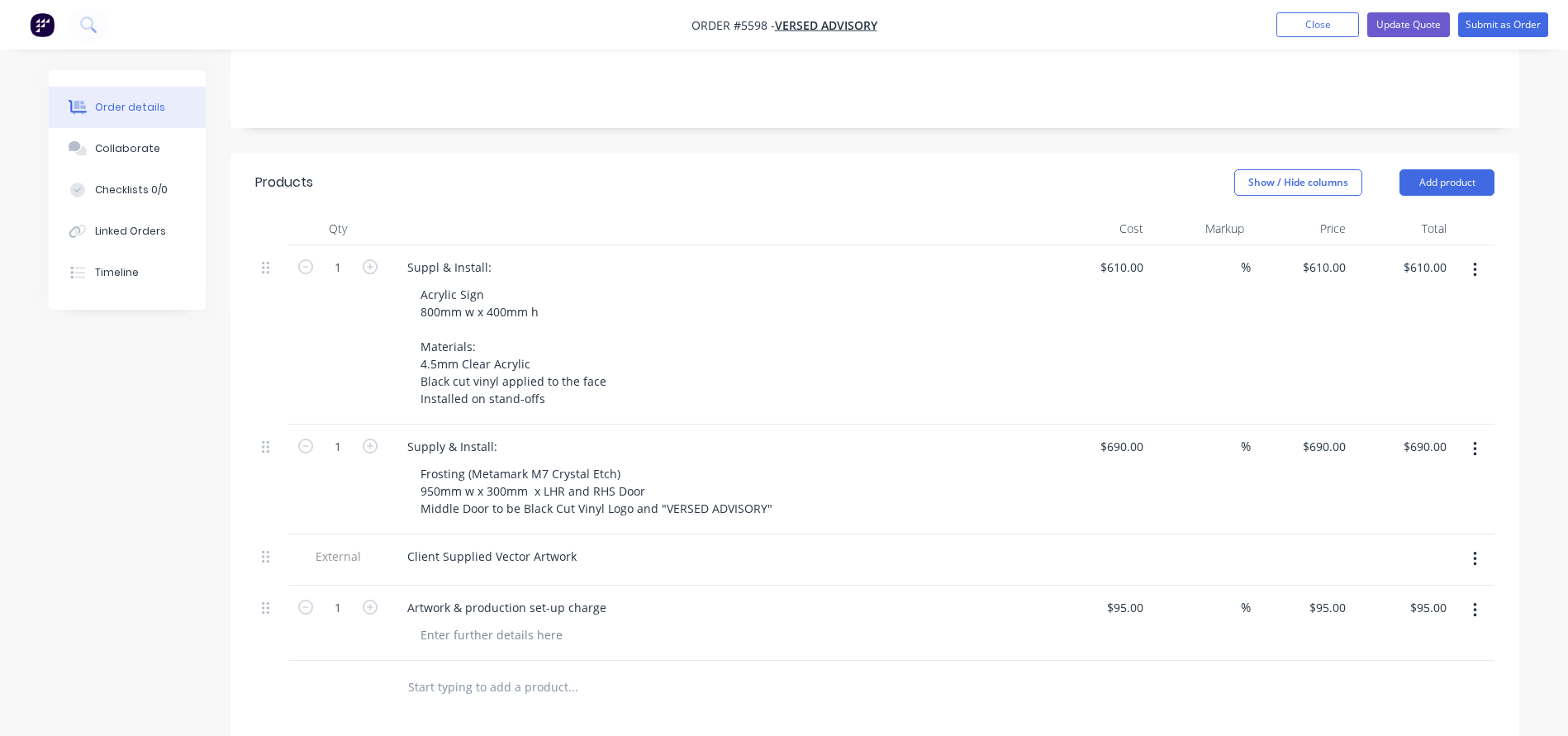
drag, startPoint x: 260, startPoint y: 538, endPoint x: 261, endPoint y: 520, distance: 18.0
click at [261, 585] on div at bounding box center [272, 622] width 33 height 76
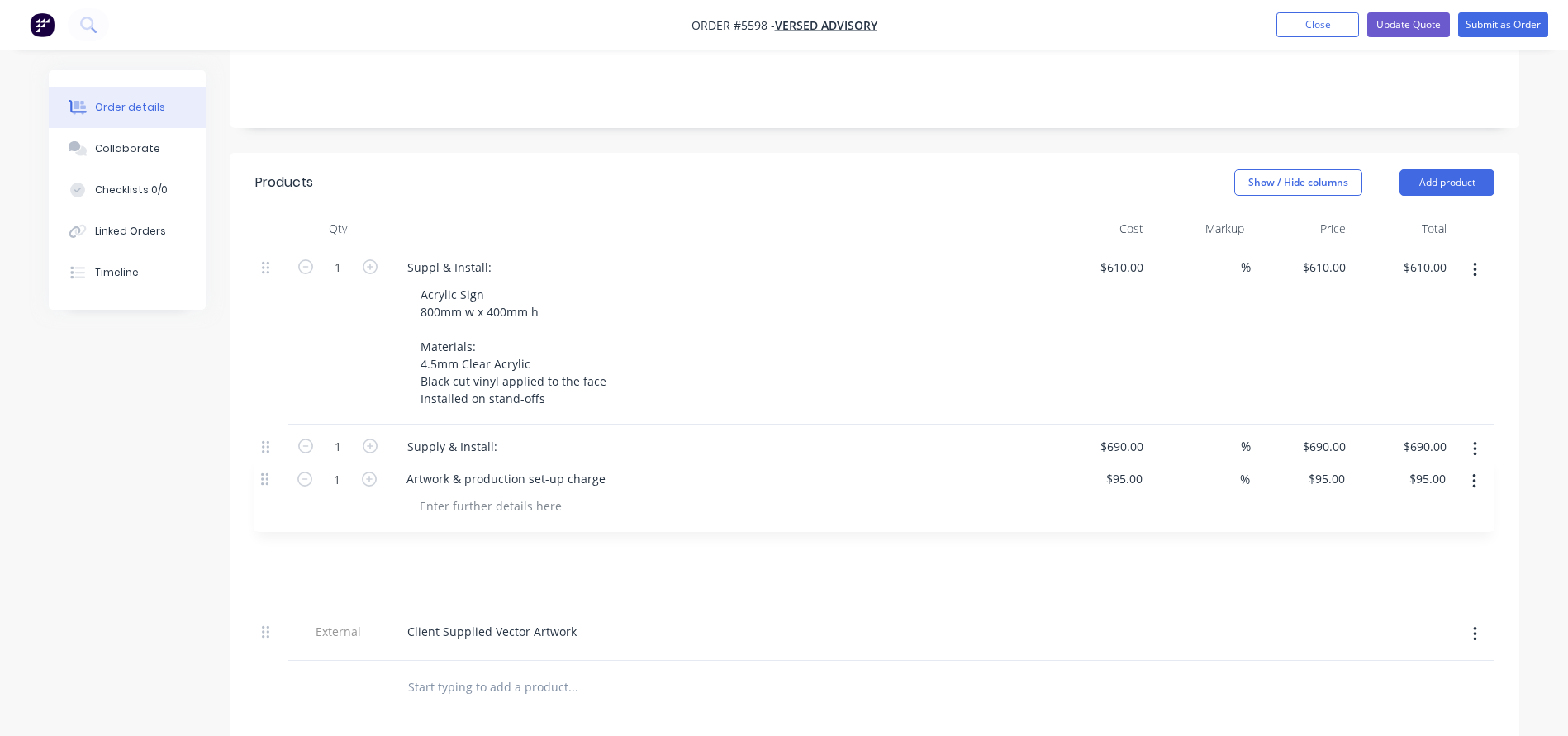
drag, startPoint x: 265, startPoint y: 536, endPoint x: 264, endPoint y: 470, distance: 66.0
click at [264, 470] on div "1 Suppl & Install: Acrylic Sign 800mm w x 400mm h Materials: 4.5mm Clear Acryli…" at bounding box center [875, 453] width 1239 height 415
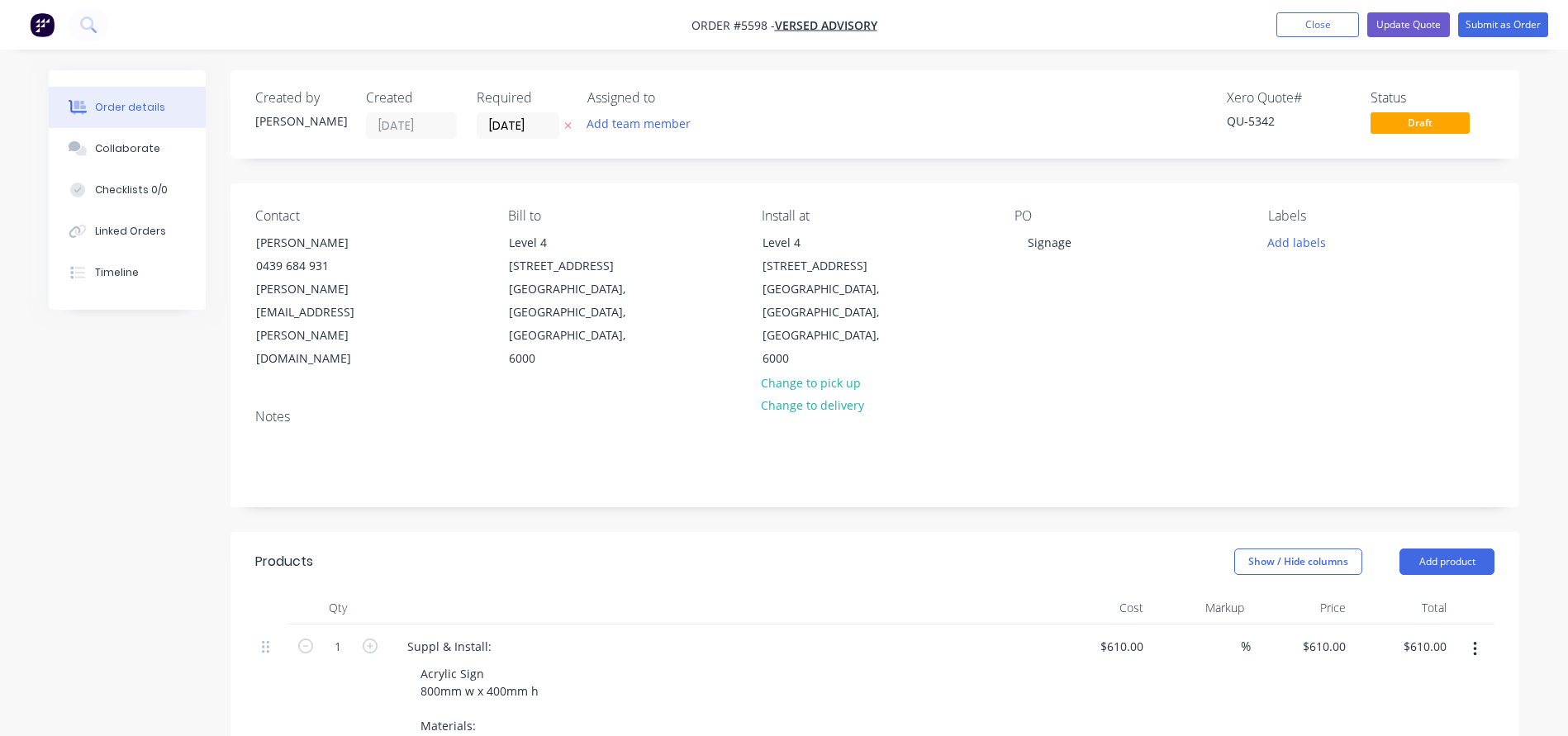
scroll to position [0, 0]
click at [1123, 634] on input "610" at bounding box center [1135, 645] width 28 height 24
type input "$705.00"
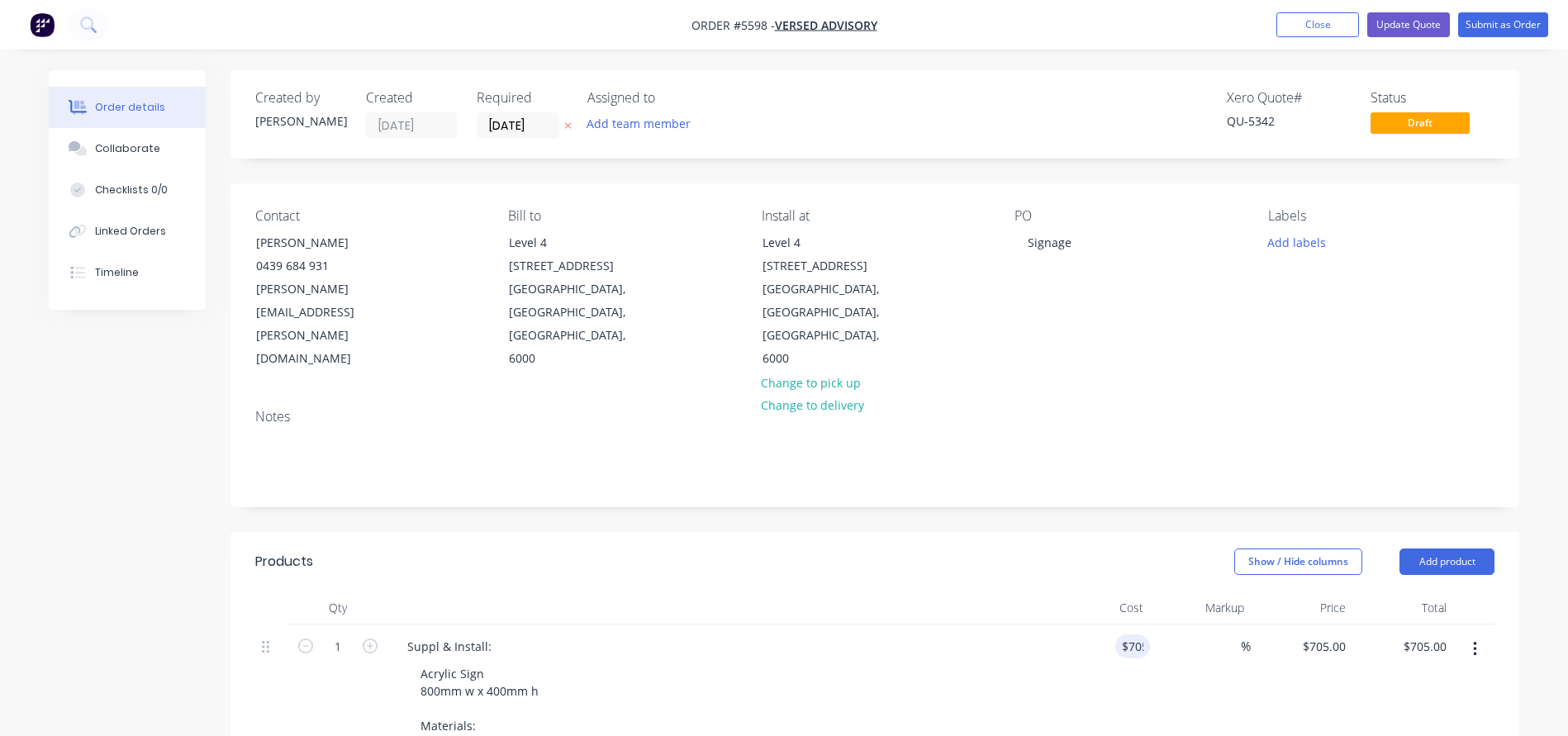
click at [994, 661] on div "Acrylic Sign 800mm w x 400mm h Materials: 4.5mm Clear Acrylic Black cut vinyl a…" at bounding box center [724, 725] width 634 height 128
click at [1422, 28] on button "Update Quote" at bounding box center [1408, 25] width 82 height 25
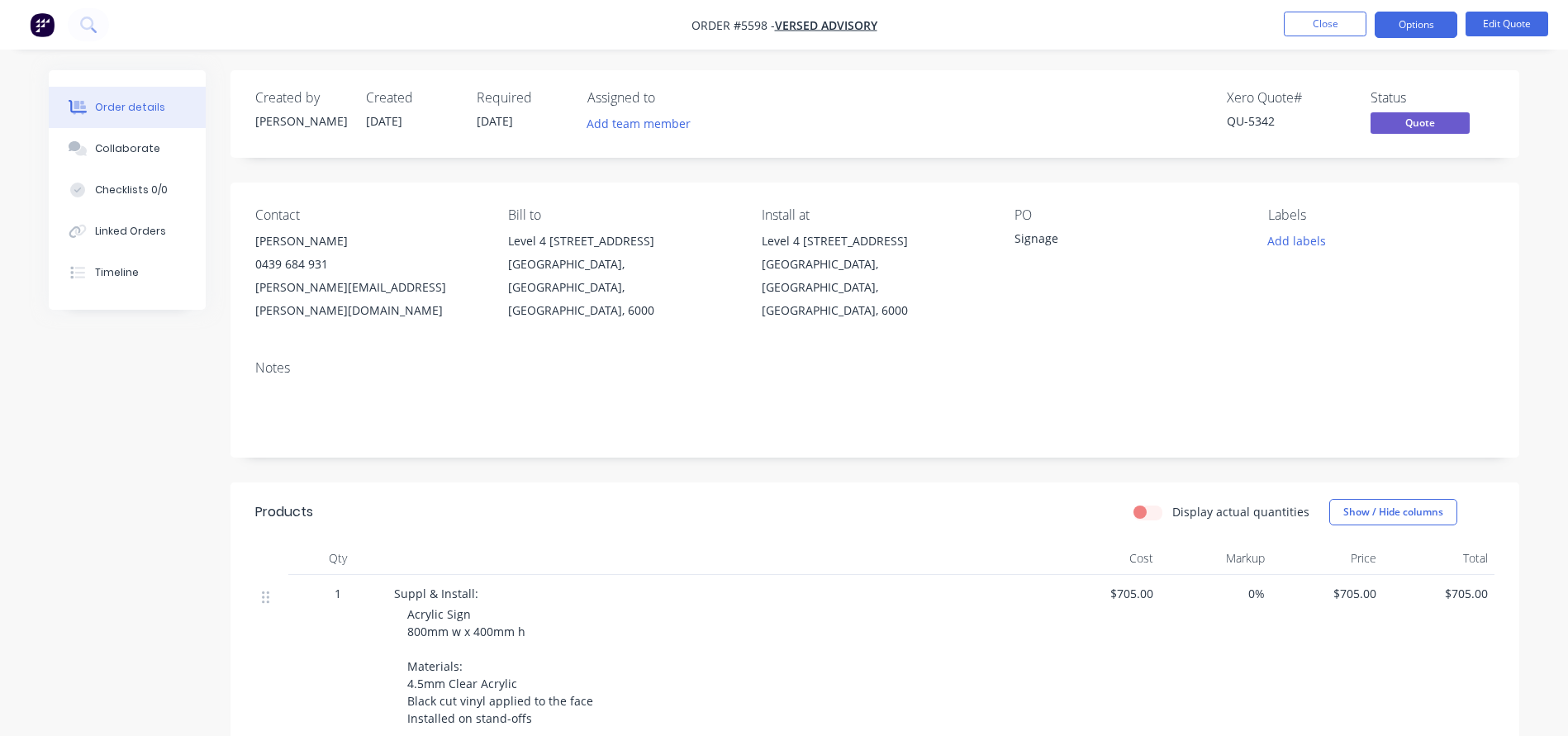
click at [1419, 28] on button "Options" at bounding box center [1415, 25] width 82 height 27
click at [1430, 27] on button "Options" at bounding box center [1415, 25] width 82 height 27
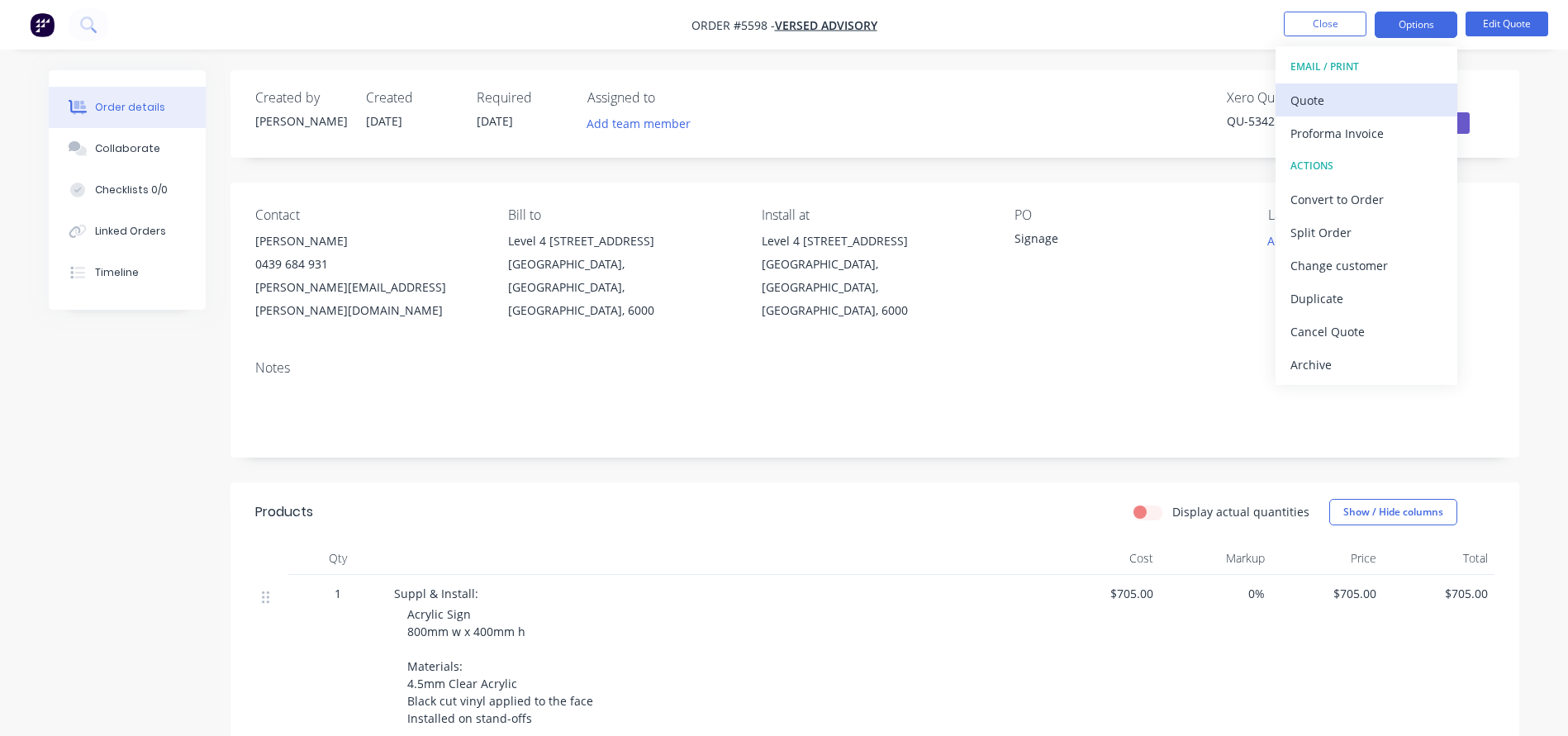
click at [1313, 105] on div "Quote" at bounding box center [1365, 99] width 152 height 24
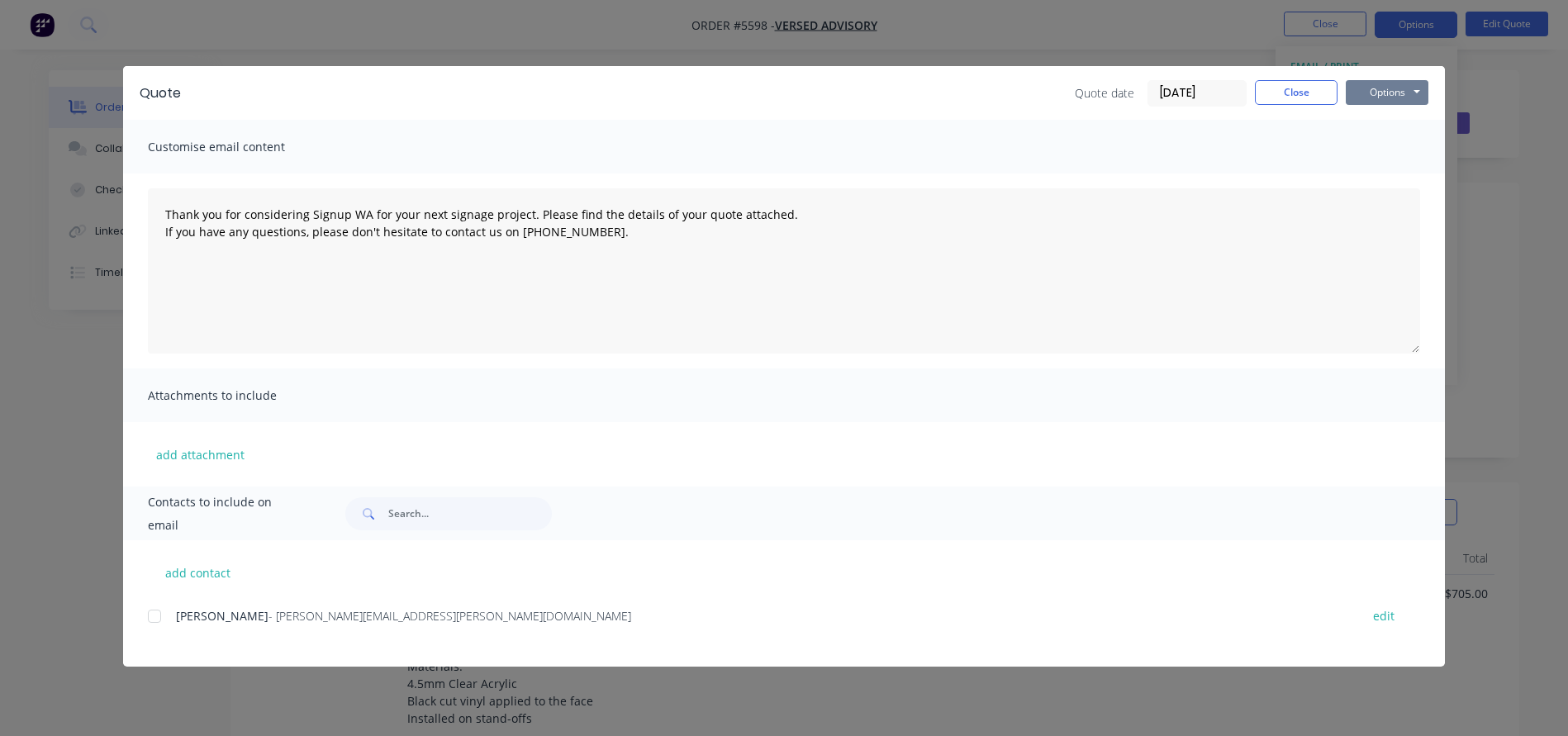
click at [1380, 95] on button "Options" at bounding box center [1386, 93] width 82 height 25
click at [1376, 145] on button "Print" at bounding box center [1398, 149] width 106 height 28
click at [1275, 94] on button "Close" at bounding box center [1296, 93] width 82 height 25
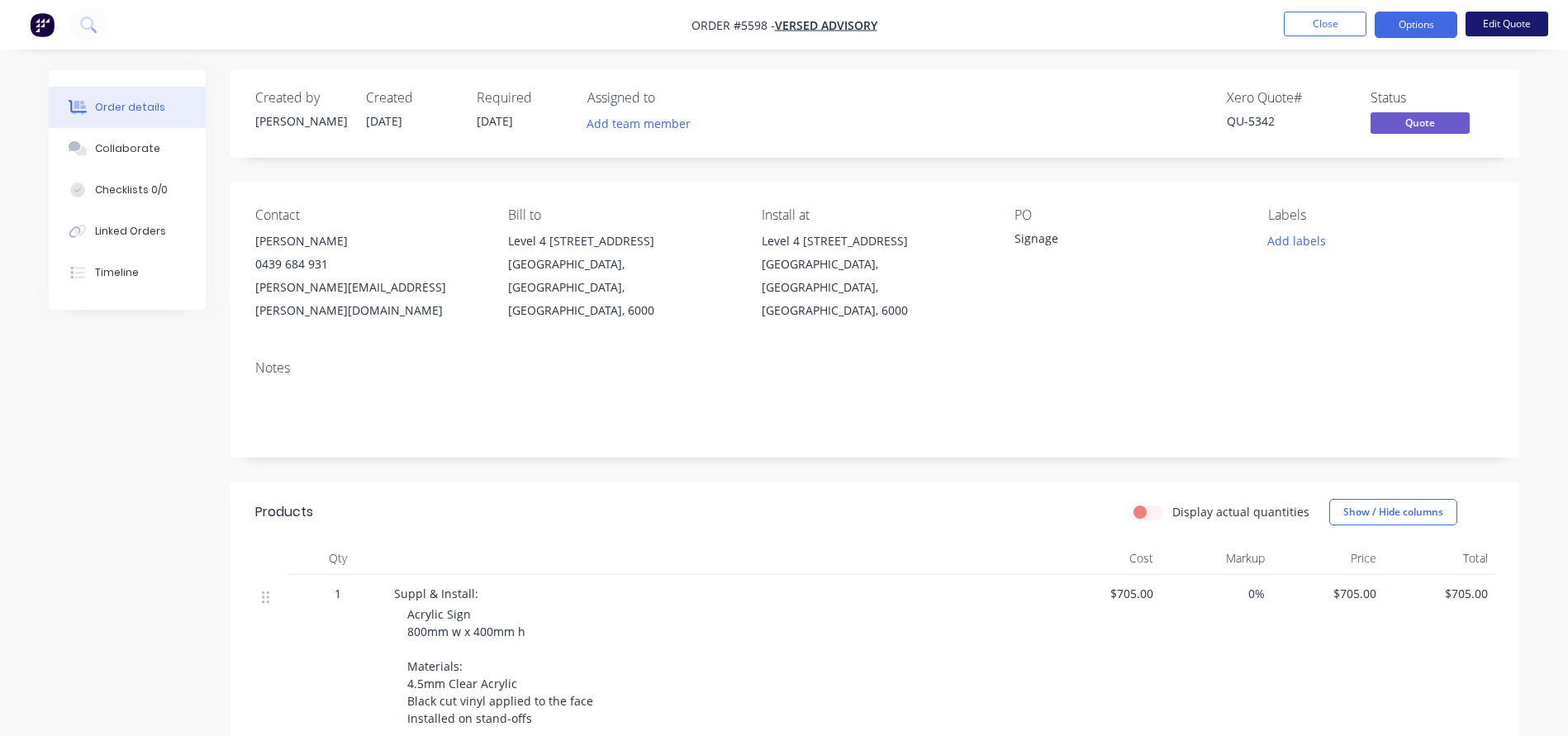
click at [1513, 34] on button "Edit Quote" at bounding box center [1506, 24] width 82 height 25
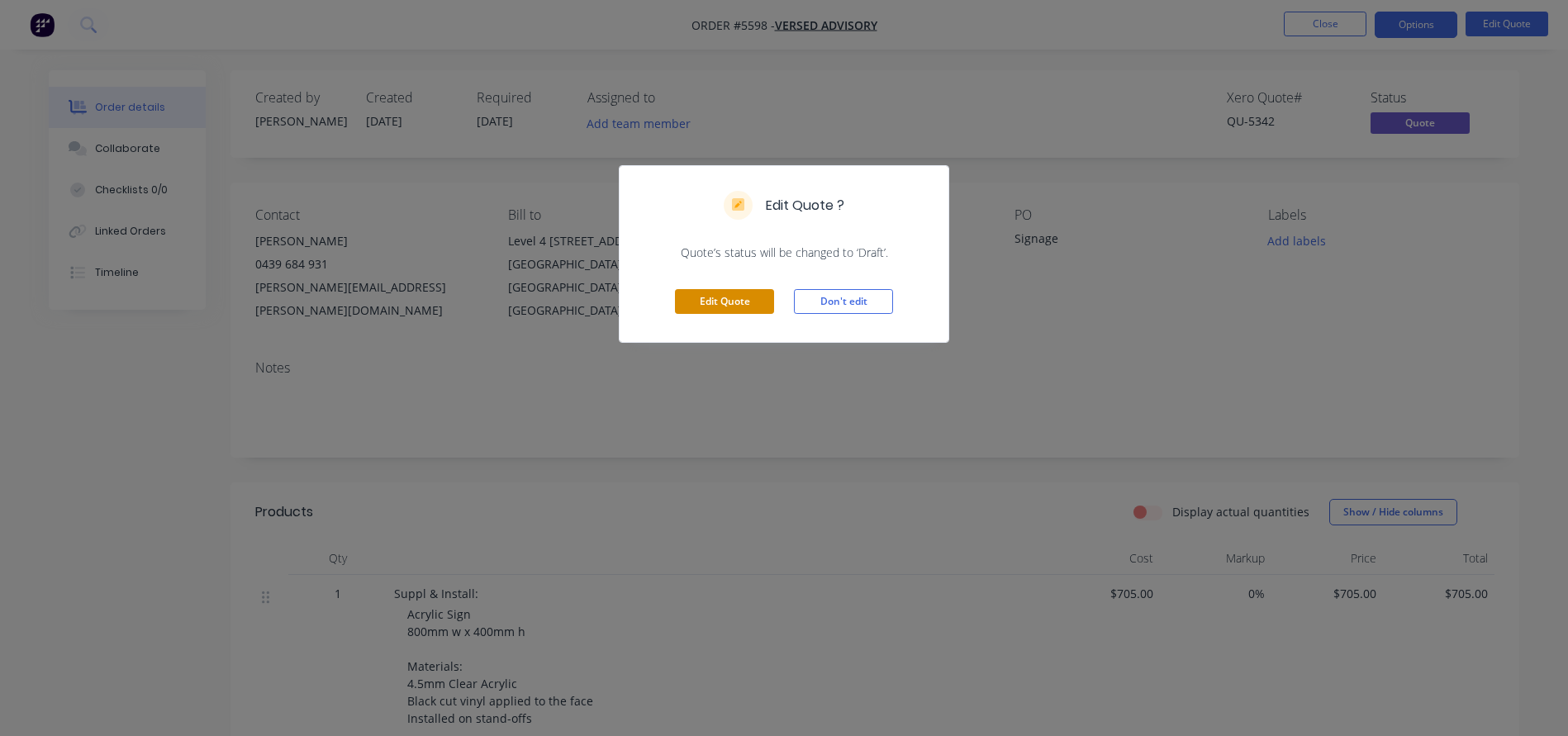
click at [715, 297] on button "Edit Quote" at bounding box center [725, 301] width 99 height 25
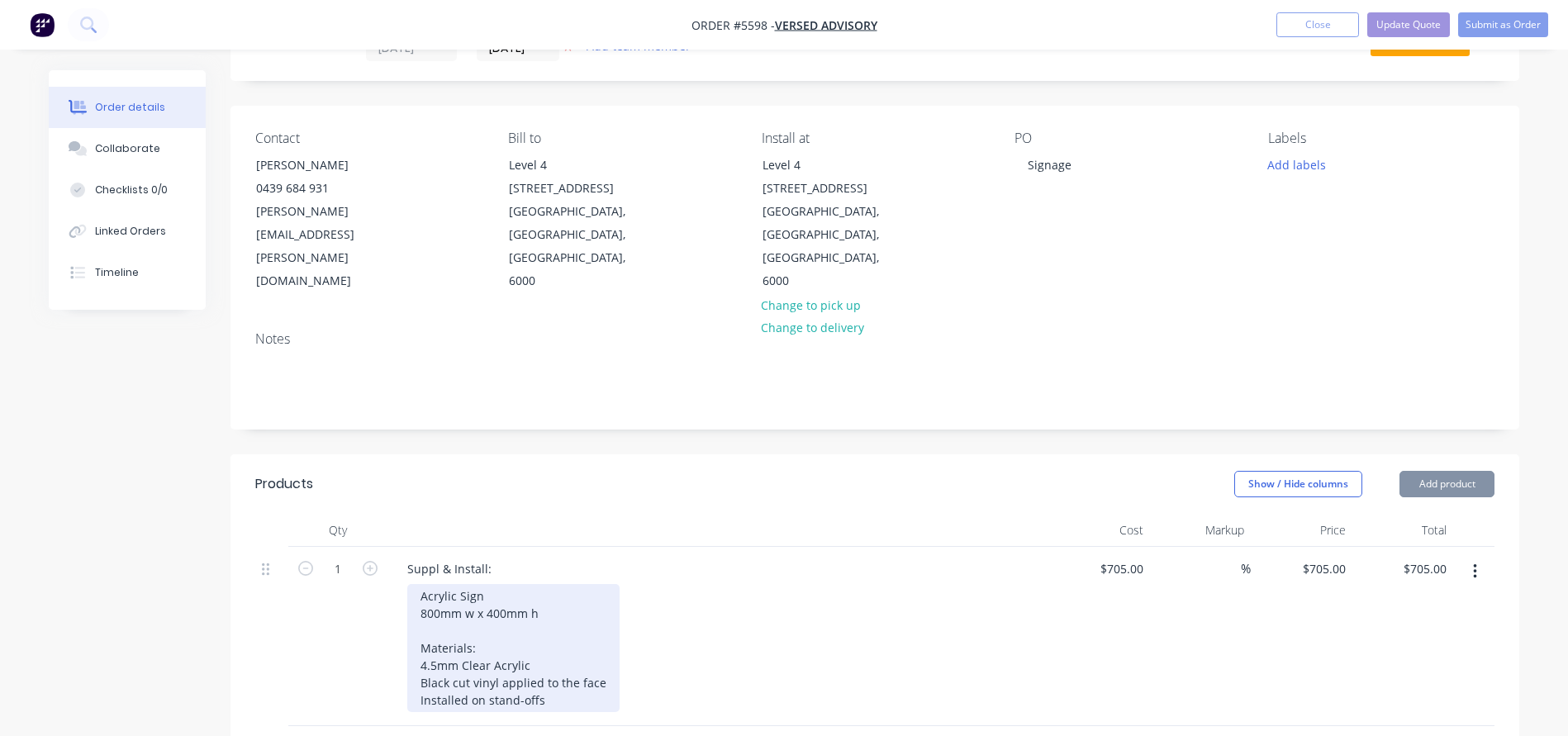
scroll to position [86, 0]
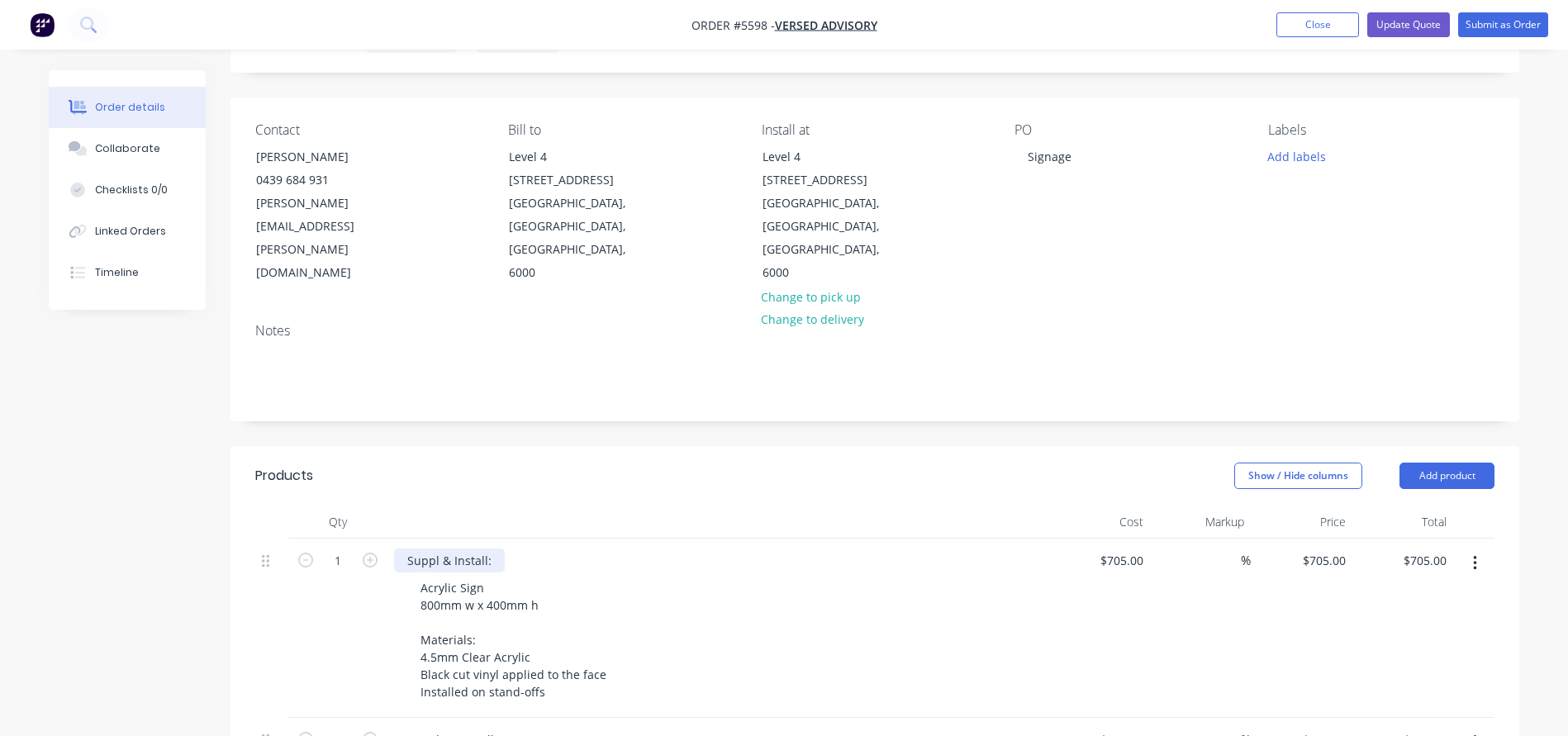
click at [441, 549] on div "Suppl & Install:" at bounding box center [449, 560] width 111 height 24
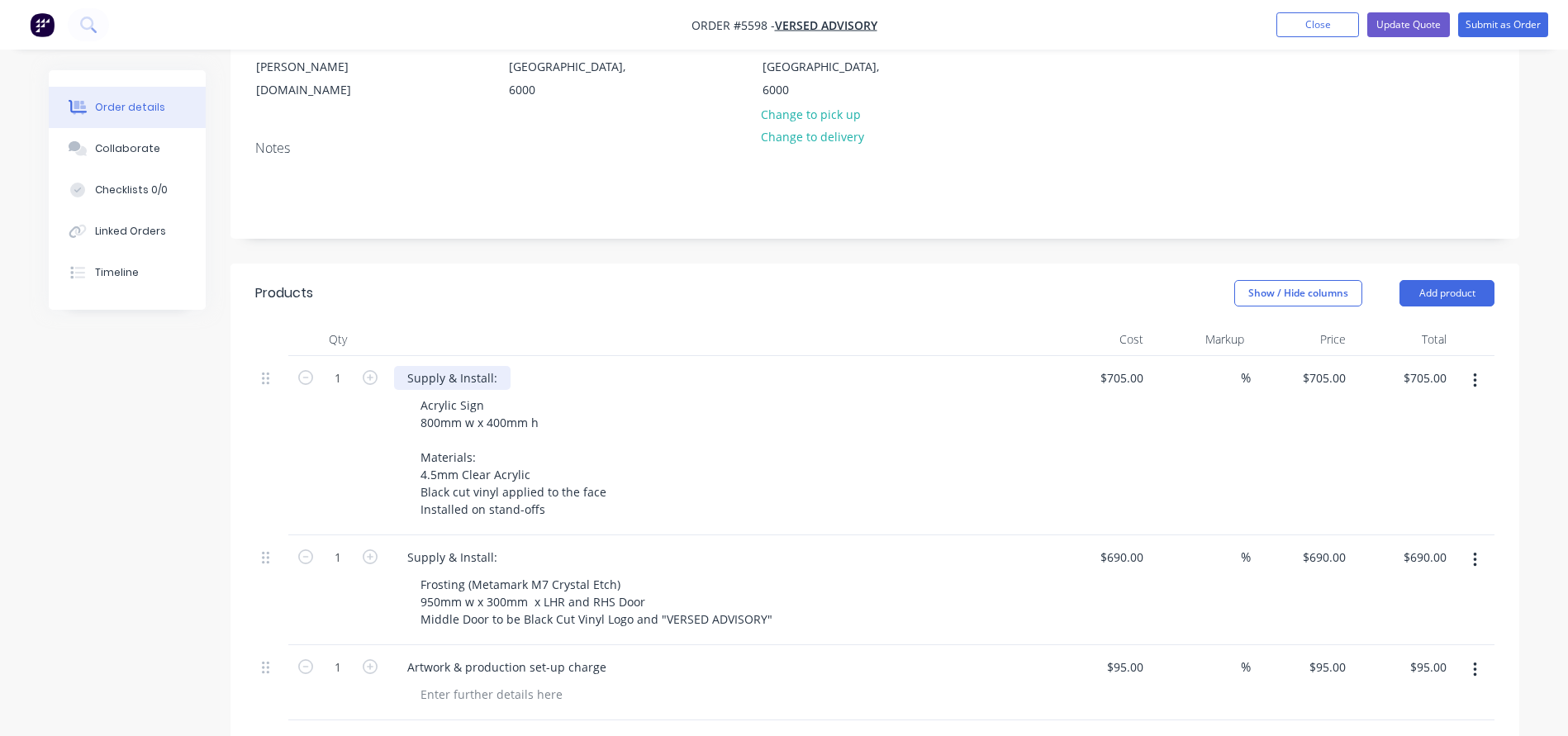
scroll to position [275, 0]
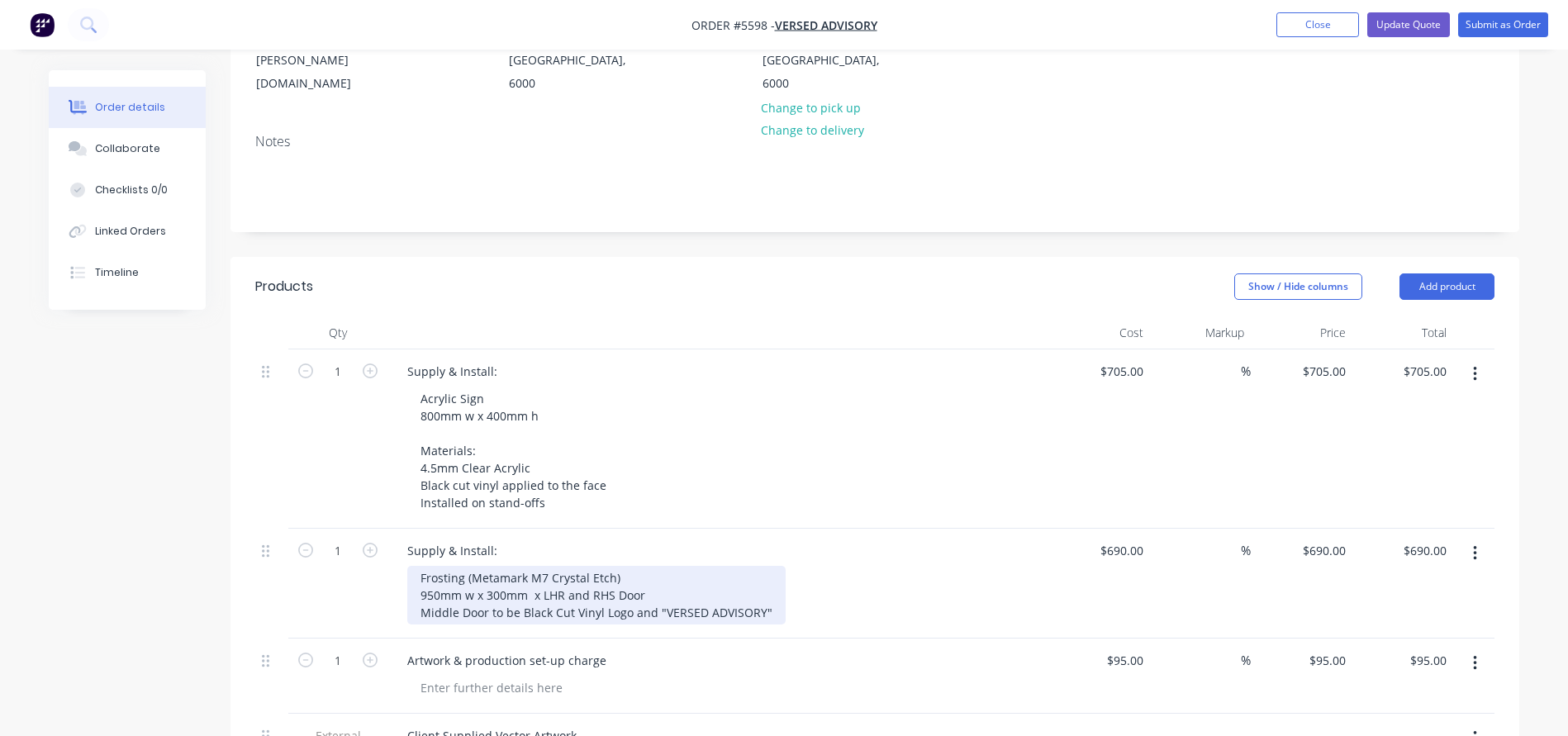
click at [412, 566] on div "Frosting (Metamark M7 Crystal Etch) 950mm w x 300mm x LHR and RHS Door Middle D…" at bounding box center [597, 595] width 379 height 58
drag, startPoint x: 530, startPoint y: 527, endPoint x: 664, endPoint y: 527, distance: 134.0
click at [664, 566] on div "Frosting (Metamark M7 Crystal Etch) 950mm w x 300mm x LHR and RHS Door Middle D…" at bounding box center [597, 595] width 379 height 58
click at [597, 566] on div "Frosting (Metamark M7 Crystal Etch) 950mm w x 300mm 2 x doors (LHS and RHS) Mid…" at bounding box center [597, 595] width 379 height 58
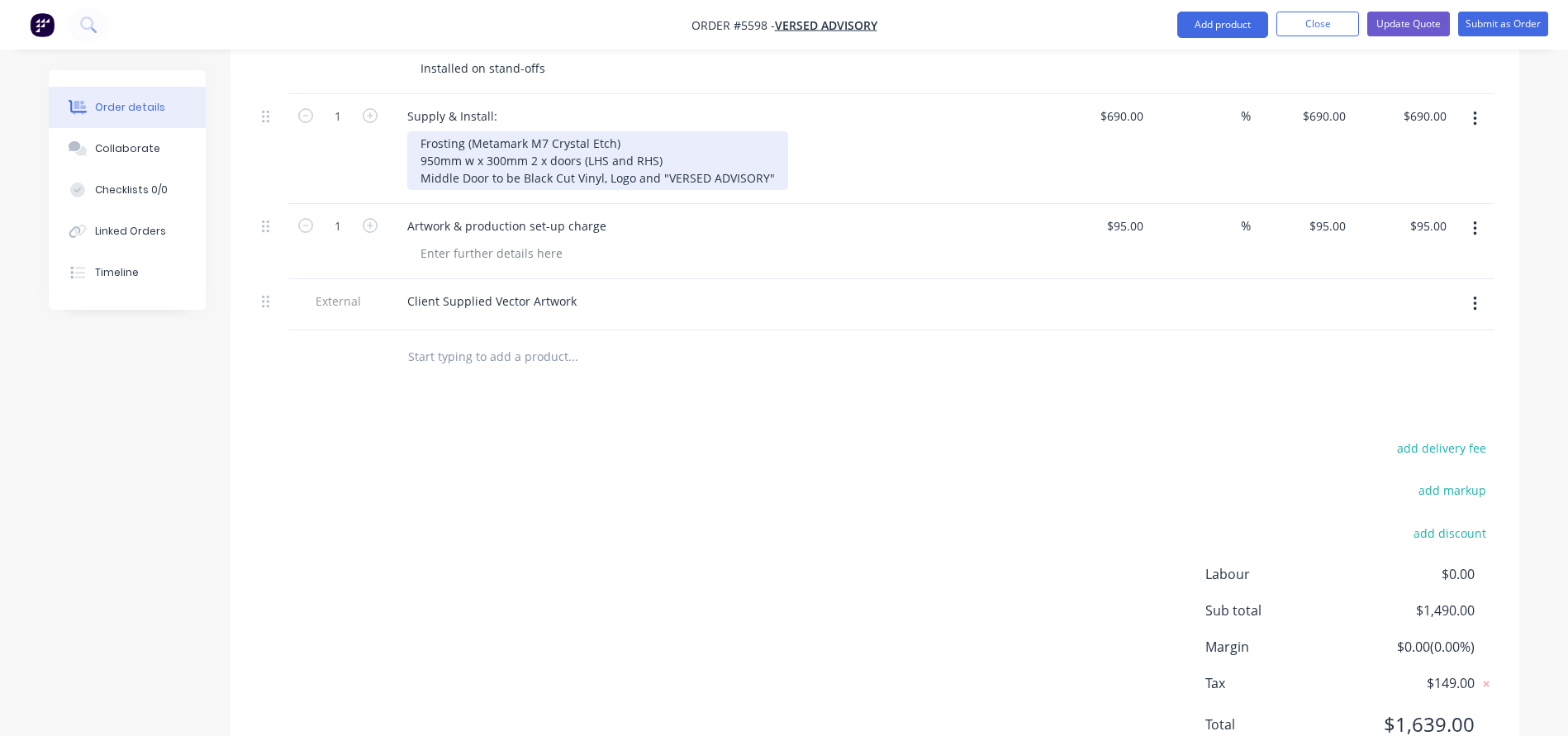
scroll to position [708, 0]
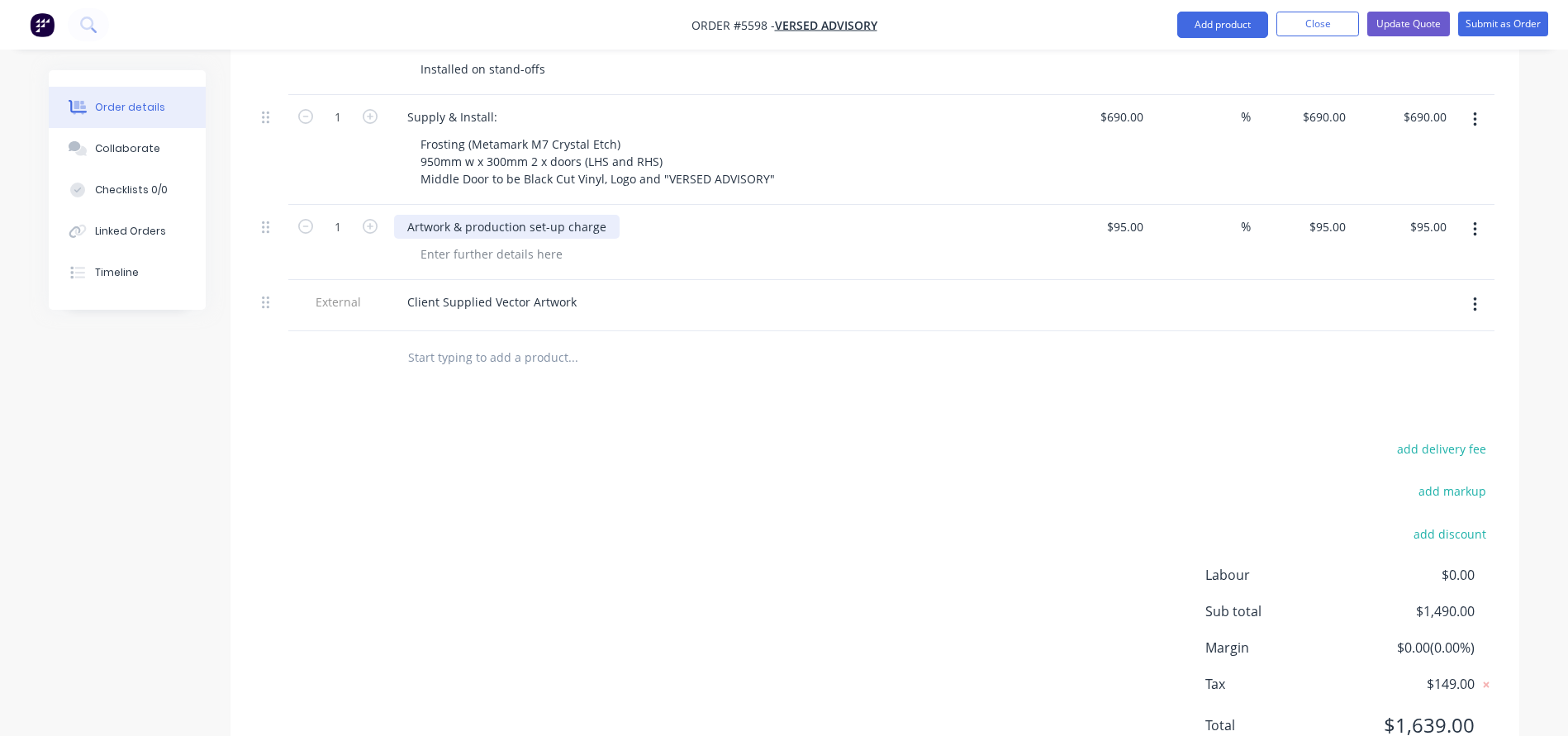
click at [448, 215] on div "Artwork & production set-up charge" at bounding box center [507, 227] width 226 height 24
click at [406, 215] on div "Artwork & production set-up charge" at bounding box center [507, 227] width 226 height 24
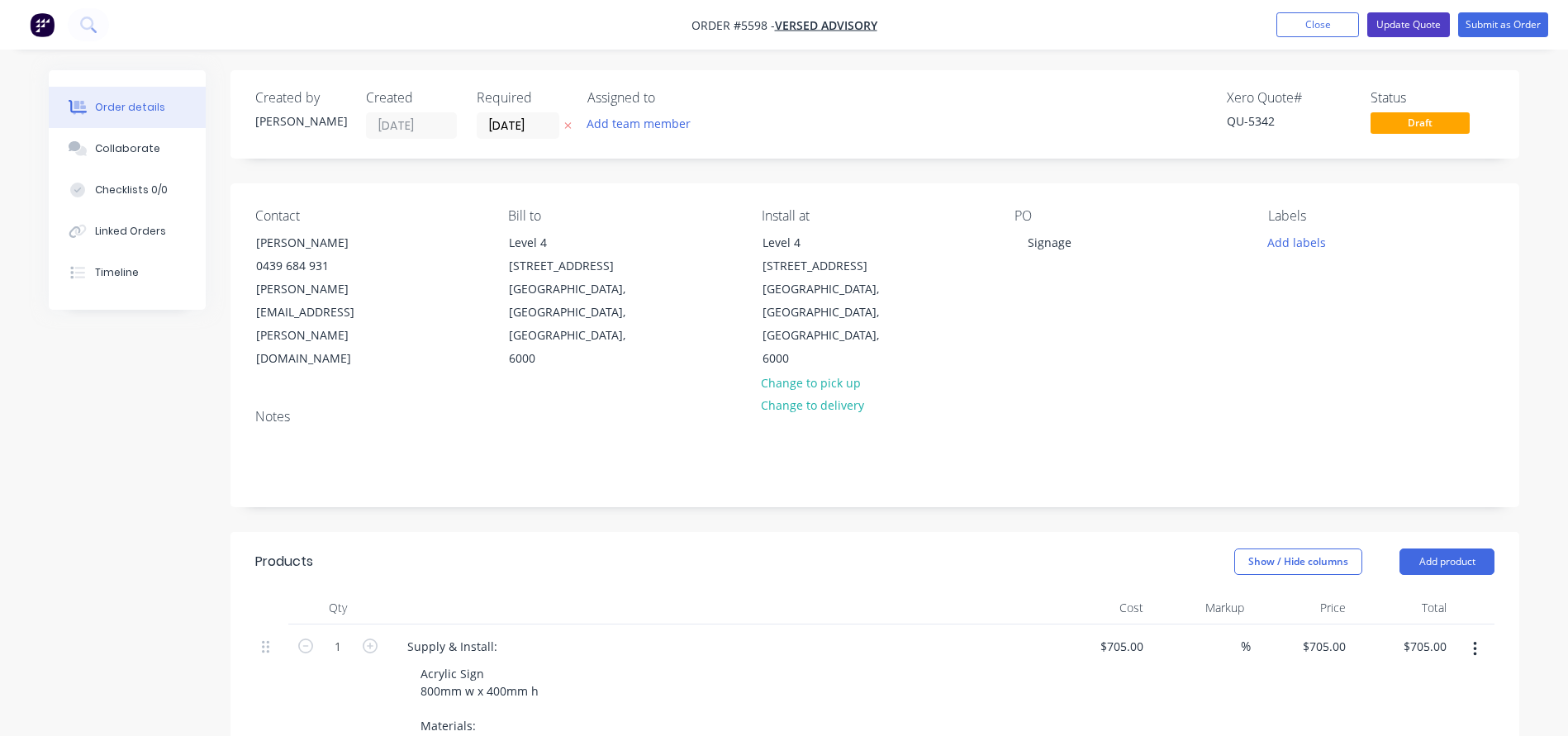
scroll to position [0, 0]
click at [1394, 34] on button "Update Quote" at bounding box center [1408, 25] width 82 height 25
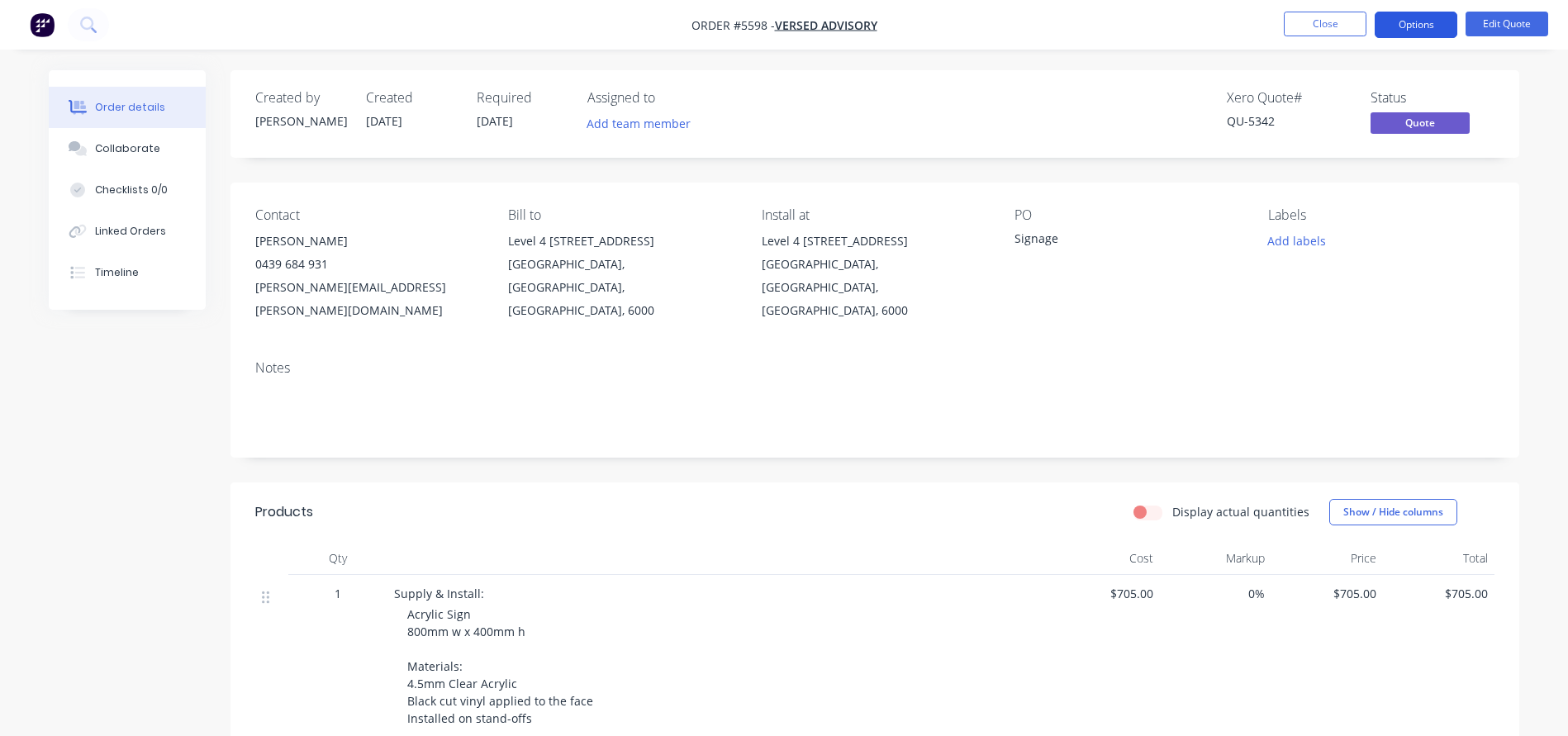
click at [1402, 24] on button "Options" at bounding box center [1415, 25] width 82 height 27
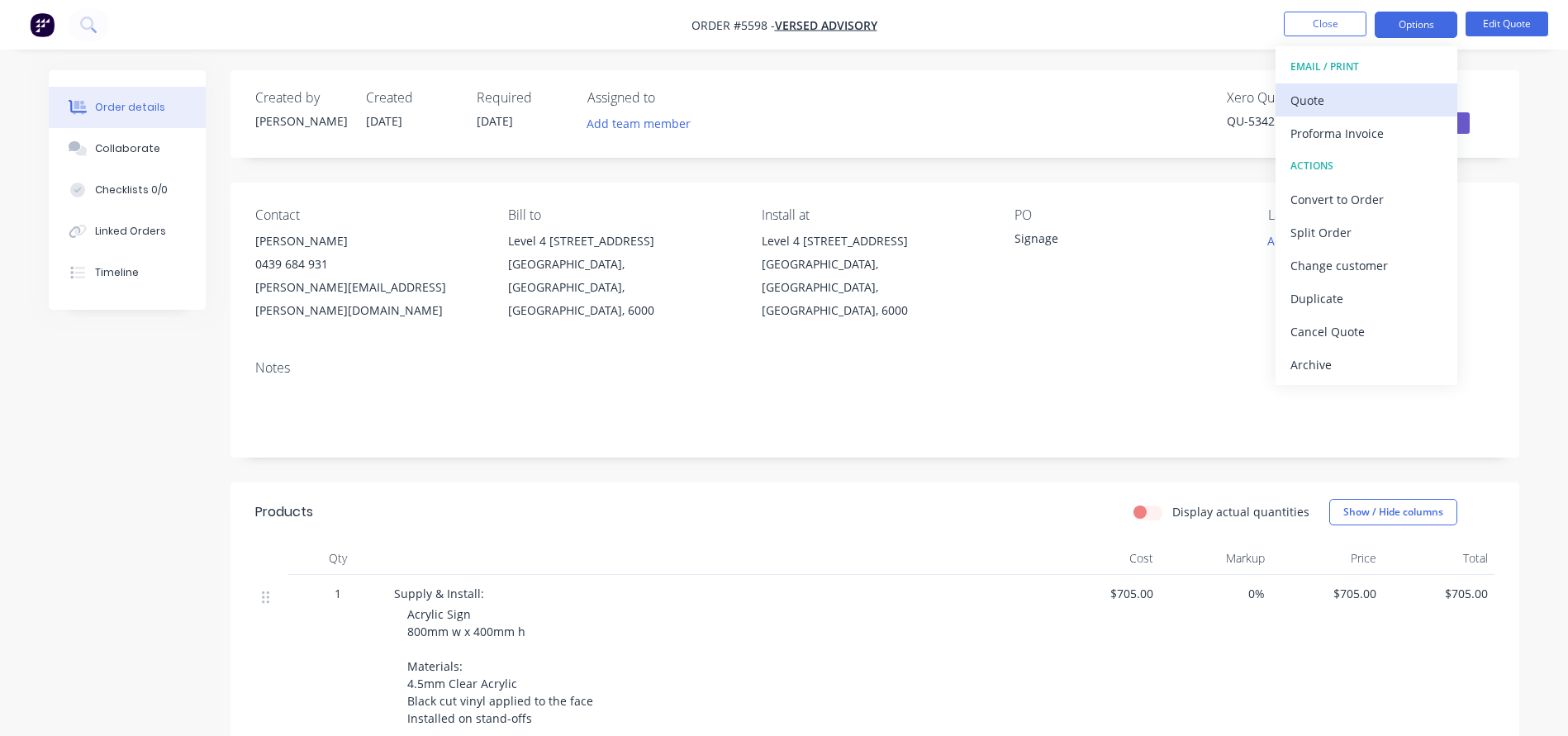
click at [1320, 92] on div "Quote" at bounding box center [1365, 99] width 152 height 24
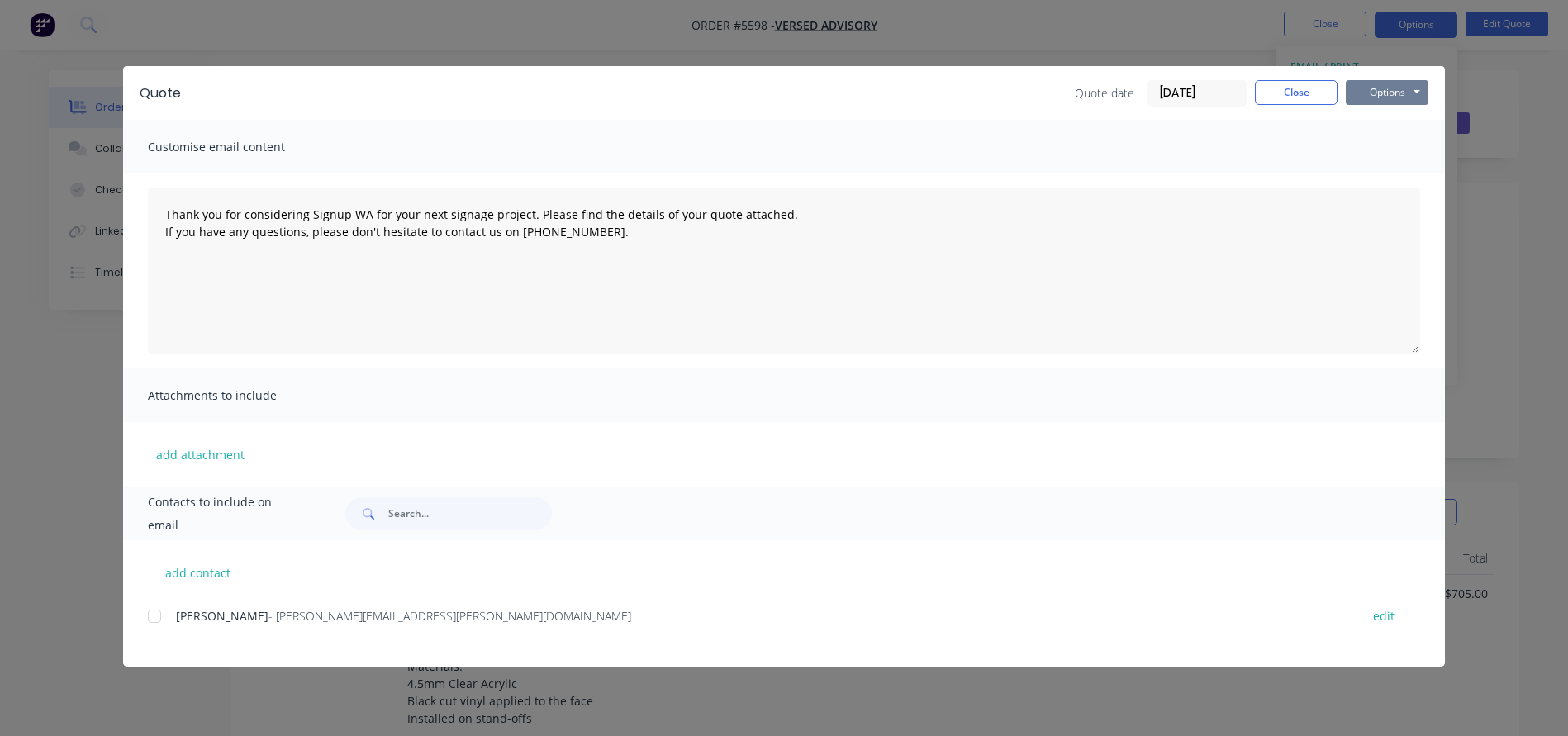
click at [1382, 96] on button "Options" at bounding box center [1386, 93] width 82 height 25
click at [1373, 155] on button "Print" at bounding box center [1398, 149] width 106 height 28
click at [1291, 87] on button "Close" at bounding box center [1296, 93] width 82 height 25
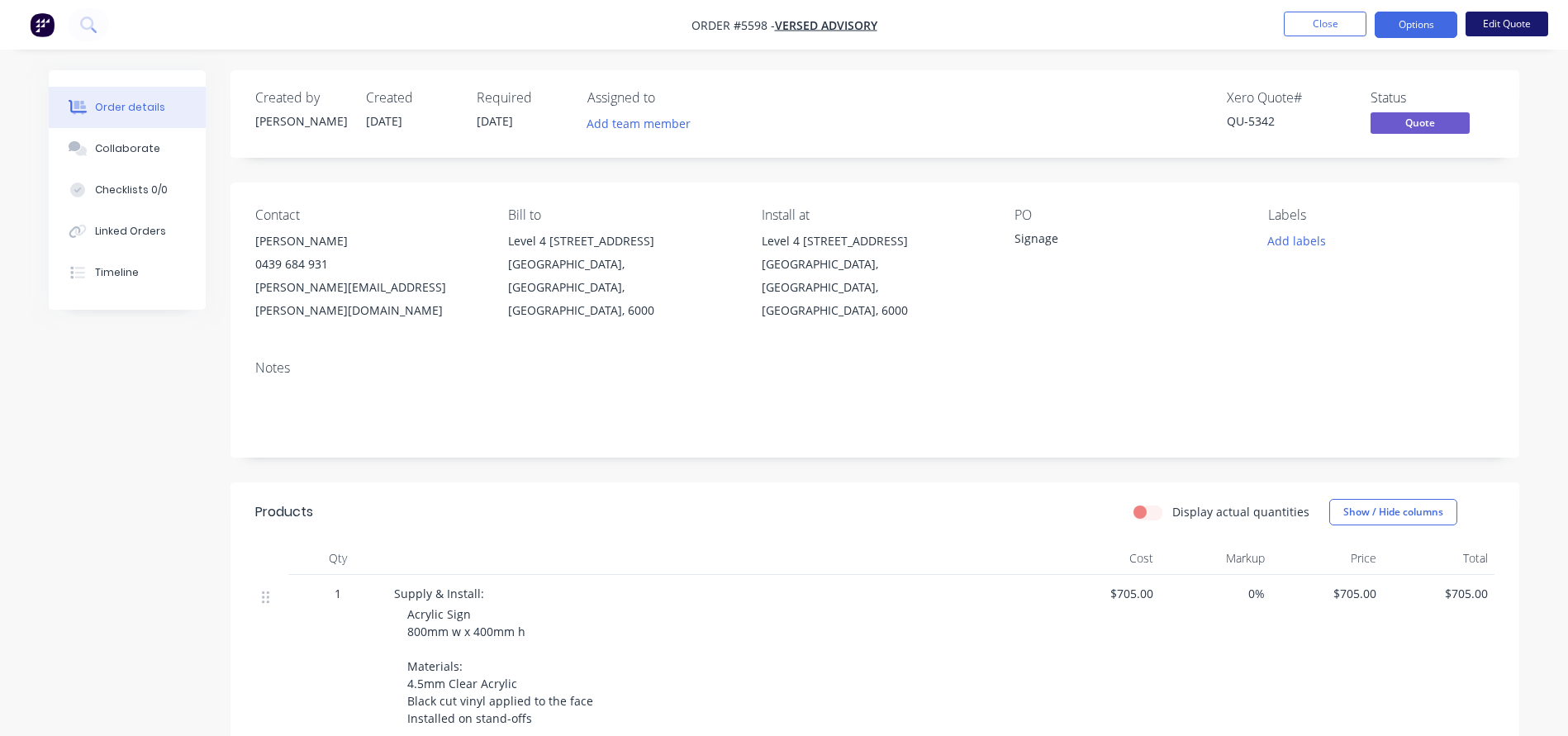
click at [1494, 27] on button "Edit Quote" at bounding box center [1506, 24] width 82 height 25
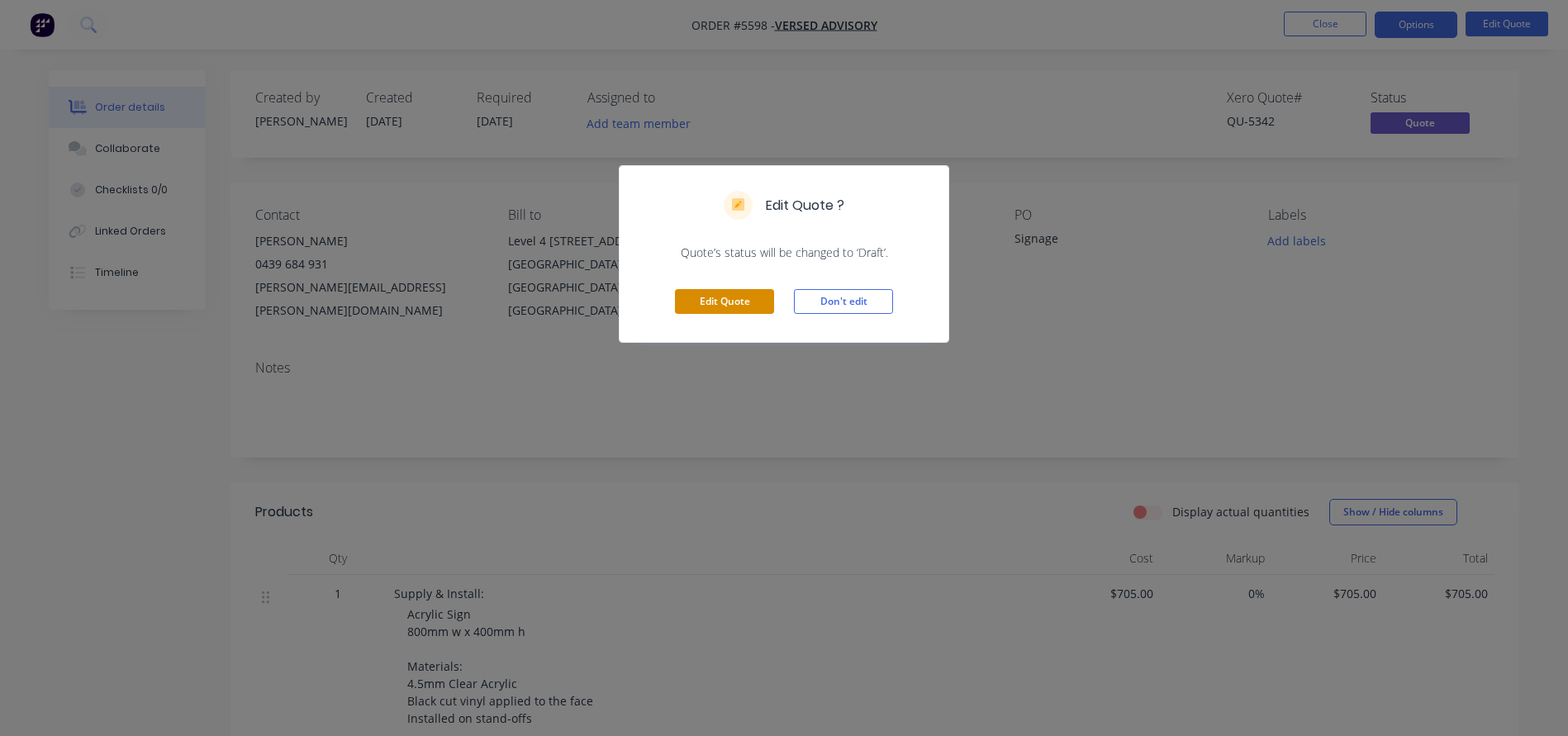
click at [686, 301] on button "Edit Quote" at bounding box center [725, 301] width 99 height 25
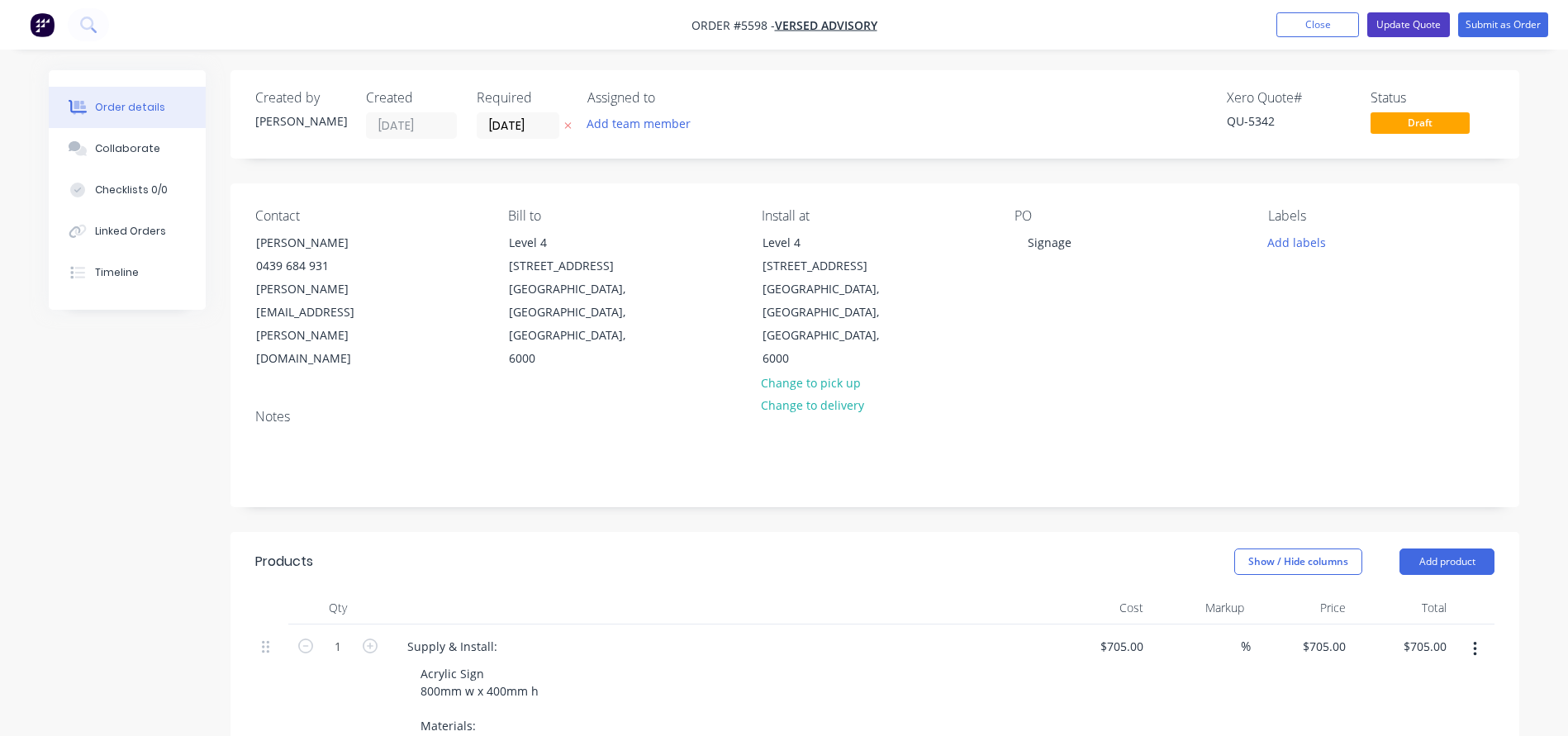
click at [1420, 19] on button "Update Quote" at bounding box center [1408, 25] width 82 height 25
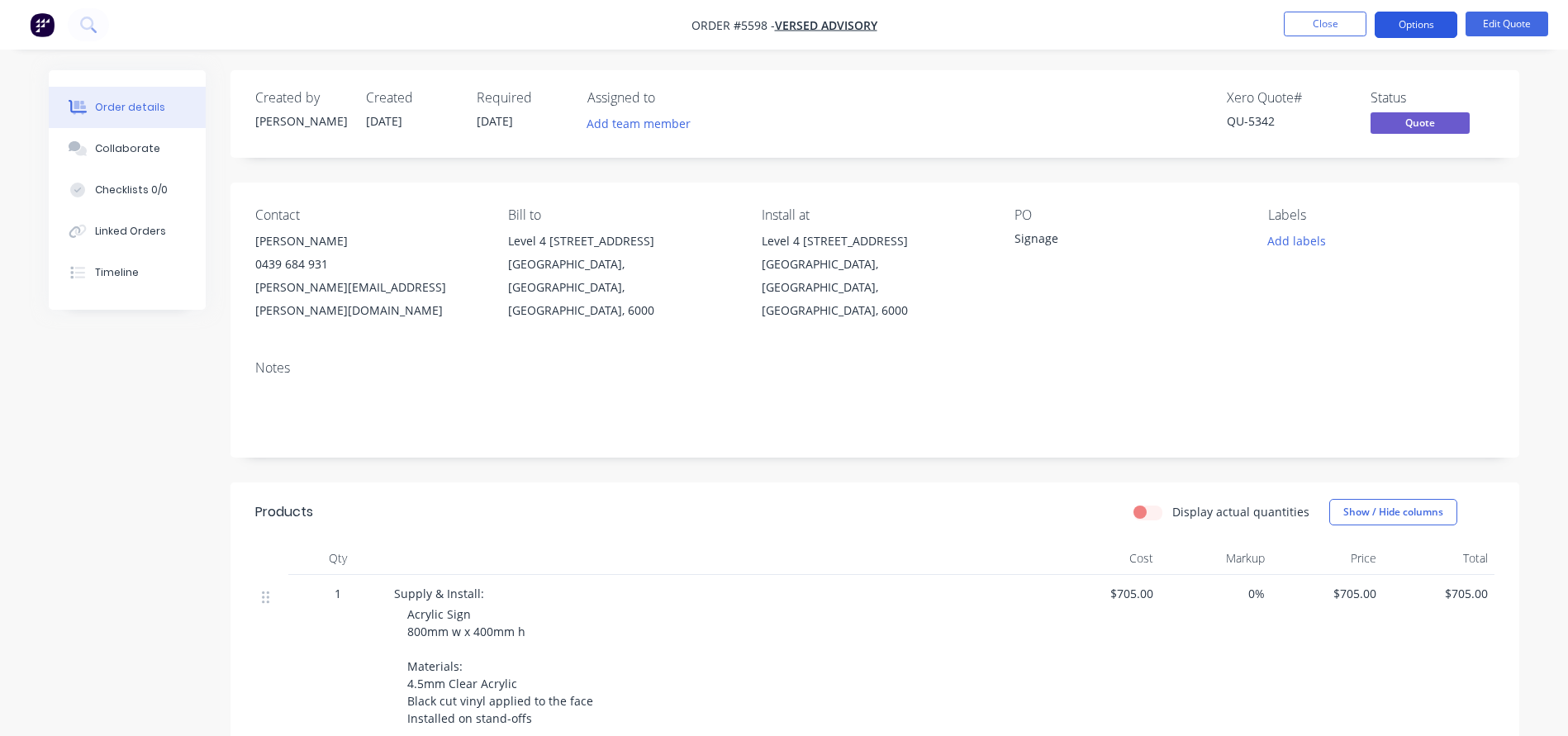
click at [1404, 29] on button "Options" at bounding box center [1415, 25] width 82 height 27
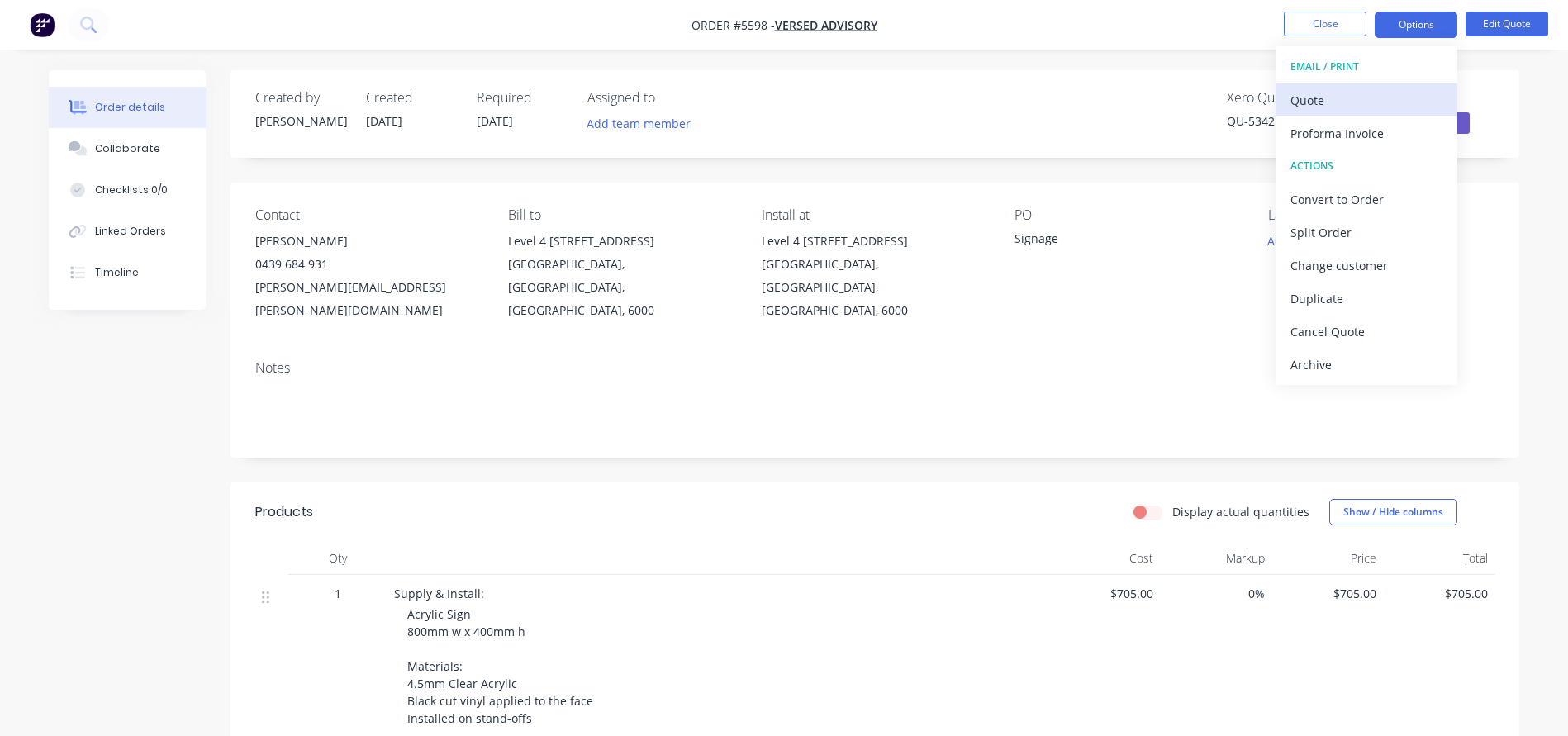
click at [1339, 101] on div "Quote" at bounding box center [1365, 99] width 152 height 24
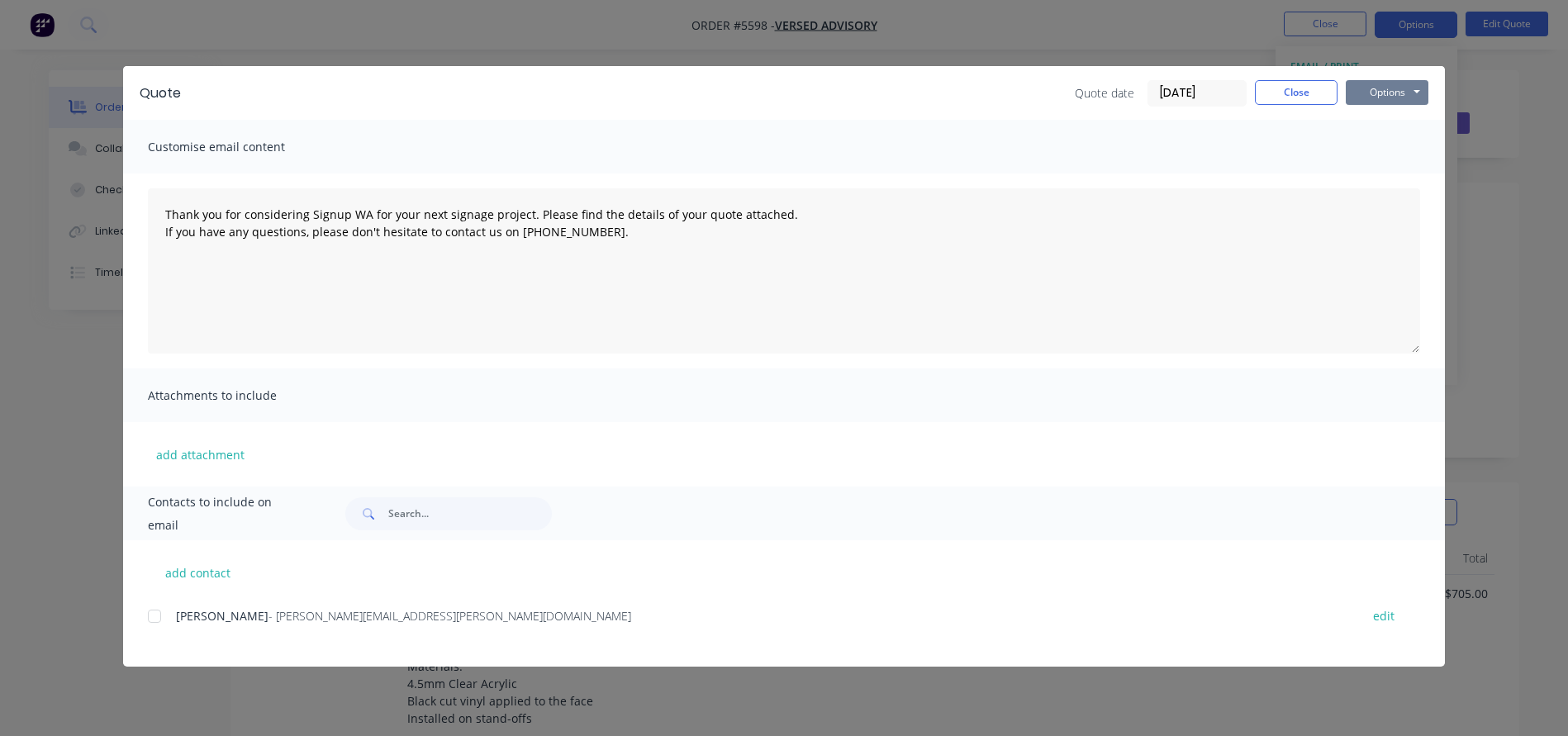
click at [1409, 84] on button "Options" at bounding box center [1386, 93] width 82 height 25
click at [1388, 145] on button "Print" at bounding box center [1398, 149] width 106 height 28
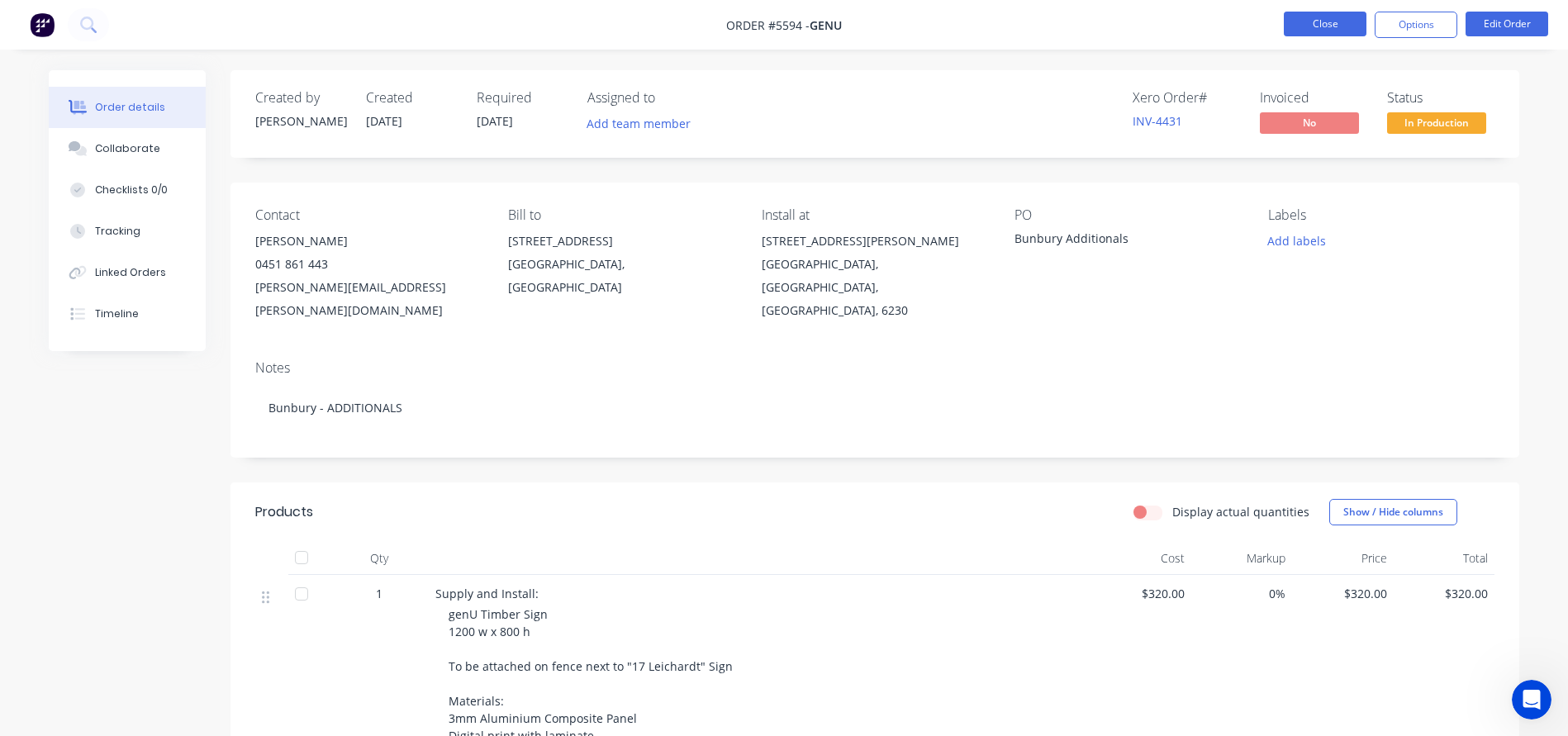
click at [1318, 27] on button "Close" at bounding box center [1324, 24] width 82 height 25
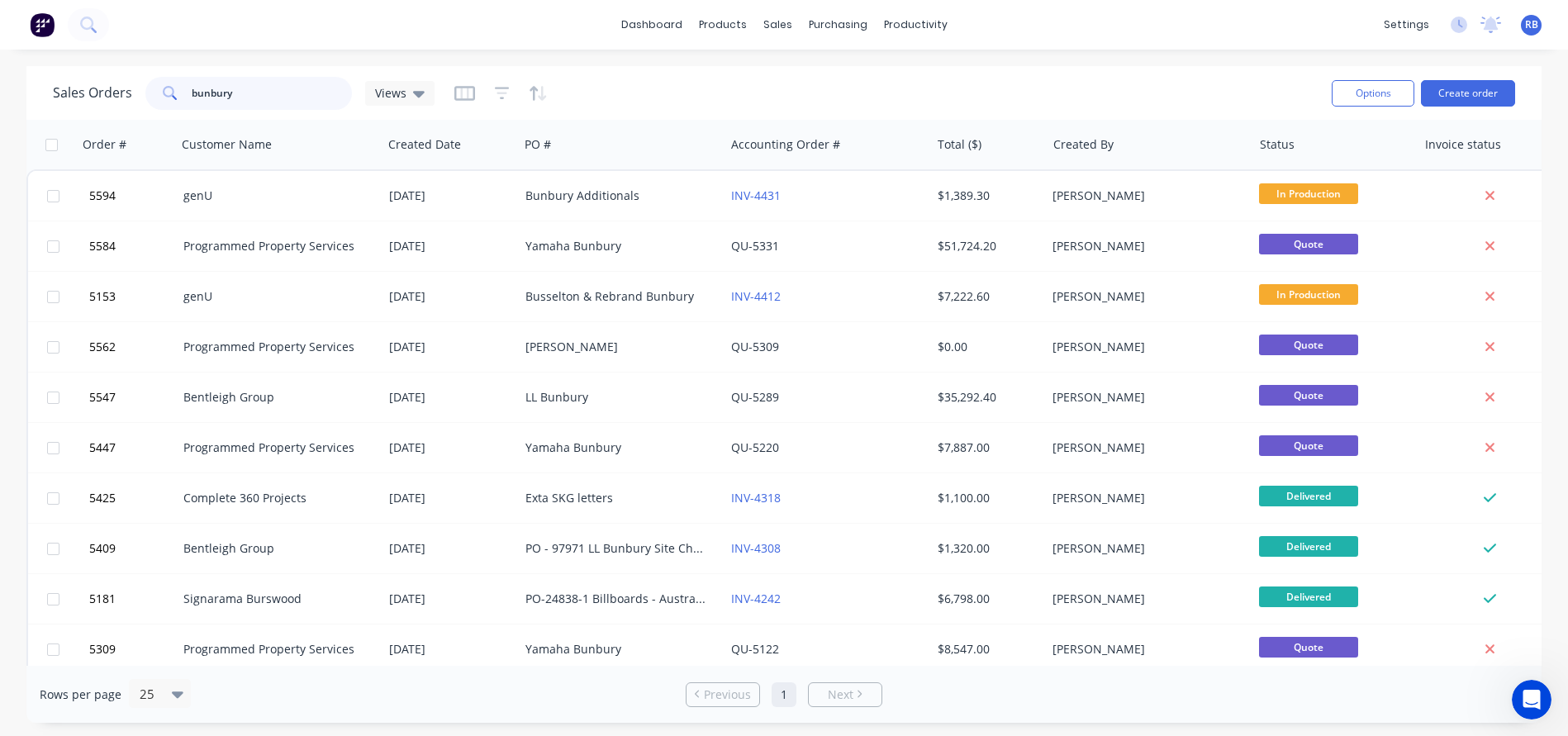
drag, startPoint x: 178, startPoint y: 97, endPoint x: 76, endPoint y: 97, distance: 102.0
click at [76, 97] on div "Sales Orders bunbury Views" at bounding box center [243, 93] width 381 height 33
type input "FICOLLECTIVE"
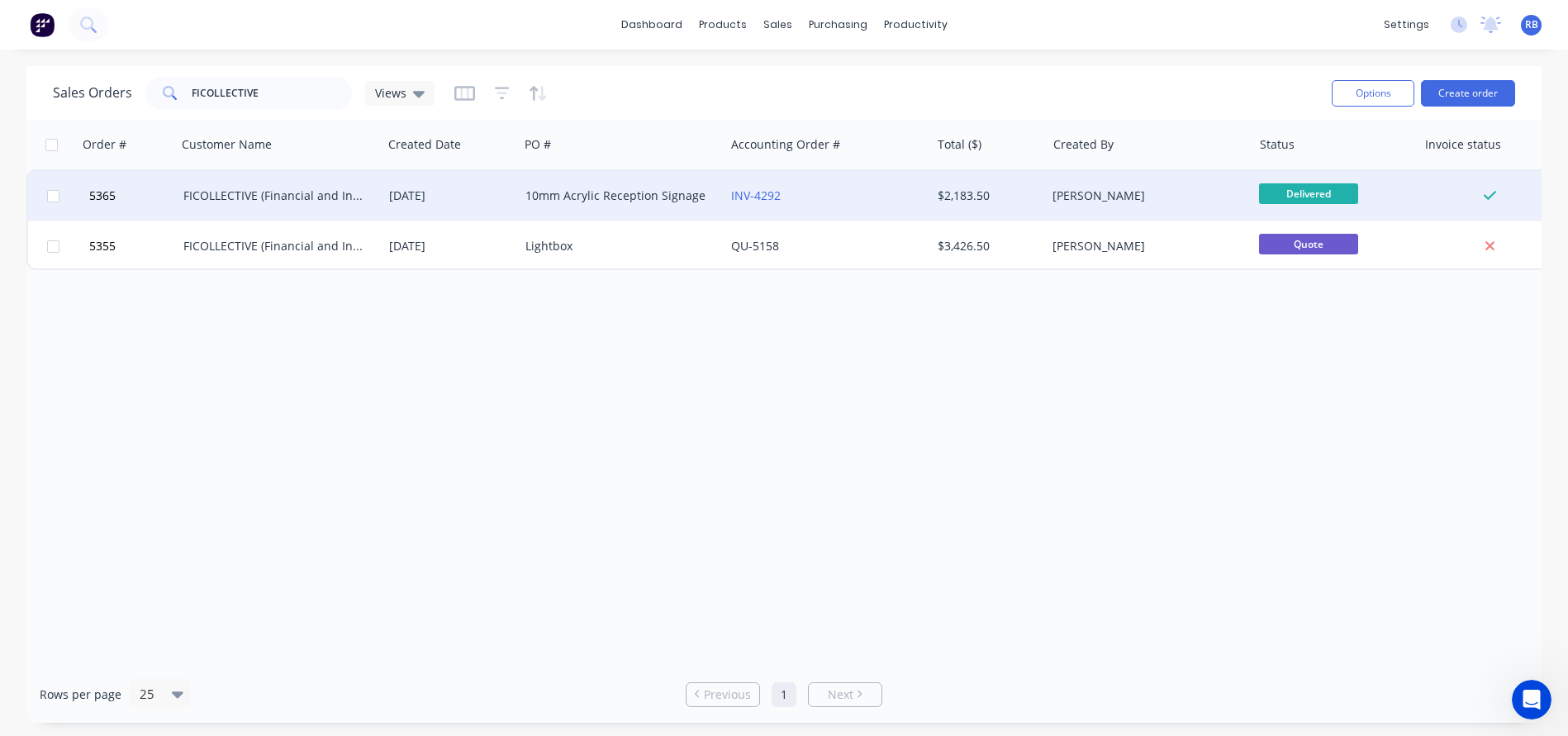
click at [264, 184] on div "FICOLLECTIVE (Financial and Investment Collective)" at bounding box center [279, 196] width 206 height 50
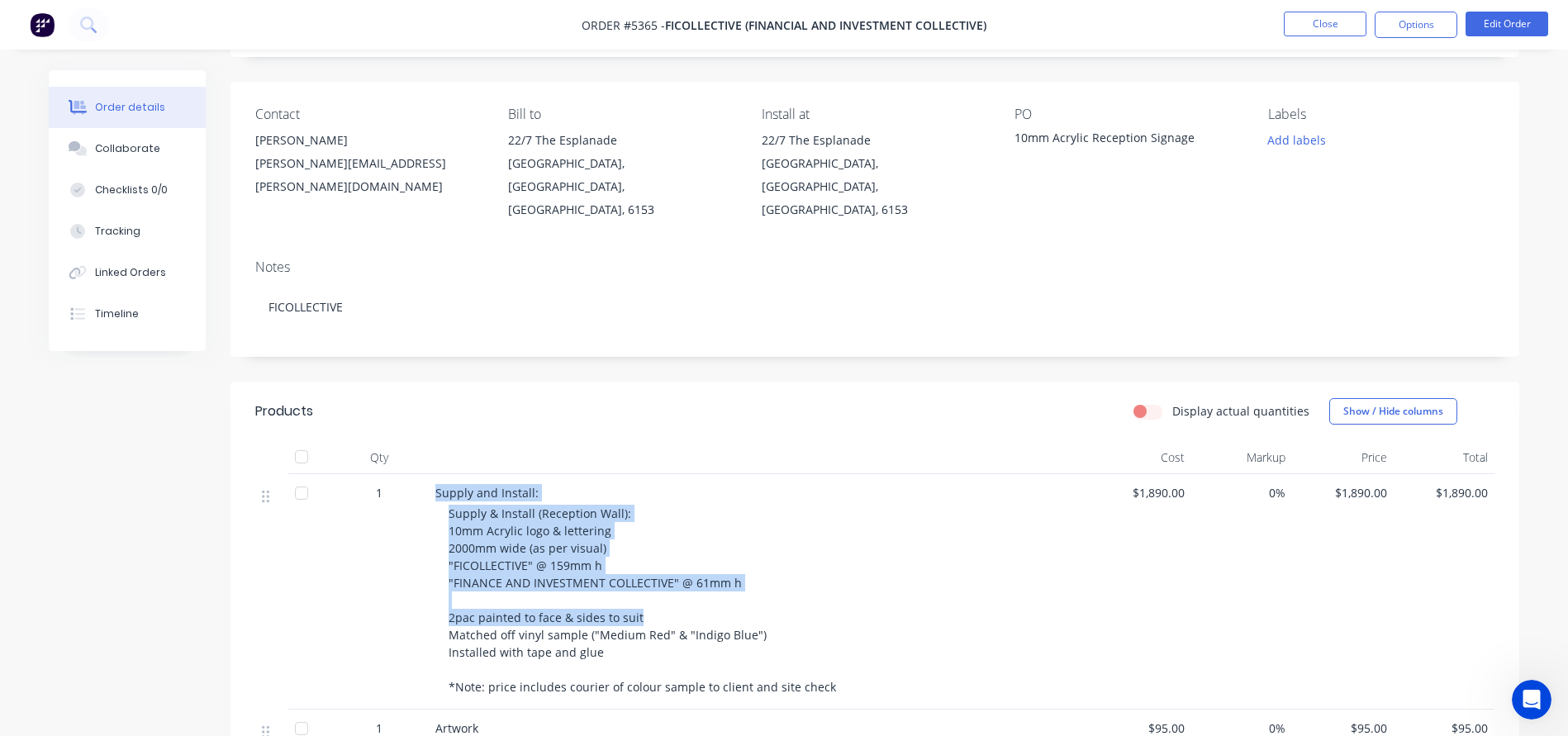
drag, startPoint x: 653, startPoint y: 595, endPoint x: 427, endPoint y: 593, distance: 226.0
click at [427, 593] on div "1 Supply and Install: Supply & Install (Reception Wall): 10mm Acrylic logo & le…" at bounding box center [875, 592] width 1239 height 235
click at [516, 593] on span "Supply & Install (Reception Wall): 10mm Acrylic logo & lettering 2000mm wide (a…" at bounding box center [642, 600] width 387 height 189
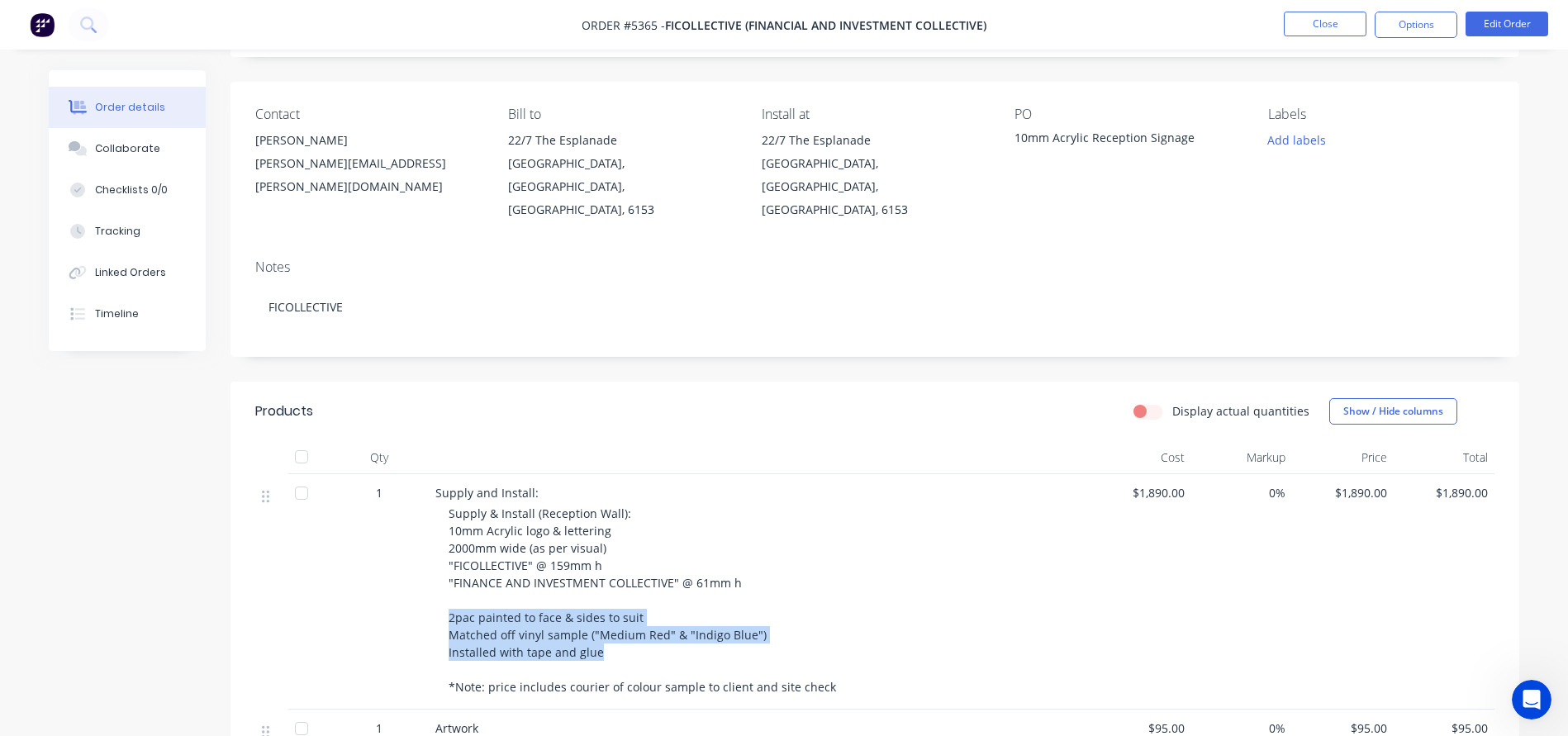
drag, startPoint x: 602, startPoint y: 624, endPoint x: 452, endPoint y: 594, distance: 153.0
click at [452, 595] on div "Supply & Install (Reception Wall): 10mm Acrylic logo & lettering 2000mm wide (a…" at bounding box center [765, 600] width 634 height 191
copy span "2pac painted to face & sides to suit Matched off vinyl sample ("Medium Red" & "…"
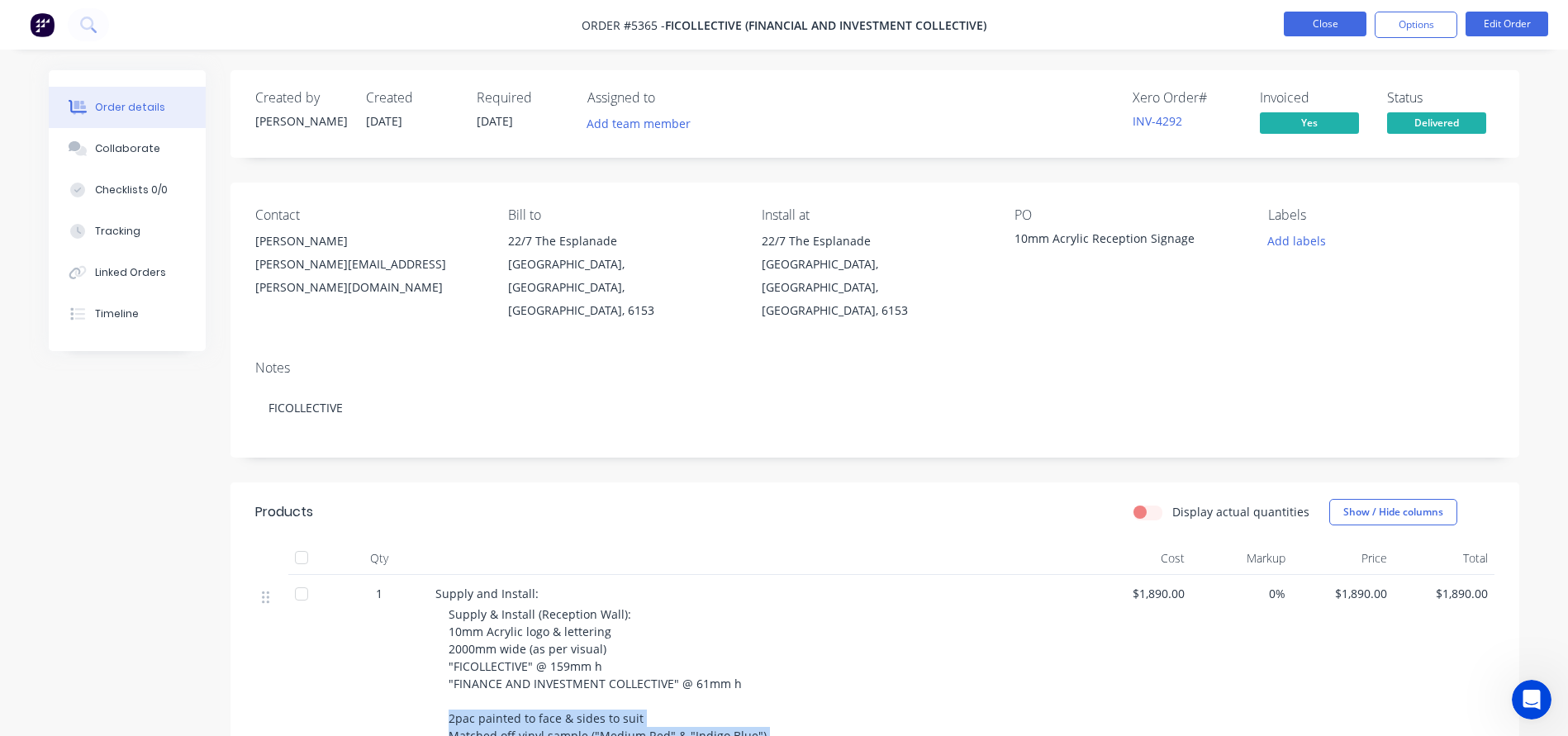
click at [1312, 29] on button "Close" at bounding box center [1324, 24] width 82 height 25
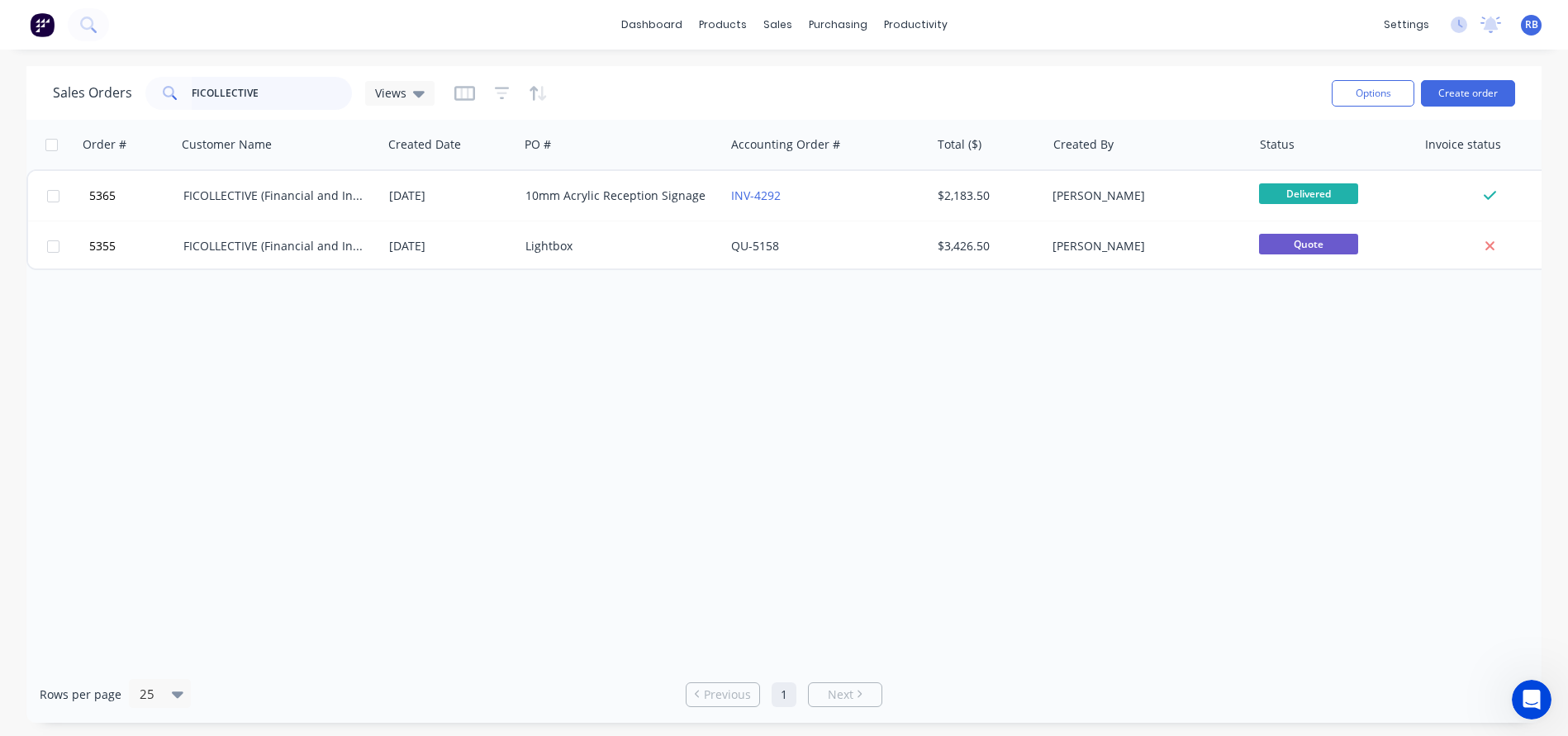
drag, startPoint x: 282, startPoint y: 99, endPoint x: 88, endPoint y: 94, distance: 194.1
click at [88, 94] on div "Sales Orders FICOLLECTIVE Views" at bounding box center [243, 93] width 381 height 33
type input "[PERSON_NAME]"
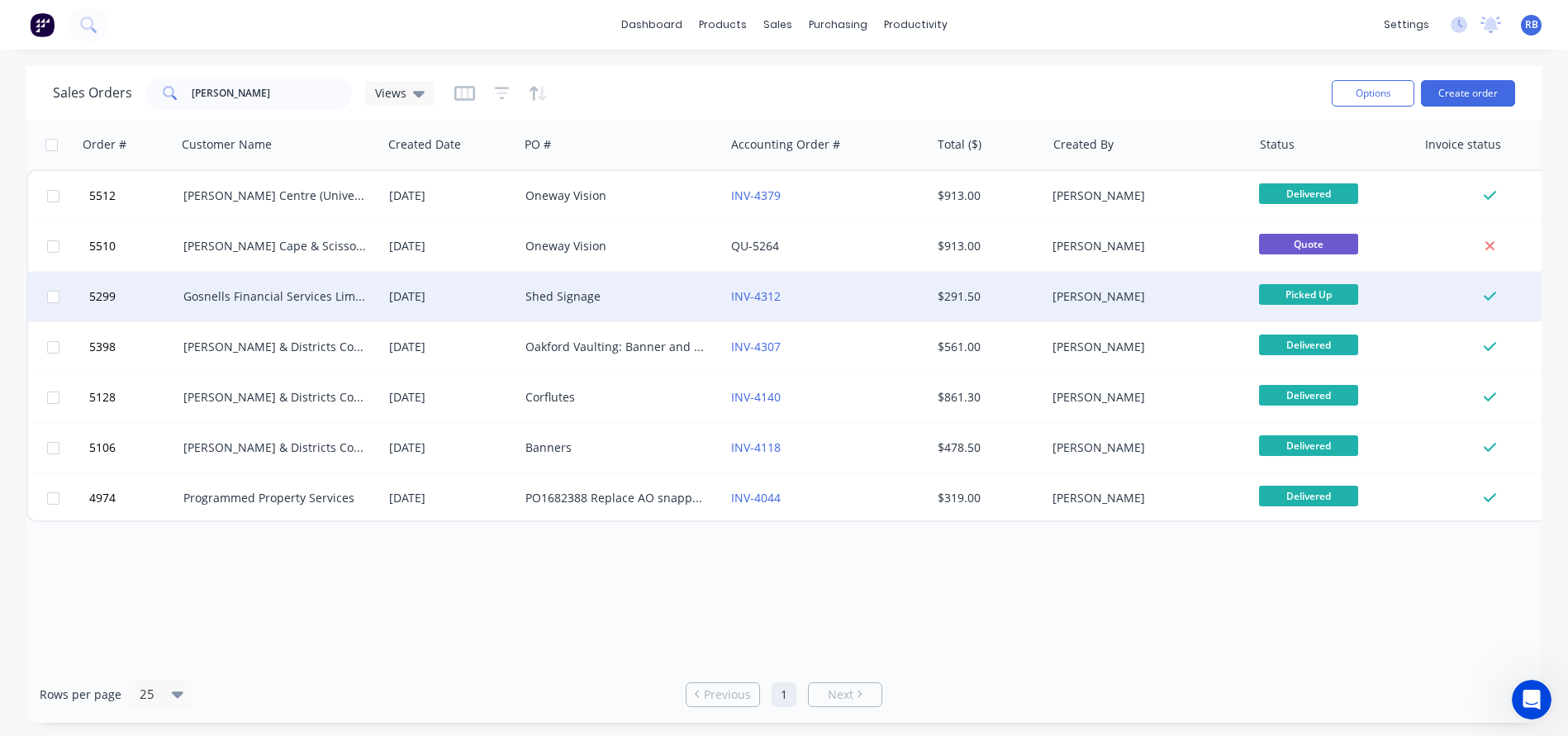
click at [611, 297] on div "Shed Signage" at bounding box center [617, 295] width 184 height 16
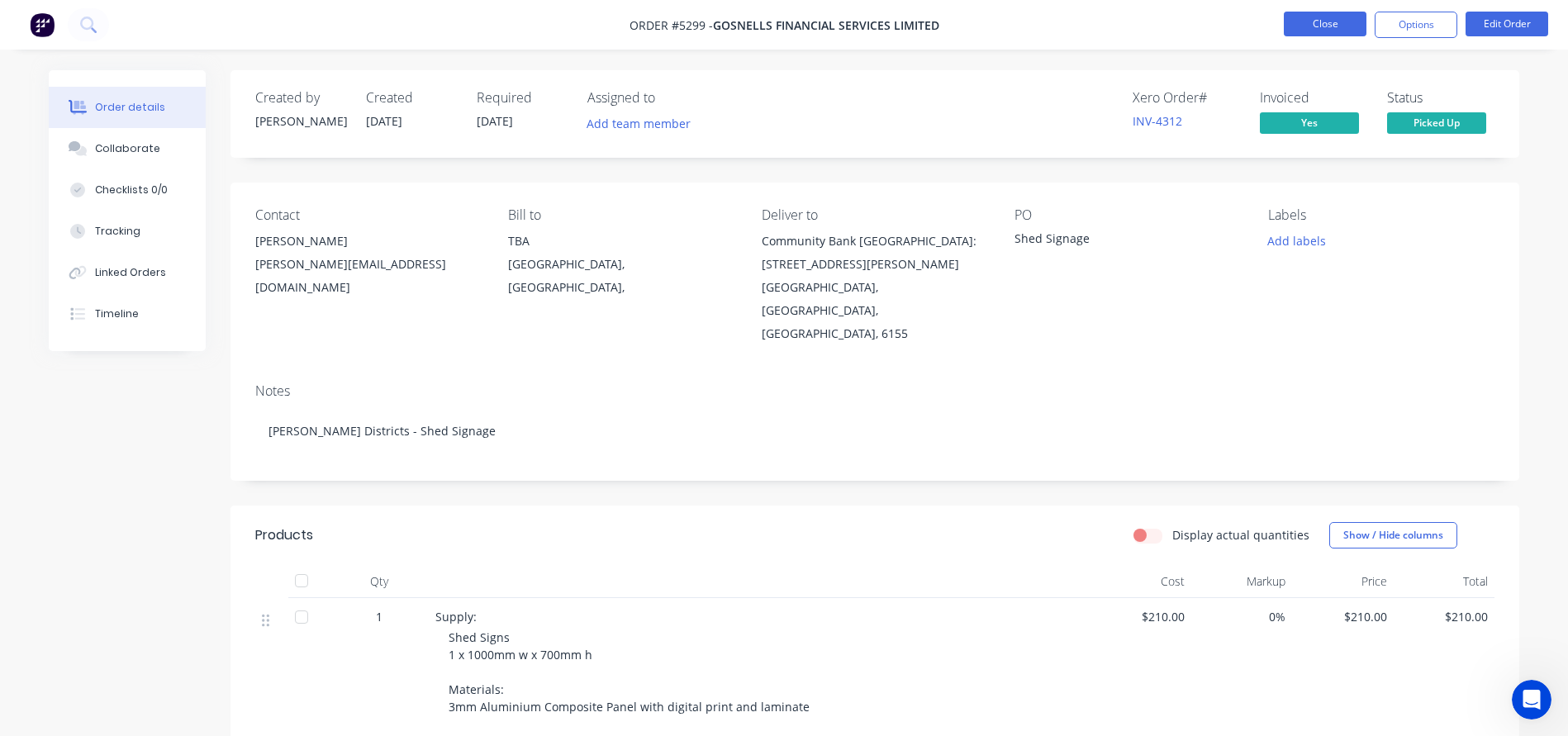
click at [1313, 22] on button "Close" at bounding box center [1324, 24] width 82 height 25
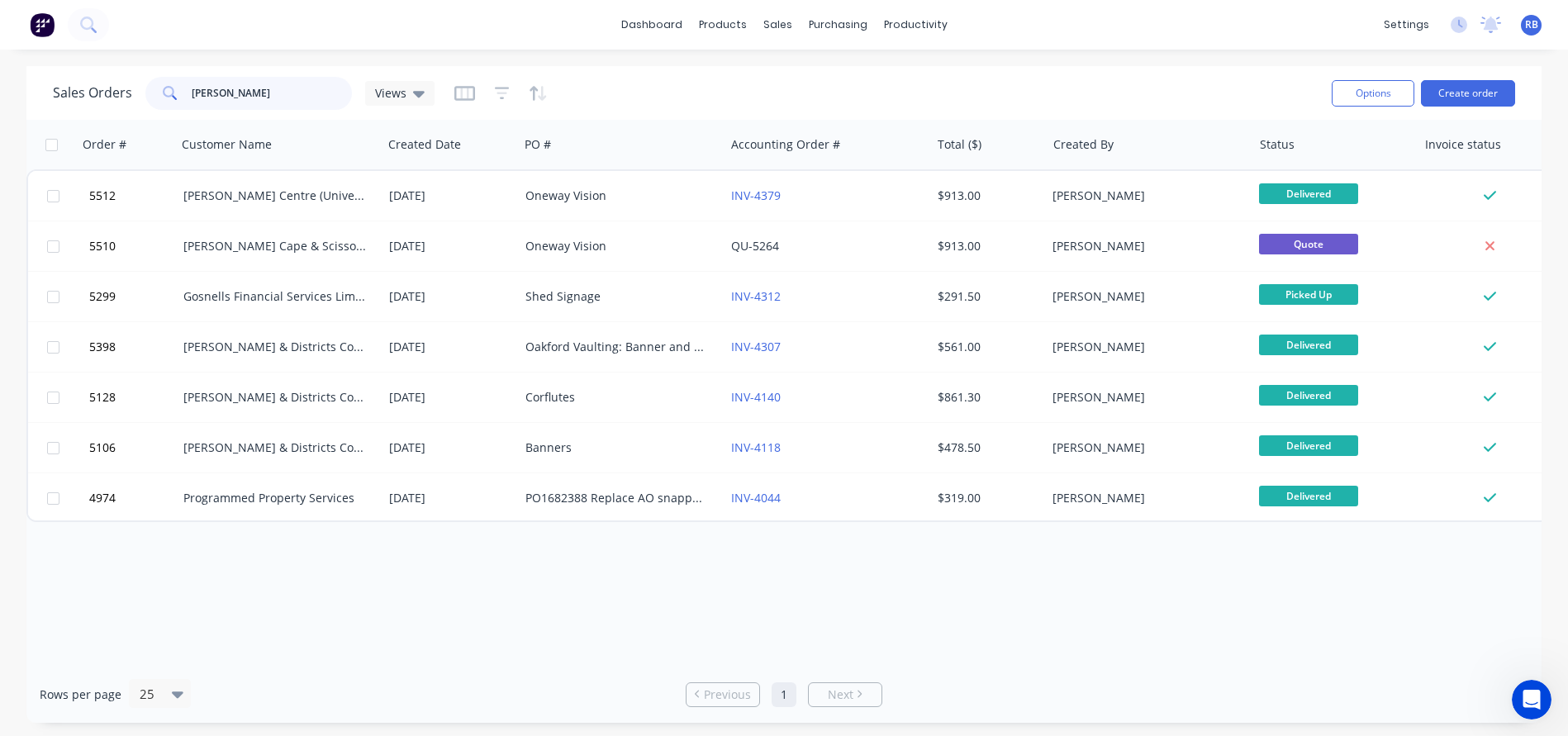
drag, startPoint x: 255, startPoint y: 87, endPoint x: 134, endPoint y: 87, distance: 121.0
click at [134, 87] on div "Sales Orders [PERSON_NAME] Views" at bounding box center [243, 93] width 381 height 33
type input "a frame"
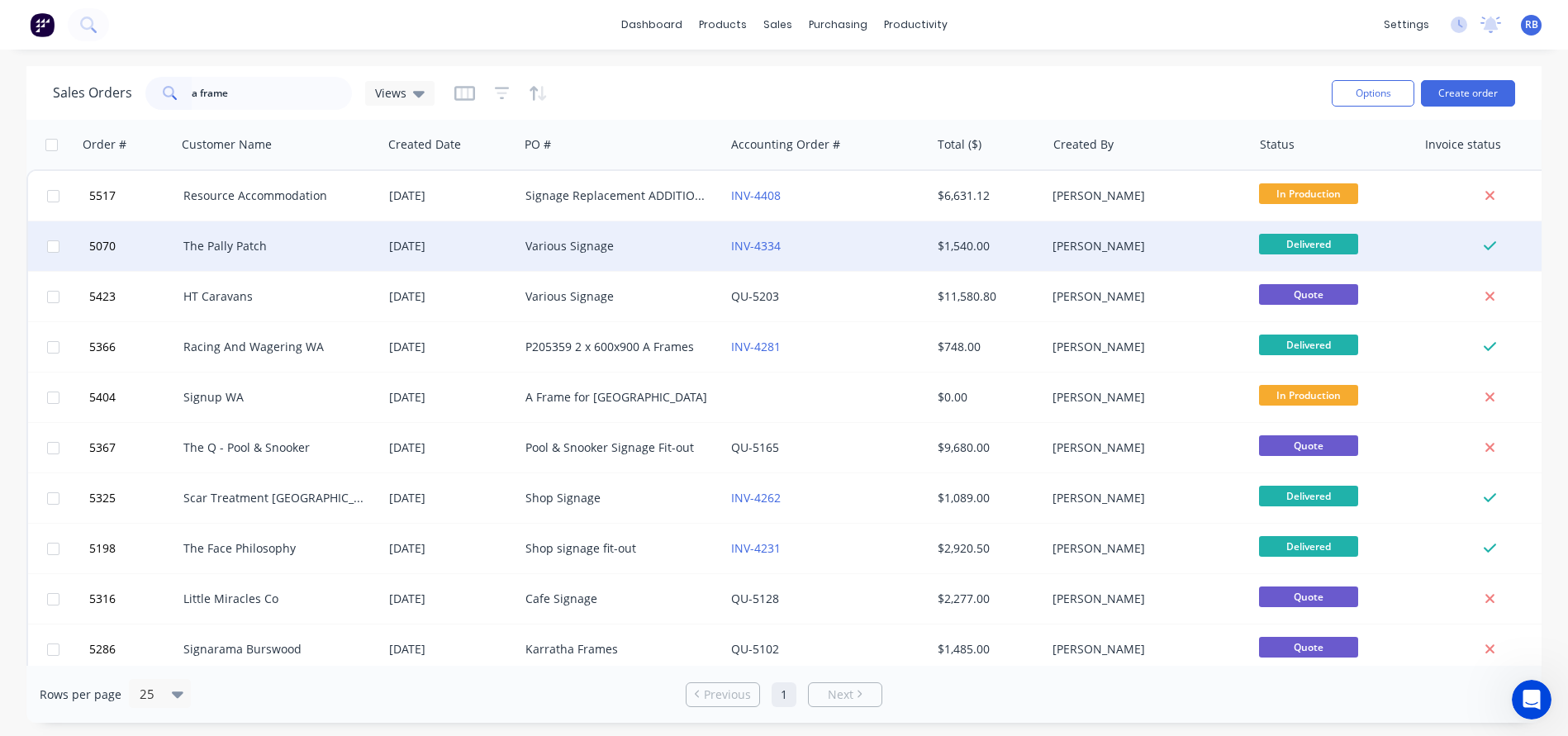
click at [294, 244] on div "The Pally Patch" at bounding box center [275, 246] width 184 height 16
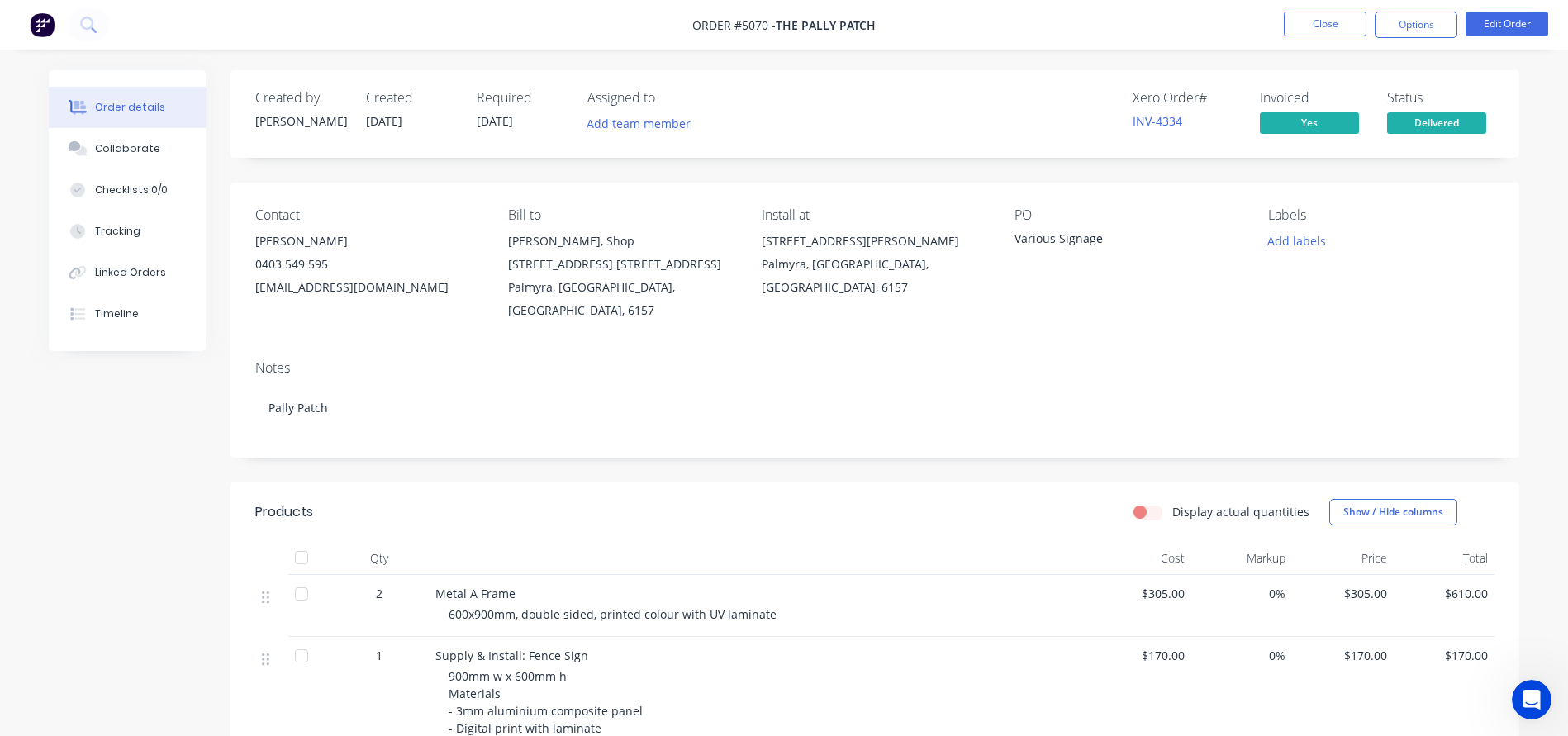
scroll to position [87, 0]
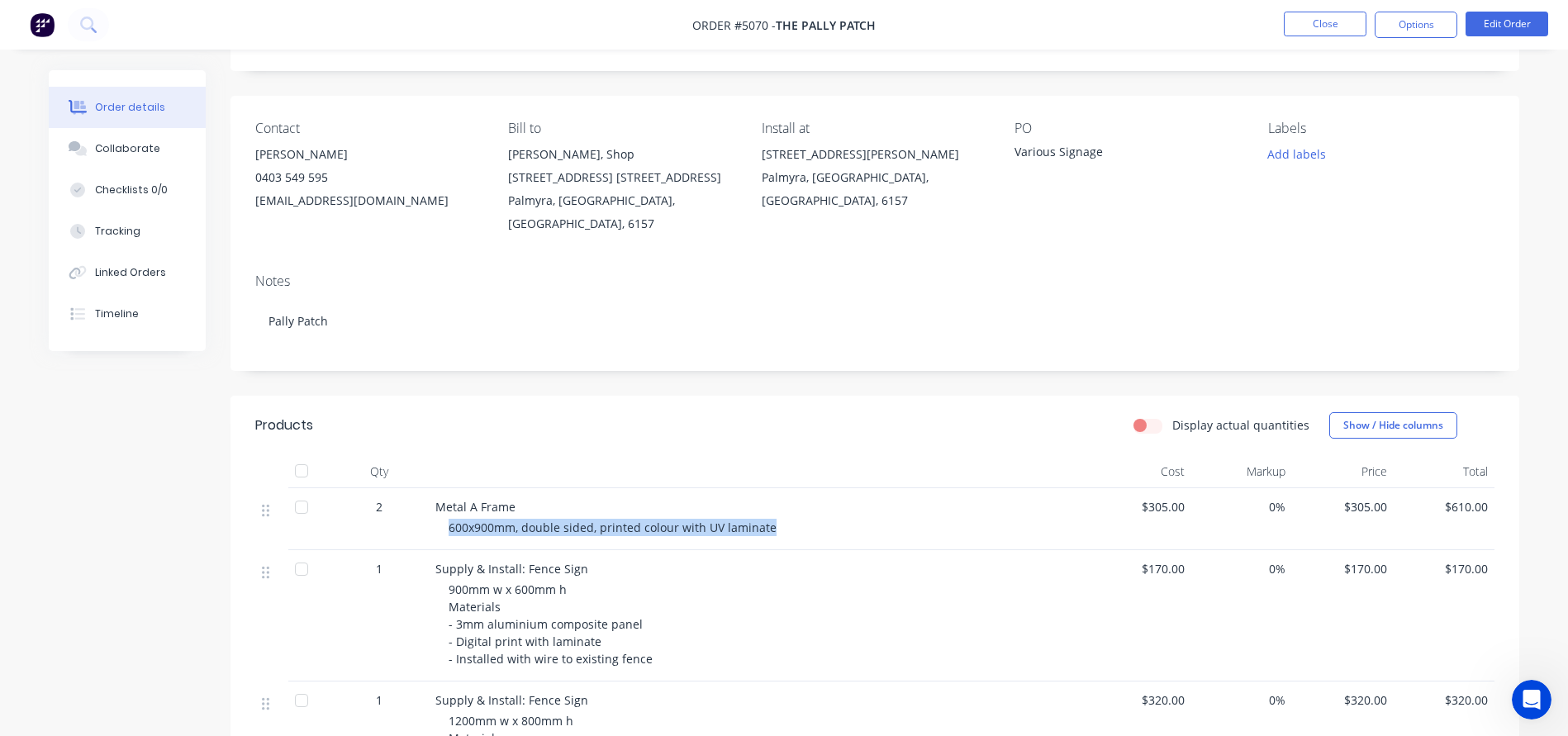
drag, startPoint x: 776, startPoint y: 530, endPoint x: 441, endPoint y: 526, distance: 335.0
click at [441, 526] on div "Metal A Frame 600x900mm, double sided, printed colour with UV laminate" at bounding box center [758, 519] width 661 height 62
copy span "600x900mm, double sided, printed colour with UV laminate"
click at [1306, 33] on button "Close" at bounding box center [1324, 24] width 82 height 25
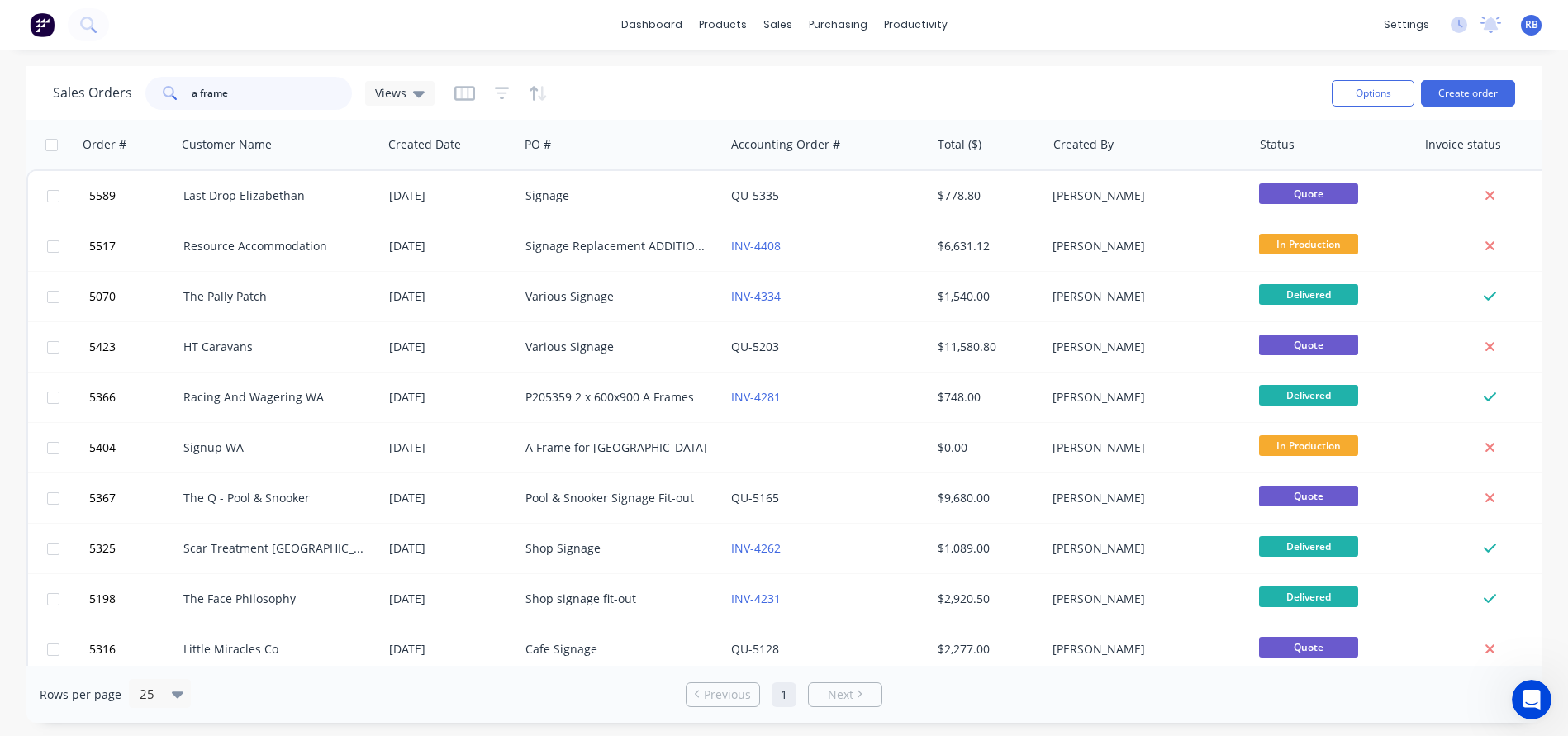
drag, startPoint x: 267, startPoint y: 100, endPoint x: 91, endPoint y: 100, distance: 176.0
click at [91, 100] on div "Sales Orders a frame Views" at bounding box center [243, 93] width 381 height 33
type input "acrylic"
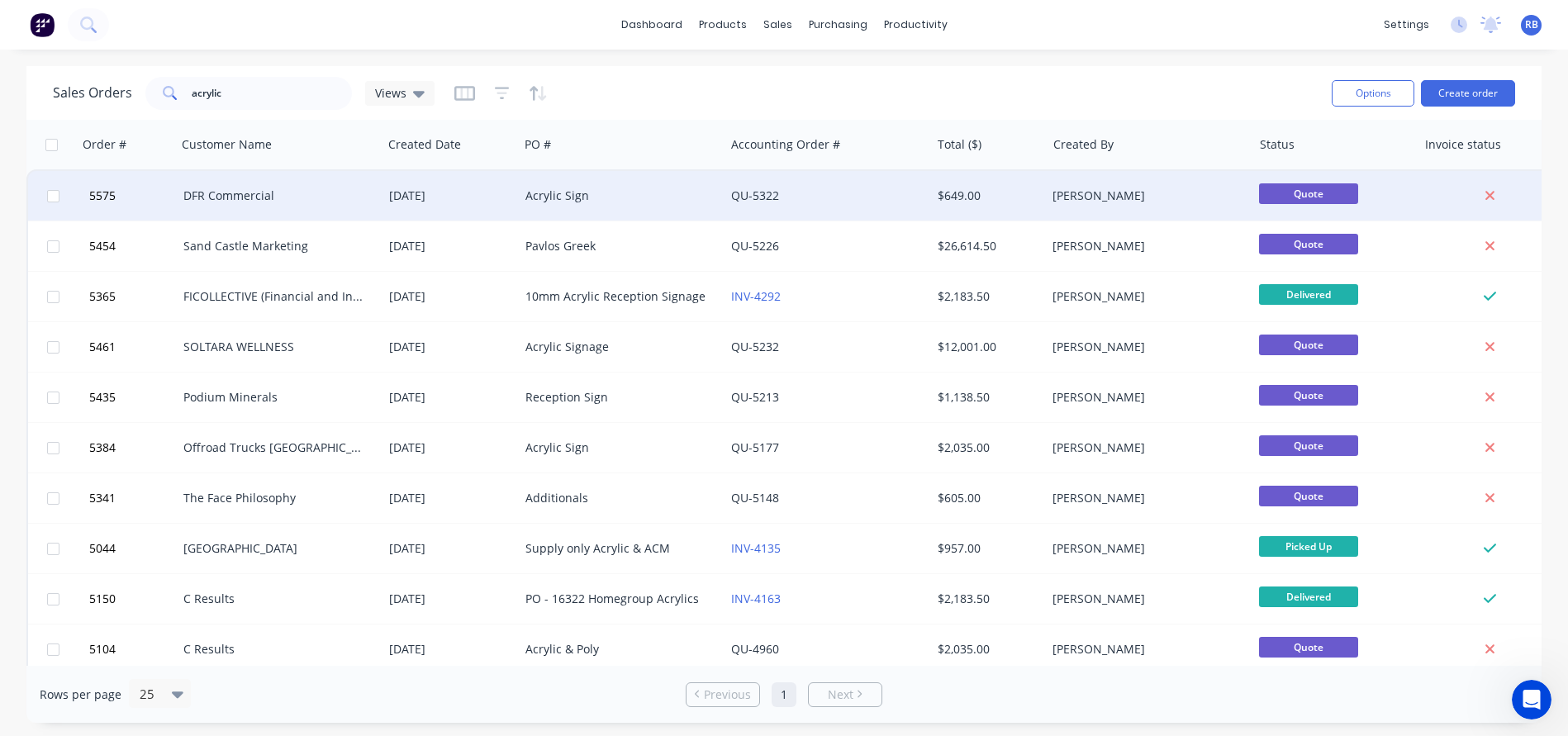
click at [600, 205] on div "Acrylic Sign" at bounding box center [621, 196] width 206 height 50
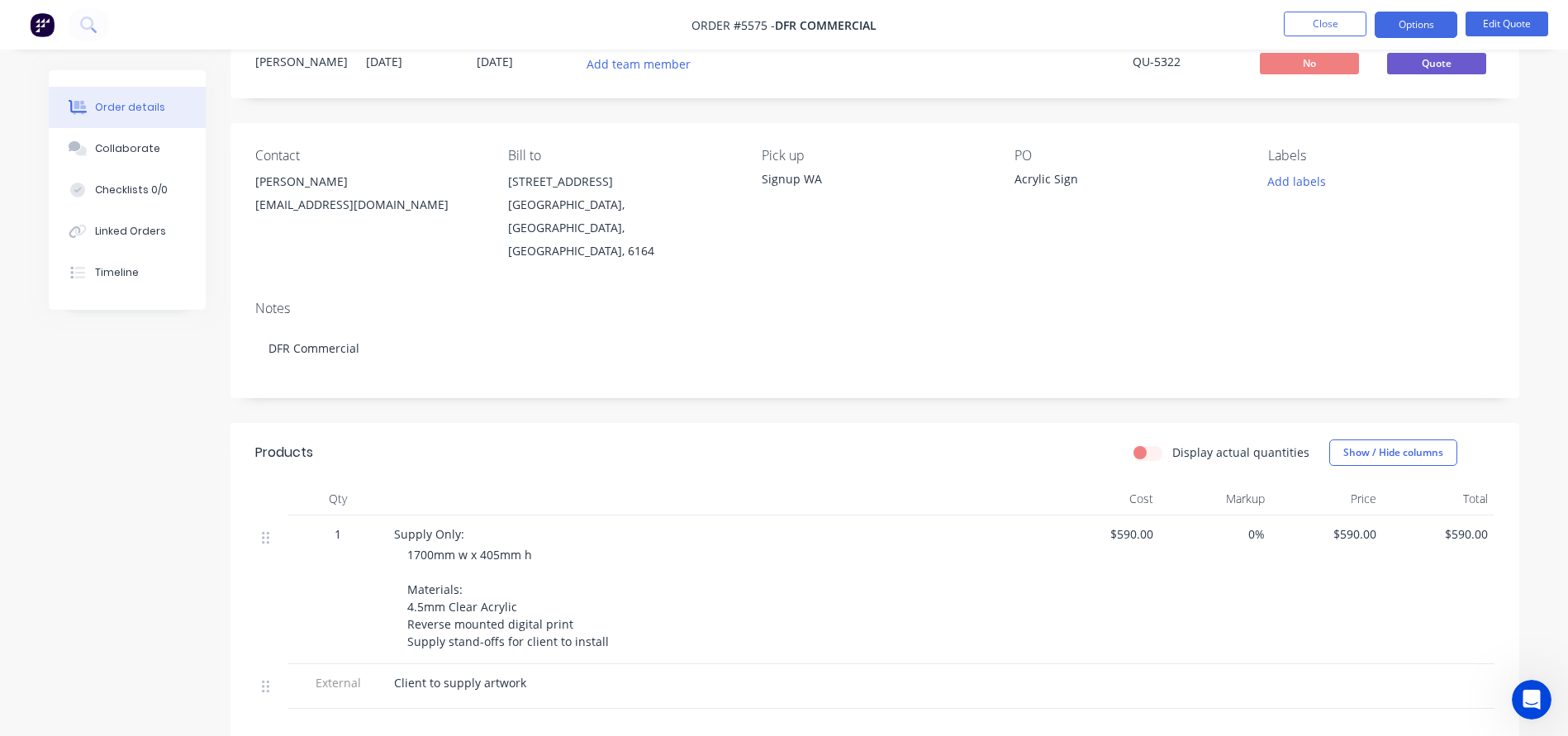
scroll to position [73, 0]
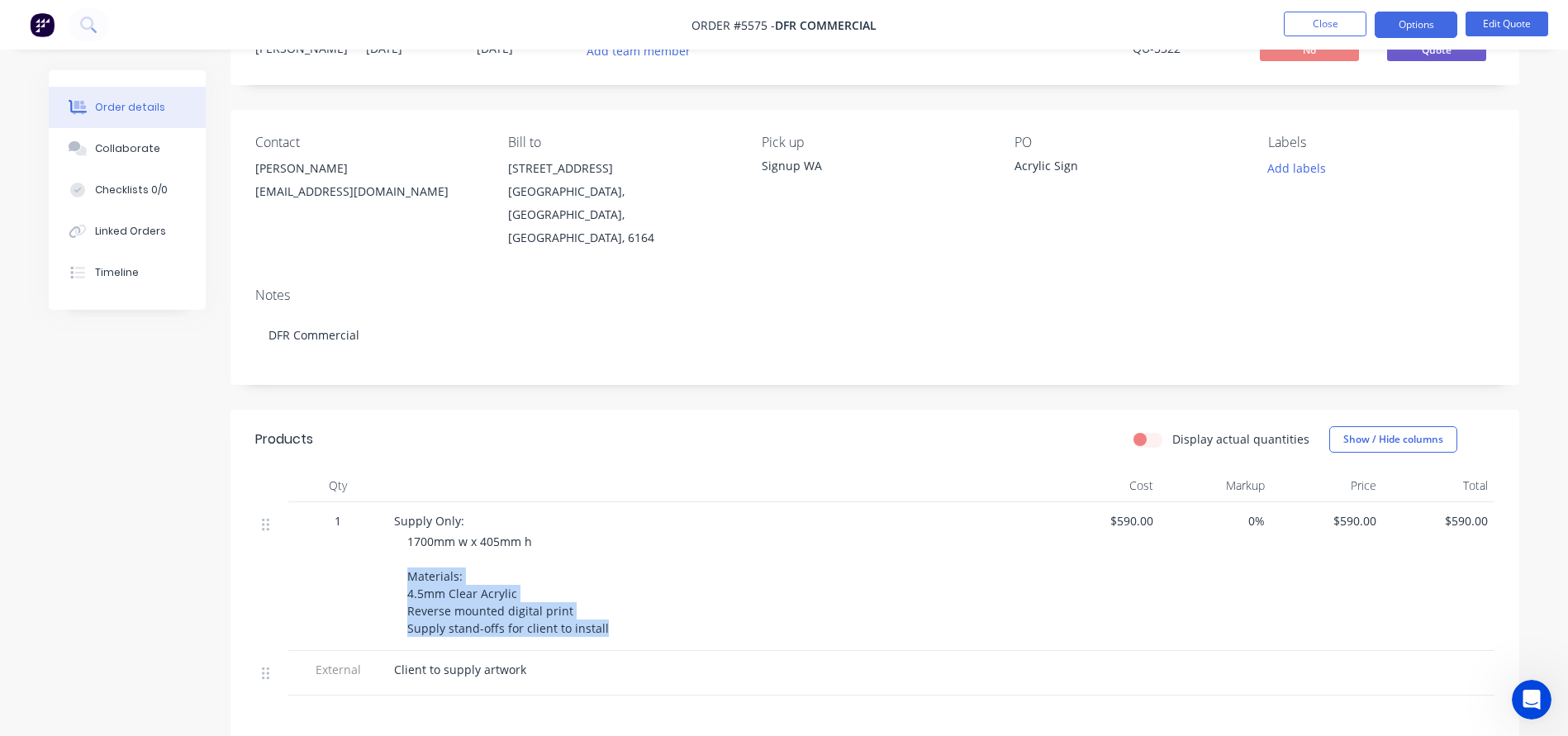
drag, startPoint x: 606, startPoint y: 609, endPoint x: 403, endPoint y: 559, distance: 209.1
click at [403, 559] on div "Supply Only: 1700mm w x 405mm h Materials: 4.5mm Clear Acrylic Reverse mounted …" at bounding box center [717, 575] width 661 height 148
copy span "Materials: 4.5mm Clear Acrylic Reverse mounted digital print Supply stand-offs …"
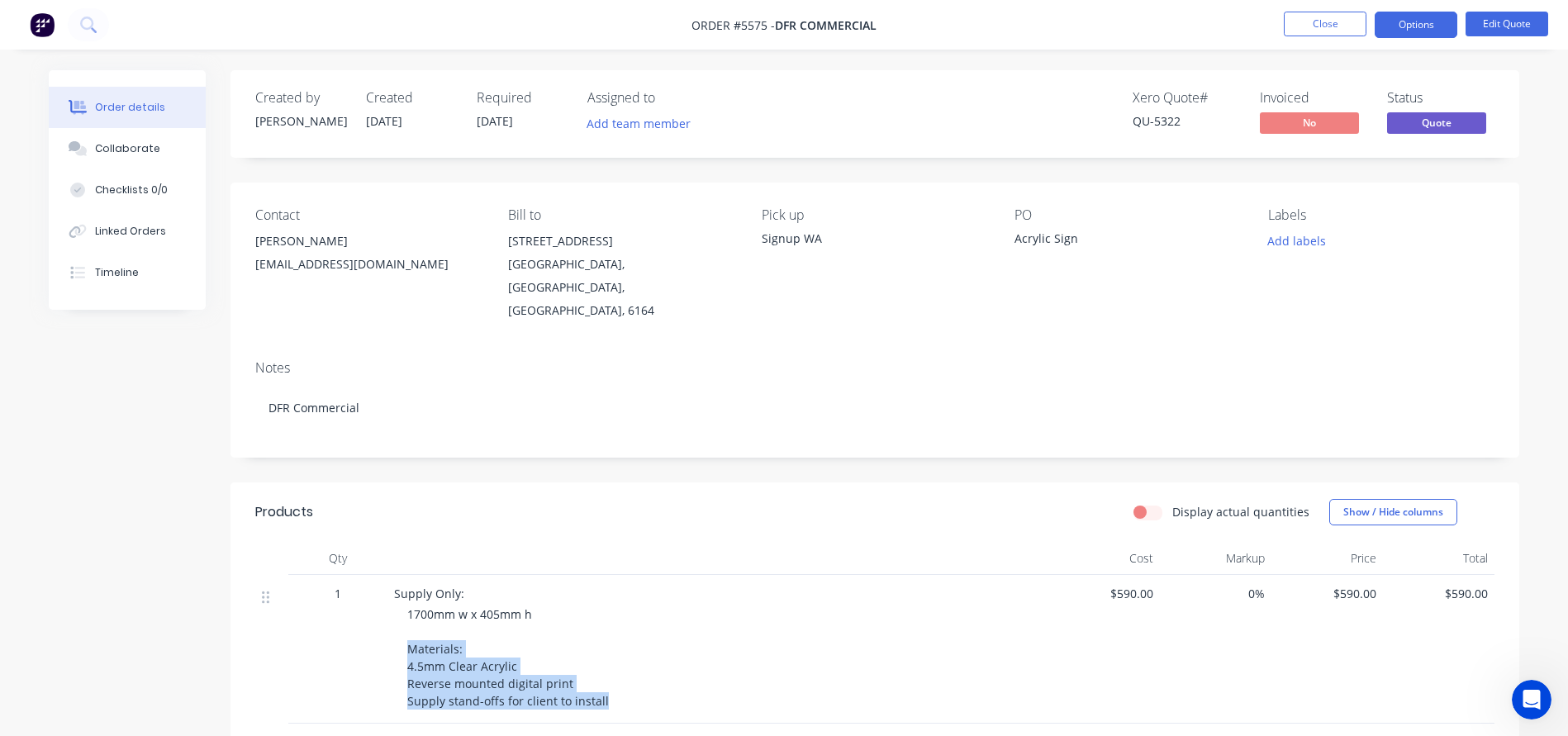
scroll to position [0, 0]
click at [1328, 28] on button "Close" at bounding box center [1324, 24] width 82 height 25
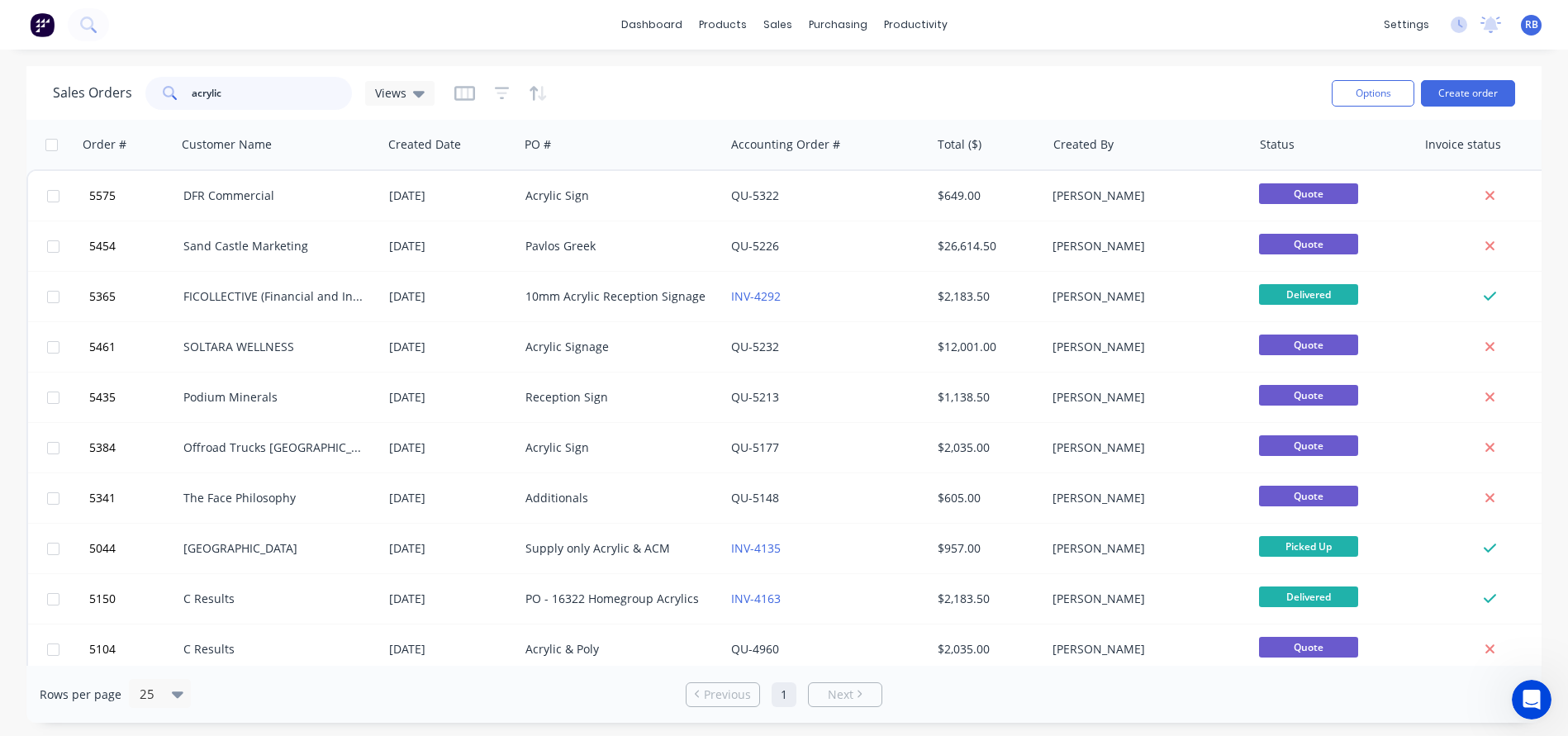
drag, startPoint x: 253, startPoint y: 97, endPoint x: 122, endPoint y: 97, distance: 131.0
click at [122, 97] on div "Sales Orders acrylic Views" at bounding box center [243, 93] width 381 height 33
type input "resource accom"
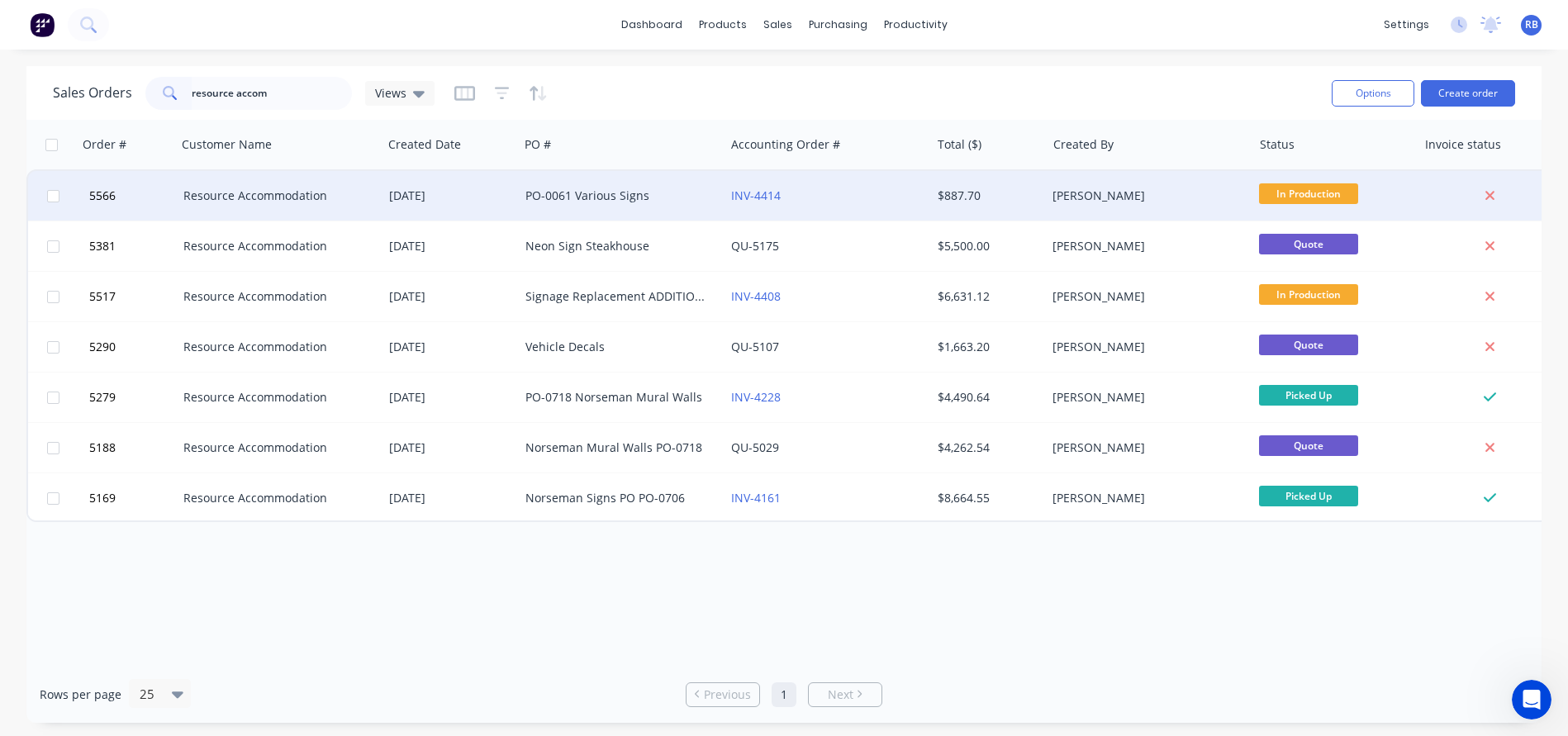
click at [576, 193] on div "PO-0061 Various Signs" at bounding box center [617, 195] width 184 height 16
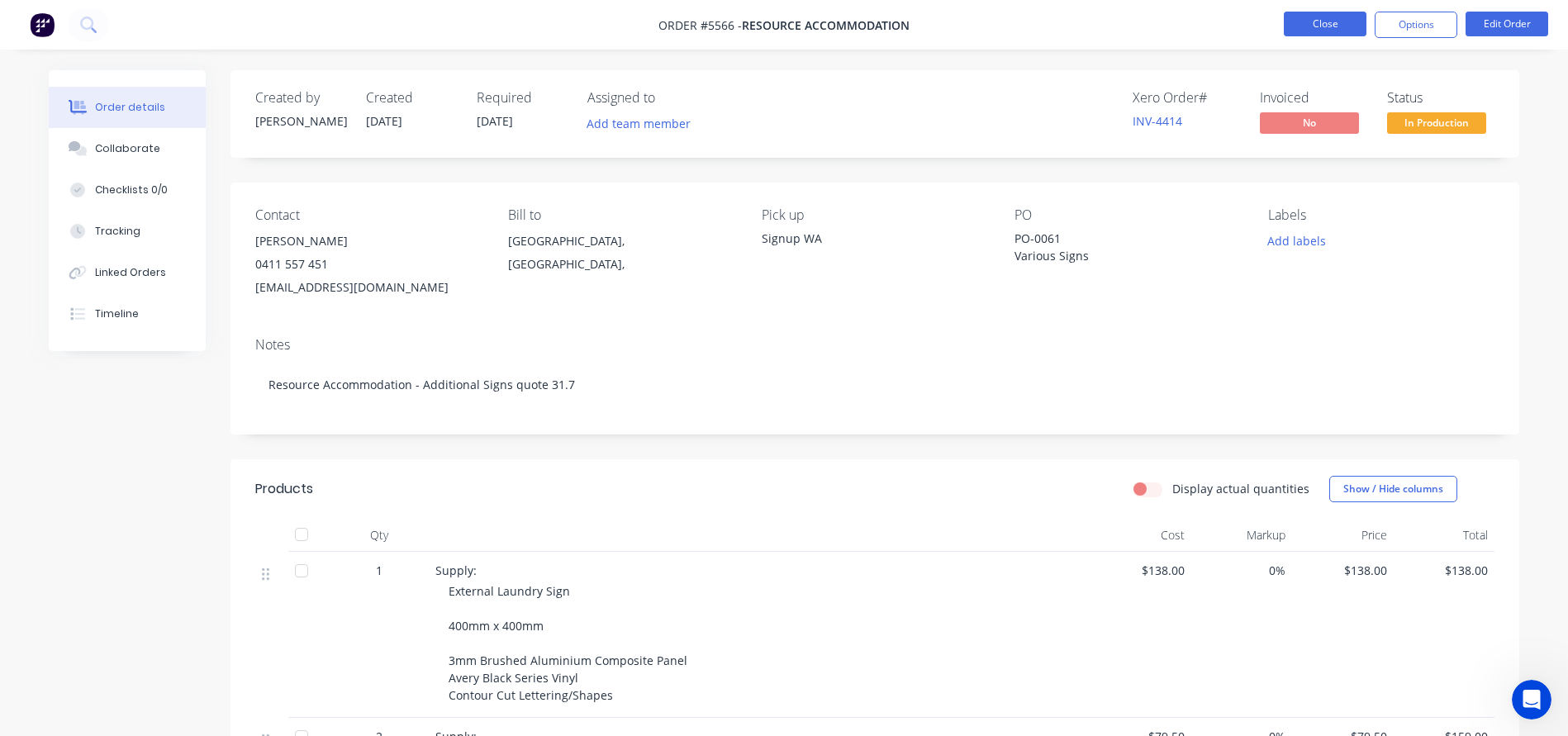
click at [1313, 29] on button "Close" at bounding box center [1324, 24] width 82 height 25
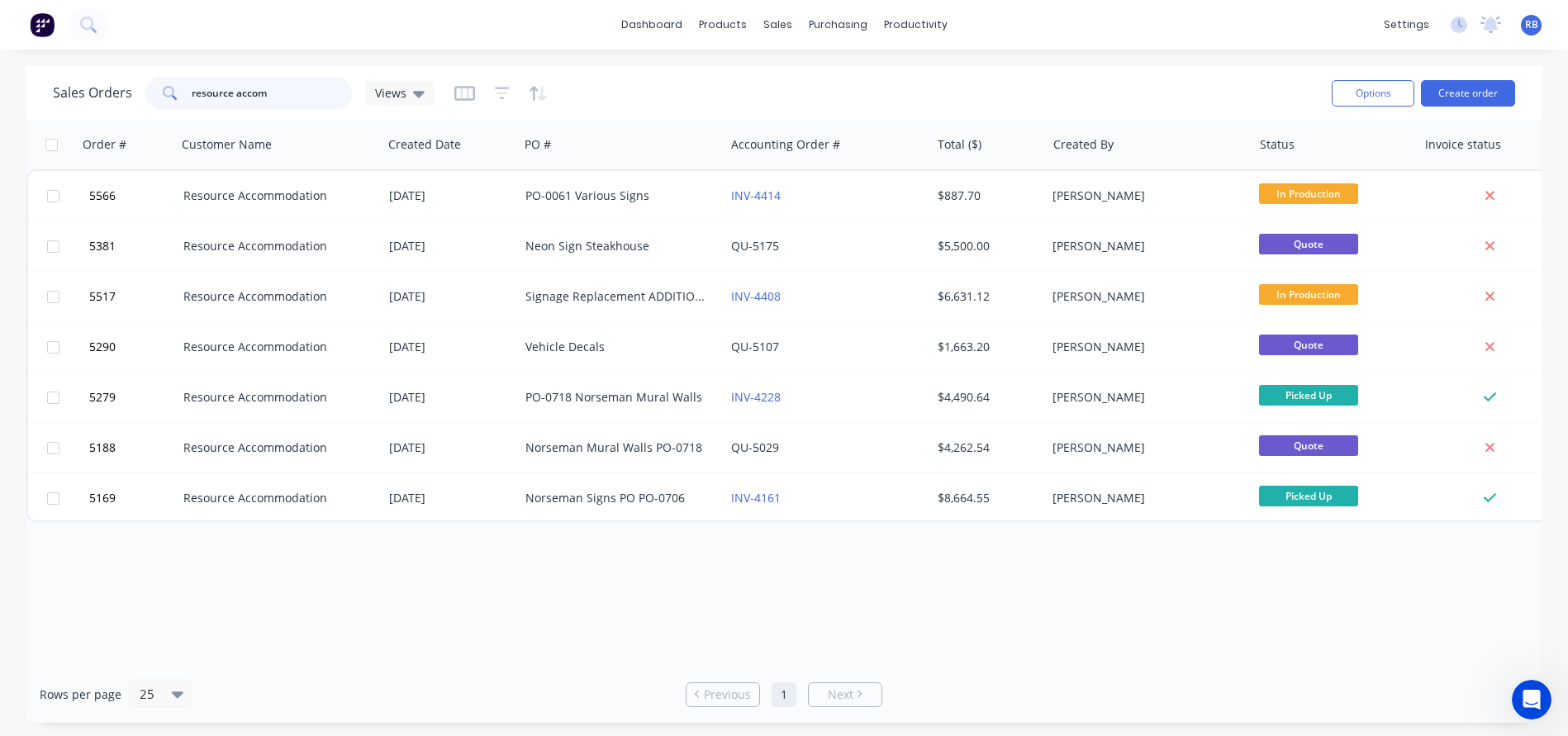
drag, startPoint x: 204, startPoint y: 94, endPoint x: 31, endPoint y: 94, distance: 173.0
click at [31, 94] on div "Sales Orders resource accom Views Options Create order" at bounding box center [784, 93] width 1514 height 54
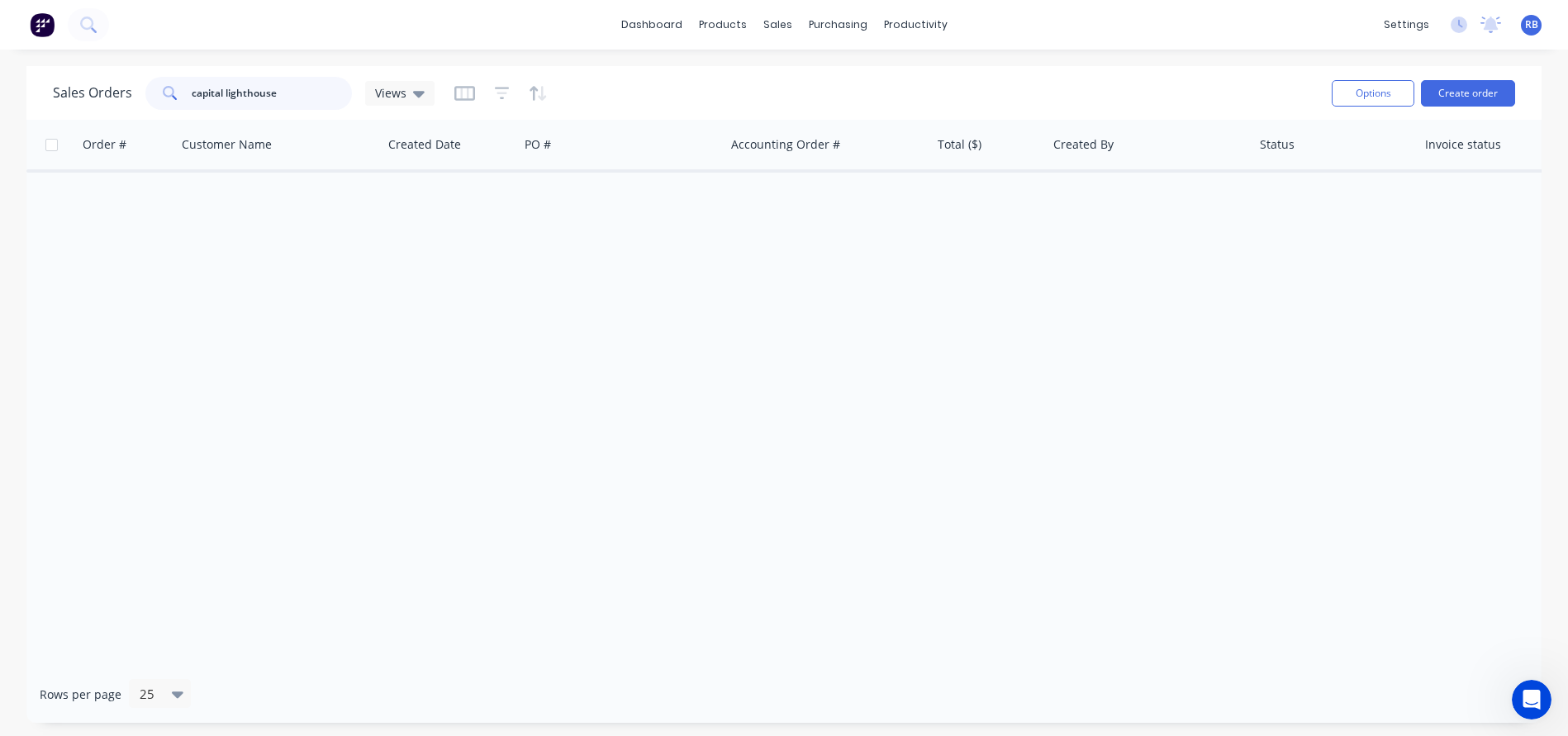
drag, startPoint x: 225, startPoint y: 97, endPoint x: 75, endPoint y: 92, distance: 150.1
click at [75, 92] on div "Sales Orders capital lighthouse Views" at bounding box center [243, 93] width 381 height 33
type input "lighthouse"
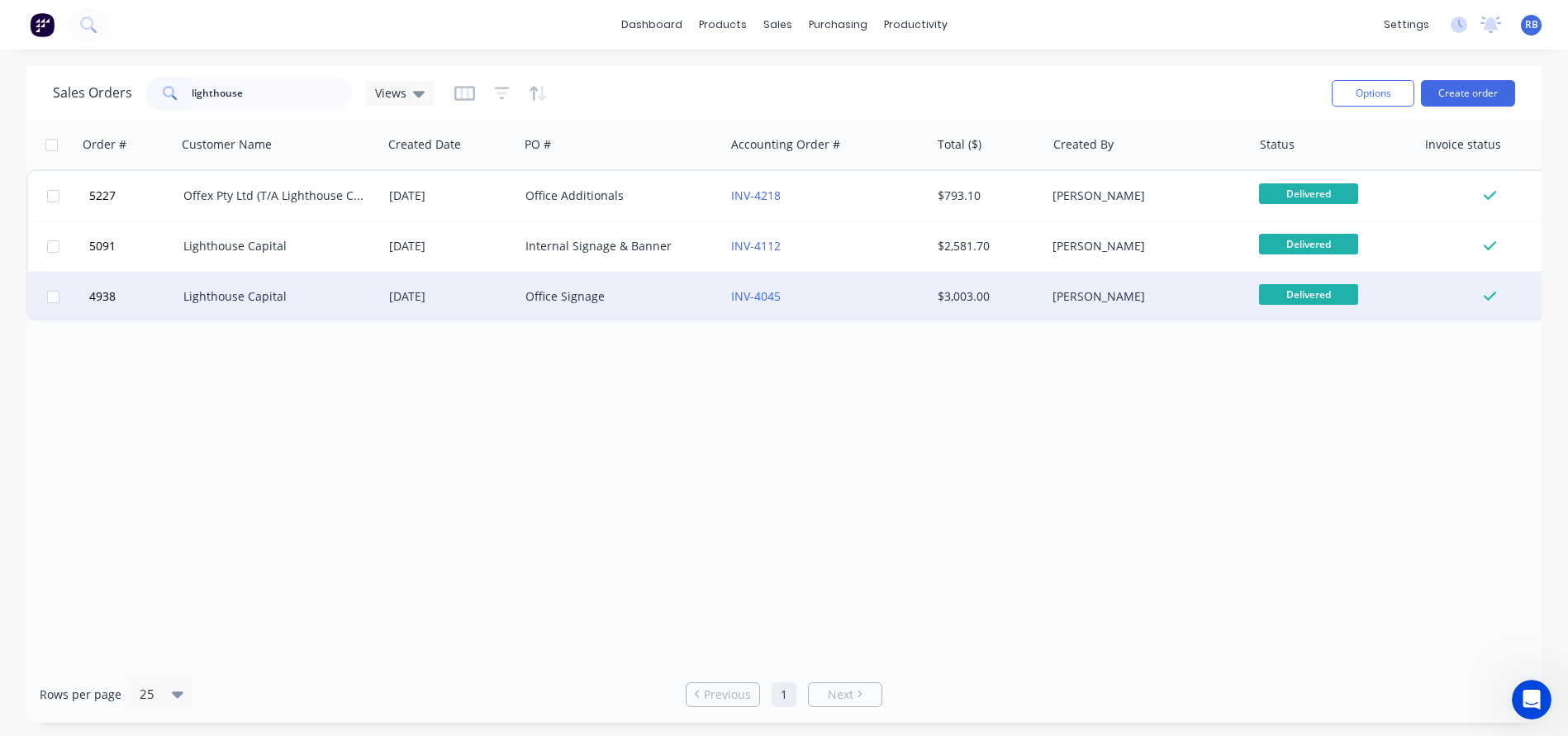
click at [283, 283] on div "Lighthouse Capital" at bounding box center [279, 296] width 206 height 50
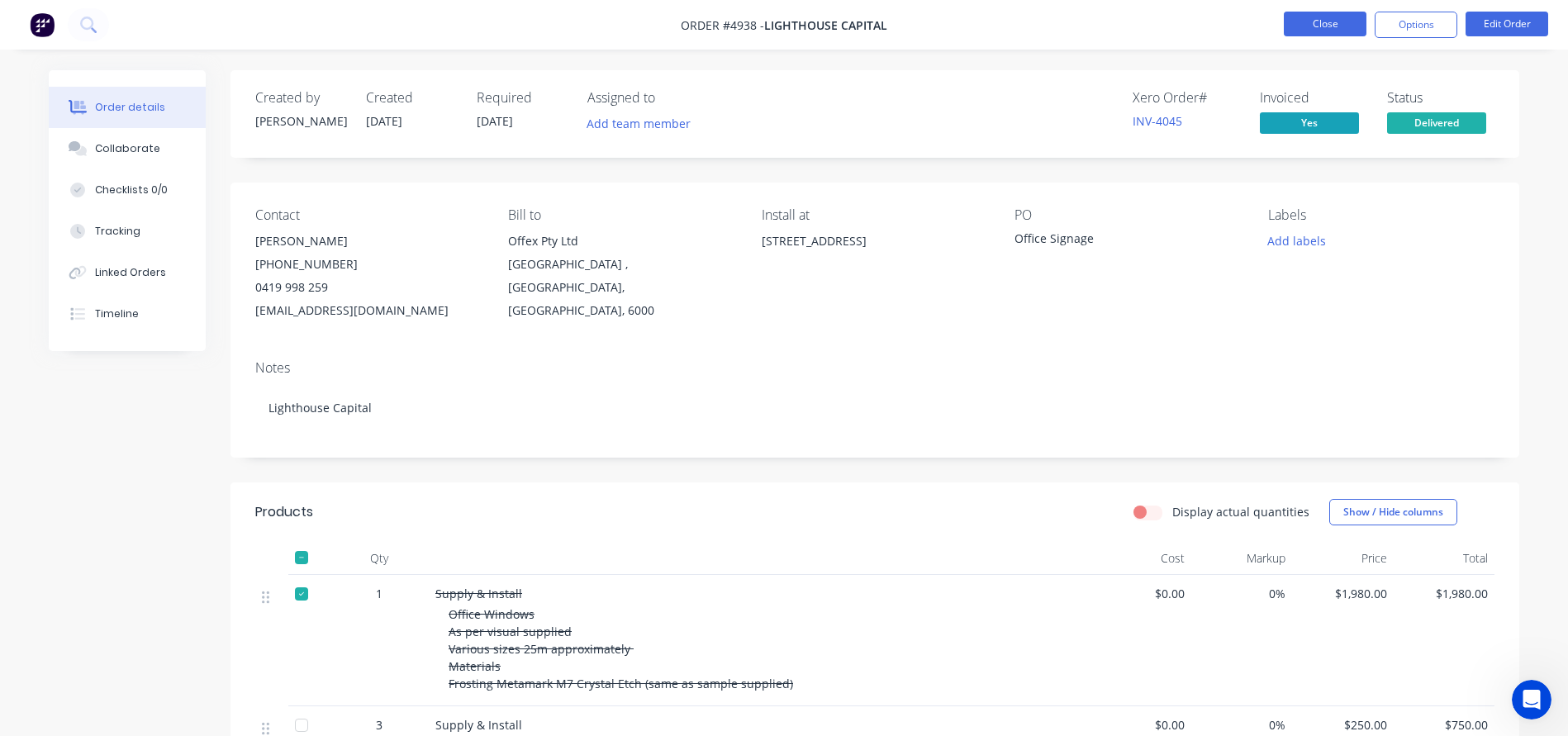
click at [1326, 31] on button "Close" at bounding box center [1324, 24] width 82 height 25
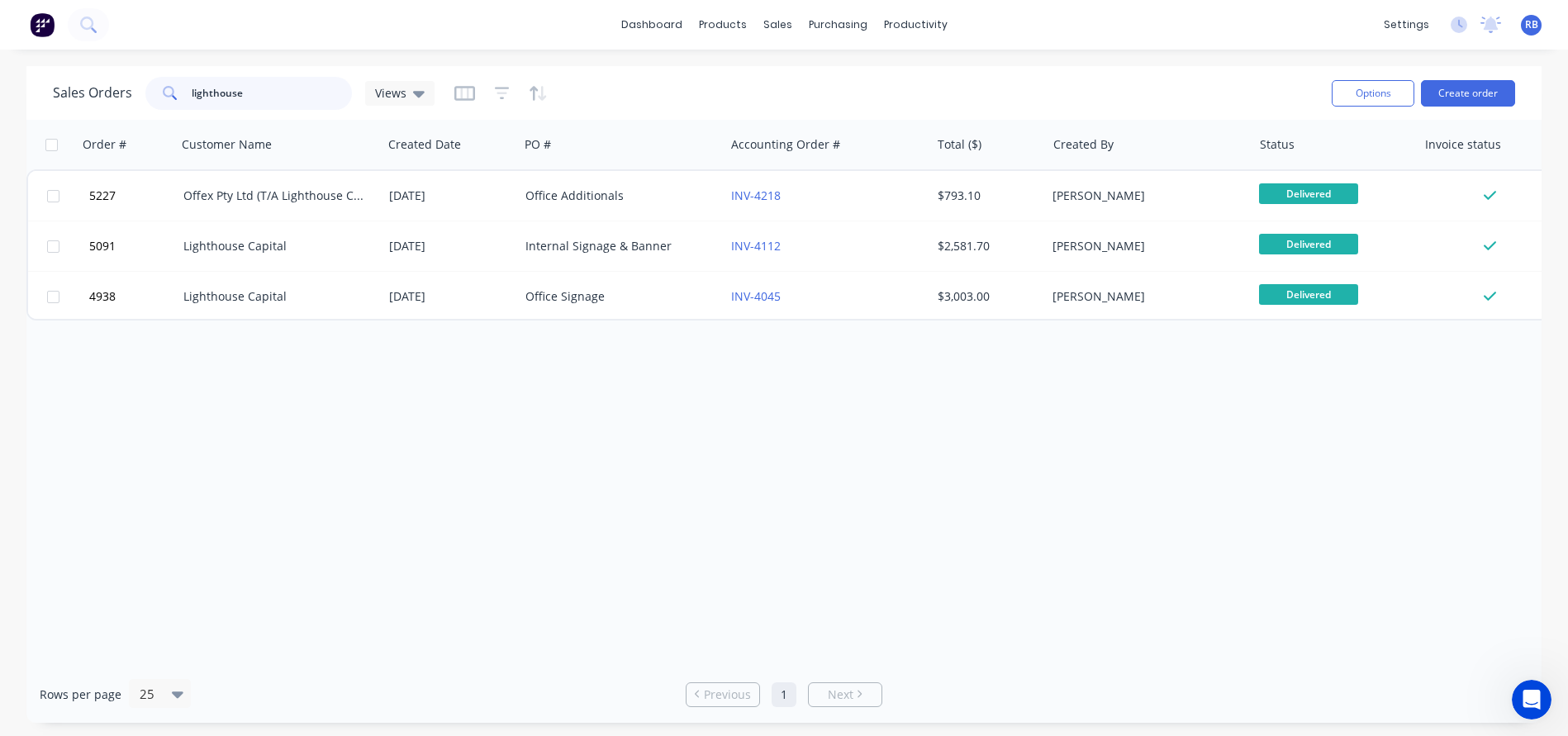
drag, startPoint x: 284, startPoint y: 95, endPoint x: 129, endPoint y: 85, distance: 155.3
click at [129, 85] on div "Sales Orders lighthouse Views" at bounding box center [243, 93] width 381 height 33
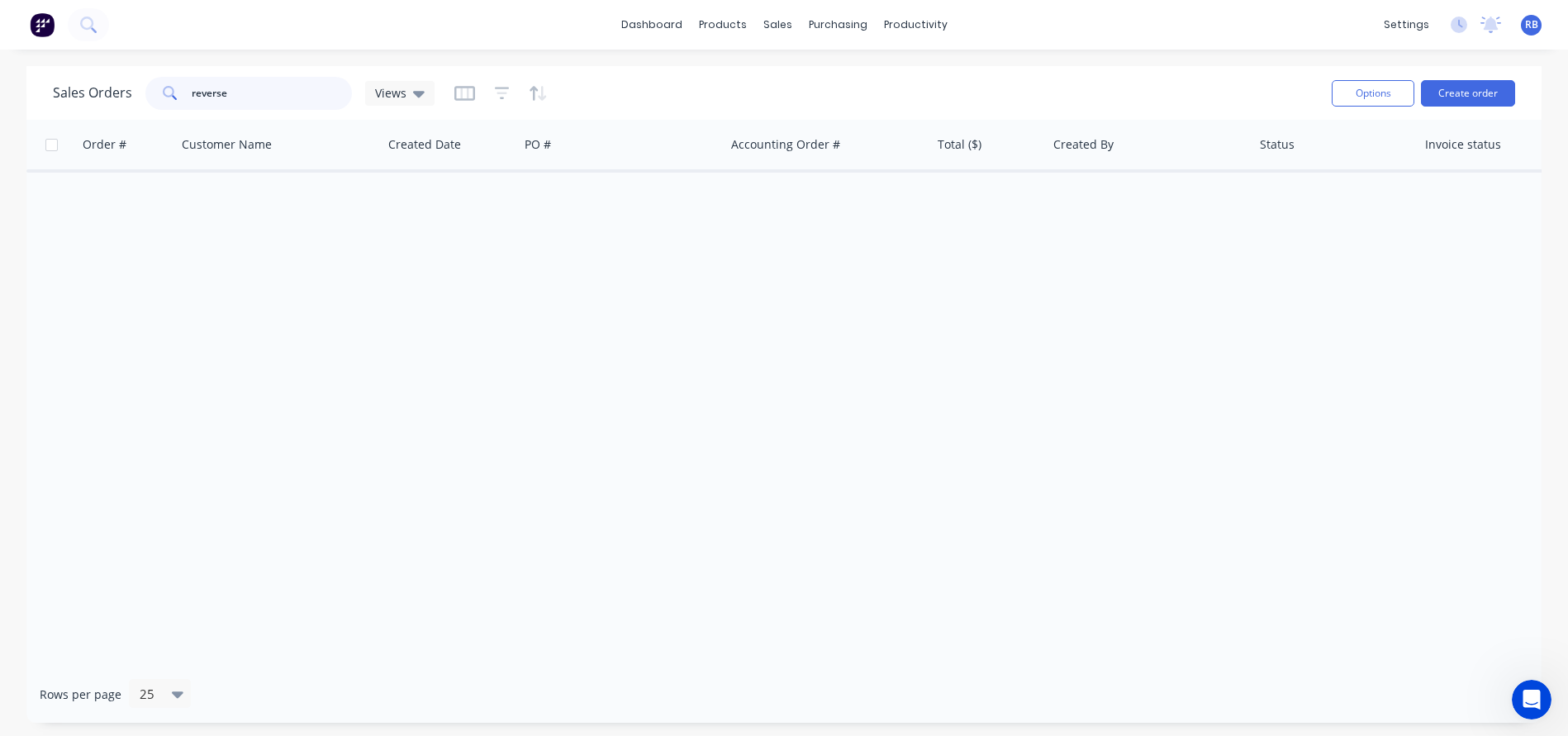
type input "reverse"
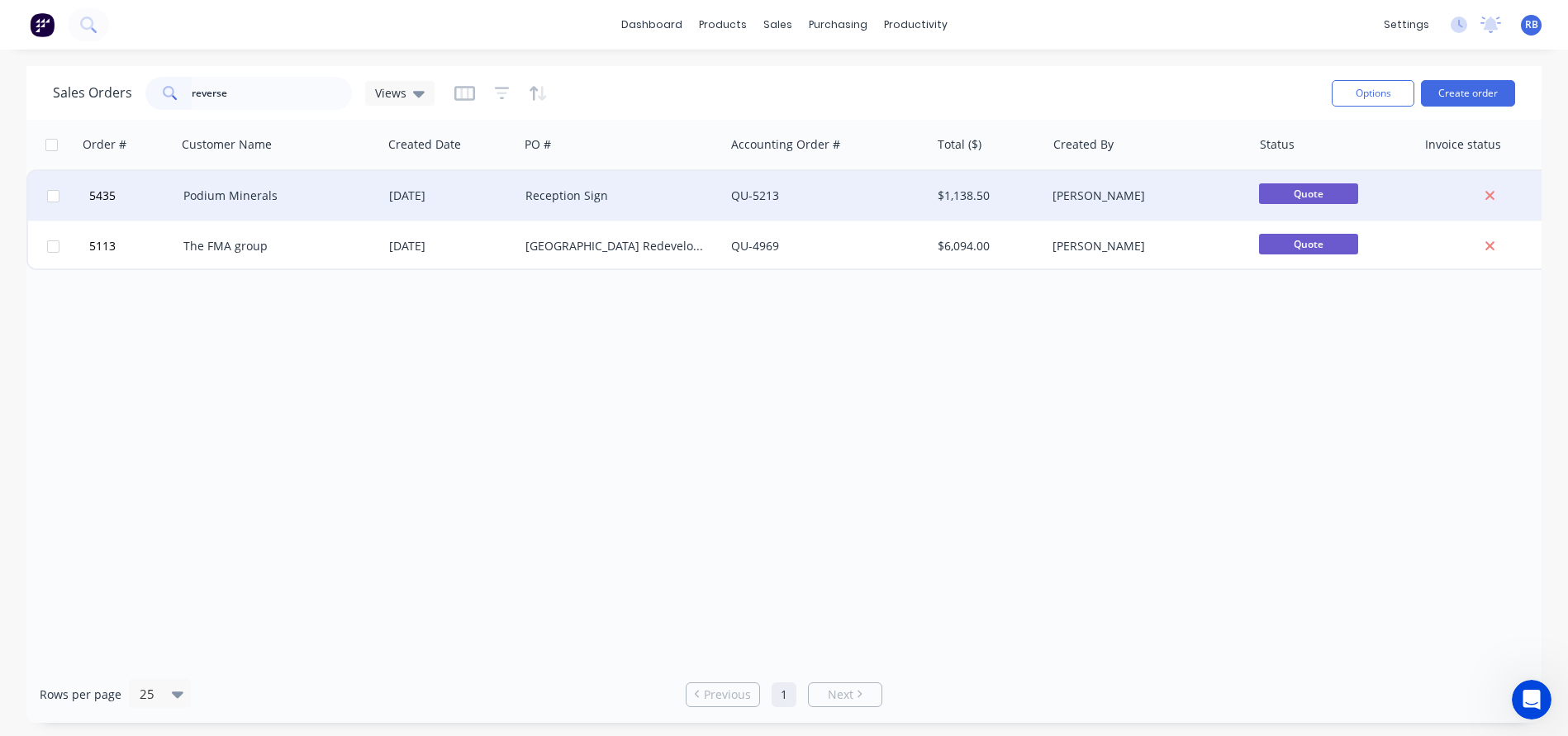
click at [270, 191] on div "Podium Minerals" at bounding box center [275, 195] width 184 height 16
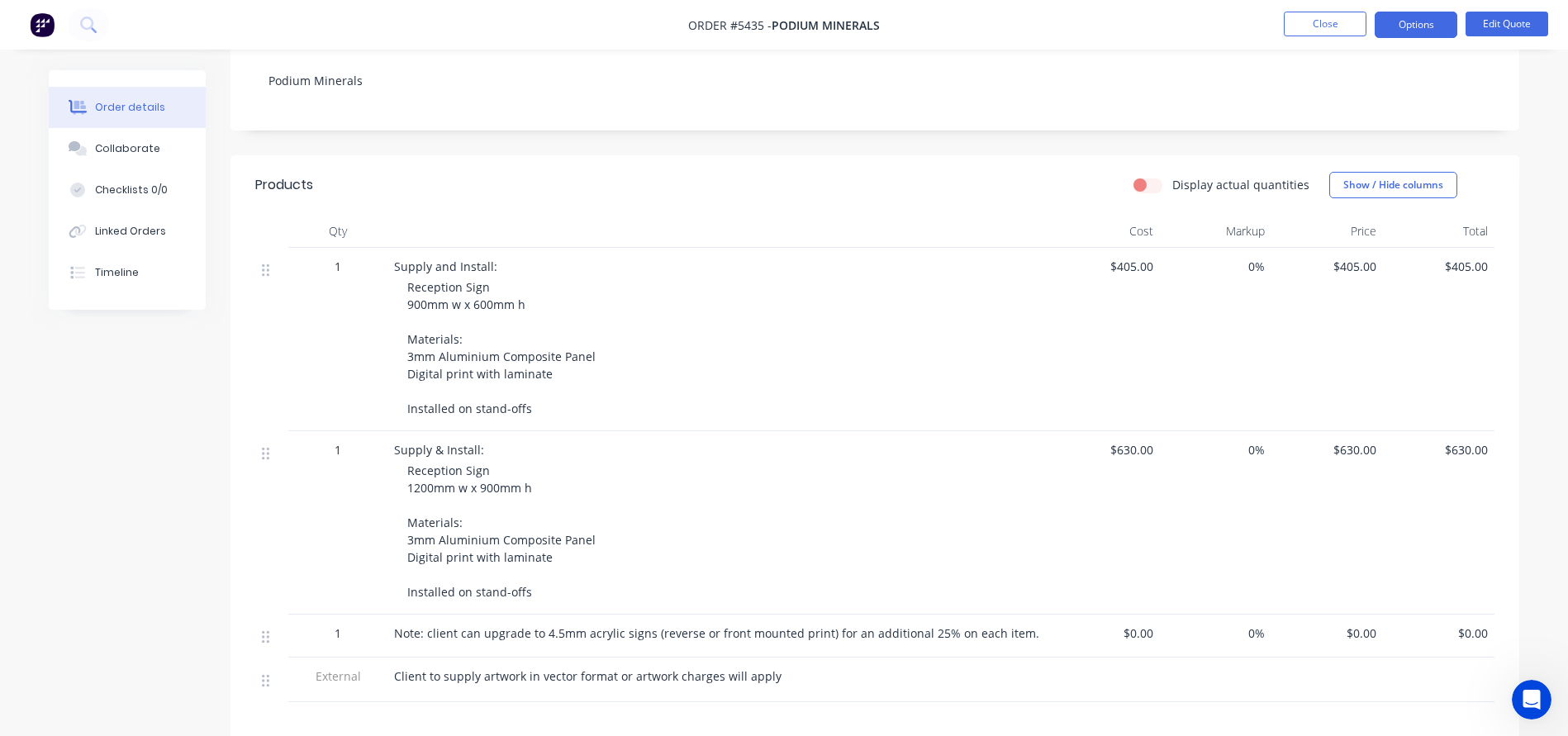
scroll to position [329, 0]
click at [1333, 21] on button "Close" at bounding box center [1324, 24] width 82 height 25
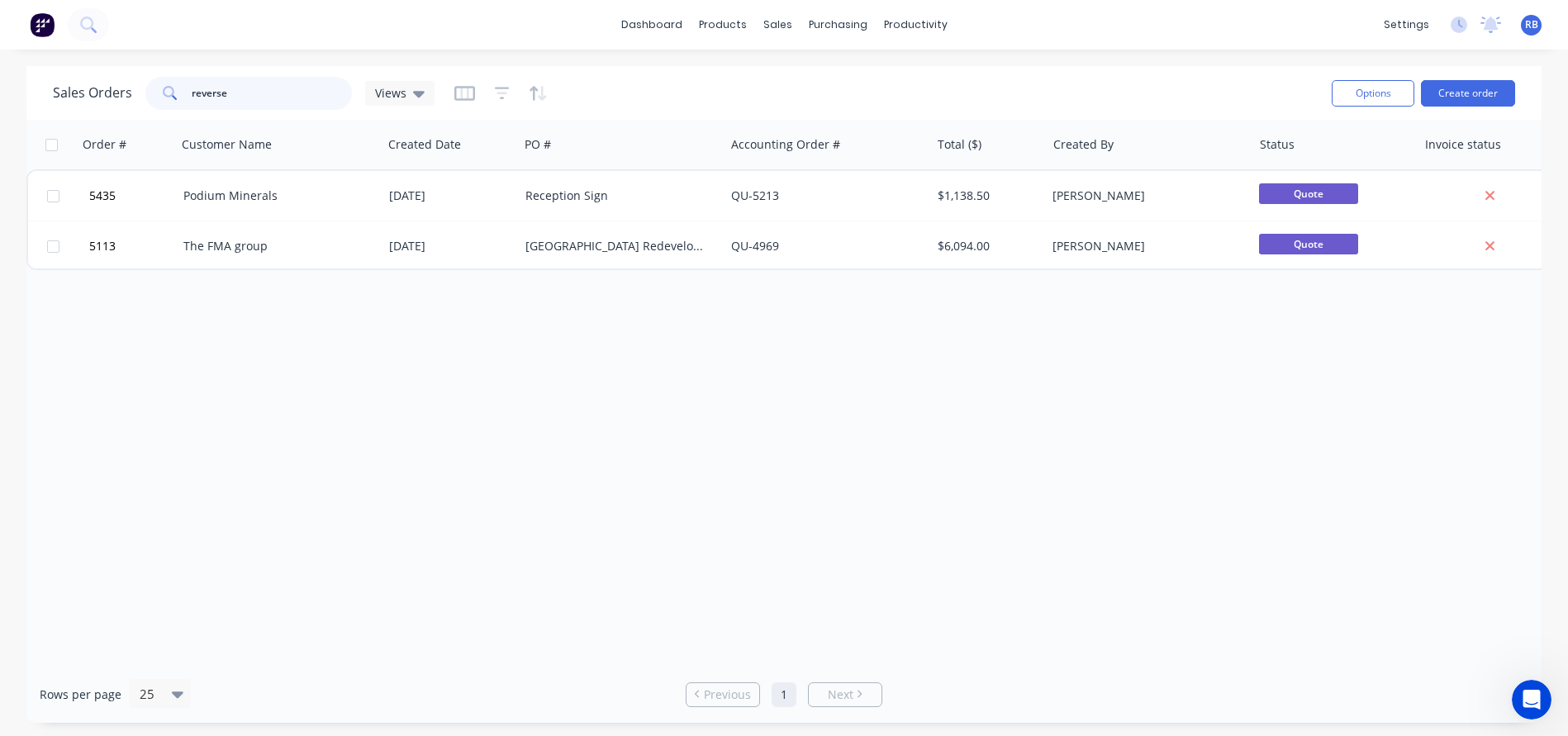
drag, startPoint x: 287, startPoint y: 98, endPoint x: 136, endPoint y: 98, distance: 151.0
click at [136, 98] on div "Sales Orders reverse Views" at bounding box center [243, 93] width 381 height 33
type input "star"
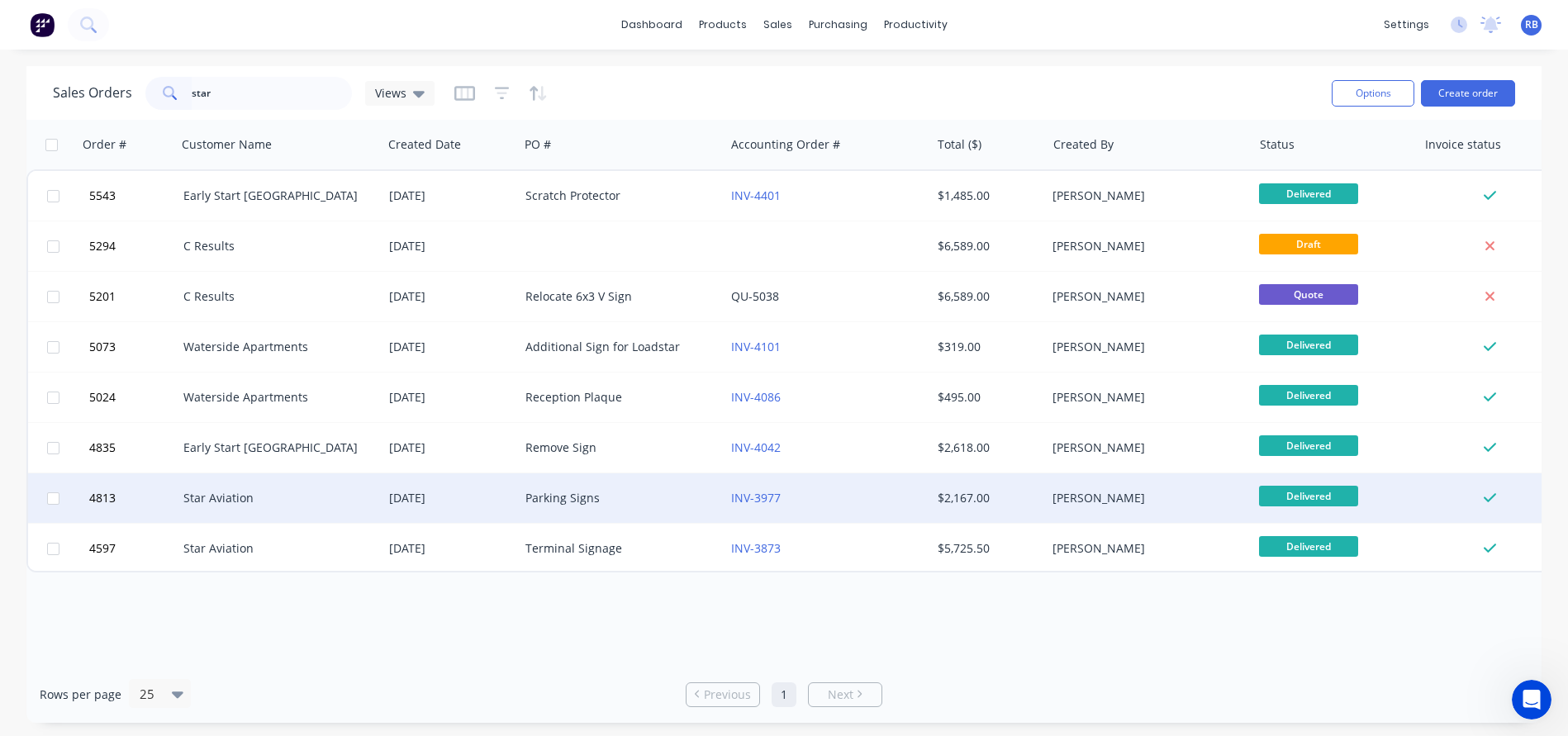
click at [266, 492] on div "Star Aviation" at bounding box center [275, 497] width 184 height 16
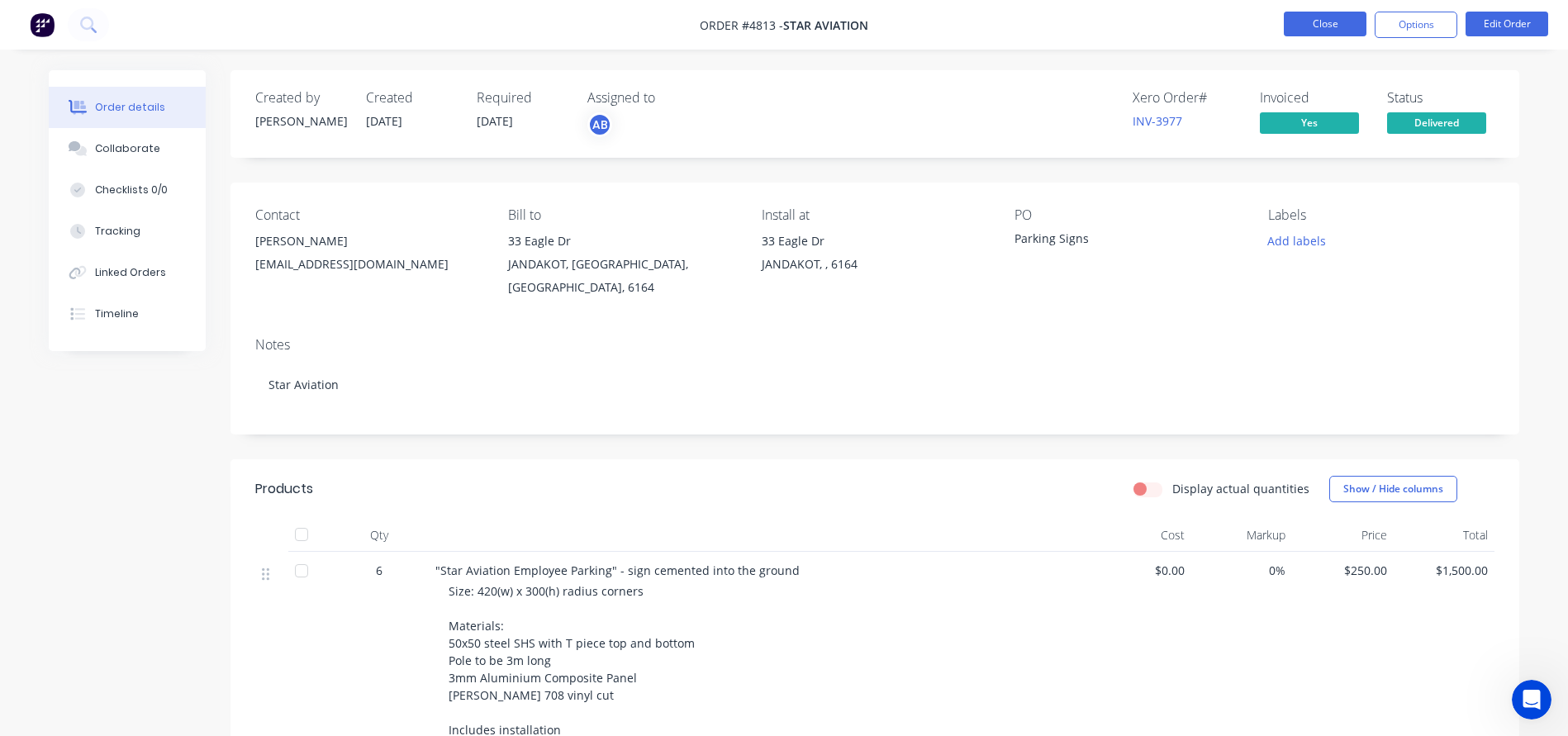
click at [1312, 23] on button "Close" at bounding box center [1324, 24] width 82 height 25
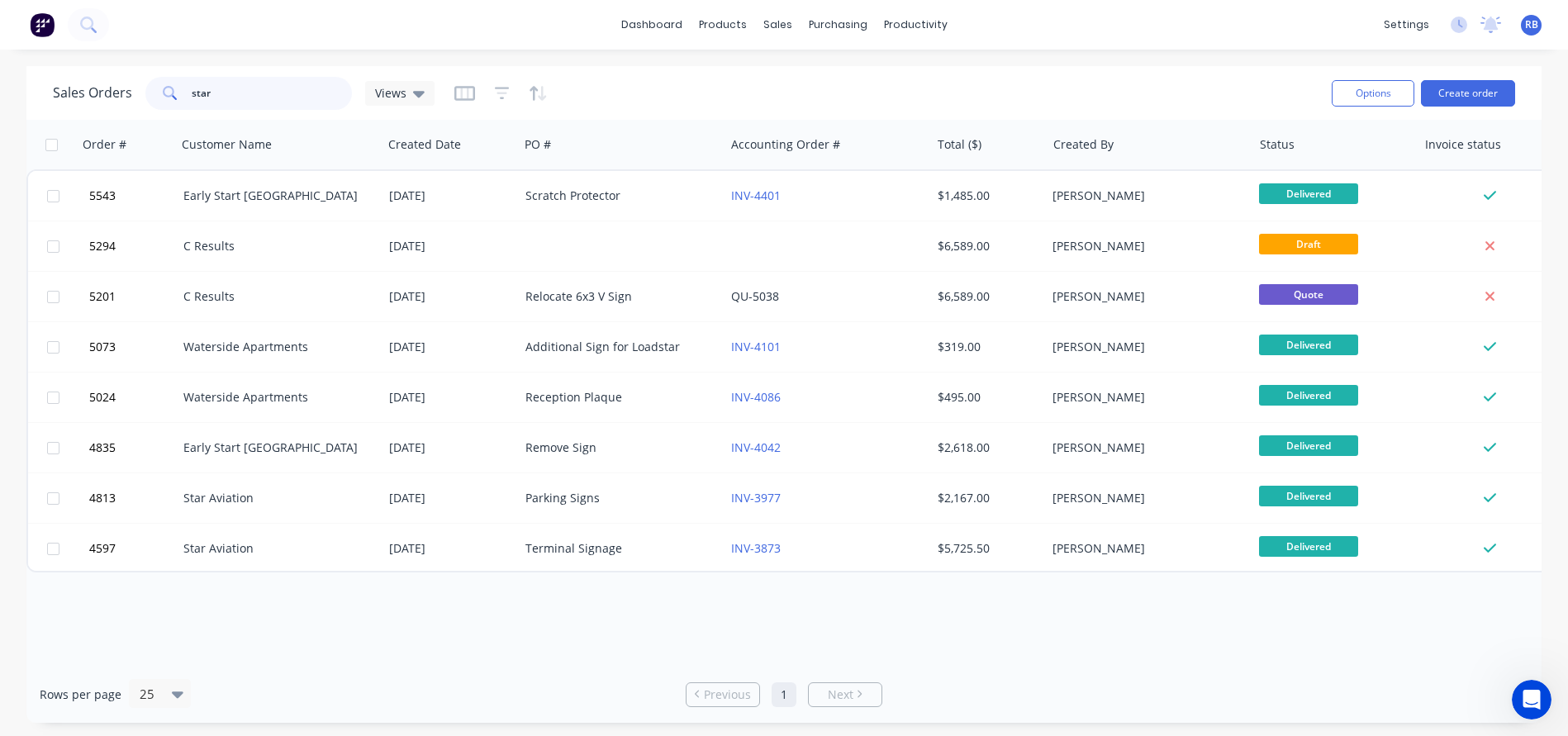
drag, startPoint x: 243, startPoint y: 90, endPoint x: 144, endPoint y: 90, distance: 99.0
click at [145, 90] on div "star" at bounding box center [249, 93] width 207 height 33
type input "oceanic"
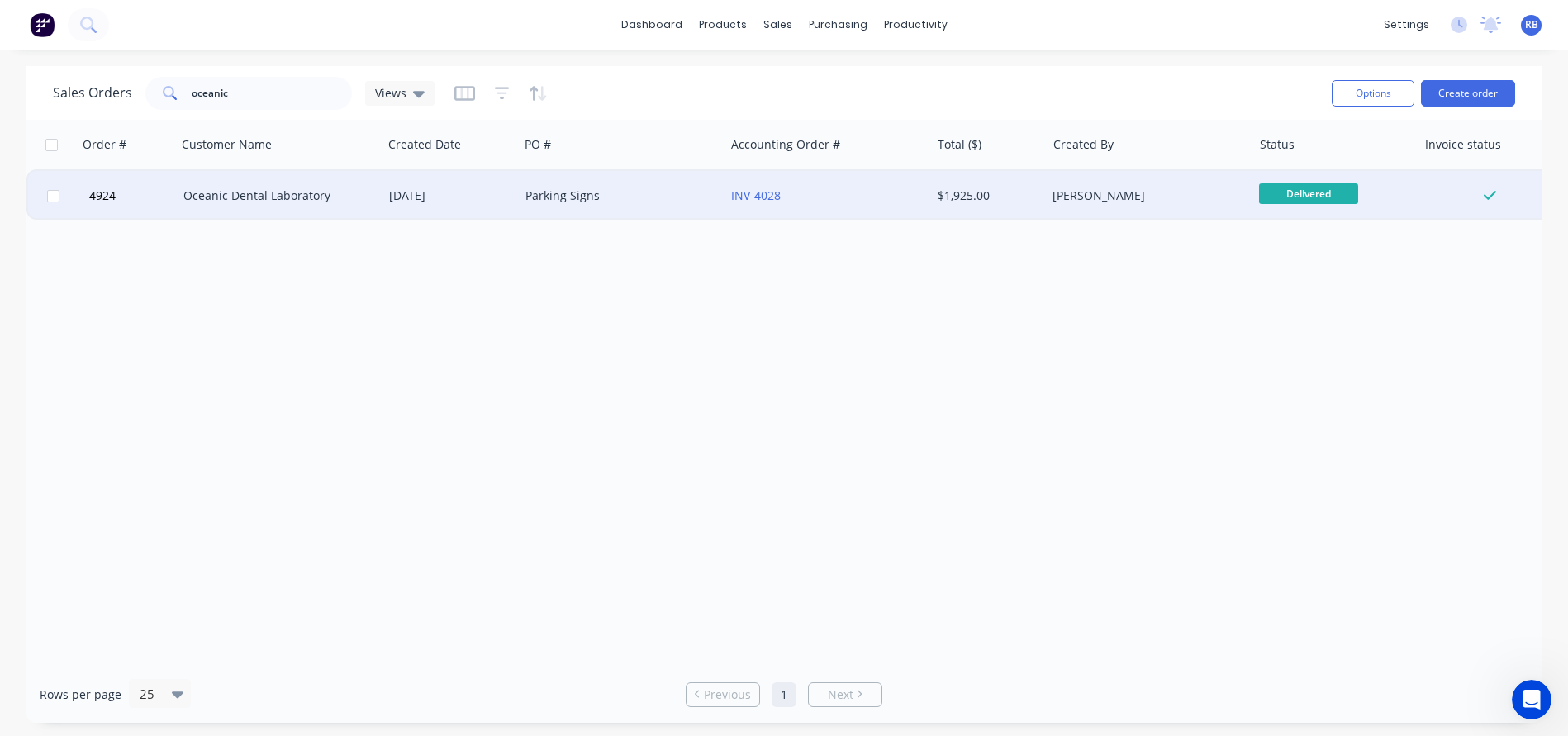
click at [624, 193] on div "Parking Signs" at bounding box center [617, 195] width 184 height 16
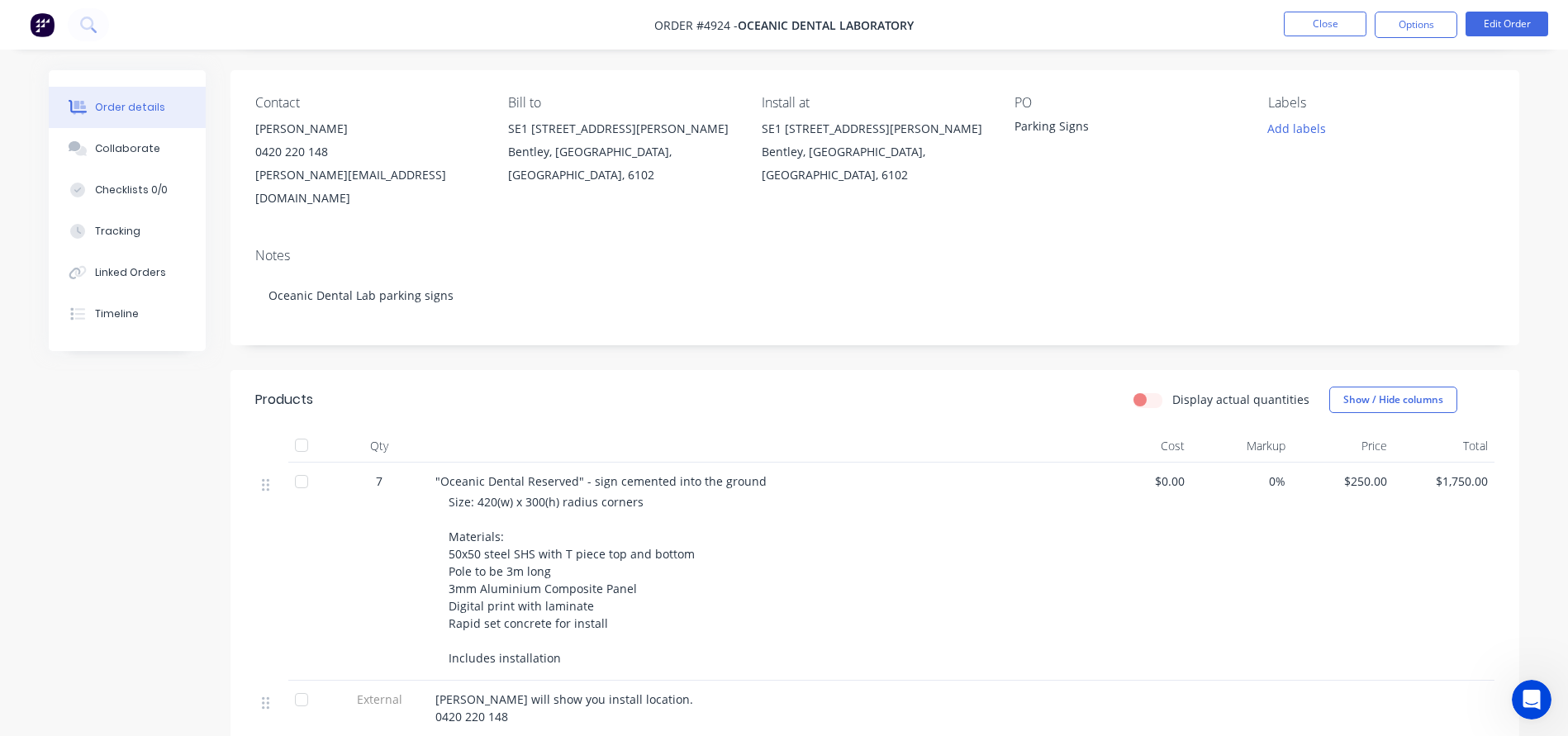
scroll to position [115, 0]
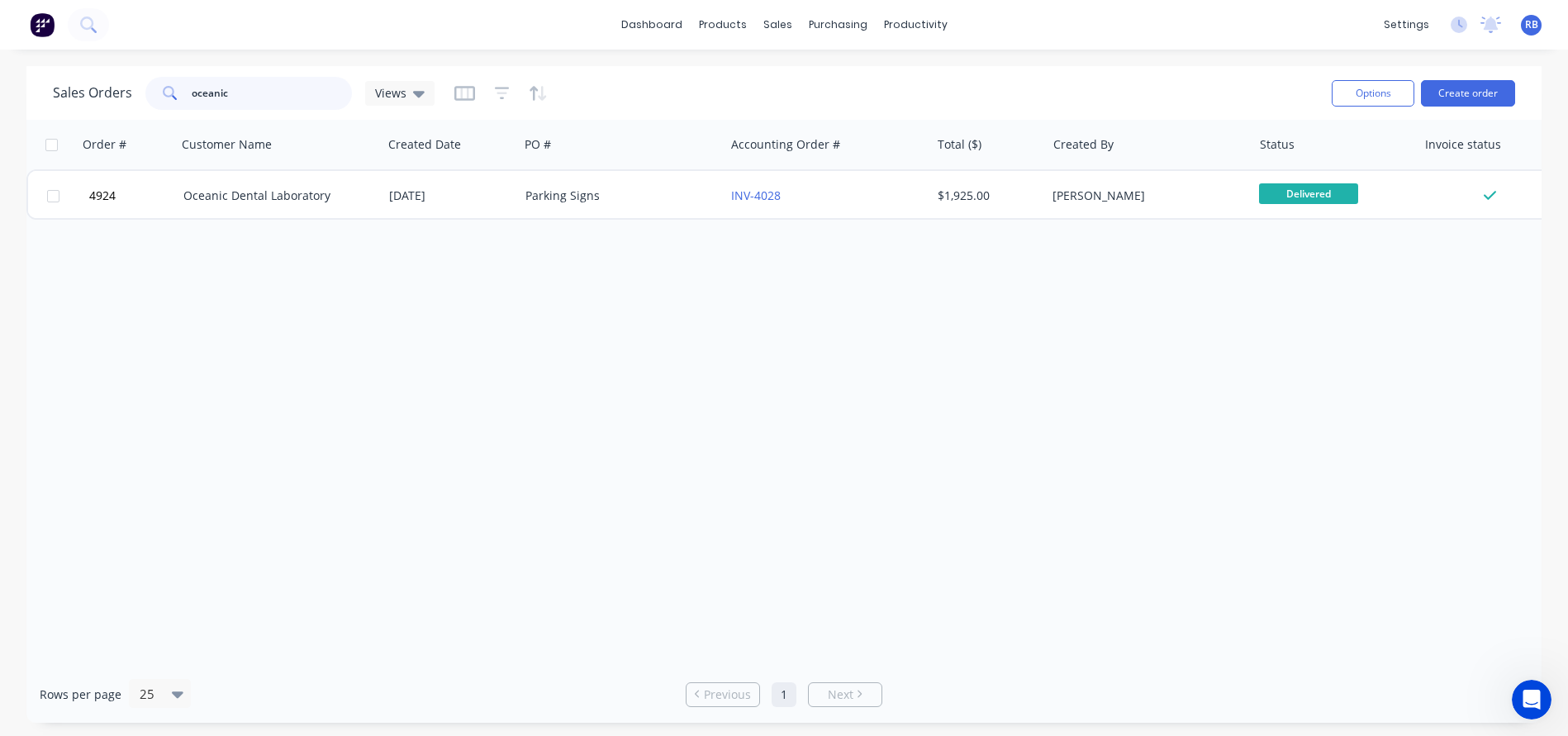
drag, startPoint x: 257, startPoint y: 98, endPoint x: 129, endPoint y: 92, distance: 128.1
click at [129, 92] on div "Sales Orders oceanic Views" at bounding box center [243, 93] width 381 height 33
type input "acrylic"
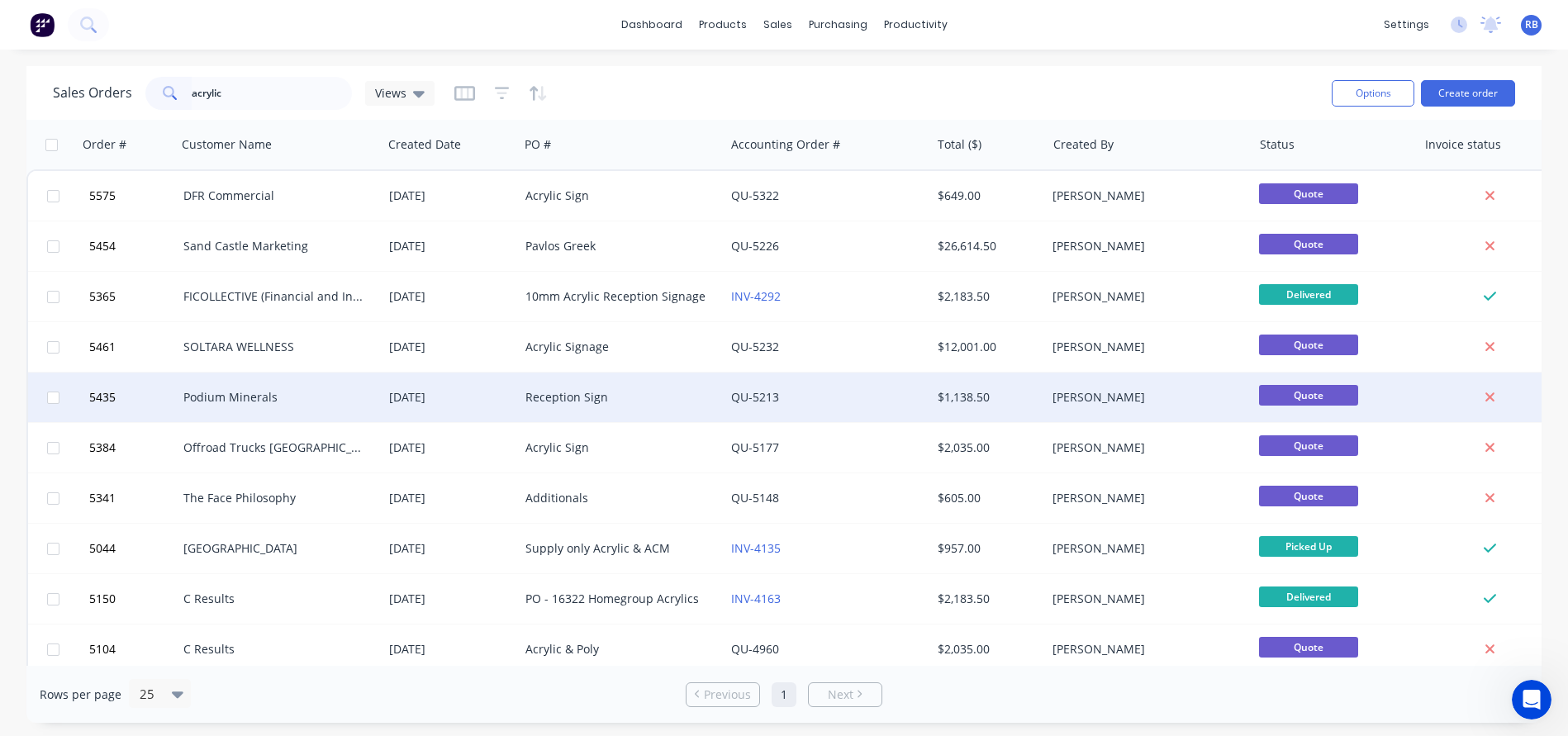
click at [269, 382] on div "Podium Minerals" at bounding box center [279, 398] width 206 height 50
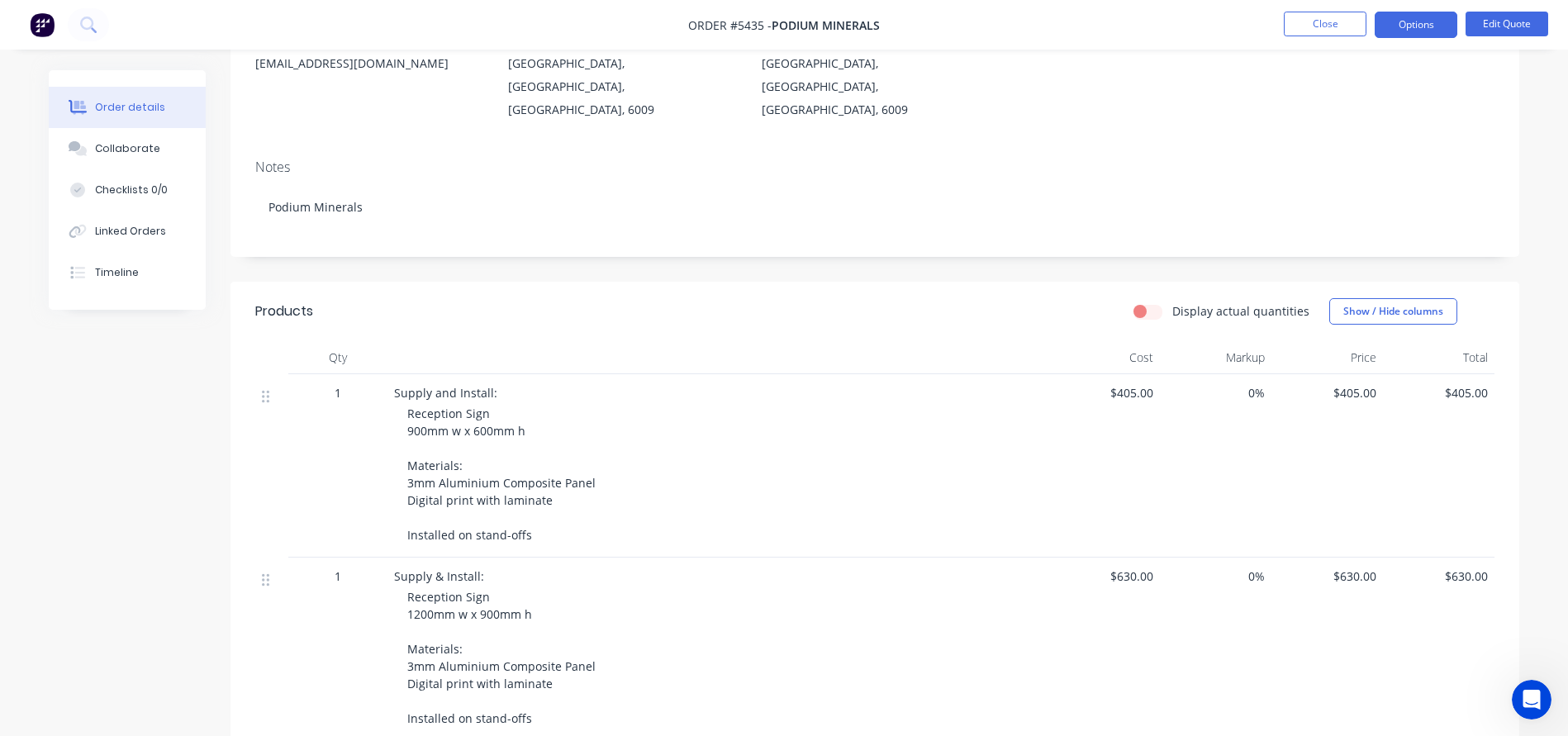
scroll to position [214, 0]
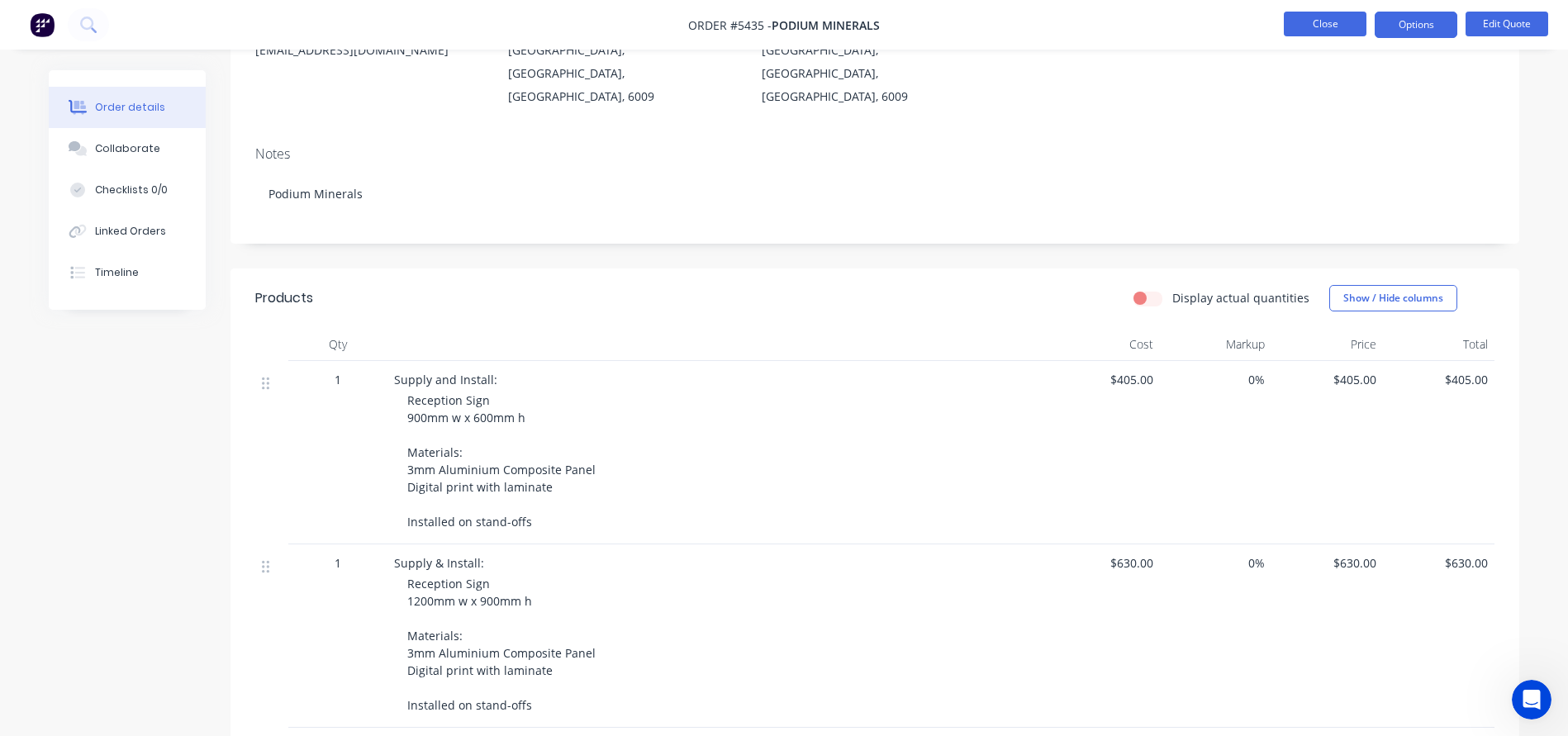
click at [1322, 11] on button "Close" at bounding box center [1324, 24] width 82 height 25
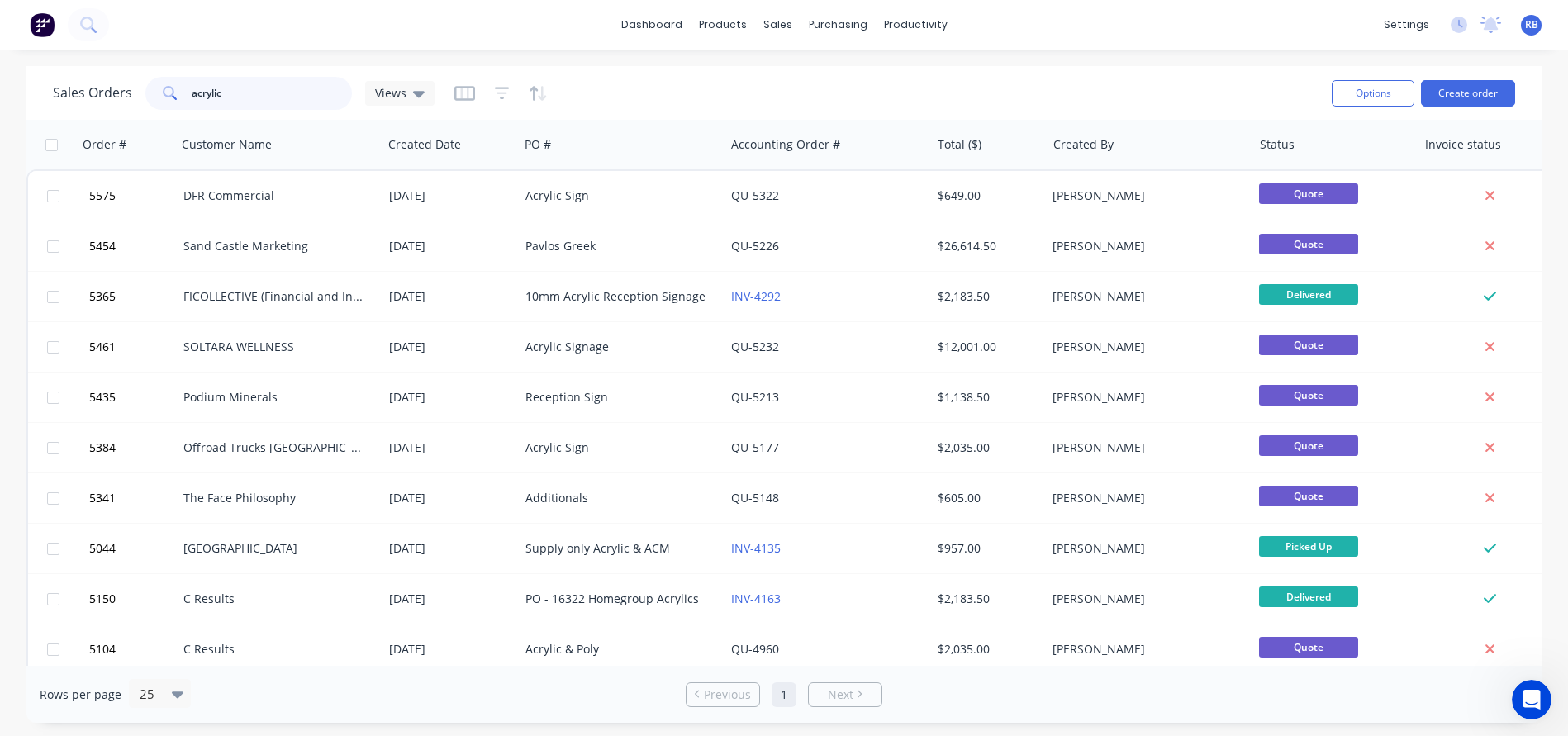
drag, startPoint x: 247, startPoint y: 89, endPoint x: 53, endPoint y: 89, distance: 194.0
click at [53, 89] on div "Sales Orders acrylic Views" at bounding box center [243, 93] width 381 height 33
type input "lighthouse"
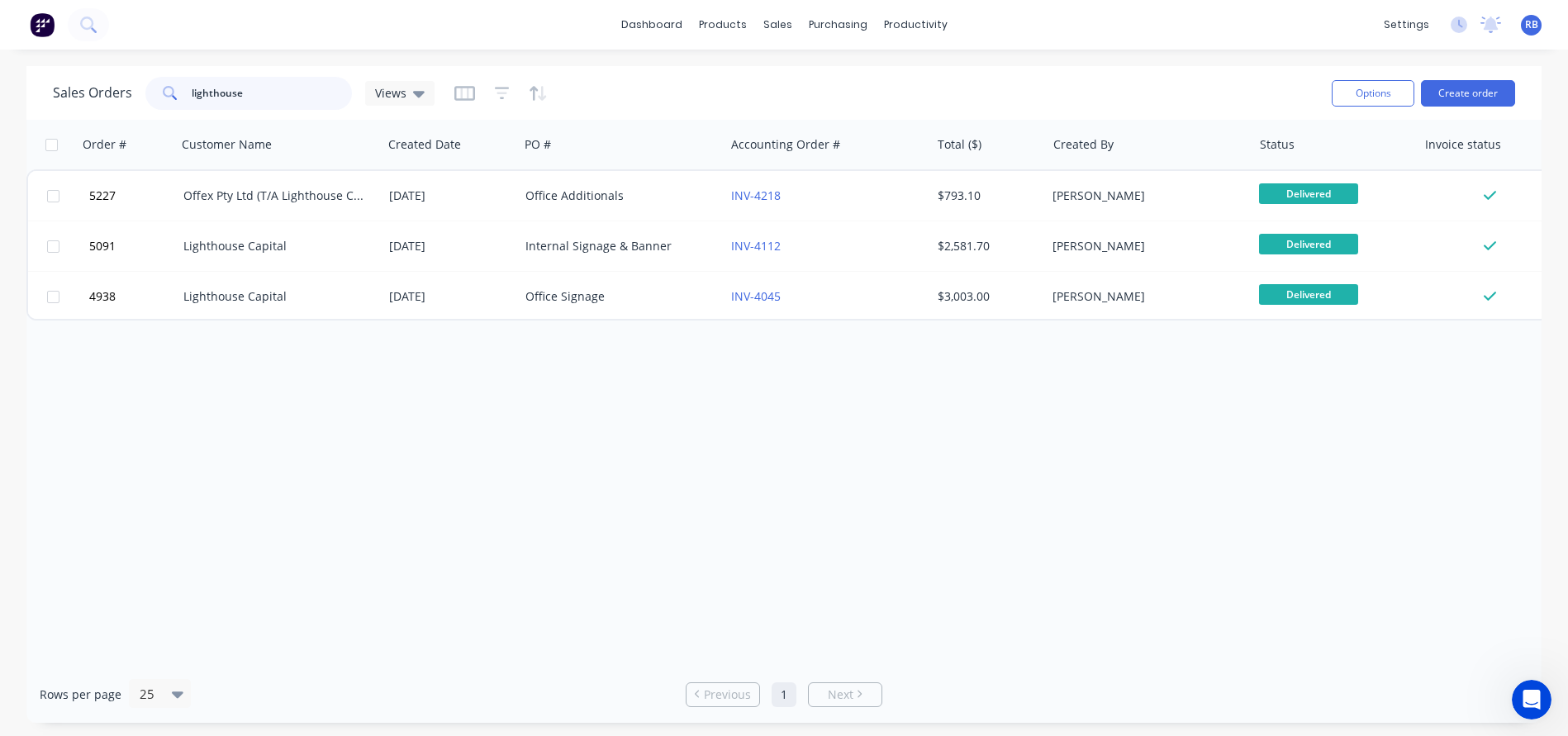
drag, startPoint x: 293, startPoint y: 94, endPoint x: 104, endPoint y: 92, distance: 189.0
click at [104, 92] on div "Sales Orders lighthouse Views" at bounding box center [243, 93] width 381 height 33
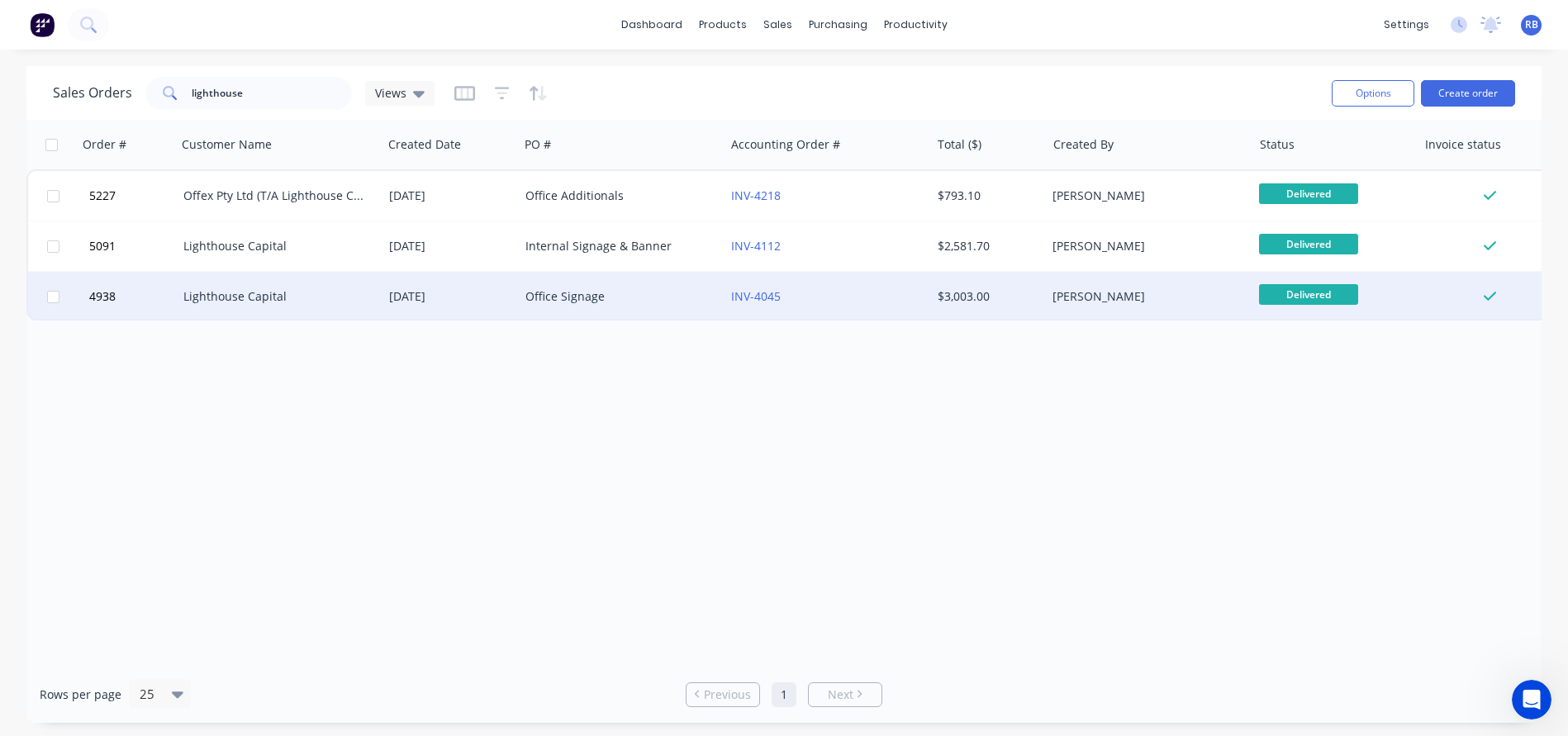
click at [289, 302] on div "Lighthouse Capital" at bounding box center [275, 295] width 184 height 16
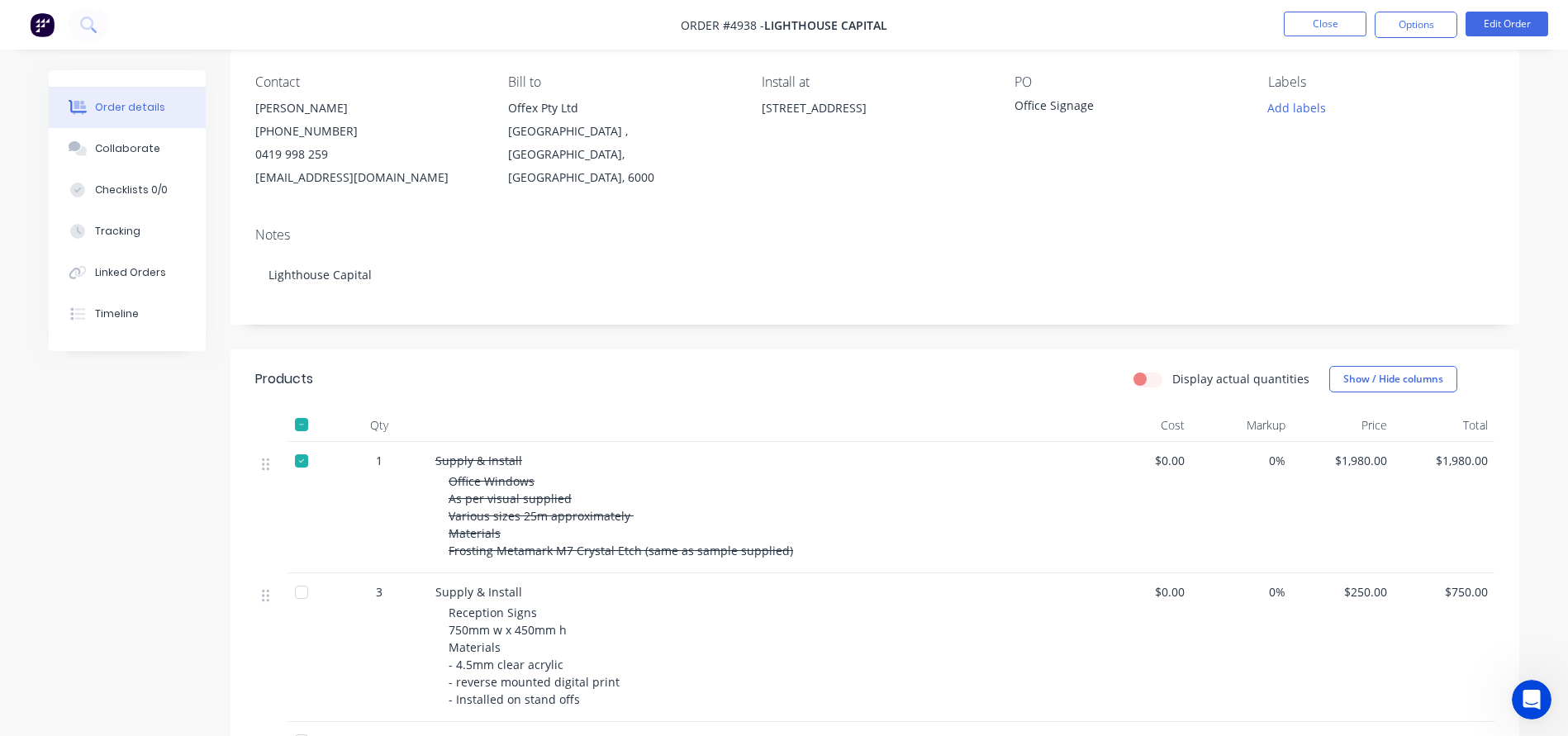
scroll to position [138, 0]
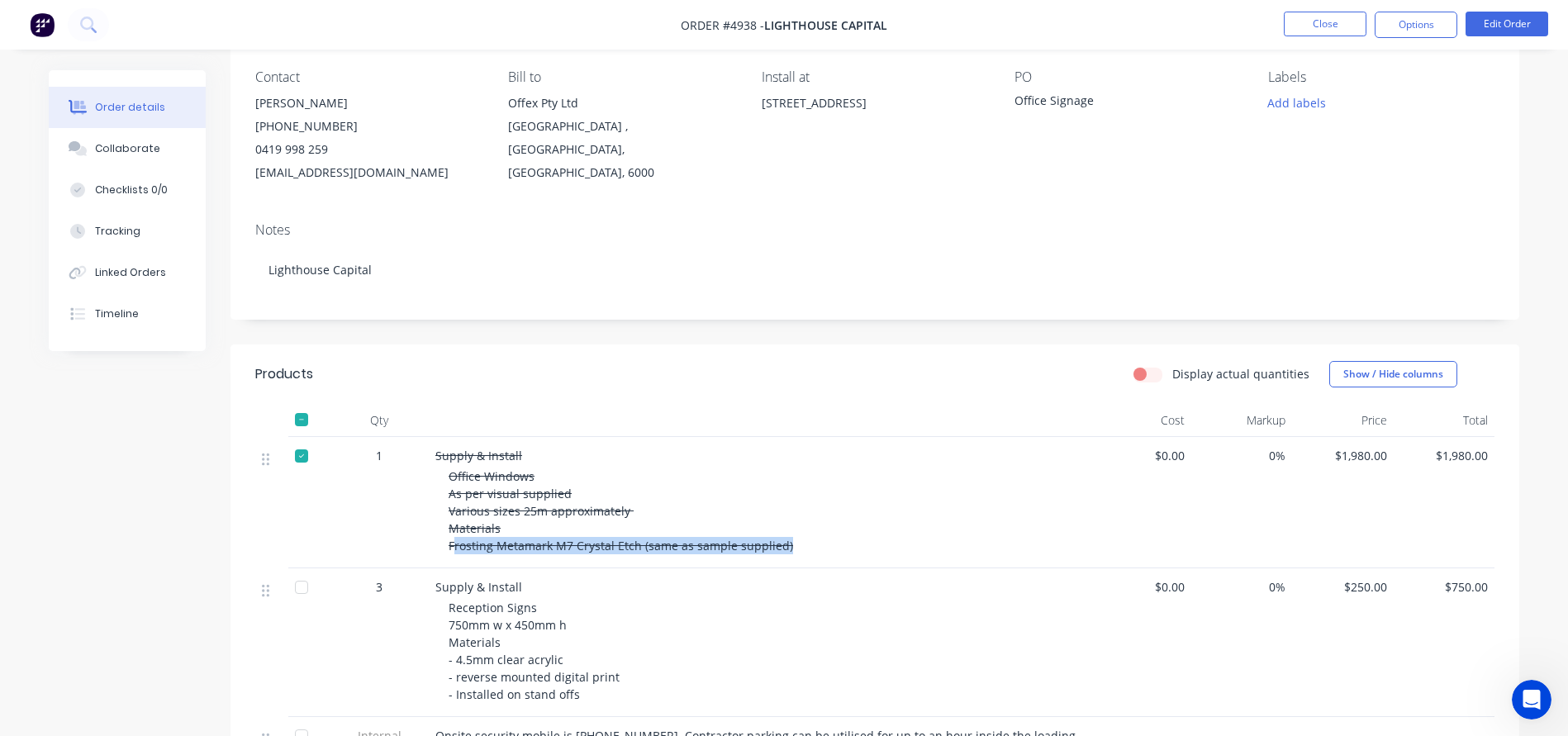
drag, startPoint x: 786, startPoint y: 549, endPoint x: 451, endPoint y: 547, distance: 335.0
click at [451, 547] on div "Office Windows As per visual supplied Various sizes 25m approximately Materials…" at bounding box center [765, 510] width 634 height 87
click at [507, 552] on span "Office Windows As per visual supplied Various sizes 25m approximately Materials…" at bounding box center [621, 510] width 344 height 85
drag, startPoint x: 784, startPoint y: 548, endPoint x: 445, endPoint y: 547, distance: 339.0
click at [445, 546] on div "Supply & Install Office Windows As per visual supplied Various sizes 25m approx…" at bounding box center [758, 502] width 661 height 131
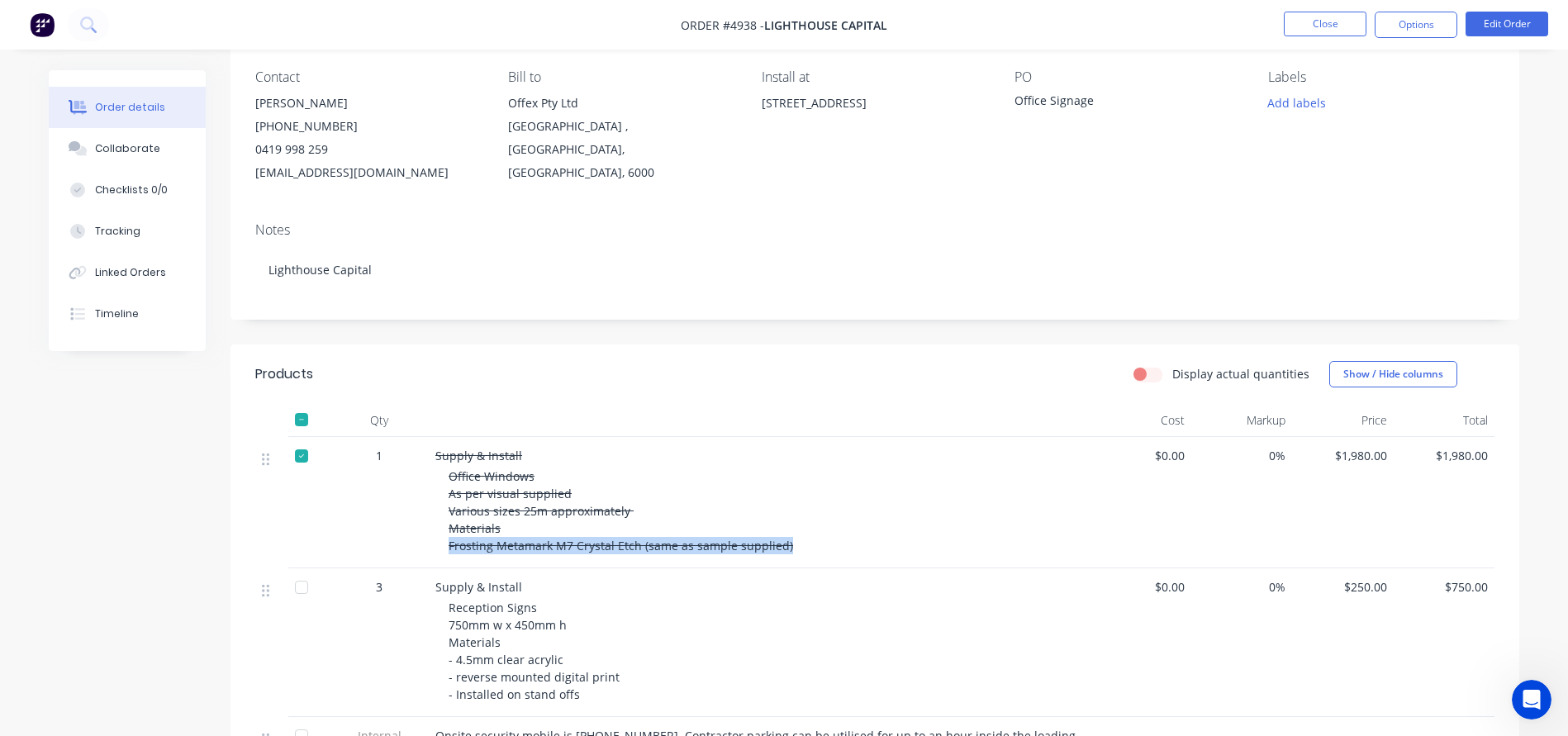
copy span "Frosting Metamark M7 Crystal Etch (same as sample supplied)"
